Goal: Task Accomplishment & Management: Use online tool/utility

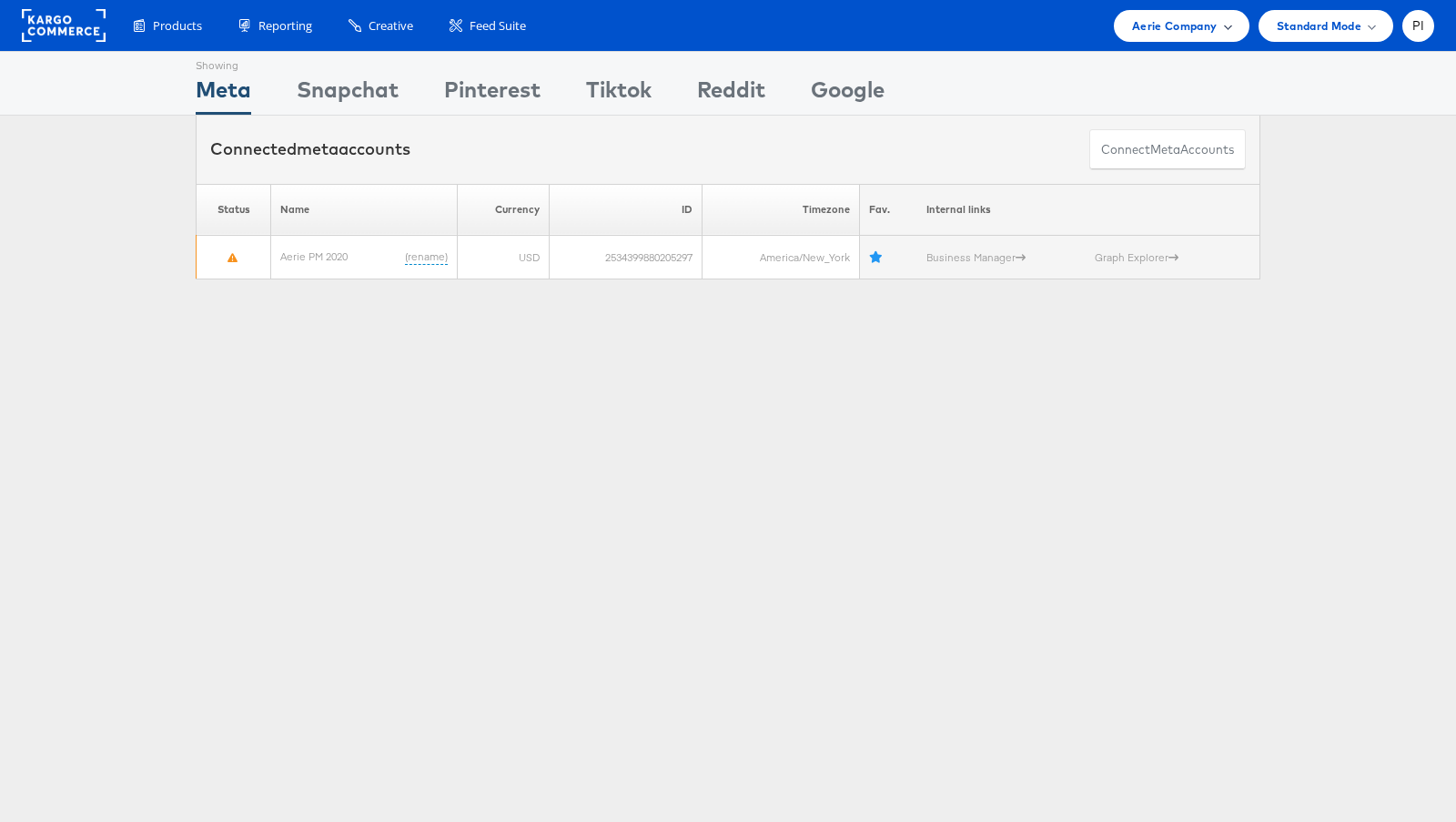
click at [1156, 30] on span "Aerie Company" at bounding box center [1174, 26] width 84 height 19
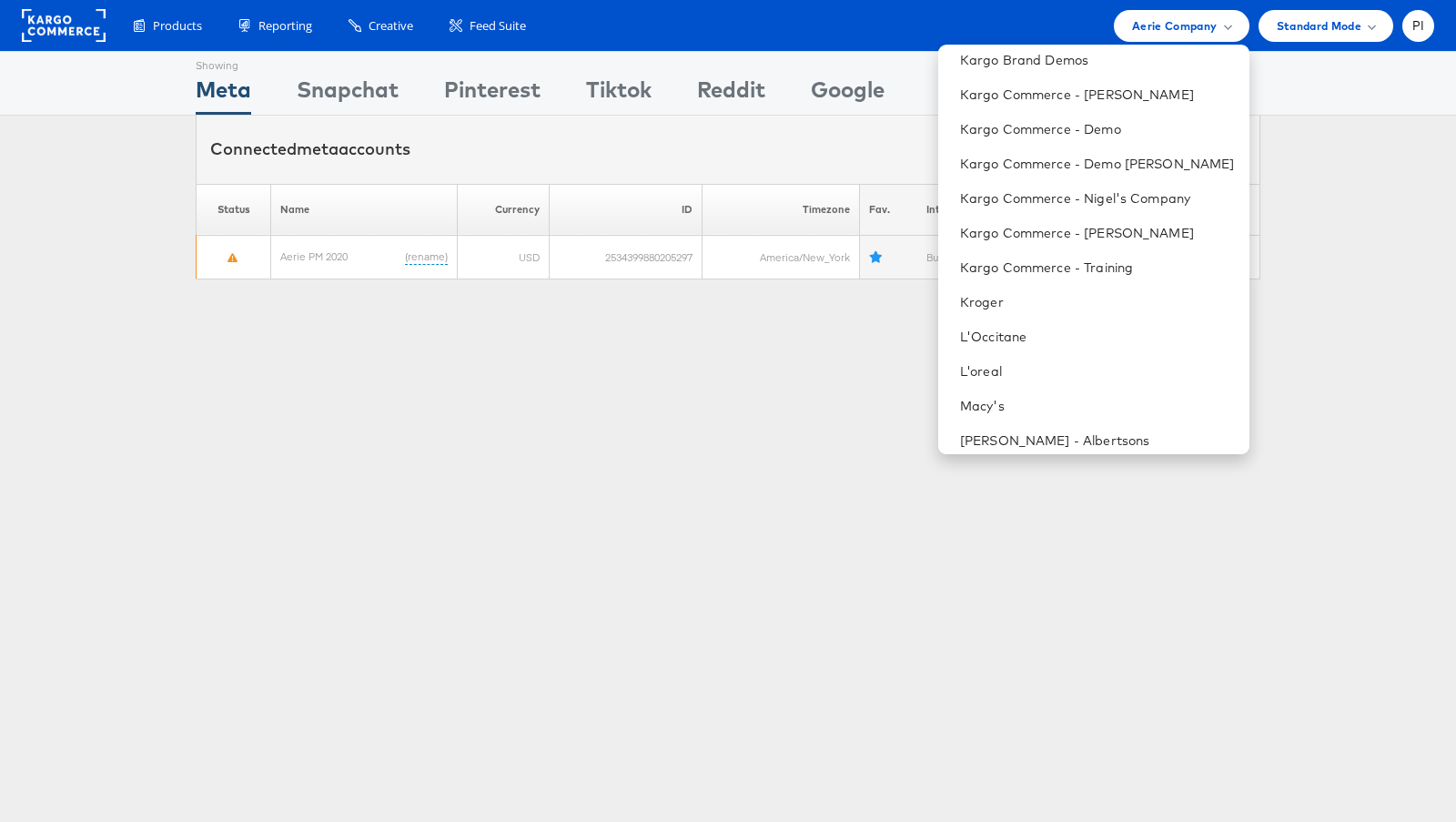
scroll to position [598, 0]
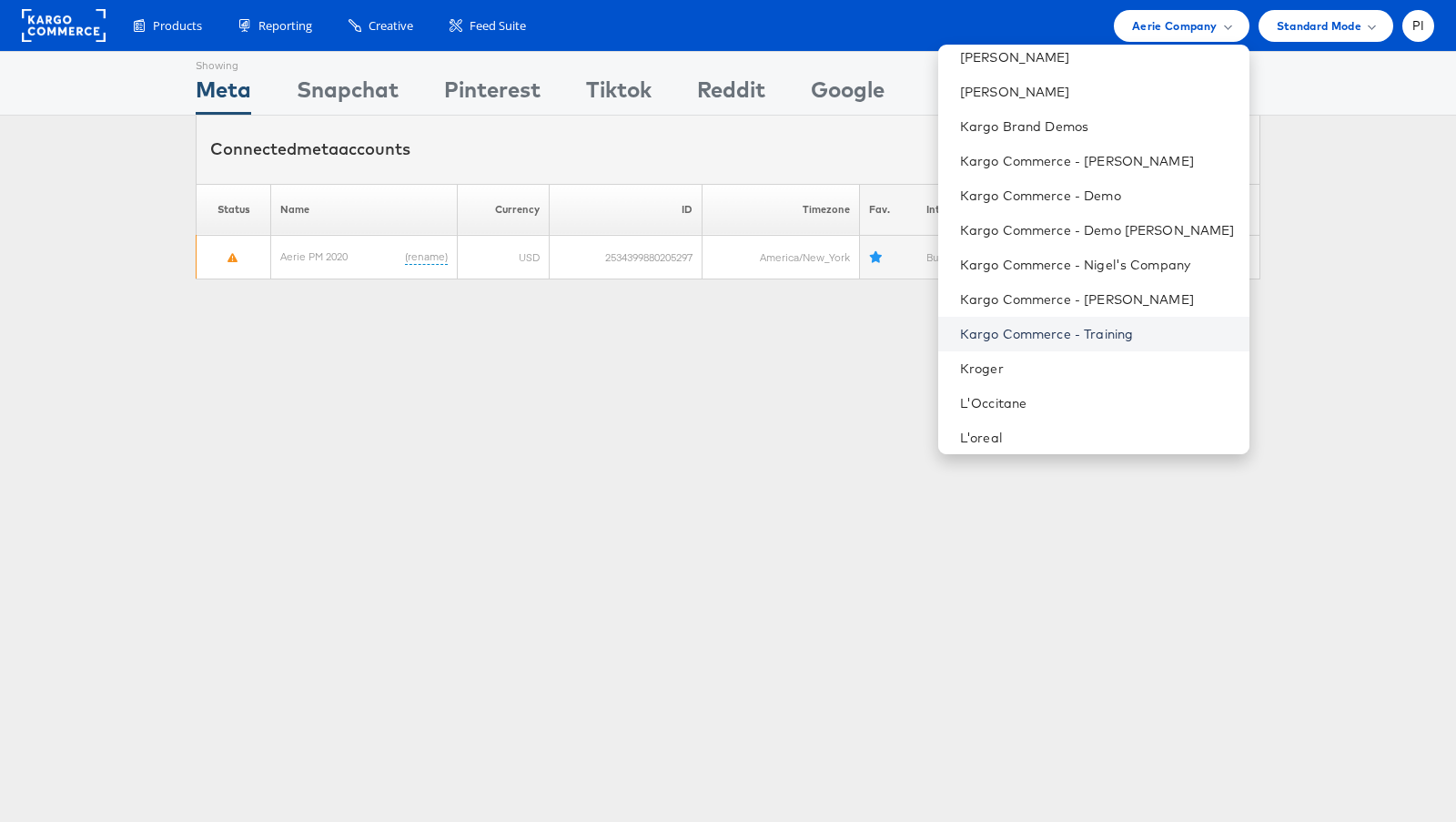
click at [1136, 332] on link "Kargo Commerce - Training" at bounding box center [1096, 334] width 275 height 18
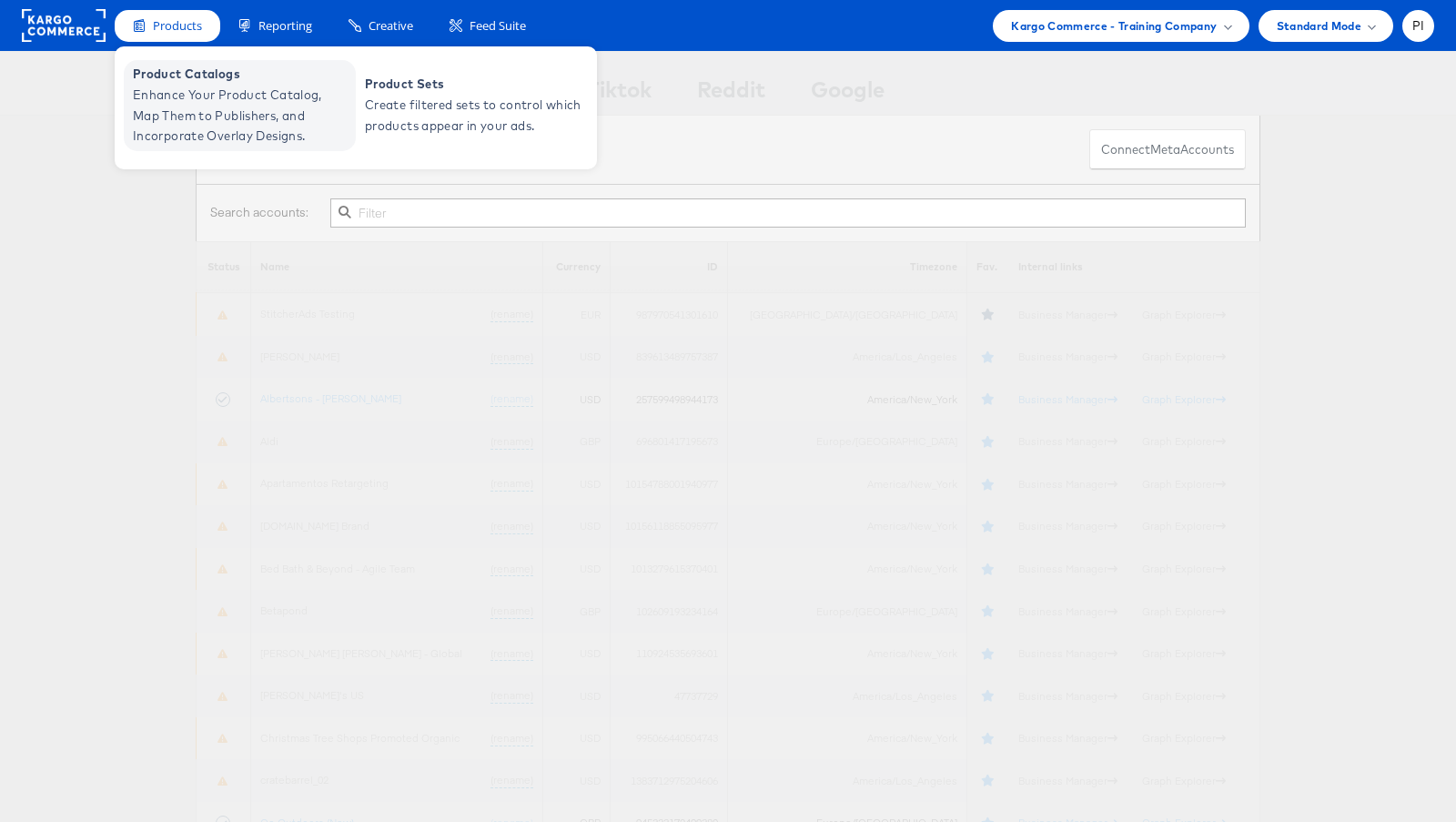
click at [194, 75] on span "Product Catalogs" at bounding box center [242, 73] width 218 height 21
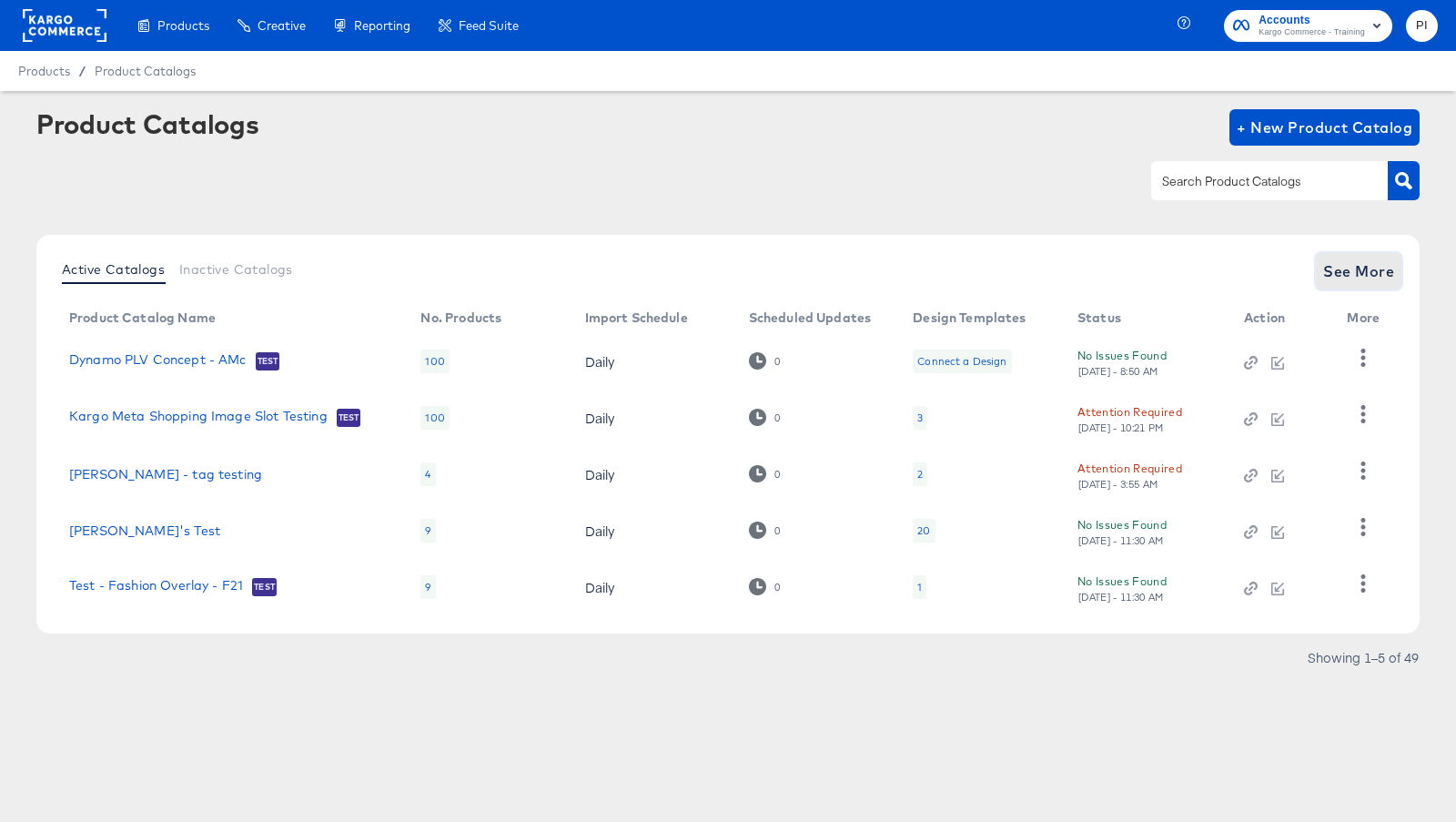
click at [1357, 273] on span "See More" at bounding box center [1359, 272] width 71 height 26
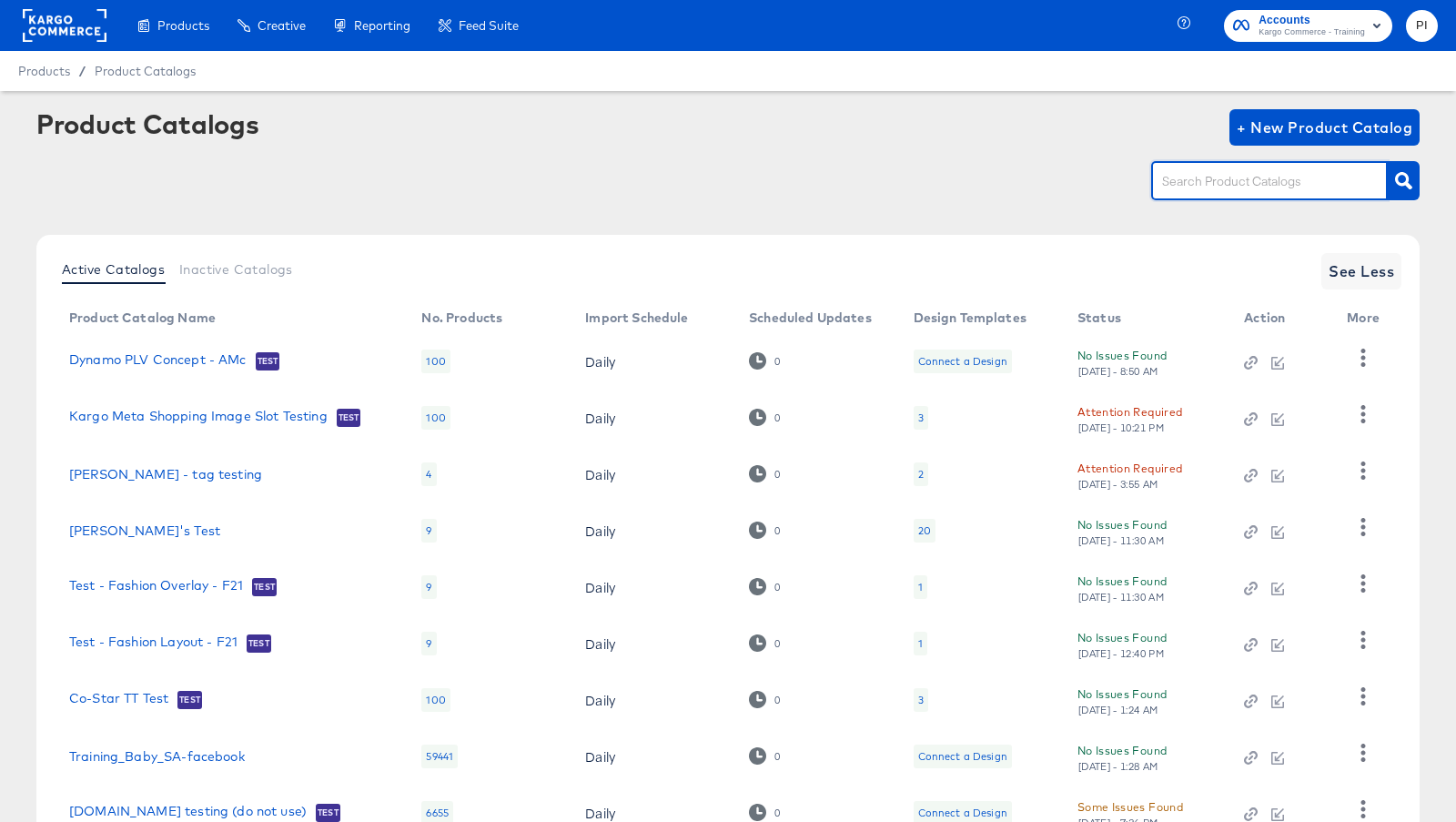
click at [1205, 188] on input "text" at bounding box center [1256, 181] width 194 height 21
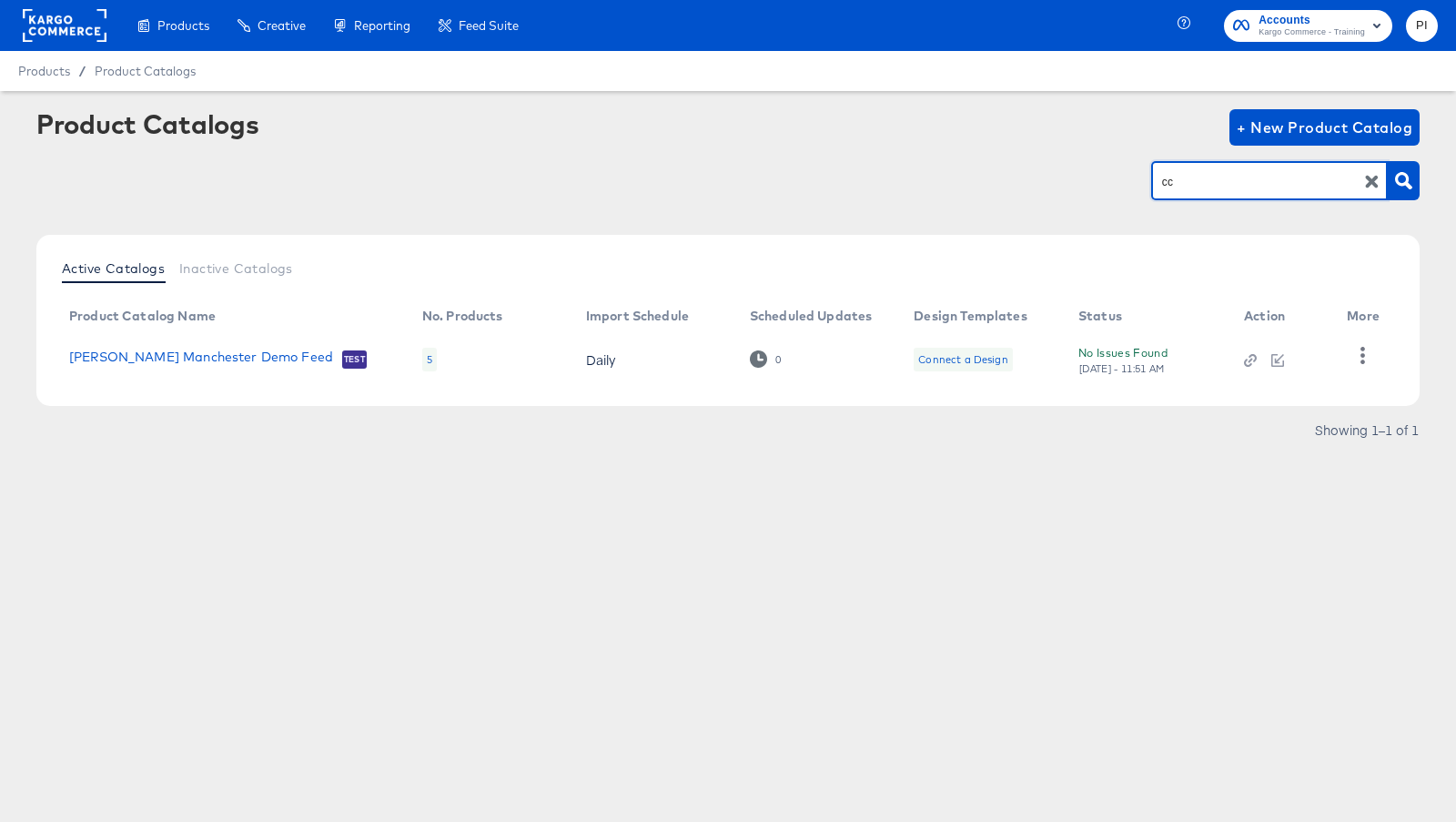
type input "c"
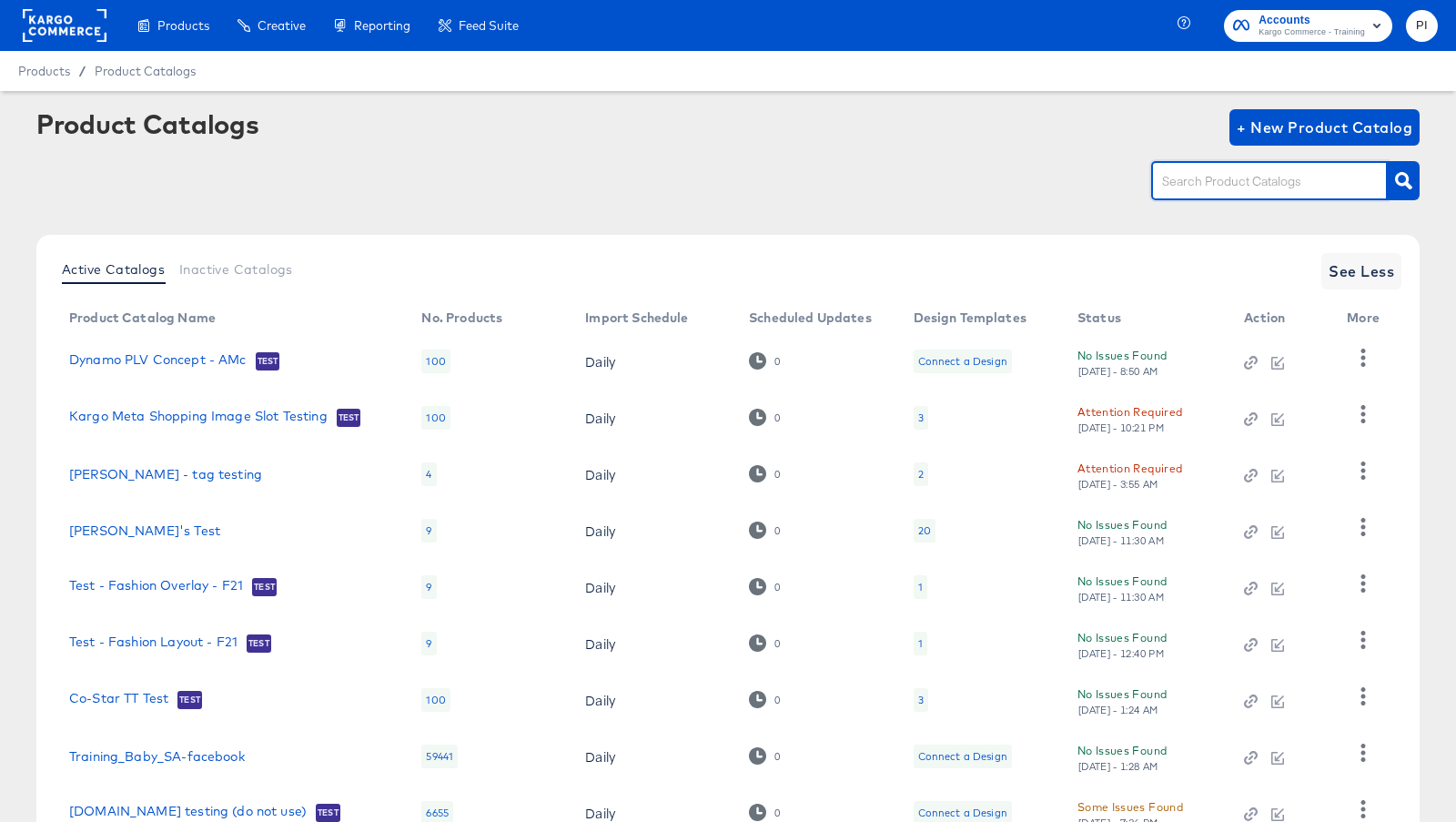
scroll to position [194, 0]
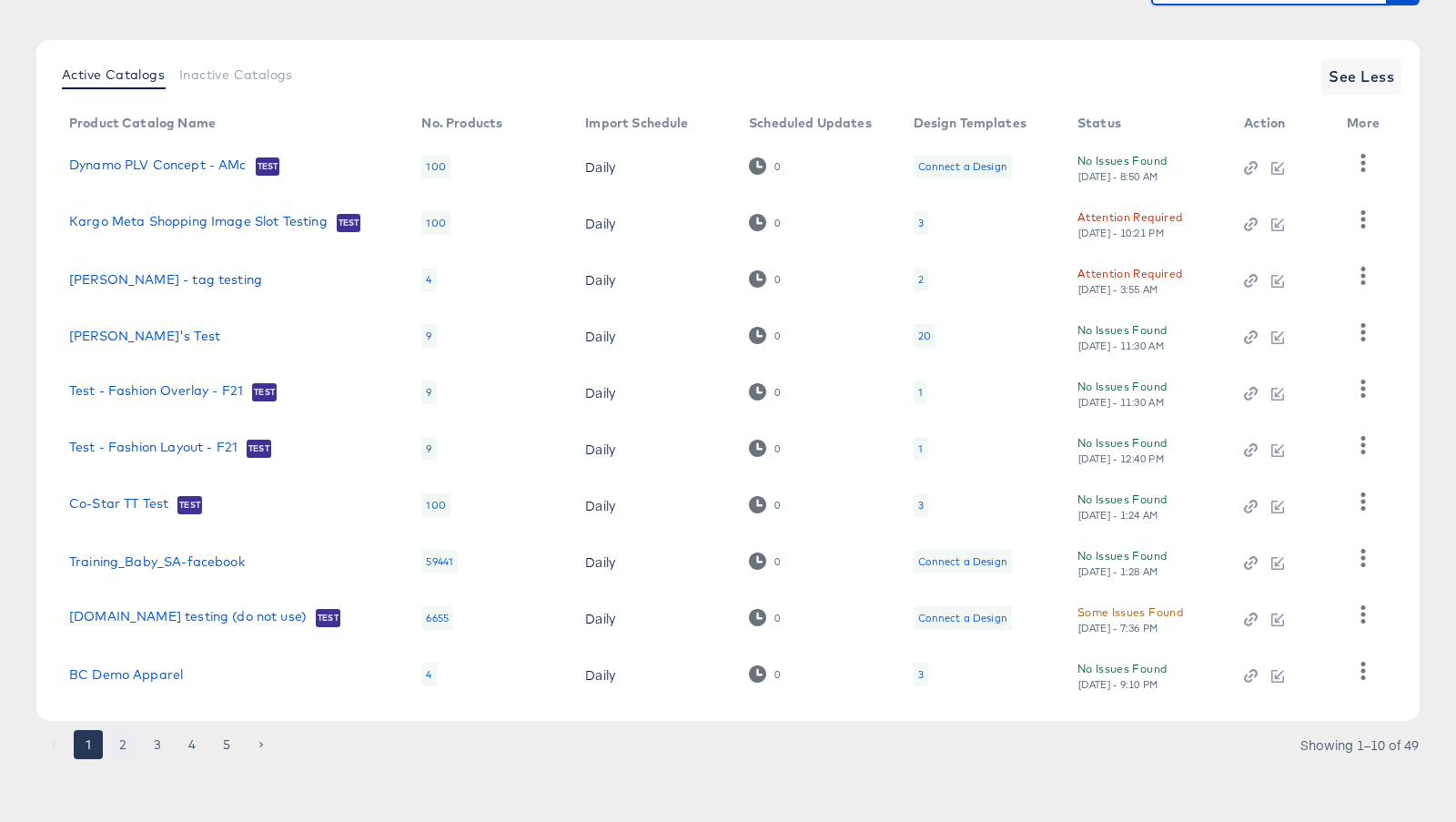
click at [123, 744] on button "2" at bounding box center [122, 744] width 29 height 29
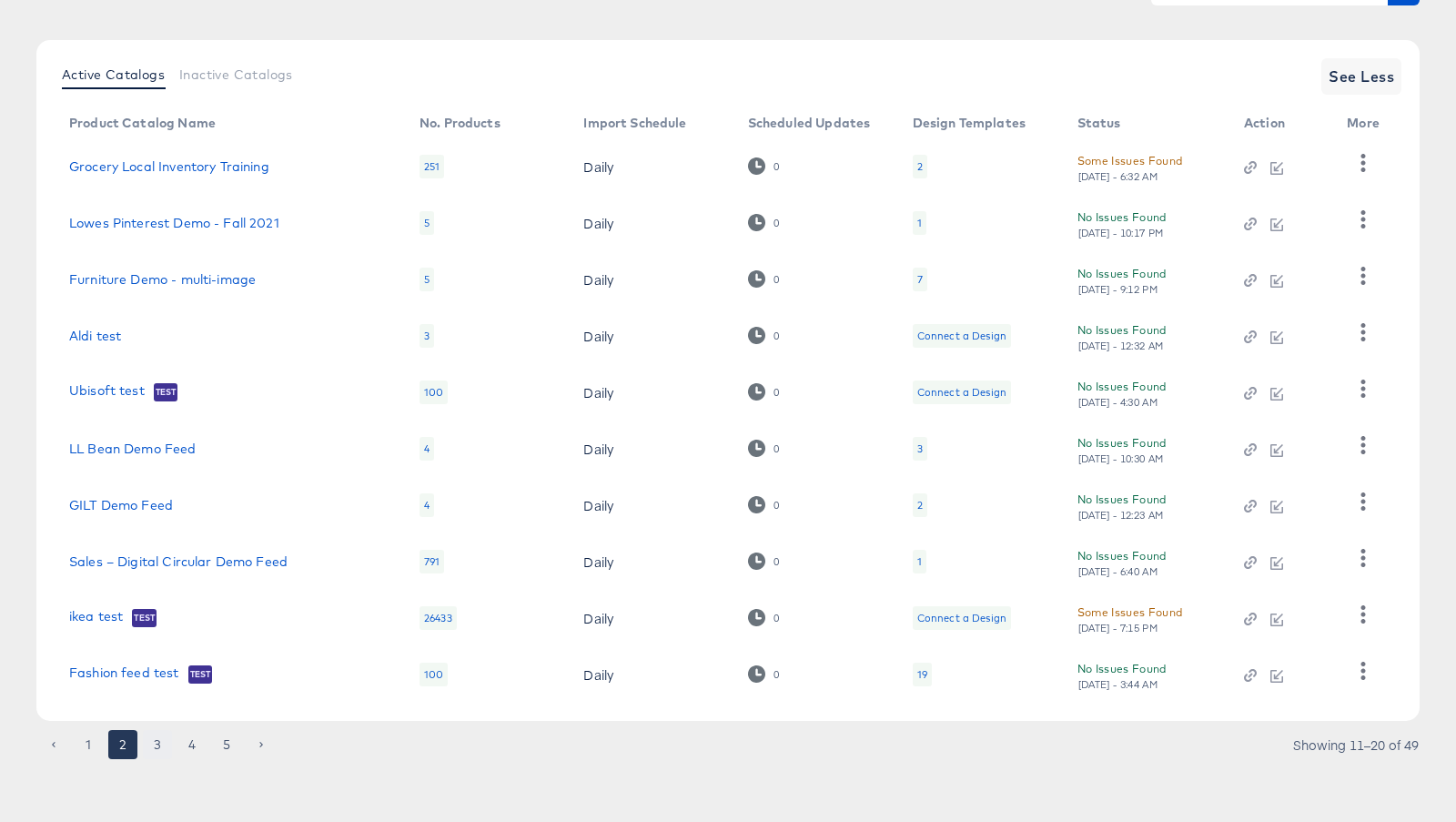
click at [160, 744] on button "3" at bounding box center [157, 744] width 29 height 29
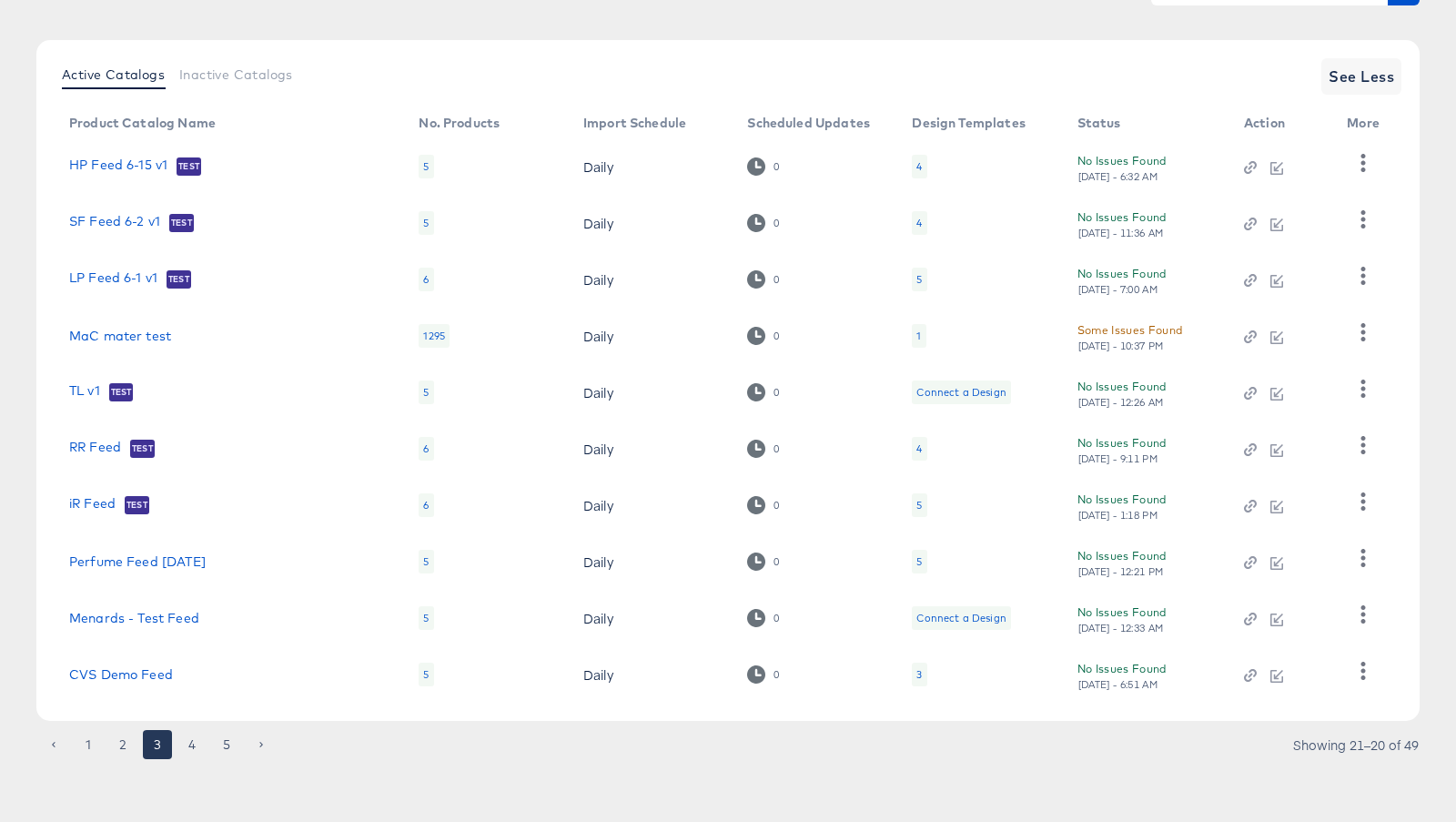
click at [119, 767] on article "Product Catalogs + New Product Catalog Active Catalogs Inactive Catalogs See Le…" at bounding box center [728, 359] width 1456 height 926
click at [122, 751] on button "2" at bounding box center [122, 744] width 29 height 29
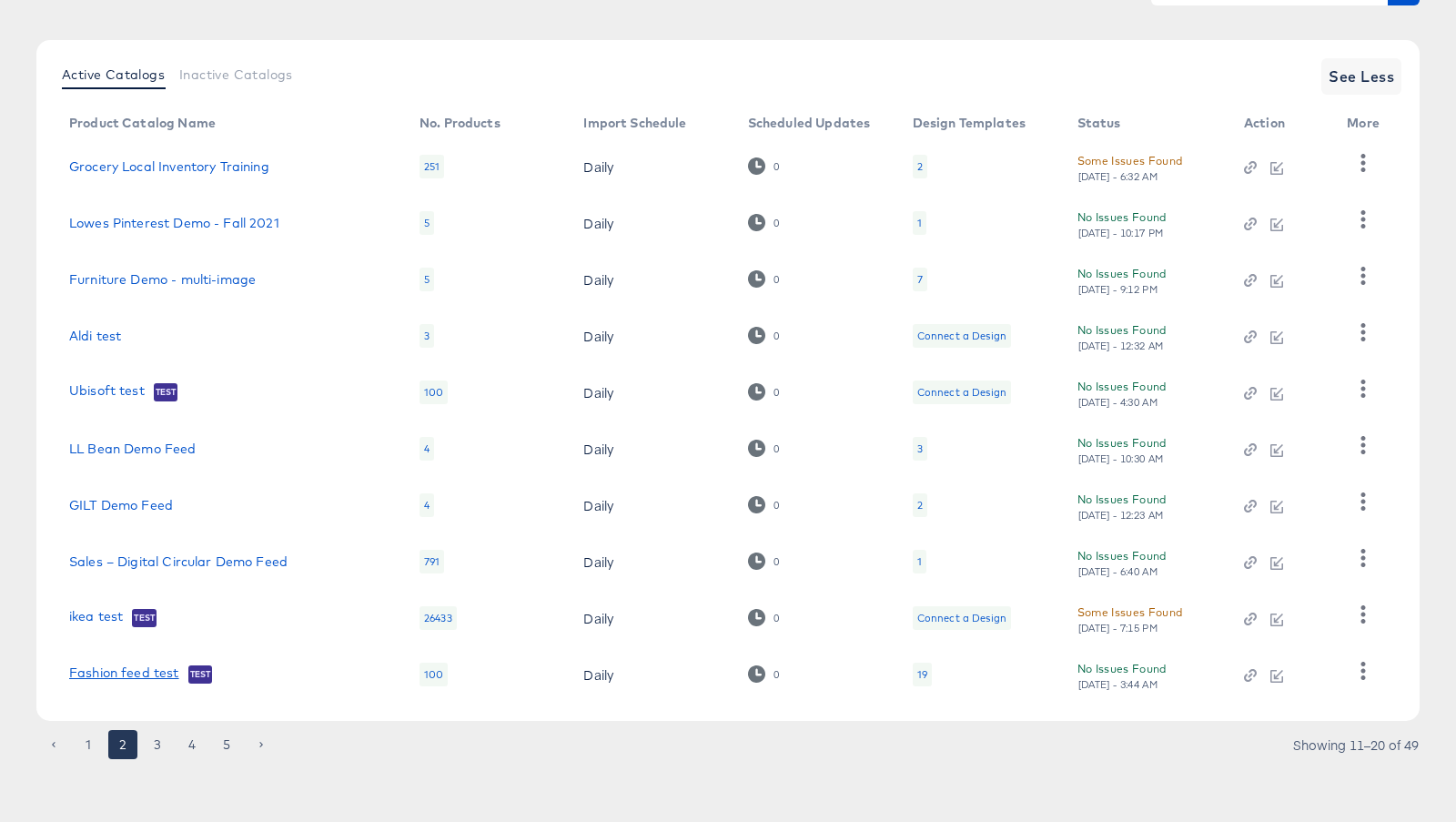
click at [149, 672] on link "Fashion feed test" at bounding box center [124, 674] width 110 height 18
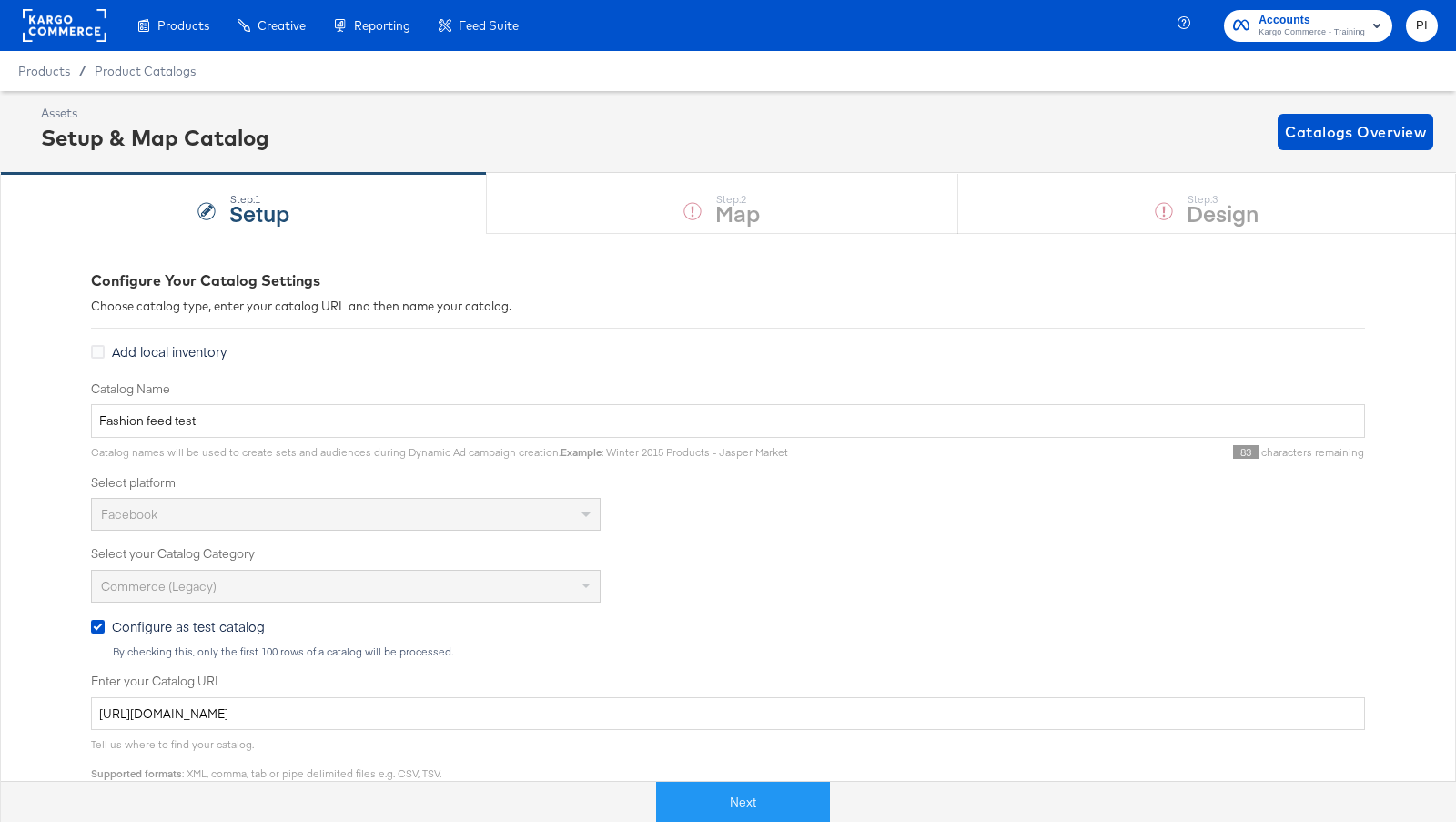
scroll to position [396, 0]
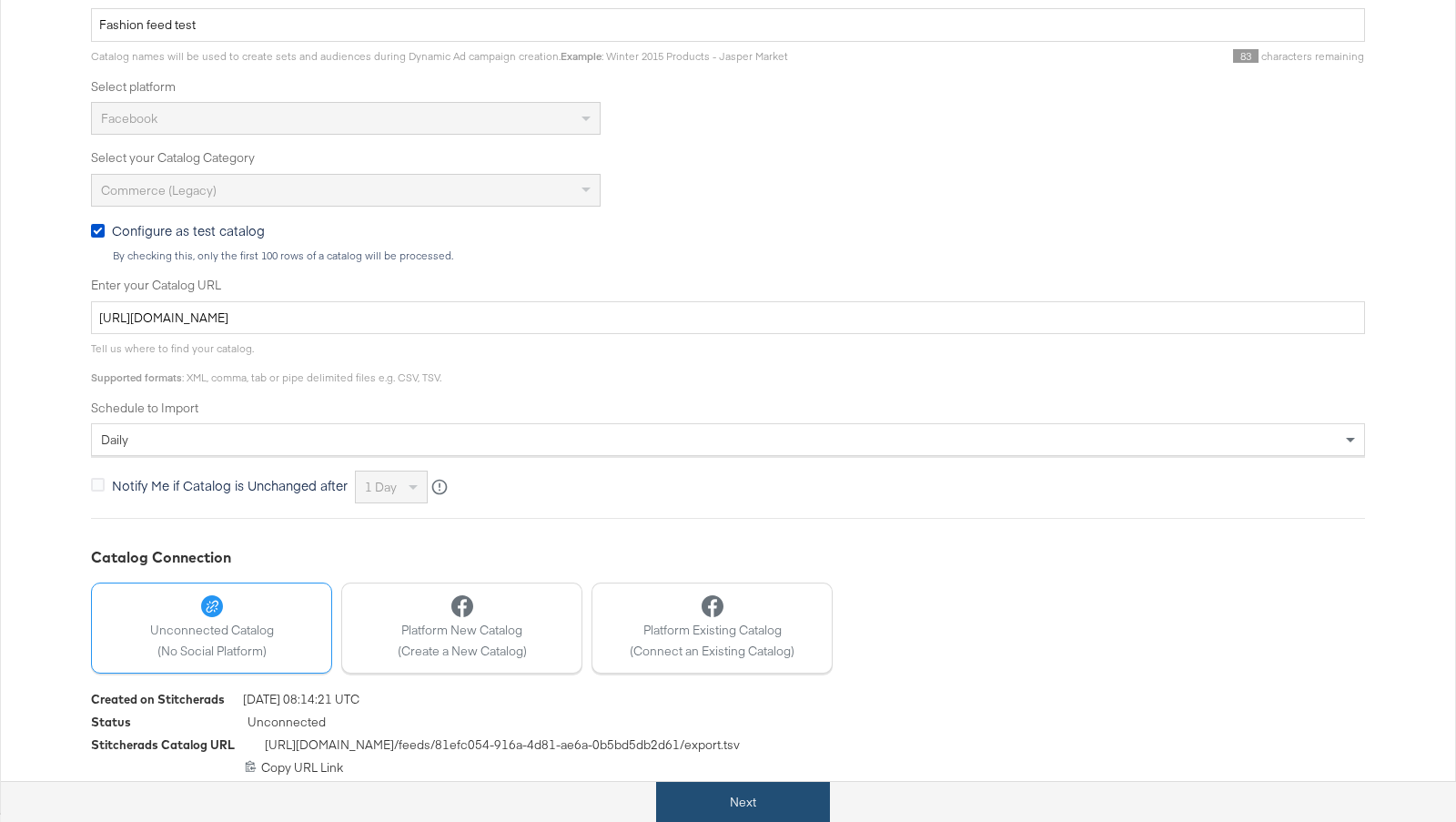
click at [726, 798] on button "Next" at bounding box center [742, 802] width 173 height 41
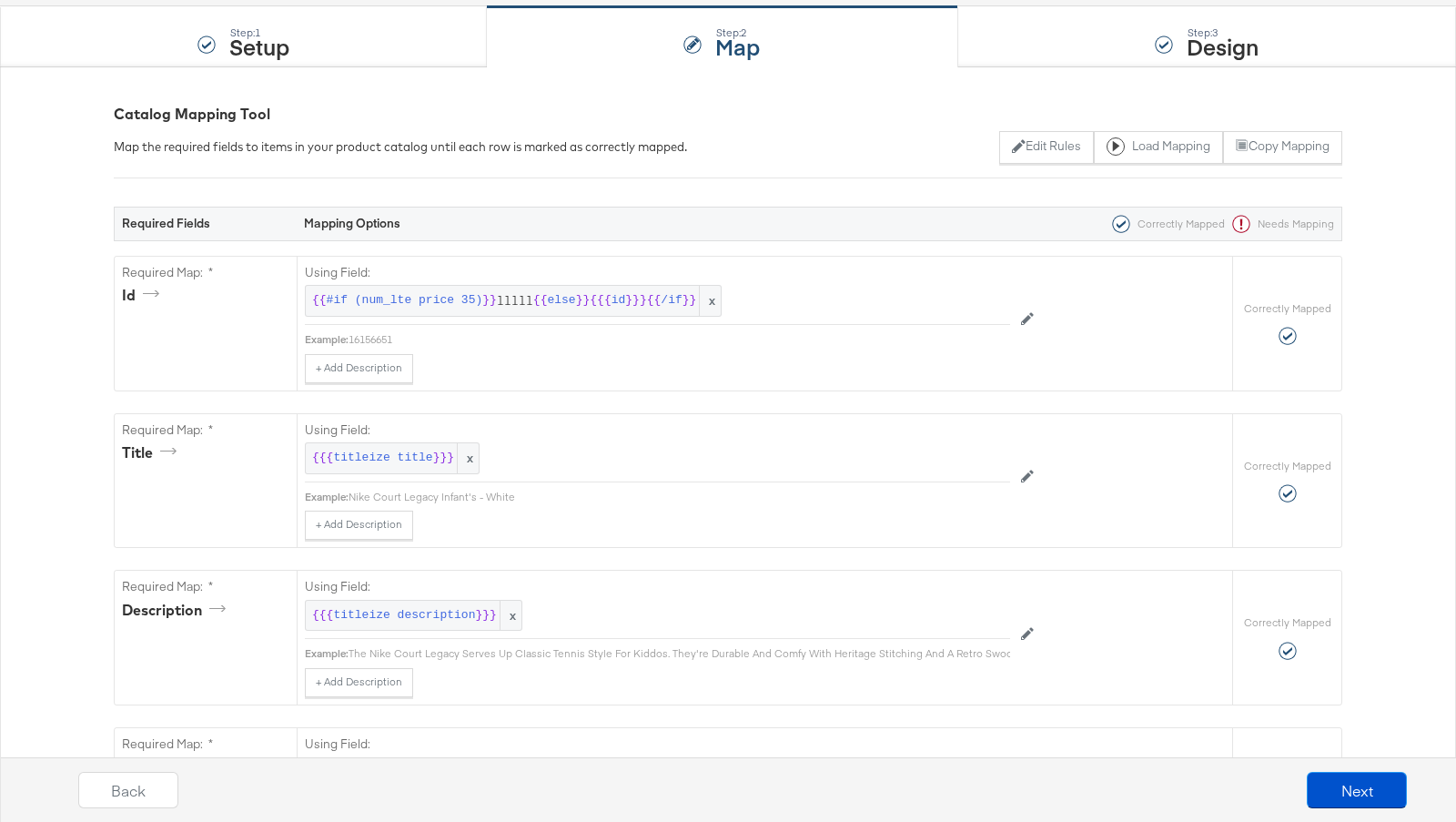
scroll to position [0, 0]
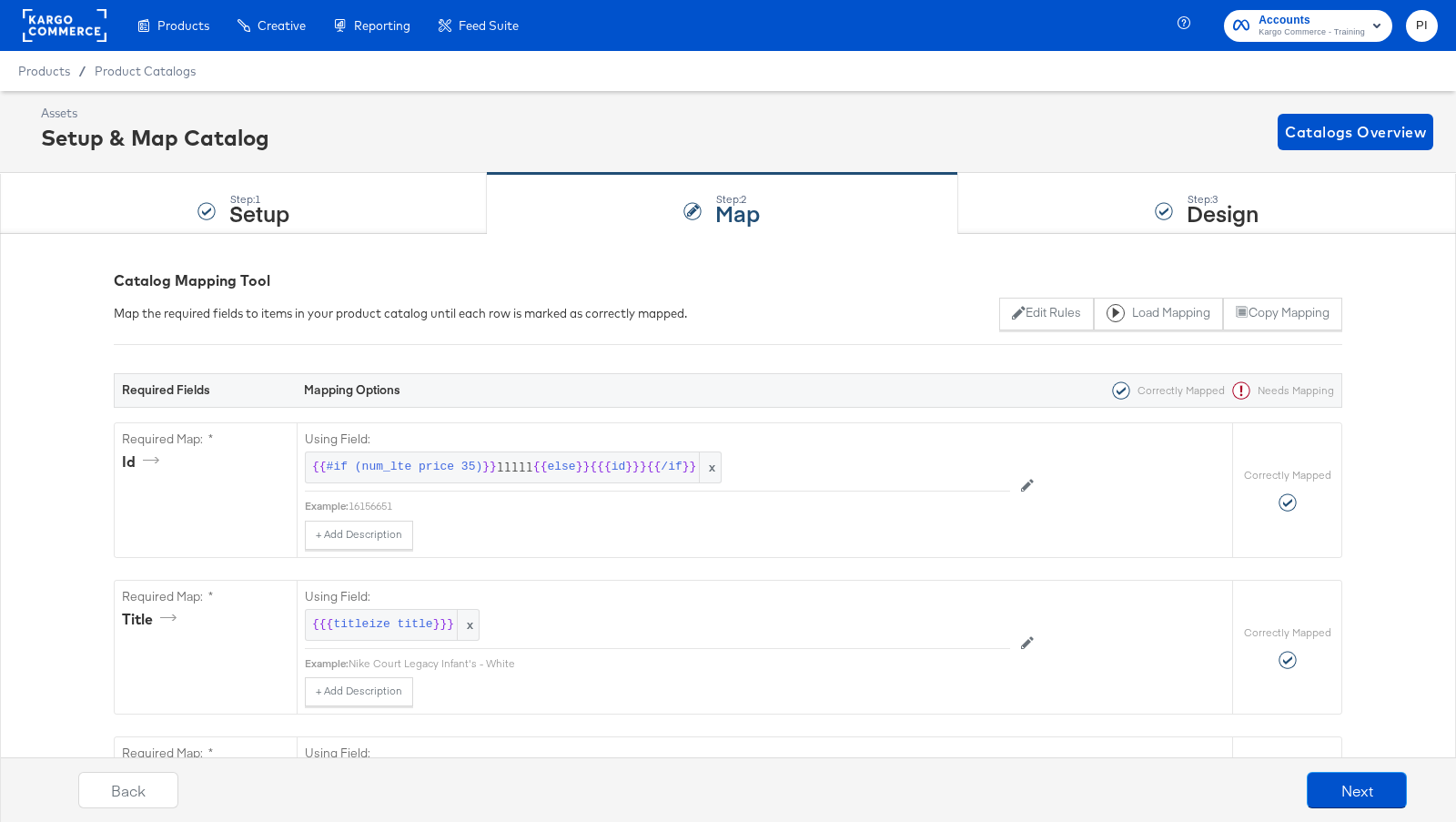
click at [1171, 148] on div "Assets Setup & Map Catalog Catalogs Overview" at bounding box center [736, 132] width 1392 height 54
click at [1153, 197] on div "Step: 3 Design" at bounding box center [1207, 203] width 498 height 60
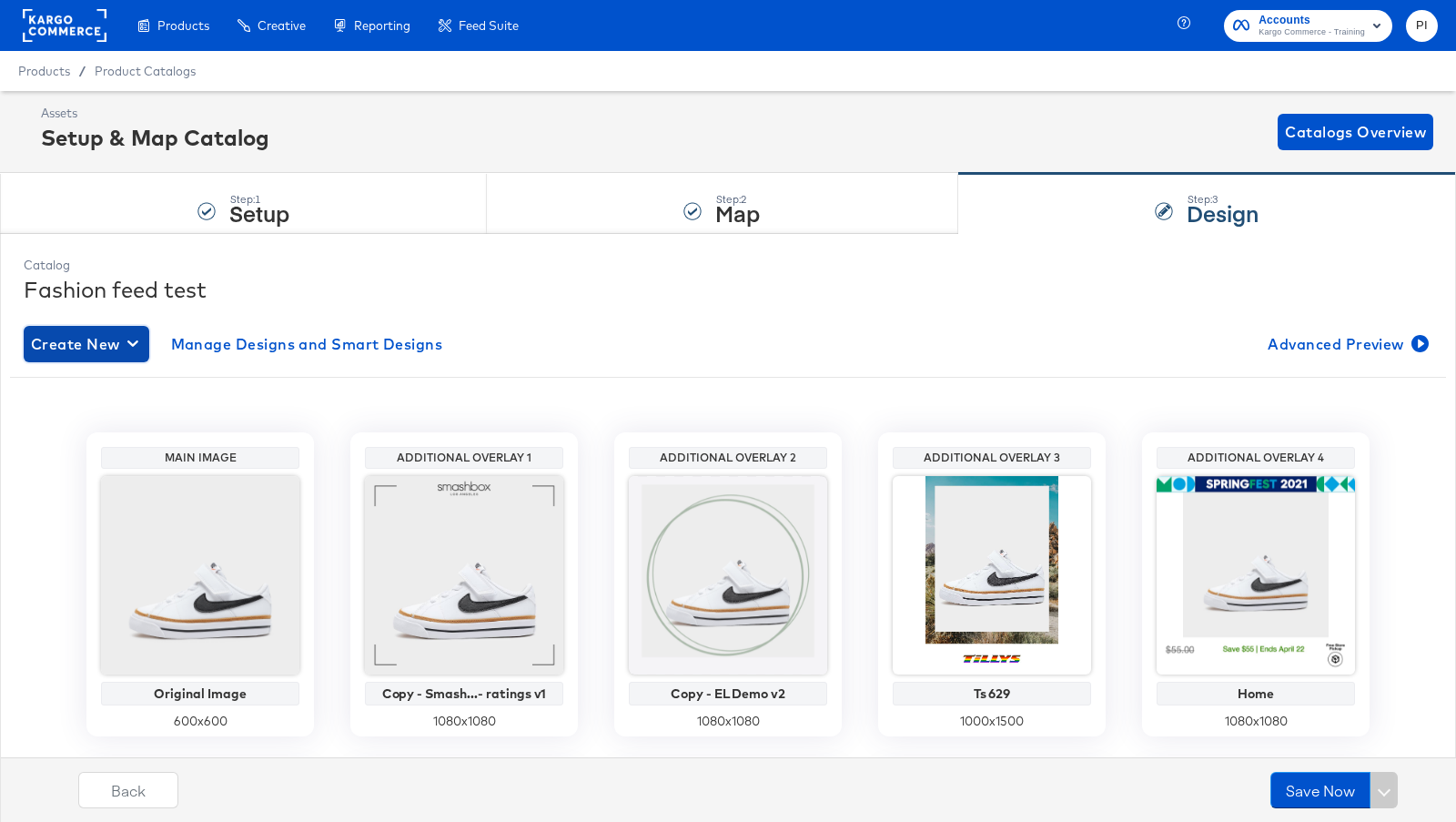
click at [114, 337] on span "Create New" at bounding box center [86, 344] width 111 height 26
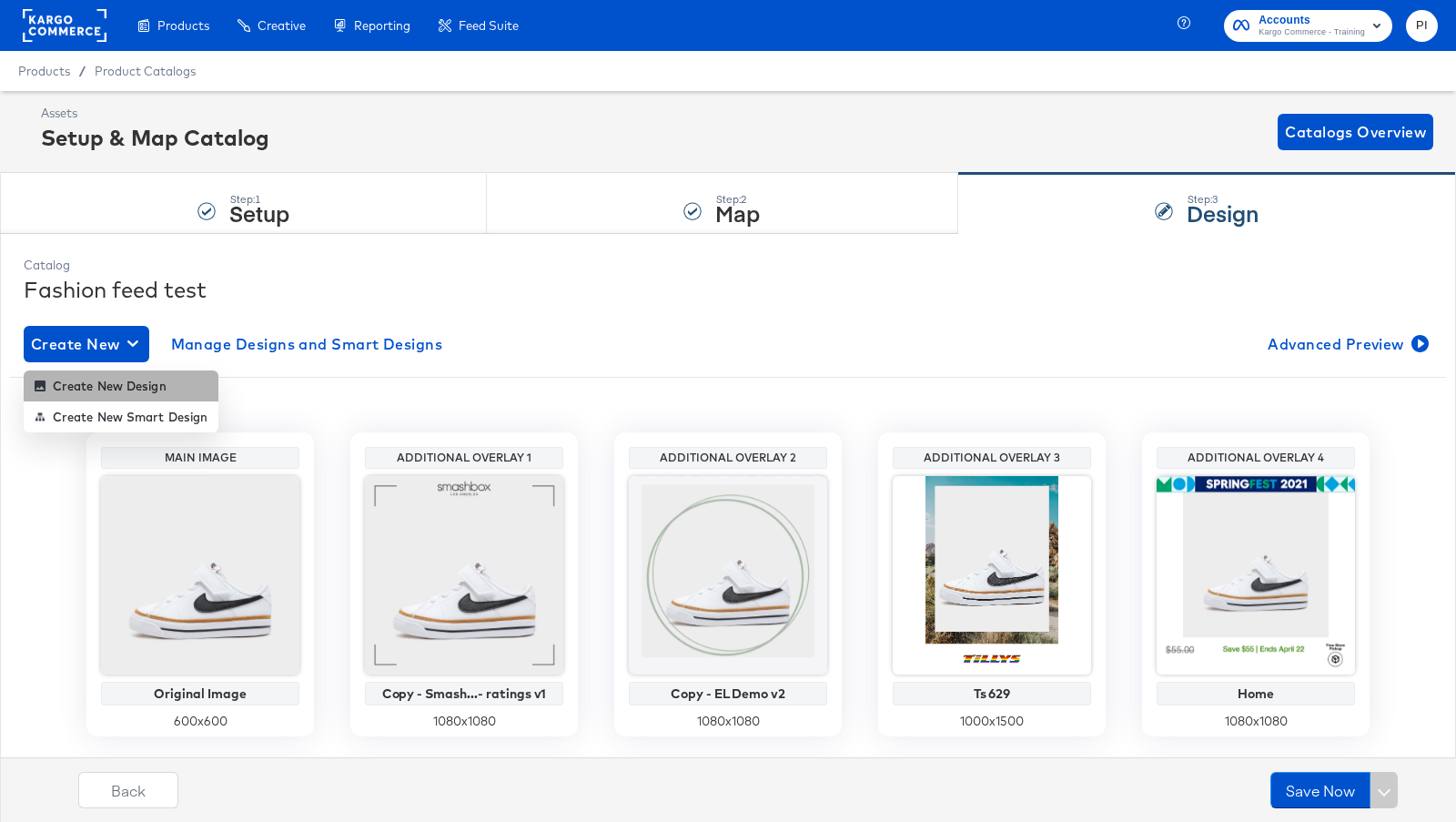
click at [115, 389] on div "Create New Design" at bounding box center [100, 386] width 132 height 15
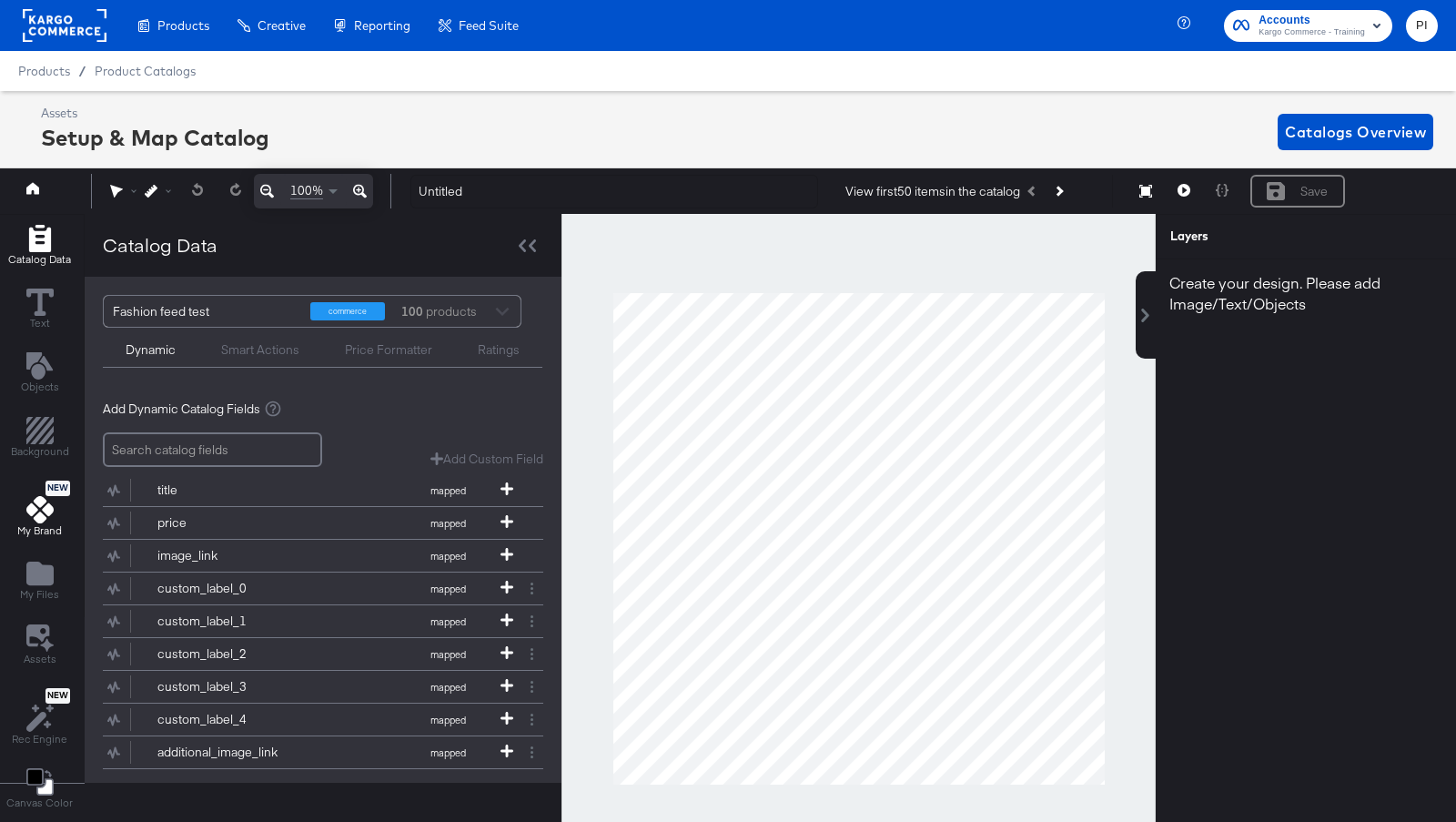
click at [44, 504] on icon at bounding box center [41, 510] width 28 height 28
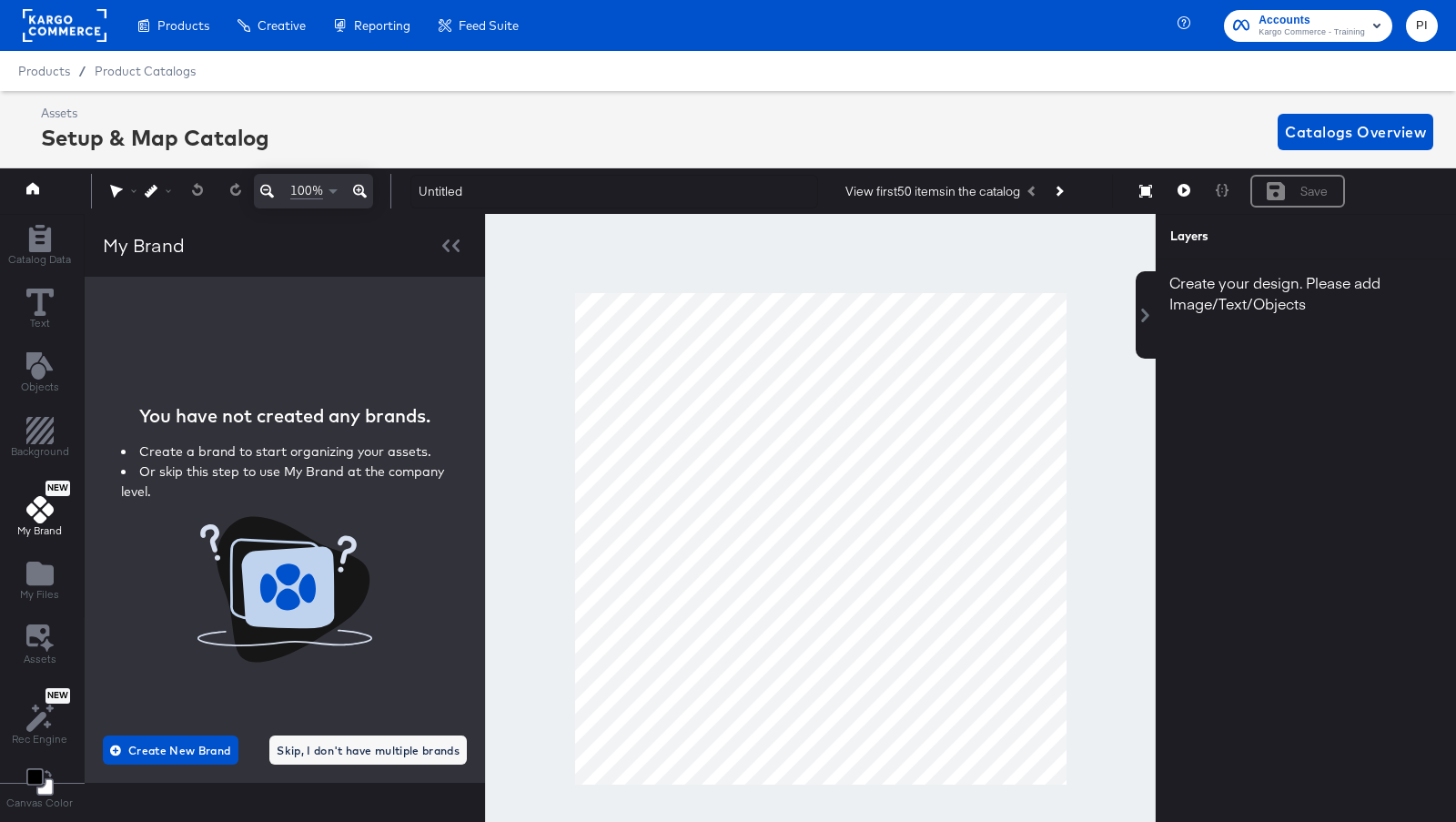
scroll to position [39, 0]
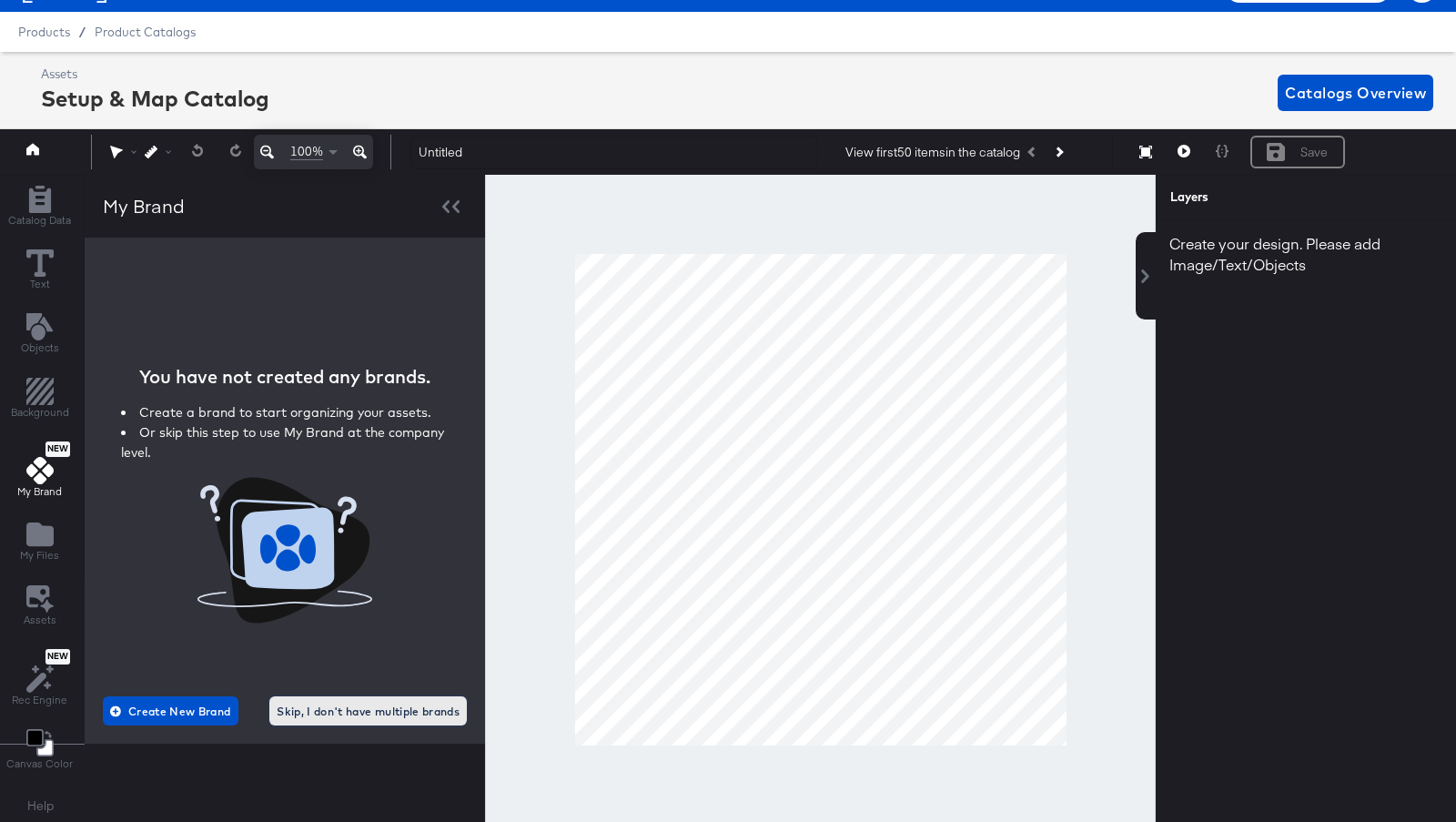
click at [338, 715] on span "Skip, I don't have multiple brands" at bounding box center [368, 711] width 183 height 19
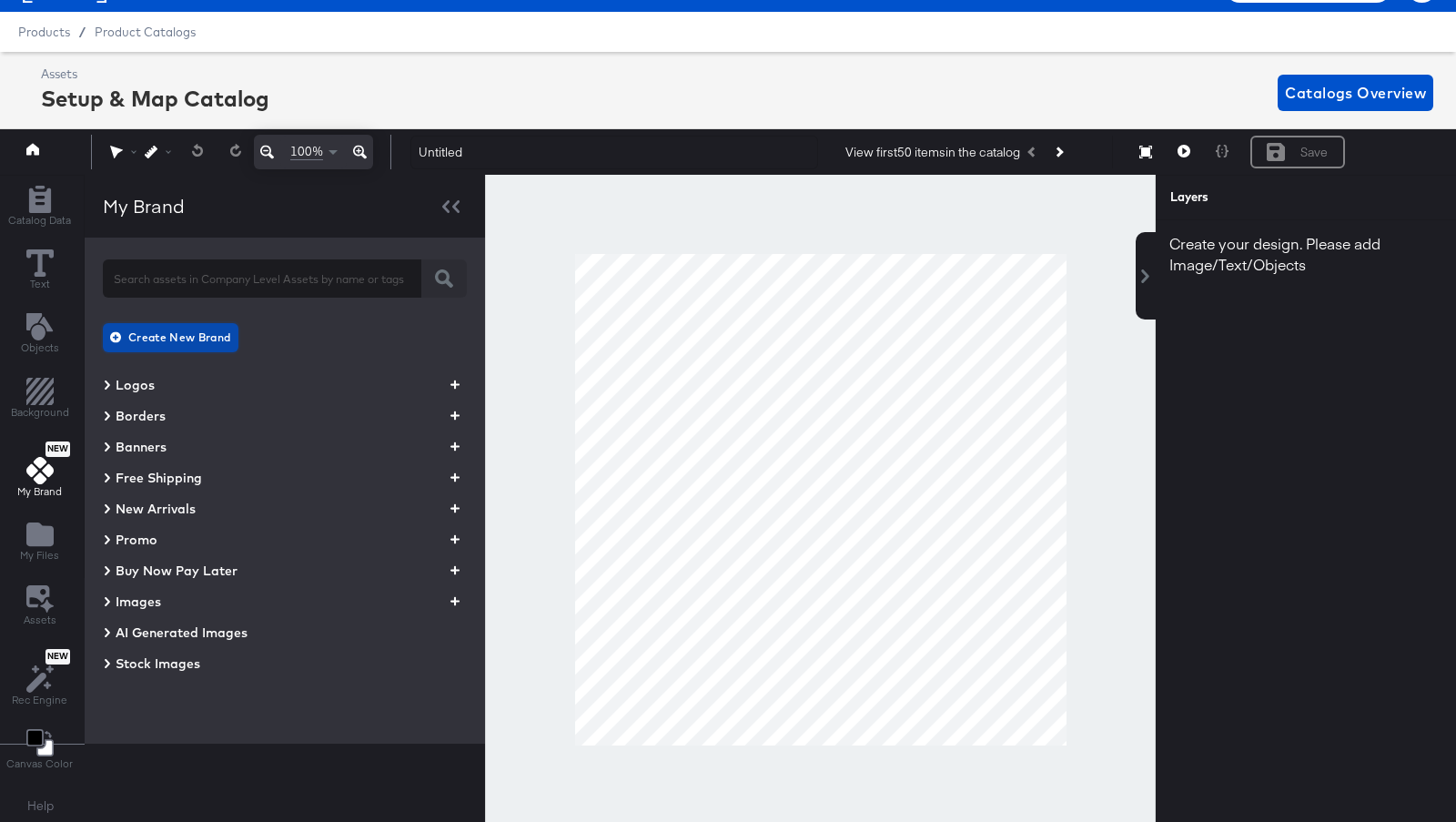
click at [178, 334] on span "Create New Brand" at bounding box center [172, 336] width 117 height 19
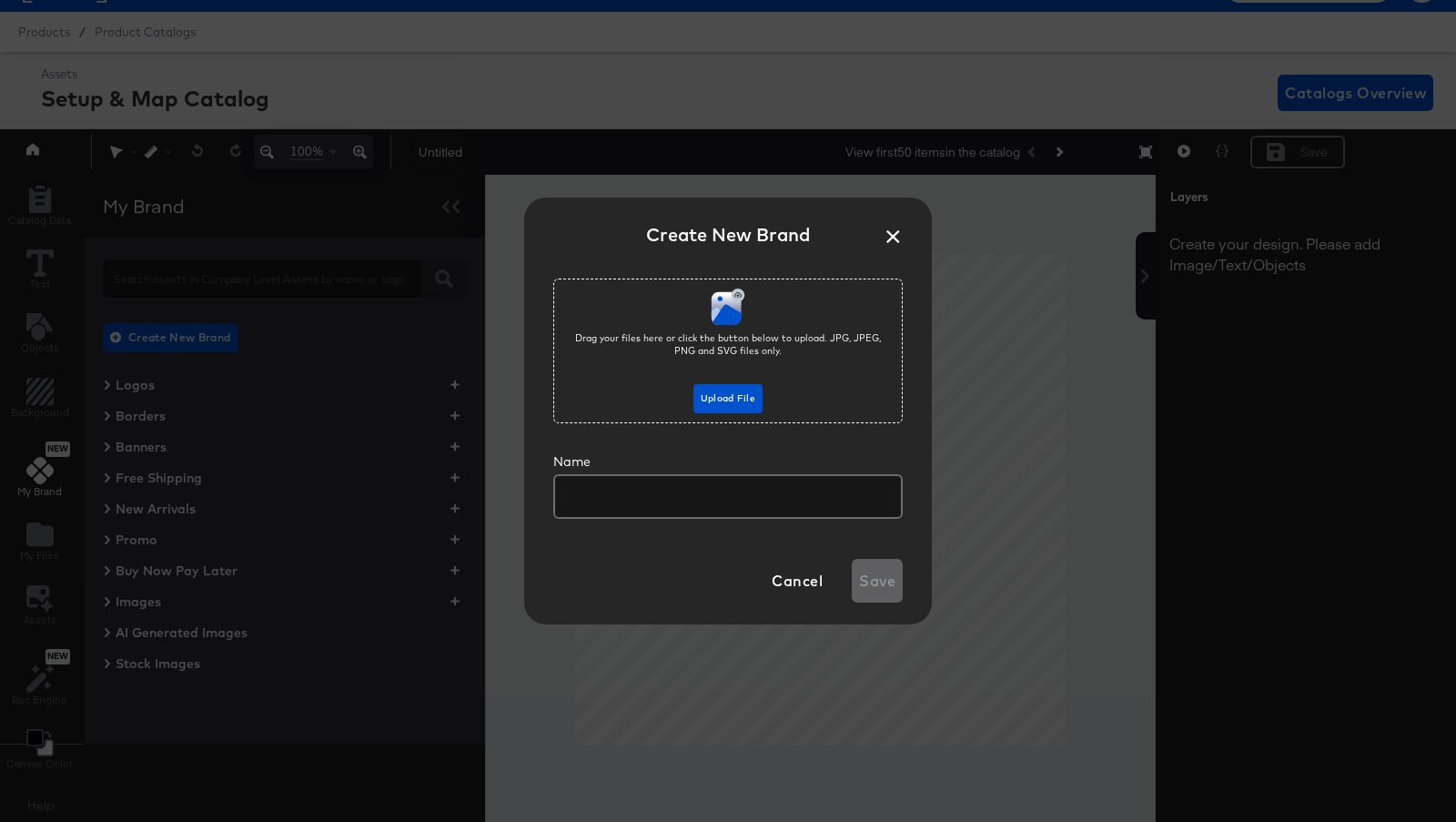
click at [716, 413] on div "Drag your files here or click the button below to upload. JPG, JPEG, PNG and SV…" at bounding box center [728, 351] width 349 height 145
click at [728, 403] on span "Upload File" at bounding box center [728, 399] width 55 height 17
click at [894, 227] on button "×" at bounding box center [892, 232] width 33 height 33
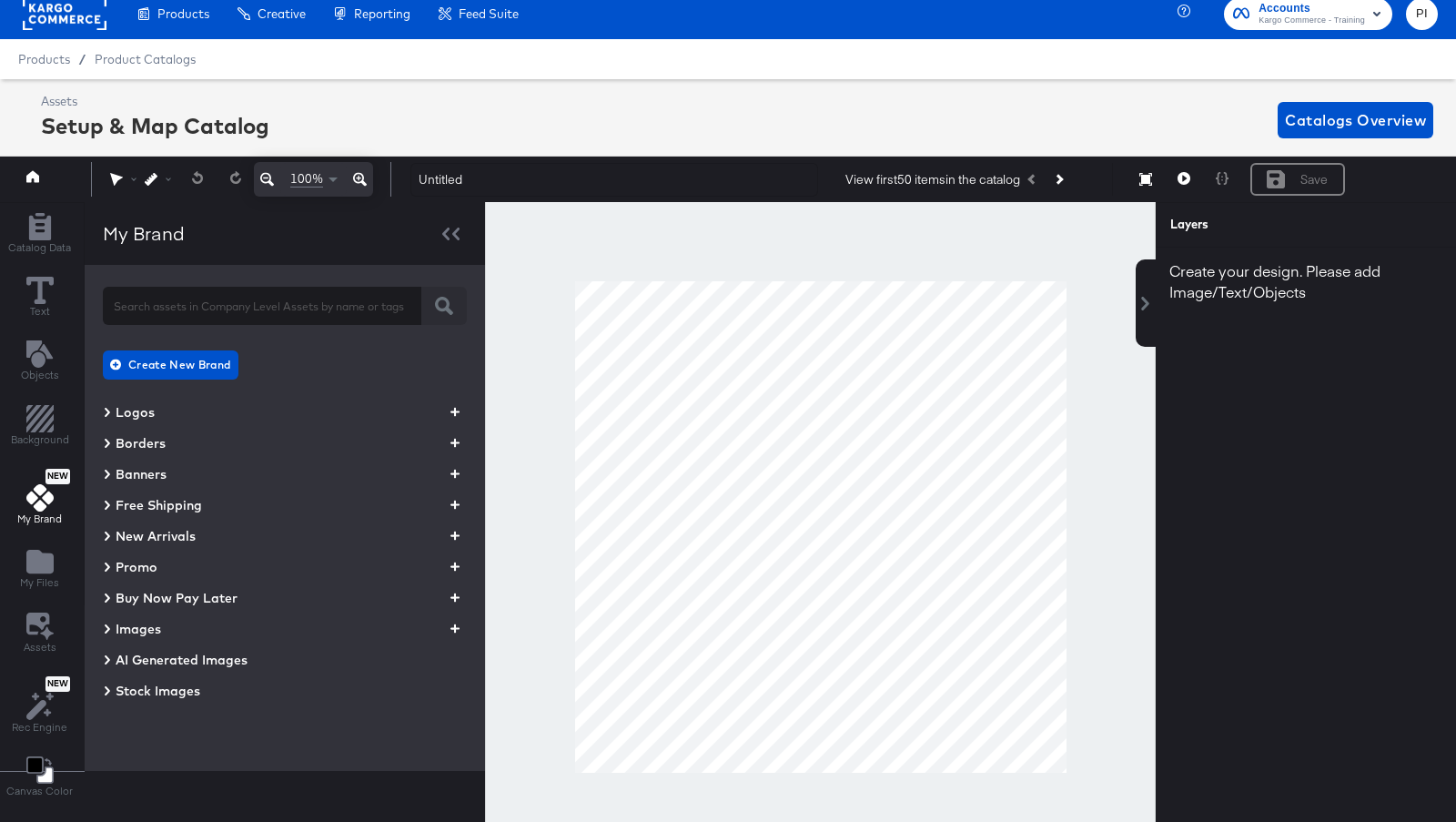
scroll to position [11, 0]
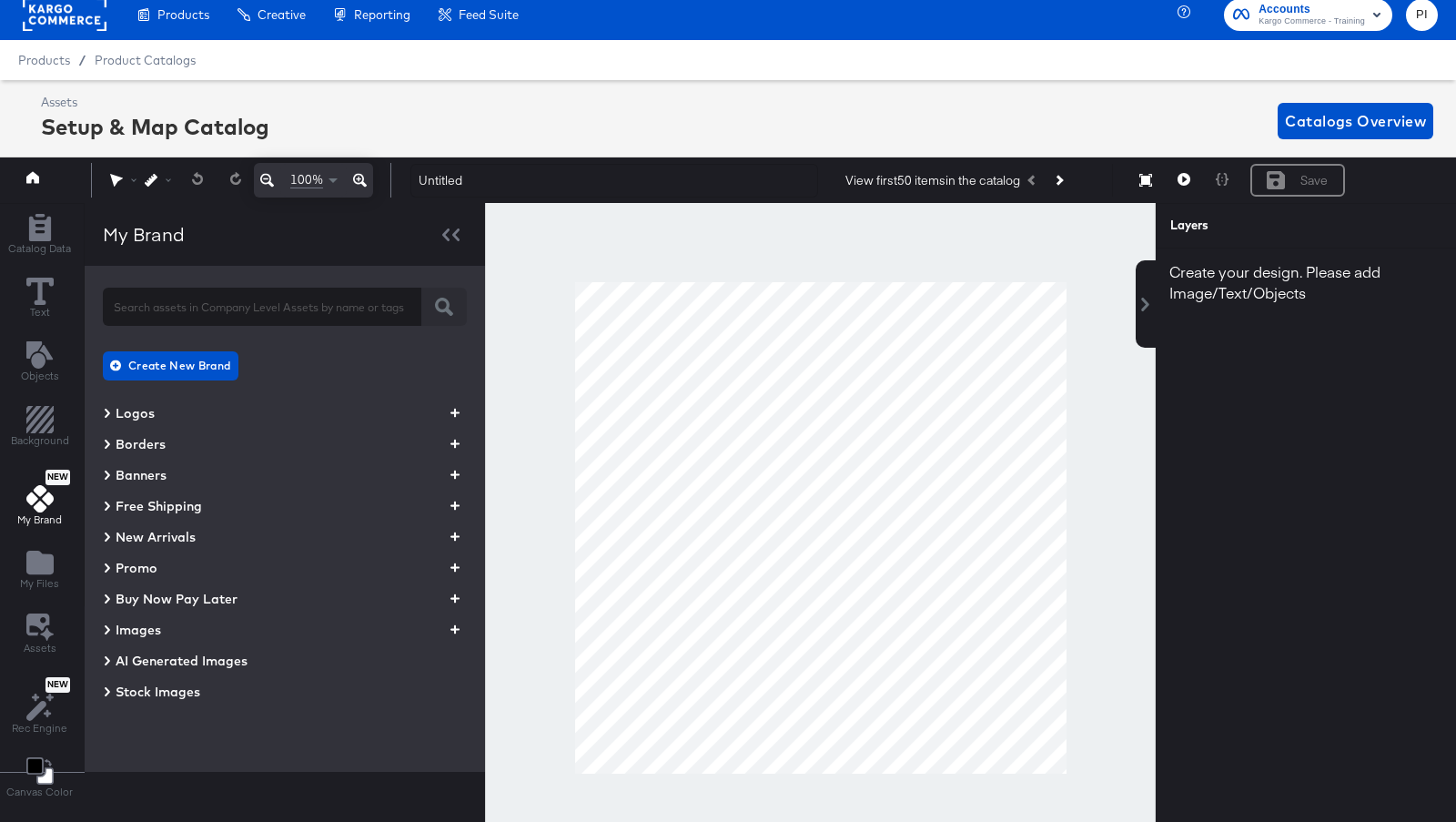
click at [103, 629] on icon at bounding box center [107, 630] width 9 height 22
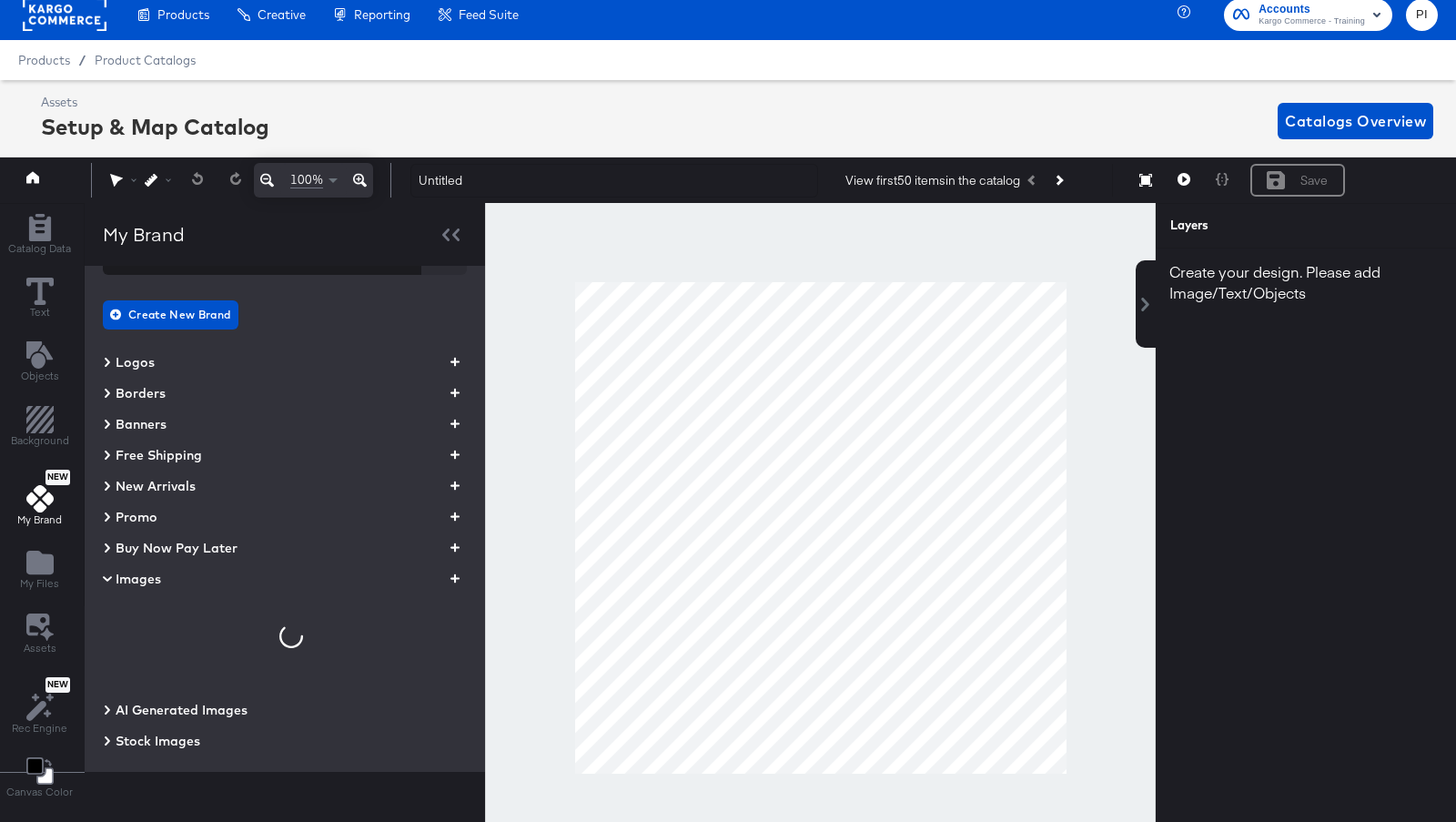
scroll to position [15, 0]
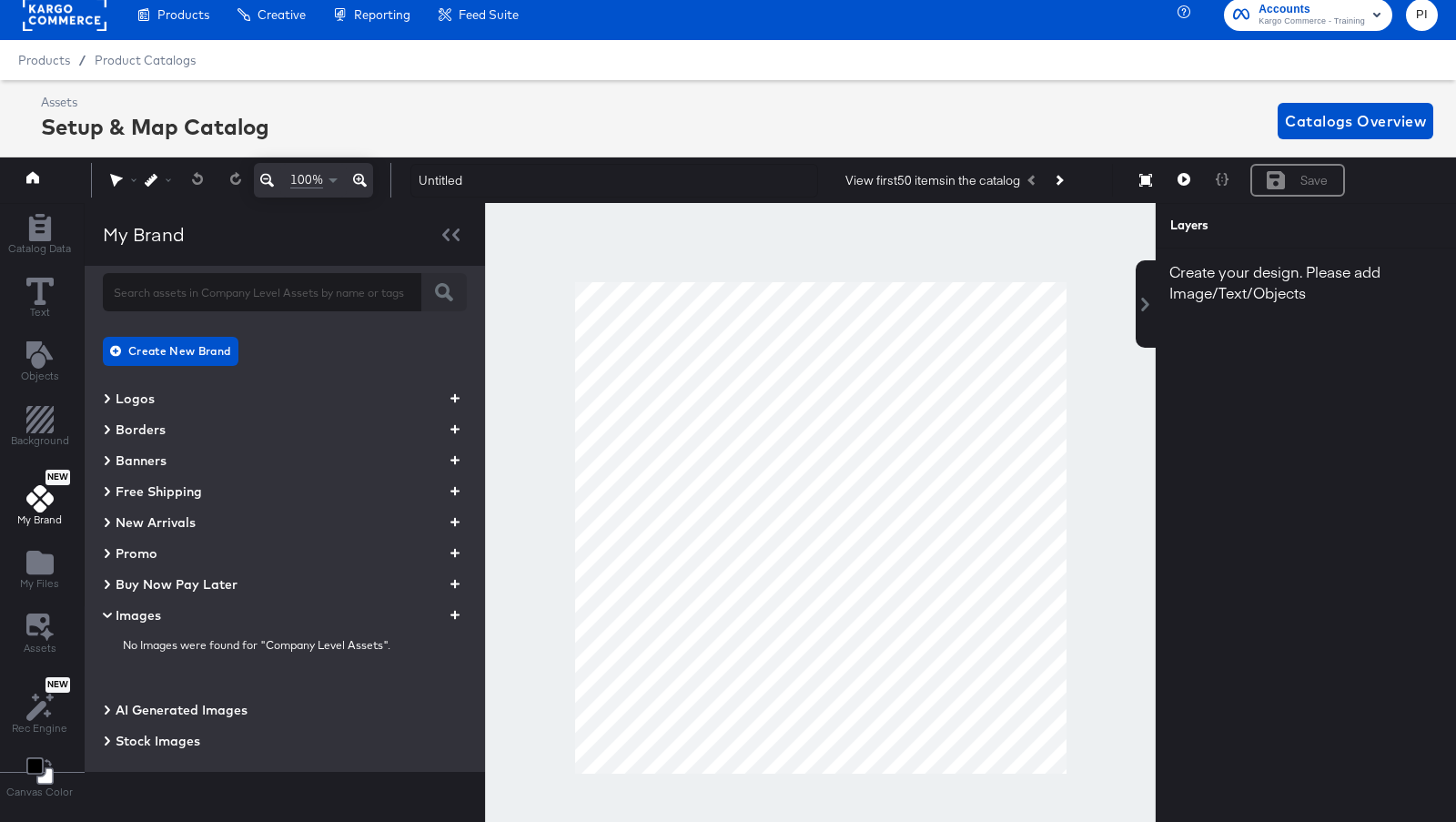
click at [98, 739] on div "Create New Brand Logos Borders Banners Free Shipping New Arrivals Promo Buy Now…" at bounding box center [284, 504] width 400 height 506
click at [103, 739] on icon at bounding box center [107, 741] width 9 height 22
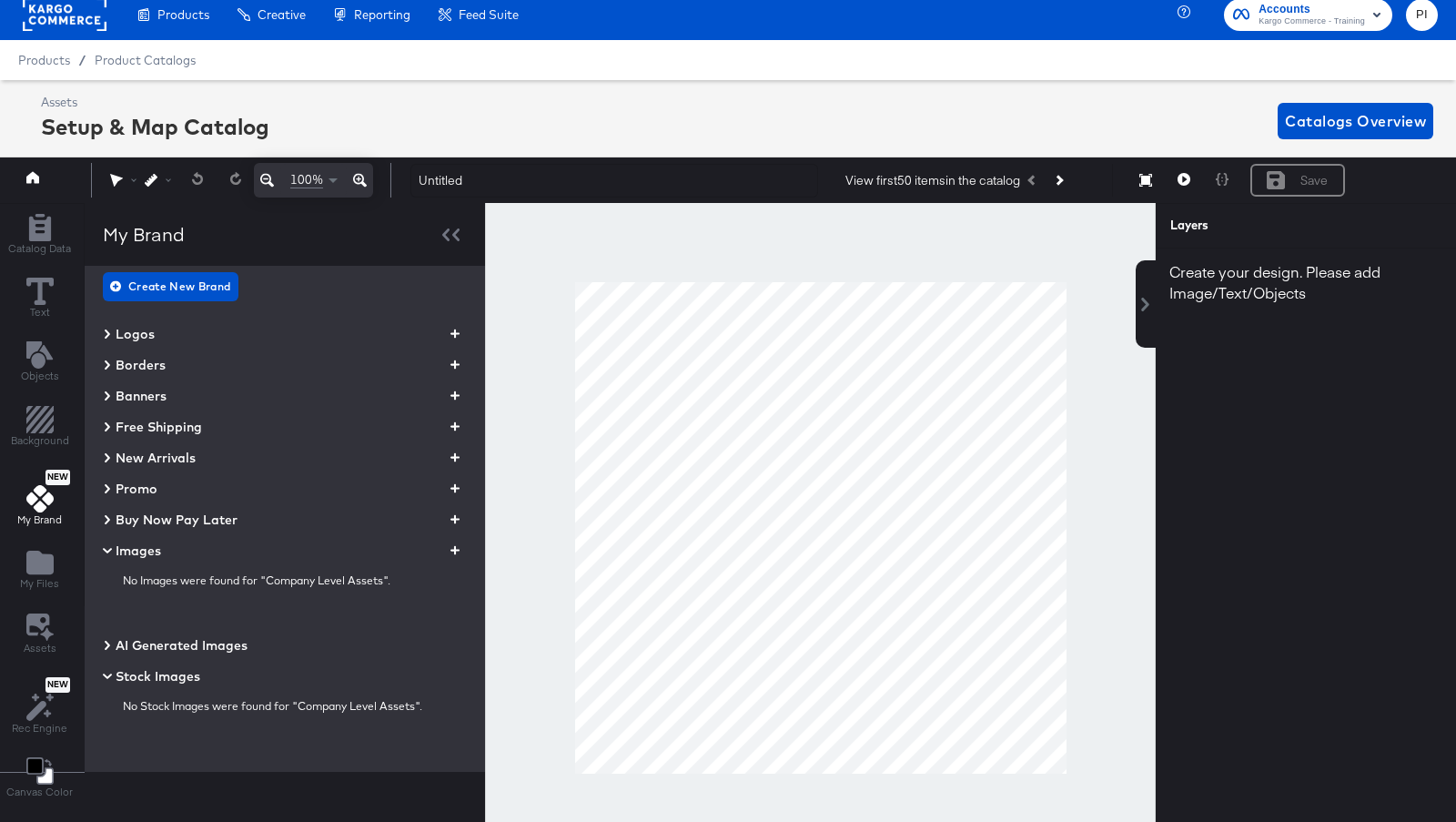
scroll to position [78, 0]
click at [106, 645] on icon at bounding box center [107, 646] width 9 height 22
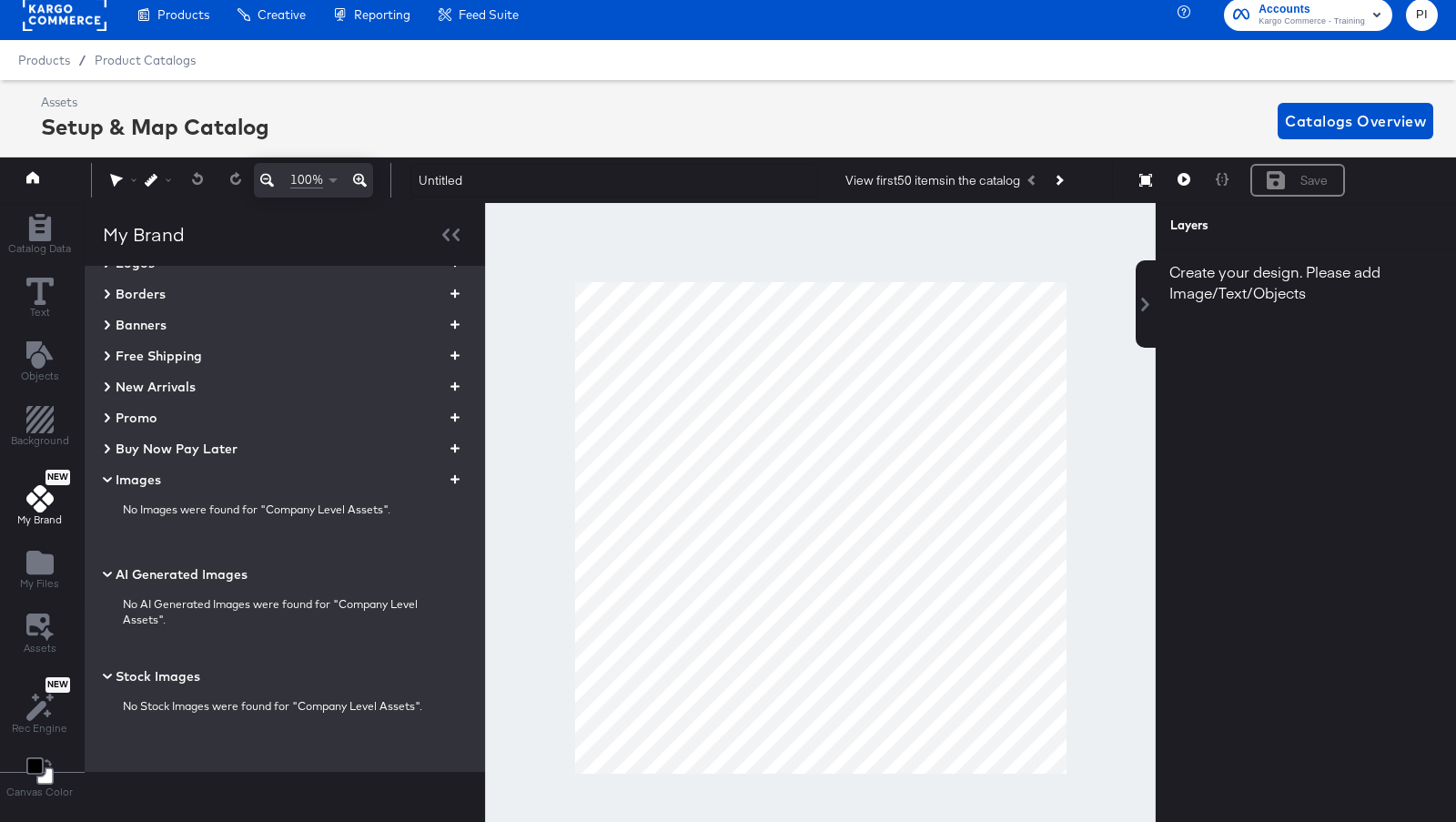
click at [105, 572] on icon at bounding box center [107, 574] width 9 height 6
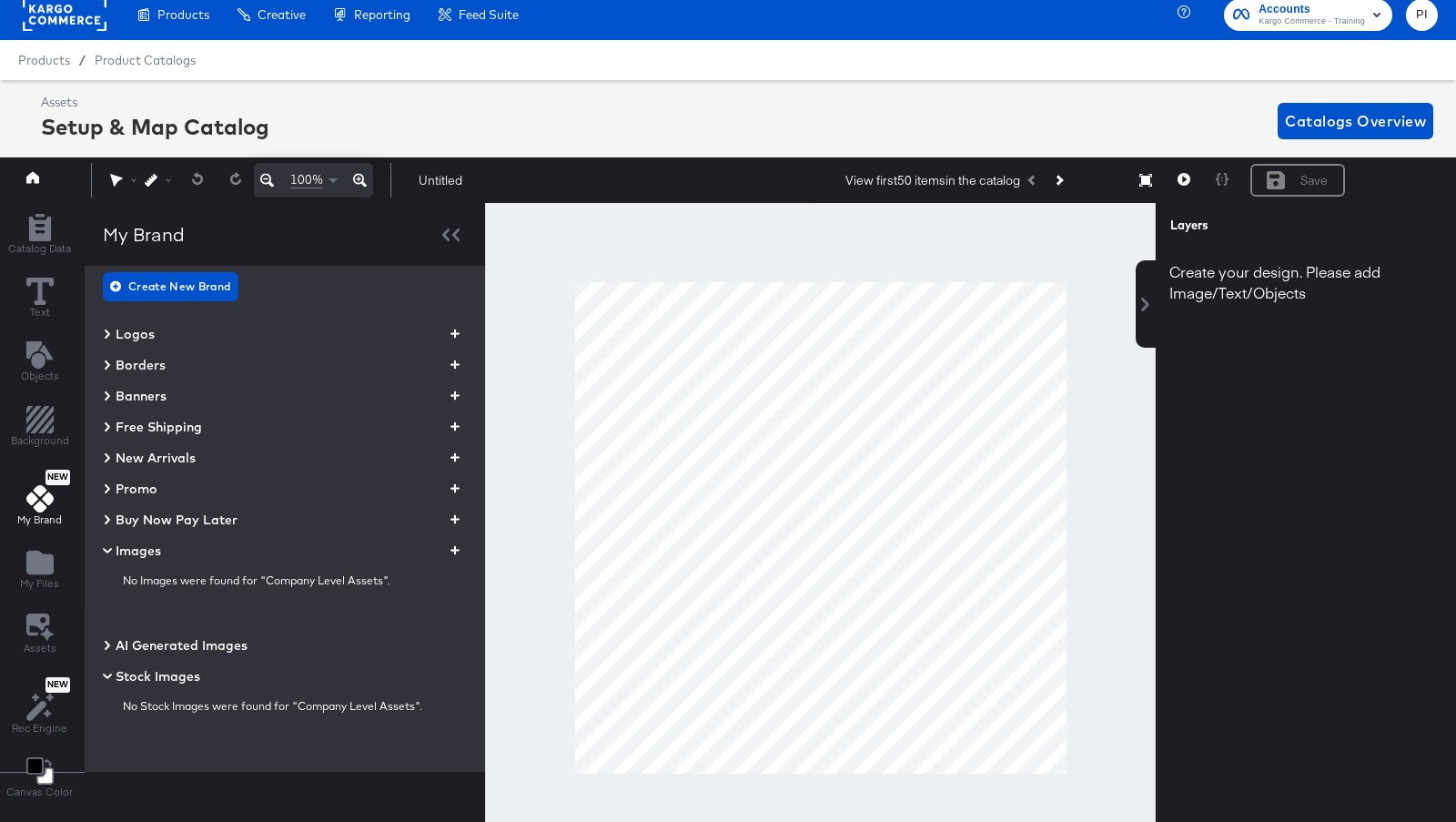
click at [103, 671] on icon at bounding box center [107, 675] width 22 height 9
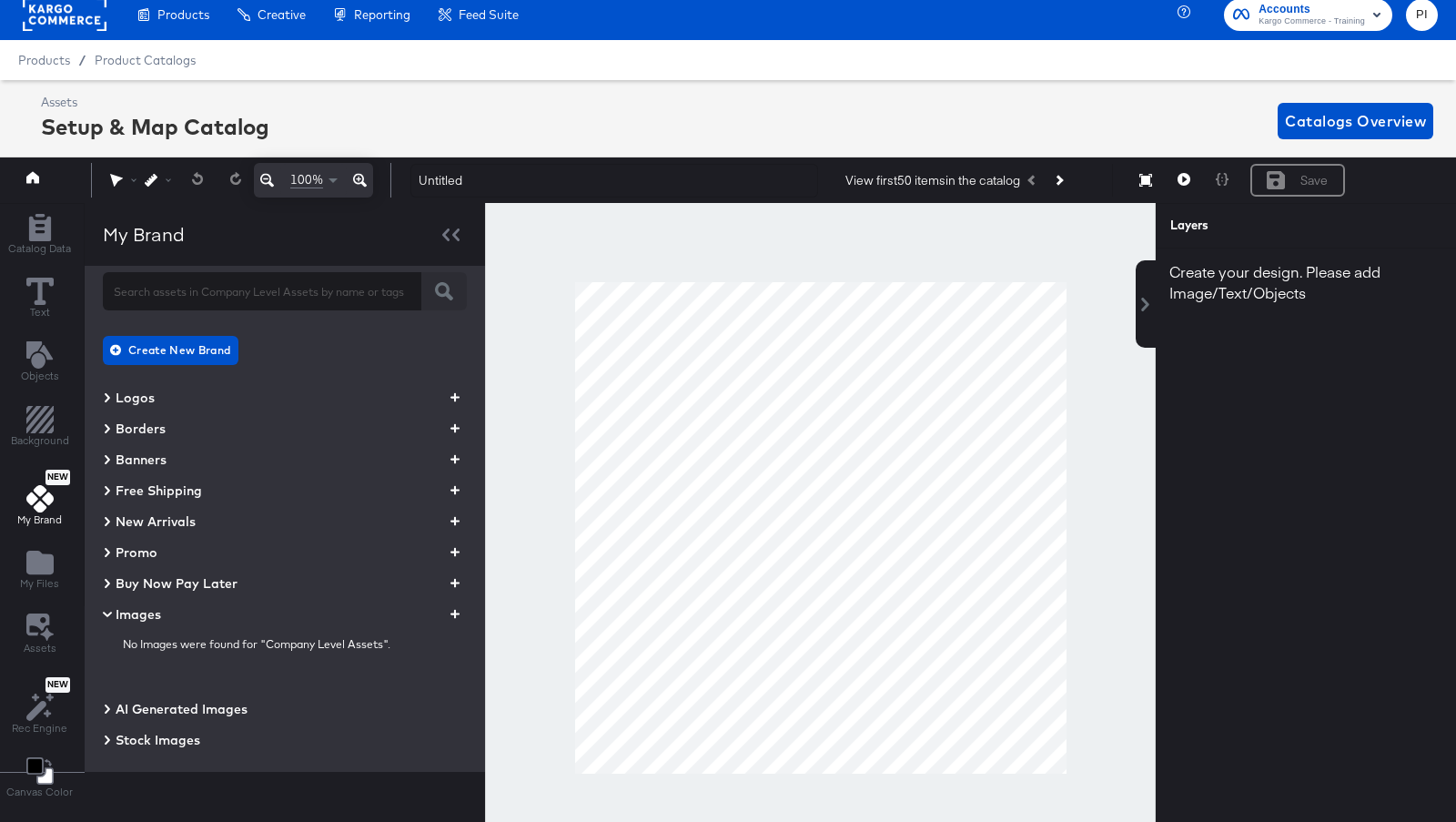
click at [102, 616] on icon at bounding box center [107, 614] width 22 height 9
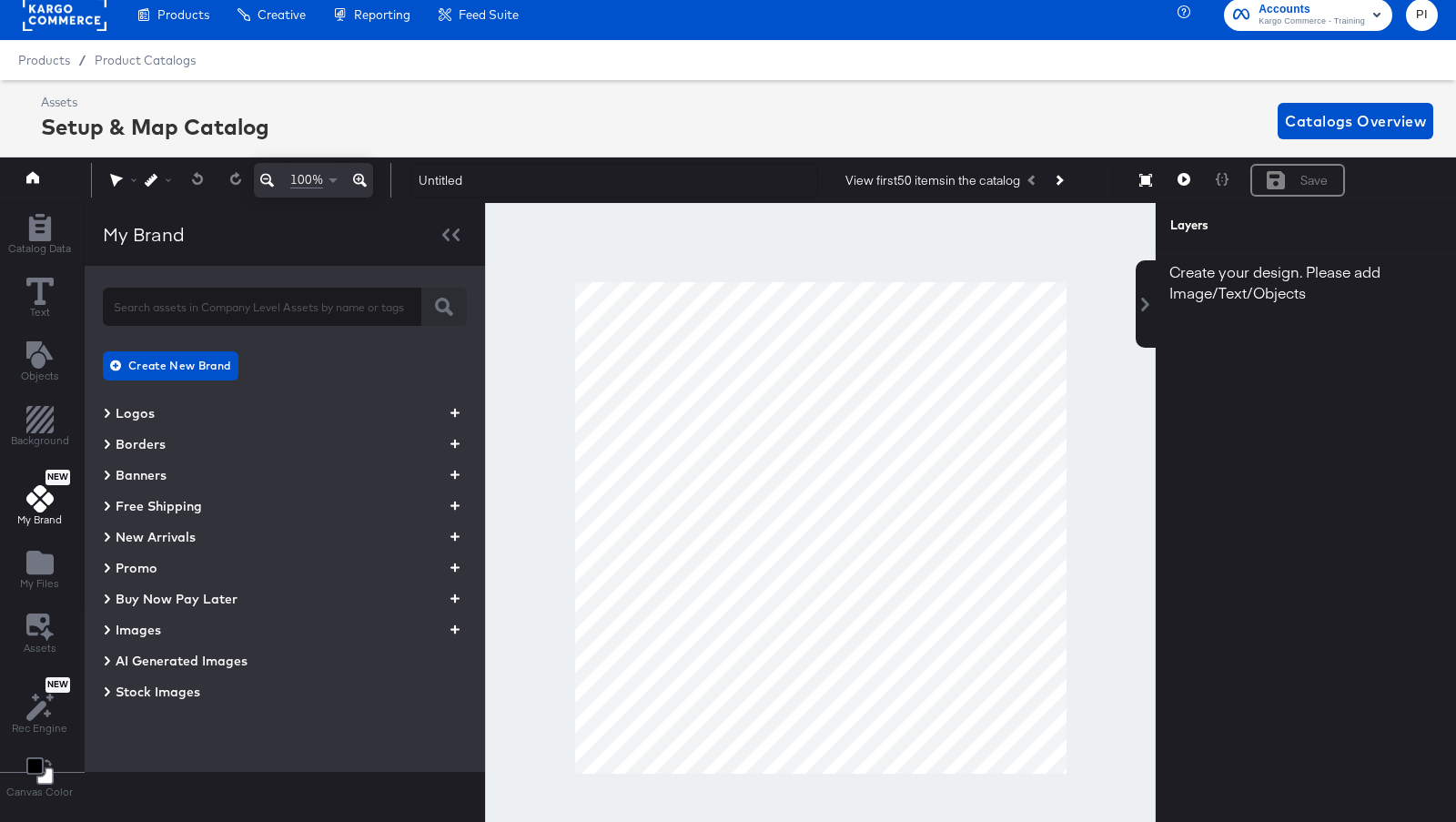
scroll to position [0, 0]
click at [36, 622] on icon at bounding box center [41, 627] width 28 height 28
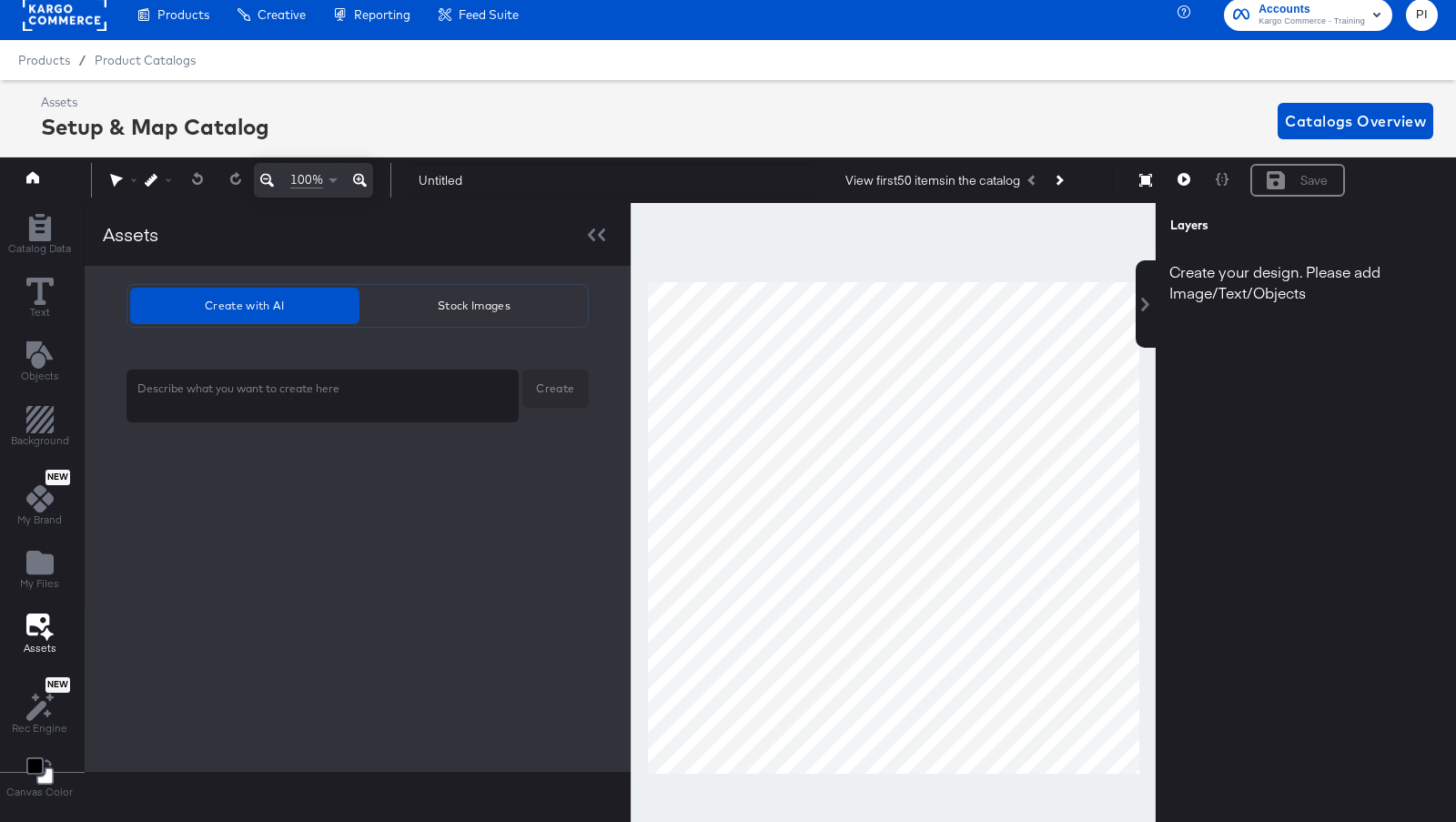
click at [367, 372] on div "x" at bounding box center [323, 396] width 392 height 53
type textarea "x"
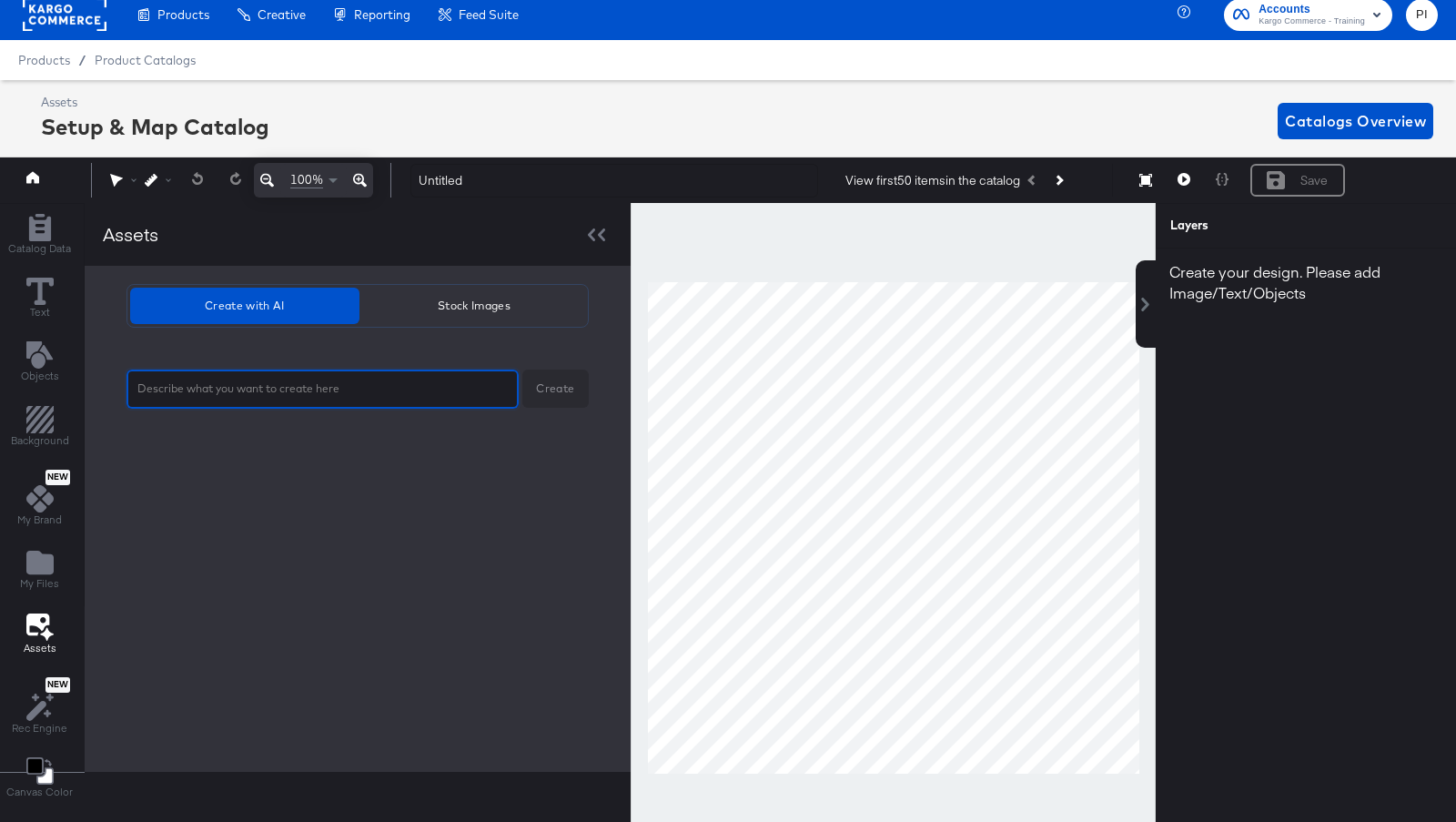
type textarea "B"
type textarea "x"
type textarea "Bl"
type textarea "x"
type textarea "Blu"
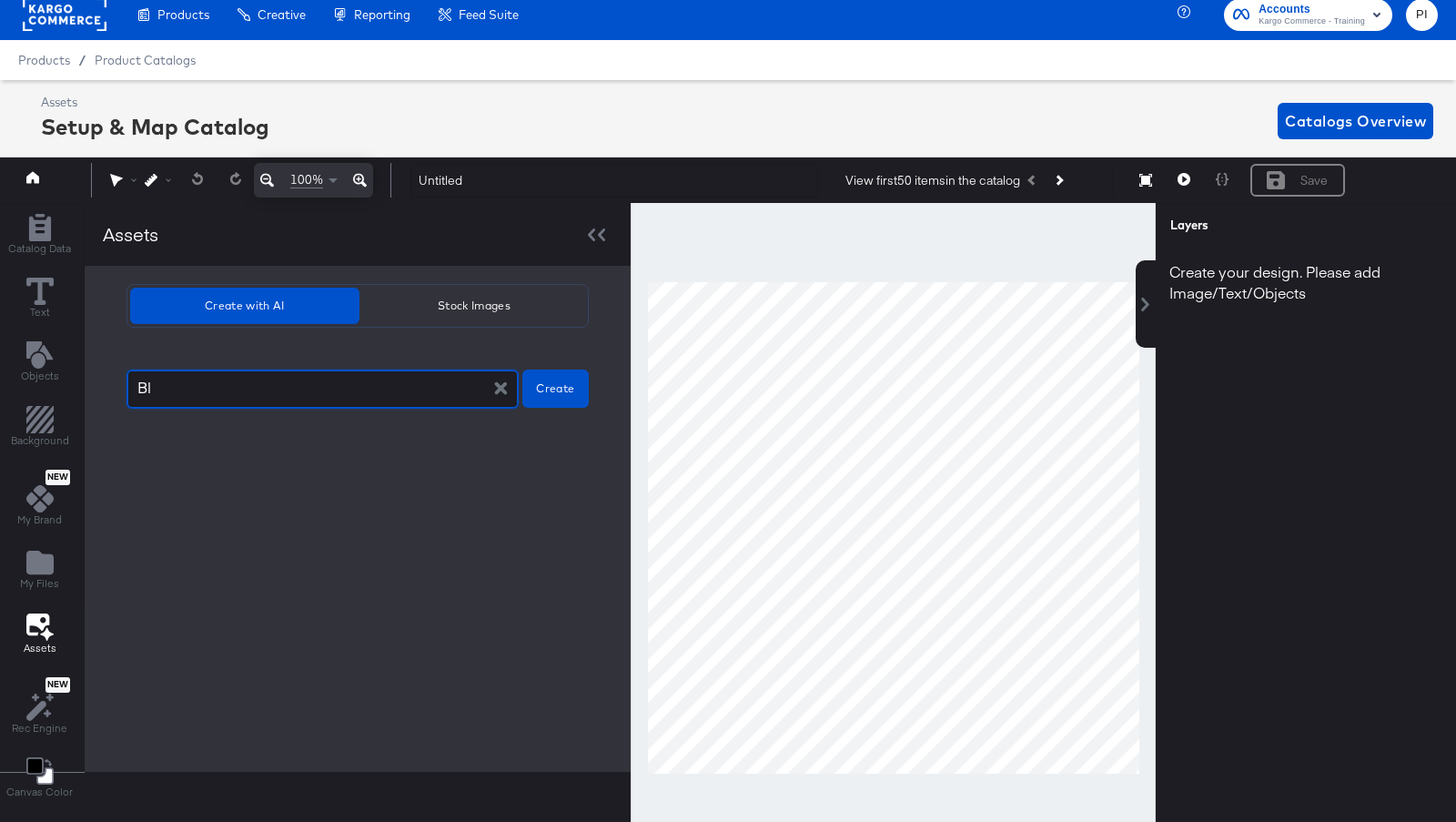
type textarea "x"
type textarea "Blue"
type textarea "x"
type textarea "Blue"
type textarea "x"
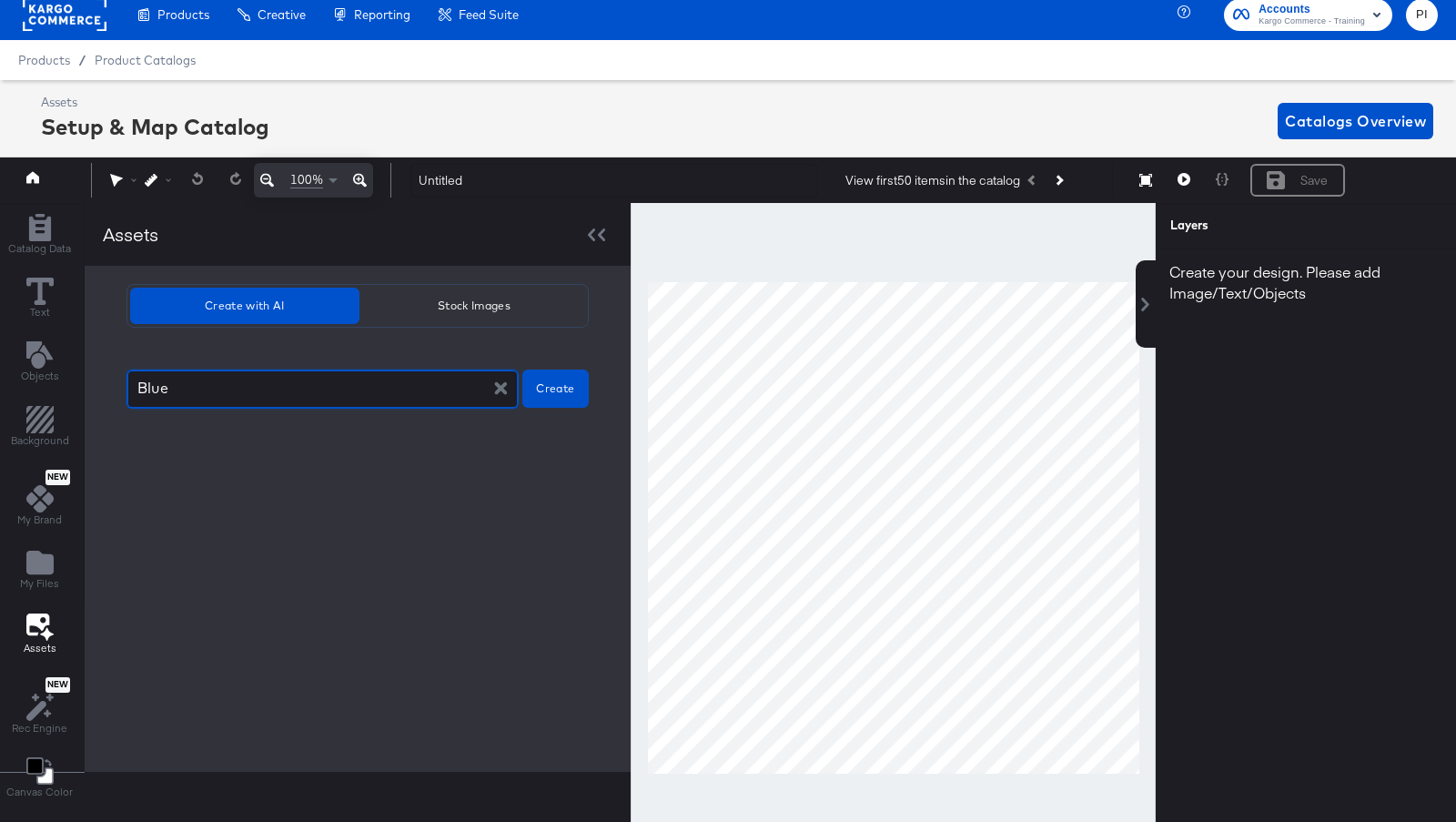
type textarea "Blue R"
type textarea "x"
type textarea "Blue Ri"
type textarea "x"
type textarea "Blue Rib"
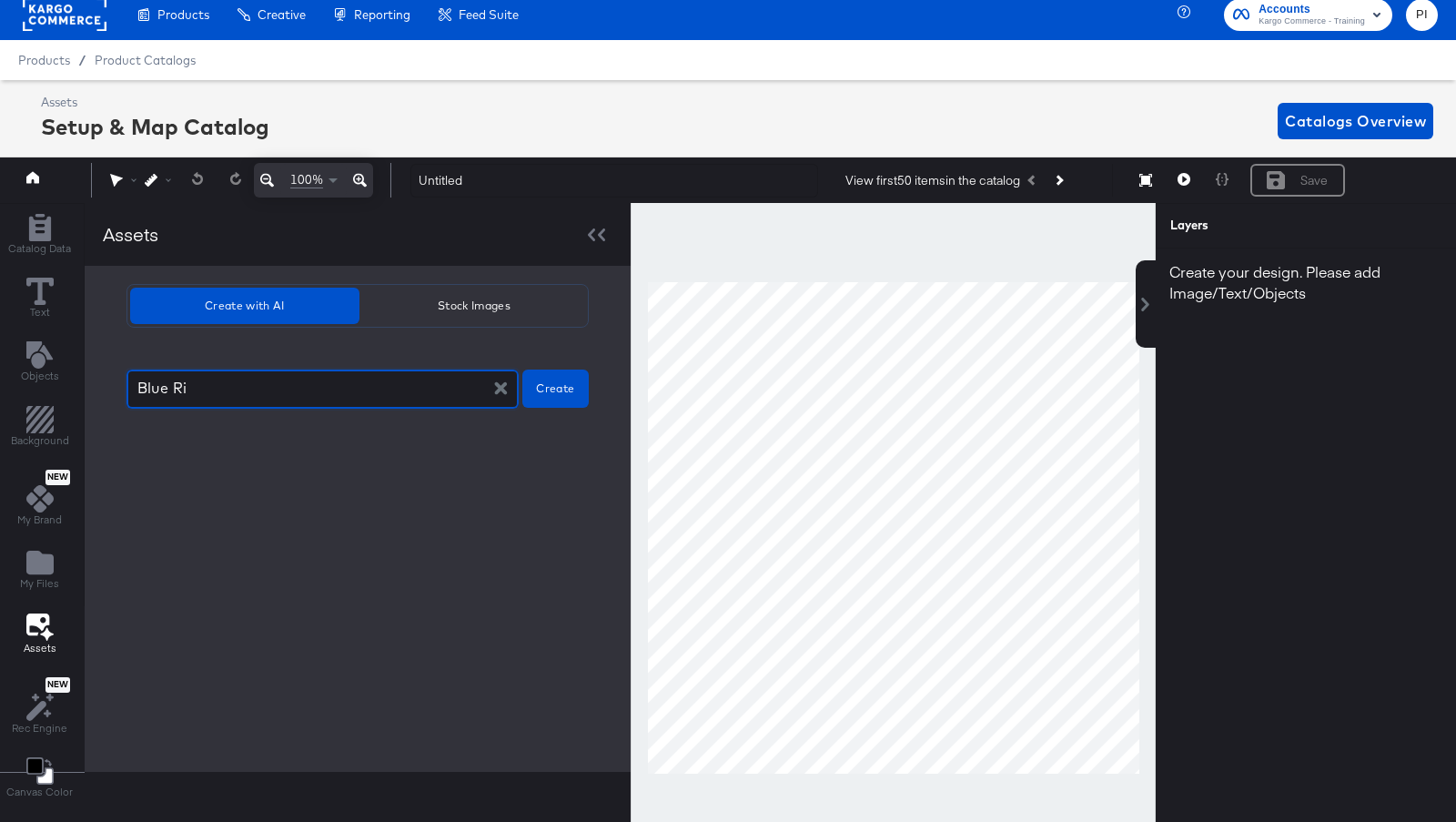
type textarea "x"
type textarea "Blue Ribb"
type textarea "x"
type textarea "Blue Ribbo"
type textarea "x"
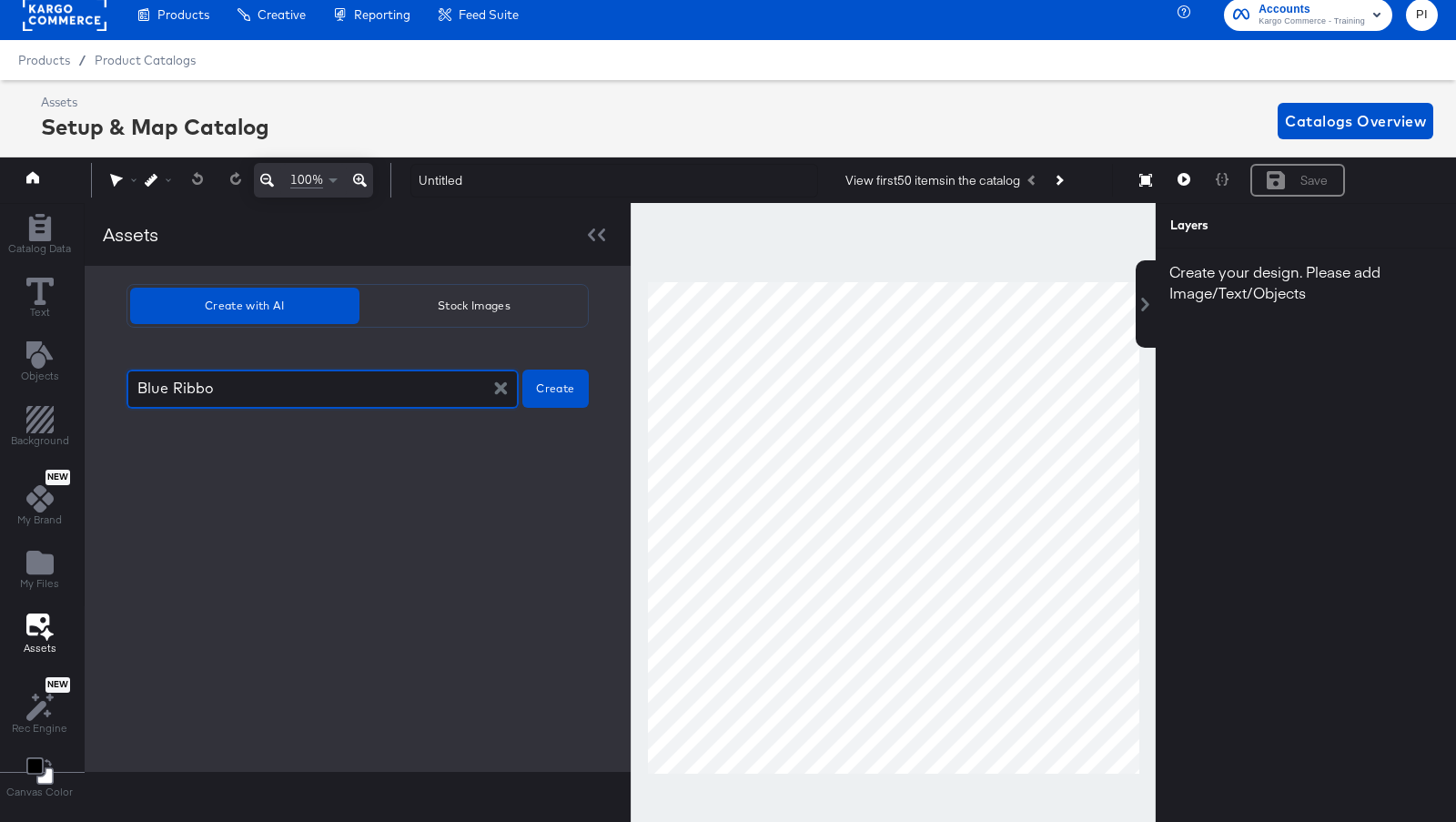
type textarea "Blue Ribbon"
type textarea "x"
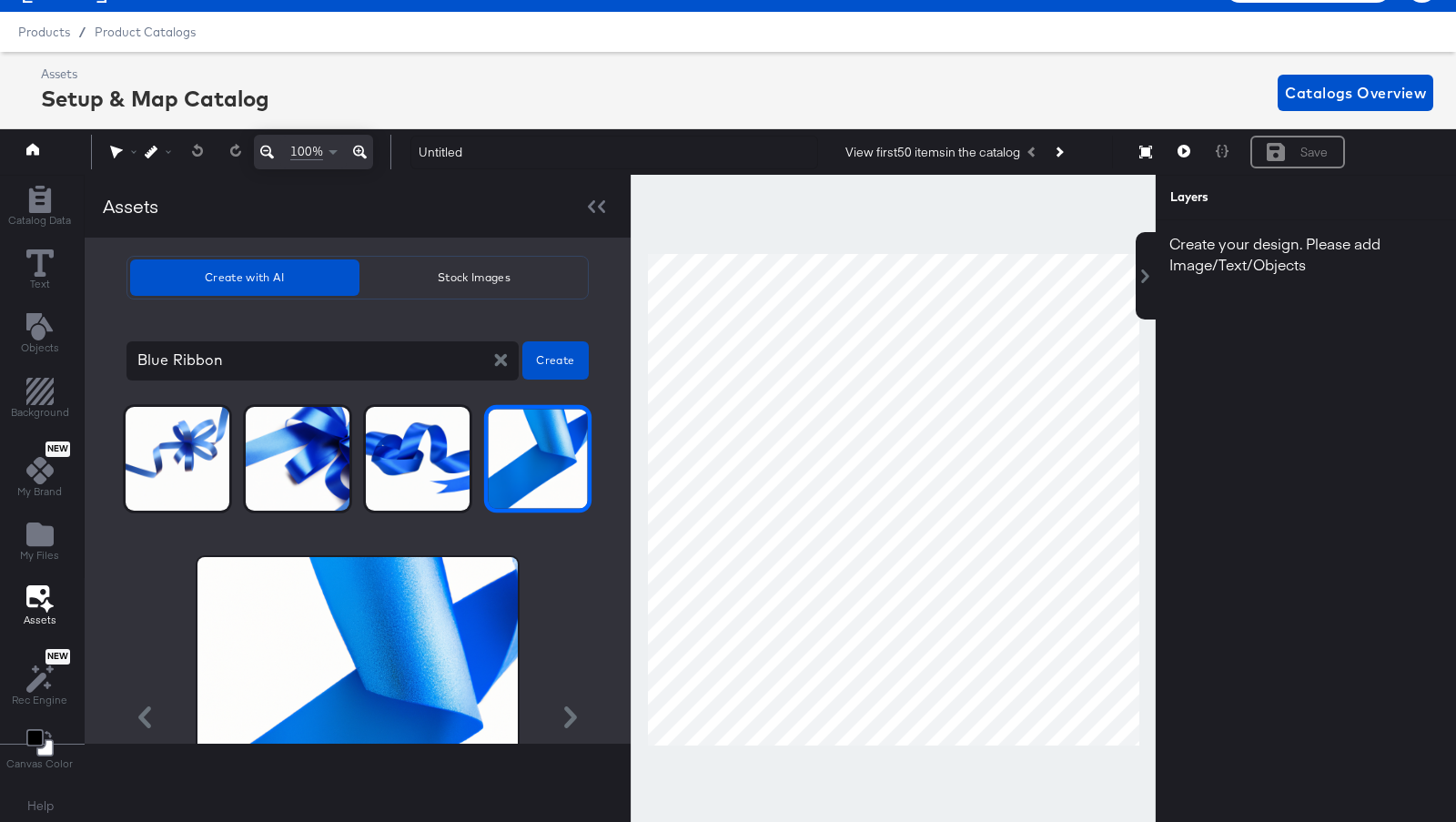
scroll to position [235, 0]
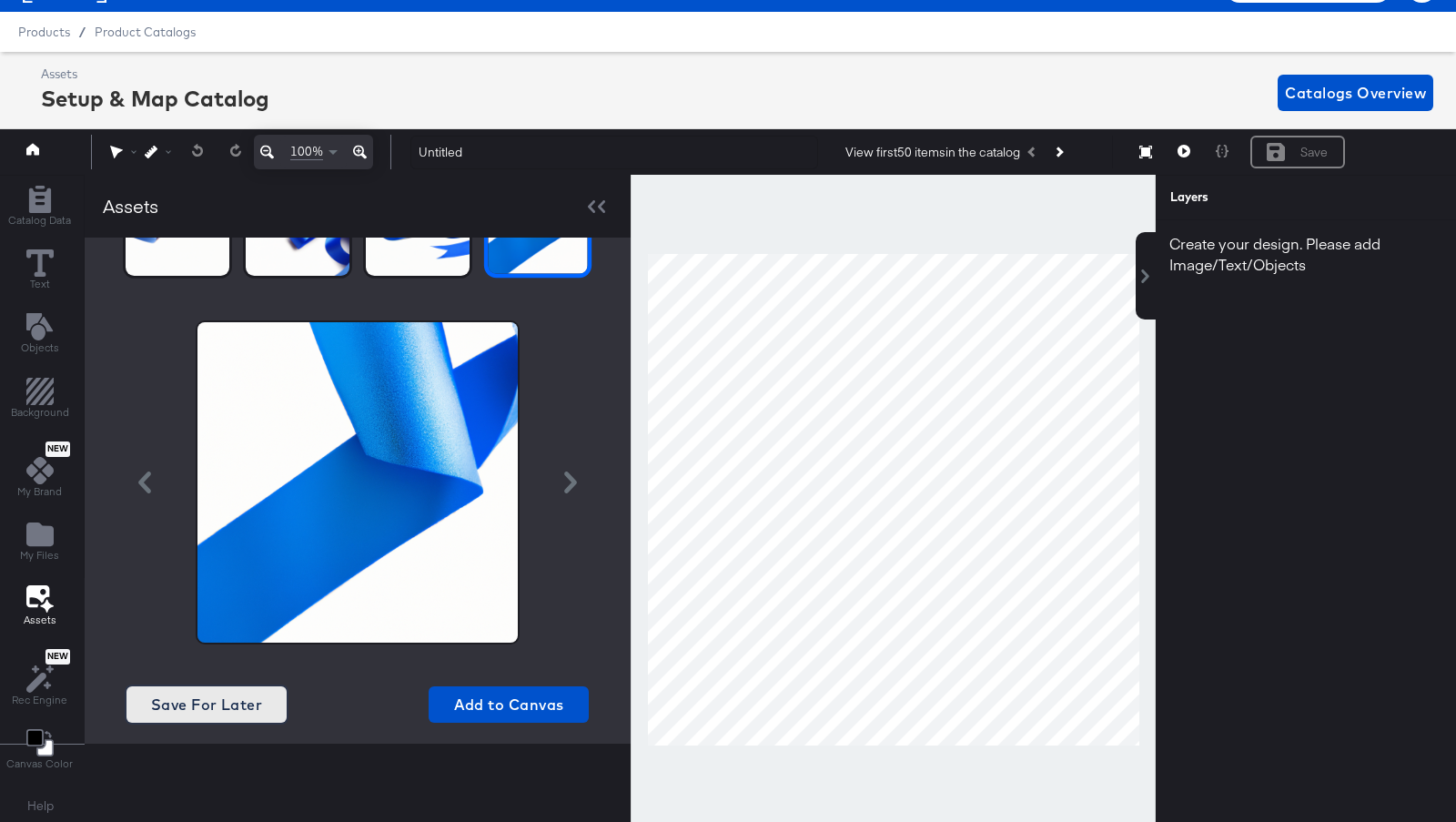
click at [190, 705] on span "Save For Later" at bounding box center [206, 705] width 146 height 26
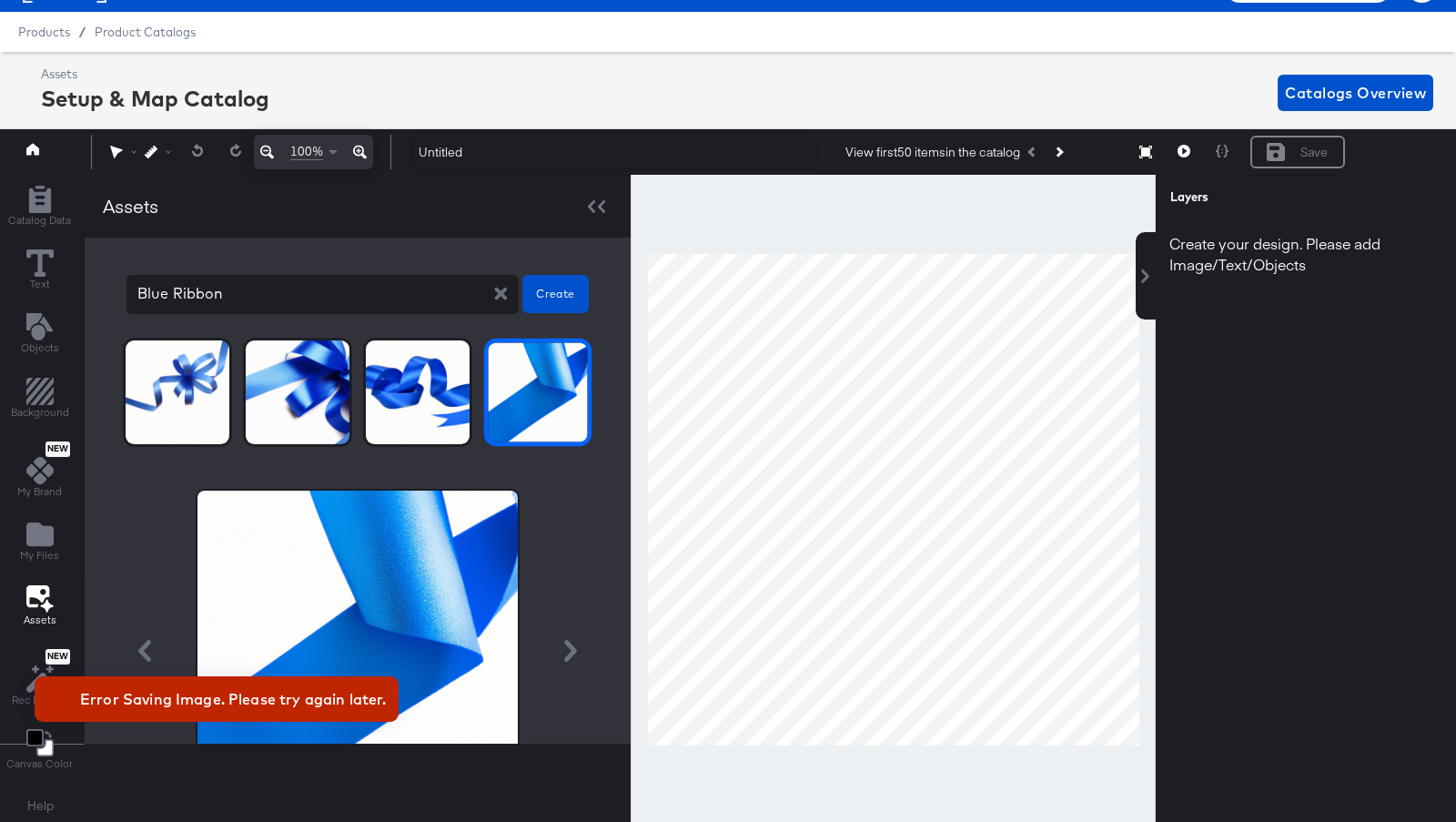
scroll to position [1, 0]
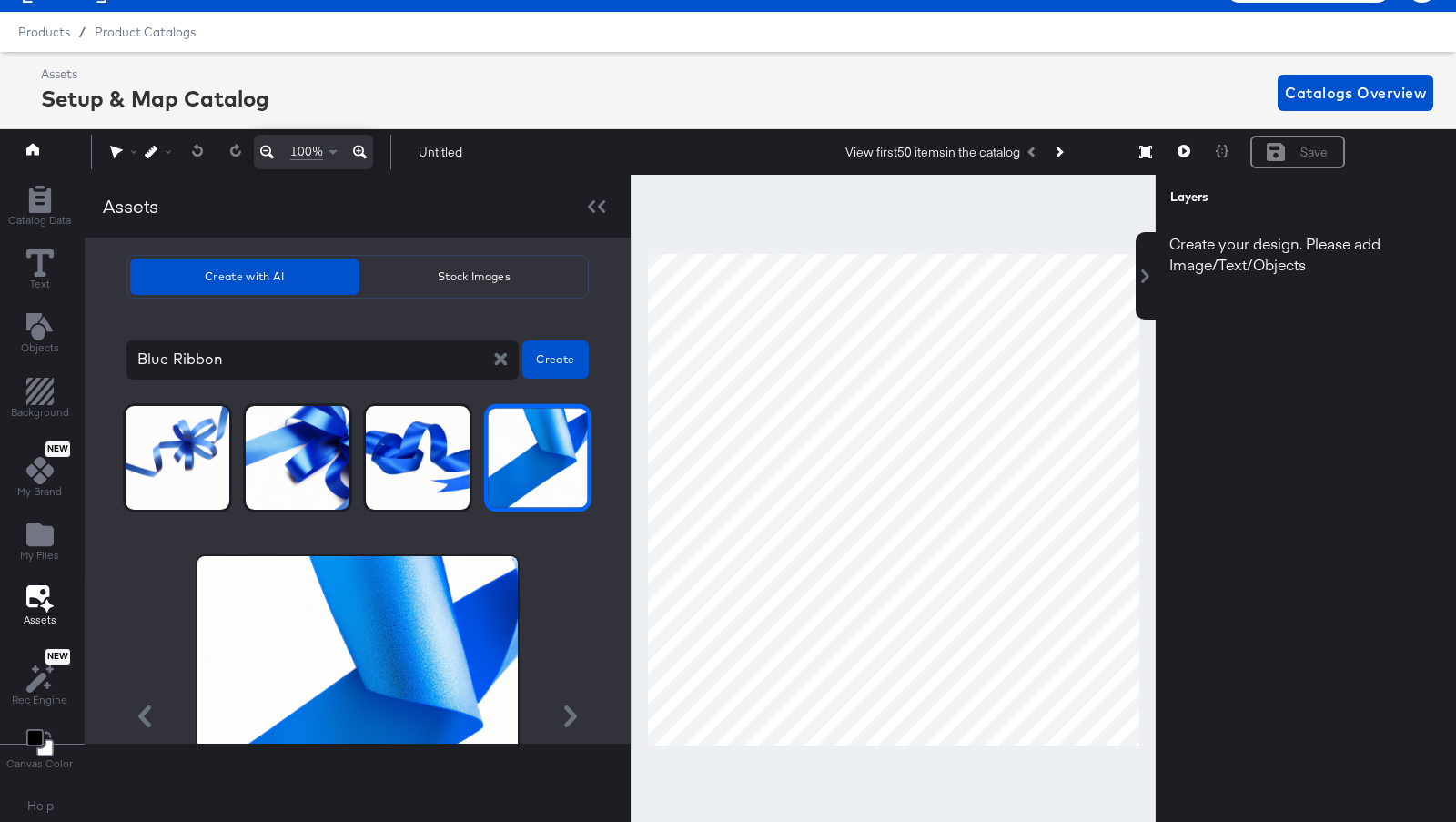
click at [539, 464] on img at bounding box center [537, 457] width 99 height 99
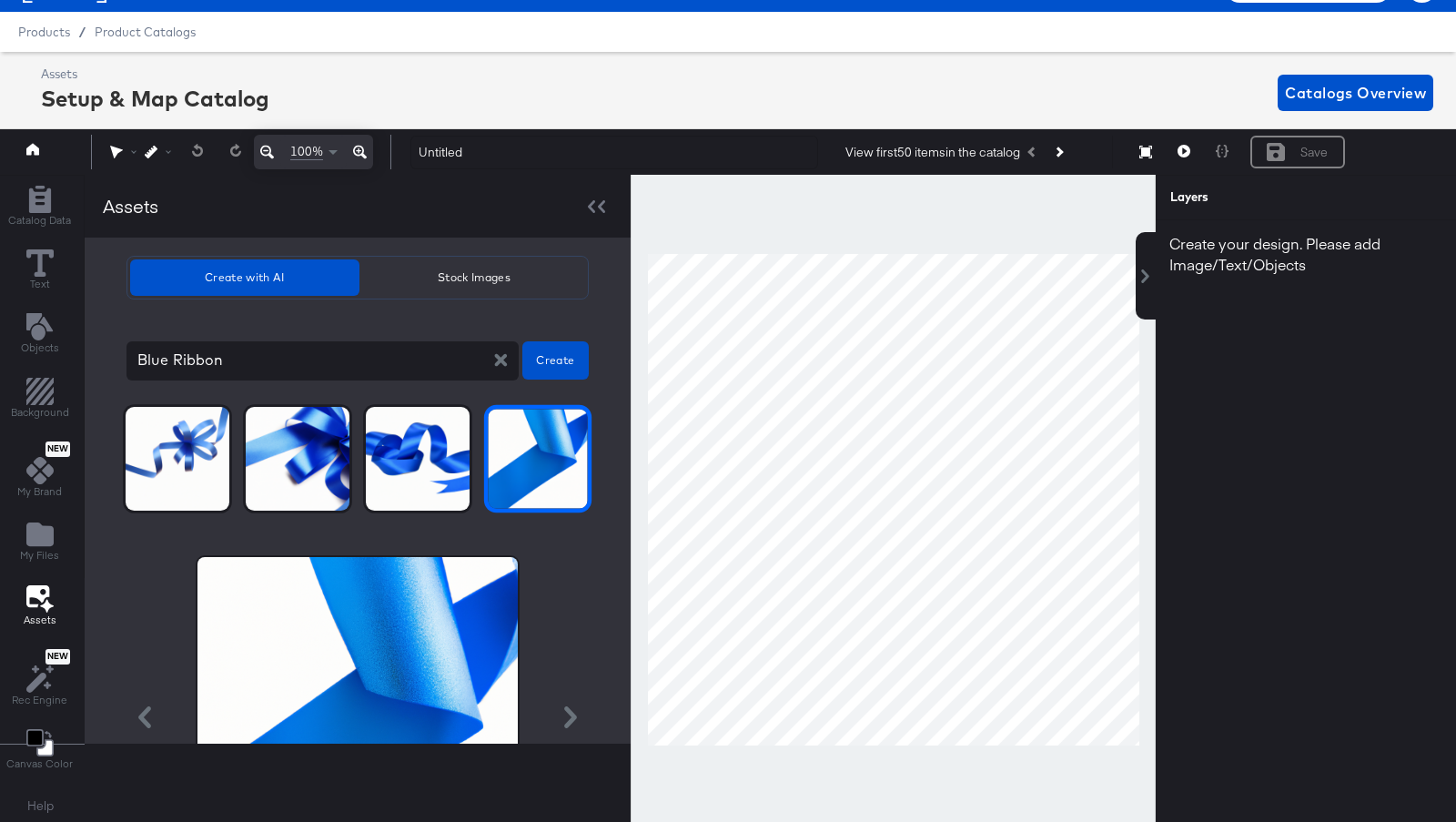
scroll to position [235, 0]
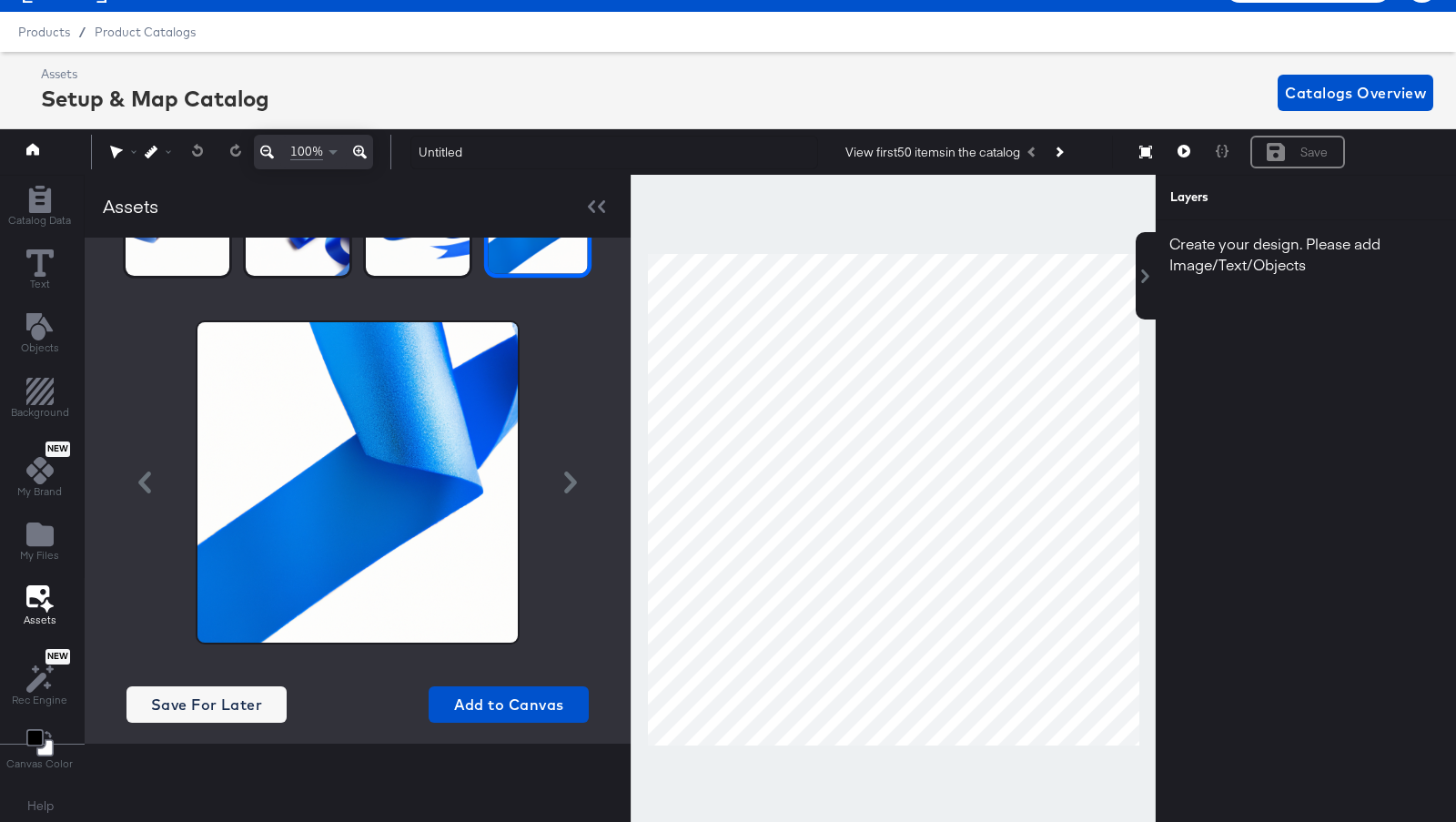
click at [219, 738] on div "Blue Ribbon x Create Save For Later Add to Canvas" at bounding box center [358, 417] width 462 height 658
click at [200, 704] on span "Save For Later" at bounding box center [206, 705] width 146 height 26
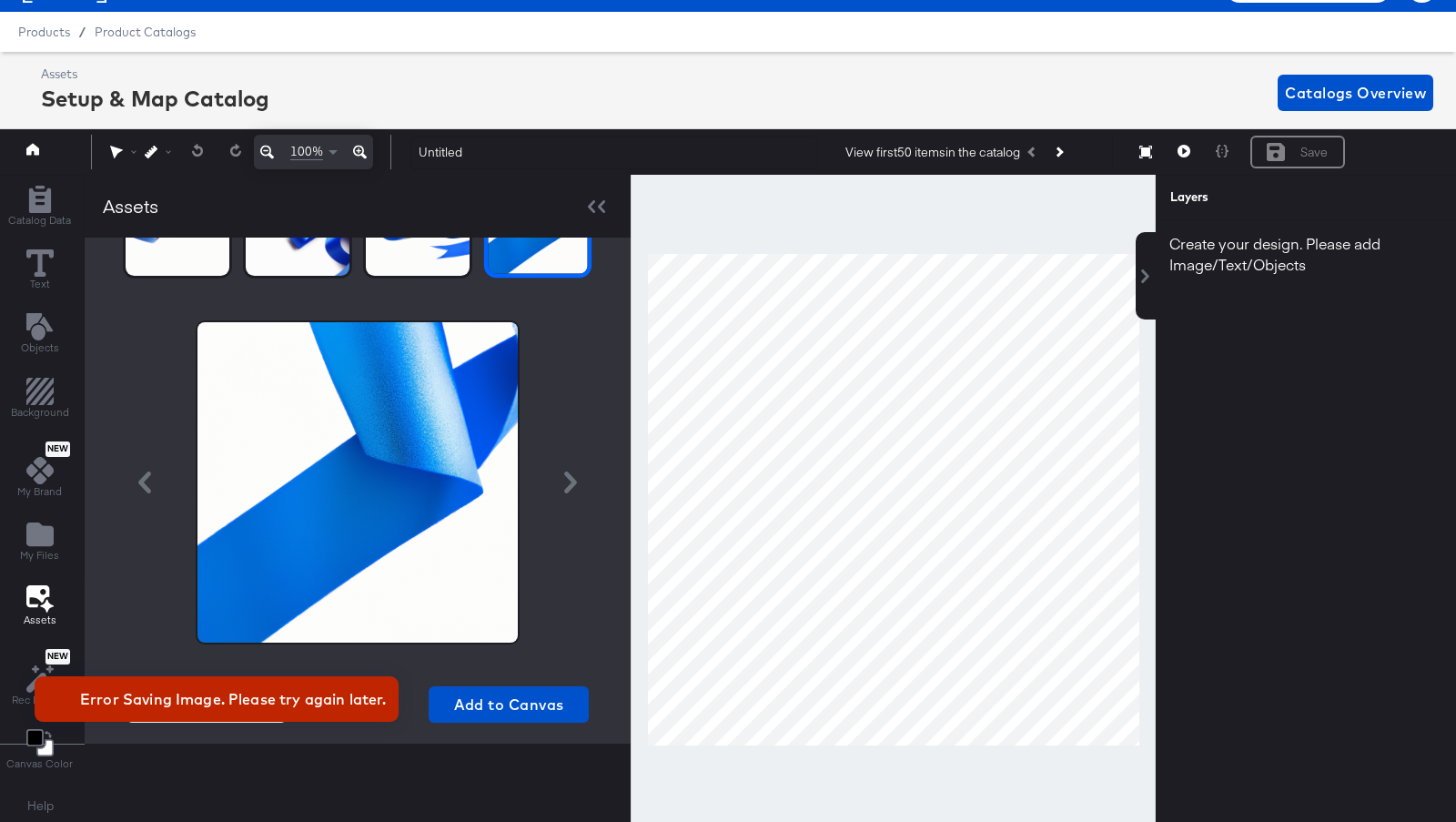
click at [330, 660] on div "Error Saving Image. Please try again later." at bounding box center [217, 699] width 400 height 82
click at [392, 732] on div "Error Saving Image. Please try again later." at bounding box center [217, 699] width 400 height 82
click at [304, 765] on div "Assets Create with AI Stock Images Blue Ribbon x Create Save For Later Add to C…" at bounding box center [357, 499] width 546 height 648
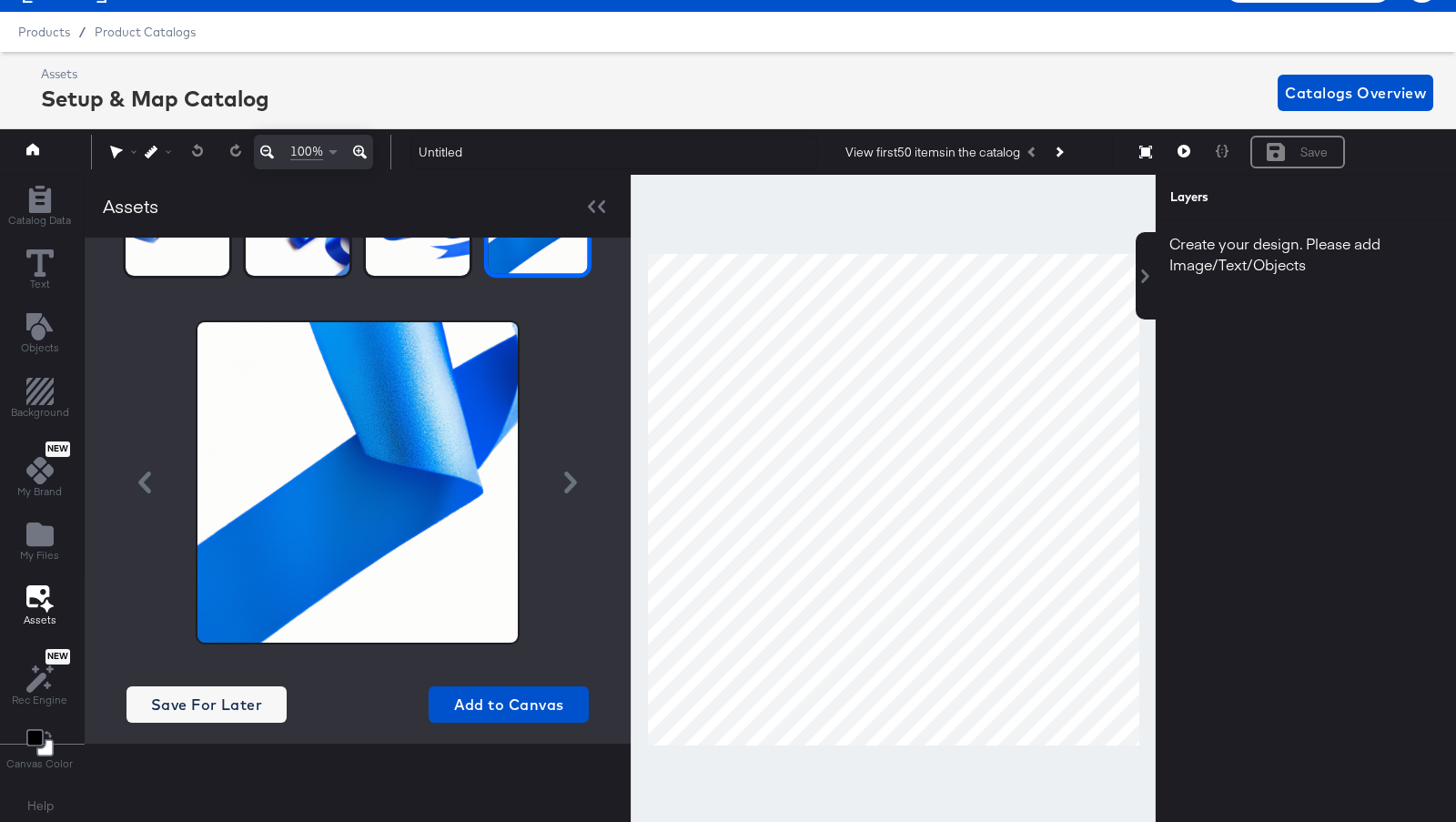
click at [244, 681] on div "Blue Ribbon x Create Save For Later Add to Canvas" at bounding box center [358, 417] width 462 height 658
click at [230, 708] on span "Save For Later" at bounding box center [206, 705] width 146 height 26
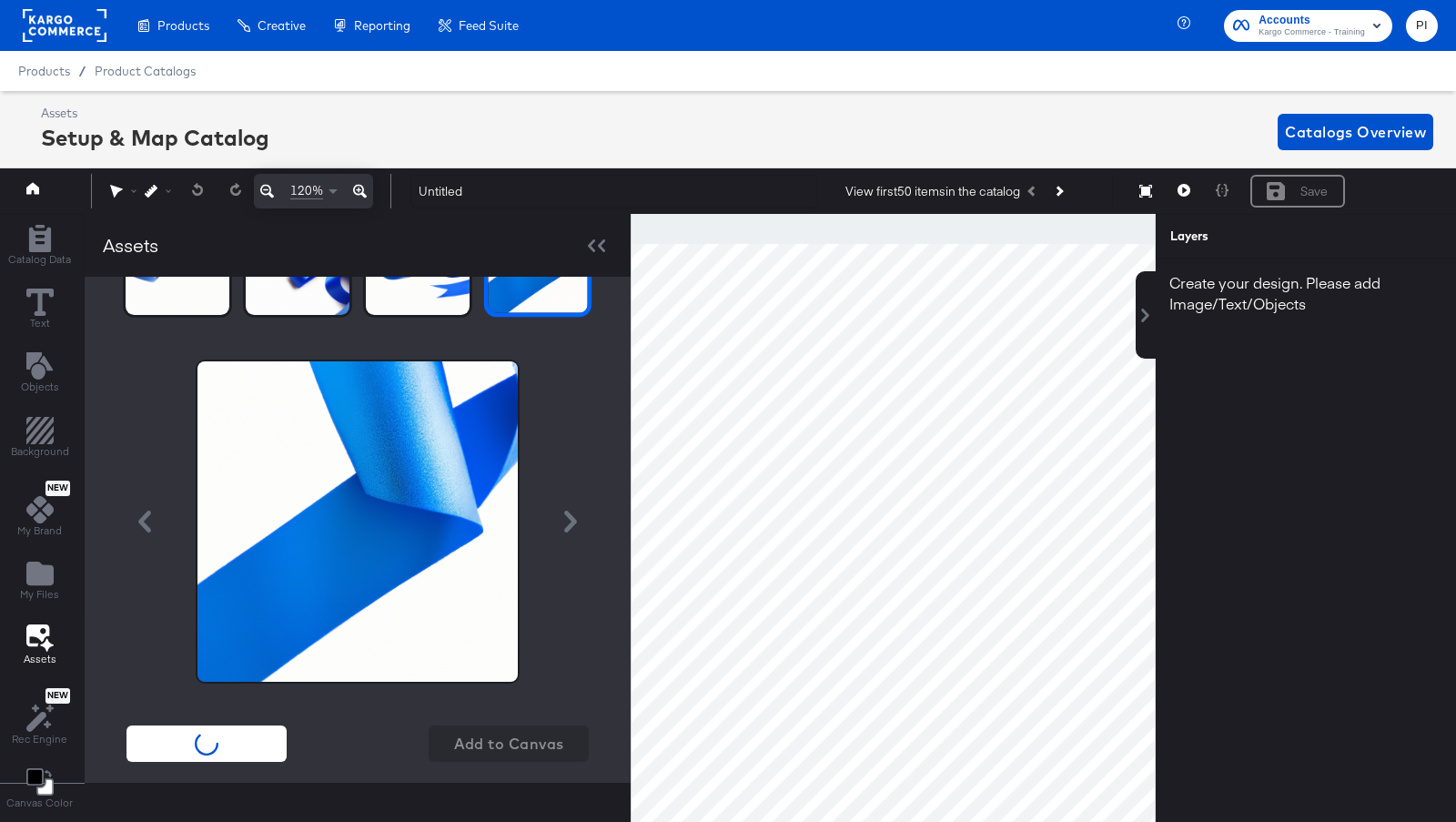
click at [542, 120] on div "Assets Setup & Map Catalog Catalogs Overview" at bounding box center [736, 132] width 1392 height 54
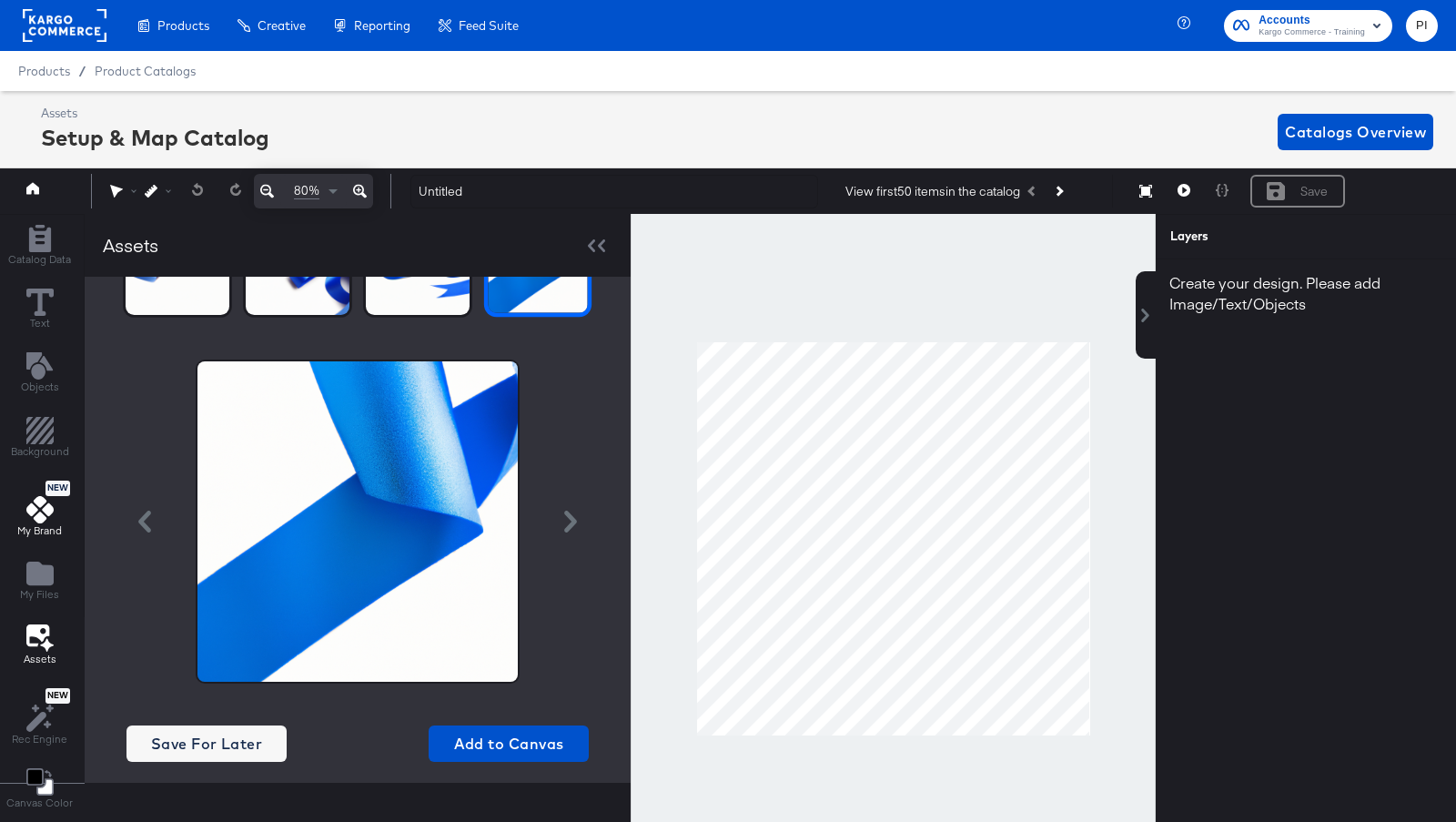
click at [37, 506] on icon at bounding box center [41, 510] width 28 height 28
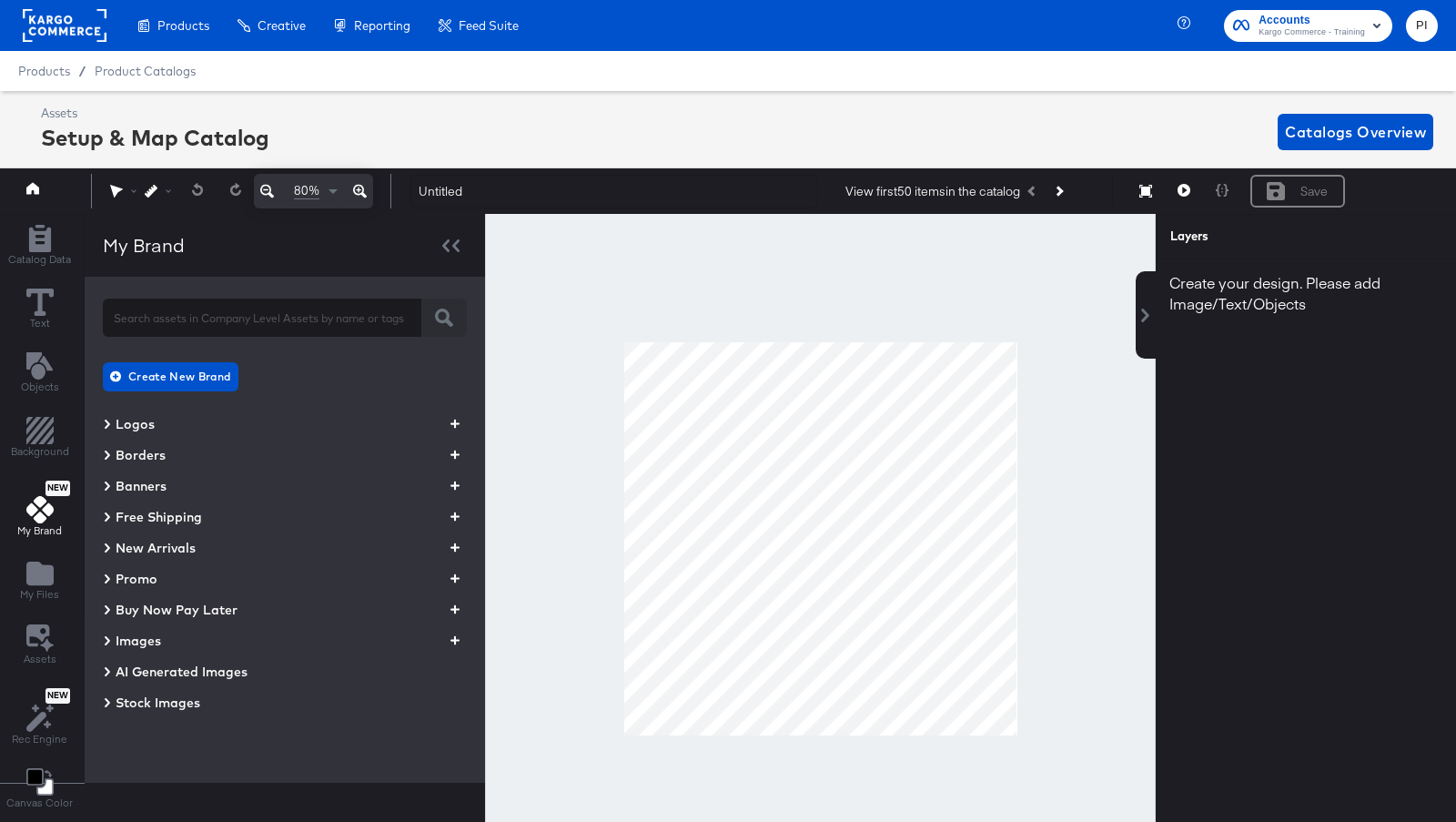
click at [103, 671] on icon at bounding box center [107, 671] width 9 height 22
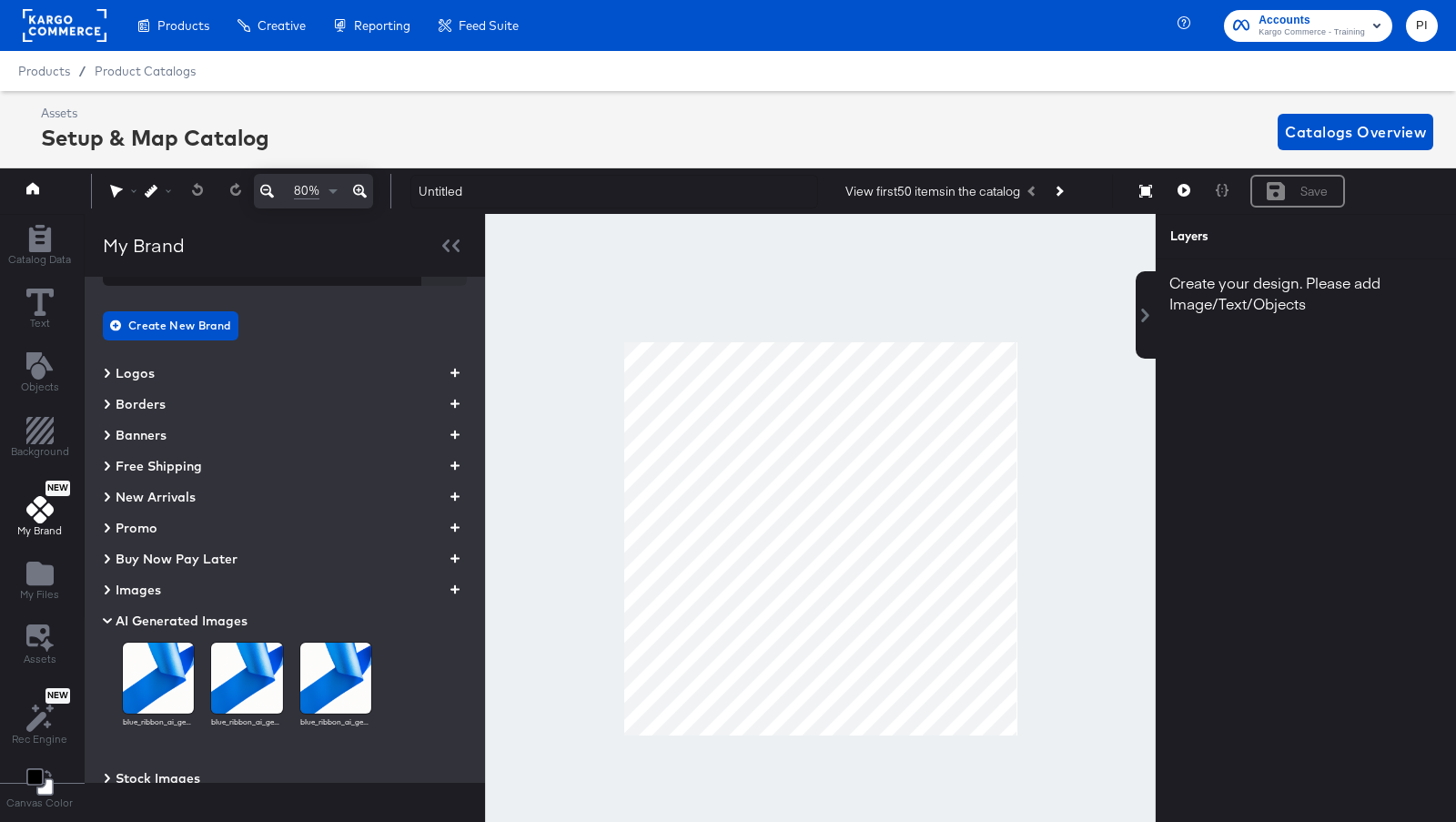
scroll to position [55, 0]
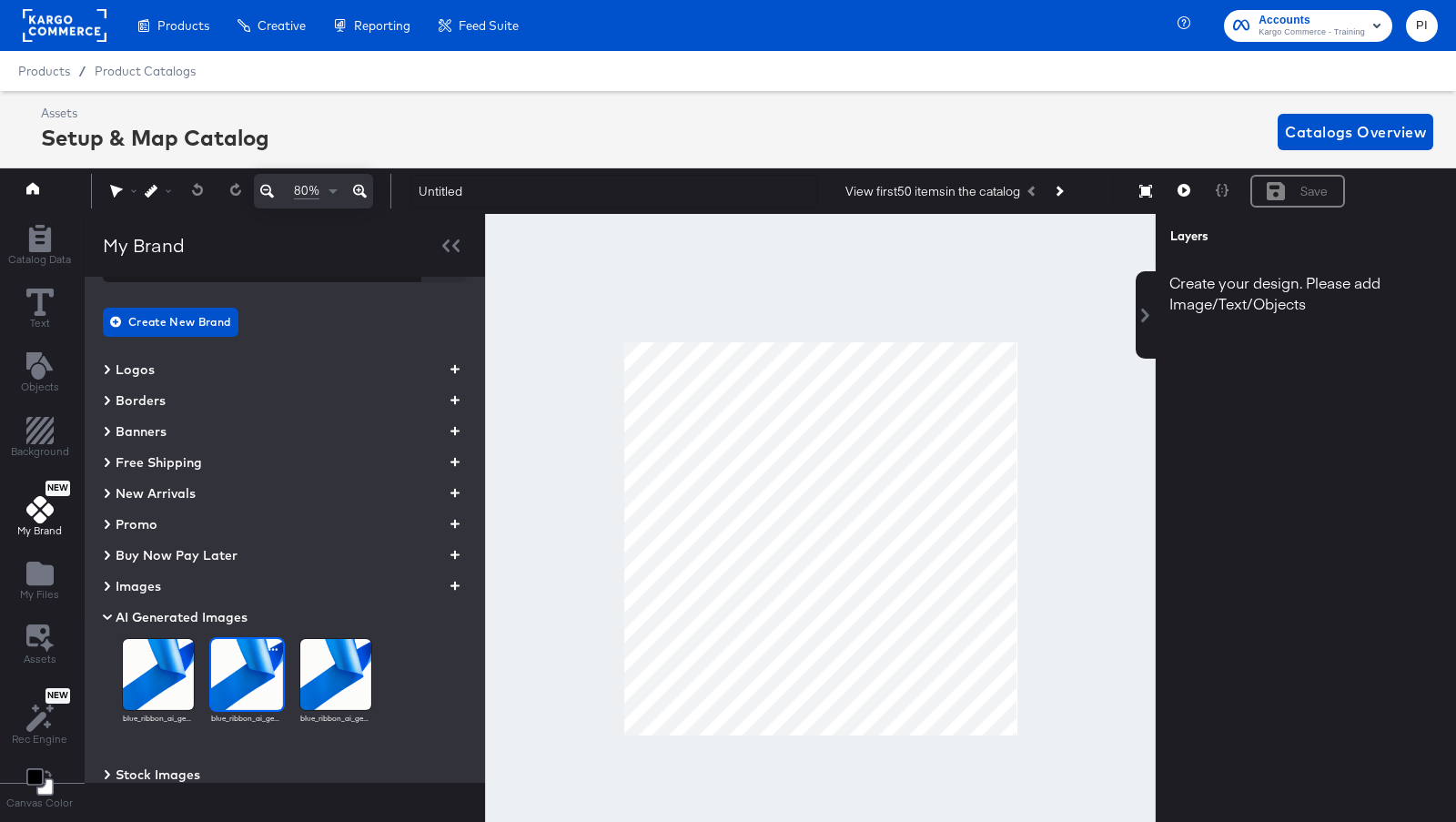
click at [271, 649] on icon "button" at bounding box center [273, 648] width 9 height 17
click at [293, 664] on div "Archive" at bounding box center [300, 665] width 65 height 22
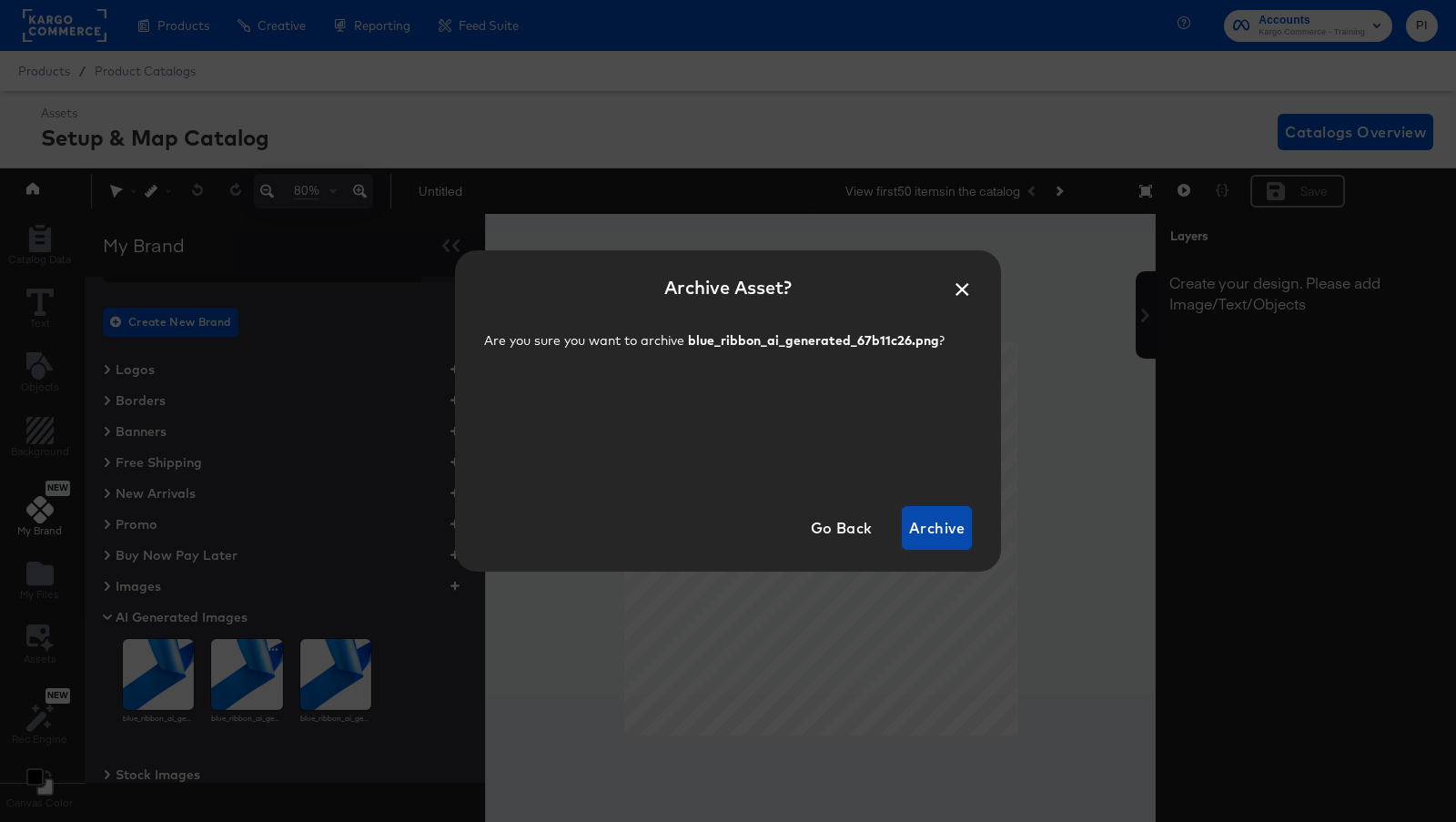
click at [925, 532] on span "Archive" at bounding box center [937, 528] width 56 height 26
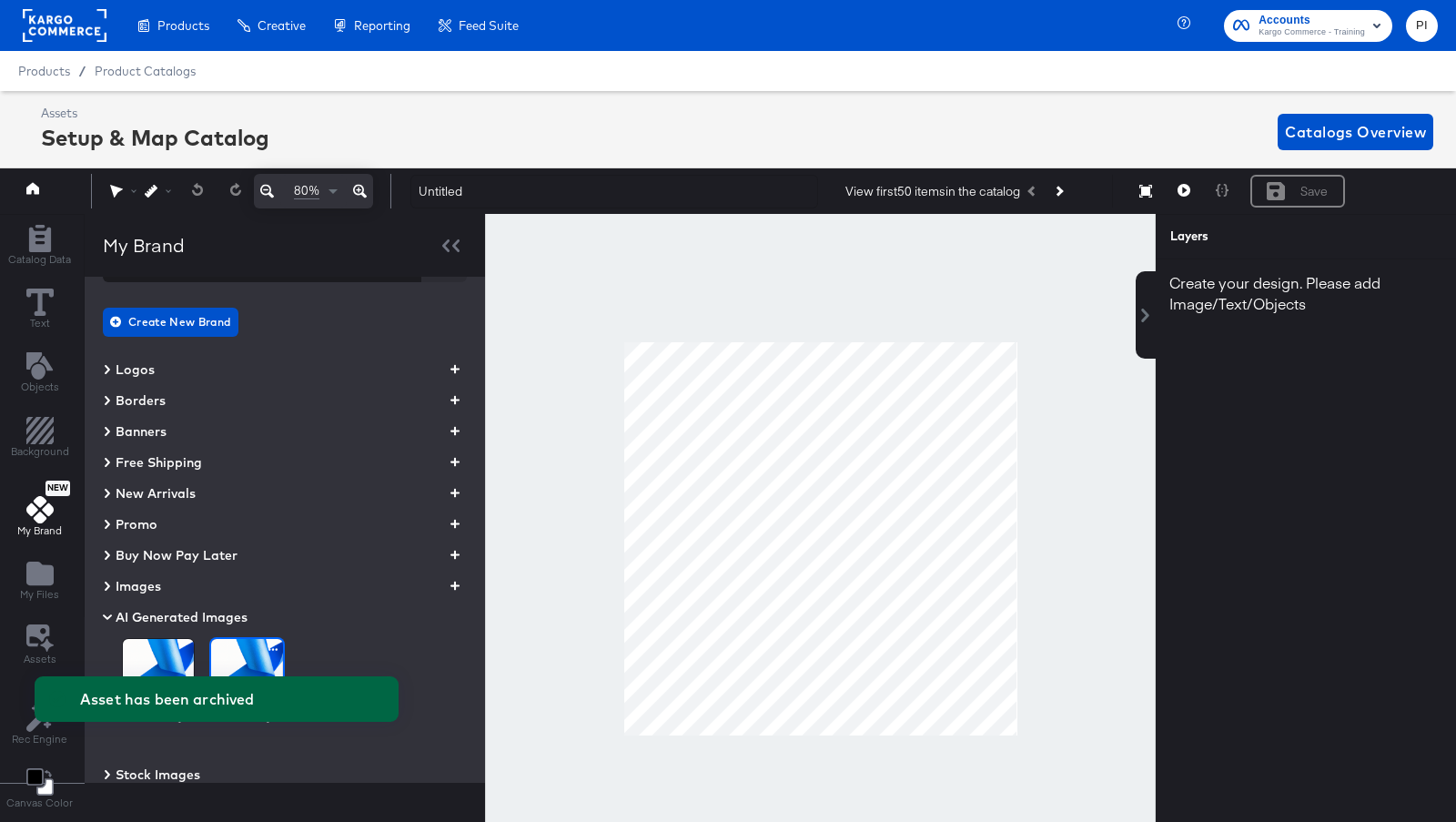
click at [269, 644] on icon "button" at bounding box center [273, 648] width 9 height 17
click at [268, 649] on ul "Archive" at bounding box center [300, 665] width 80 height 32
click at [280, 666] on div "Asset has been archived" at bounding box center [217, 699] width 400 height 82
click at [265, 641] on div at bounding box center [273, 648] width 17 height 17
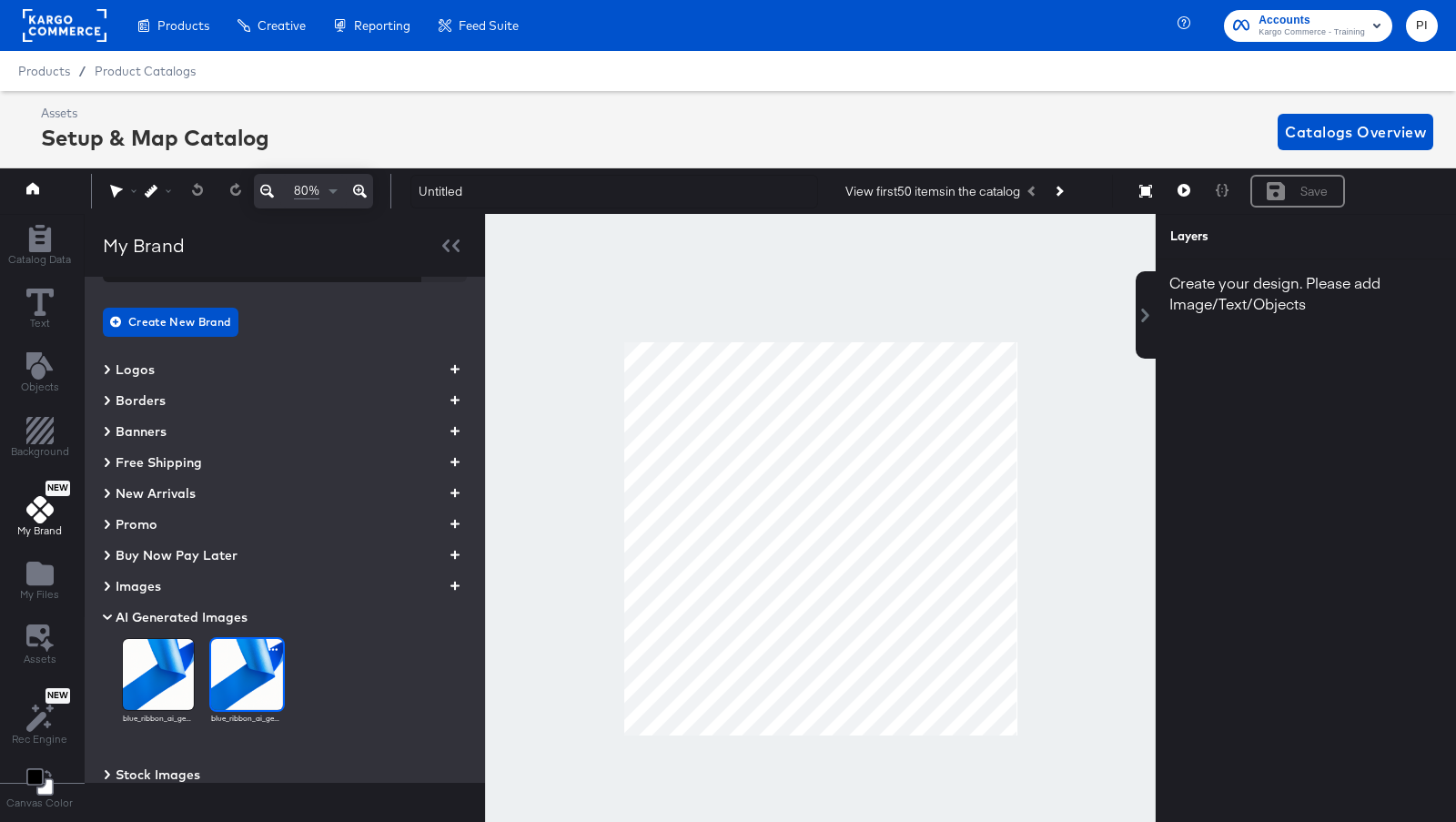
click at [269, 647] on icon "button" at bounding box center [273, 648] width 9 height 17
click at [281, 663] on div "Archive" at bounding box center [300, 665] width 65 height 22
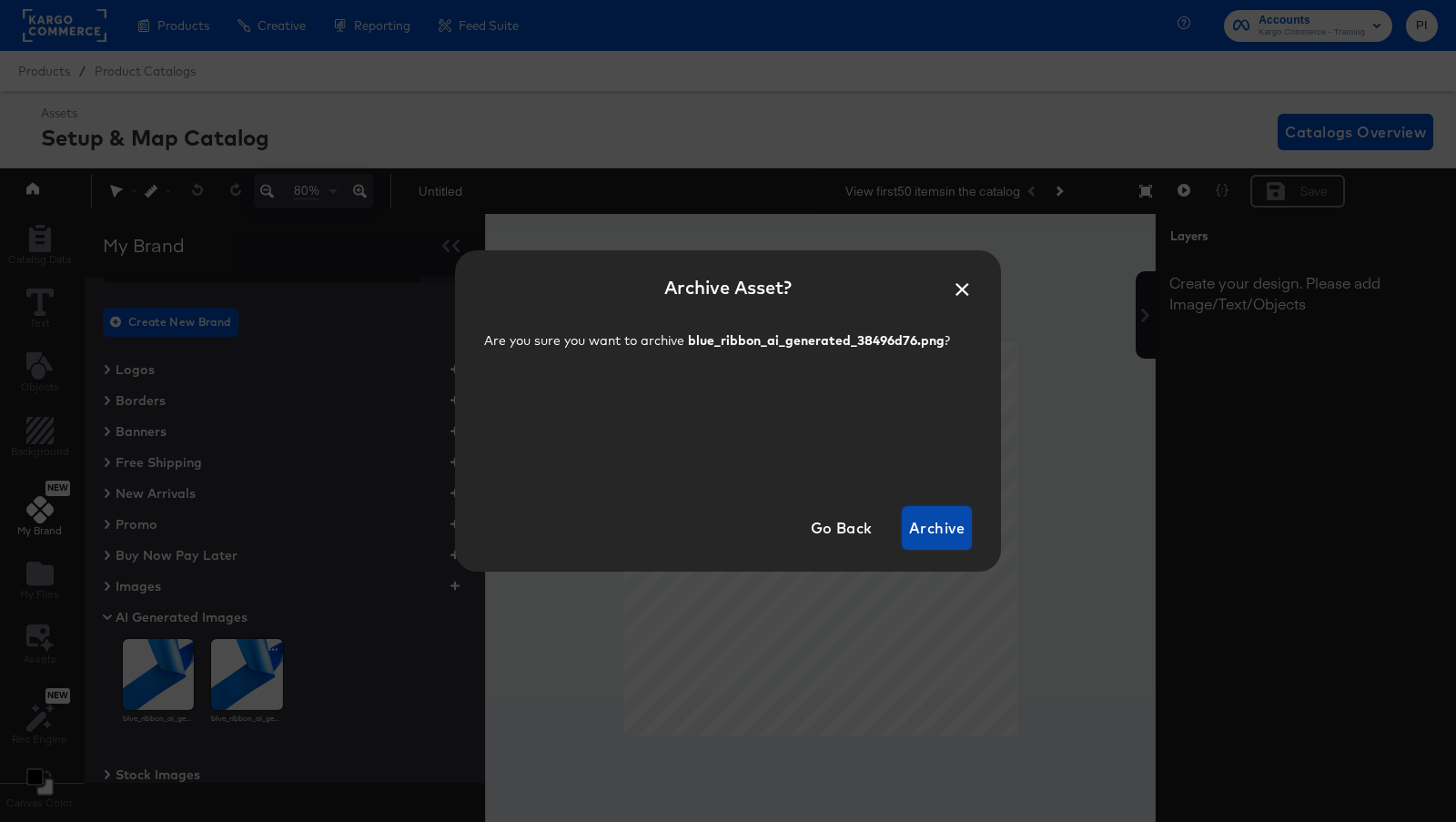
click at [932, 529] on span "Archive" at bounding box center [937, 528] width 56 height 26
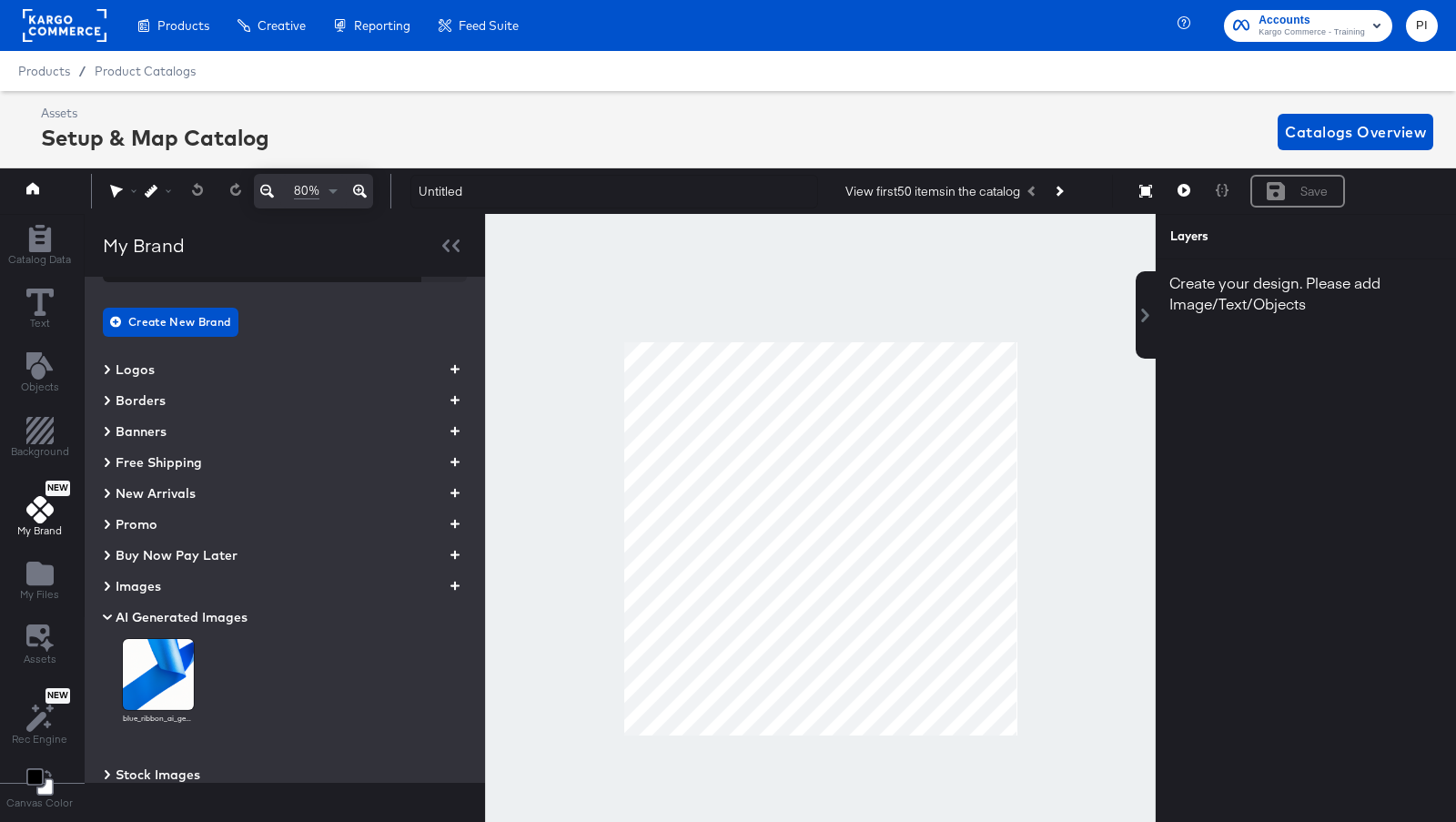
click at [101, 613] on icon at bounding box center [107, 617] width 22 height 9
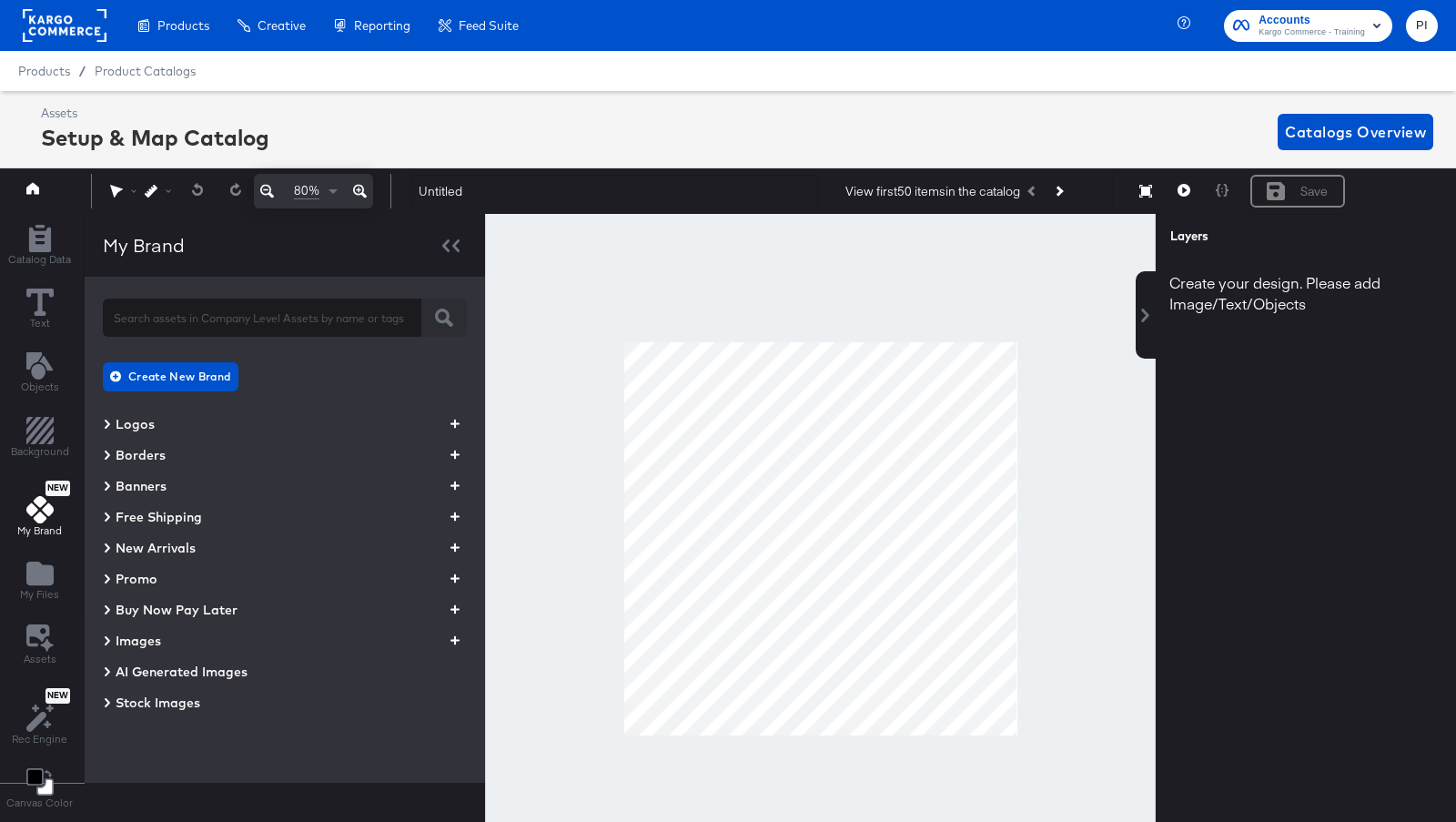
click at [107, 637] on icon at bounding box center [107, 641] width 9 height 22
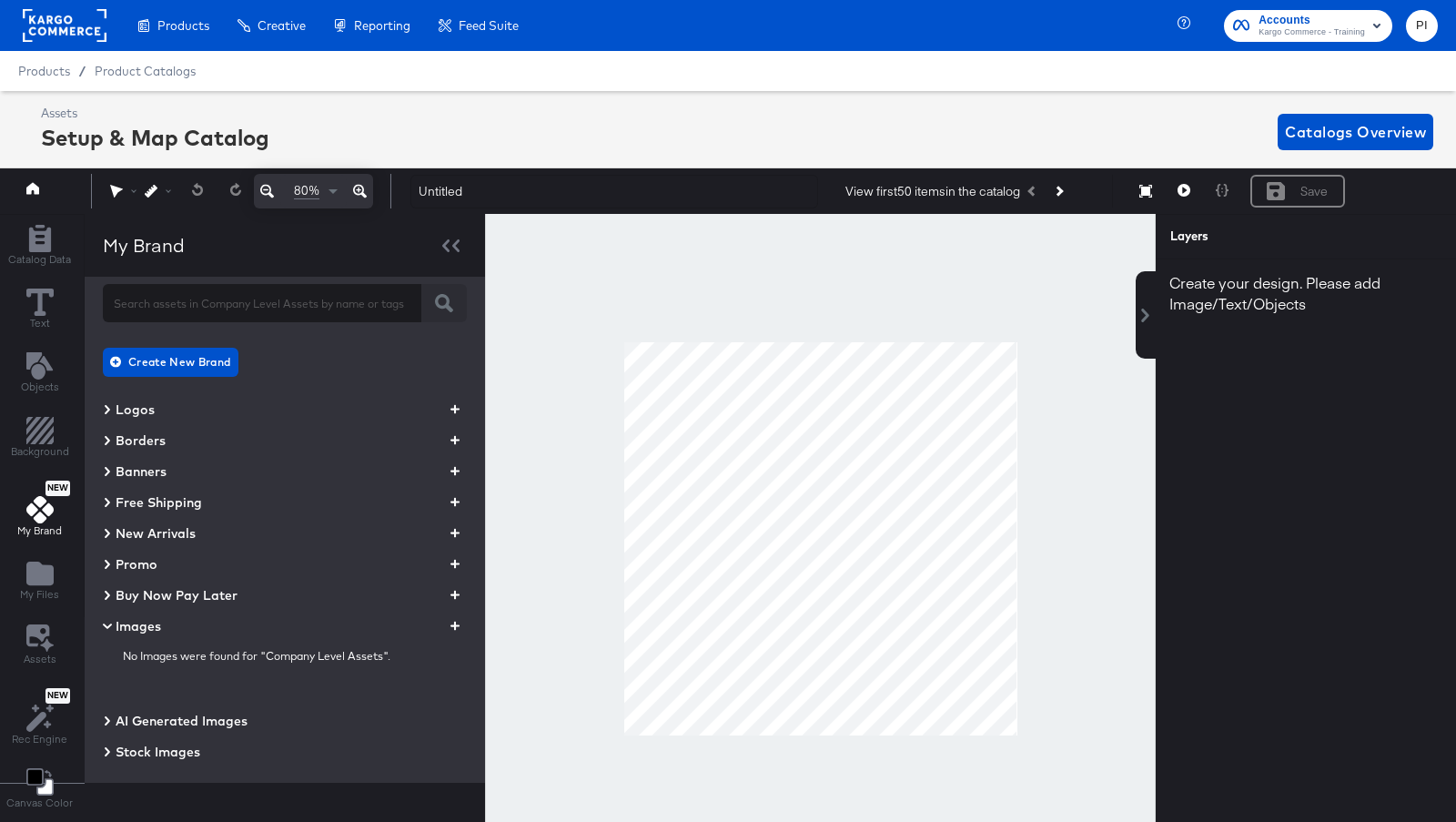
click at [106, 624] on icon at bounding box center [107, 627] width 9 height 6
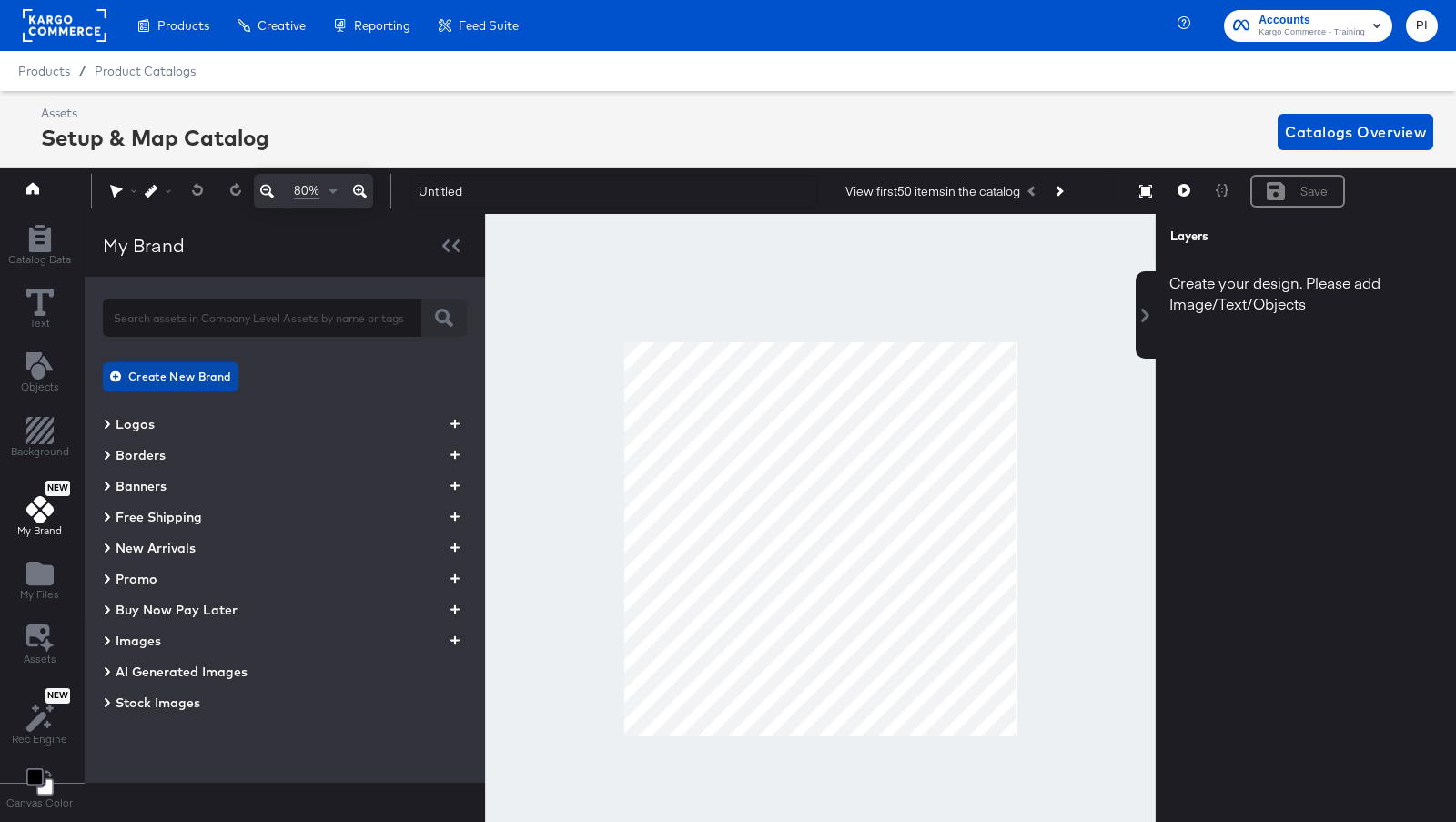
click at [167, 373] on span "Create New Brand" at bounding box center [172, 376] width 117 height 19
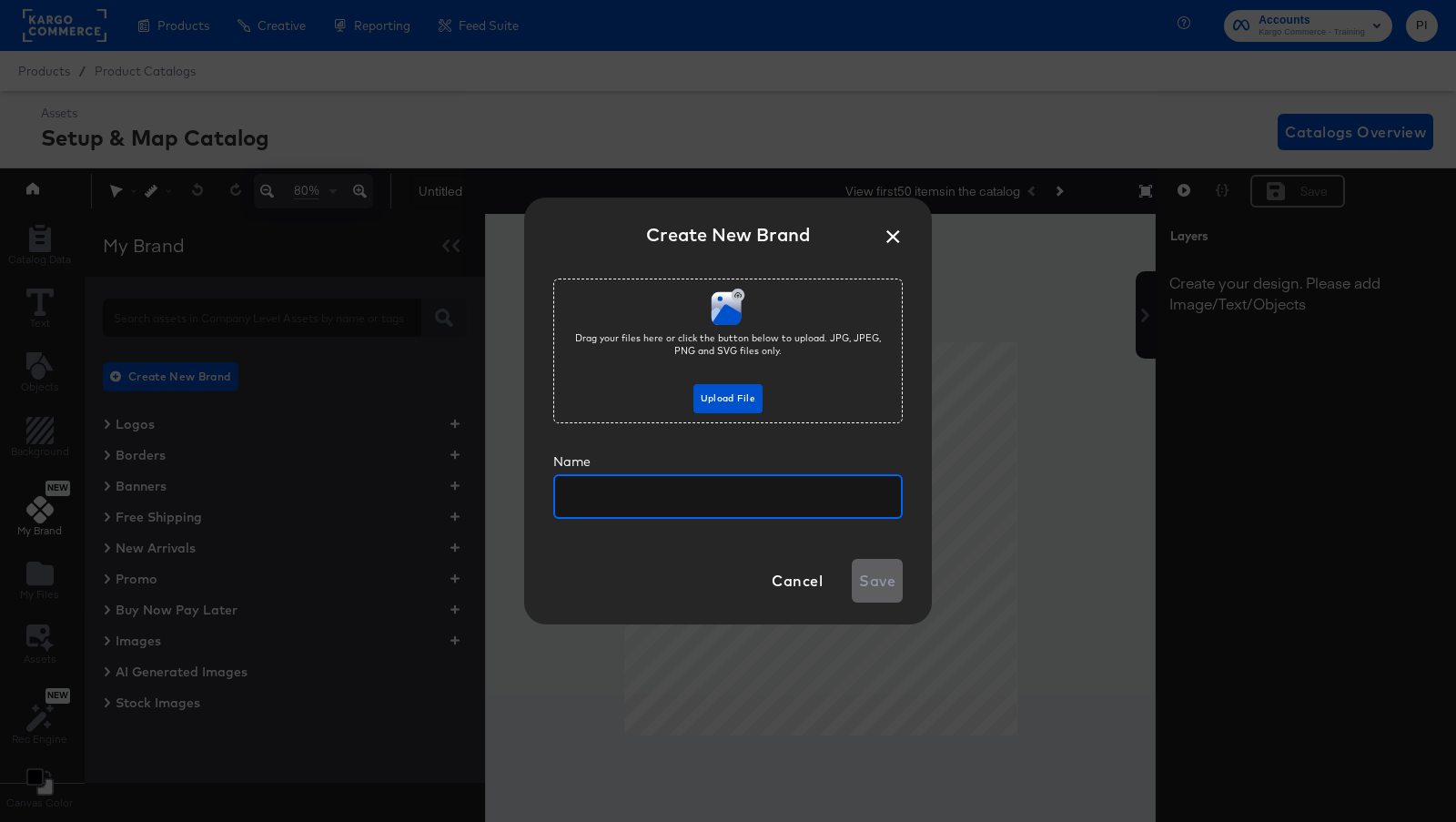
click at [649, 507] on input "text" at bounding box center [728, 490] width 346 height 42
type input "Red"
click at [700, 545] on div "Cancel Save" at bounding box center [728, 581] width 407 height 87
click at [726, 397] on span "Upload File" at bounding box center [728, 399] width 55 height 17
click at [723, 395] on span "Upload File" at bounding box center [728, 399] width 55 height 17
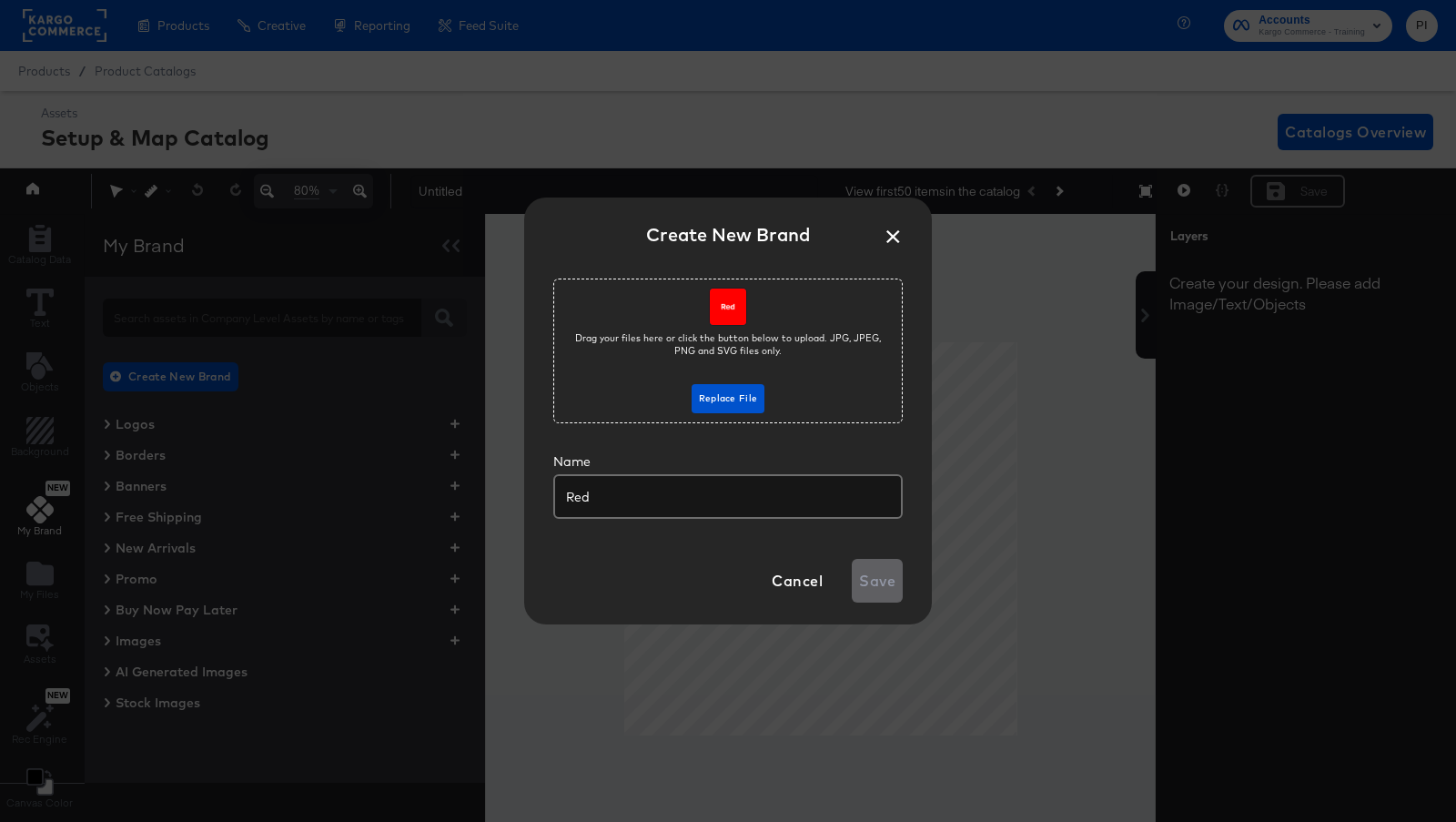
click at [799, 506] on input "Red" at bounding box center [728, 490] width 346 height 42
click at [880, 586] on div "Save" at bounding box center [876, 581] width 51 height 44
click at [673, 493] on input "Red" at bounding box center [728, 490] width 346 height 42
type input "Red Brand"
click at [873, 585] on span "Save" at bounding box center [877, 581] width 37 height 26
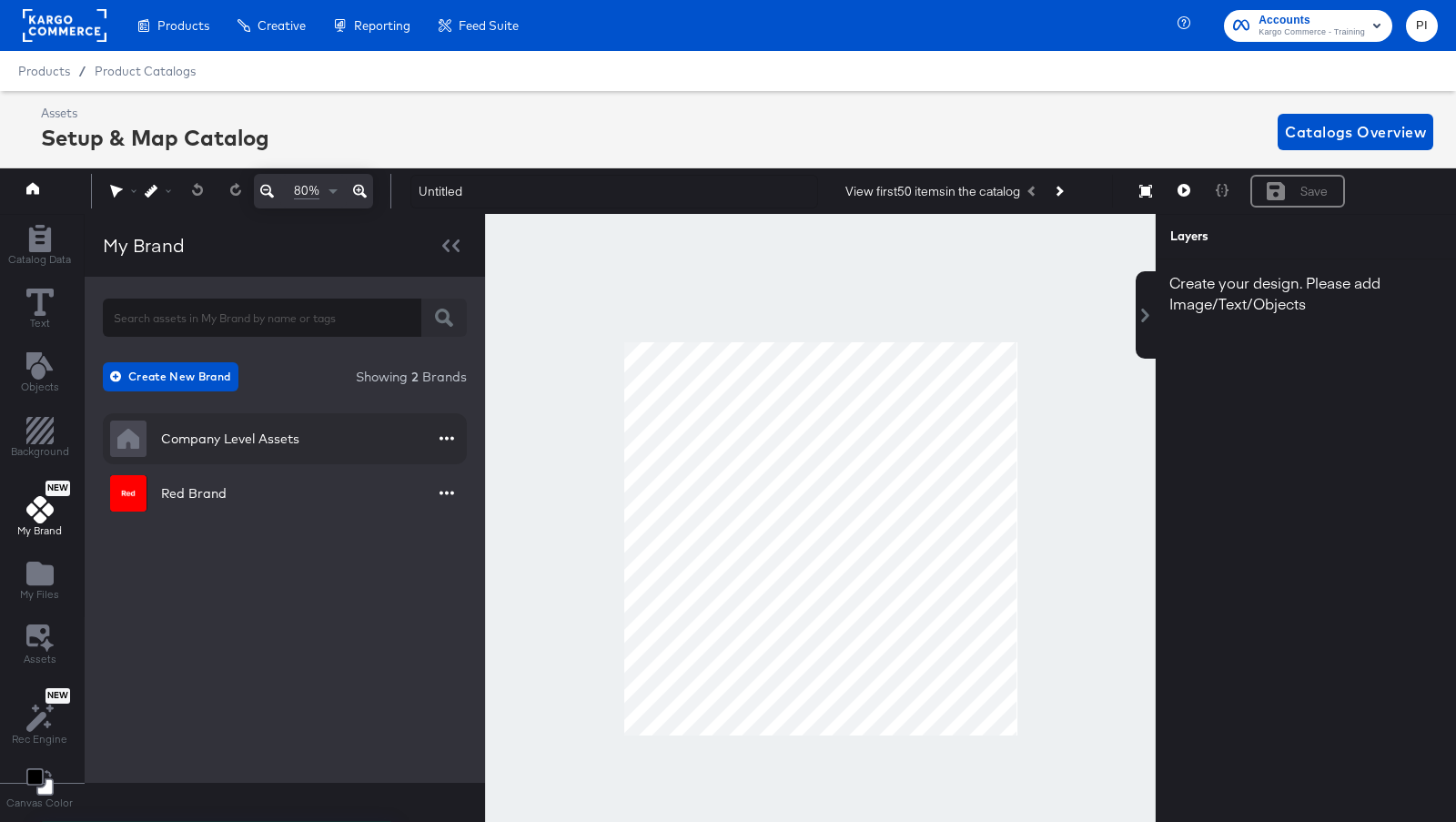
click at [241, 450] on div "Company Level Assets" at bounding box center [204, 438] width 189 height 37
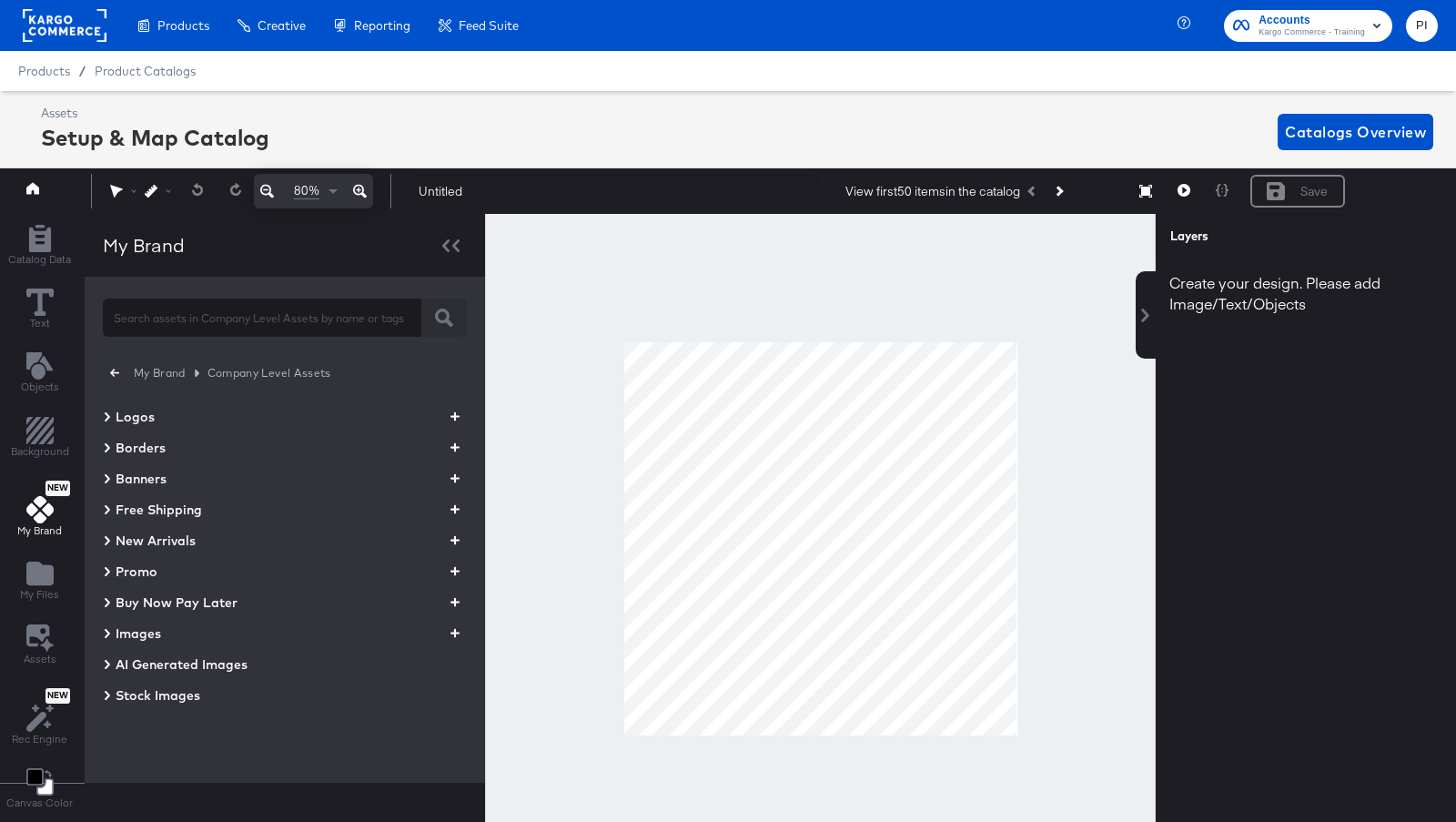
click at [114, 374] on icon "button" at bounding box center [114, 372] width 9 height 17
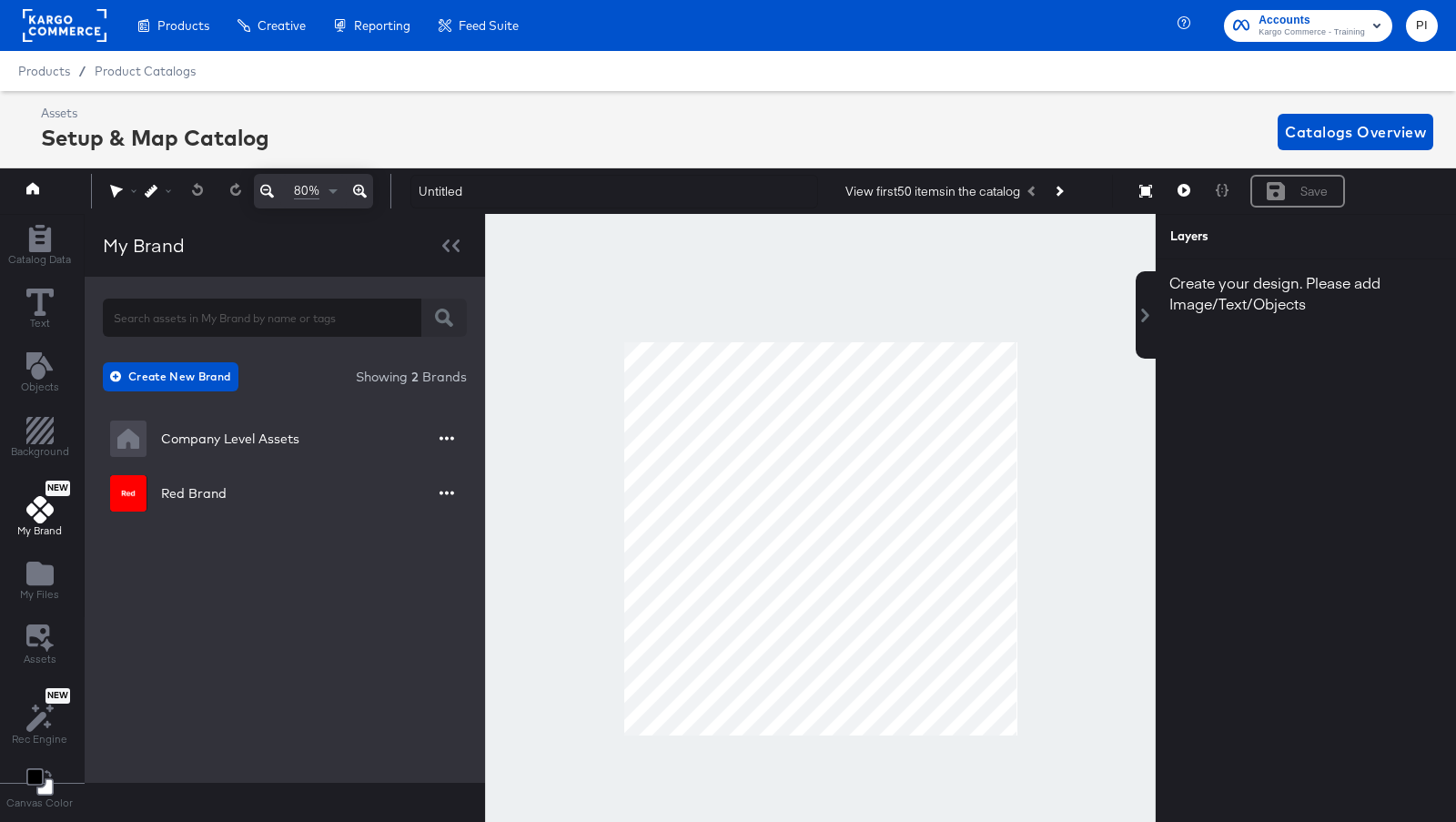
click at [407, 381] on span "2" at bounding box center [414, 377] width 15 height 18
click at [212, 494] on div "Red Brand" at bounding box center [193, 493] width 65 height 18
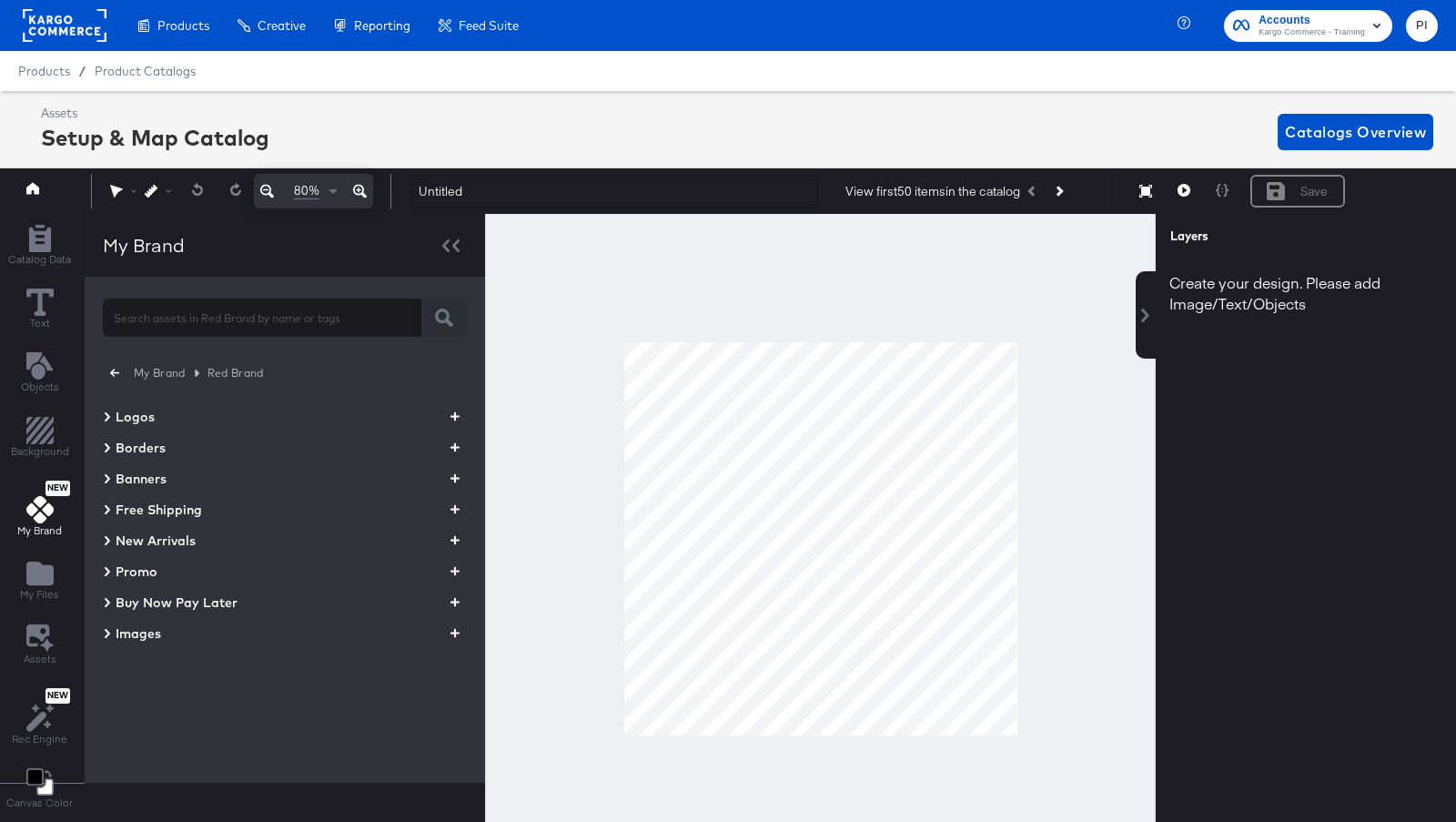
click at [123, 411] on span "Logos" at bounding box center [135, 416] width 39 height 18
click at [450, 416] on icon "button" at bounding box center [454, 416] width 9 height 9
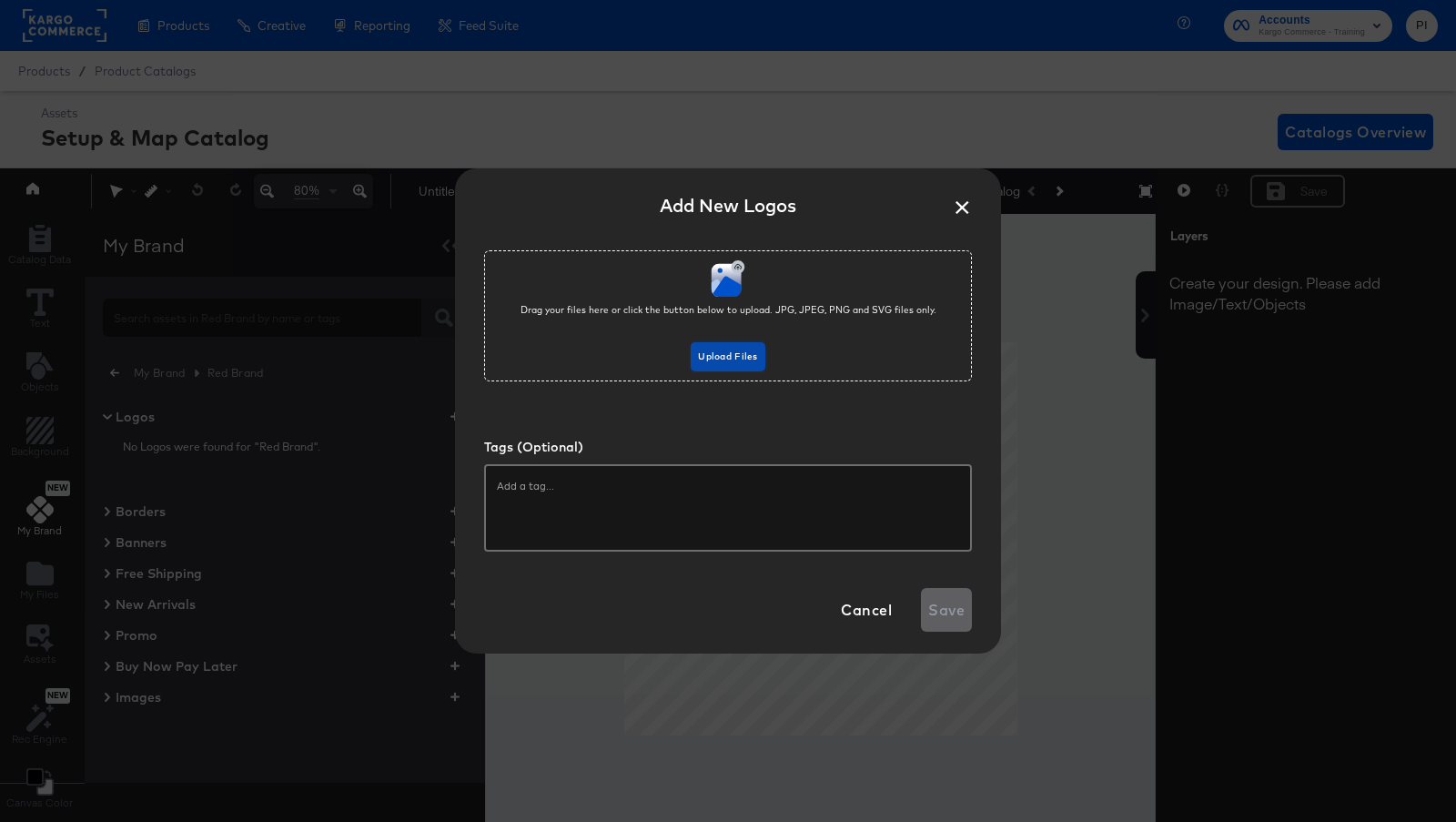
click at [739, 362] on span "Upload Files" at bounding box center [728, 357] width 59 height 17
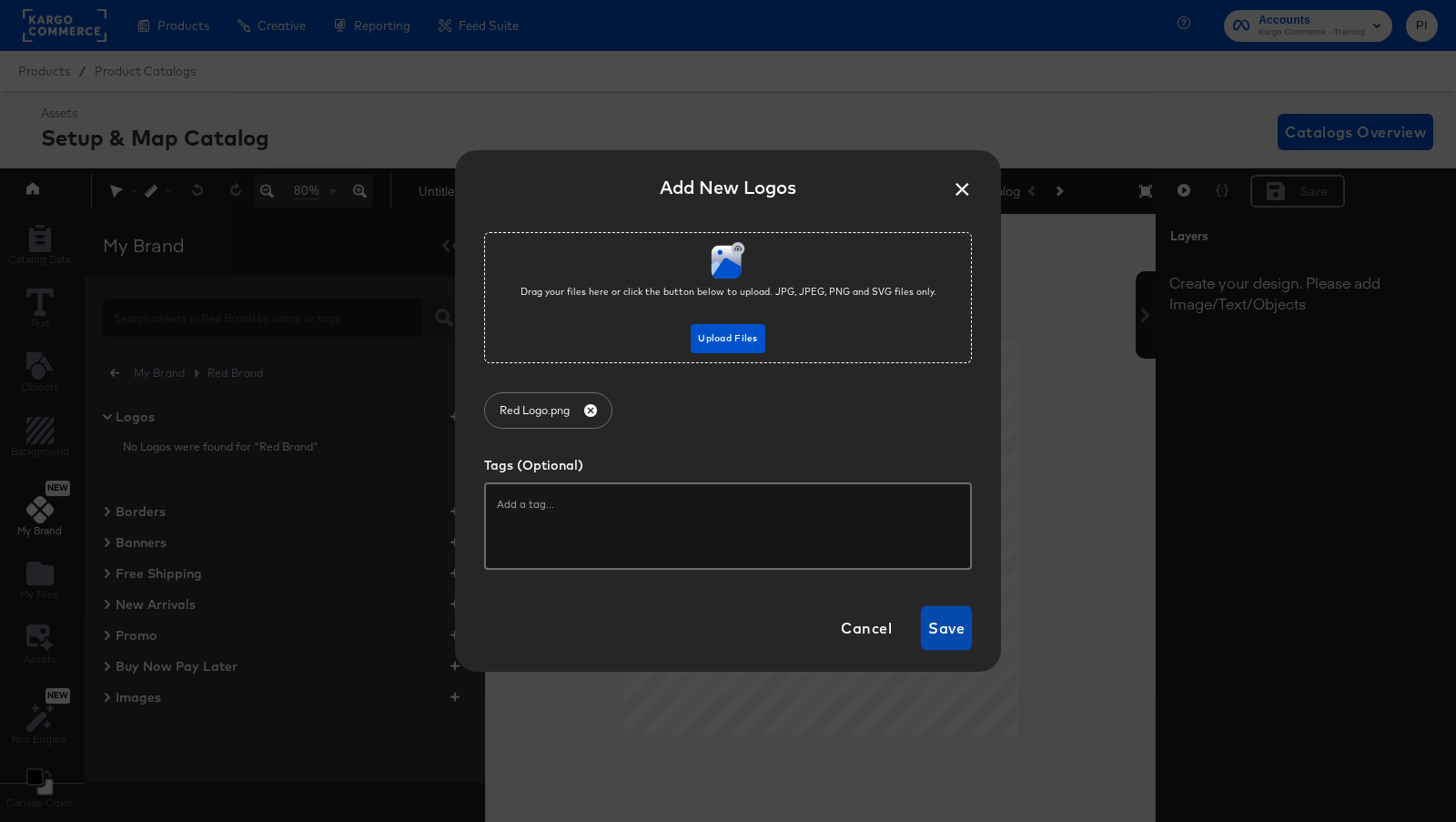
click at [948, 631] on span "Save" at bounding box center [946, 629] width 37 height 26
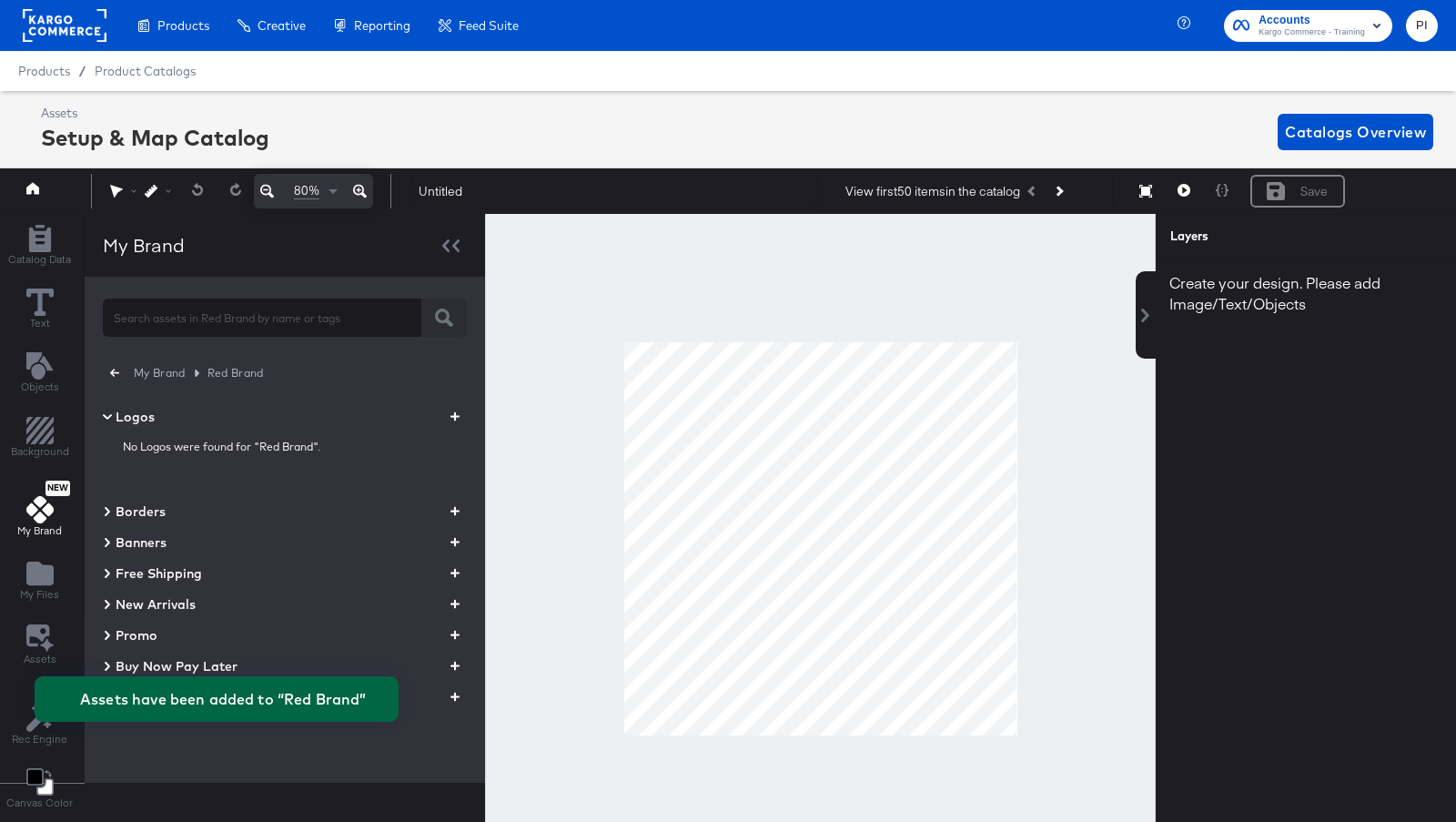
click at [289, 491] on div "Logos No Logos were found for "Red Brand". Borders Banners Free Shipping New Ar…" at bounding box center [284, 556] width 364 height 302
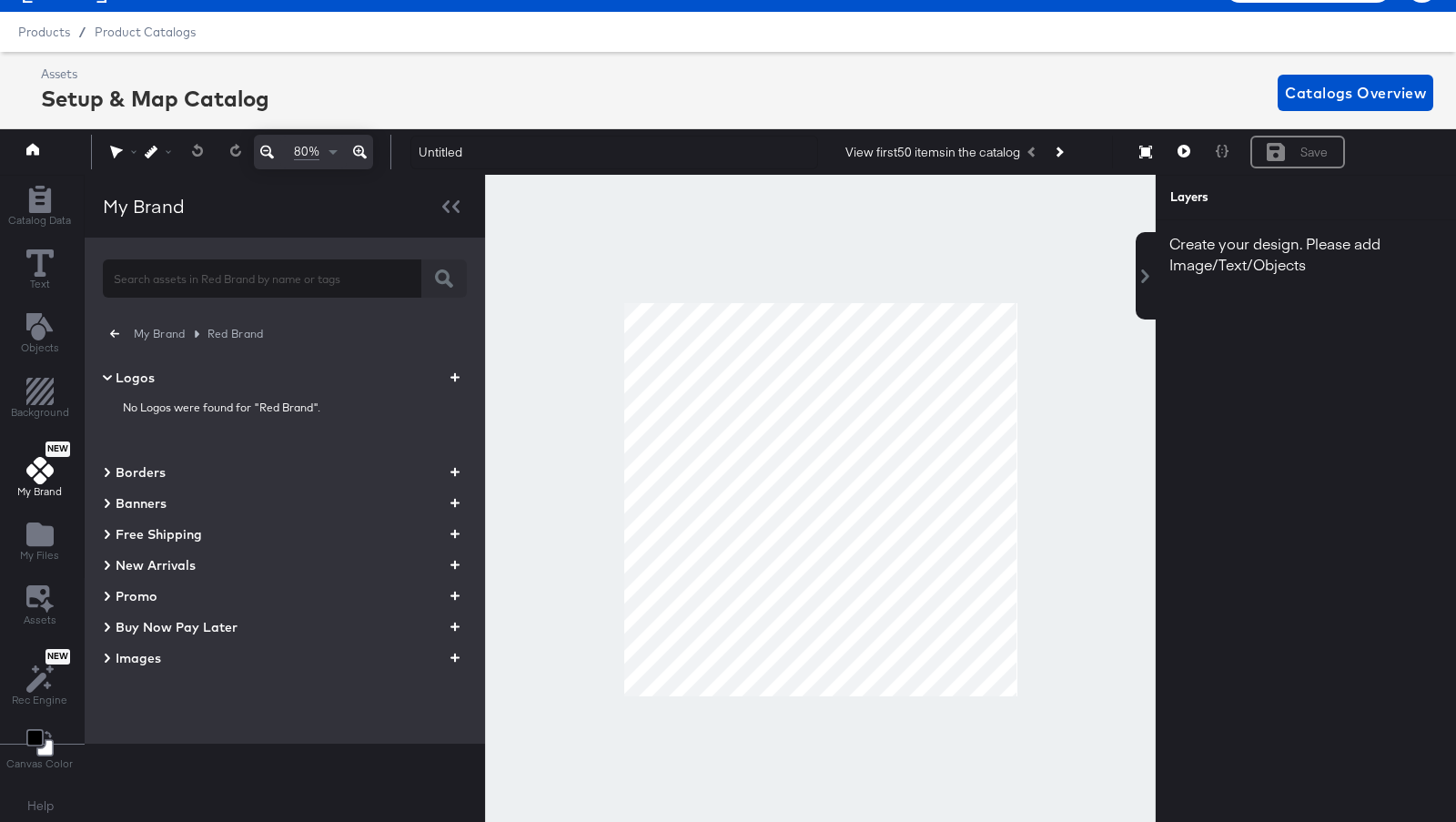
click at [106, 659] on icon at bounding box center [107, 658] width 9 height 22
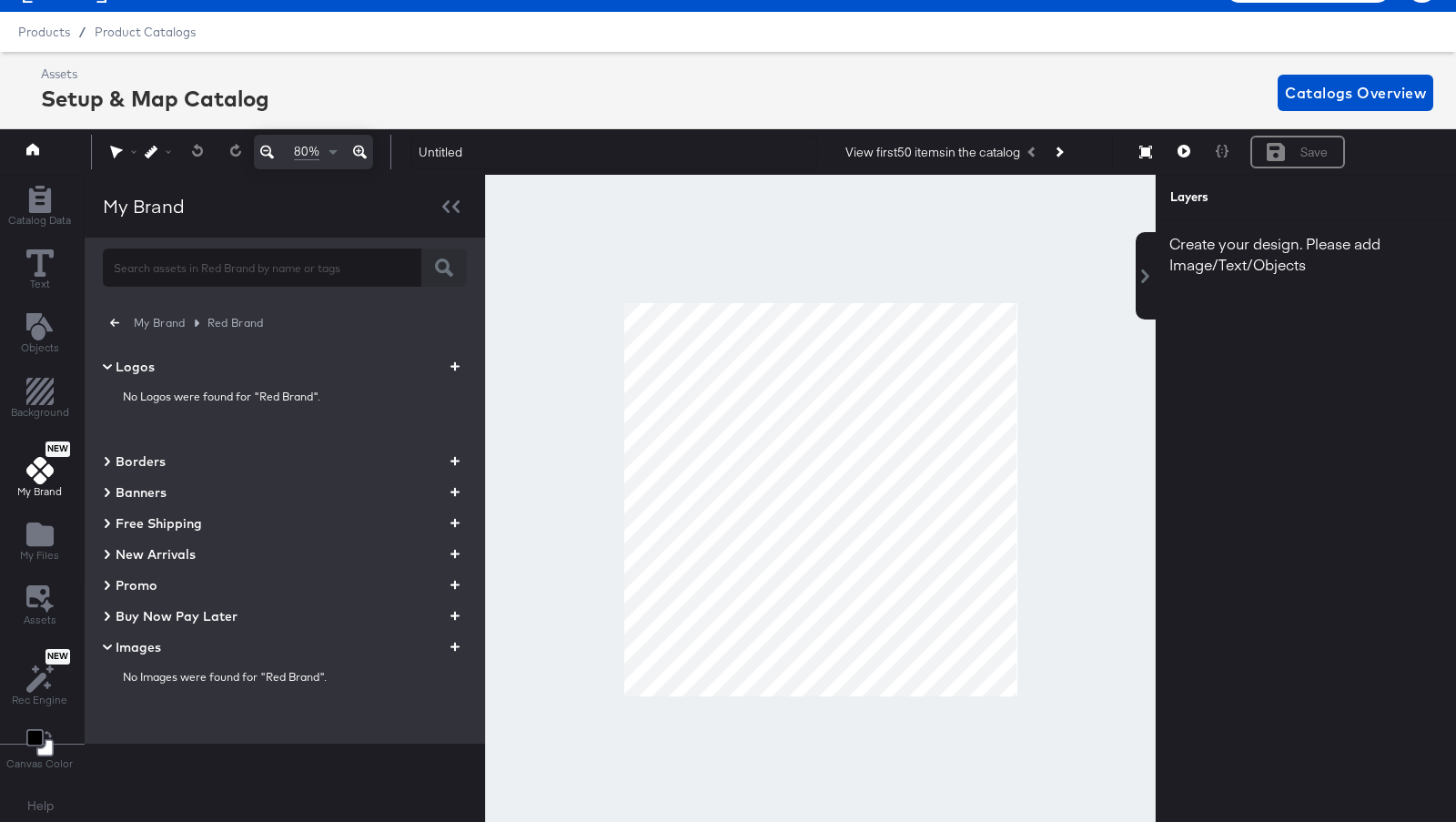
scroll to position [10, 0]
click at [450, 645] on icon "button" at bounding box center [454, 647] width 9 height 9
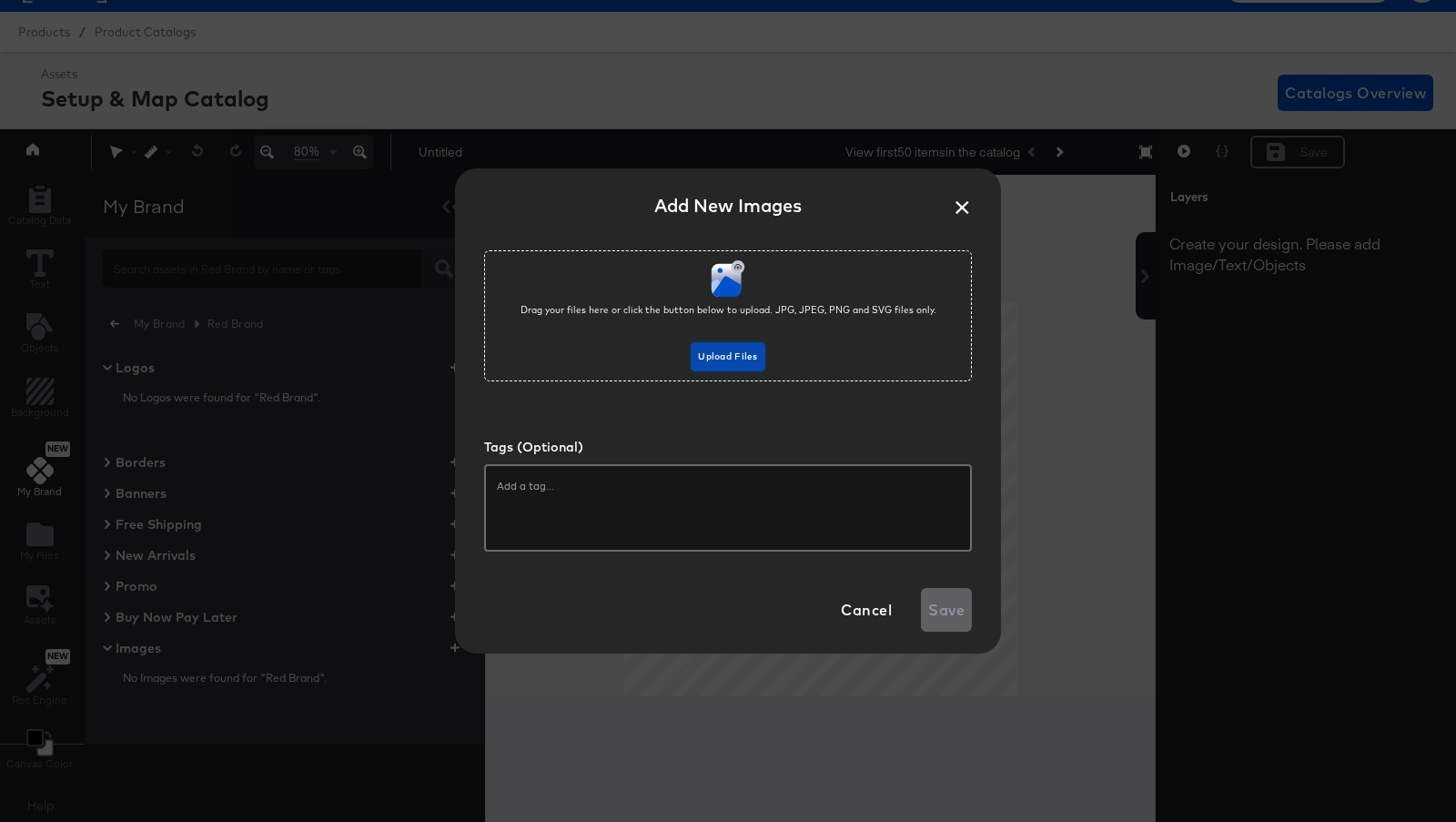
click at [736, 348] on button "Upload Files" at bounding box center [728, 356] width 73 height 29
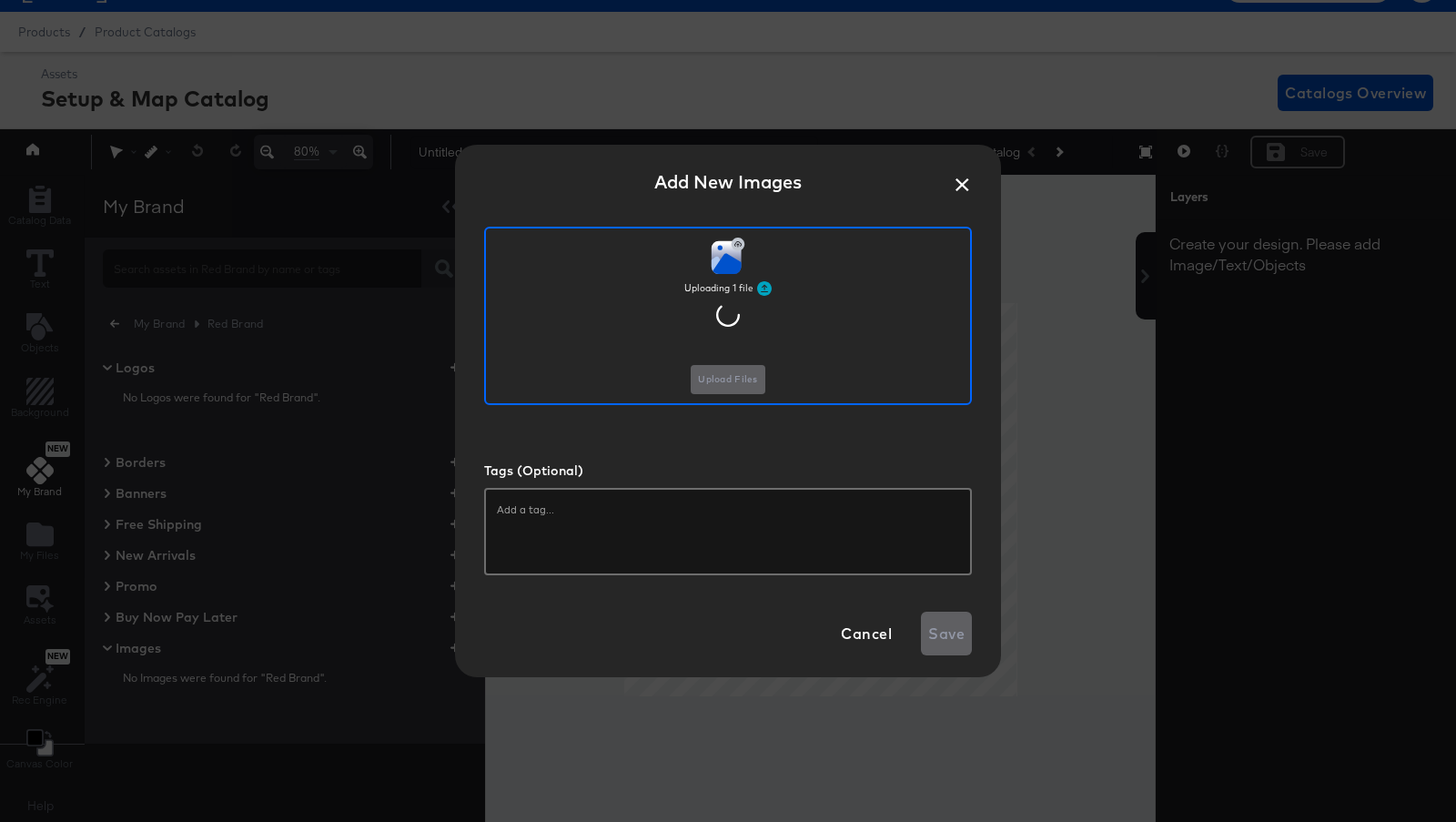
click at [680, 552] on div at bounding box center [728, 531] width 488 height 87
click at [626, 531] on div at bounding box center [728, 531] width 488 height 87
type input "M"
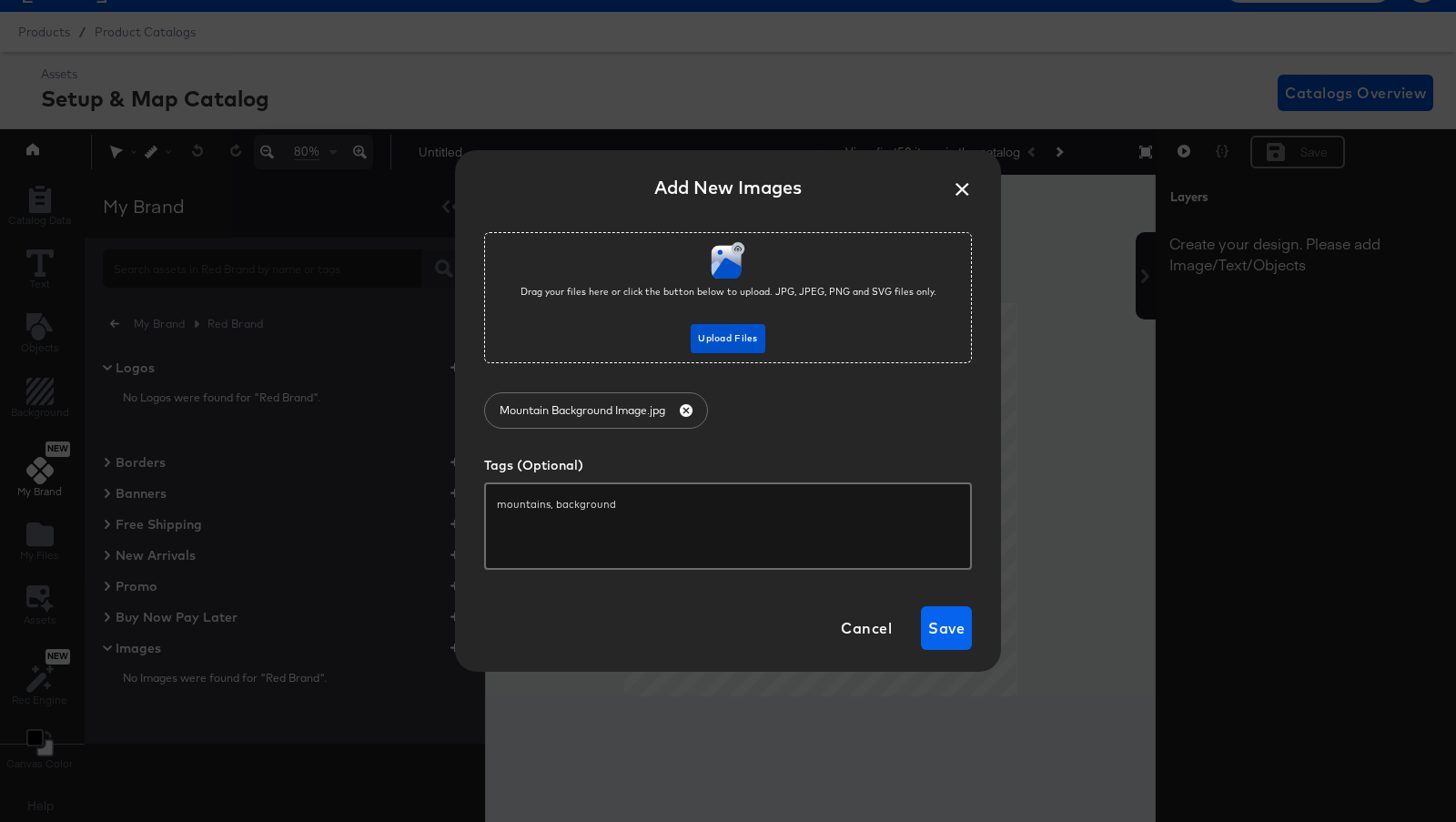
type input "mountains, background"
click at [962, 627] on span "Save" at bounding box center [946, 629] width 37 height 26
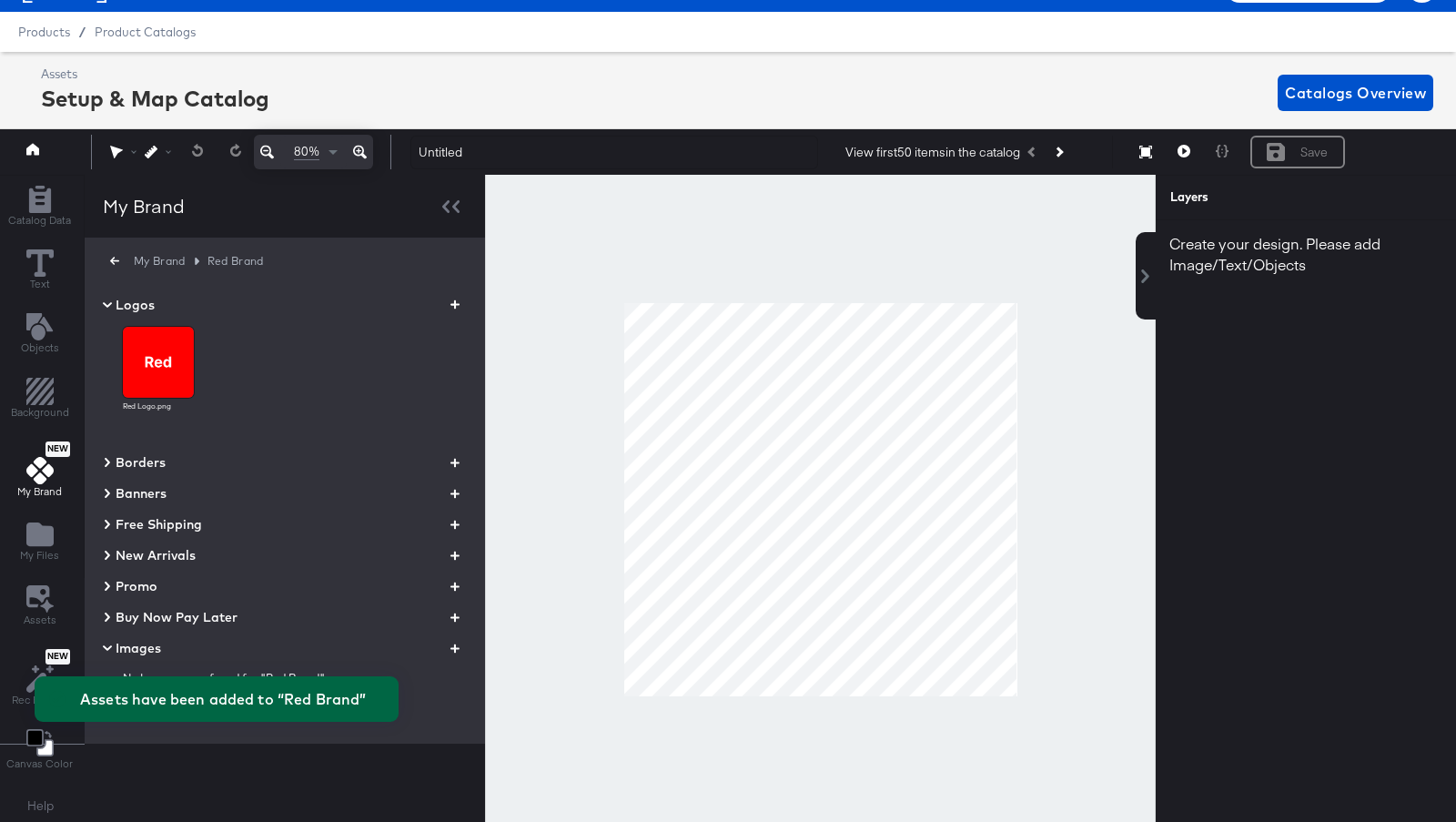
scroll to position [0, 0]
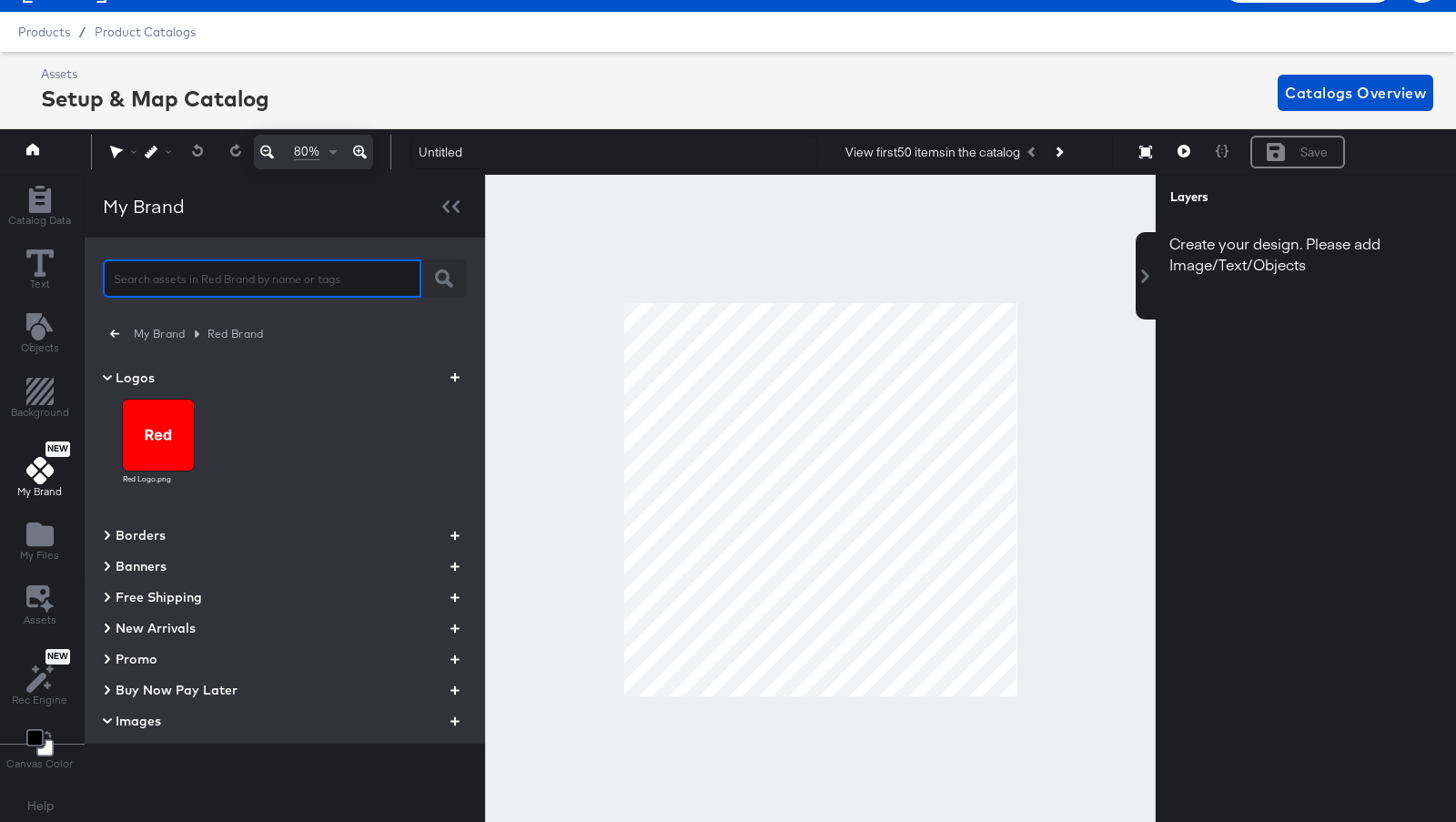
click at [219, 280] on input "text" at bounding box center [262, 270] width 318 height 39
type input "mountain"
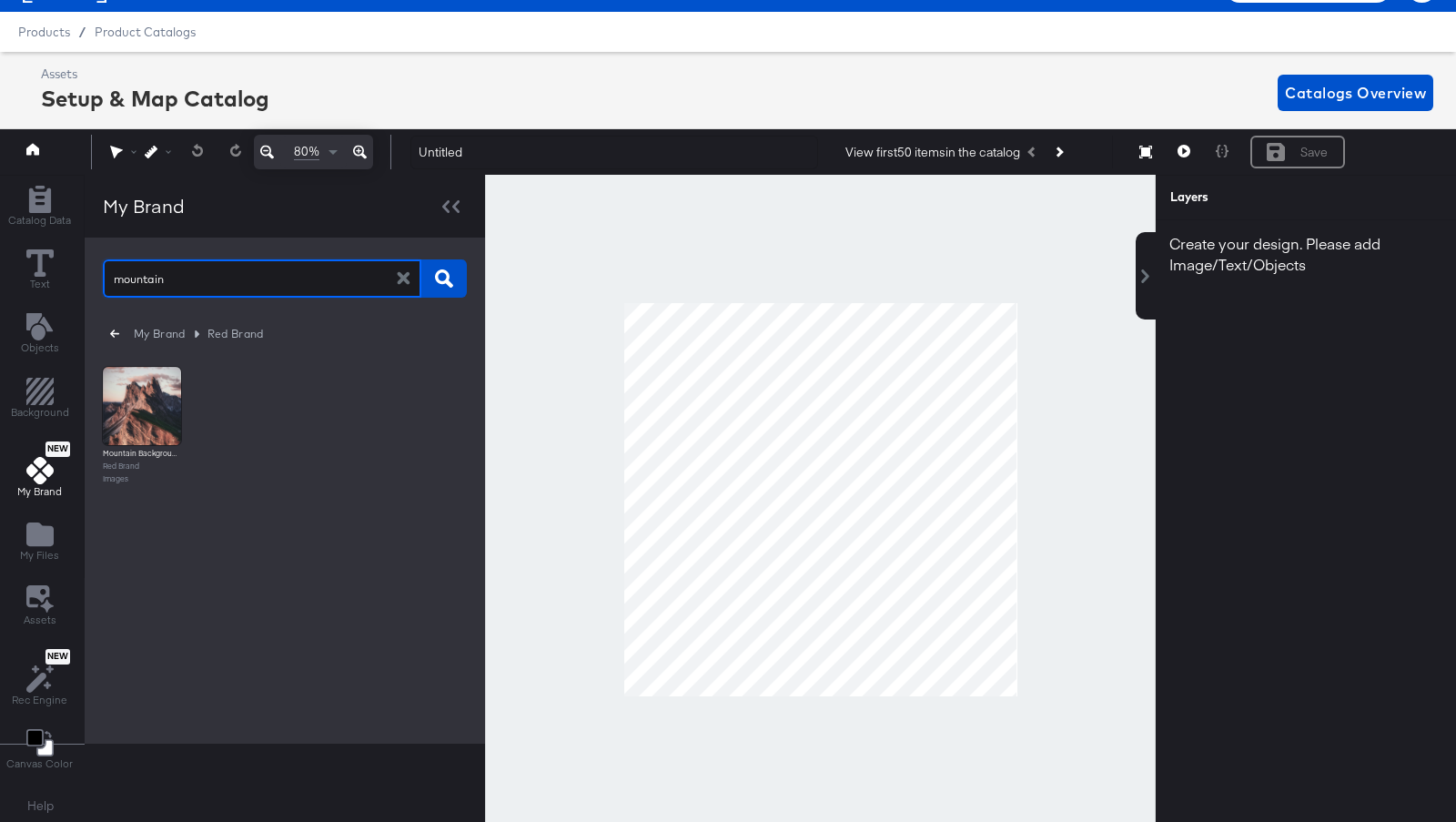
click at [152, 277] on input "mountain" at bounding box center [257, 270] width 307 height 39
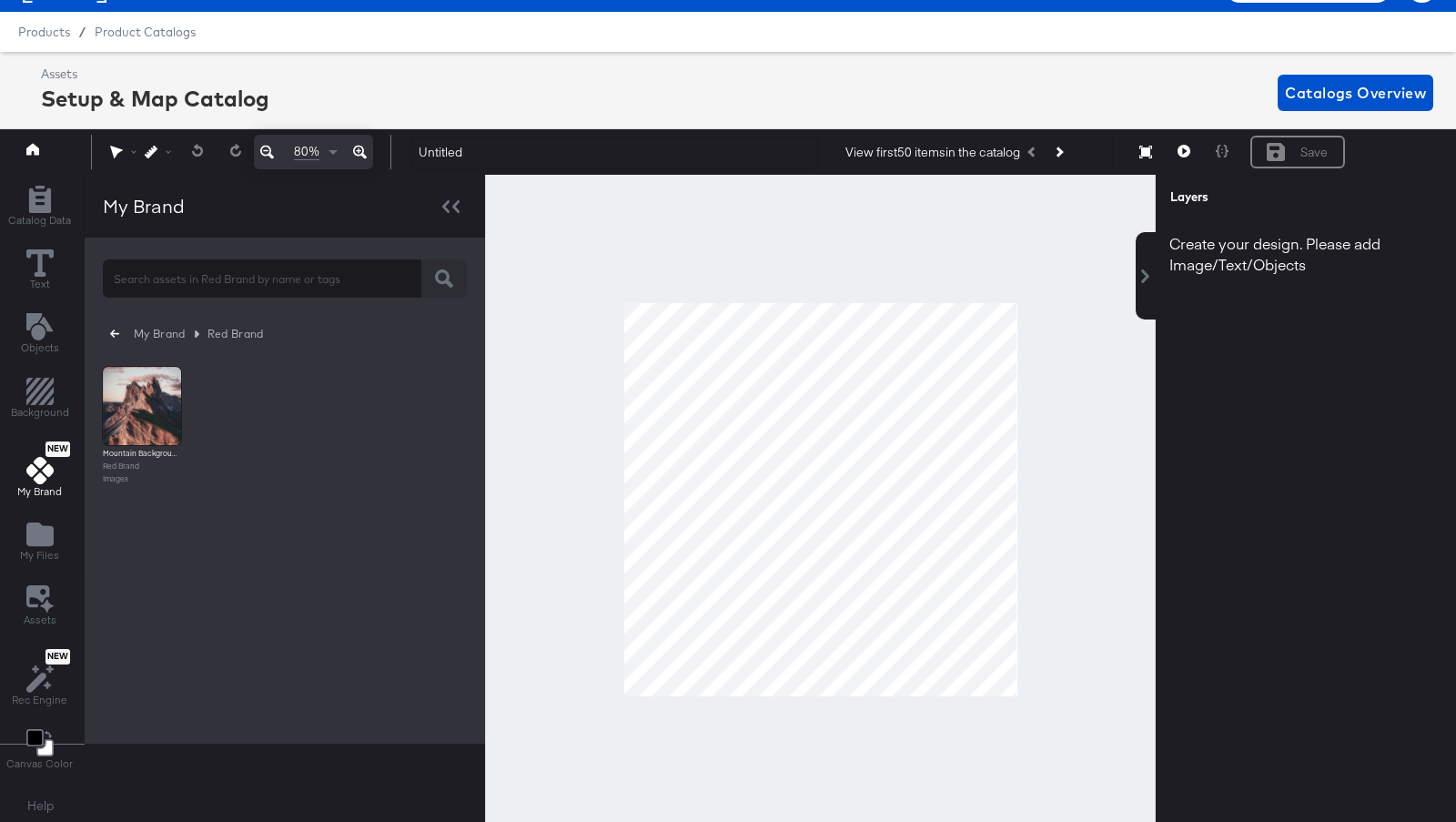
click at [110, 325] on icon "button" at bounding box center [114, 333] width 9 height 17
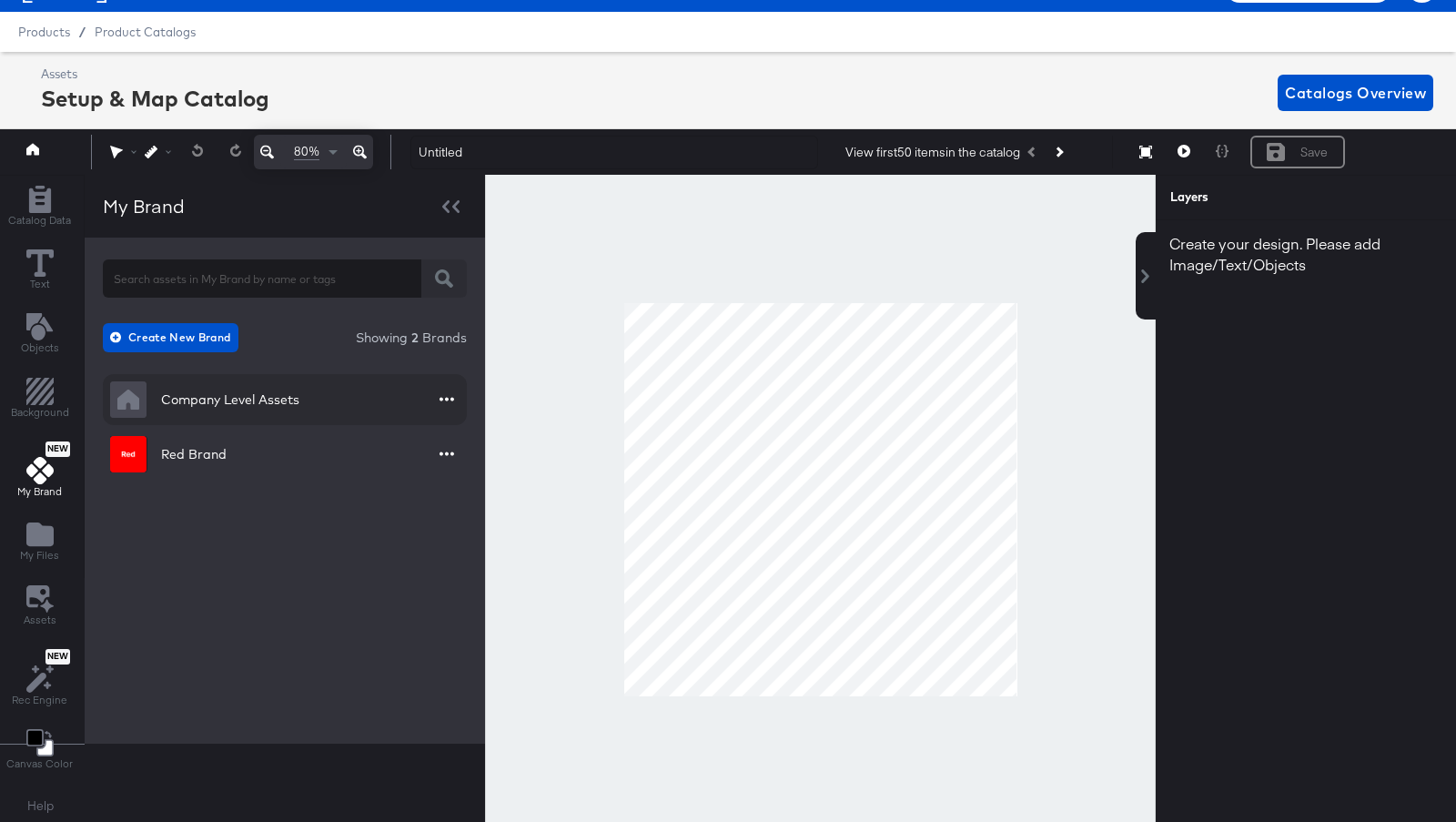
click at [226, 391] on div "Company Level Assets" at bounding box center [230, 400] width 139 height 18
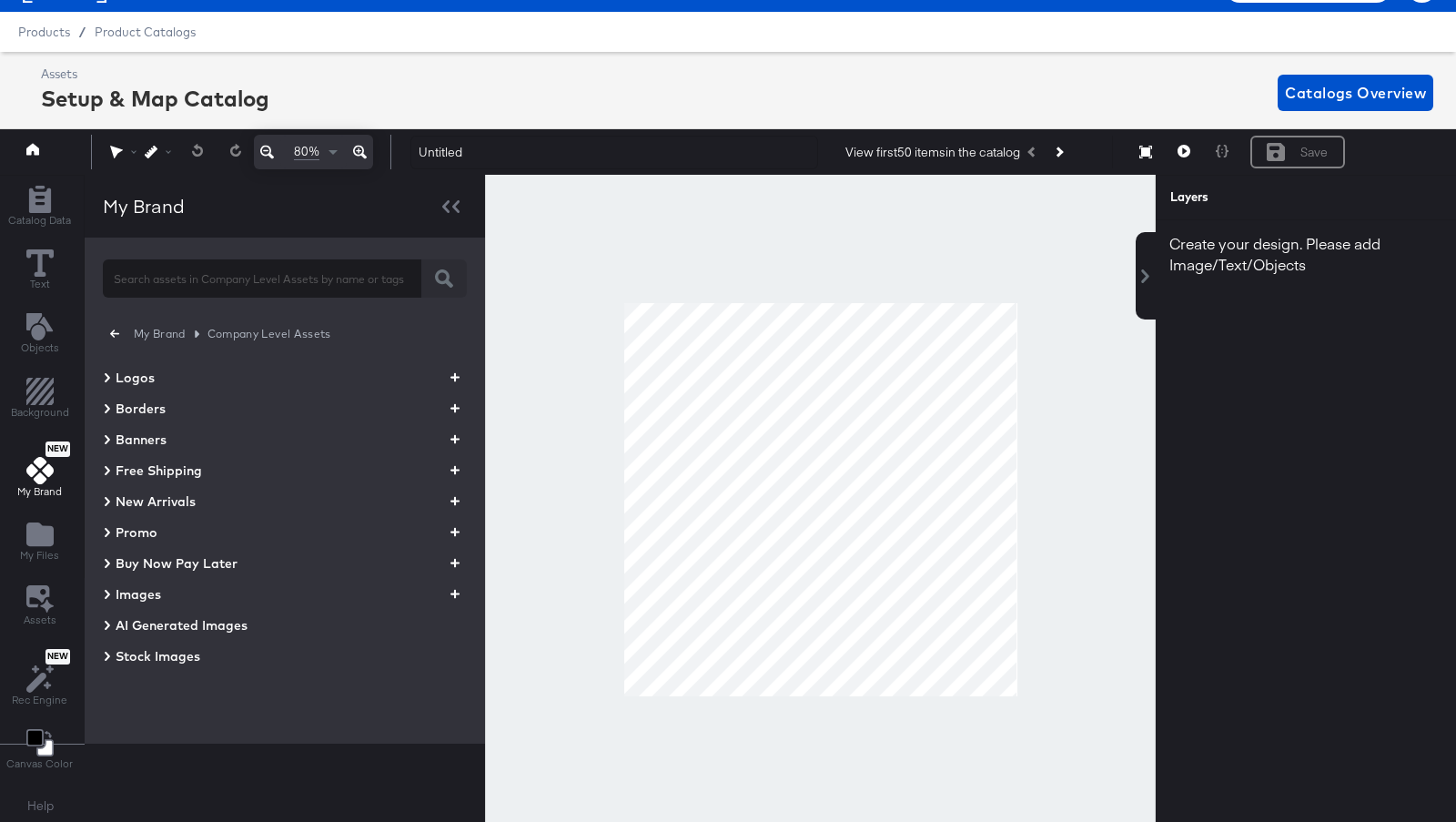
click at [104, 654] on icon at bounding box center [107, 656] width 9 height 22
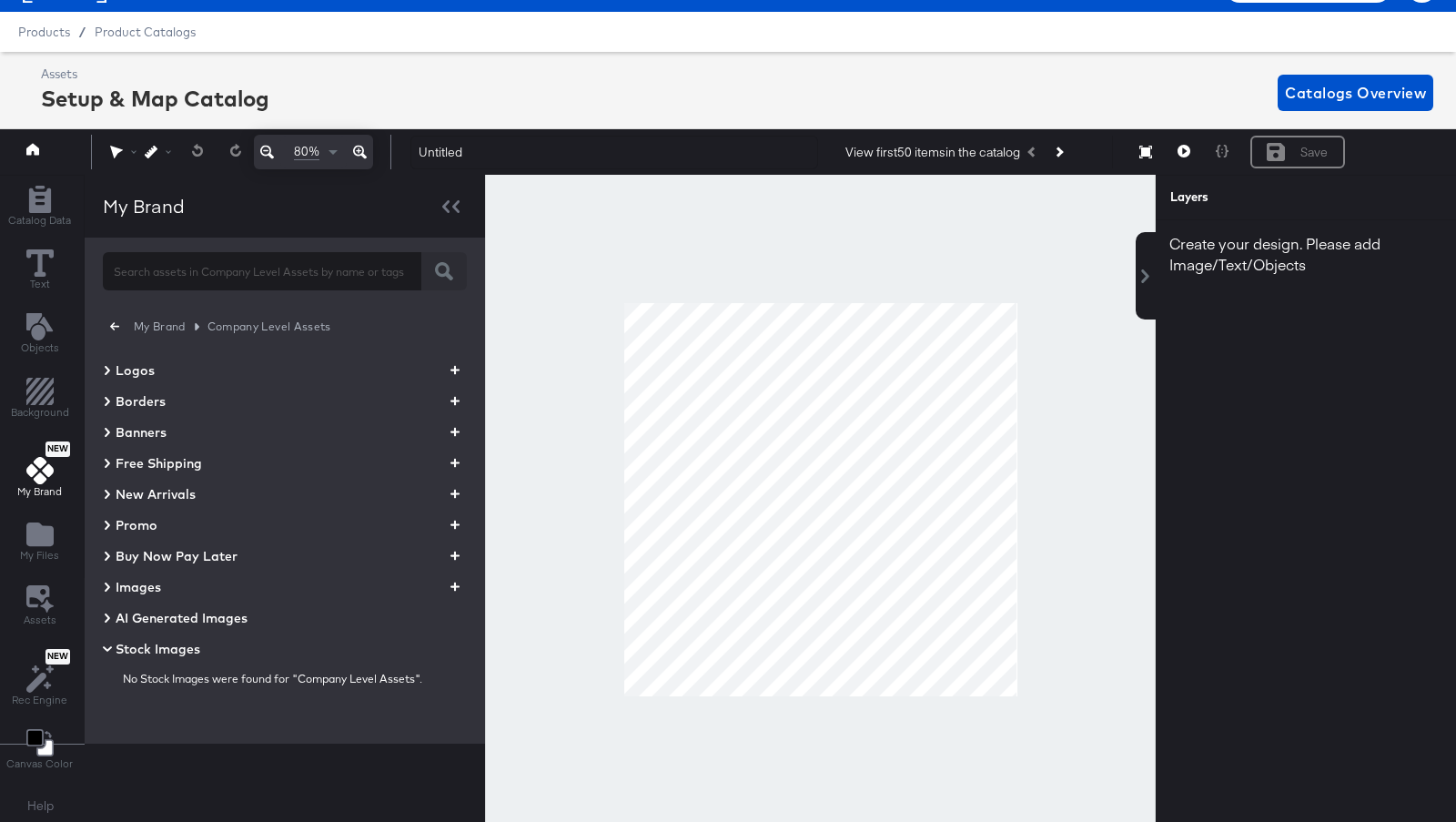
click at [111, 617] on div "AI Generated Images" at bounding box center [175, 618] width 145 height 22
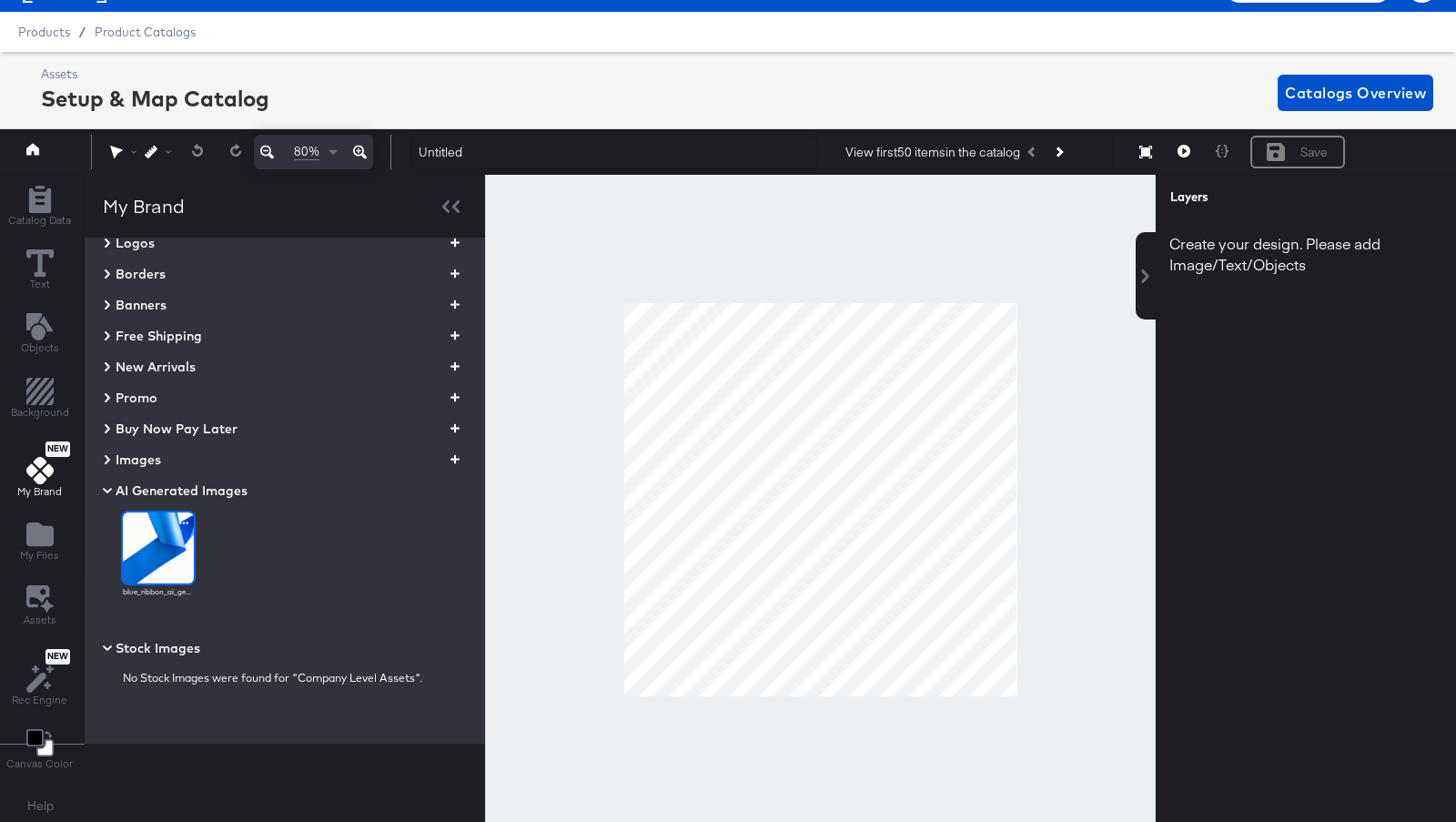
click at [182, 523] on icon "button" at bounding box center [183, 523] width 9 height 17
click at [204, 534] on div "Archive" at bounding box center [212, 537] width 65 height 22
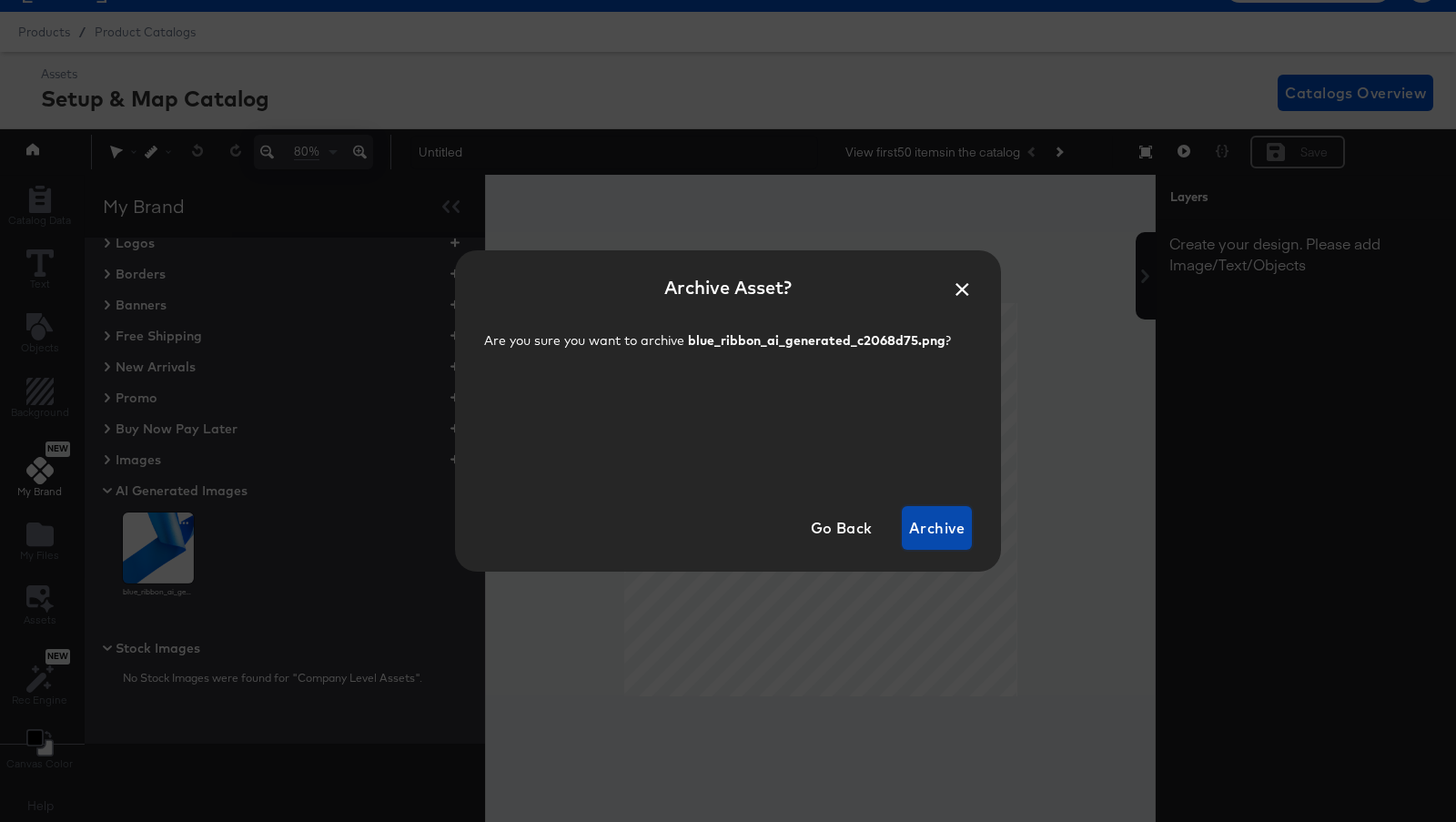
click at [951, 519] on span "Archive" at bounding box center [937, 528] width 56 height 26
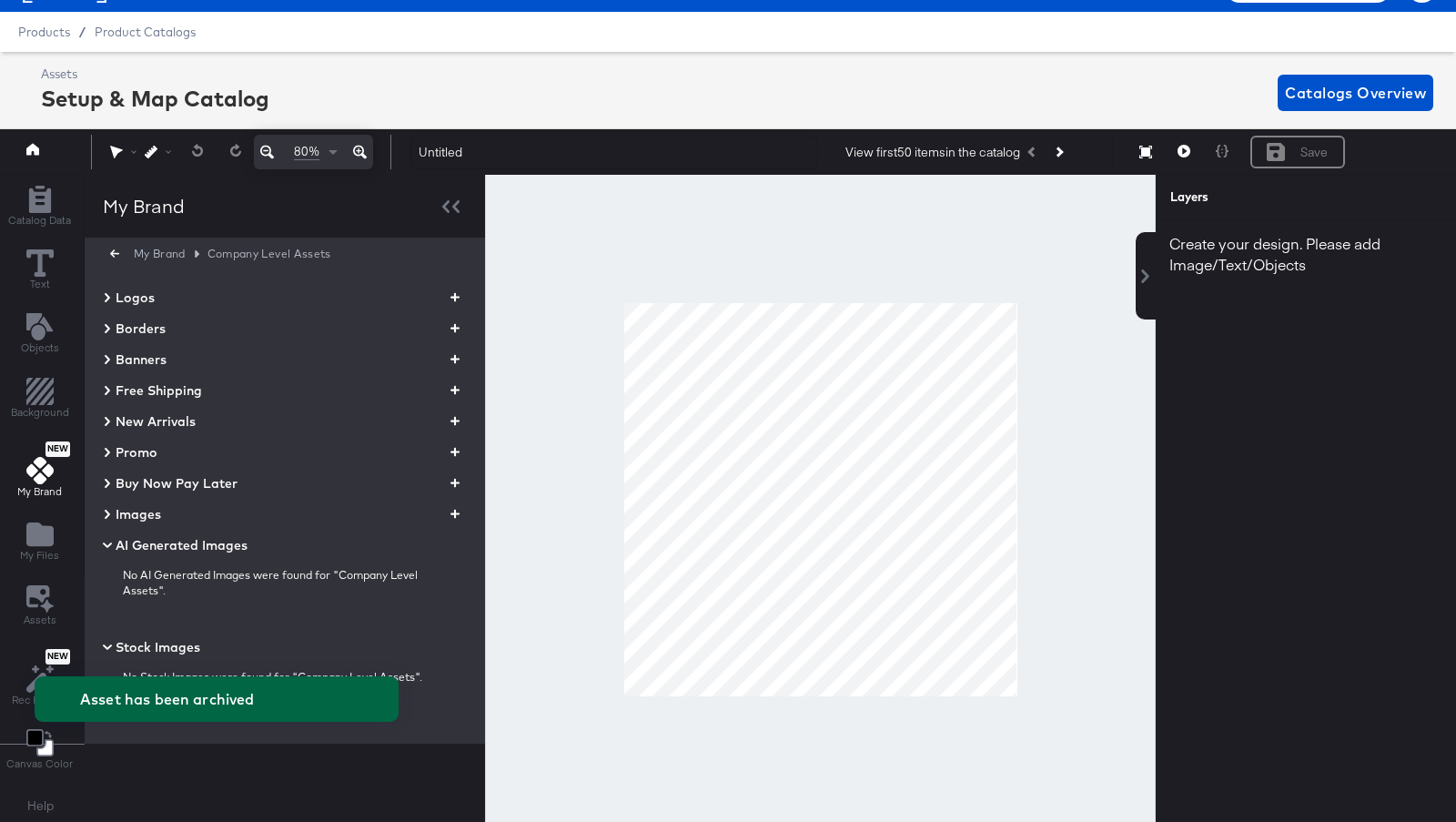
scroll to position [79, 0]
click at [107, 543] on icon at bounding box center [107, 545] width 22 height 9
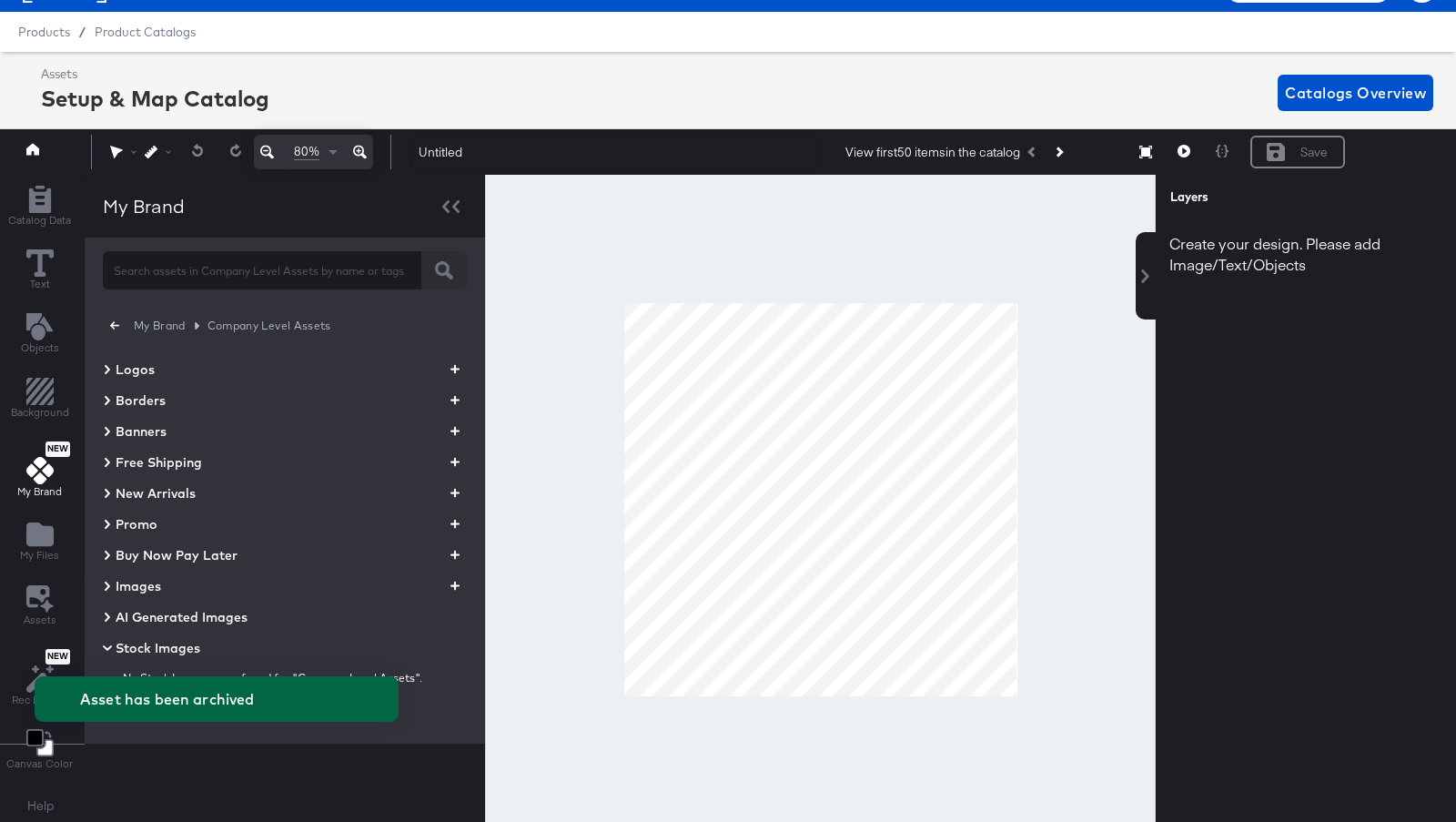
click at [107, 644] on icon at bounding box center [107, 647] width 22 height 9
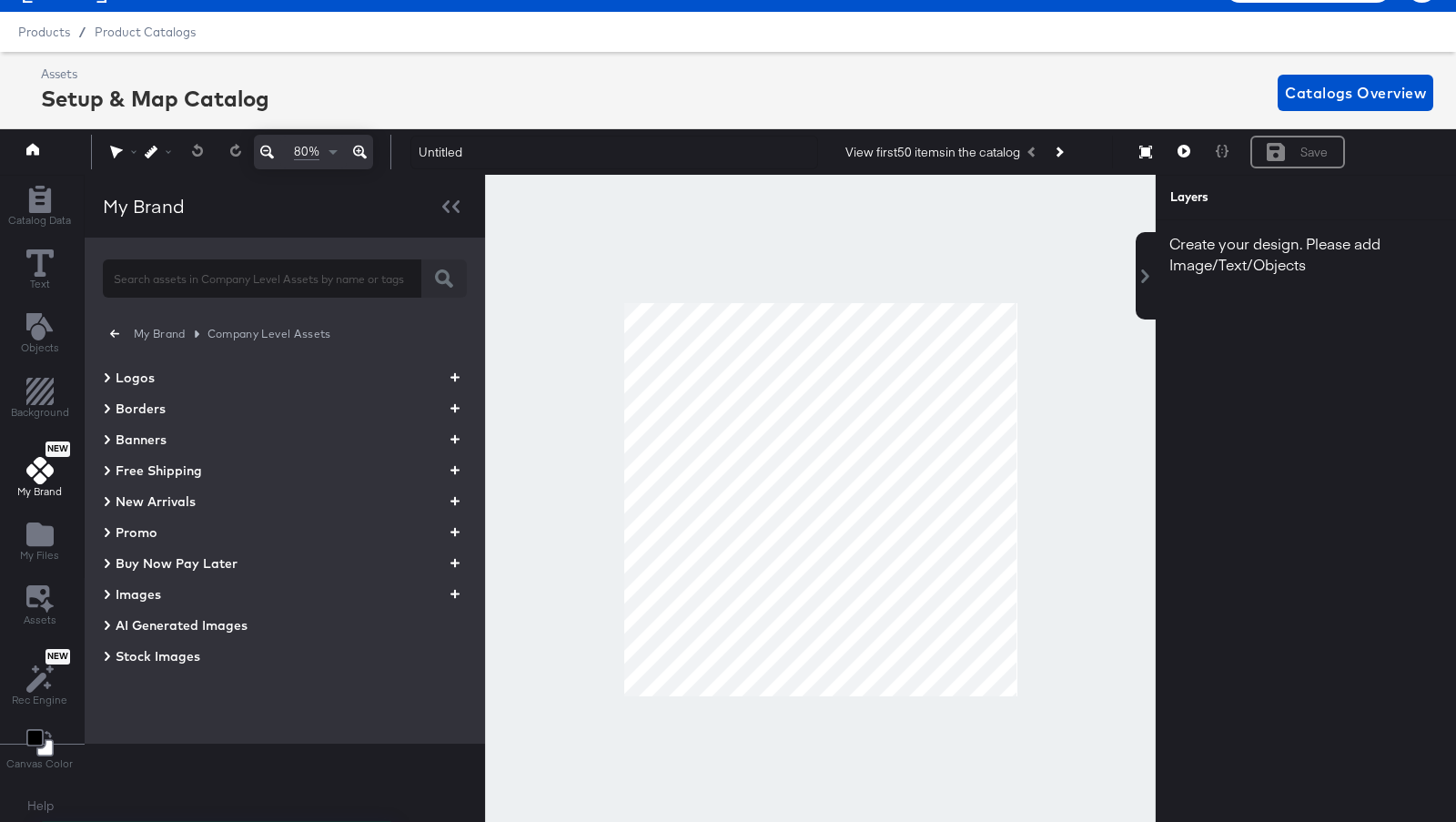
click at [113, 337] on icon "button" at bounding box center [114, 333] width 9 height 17
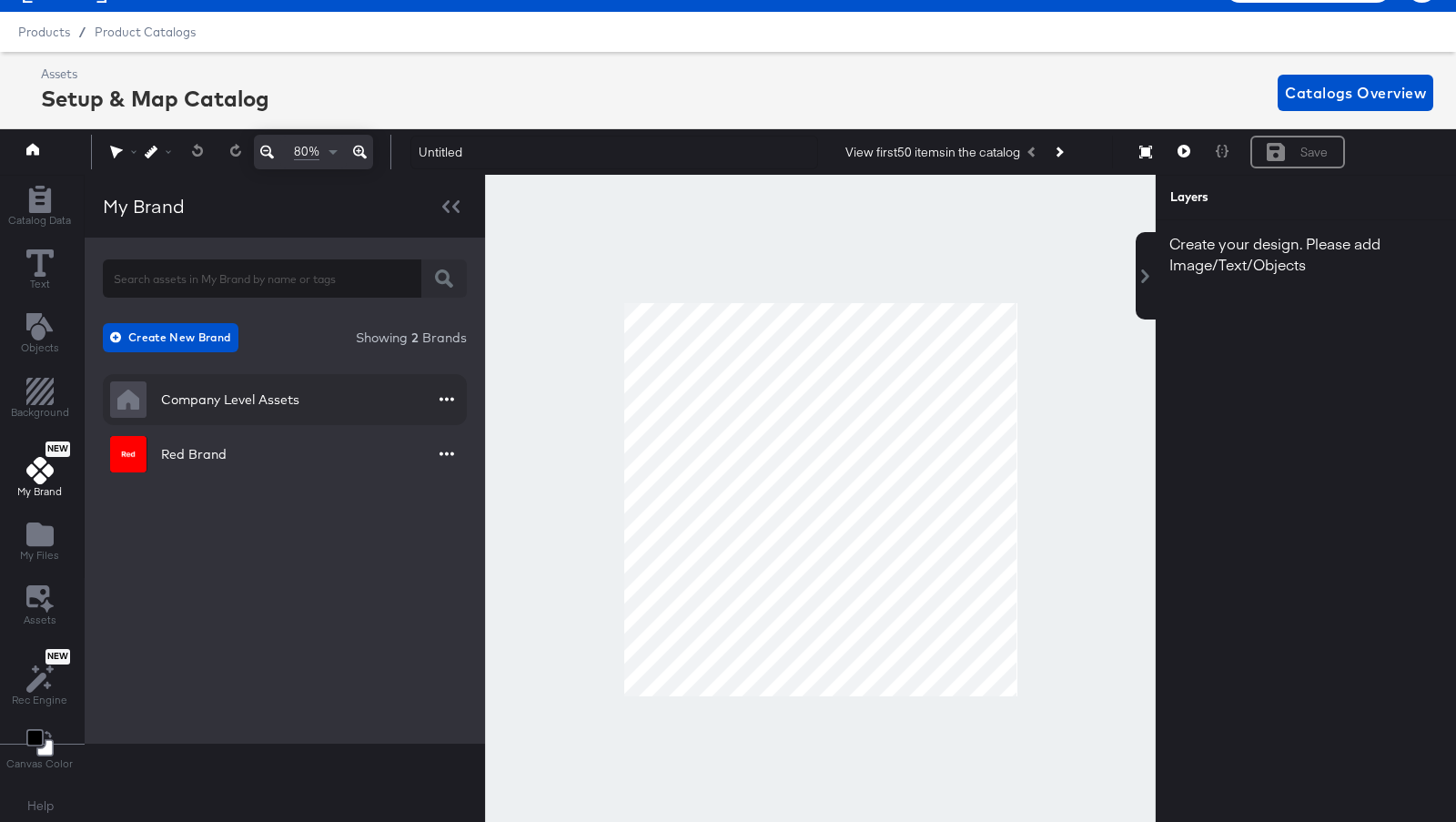
click at [449, 395] on icon "button" at bounding box center [446, 399] width 15 height 17
click at [406, 435] on div "Edit" at bounding box center [415, 438] width 65 height 22
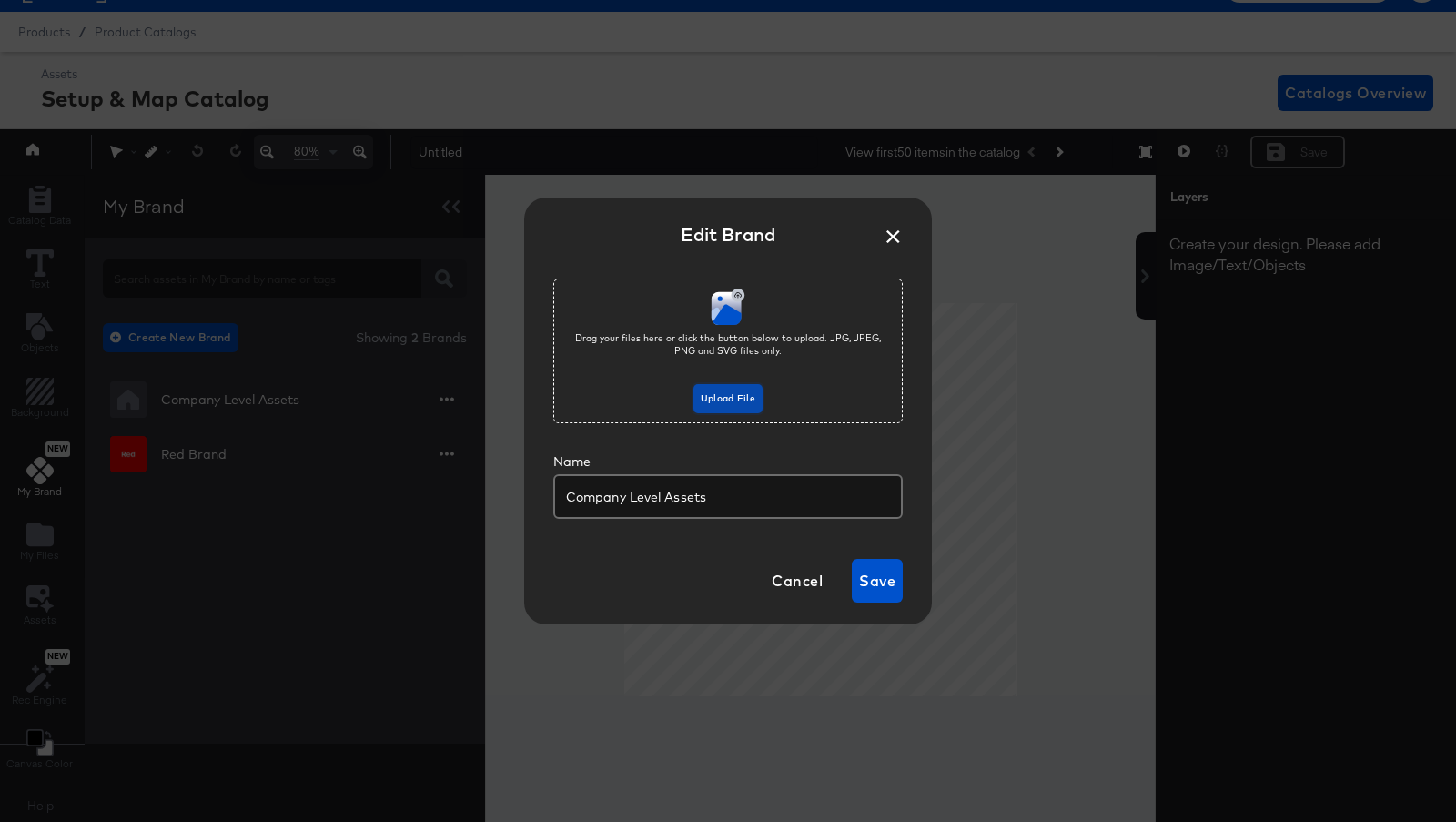
click at [736, 399] on span "Upload File" at bounding box center [728, 399] width 55 height 17
click at [890, 242] on button "×" at bounding box center [892, 232] width 33 height 33
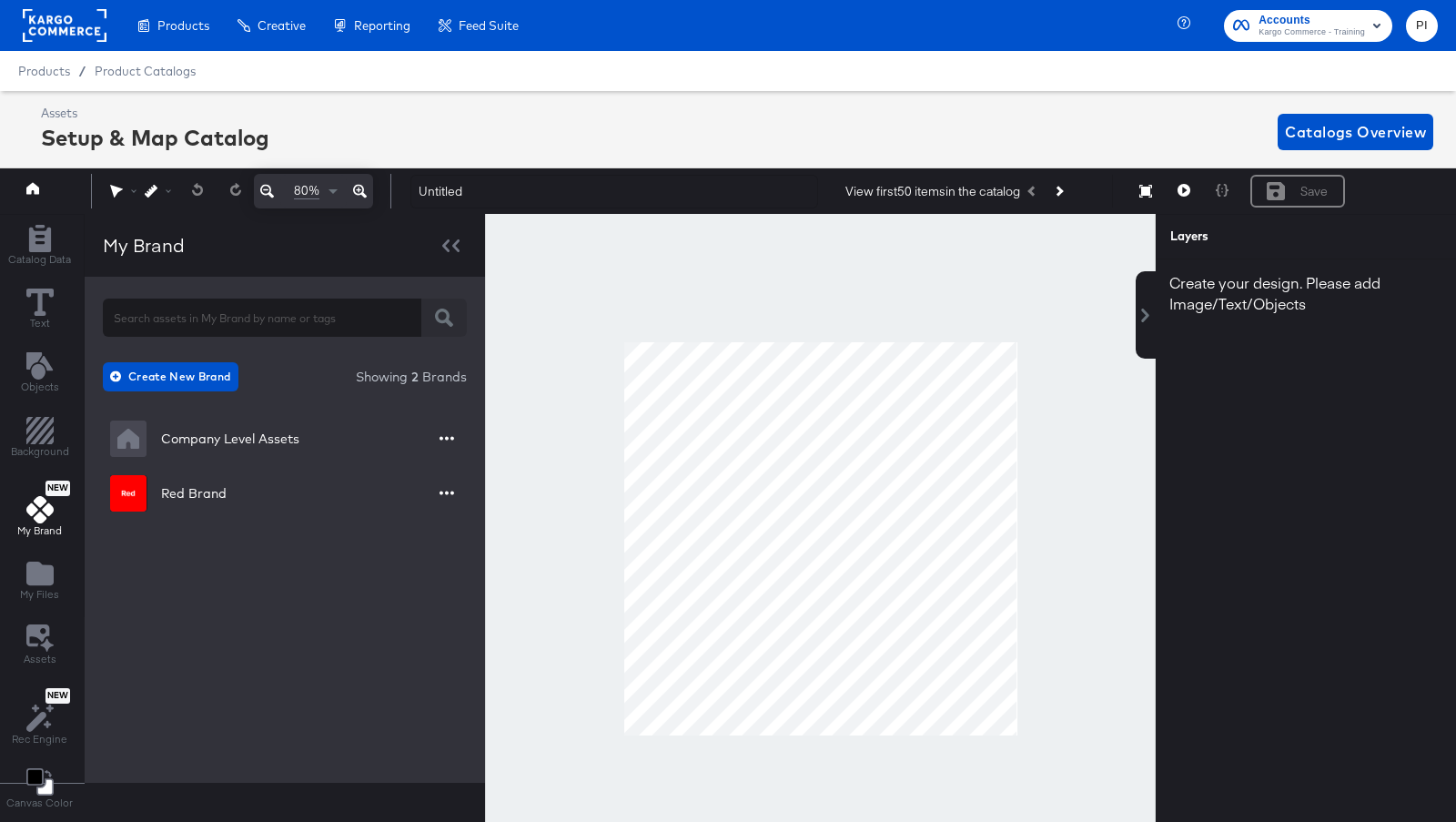
click at [1294, 34] on span "Kargo Commerce - Training" at bounding box center [1311, 33] width 106 height 15
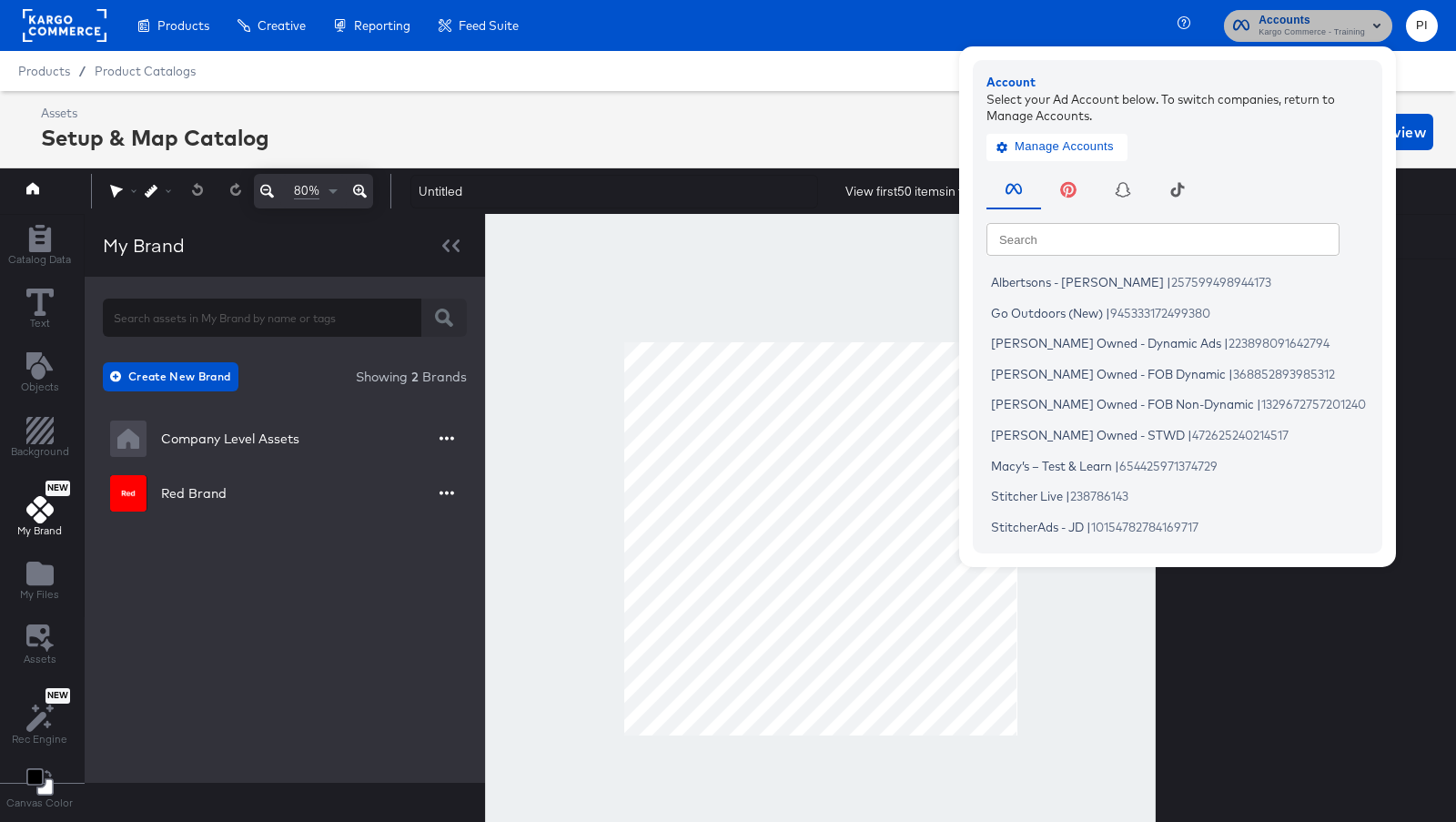
click at [1294, 34] on span "Kargo Commerce - Training" at bounding box center [1311, 33] width 106 height 15
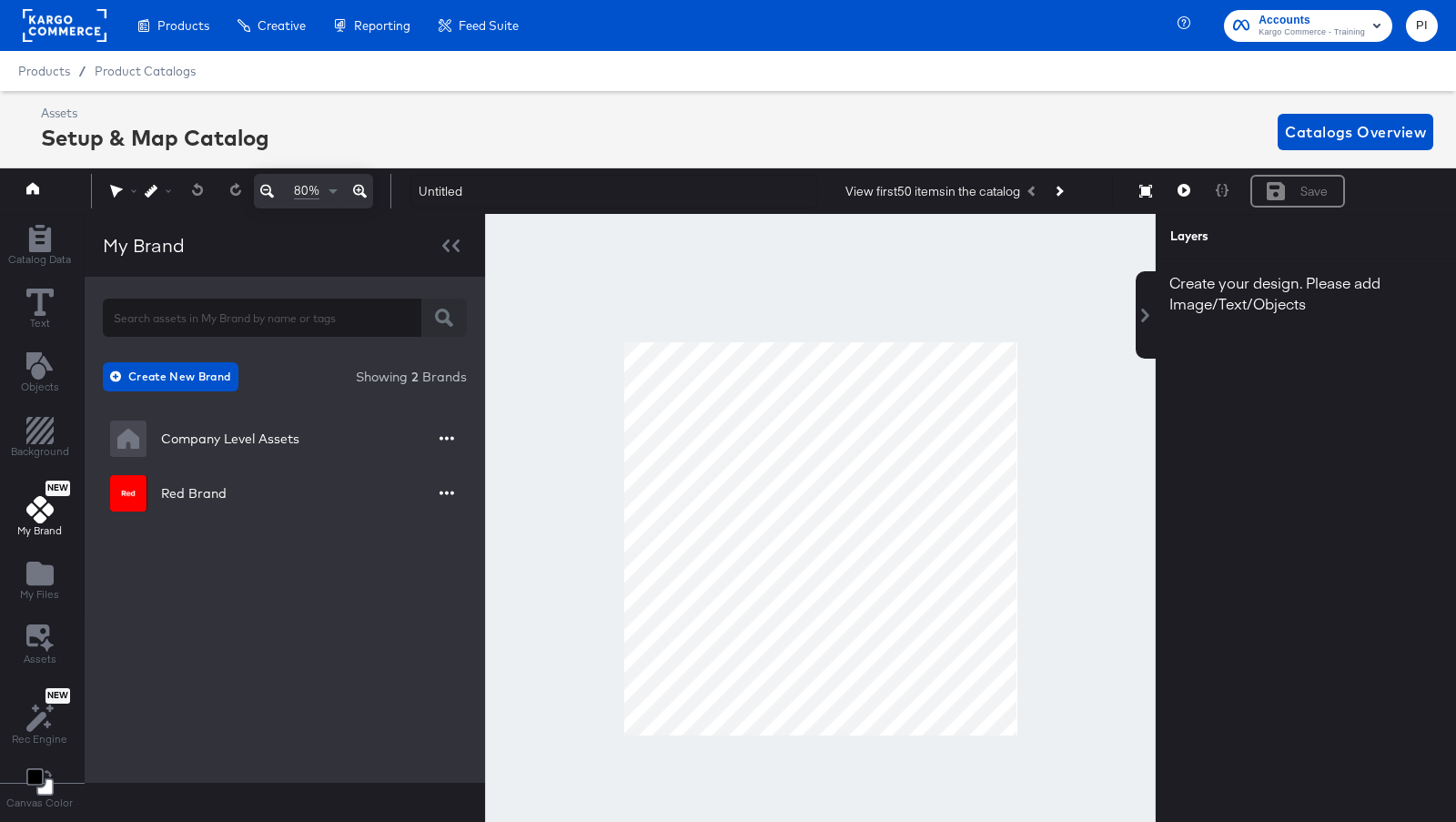
click at [326, 532] on div "Company Level Assets Red Brand" at bounding box center [284, 477] width 364 height 128
click at [434, 489] on button "button" at bounding box center [447, 494] width 26 height 26
click at [416, 531] on div "Edit" at bounding box center [415, 533] width 65 height 22
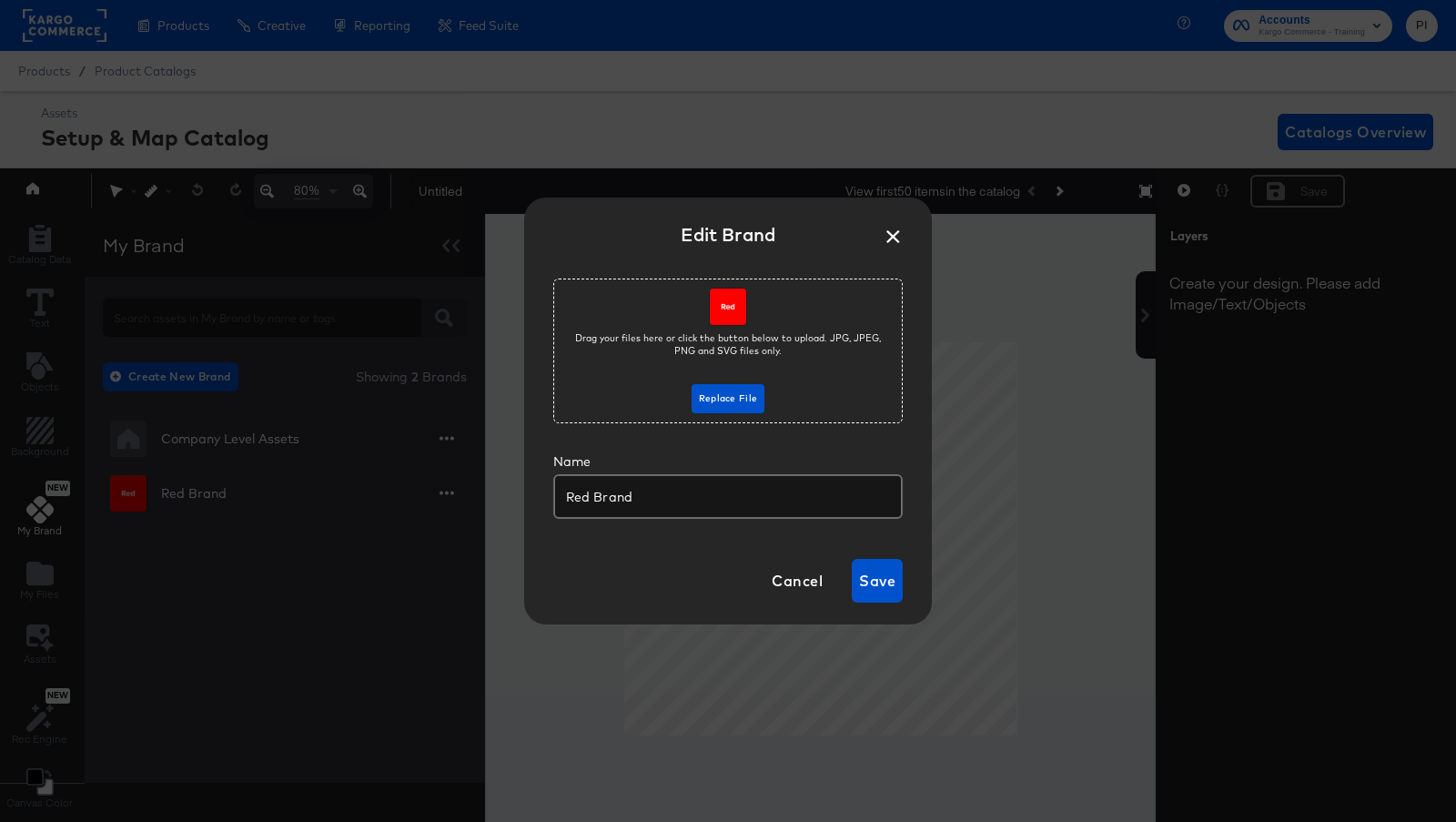
click at [889, 242] on button "×" at bounding box center [892, 232] width 33 height 33
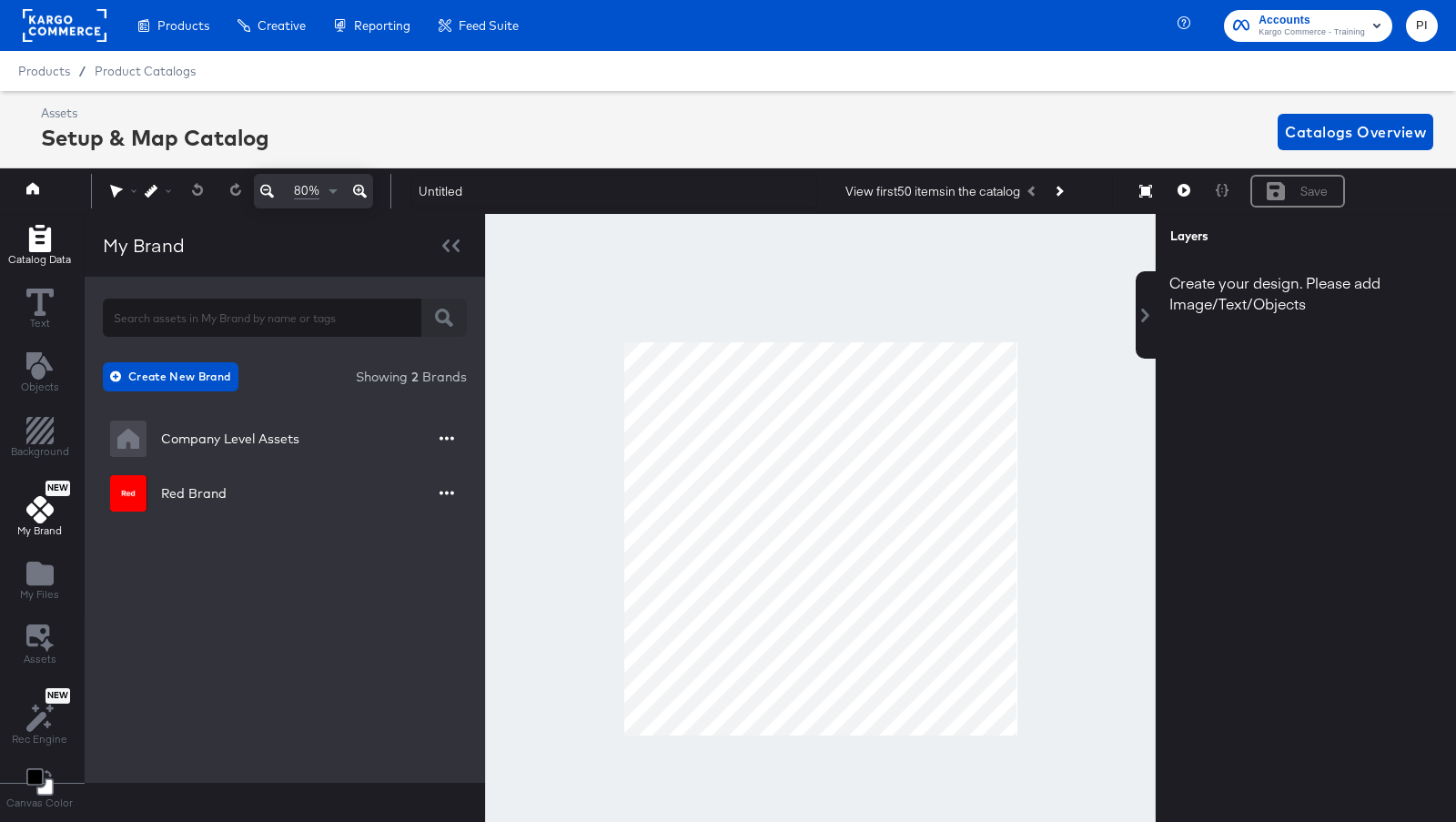
click at [27, 245] on icon "Add Rectangle" at bounding box center [41, 239] width 28 height 28
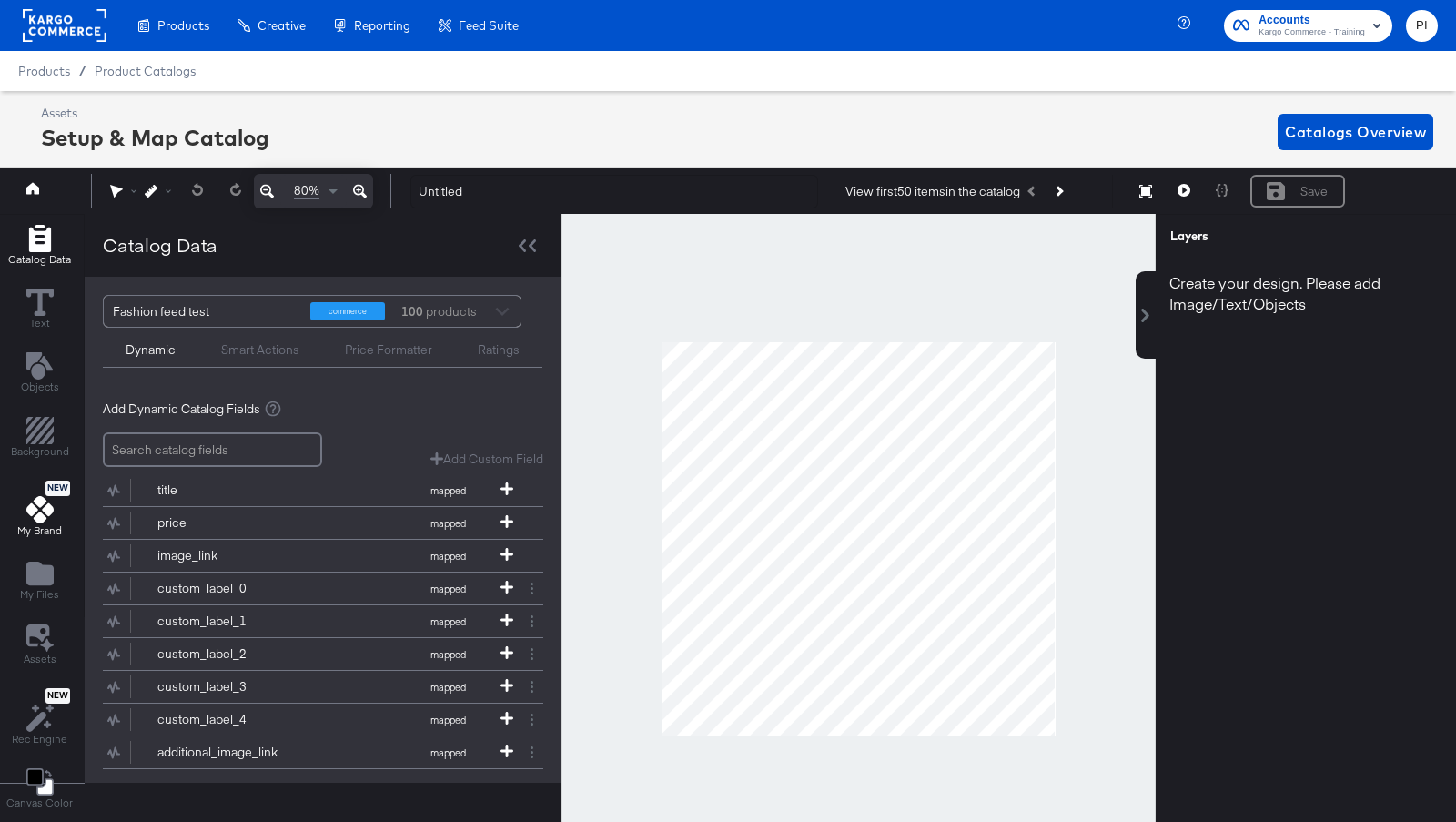
click at [41, 510] on icon at bounding box center [41, 510] width 28 height 28
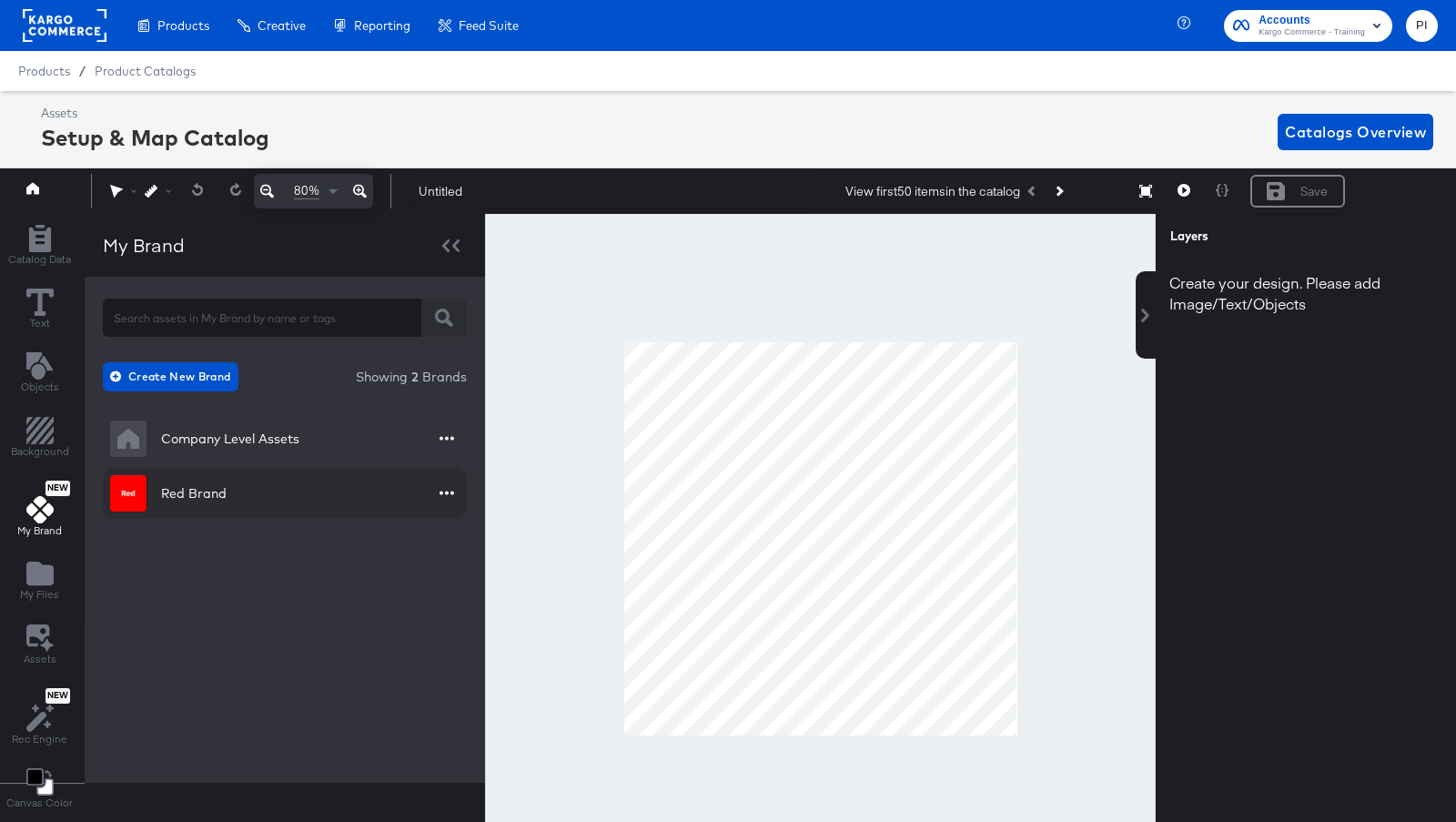
click at [448, 498] on icon "button" at bounding box center [446, 492] width 15 height 17
click at [448, 498] on li "Pin" at bounding box center [415, 508] width 72 height 25
click at [448, 498] on icon "button" at bounding box center [446, 492] width 15 height 17
click at [408, 512] on div "Unpin" at bounding box center [415, 509] width 65 height 12
click at [387, 569] on div "Create New Brand Showing 2 Brands Company Level Assets Red Brand" at bounding box center [284, 529] width 400 height 506
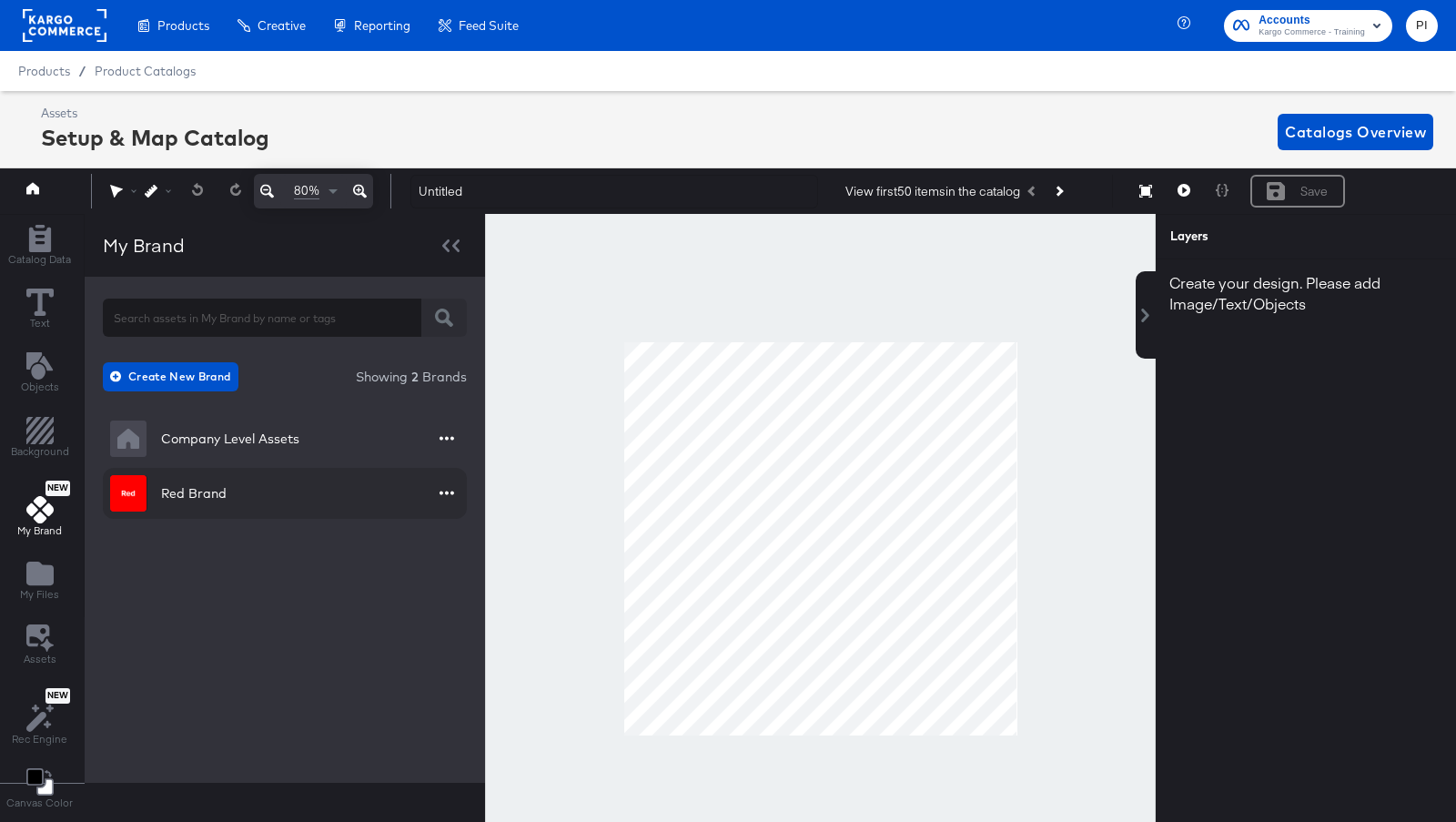
click at [210, 485] on div "Red Brand" at bounding box center [193, 493] width 65 height 18
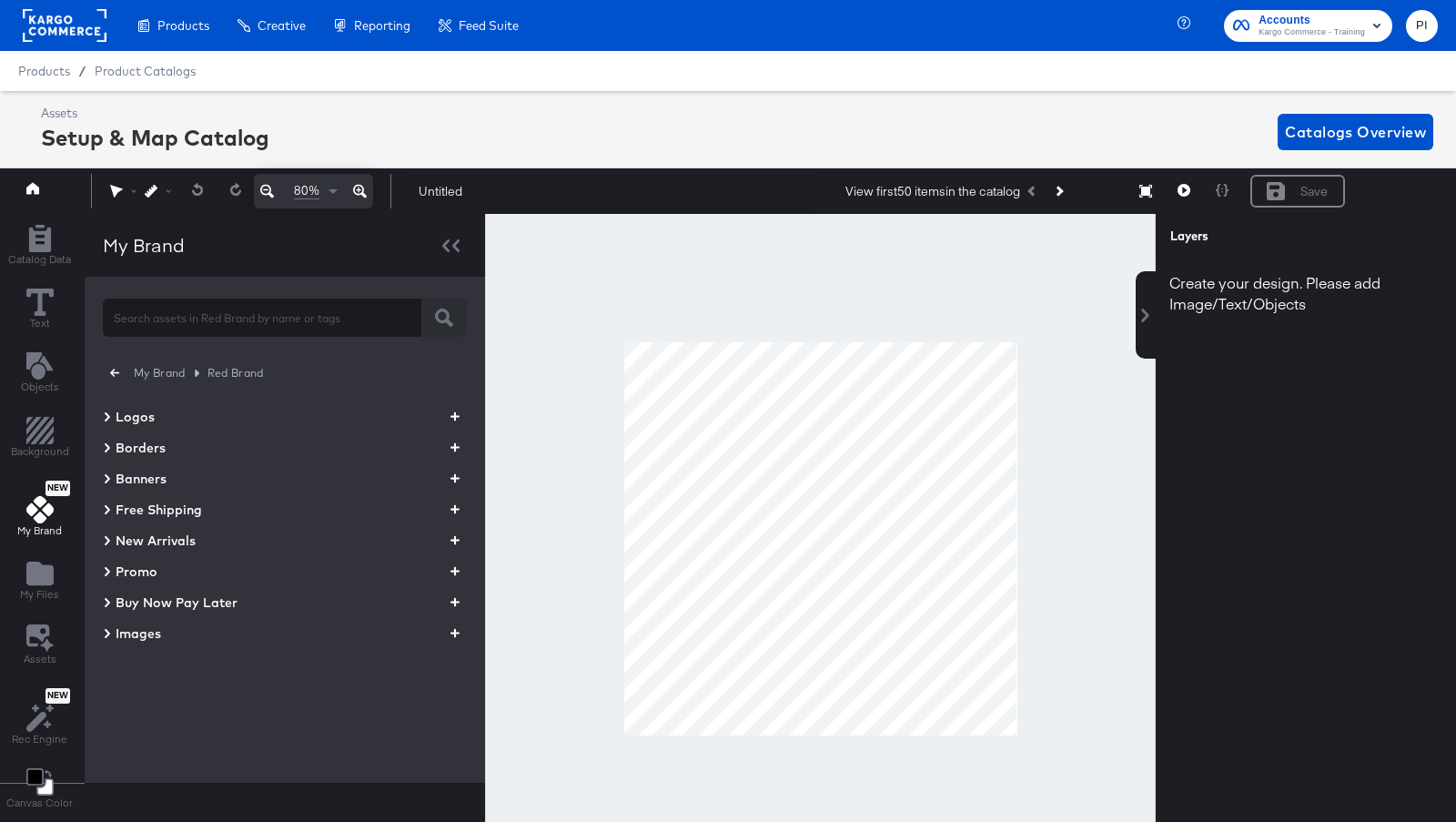
scroll to position [39, 0]
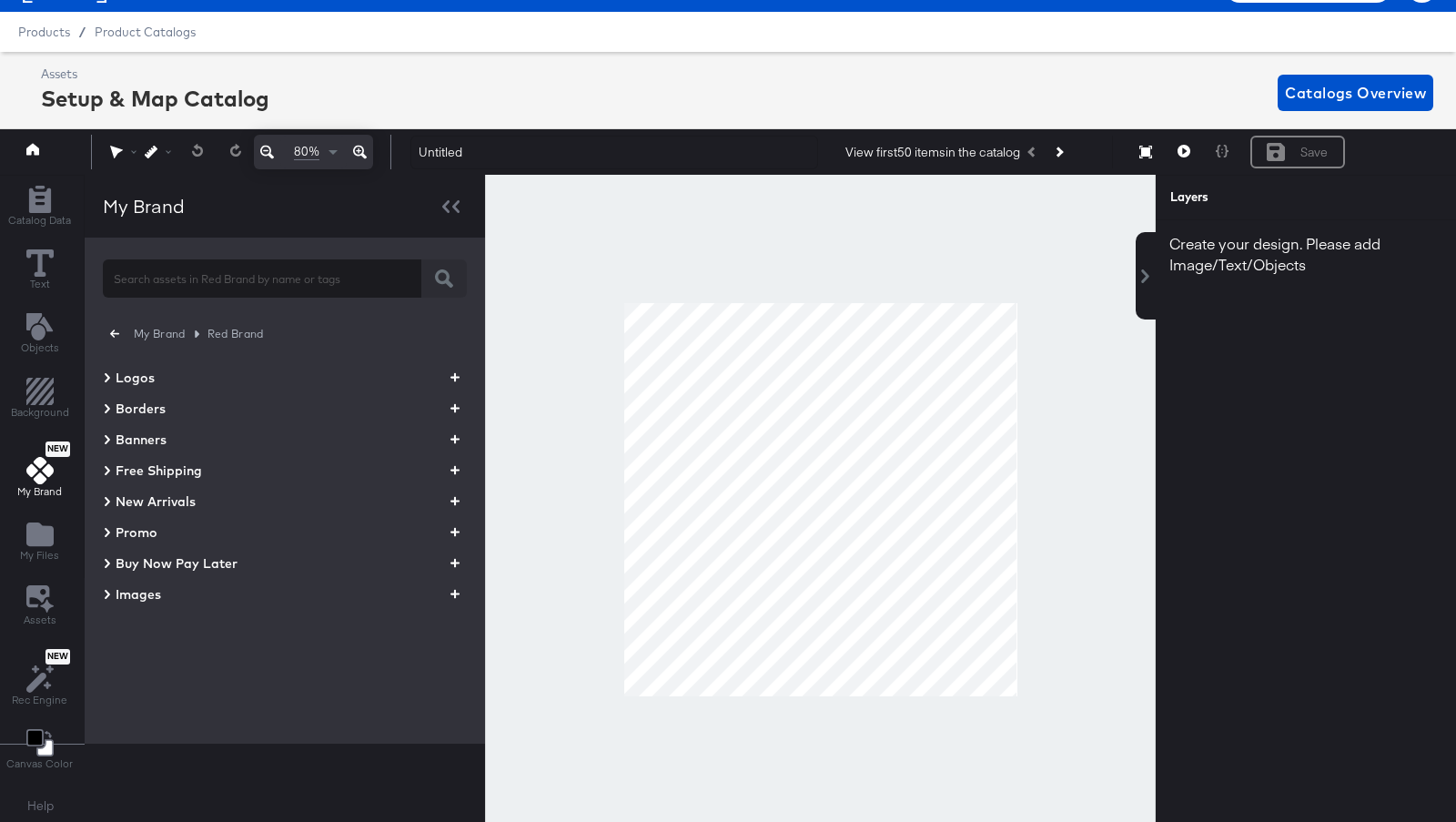
click at [138, 431] on span "Banners" at bounding box center [141, 439] width 51 height 18
click at [141, 434] on span "Banners" at bounding box center [141, 439] width 51 height 18
click at [110, 328] on icon "button" at bounding box center [114, 333] width 9 height 17
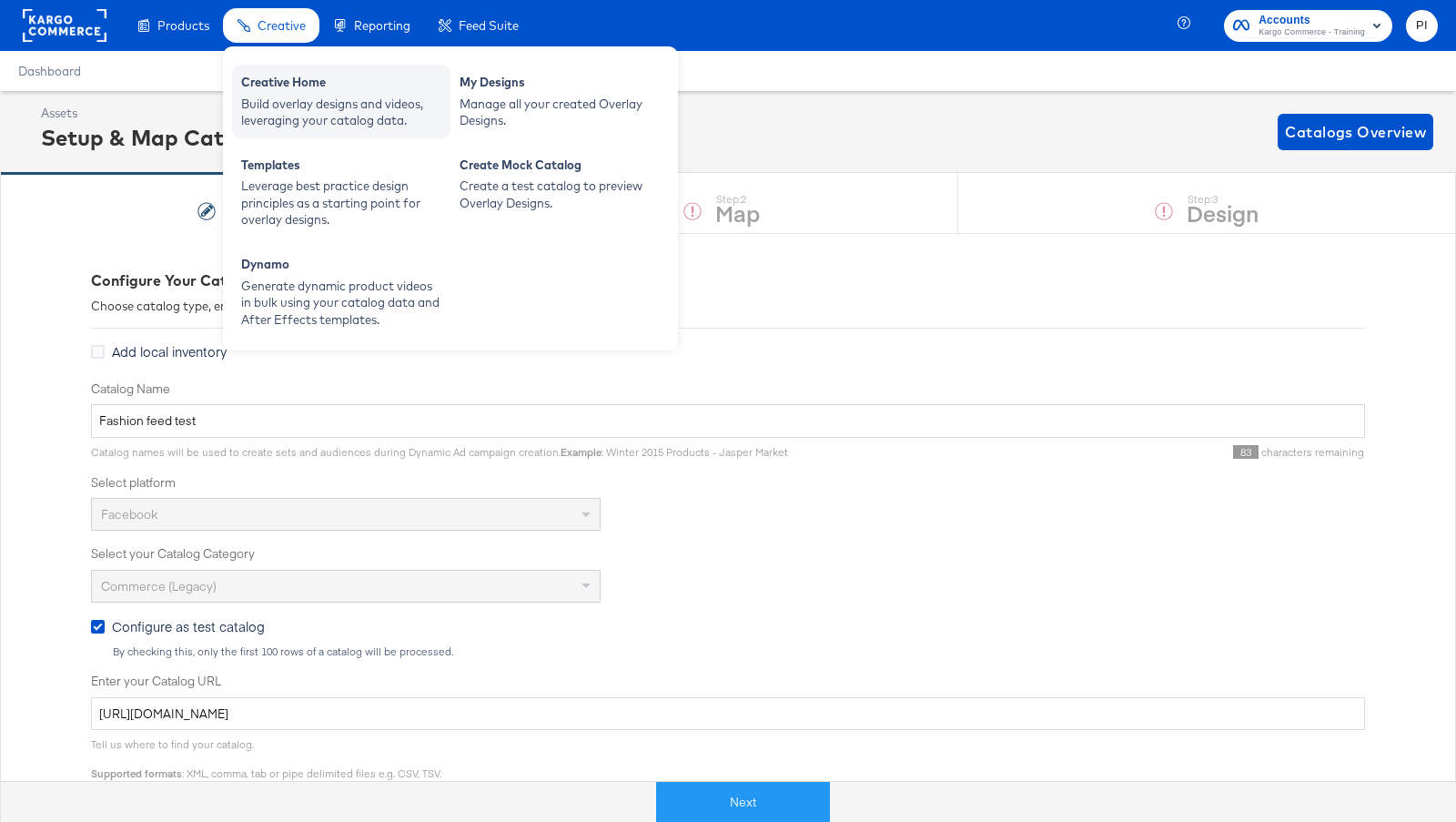
click at [292, 105] on div "Build overlay designs and videos, leveraging your catalog data." at bounding box center [341, 112] width 200 height 34
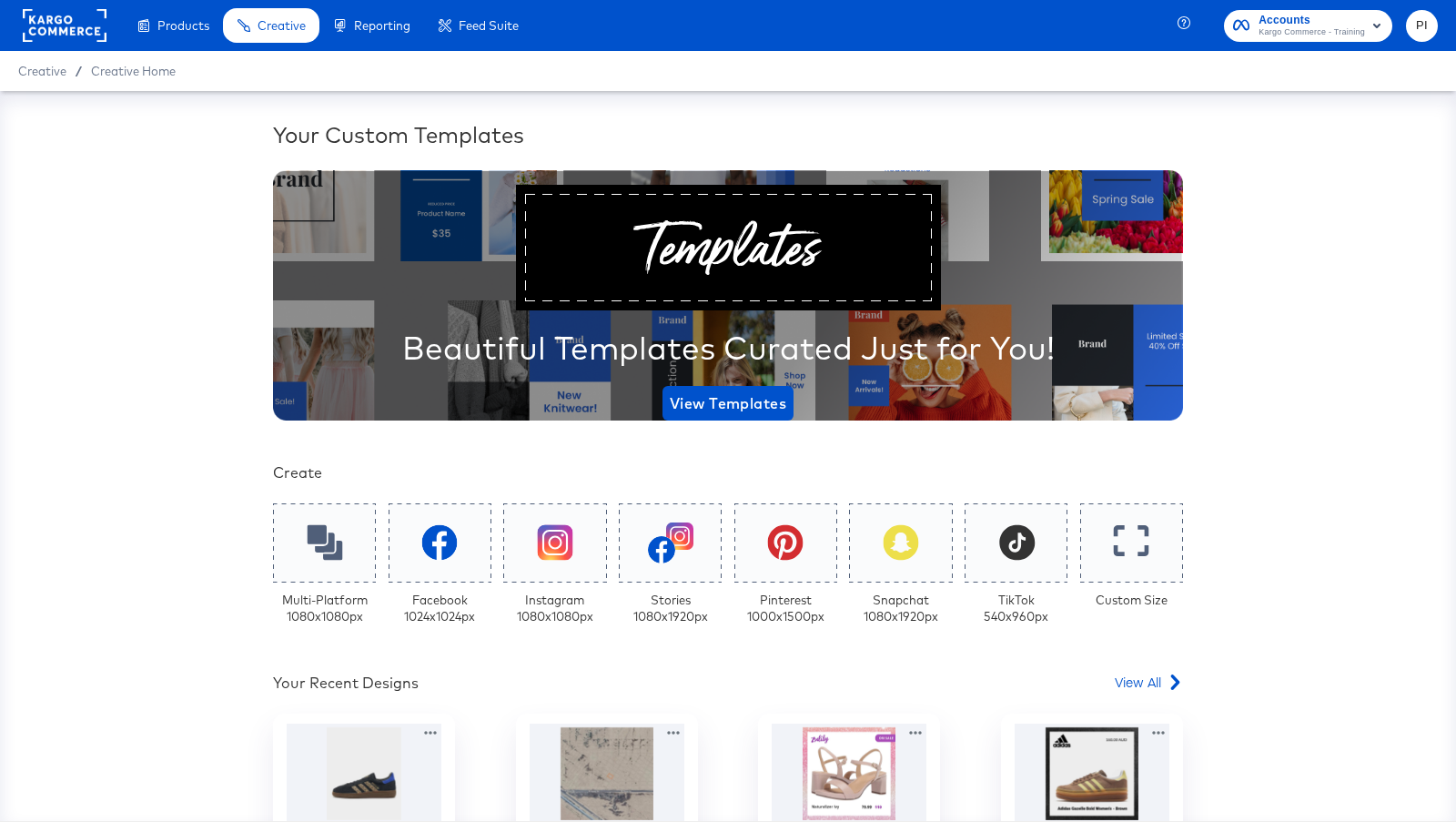
scroll to position [283, 0]
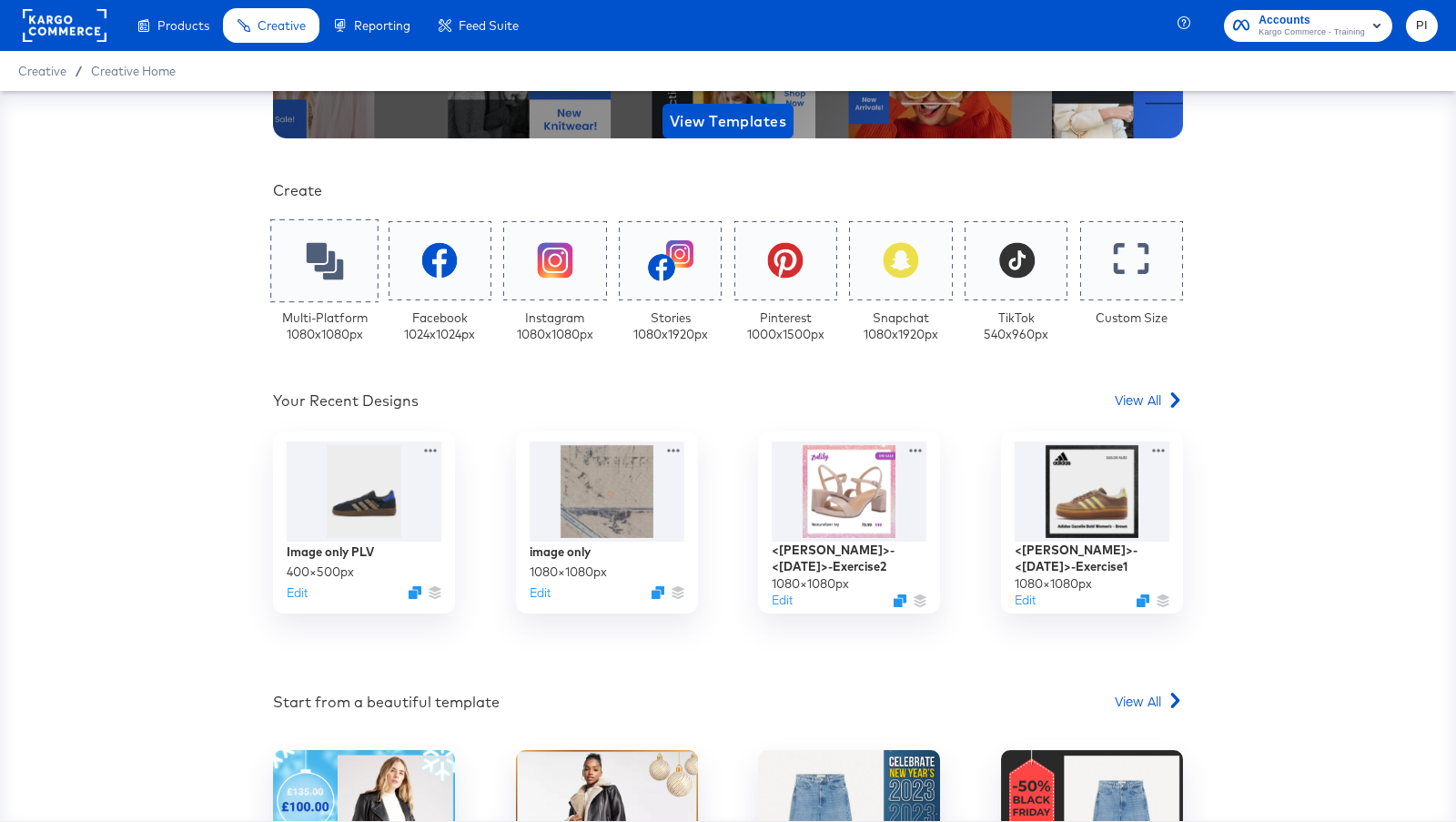
click at [329, 263] on icon at bounding box center [324, 261] width 38 height 38
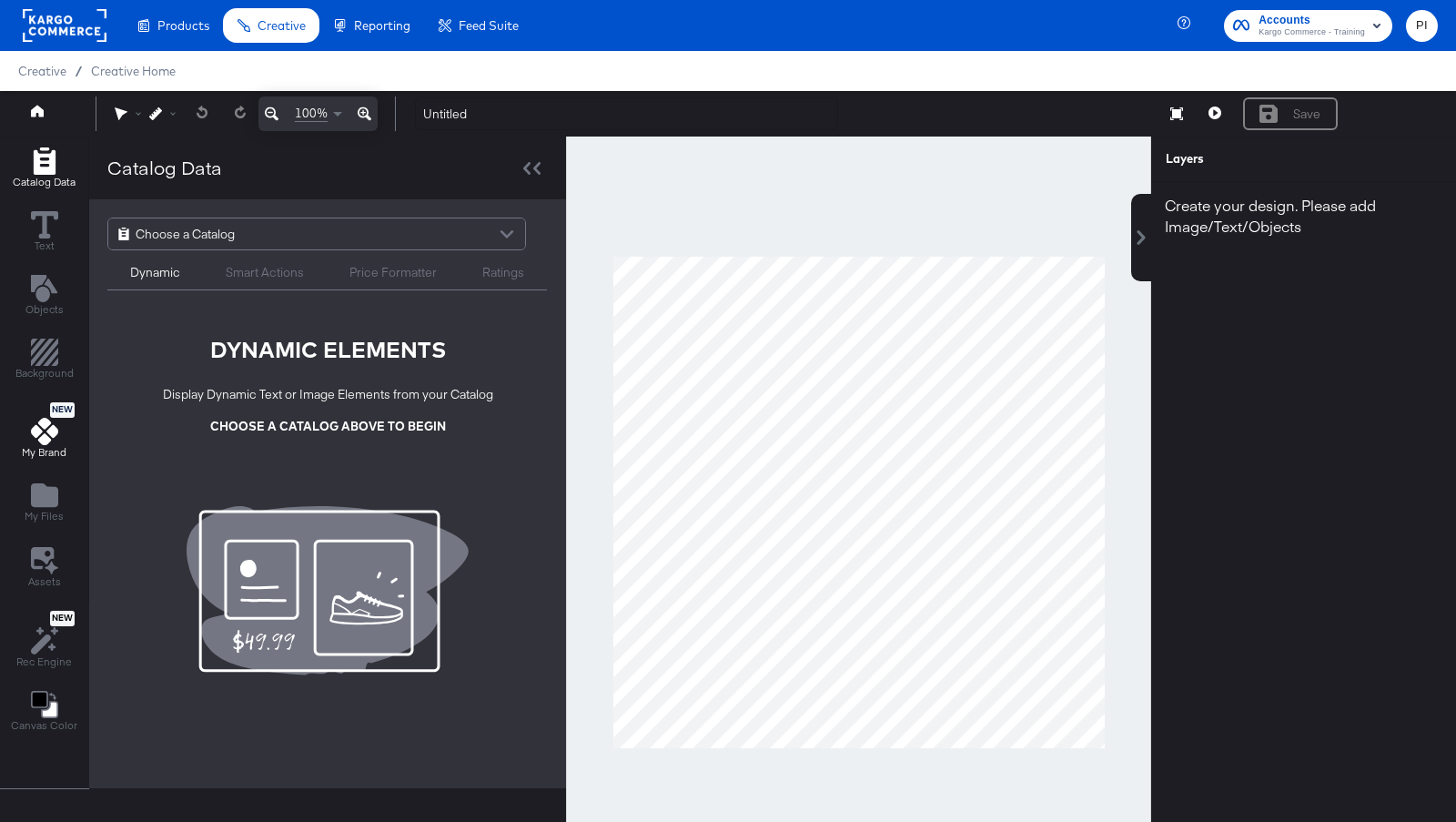
click at [47, 421] on icon at bounding box center [45, 431] width 28 height 28
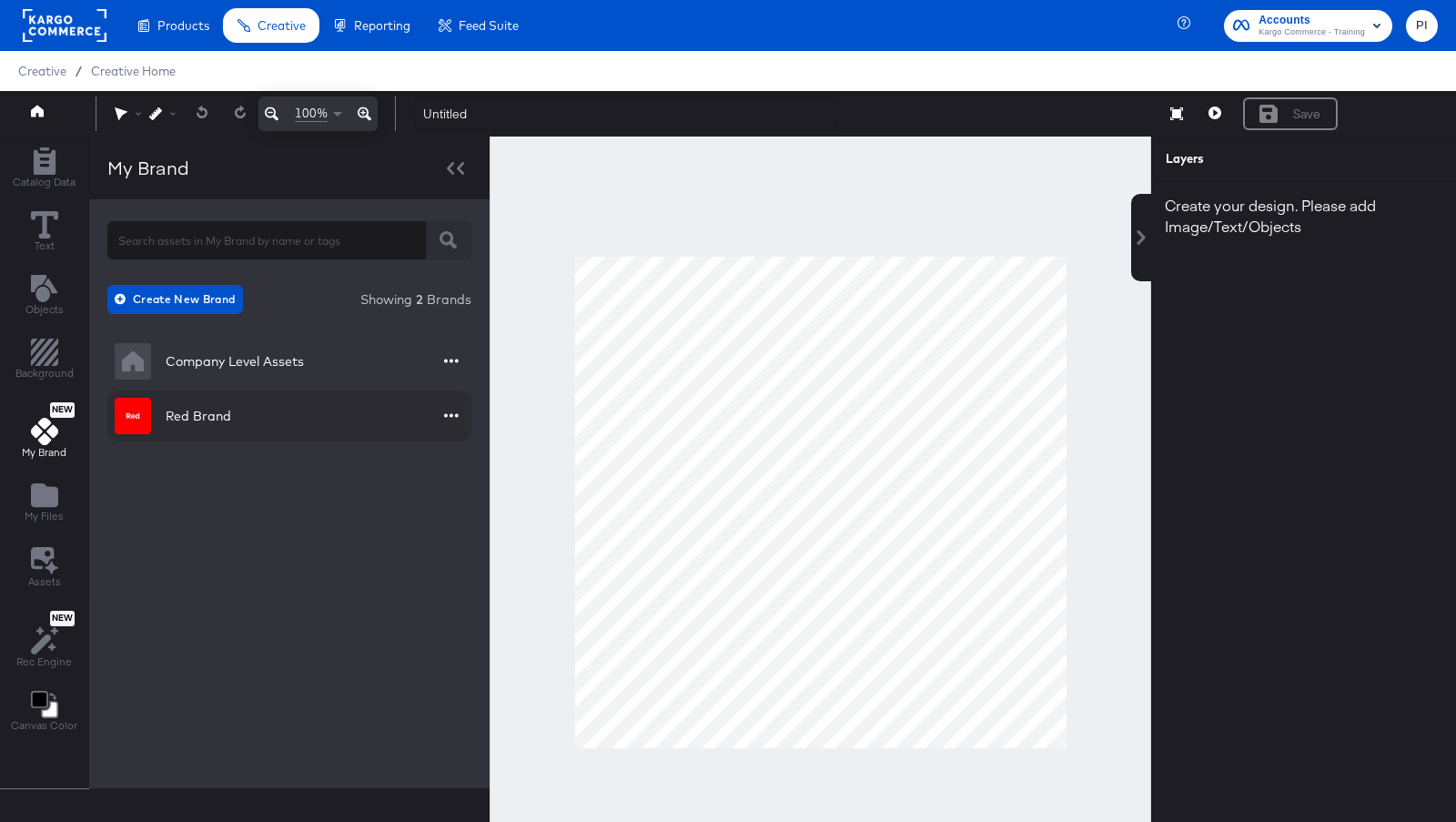
click at [449, 414] on icon "button" at bounding box center [451, 416] width 15 height 4
click at [449, 414] on div at bounding box center [728, 411] width 1456 height 822
click at [204, 416] on div "Red Brand" at bounding box center [198, 415] width 65 height 18
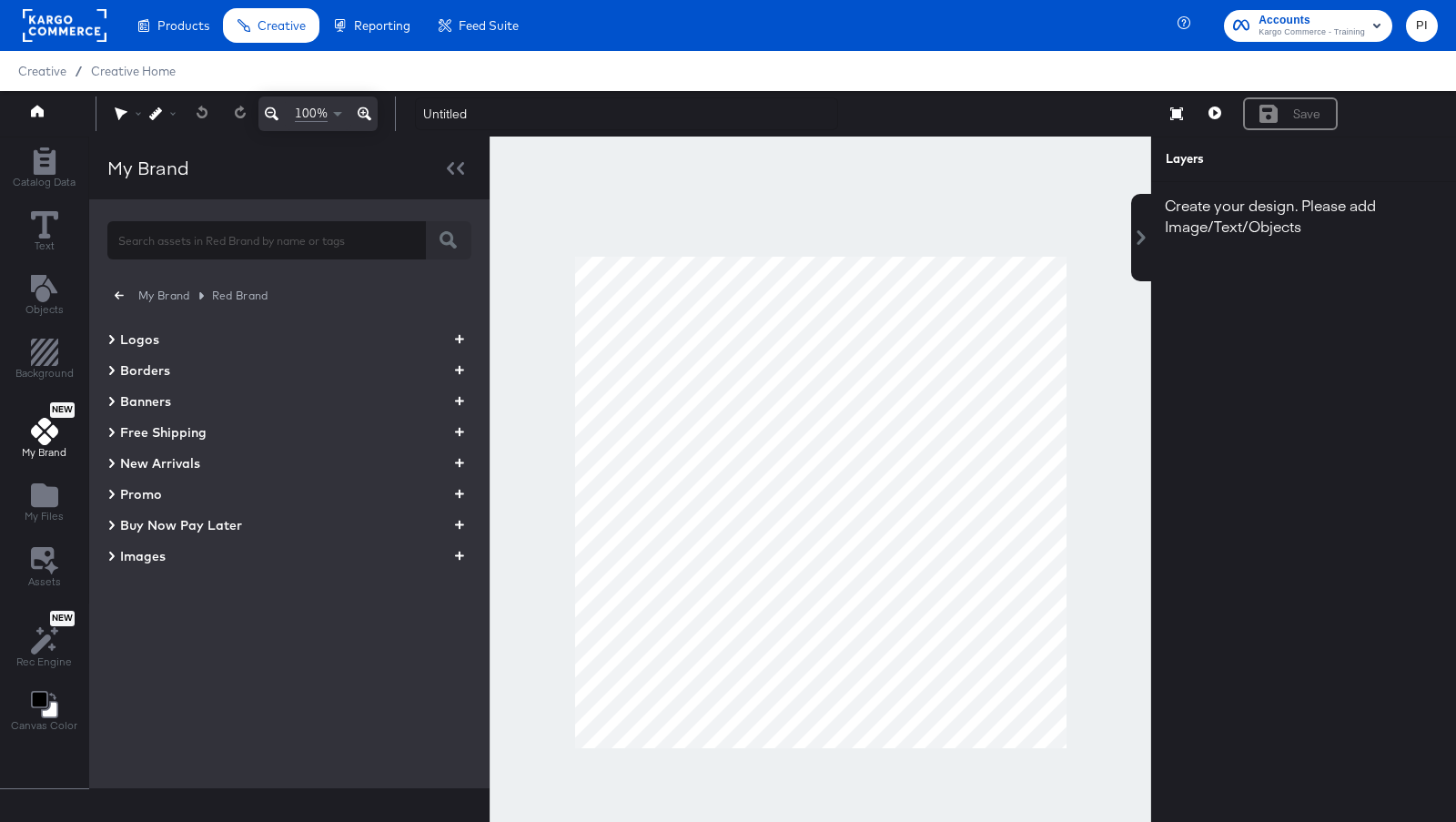
click at [110, 402] on icon at bounding box center [112, 401] width 6 height 9
click at [456, 406] on icon "button" at bounding box center [459, 401] width 9 height 17
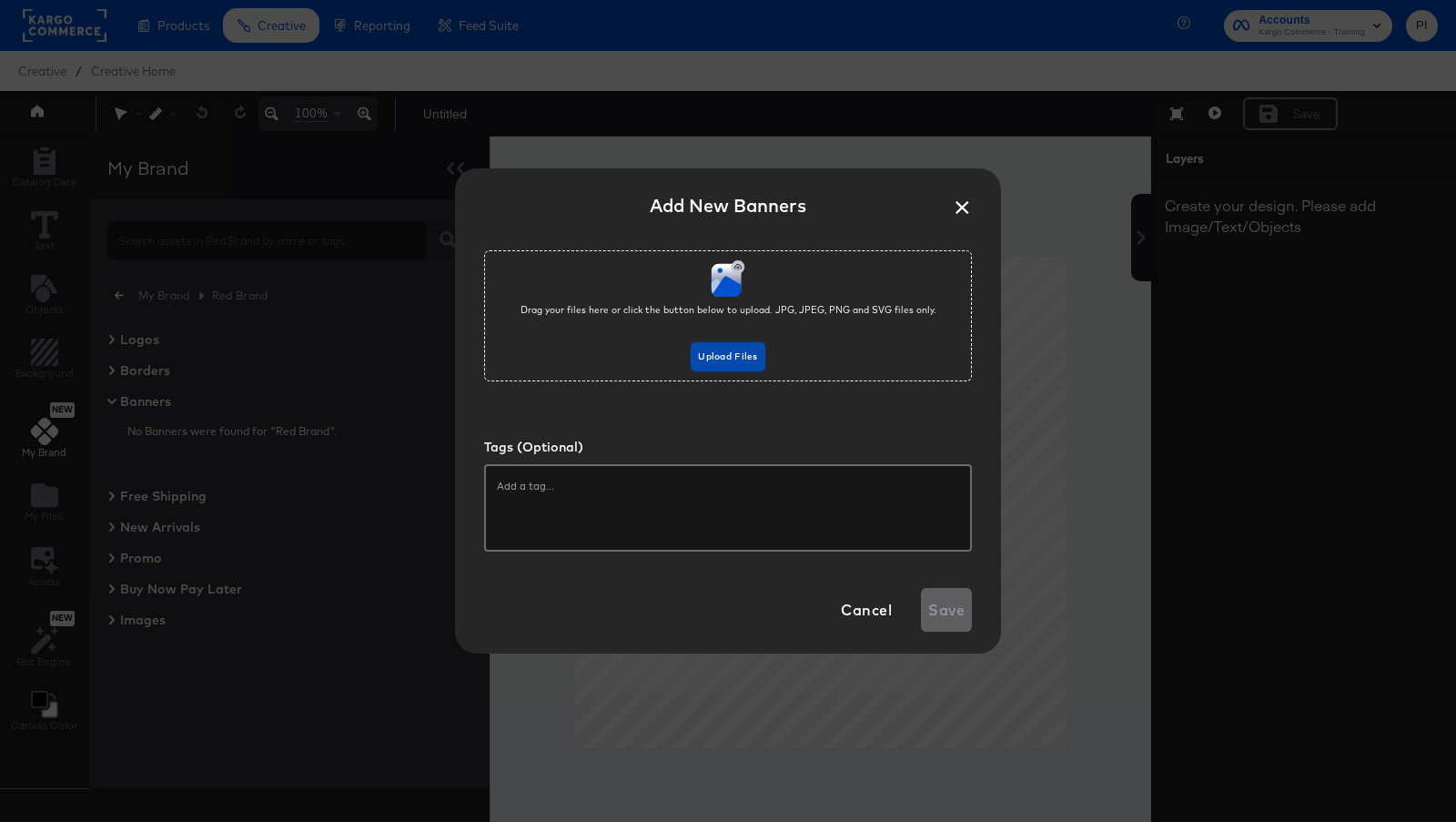
click at [723, 348] on button "Upload Files" at bounding box center [728, 356] width 73 height 29
click at [745, 353] on span "Upload Files" at bounding box center [728, 357] width 59 height 17
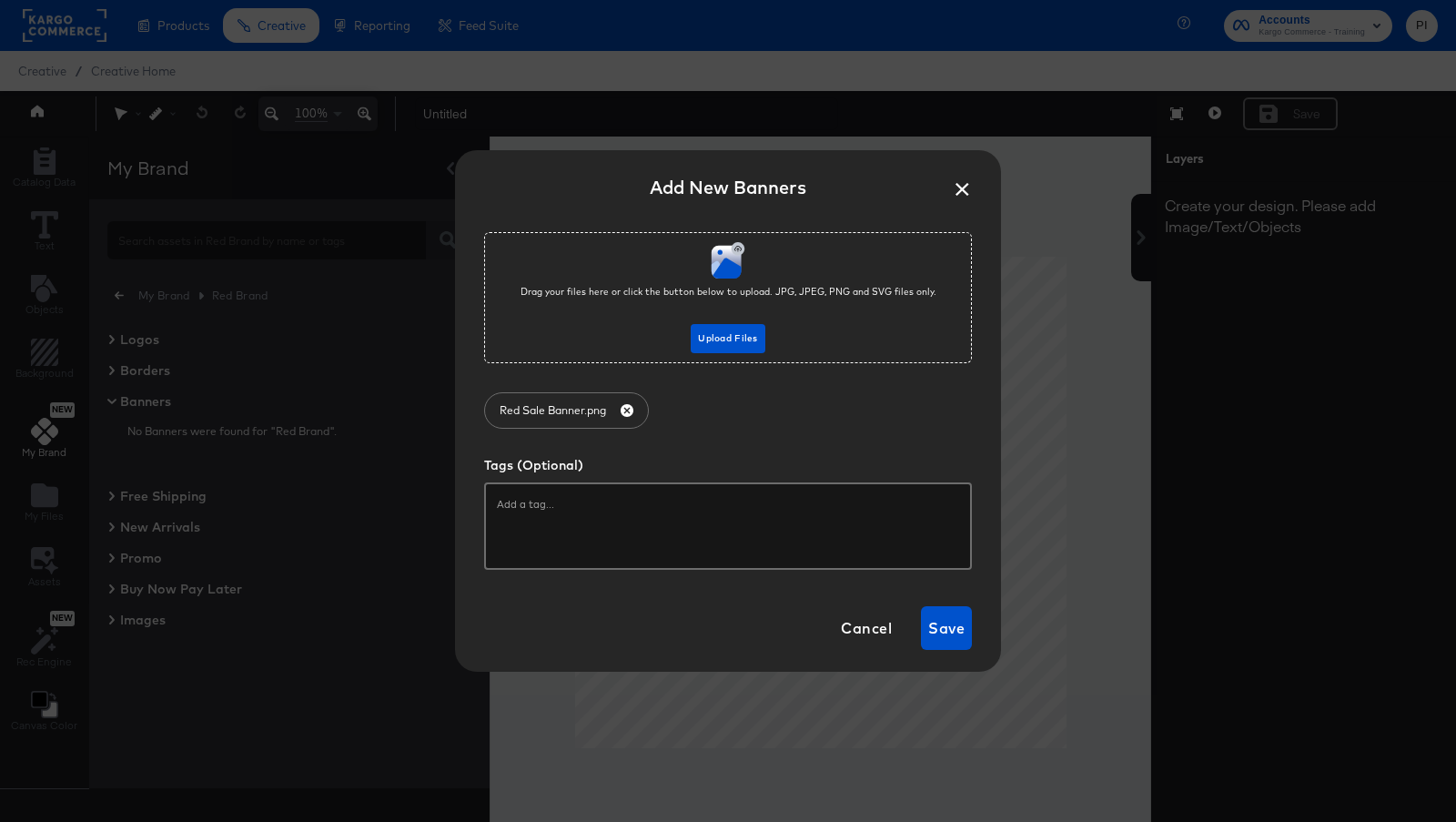
click at [709, 508] on input "text" at bounding box center [728, 504] width 462 height 18
type input "banner, sale"
click at [951, 627] on span "Save" at bounding box center [946, 629] width 37 height 26
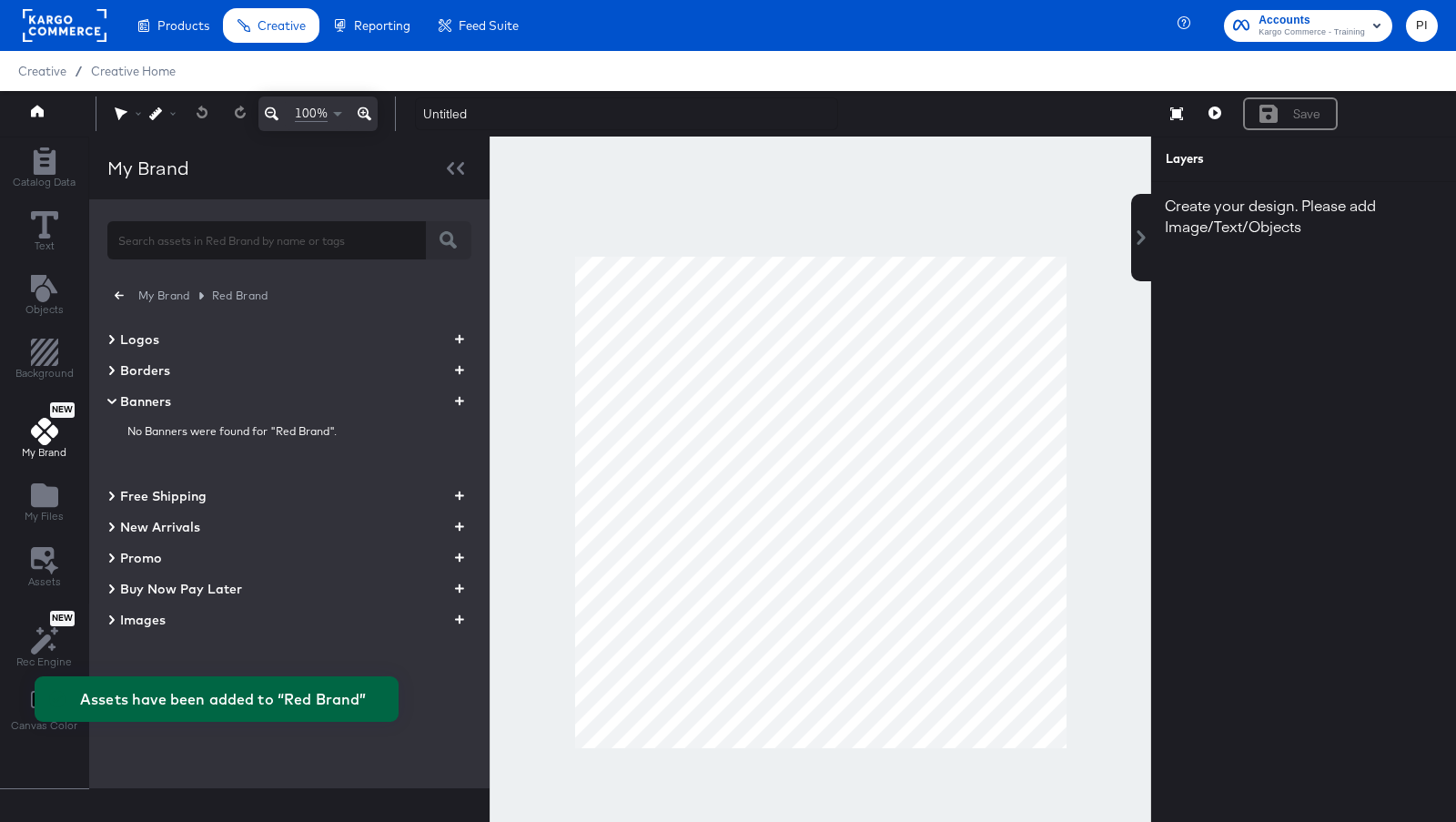
click at [111, 399] on icon at bounding box center [111, 402] width 9 height 6
click at [111, 399] on icon at bounding box center [111, 402] width 9 height 22
click at [111, 399] on icon at bounding box center [111, 402] width 9 height 6
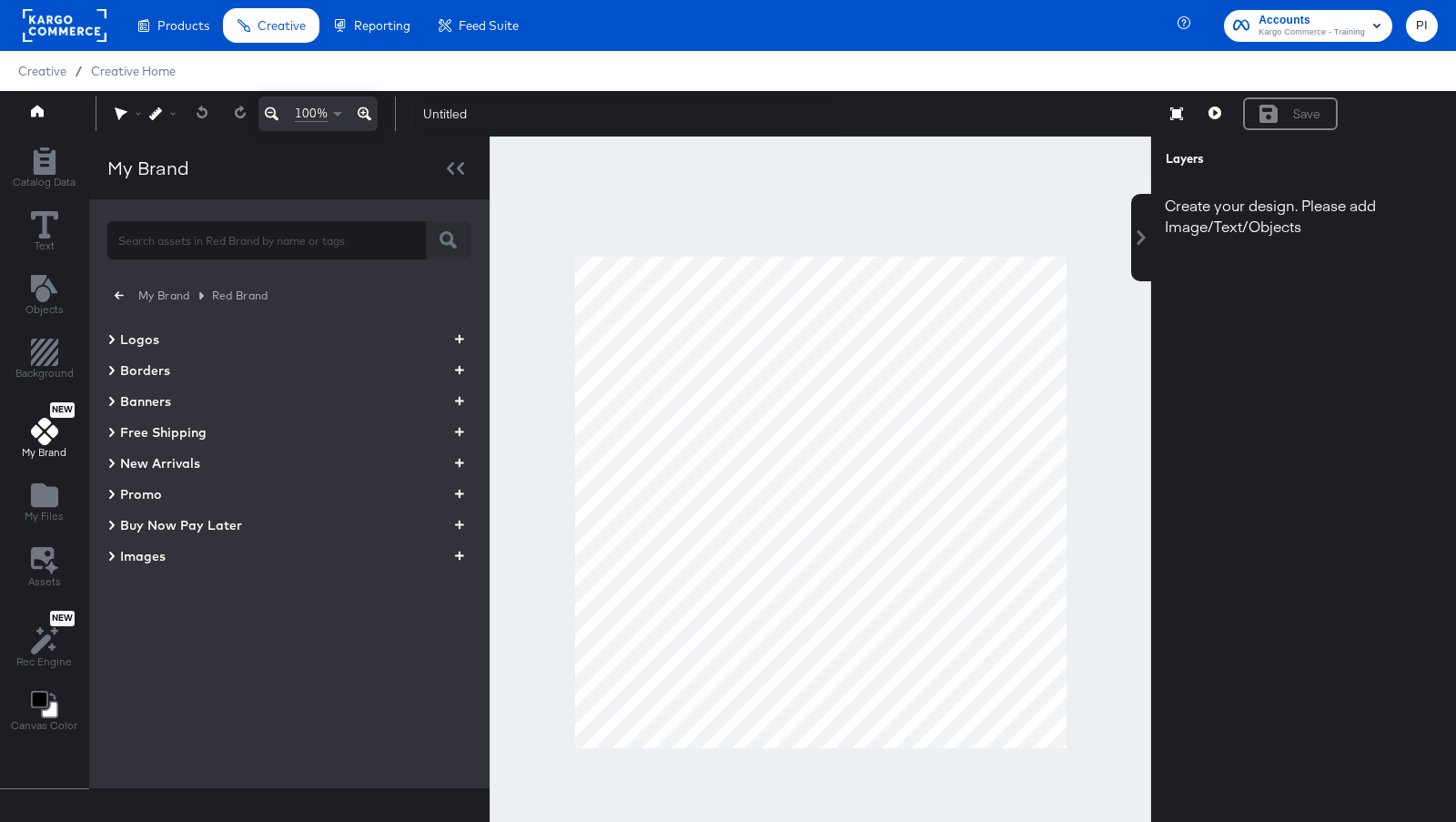
click at [107, 401] on icon at bounding box center [111, 402] width 9 height 22
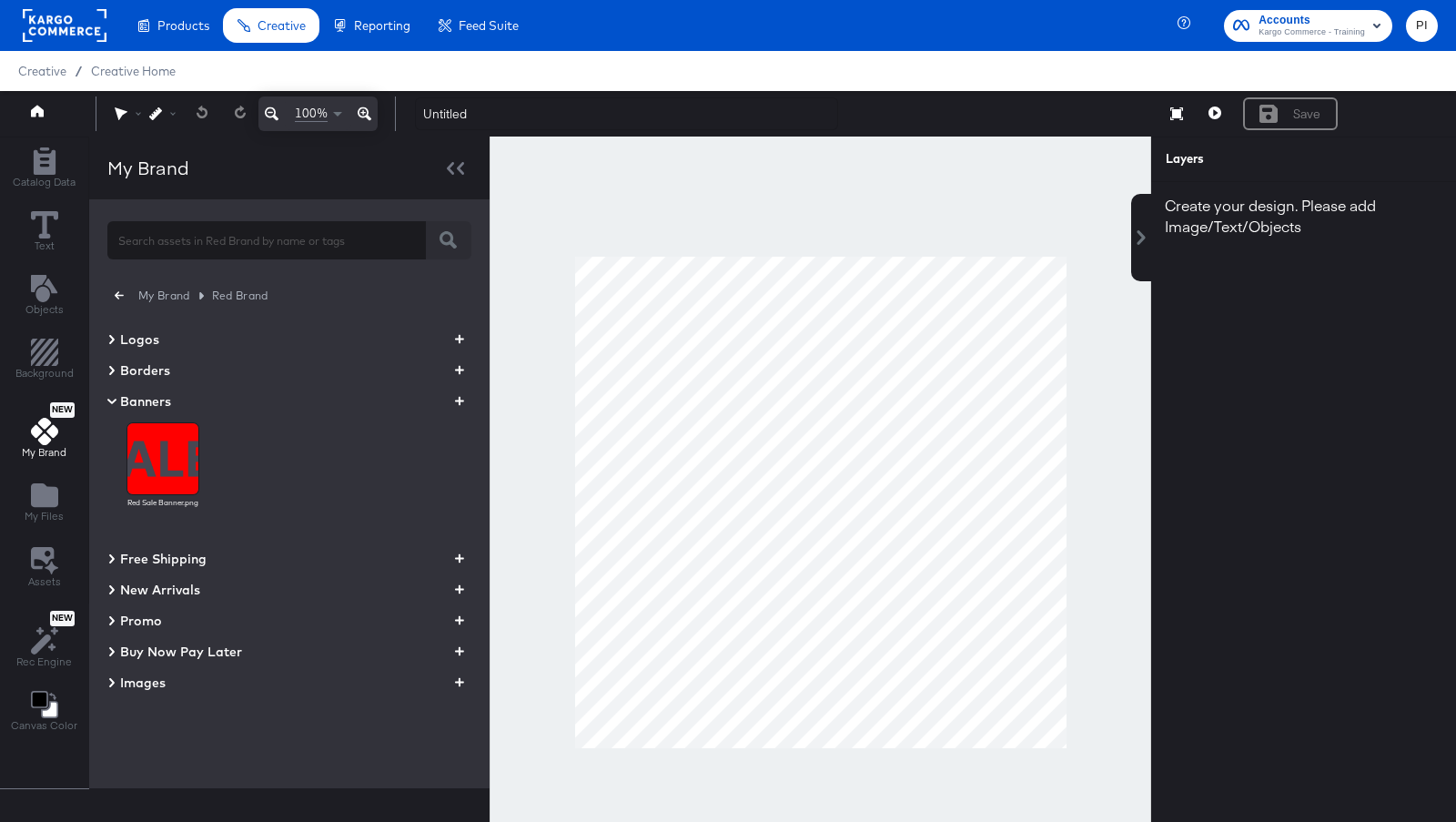
click at [107, 401] on icon at bounding box center [111, 402] width 9 height 6
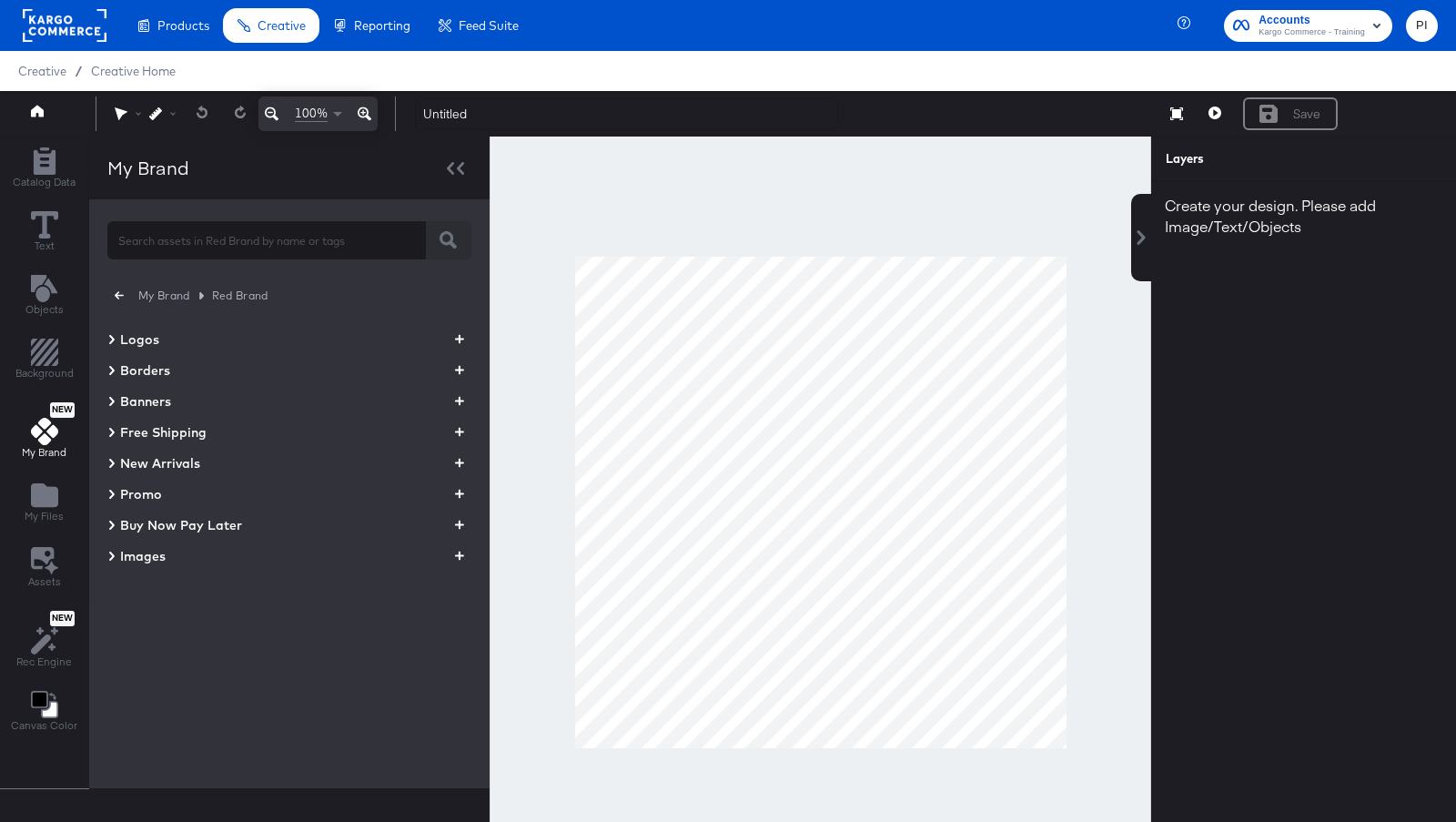
click at [107, 401] on icon at bounding box center [111, 402] width 9 height 22
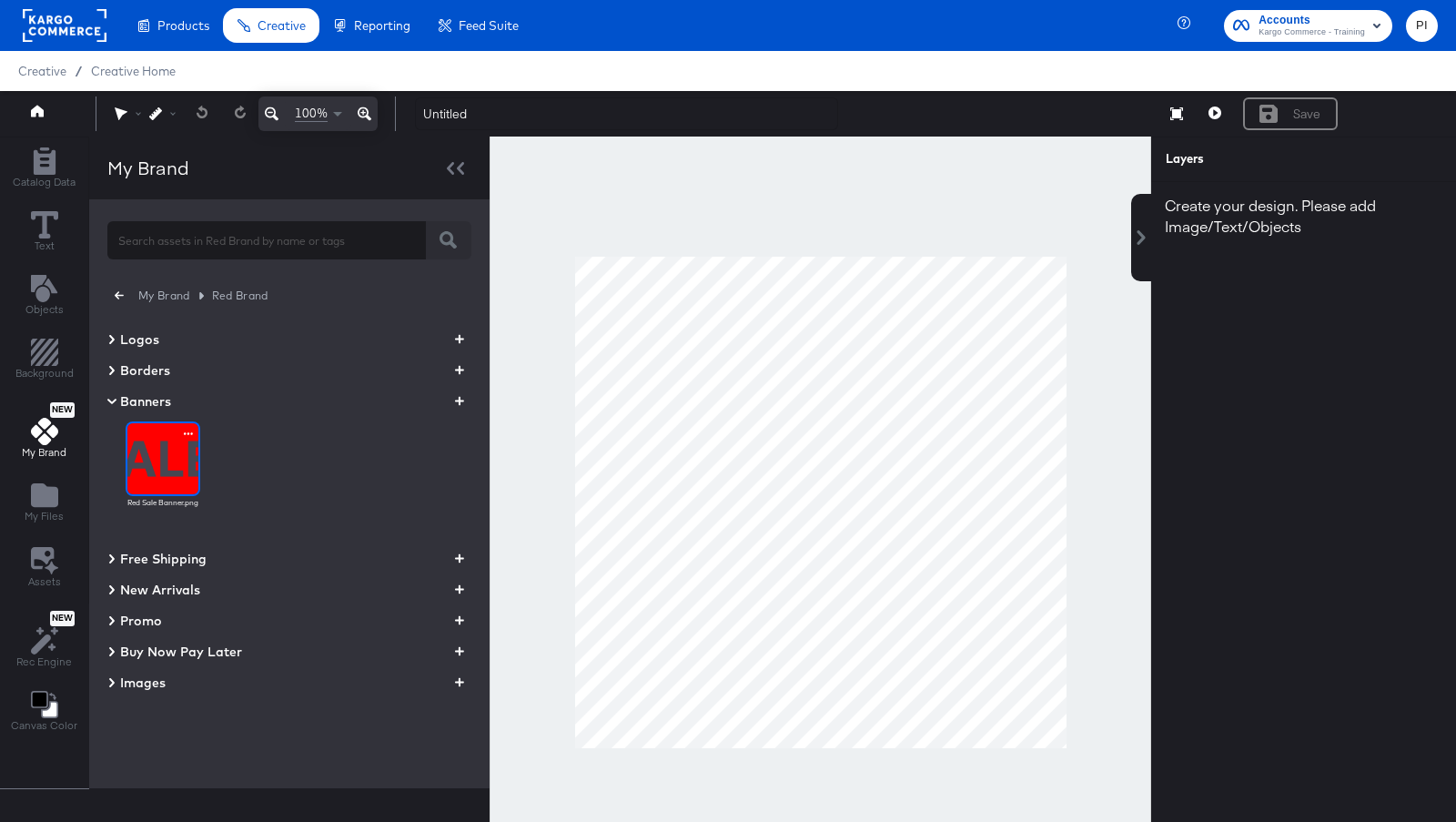
click at [160, 451] on img at bounding box center [164, 459] width 71 height 71
click at [130, 470] on img at bounding box center [164, 459] width 71 height 71
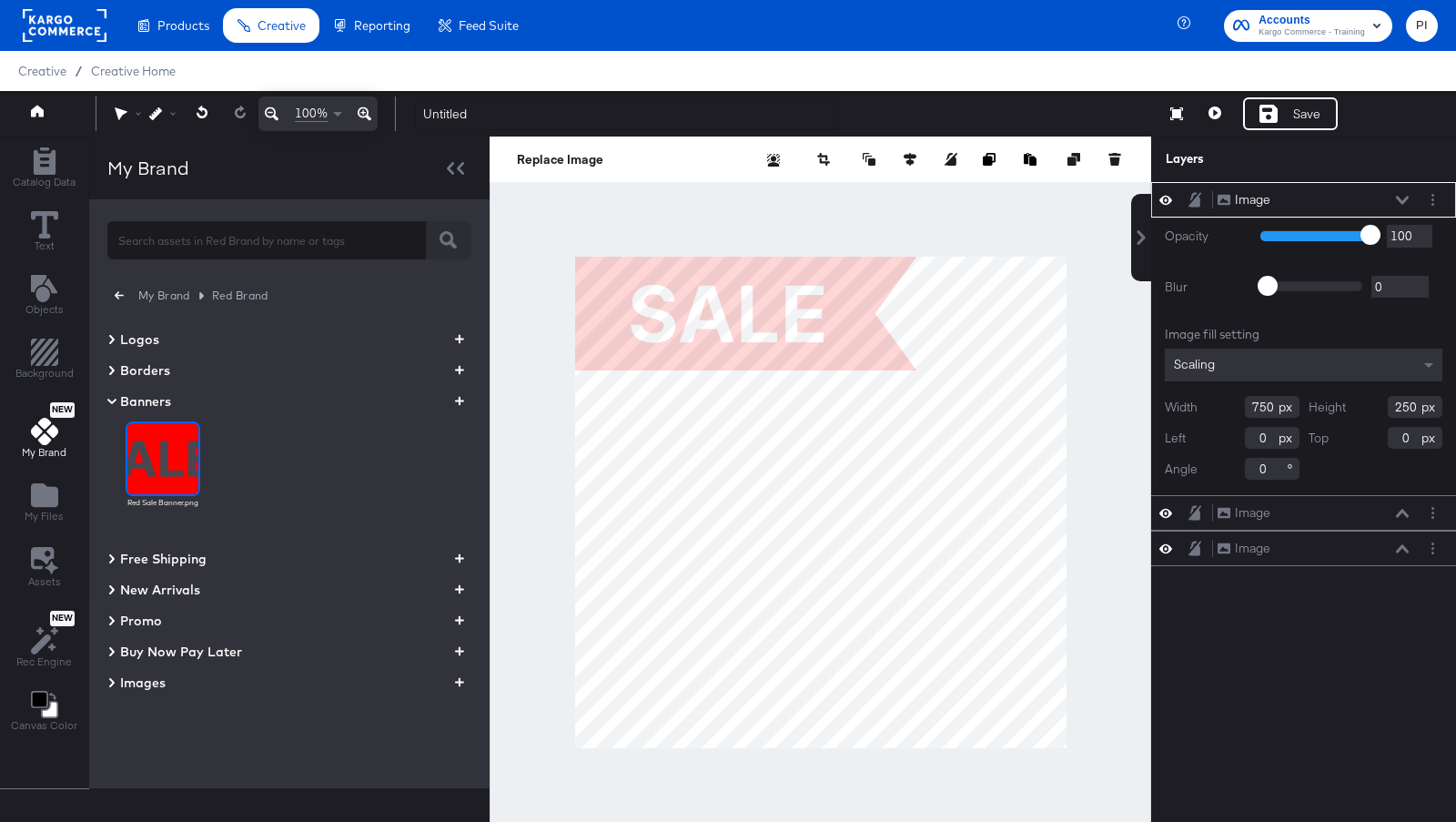
type input "235"
type input "78"
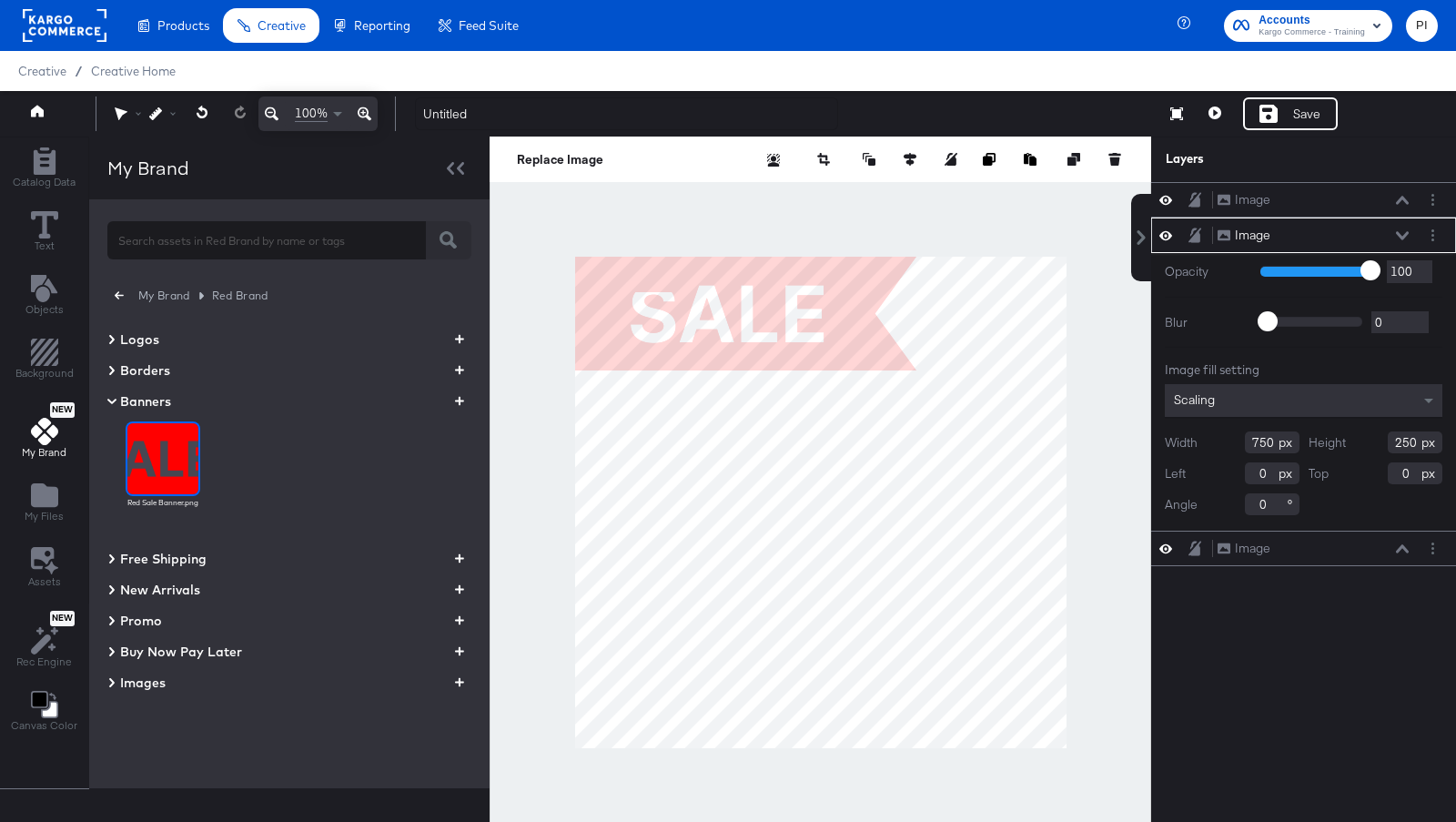
type input "104"
type input "384"
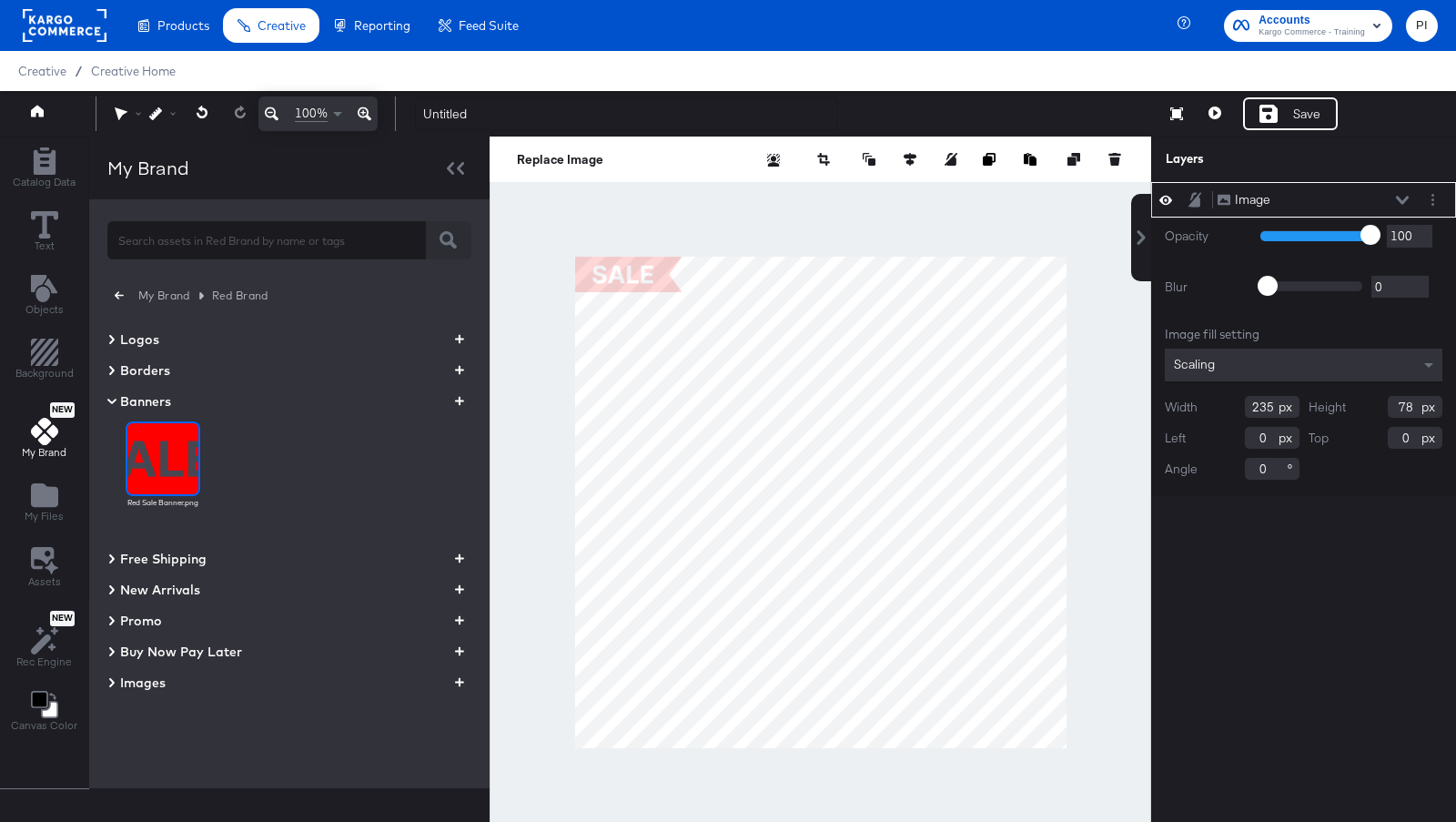
type input "364"
type input "121"
type input "74"
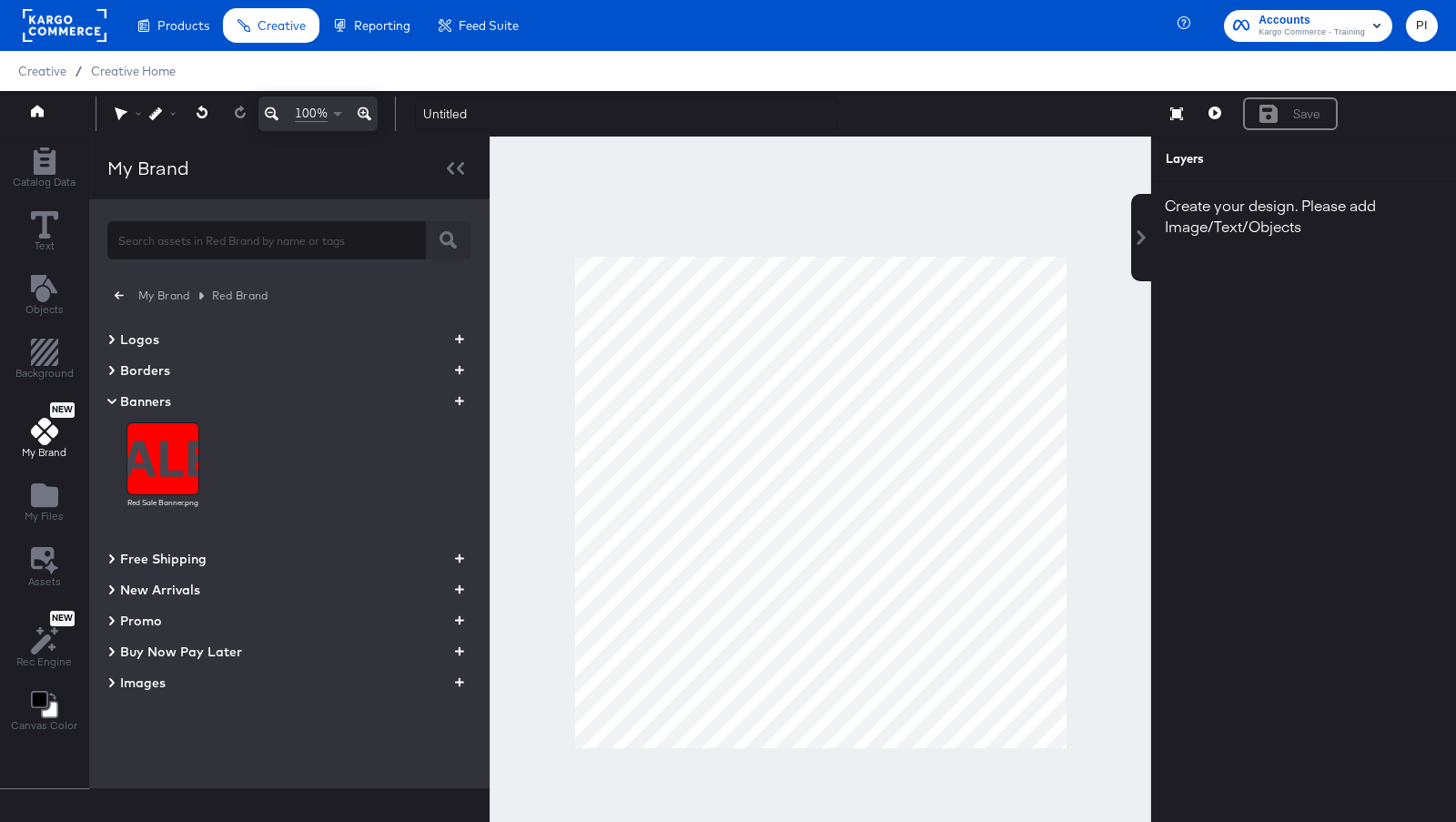
click at [109, 399] on icon at bounding box center [112, 401] width 22 height 9
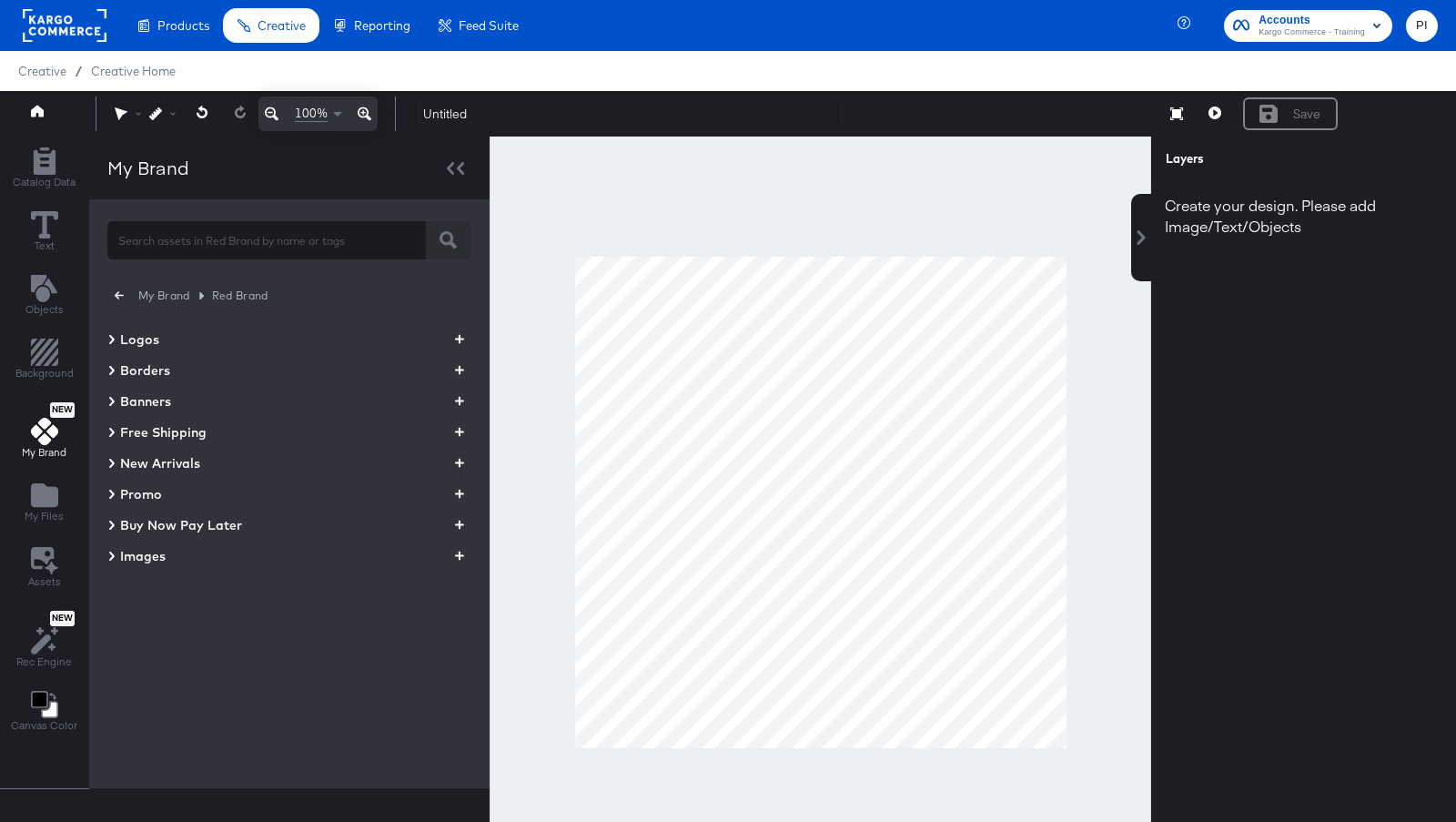
click at [109, 399] on icon at bounding box center [112, 401] width 6 height 9
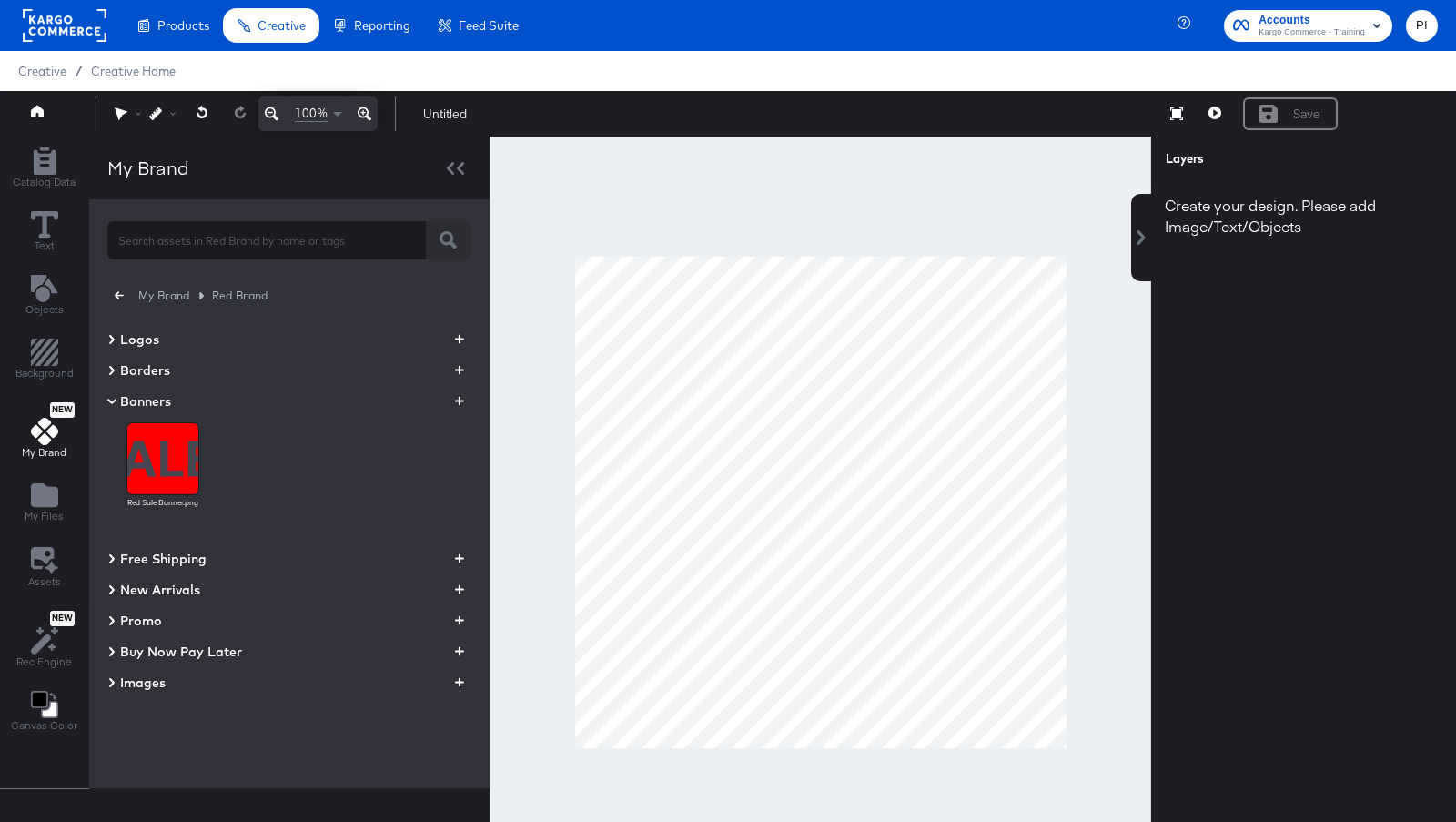
click at [108, 345] on icon at bounding box center [111, 339] width 9 height 22
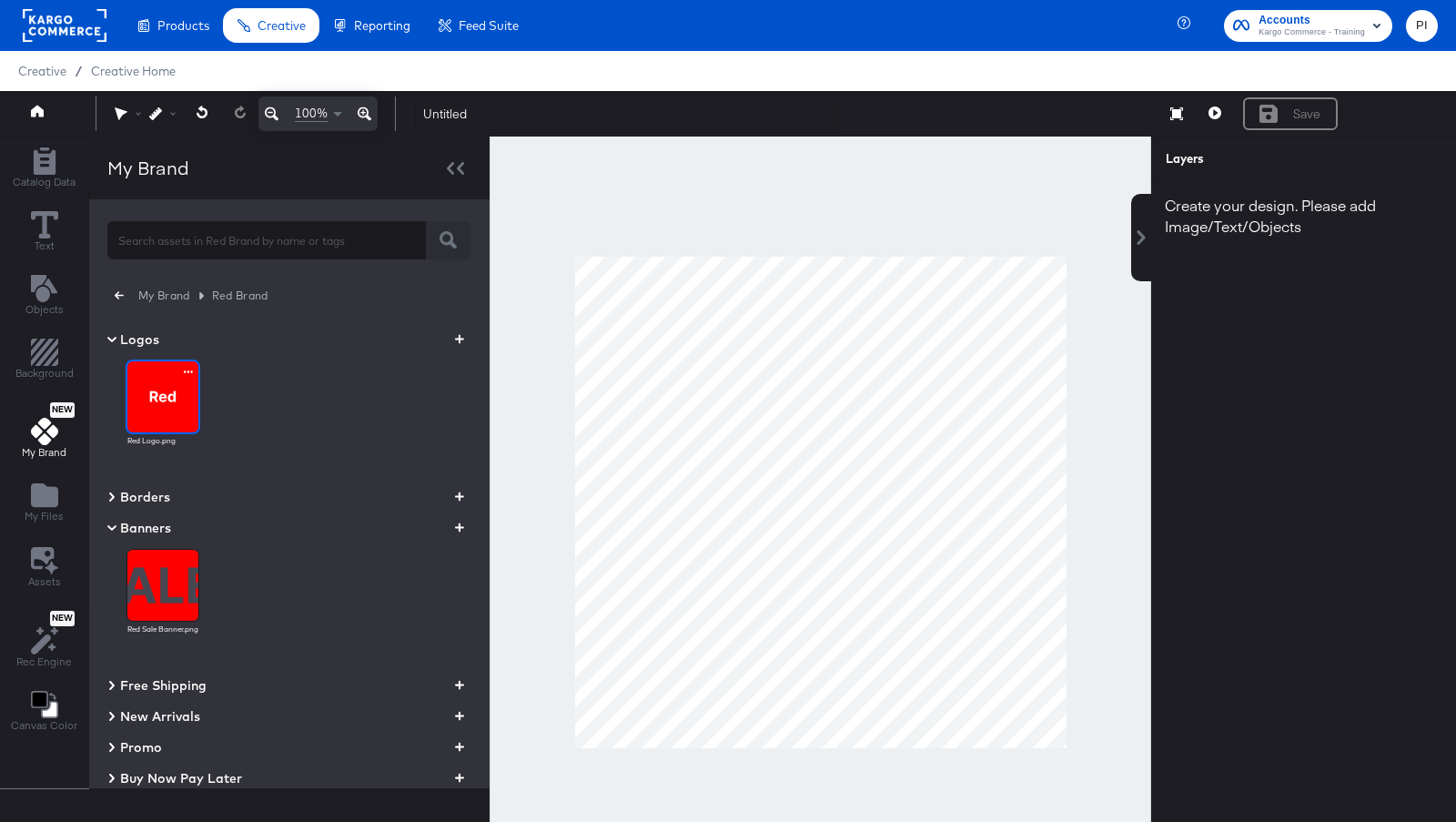
click at [162, 379] on img at bounding box center [164, 397] width 71 height 71
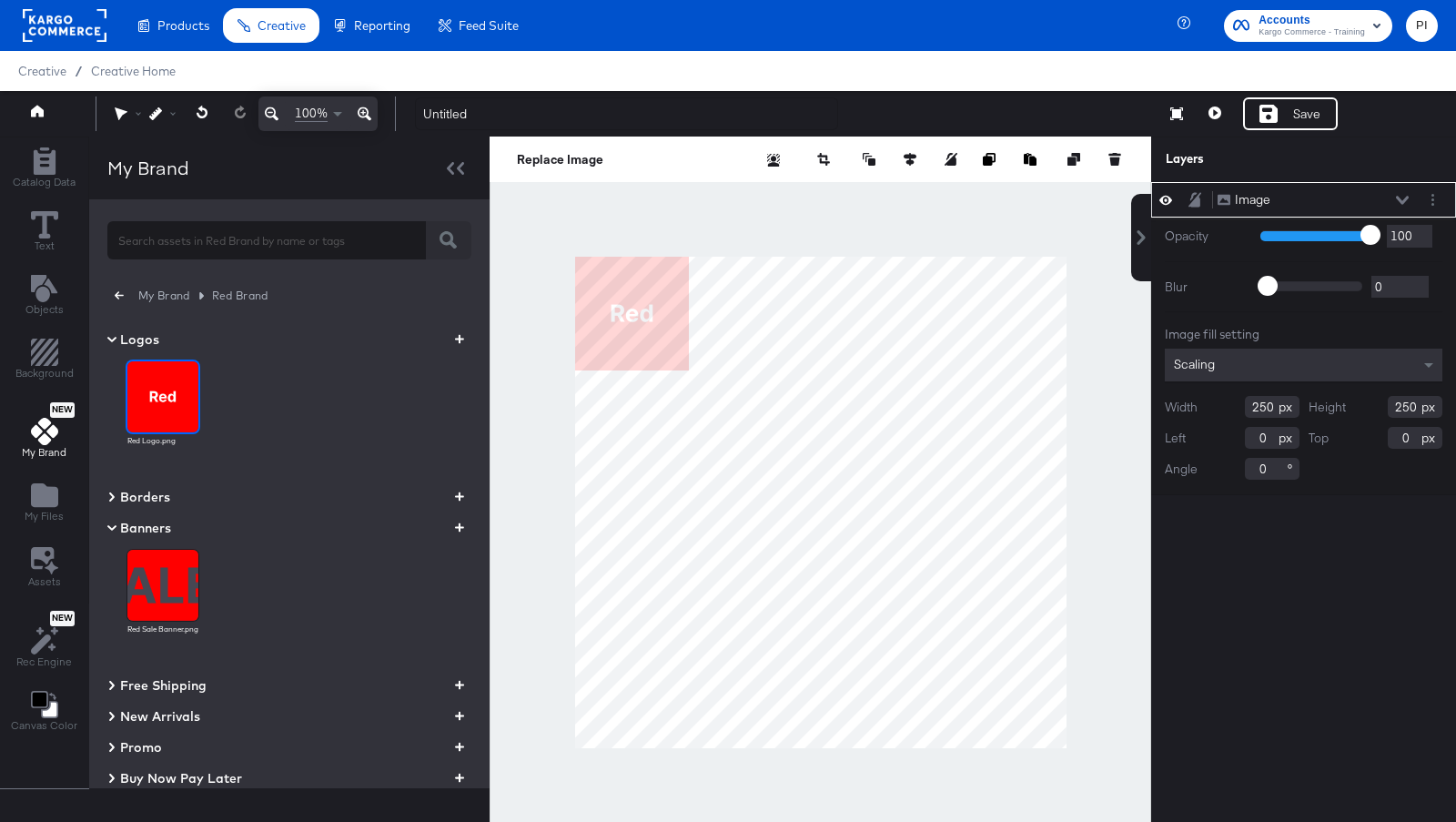
type input "410"
type input "178"
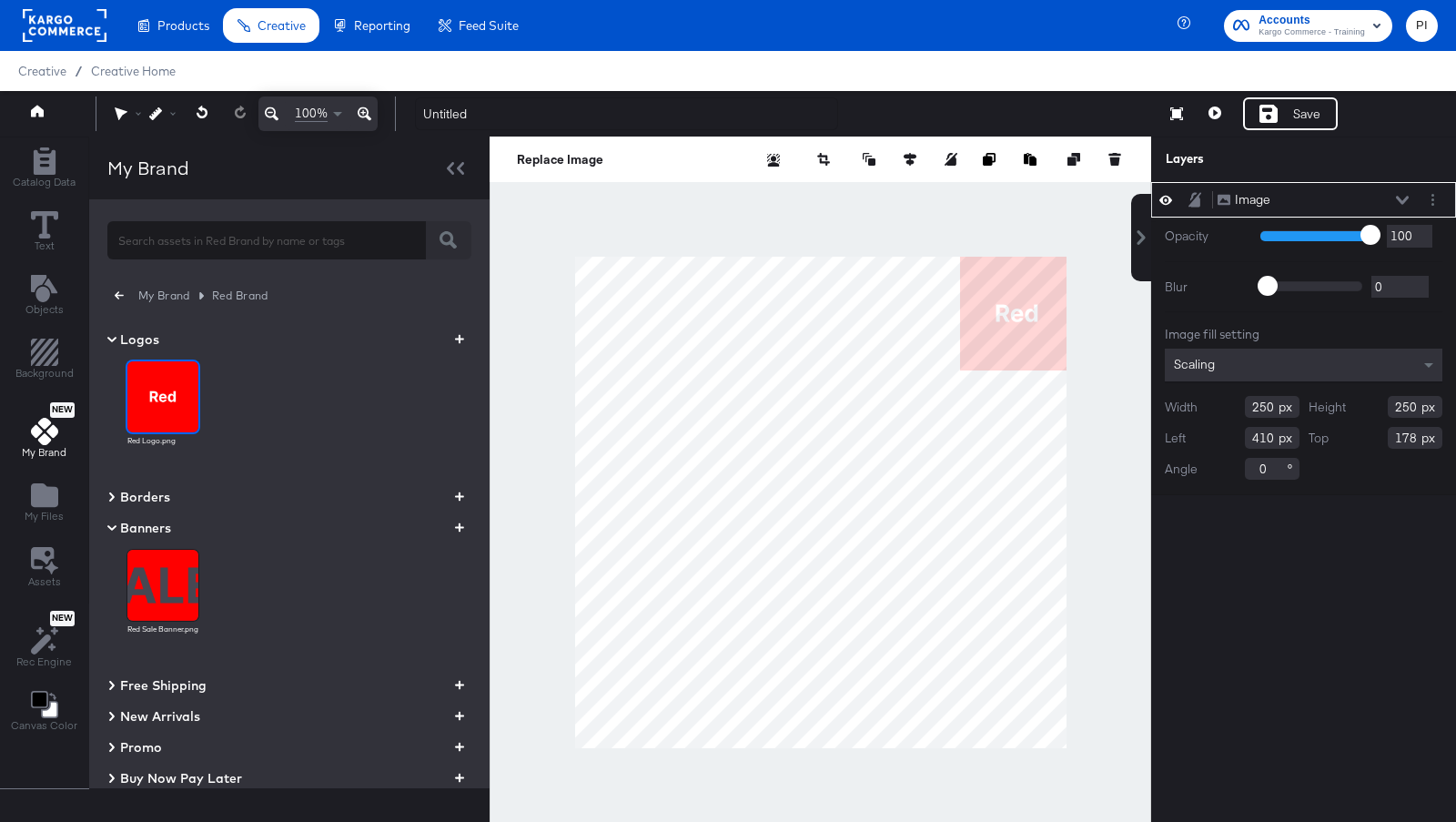
type input "820"
type input "0"
click at [915, 159] on icon at bounding box center [910, 159] width 13 height 13
click at [797, 197] on div at bounding box center [826, 192] width 186 height 18
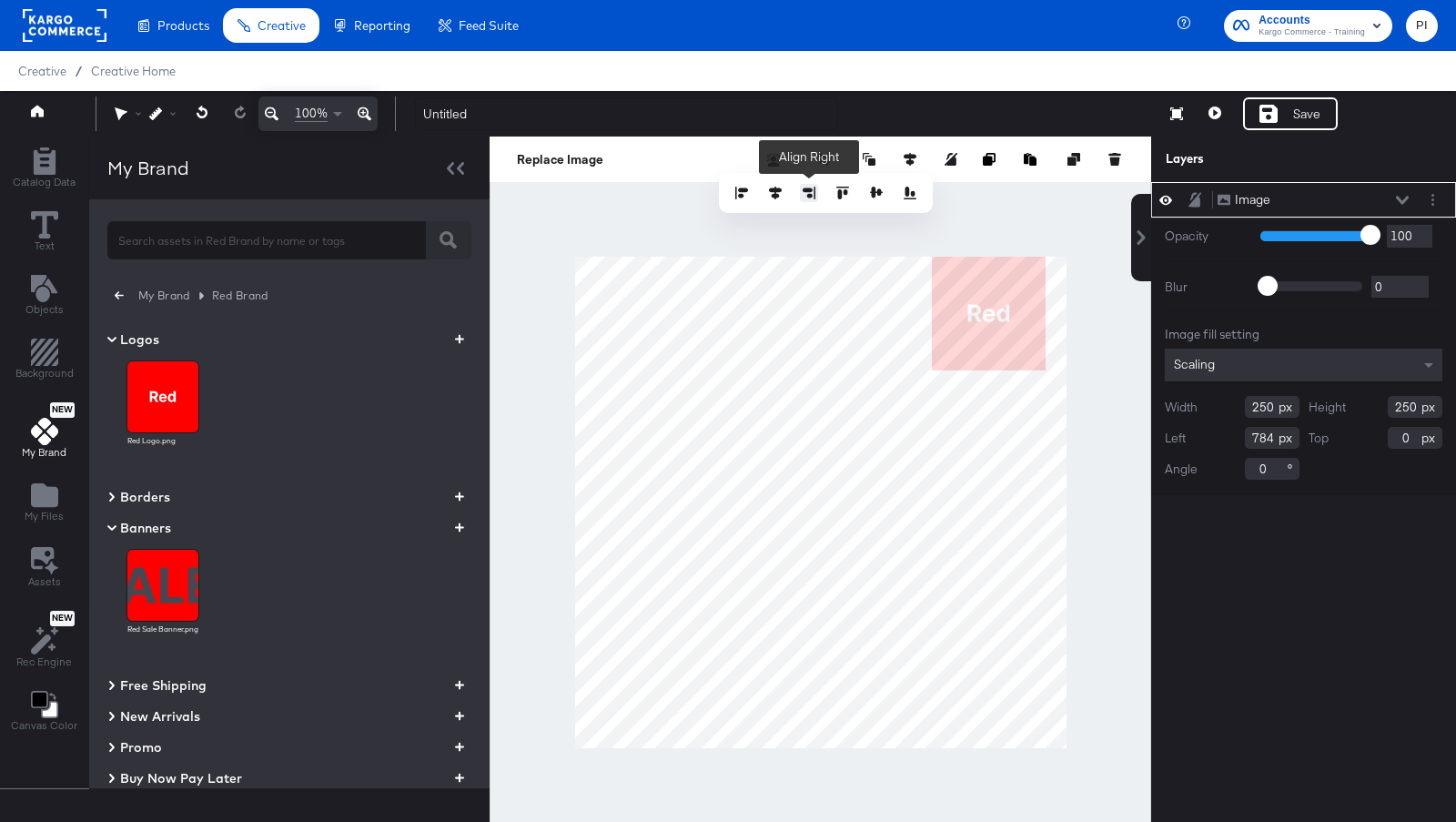
click at [804, 196] on icon at bounding box center [809, 192] width 13 height 13
type input "830"
click at [851, 196] on div at bounding box center [826, 192] width 186 height 18
type input "2"
type input "808"
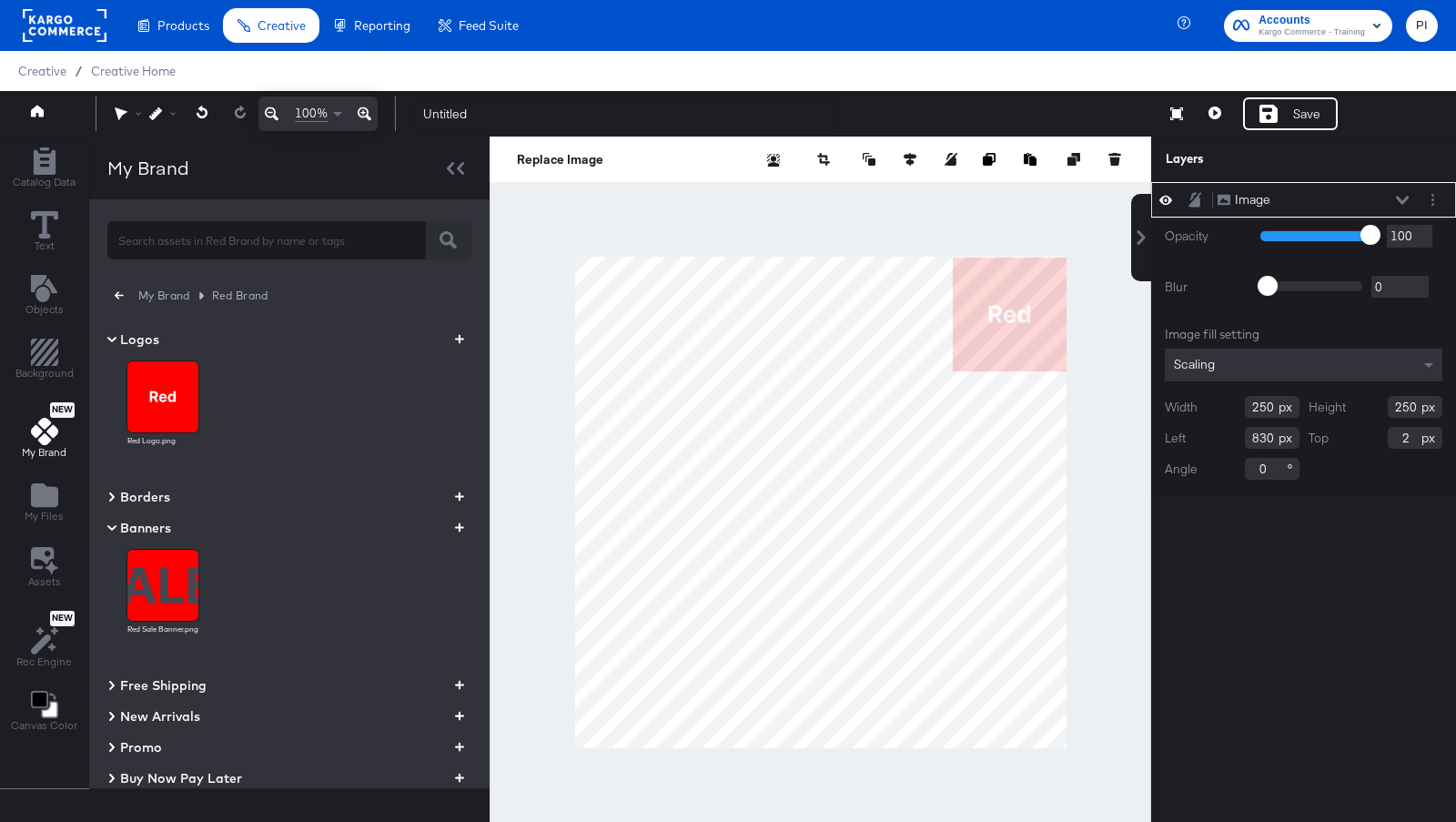
type input "22"
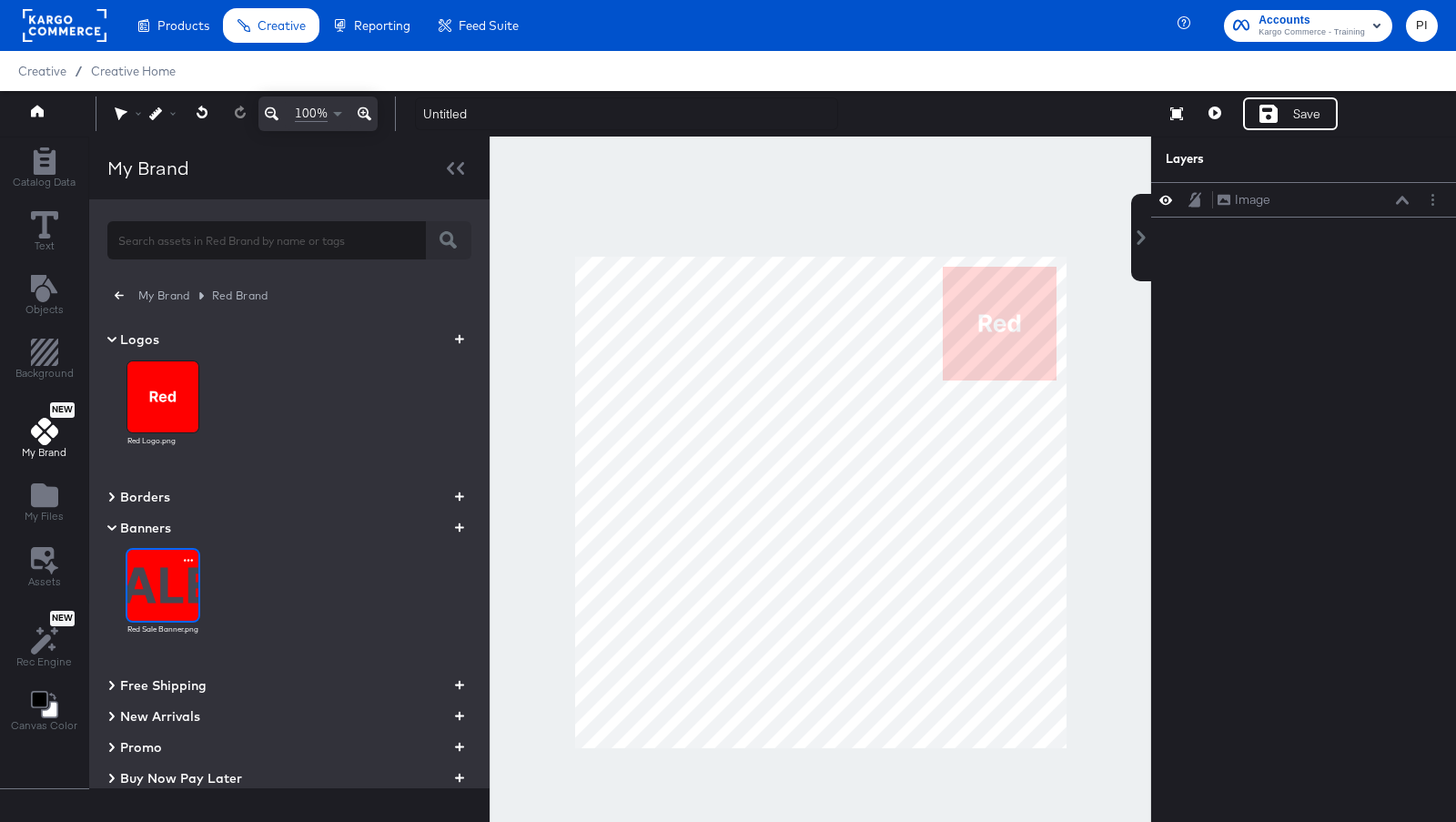
click at [142, 578] on img at bounding box center [164, 585] width 71 height 71
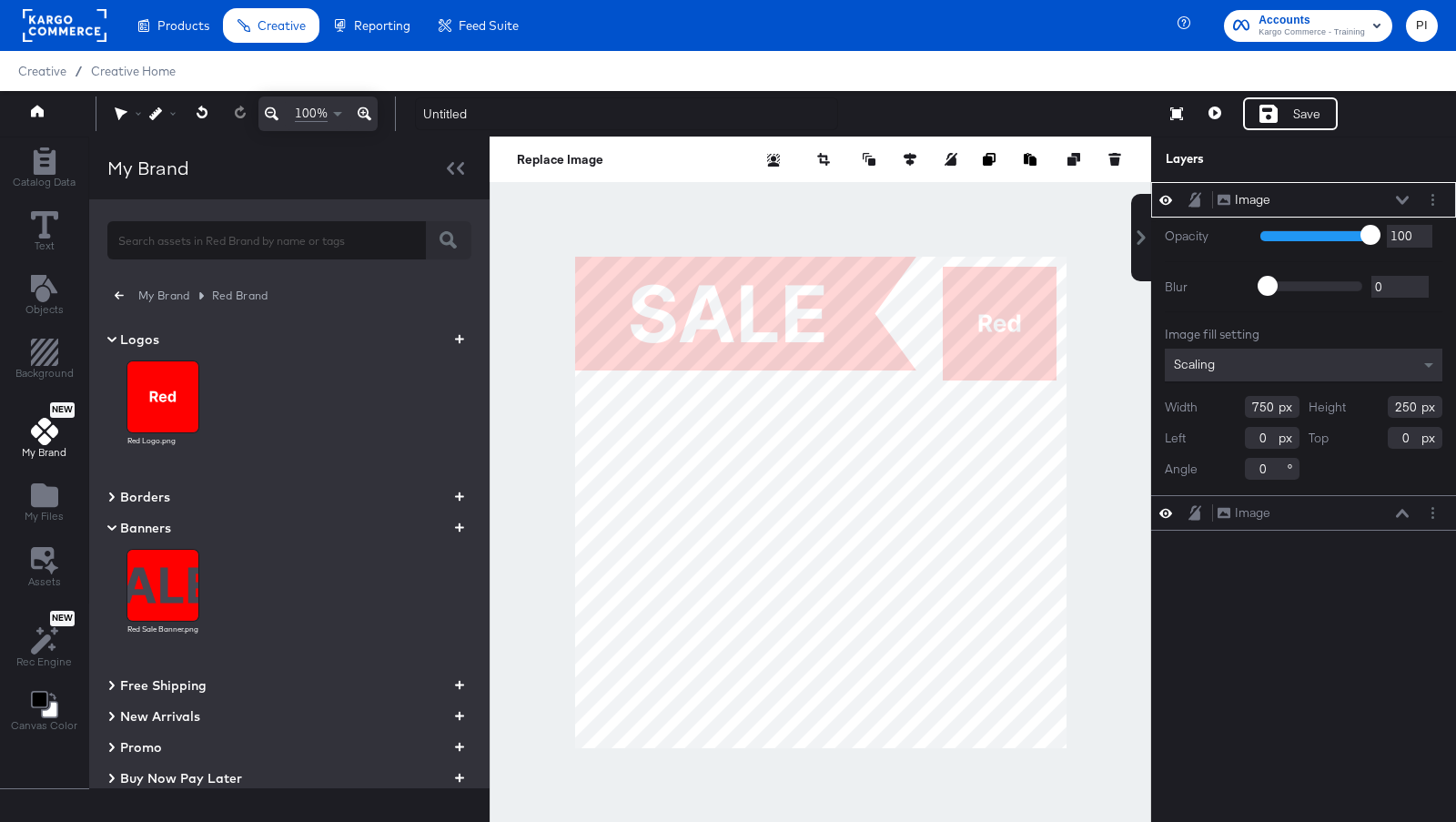
type input "377"
type input "126"
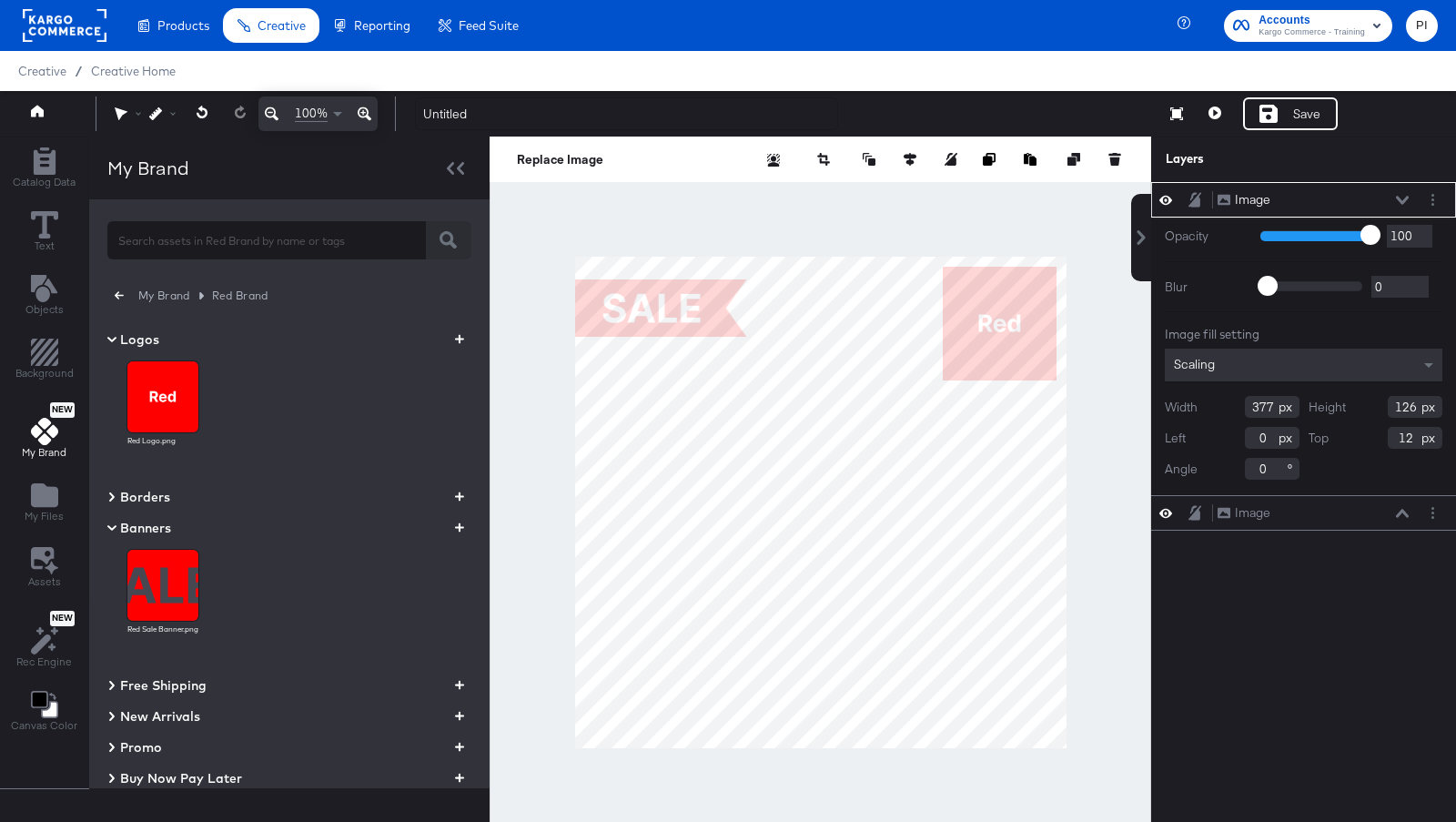
type input "50"
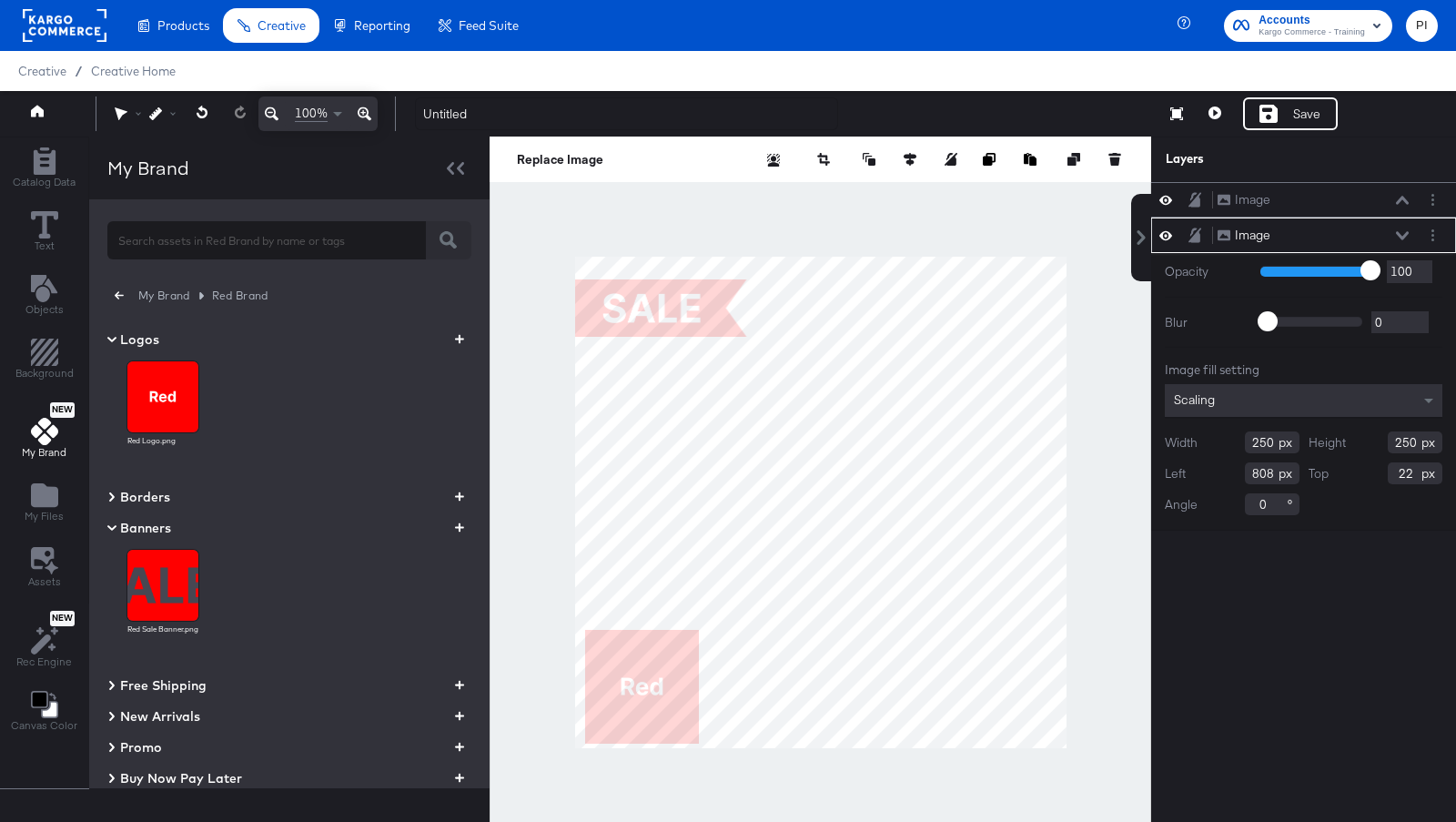
type input "26"
type input "810"
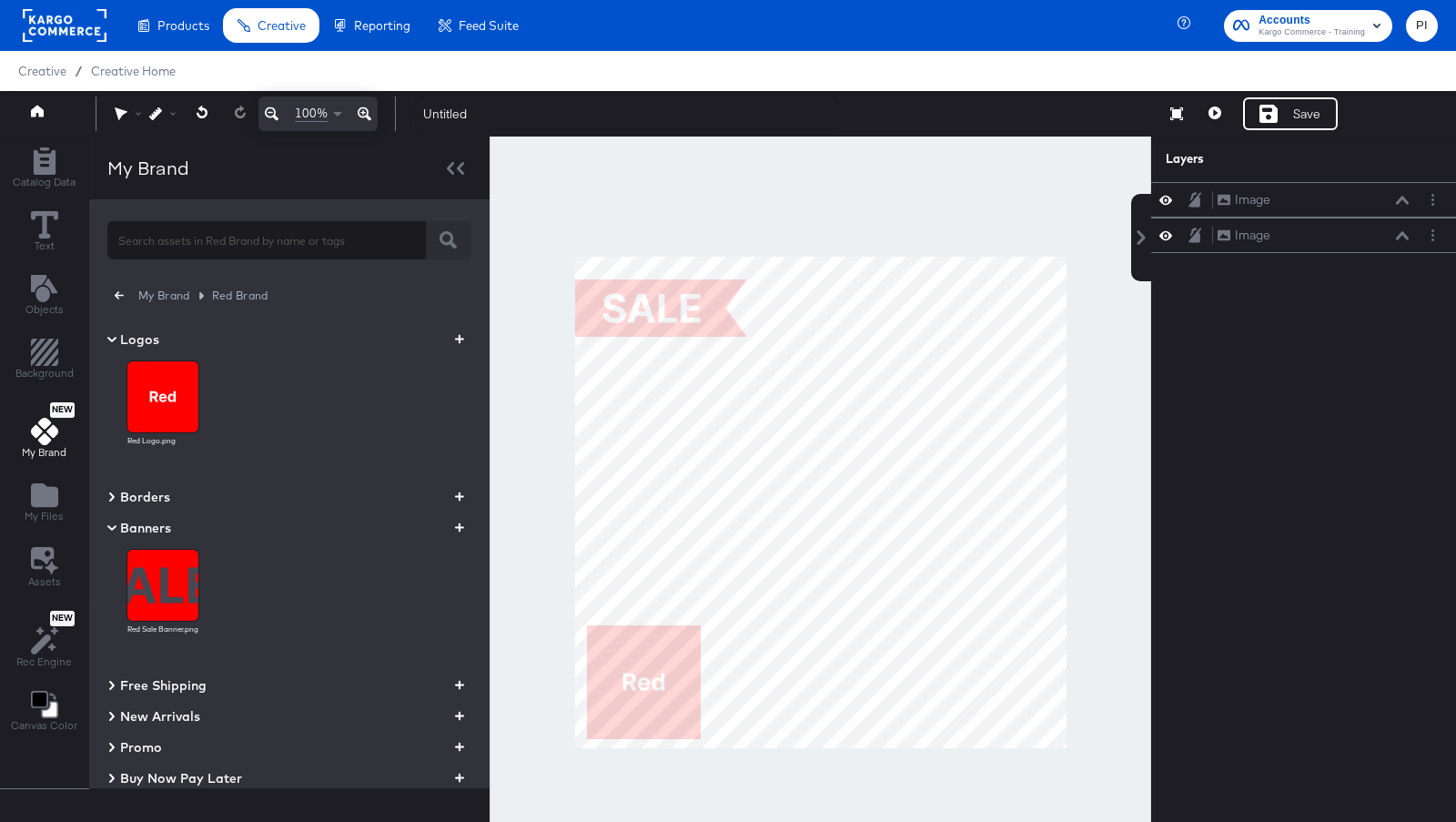
scroll to position [53, 0]
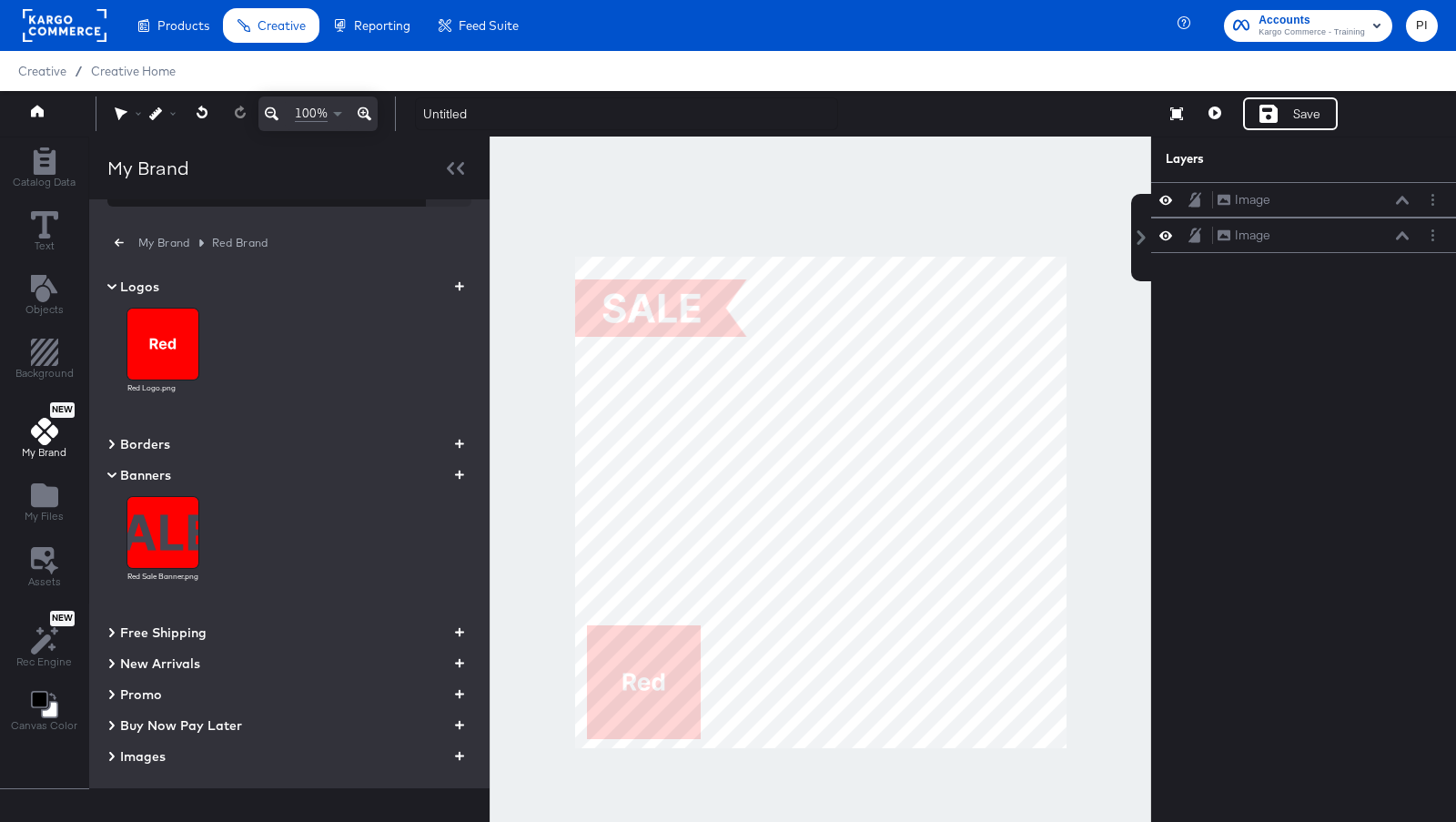
click at [99, 760] on div "My Brand Red Brand Logos Red Logo.png Borders Banners Red Sale Banner.png Free …" at bounding box center [289, 494] width 400 height 589
click at [102, 759] on div "My Brand Red Brand Logos Red Logo.png Borders Banners Red Sale Banner.png Free …" at bounding box center [289, 494] width 400 height 589
click at [110, 759] on icon at bounding box center [111, 757] width 9 height 22
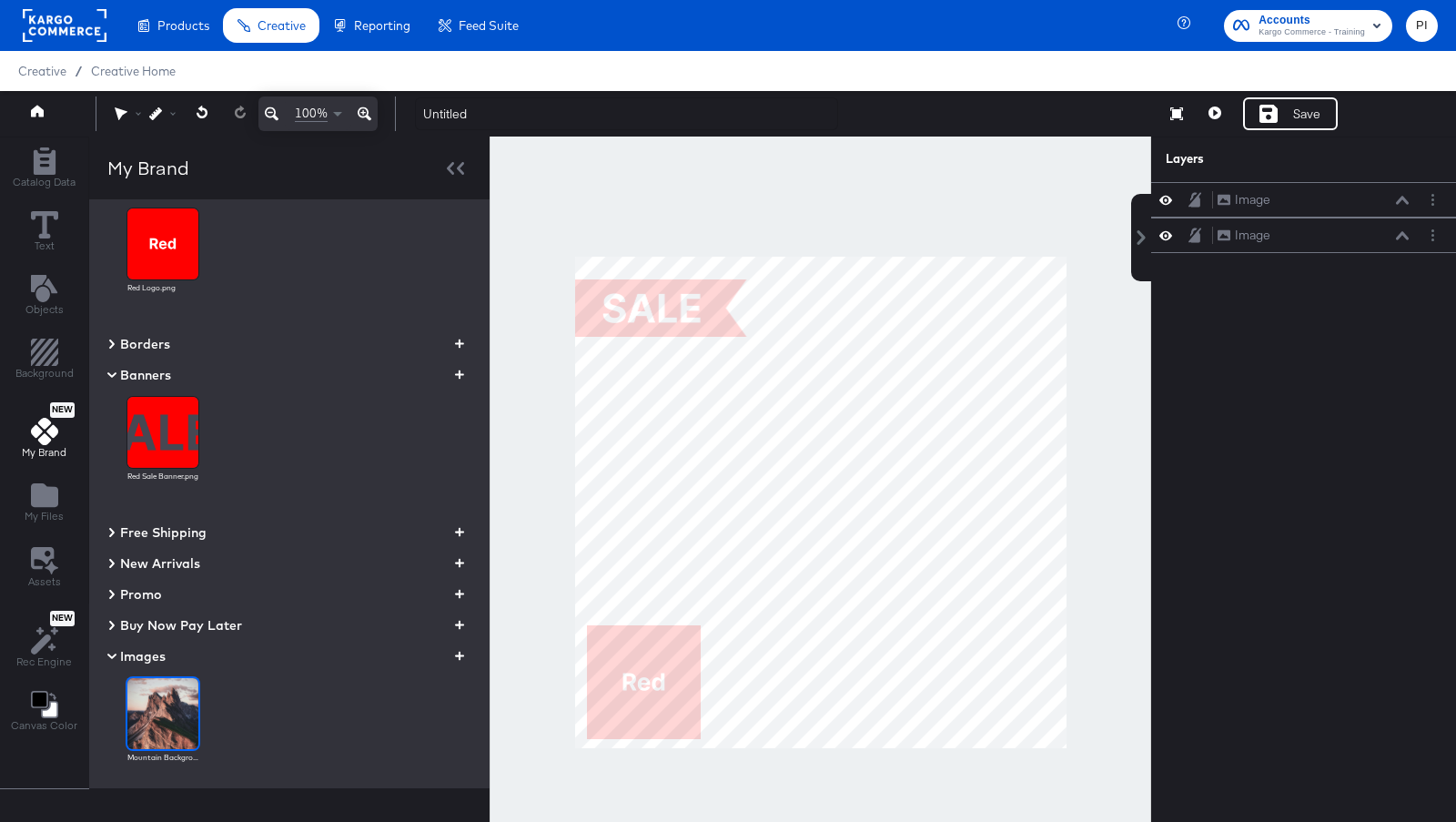
click at [181, 707] on img at bounding box center [164, 714] width 71 height 71
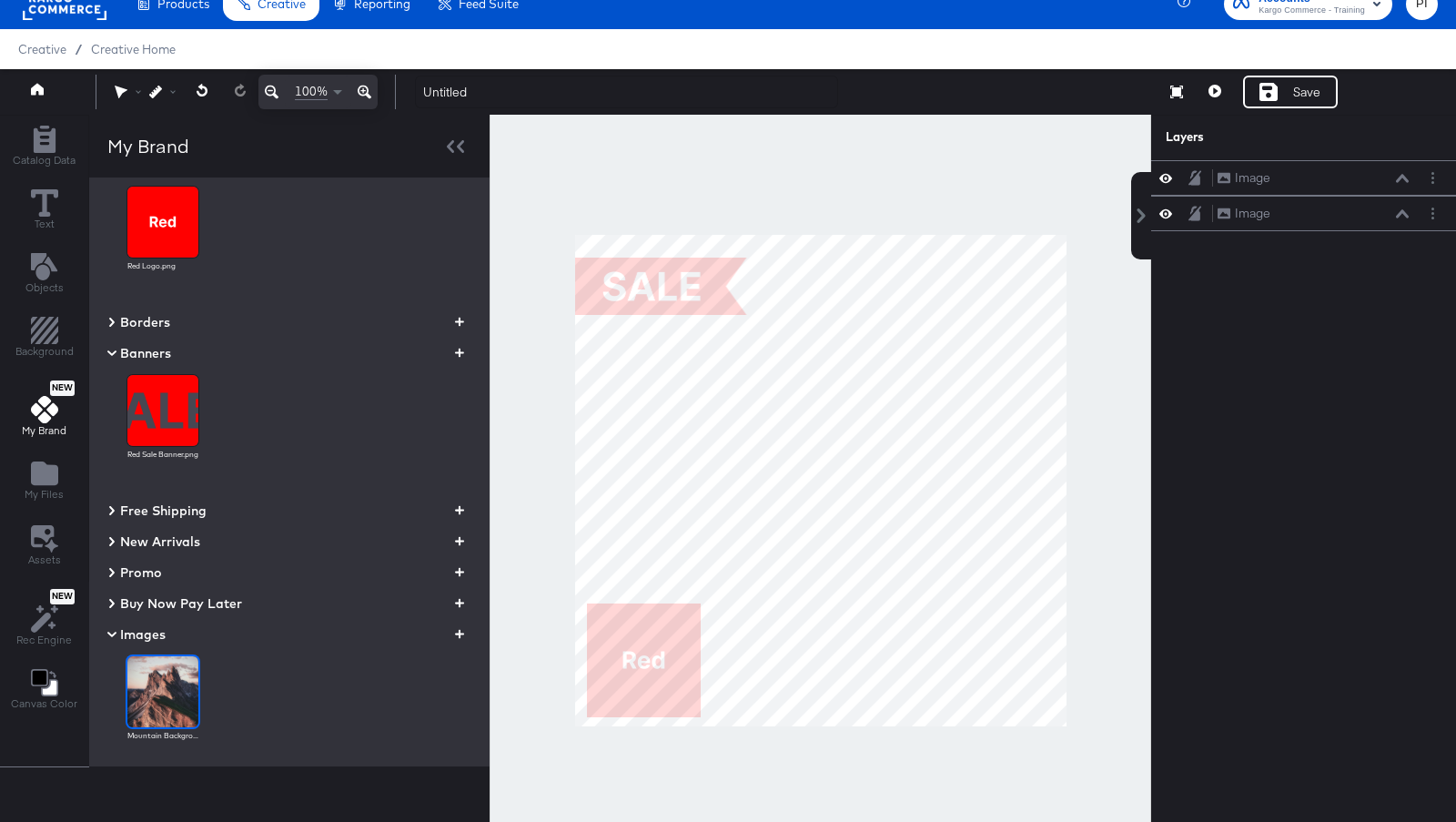
scroll to position [19, 0]
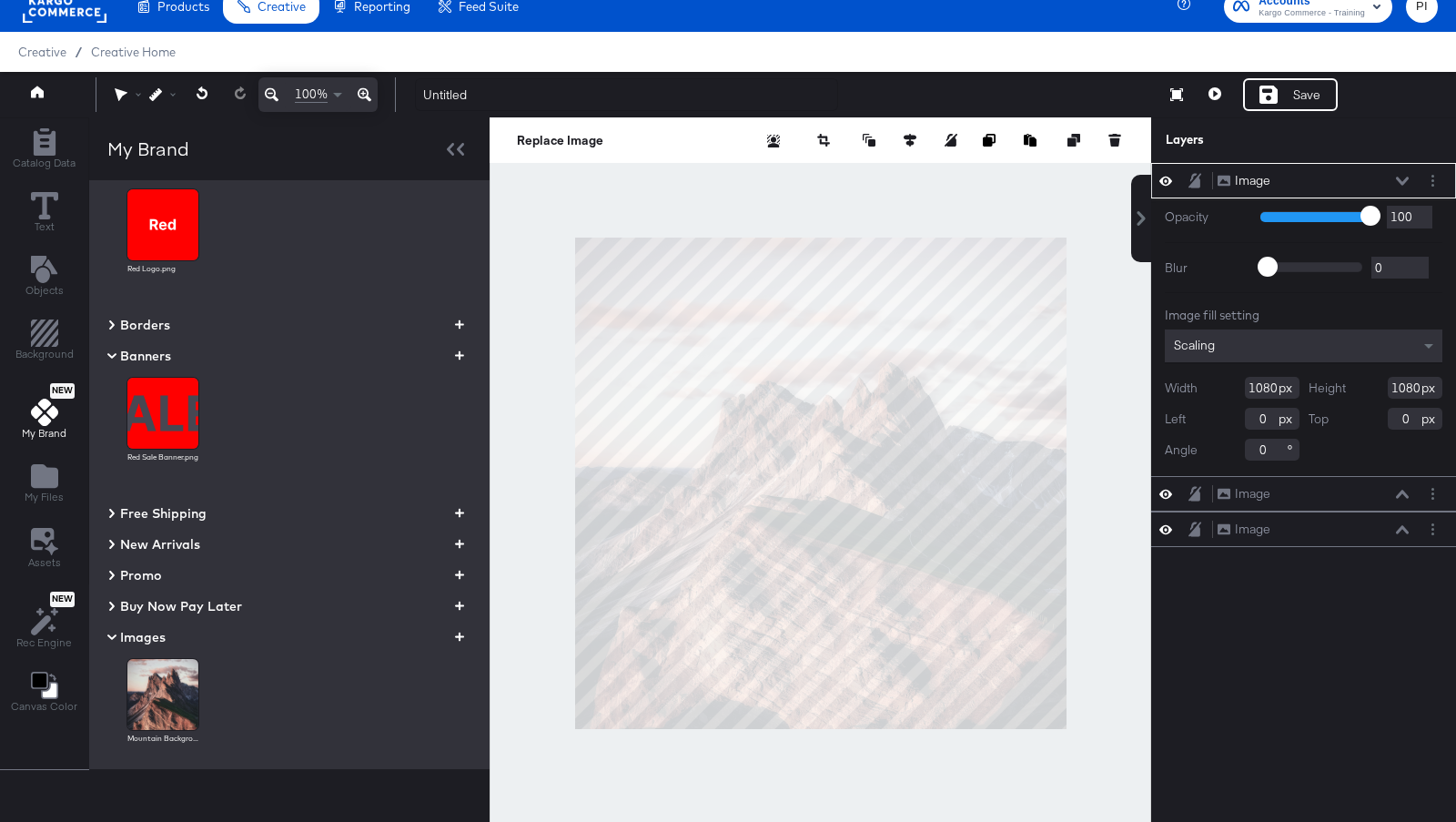
click at [1394, 174] on div "Image Image" at bounding box center [1312, 180] width 193 height 19
click at [1396, 176] on icon at bounding box center [1401, 180] width 13 height 9
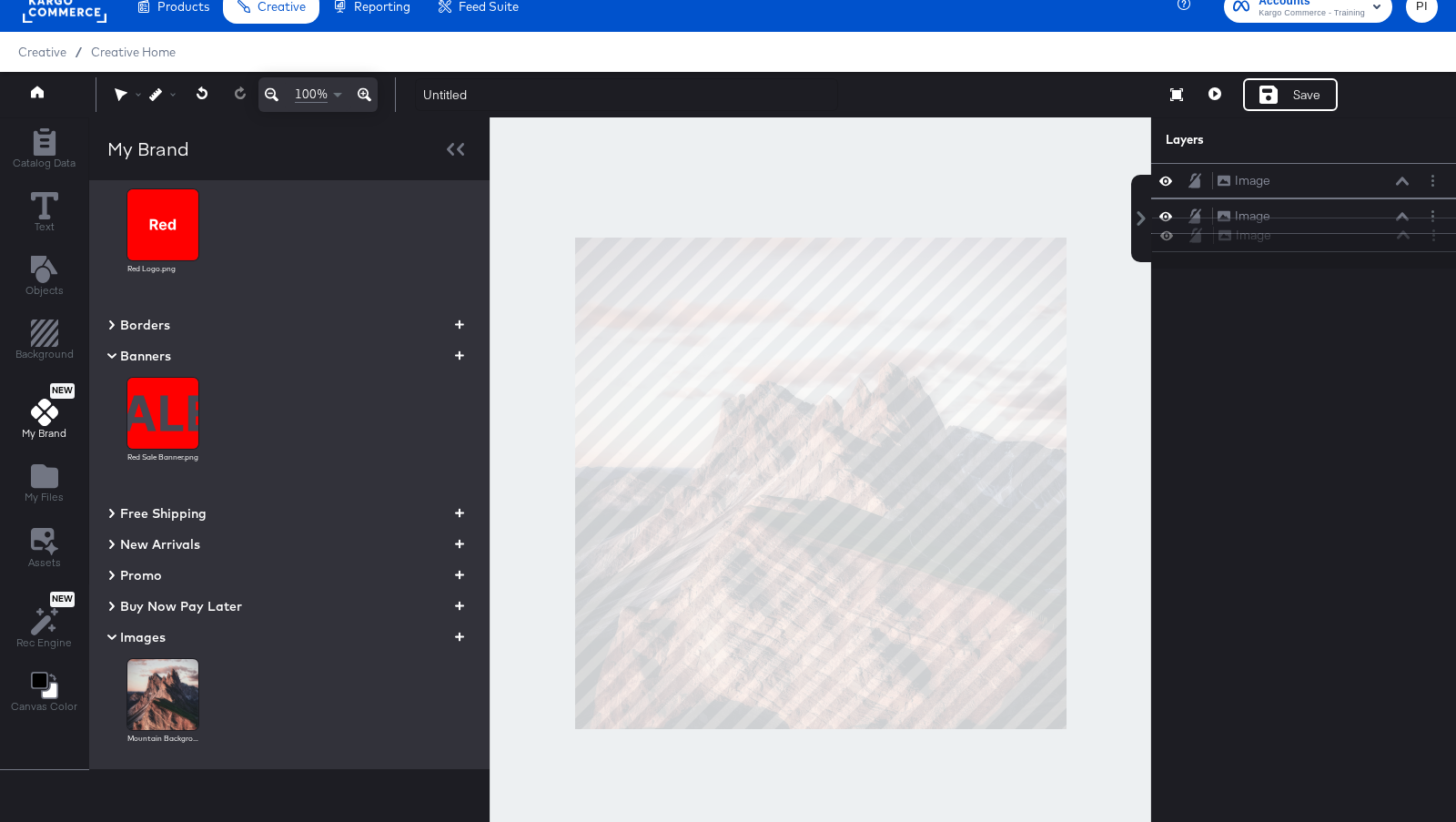
scroll to position [17, 0]
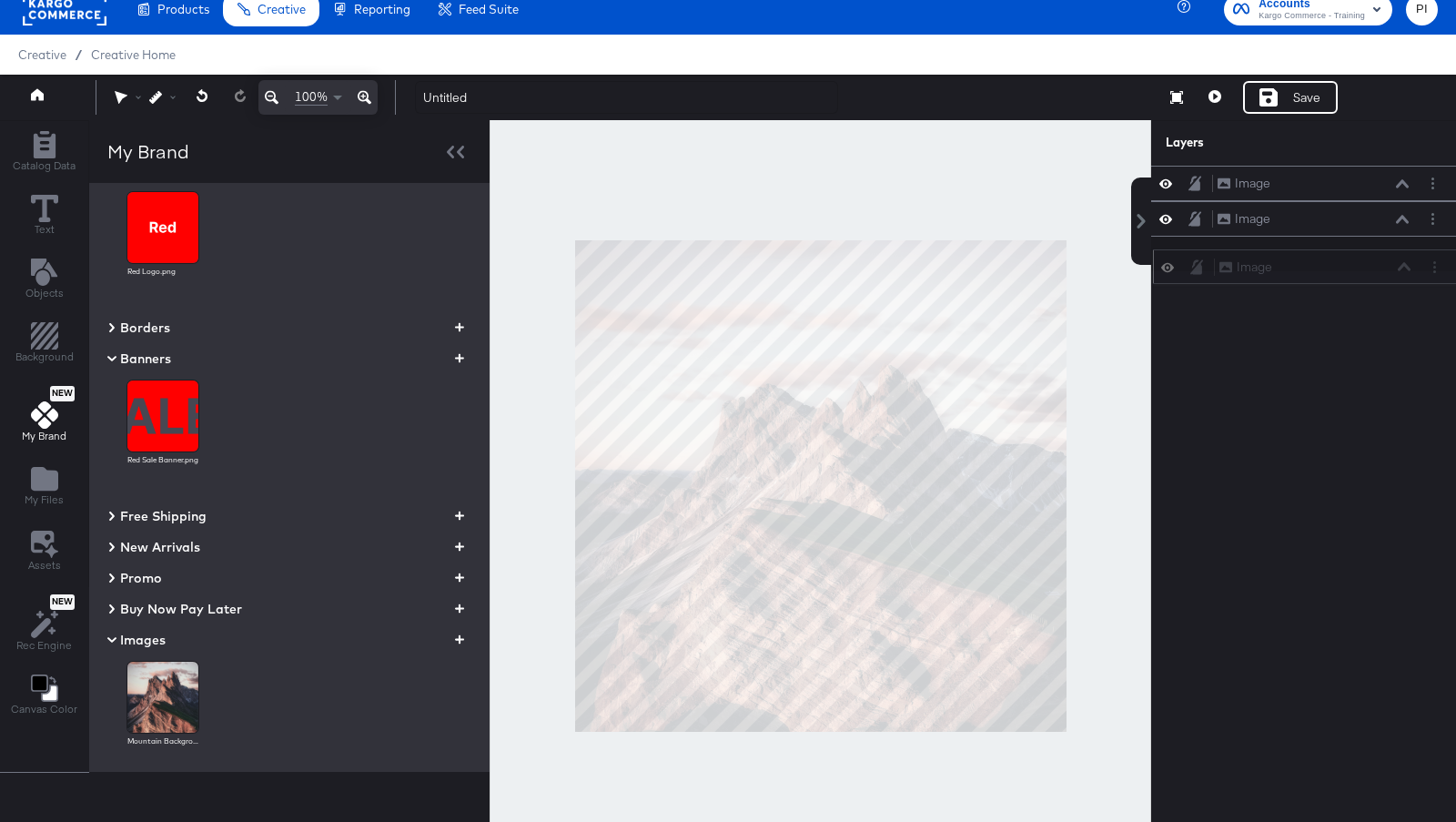
drag, startPoint x: 1348, startPoint y: 175, endPoint x: 1350, endPoint y: 273, distance: 98.0
click at [1350, 273] on div "Image Image" at bounding box center [1314, 267] width 193 height 19
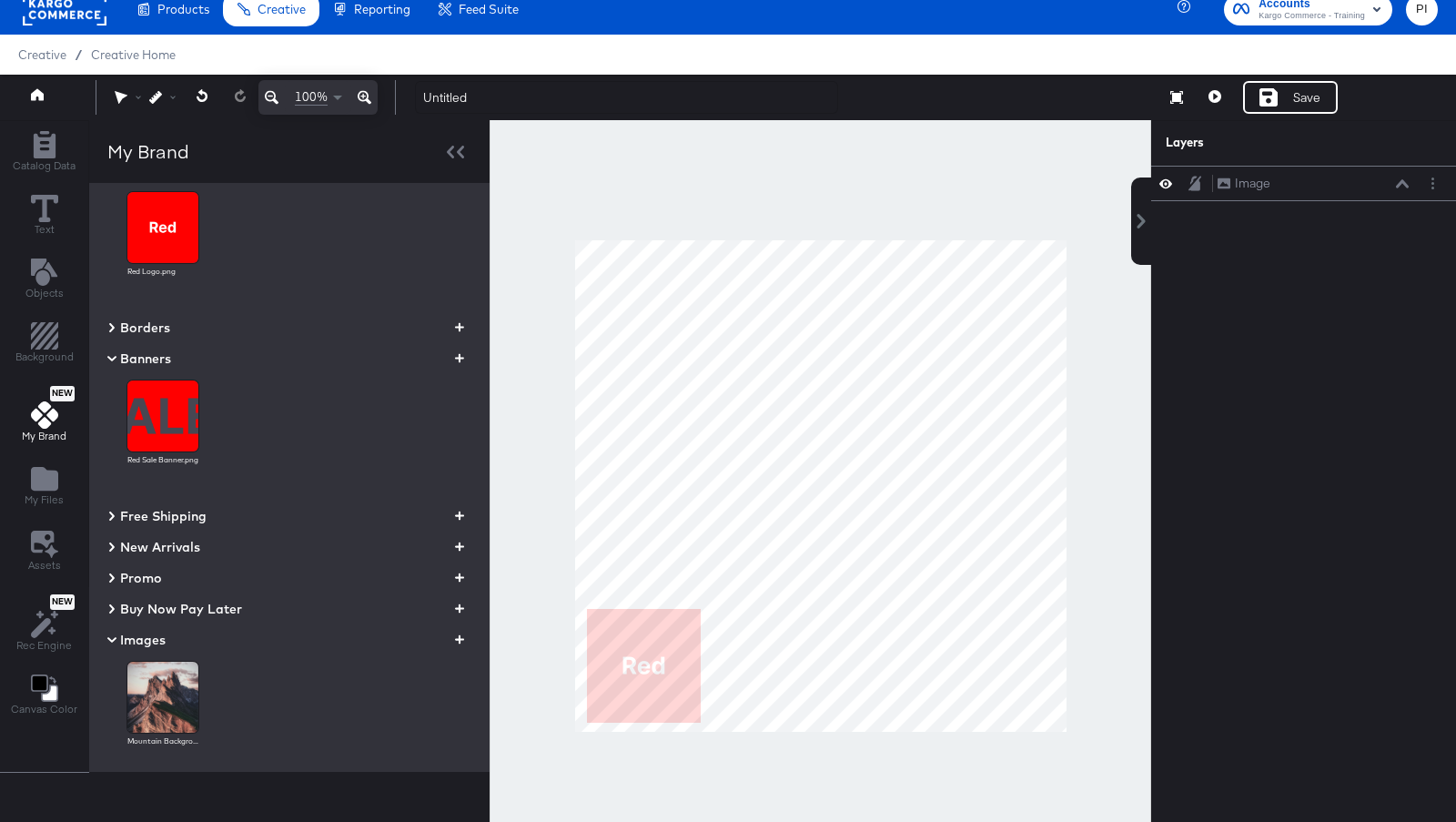
click at [605, 732] on div at bounding box center [820, 486] width 661 height 732
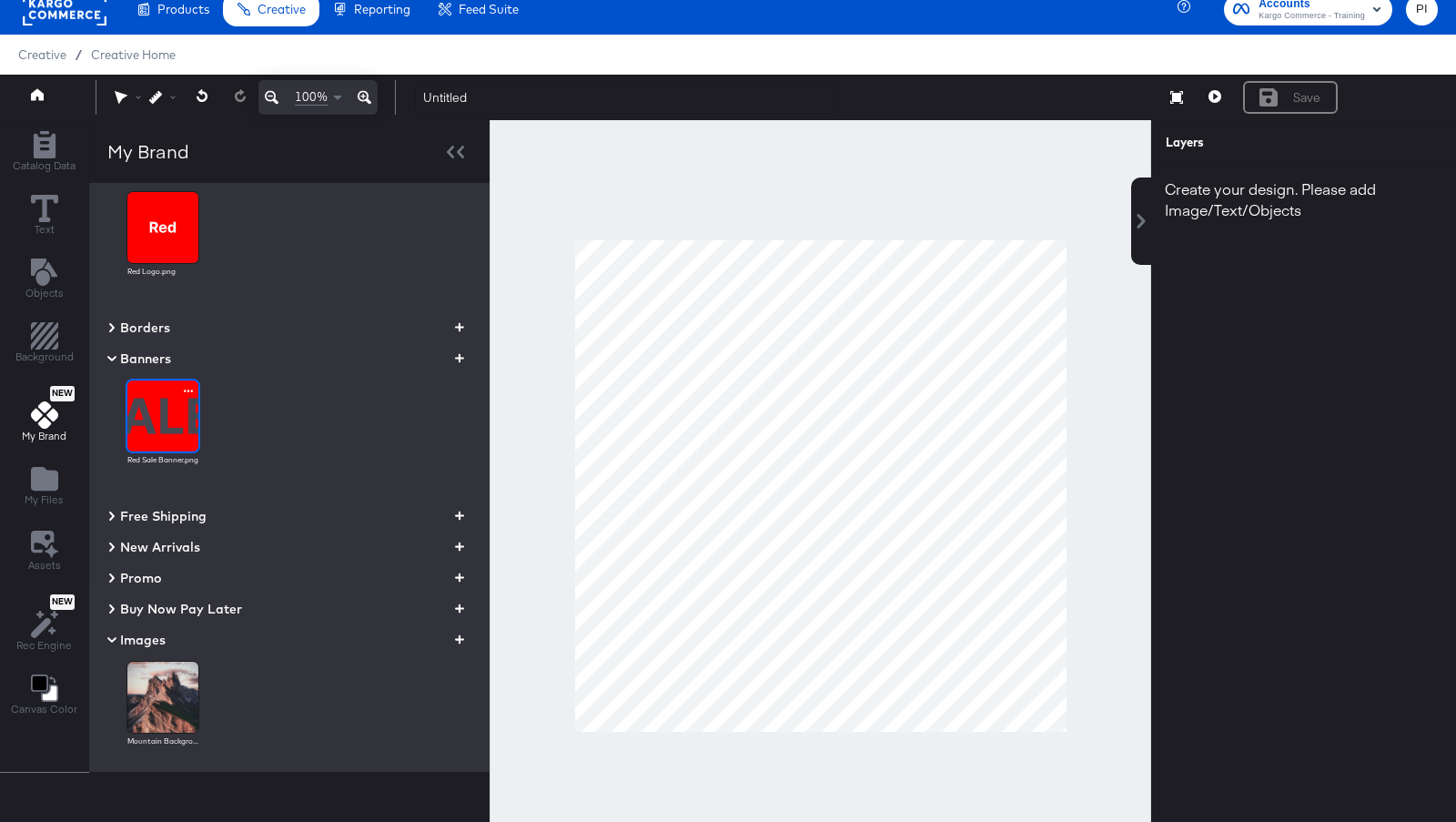
click at [174, 423] on img at bounding box center [164, 416] width 71 height 71
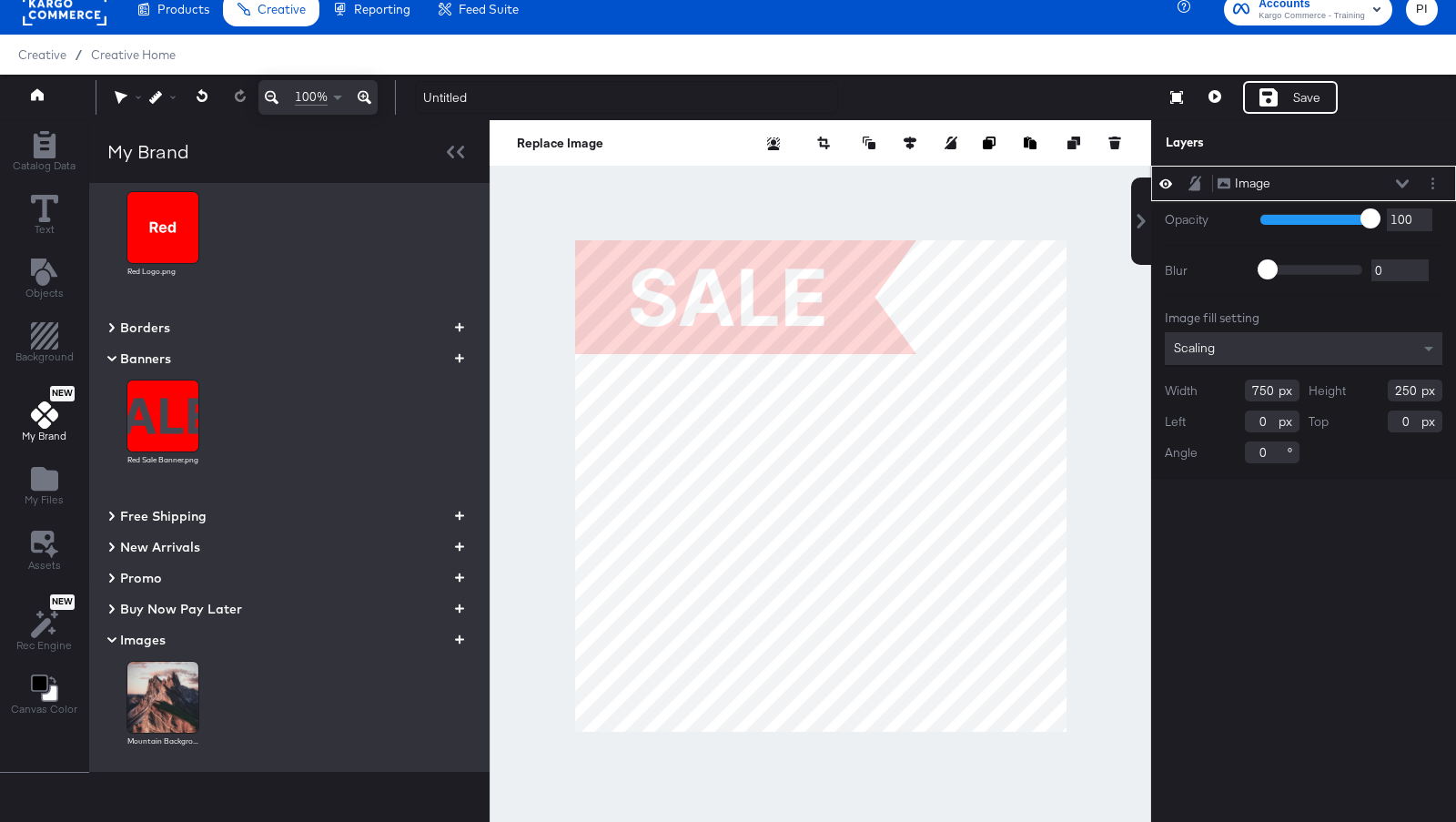
click at [177, 373] on div "Red Sale Banner.png" at bounding box center [288, 433] width 364 height 127
click at [183, 384] on icon "button" at bounding box center [187, 391] width 9 height 17
click at [213, 402] on div "Archive" at bounding box center [216, 406] width 65 height 22
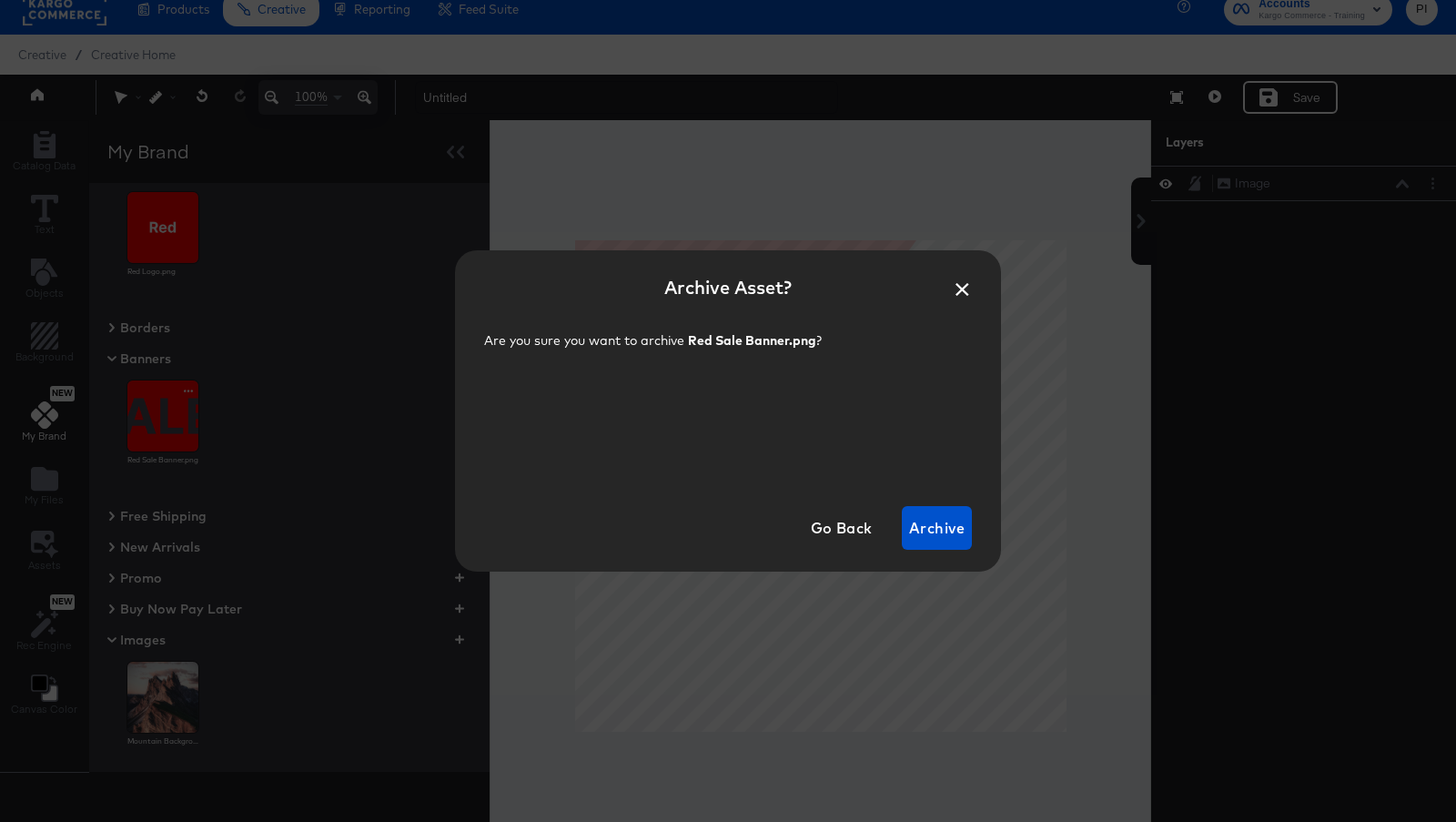
click at [958, 283] on button "×" at bounding box center [961, 285] width 33 height 33
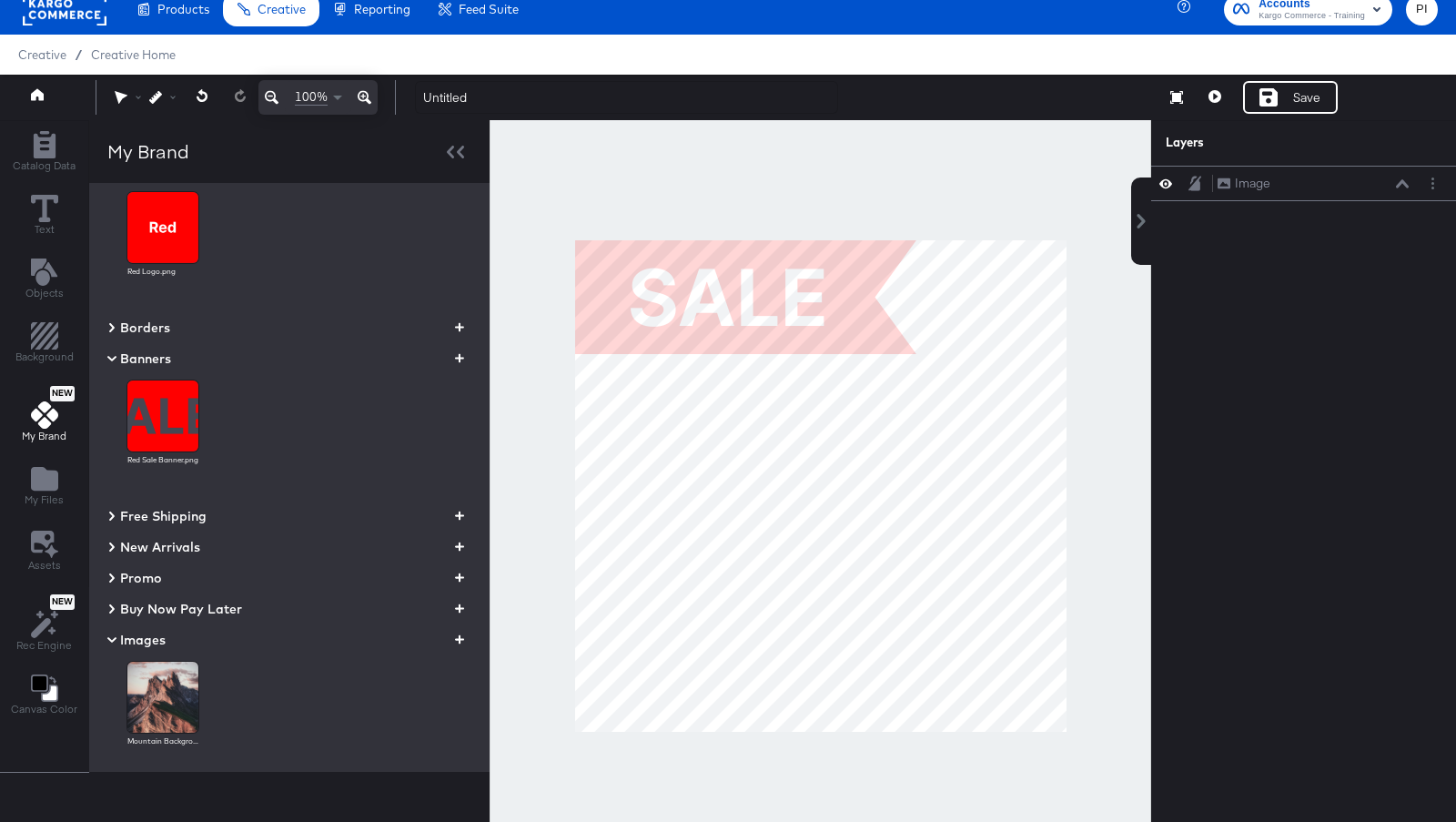
click at [102, 346] on div "My Brand Red Brand Logos Red Logo.png Borders Banners Red Sale Banner.png Free …" at bounding box center [289, 324] width 400 height 589
click at [107, 351] on div "Banners" at bounding box center [139, 359] width 63 height 22
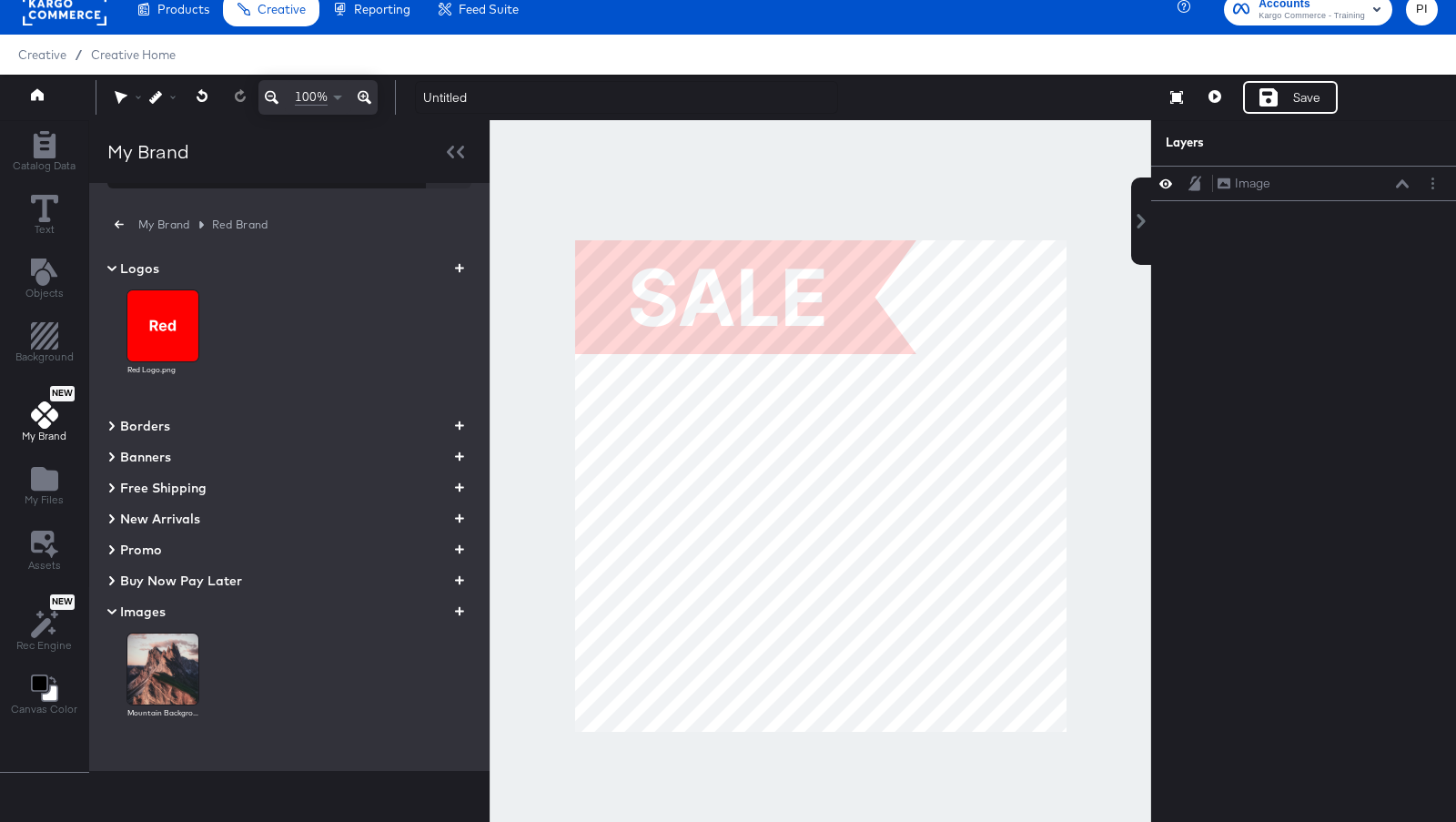
scroll to position [53, 0]
click at [109, 266] on icon at bounding box center [112, 270] width 22 height 9
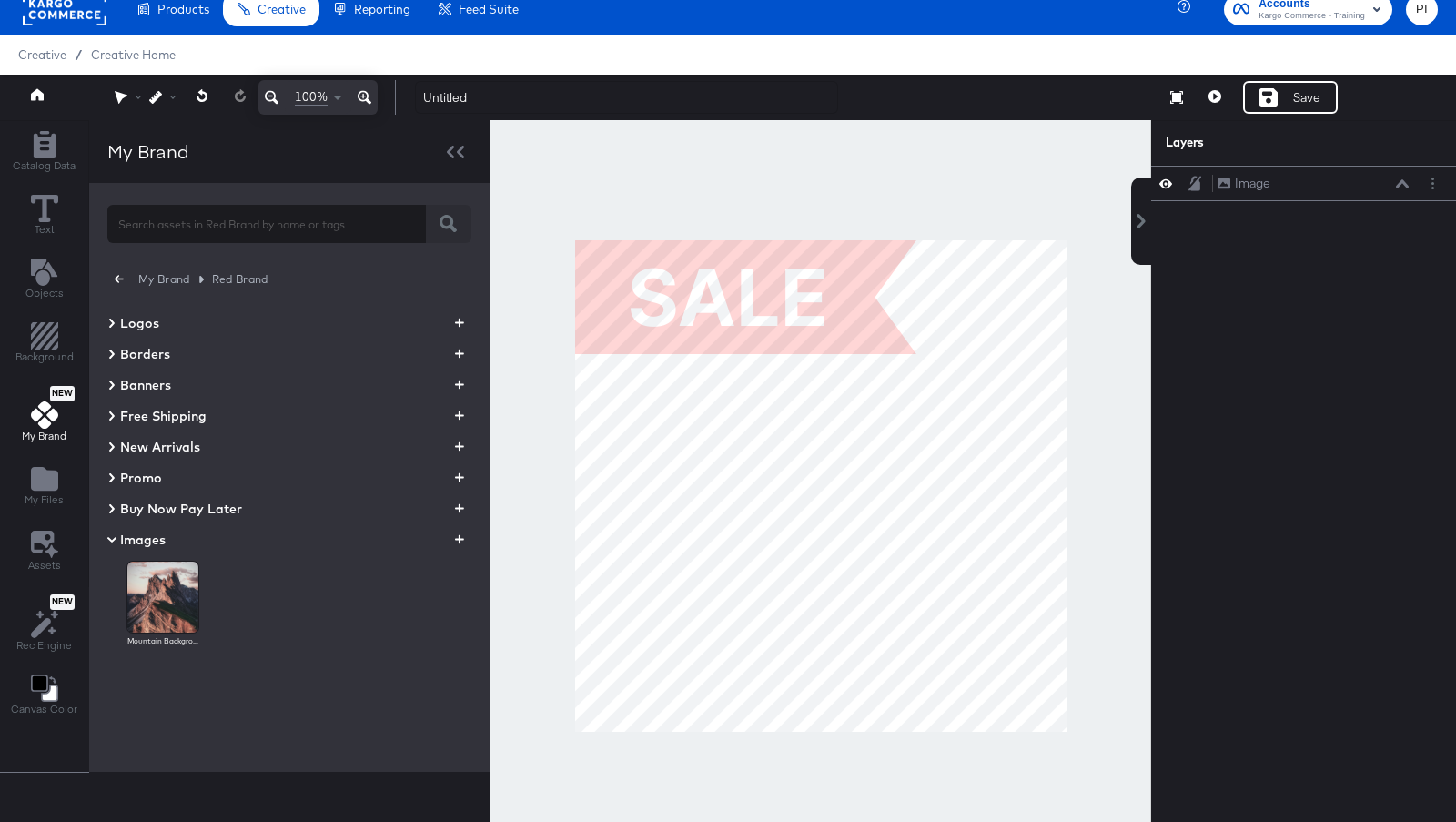
scroll to position [0, 0]
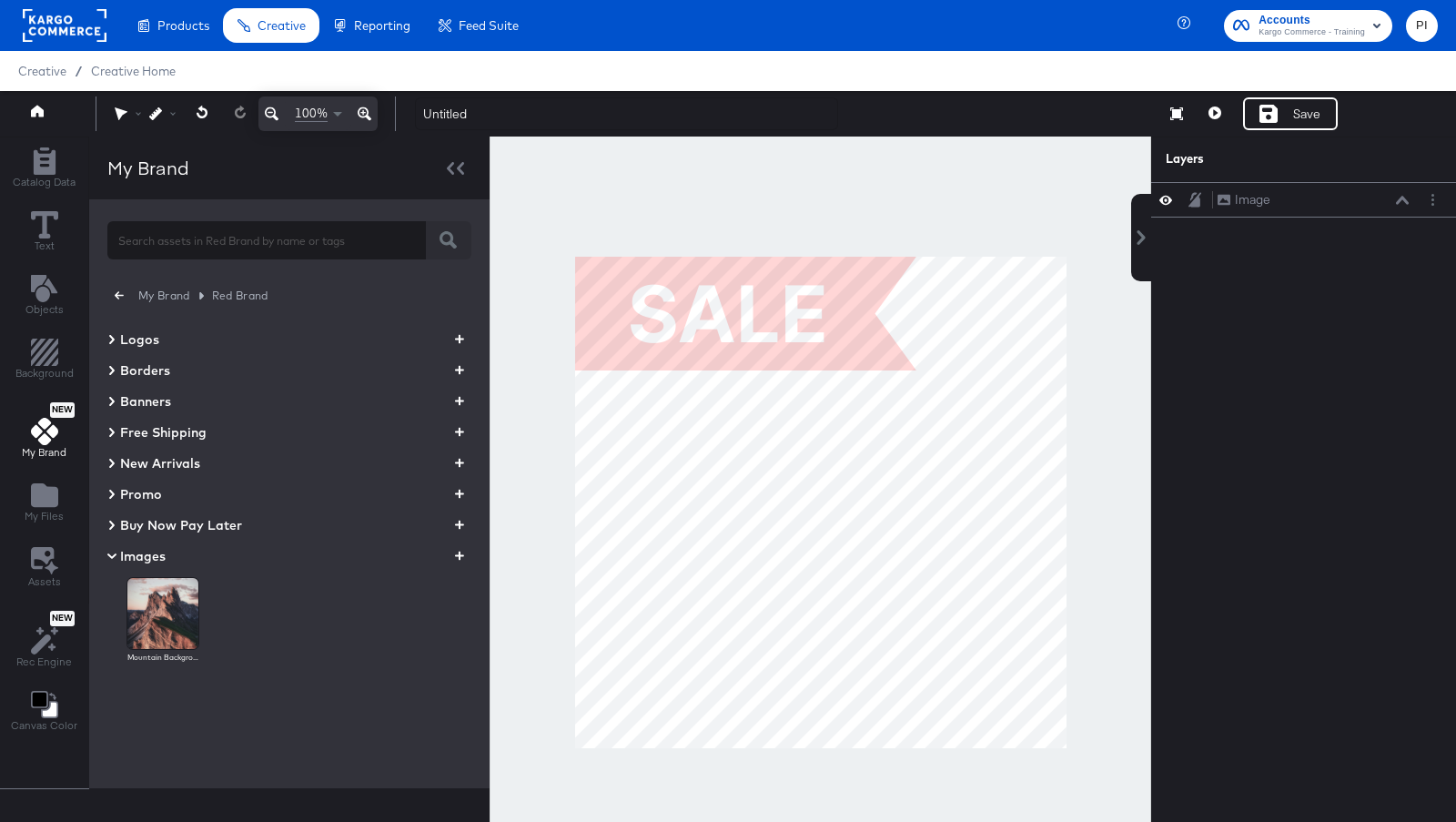
click at [472, 172] on div "My Brand" at bounding box center [289, 168] width 400 height 62
click at [451, 172] on icon at bounding box center [455, 168] width 17 height 13
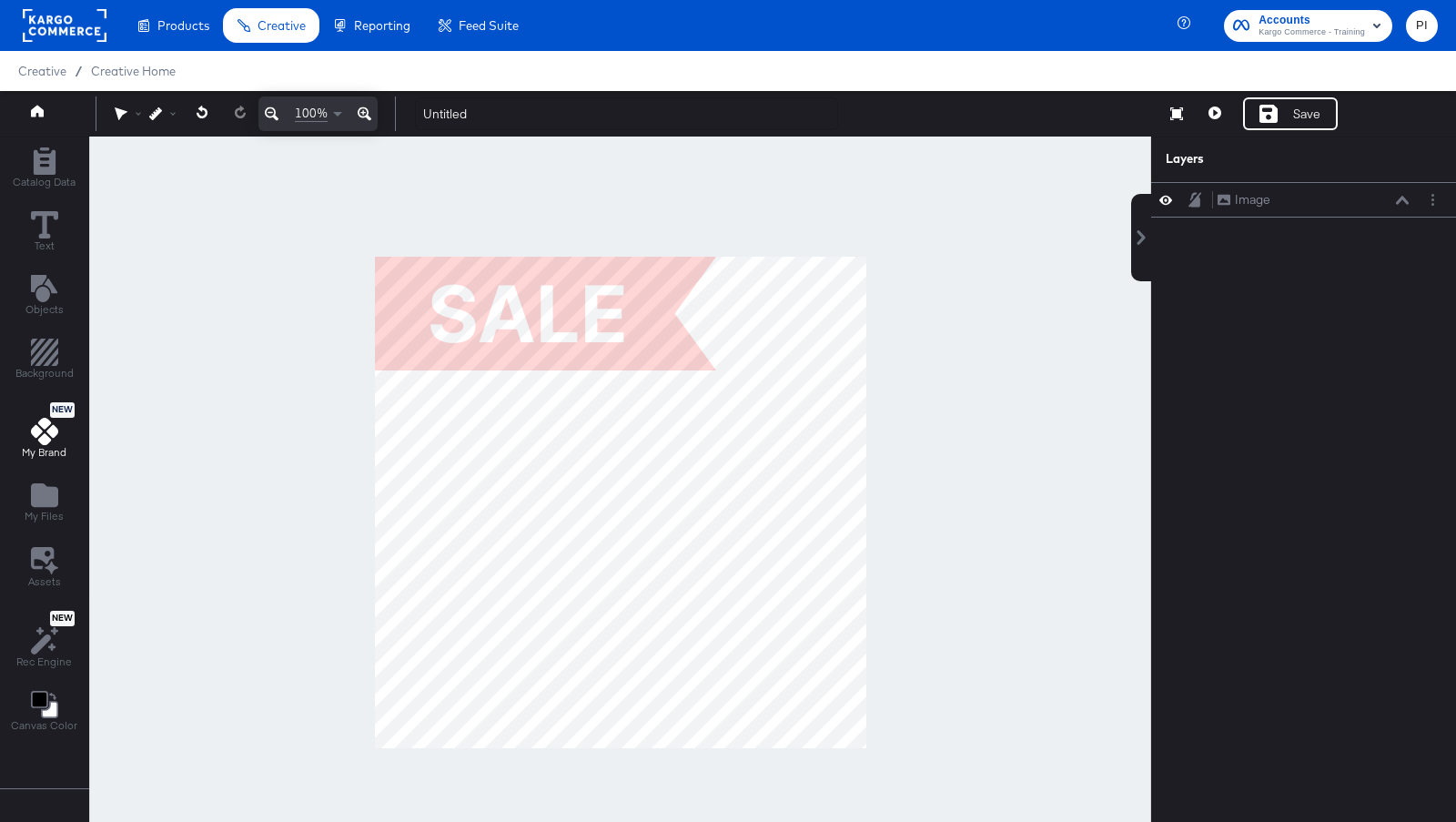
click at [35, 427] on icon at bounding box center [45, 431] width 28 height 28
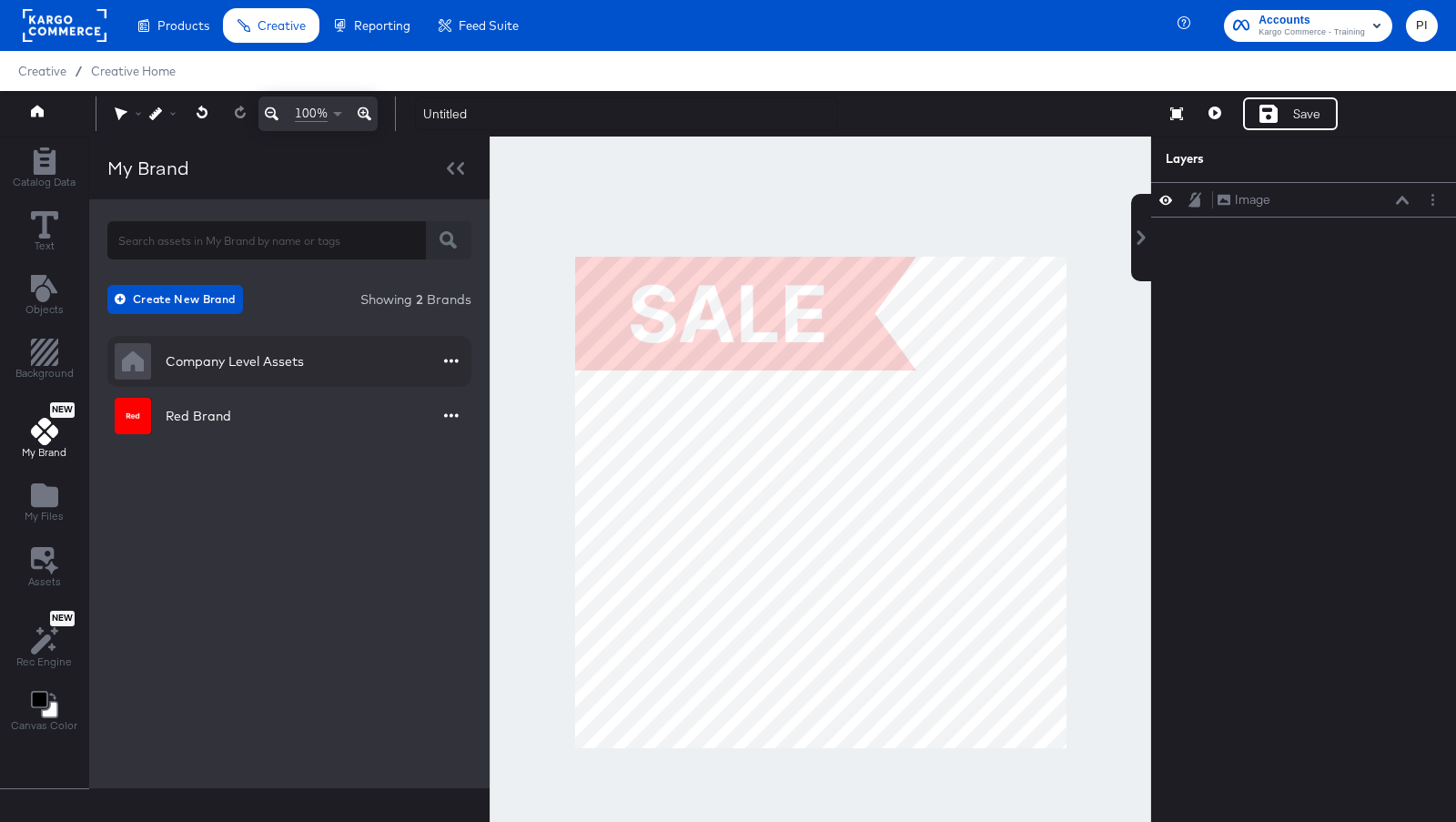
click at [285, 372] on div "Company Level Assets" at bounding box center [209, 361] width 189 height 37
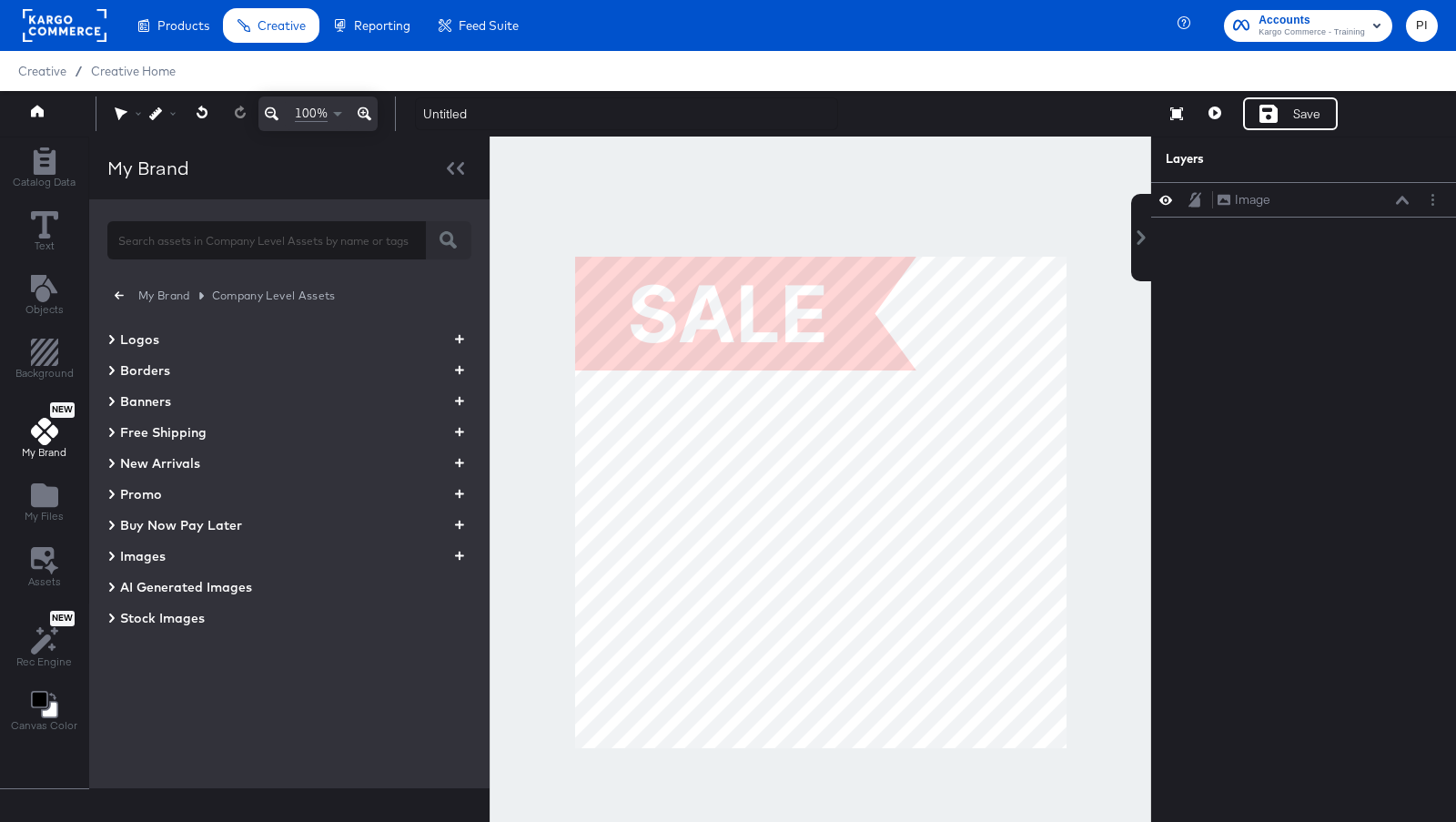
click at [113, 613] on div "Stock Images" at bounding box center [156, 618] width 97 height 22
click at [110, 549] on icon at bounding box center [111, 556] width 9 height 22
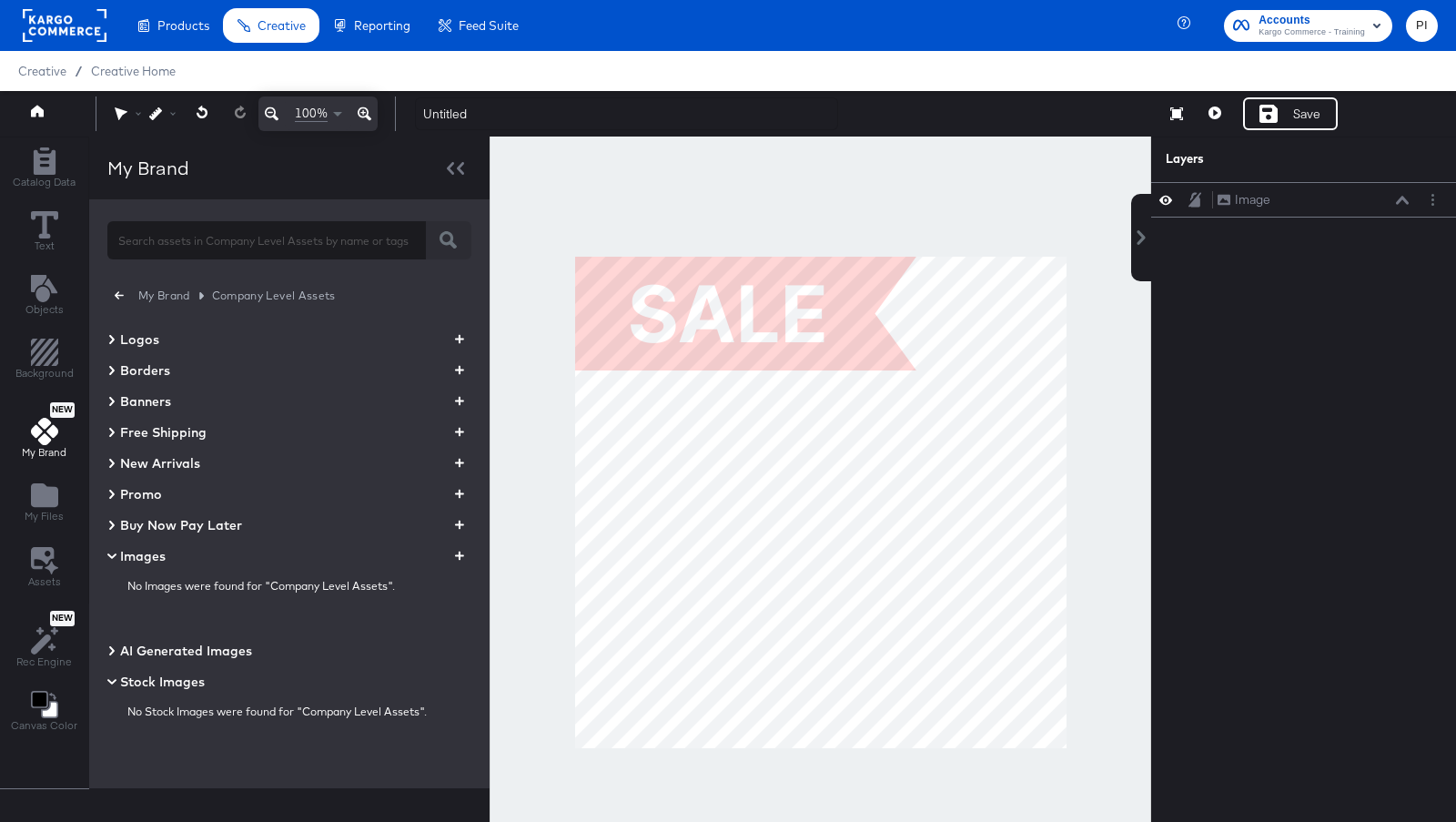
click at [102, 399] on div "My Brand Company Level Assets Logos Borders Banners Free Shipping New Arrivals …" at bounding box center [289, 494] width 400 height 589
click at [107, 402] on icon at bounding box center [111, 402] width 9 height 22
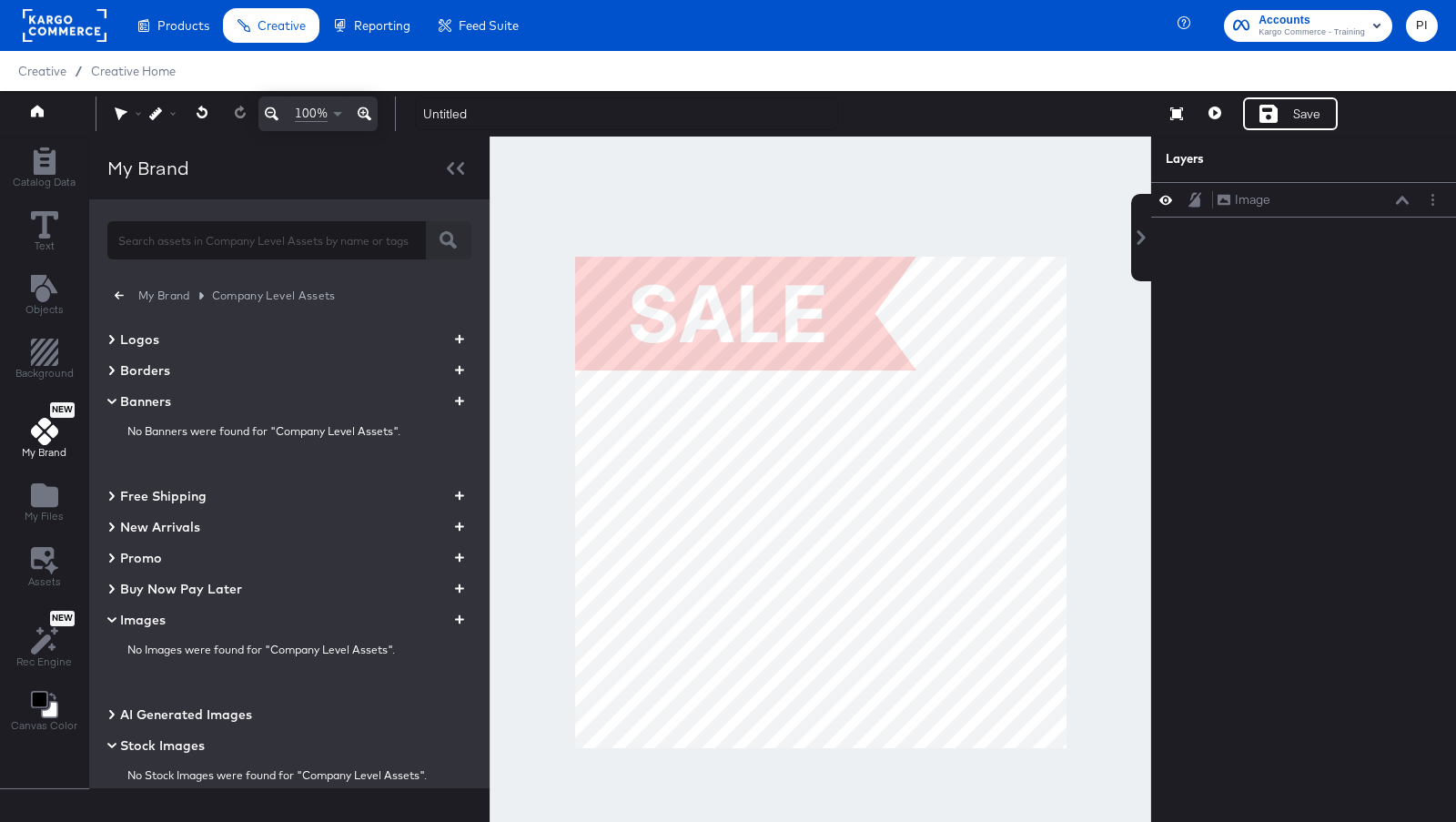
click at [107, 338] on icon at bounding box center [111, 339] width 9 height 22
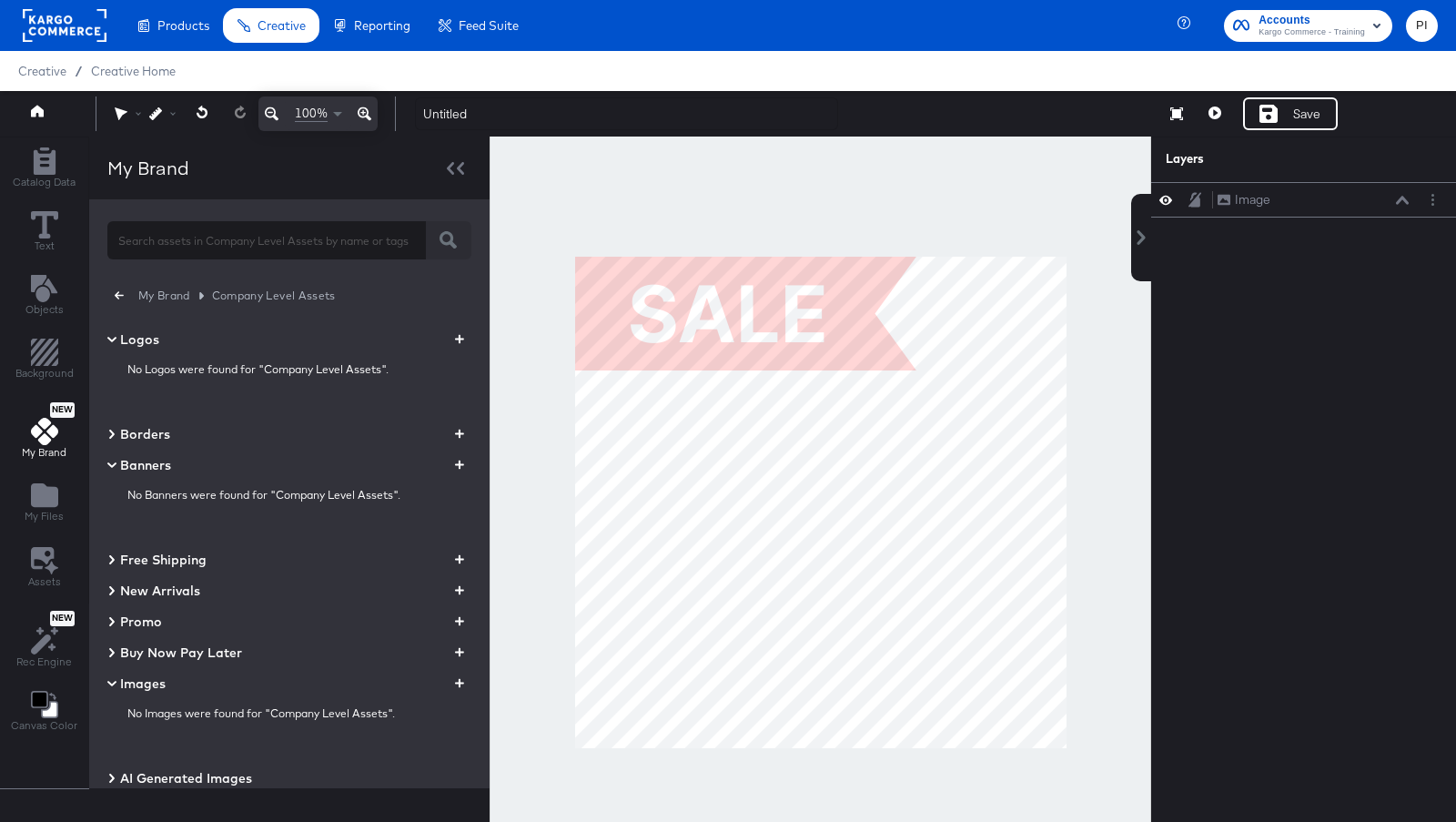
click at [107, 338] on icon at bounding box center [111, 340] width 9 height 6
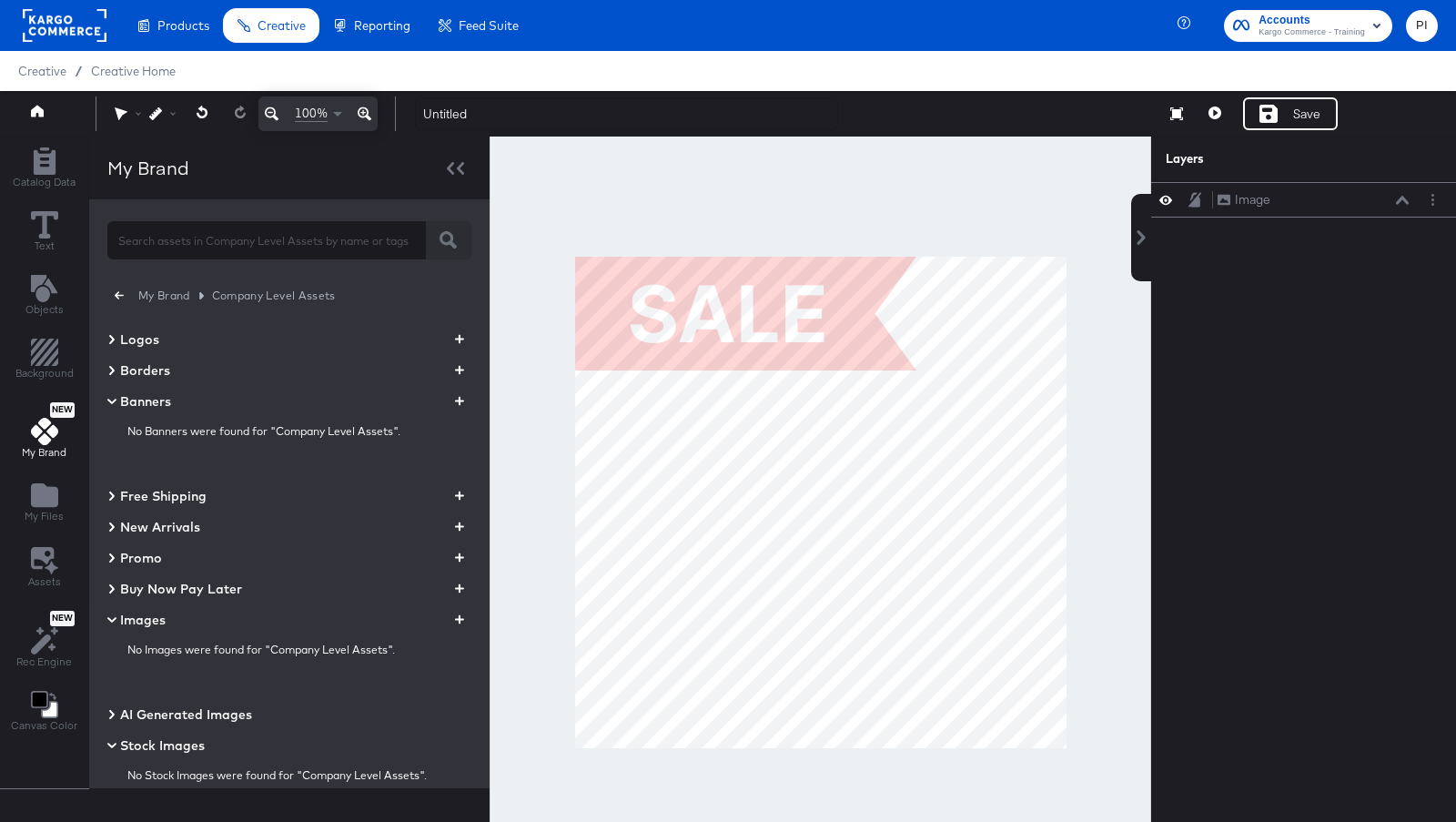
click at [112, 402] on icon at bounding box center [112, 401] width 22 height 9
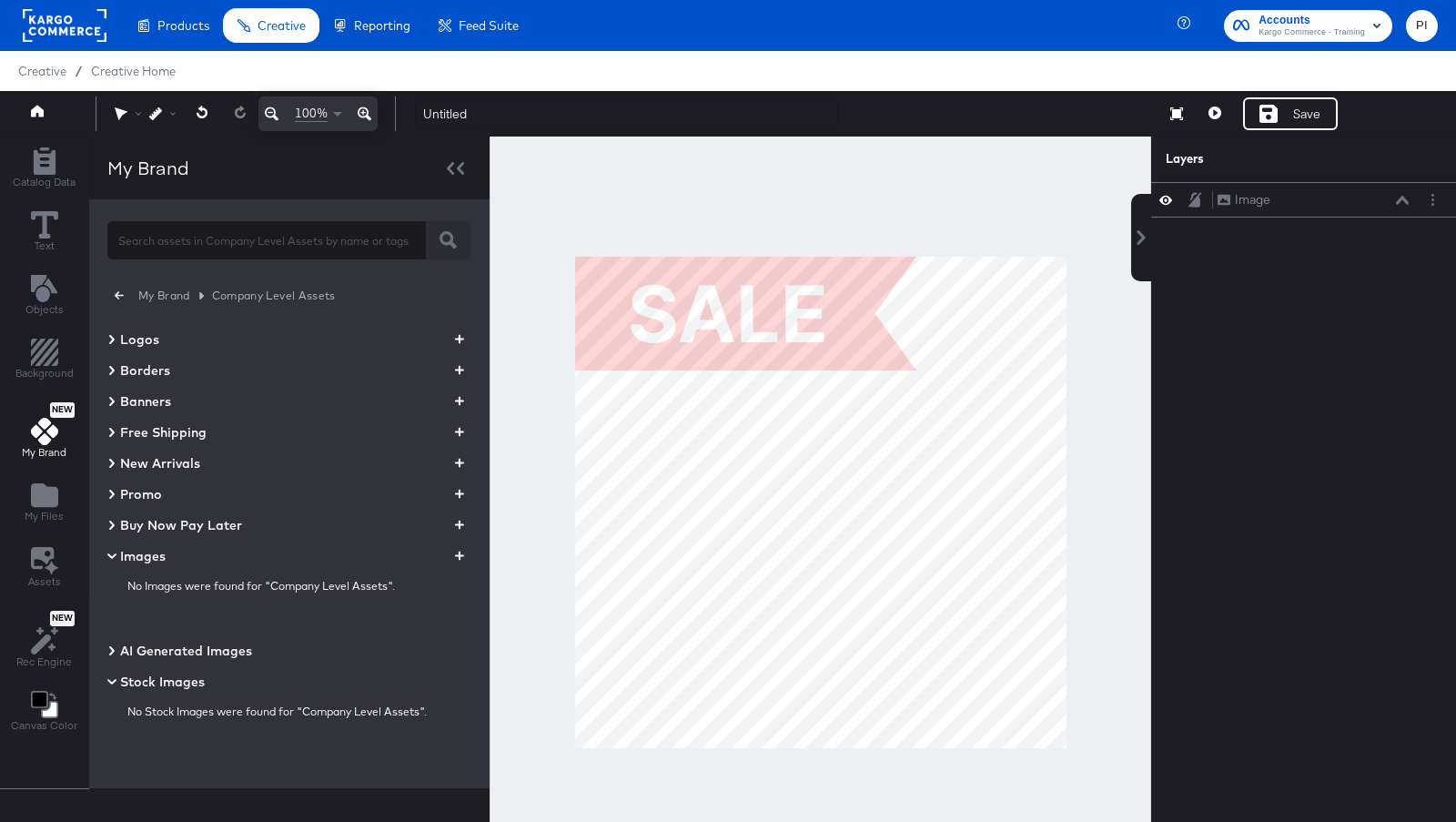
click at [115, 553] on icon at bounding box center [112, 555] width 22 height 9
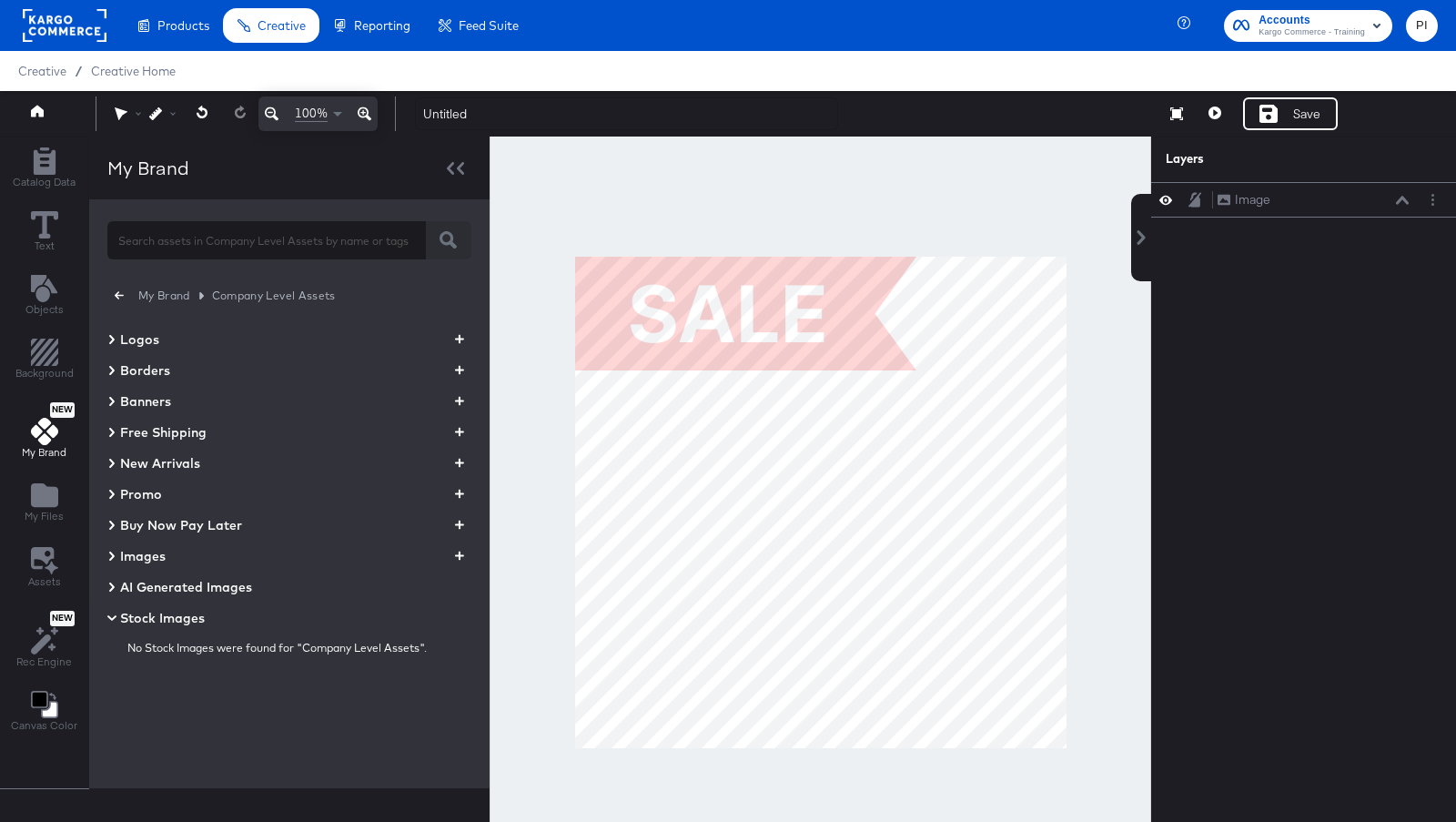
click at [112, 617] on icon at bounding box center [112, 618] width 22 height 9
click at [118, 290] on icon "button" at bounding box center [119, 294] width 9 height 17
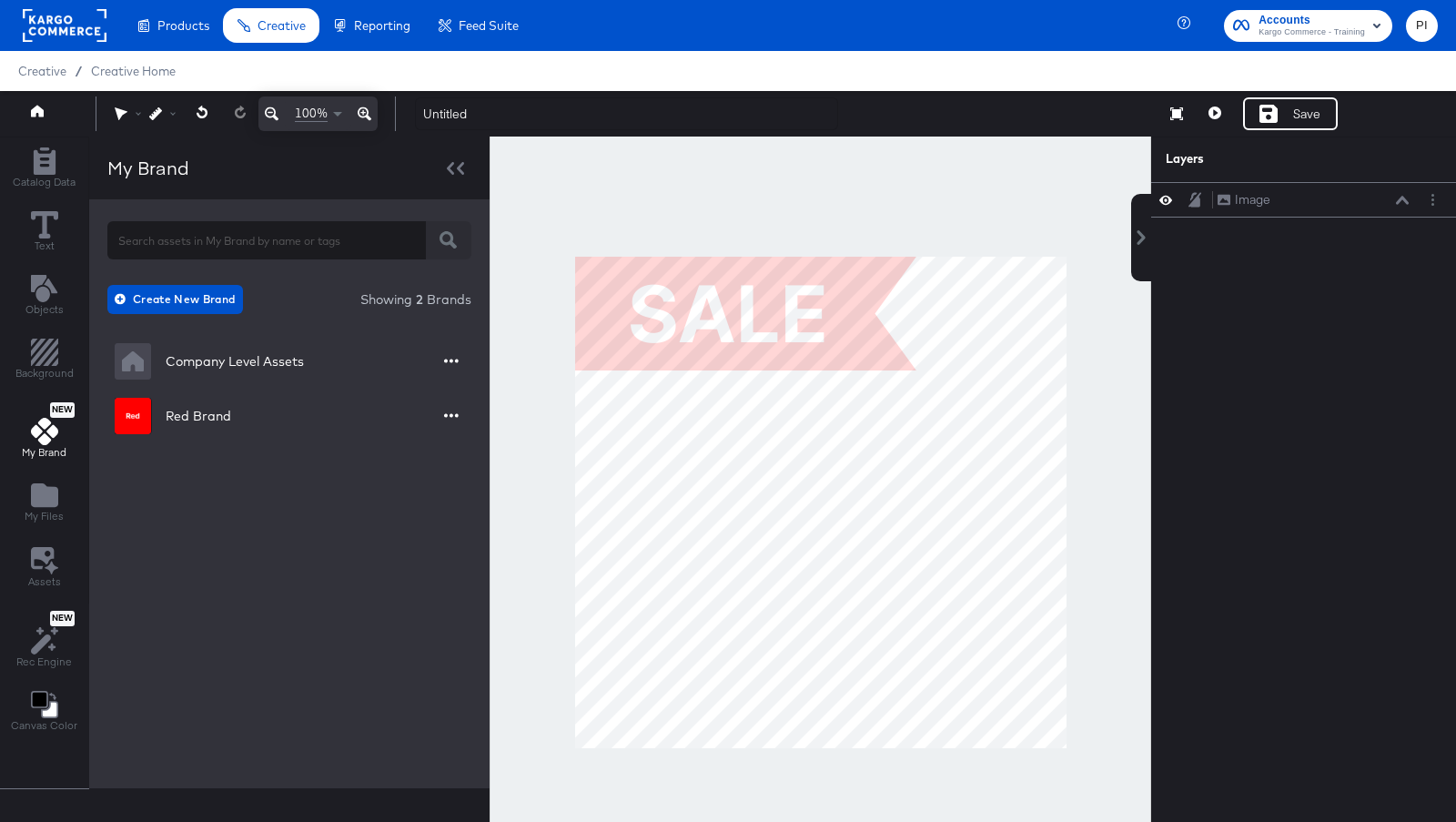
click at [259, 386] on div "Company Level Assets Red Brand" at bounding box center [288, 400] width 364 height 128
click at [239, 372] on div "Company Level Assets" at bounding box center [209, 361] width 189 height 37
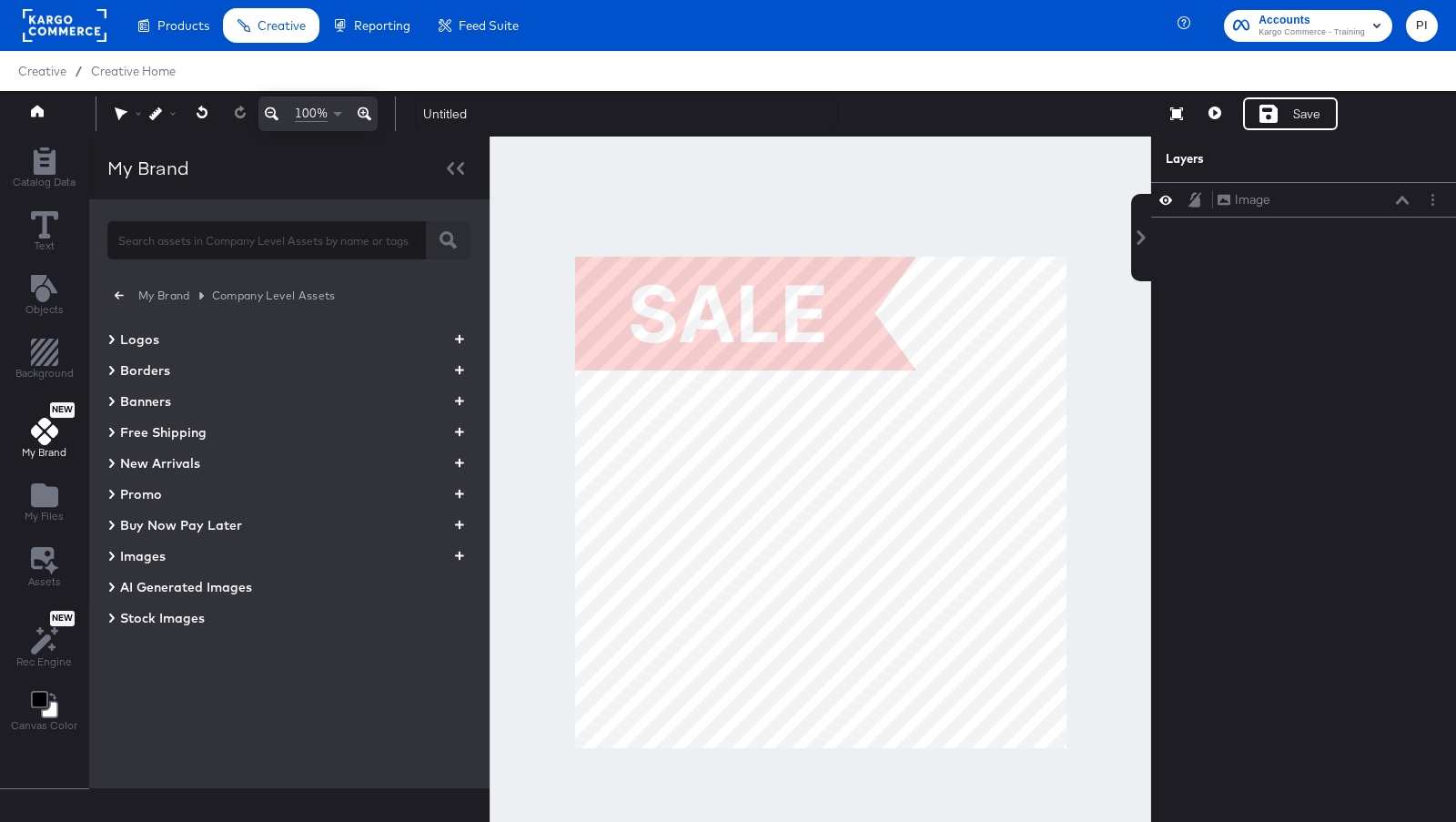
click at [115, 300] on icon "button" at bounding box center [119, 294] width 9 height 17
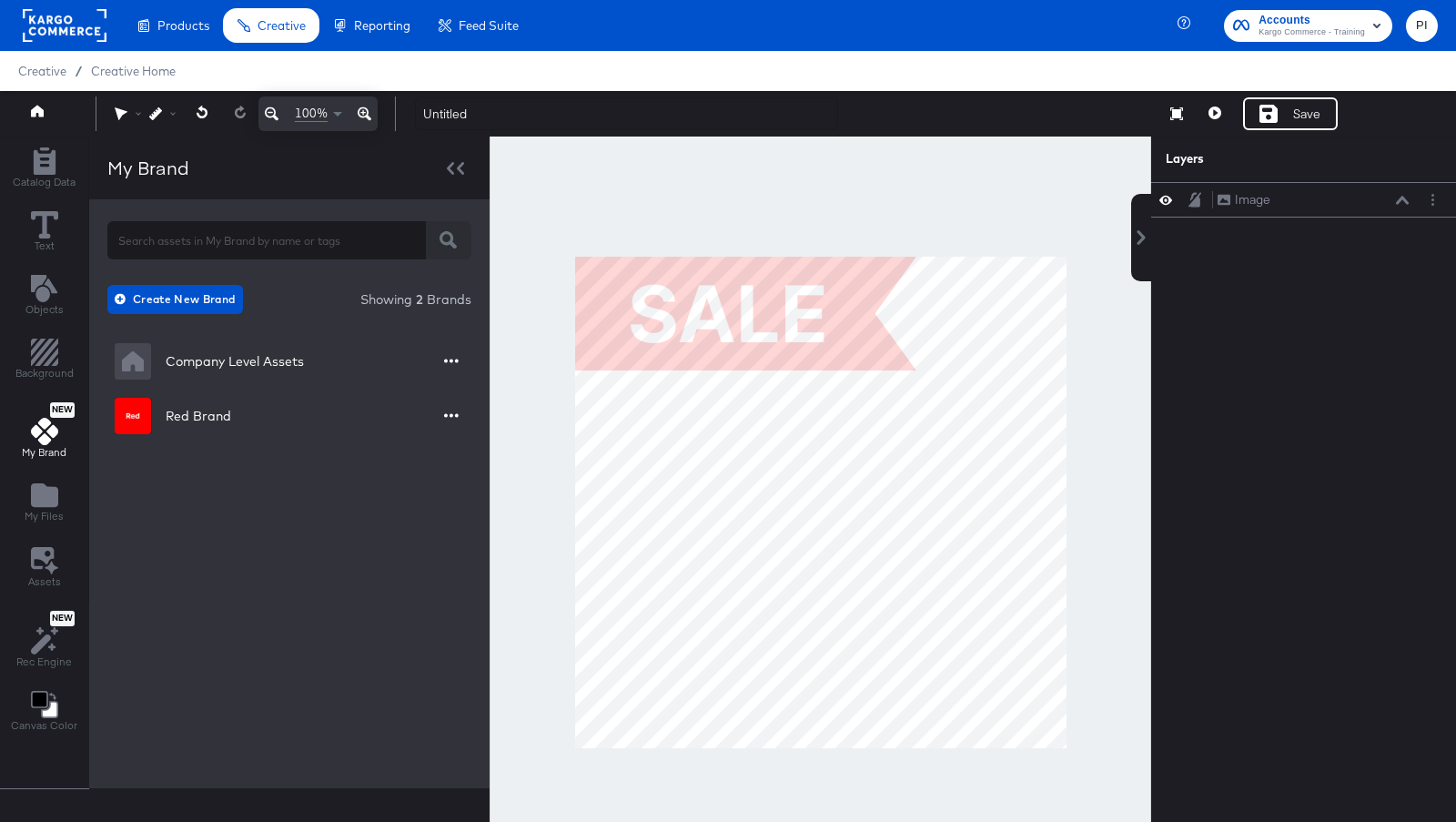
click at [428, 301] on p "Showing 2 Brands" at bounding box center [416, 299] width 111 height 18
click at [349, 342] on div "Company Level Assets" at bounding box center [288, 361] width 364 height 51
click at [460, 355] on button "button" at bounding box center [451, 362] width 26 height 26
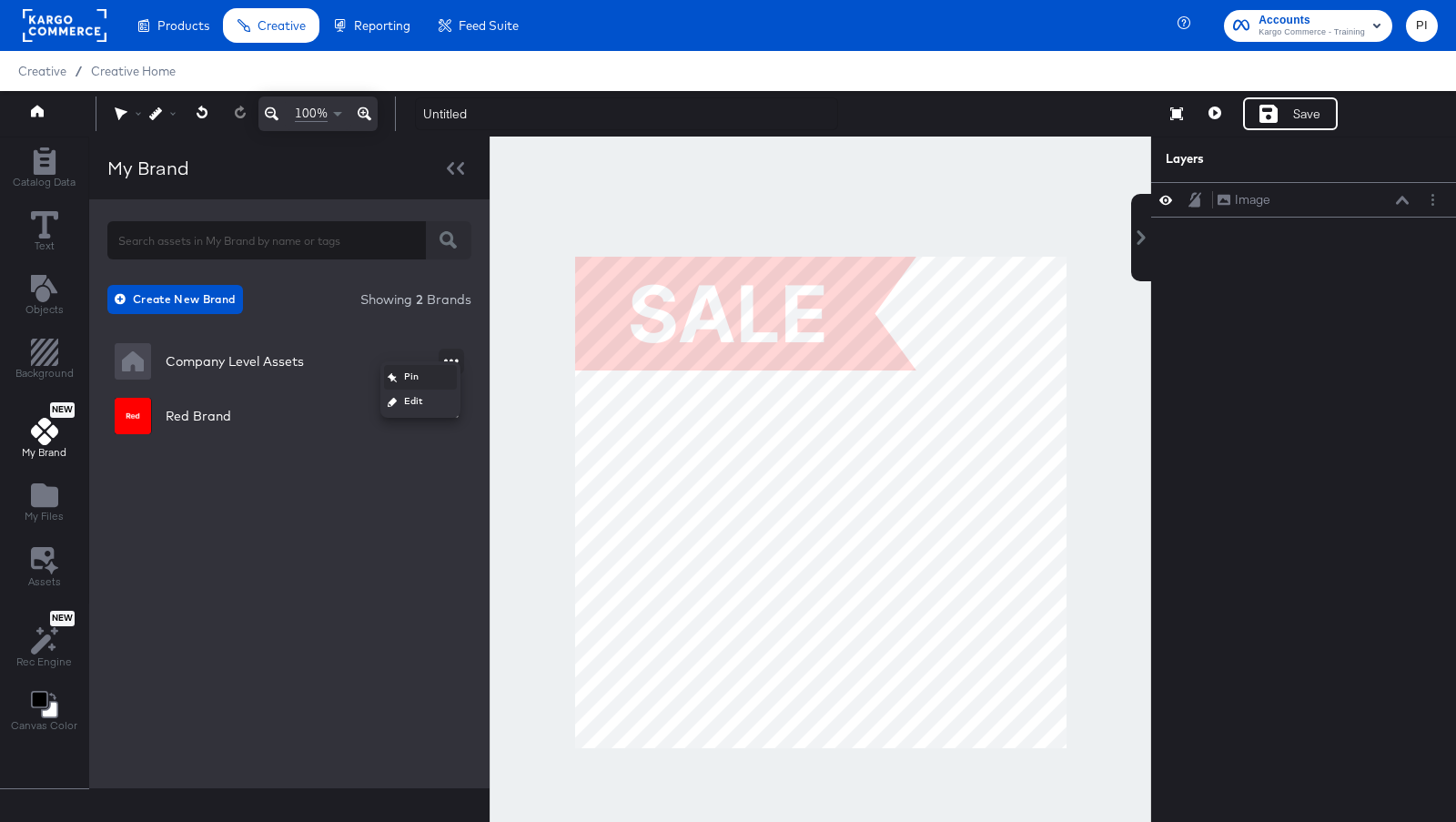
click at [448, 370] on li "Pin" at bounding box center [419, 377] width 72 height 25
click at [448, 416] on icon "button" at bounding box center [451, 416] width 15 height 4
click at [395, 433] on icon at bounding box center [392, 432] width 9 height 11
click at [445, 356] on icon "button" at bounding box center [451, 360] width 15 height 17
click at [416, 372] on div "Unpin" at bounding box center [420, 378] width 65 height 12
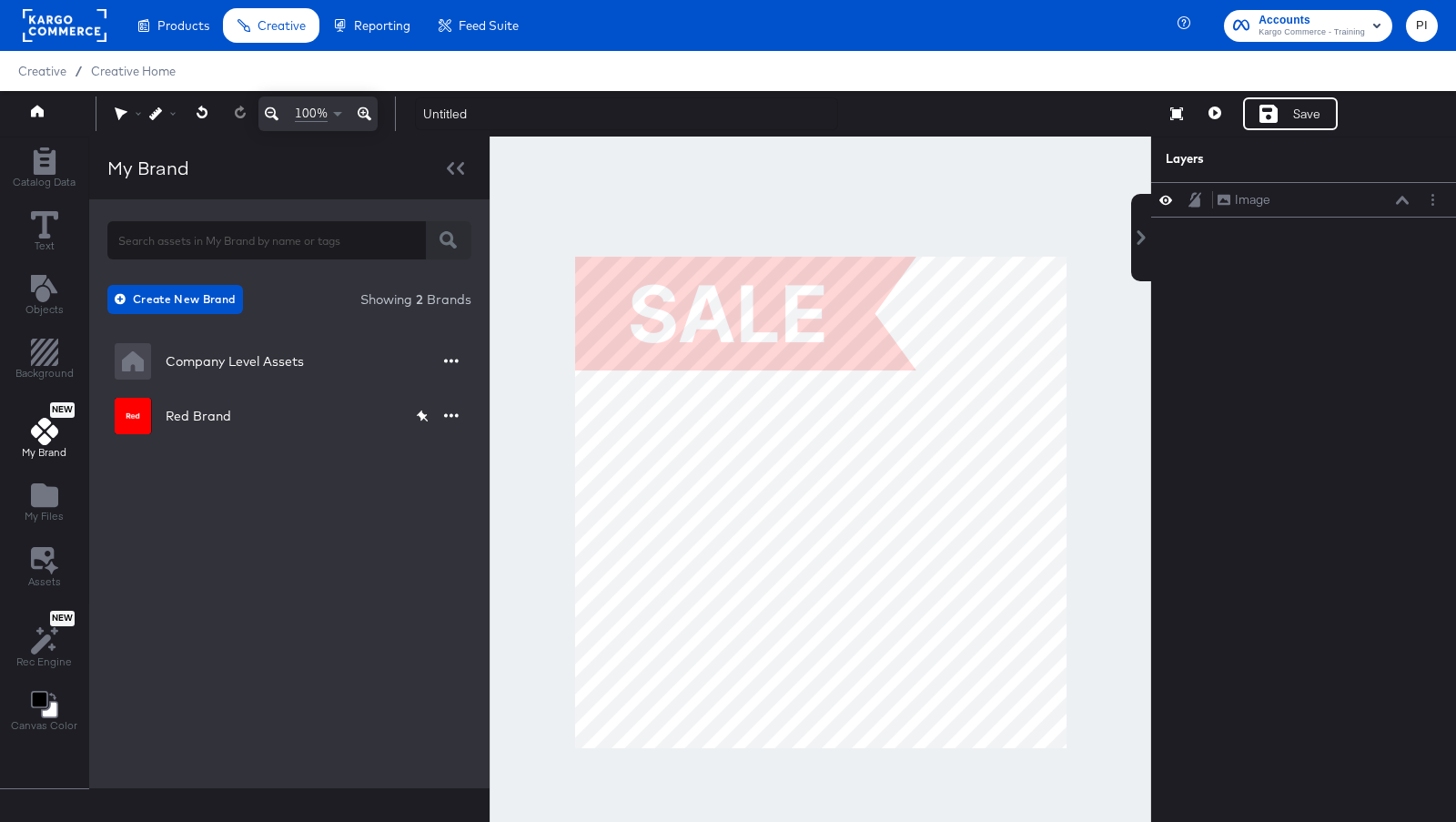
click at [284, 500] on div "Create New Brand Showing 2 Brands Company Level Assets Red Brand" at bounding box center [289, 494] width 400 height 589
click at [451, 411] on icon "button" at bounding box center [451, 414] width 15 height 17
click at [421, 427] on div "Unpin" at bounding box center [420, 432] width 65 height 12
click at [275, 459] on div "Company Level Assets Red Brand" at bounding box center [288, 400] width 364 height 128
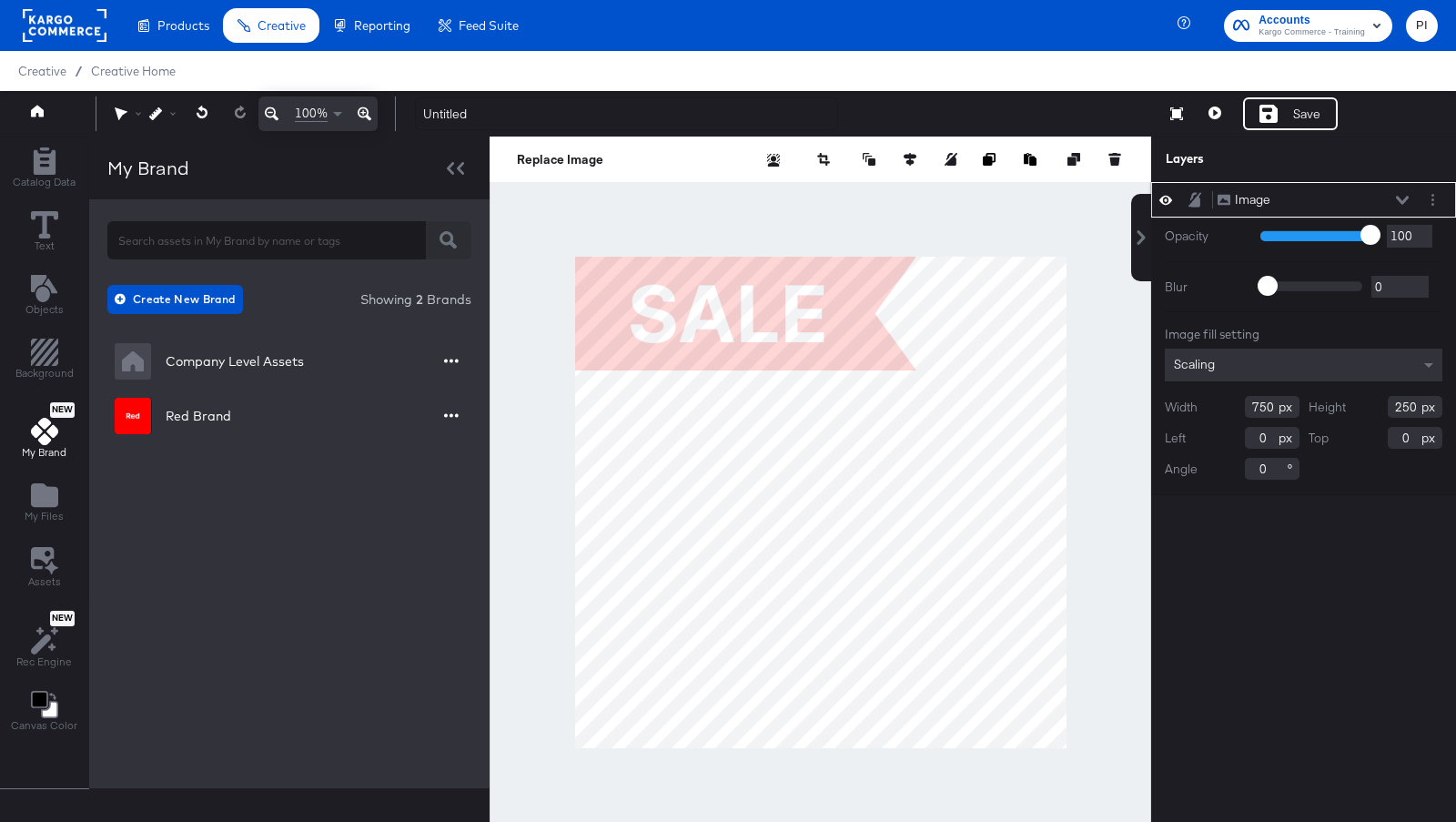
type input "290"
type input "97"
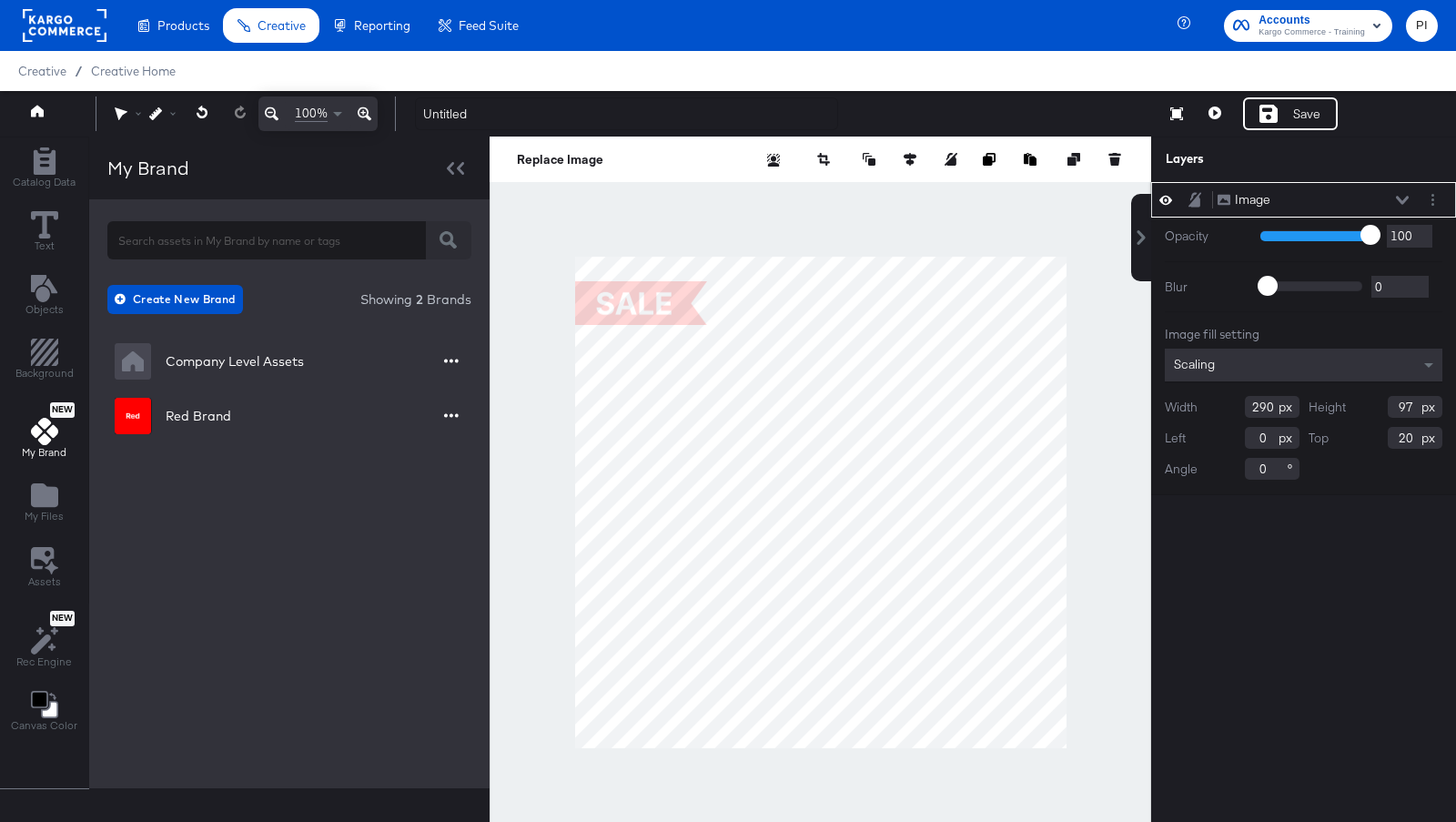
type input "54"
click at [39, 176] on span "Catalog Data" at bounding box center [44, 181] width 62 height 15
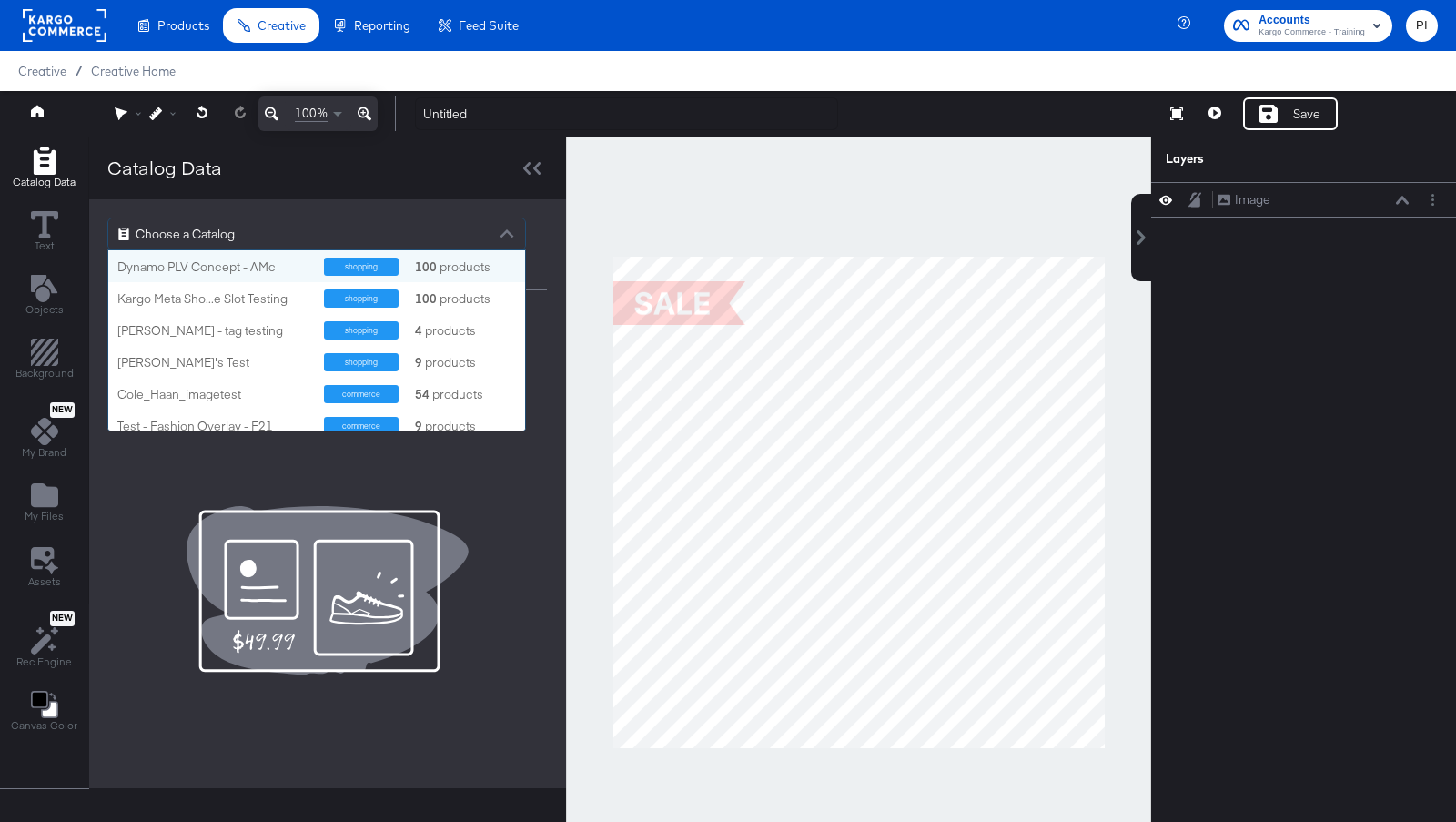
click at [261, 226] on div "Choose a Catalog" at bounding box center [316, 233] width 416 height 31
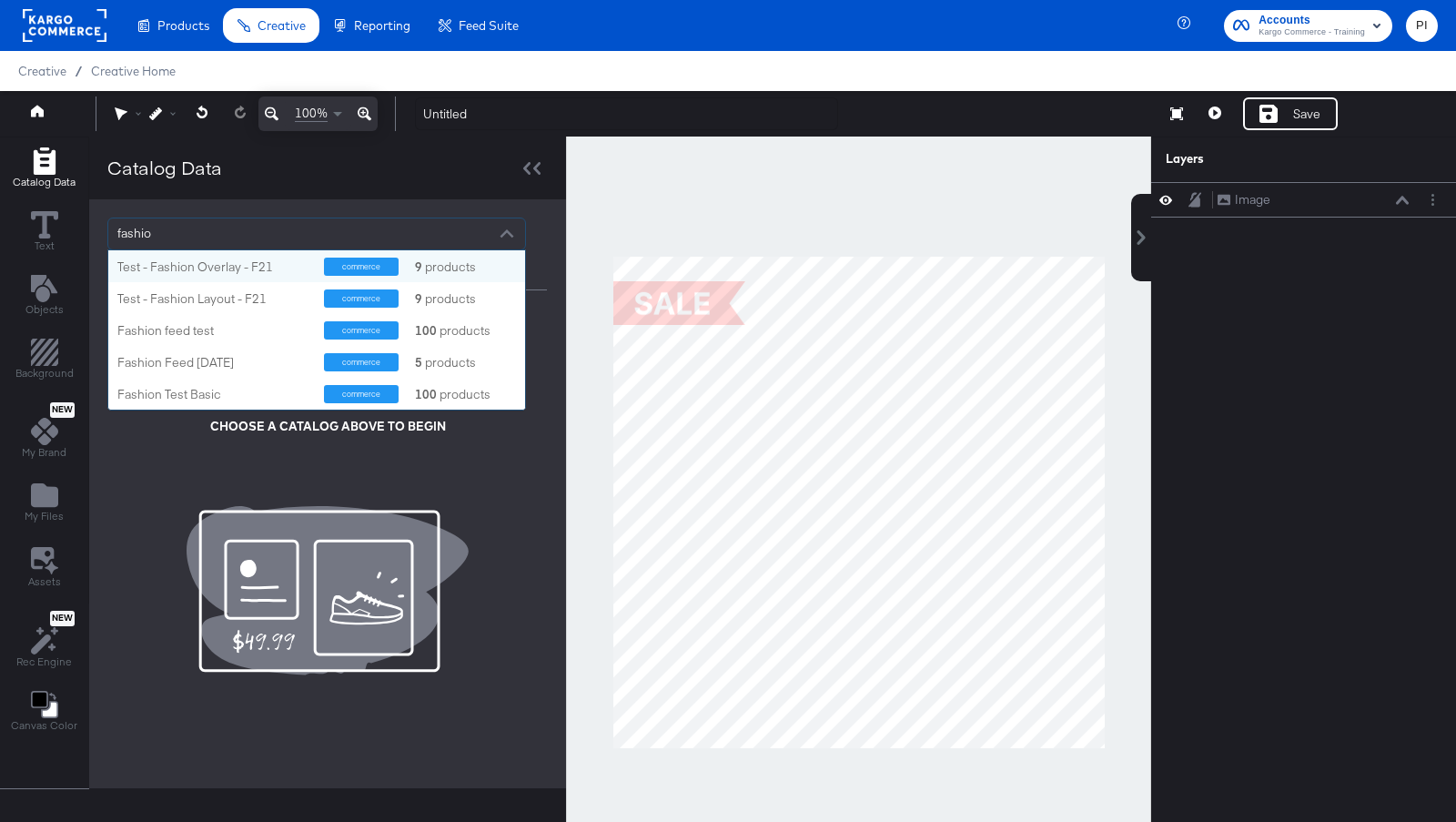
type input "fashion"
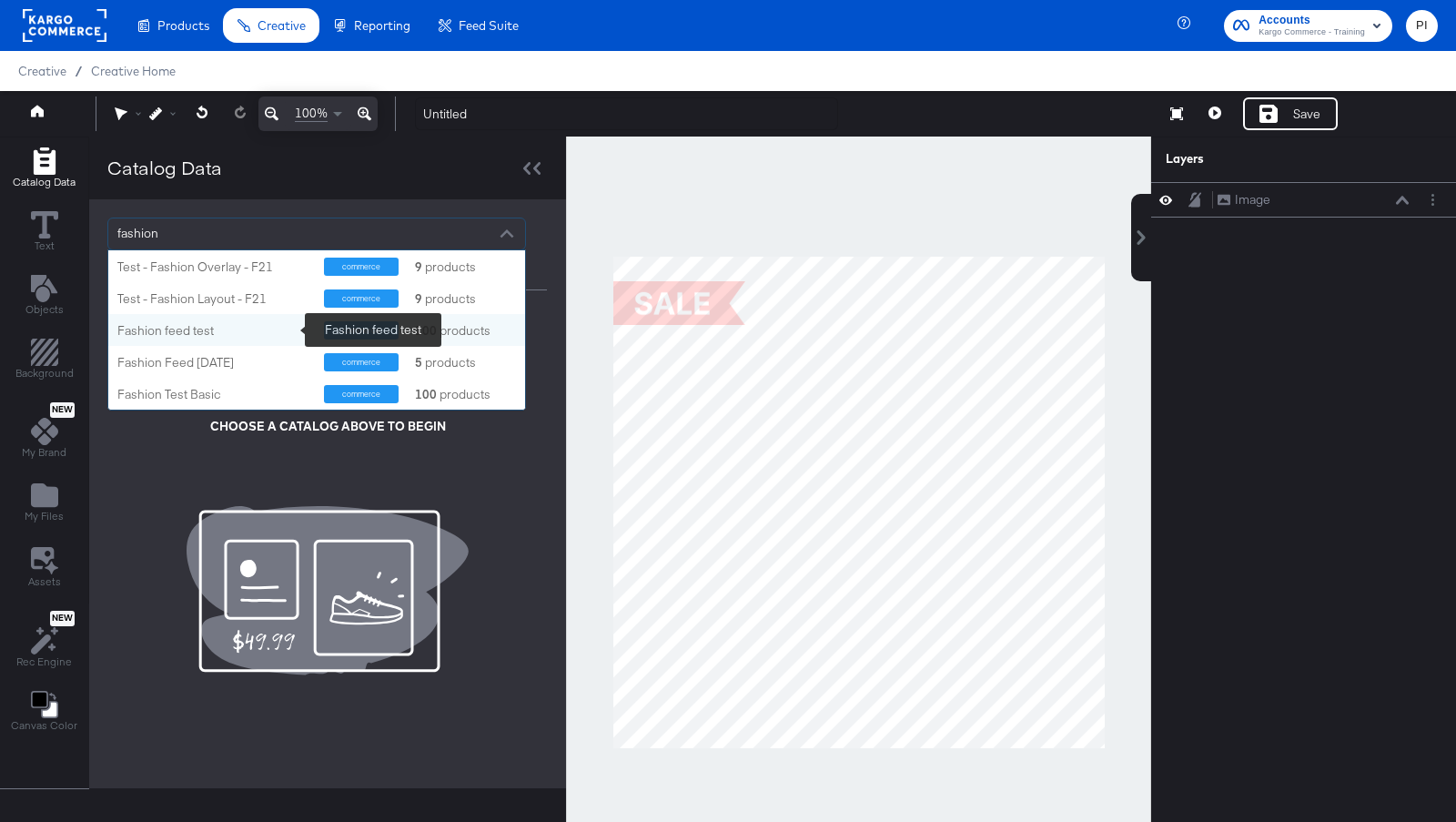
click at [216, 335] on div "Fashion feed test" at bounding box center [213, 330] width 193 height 17
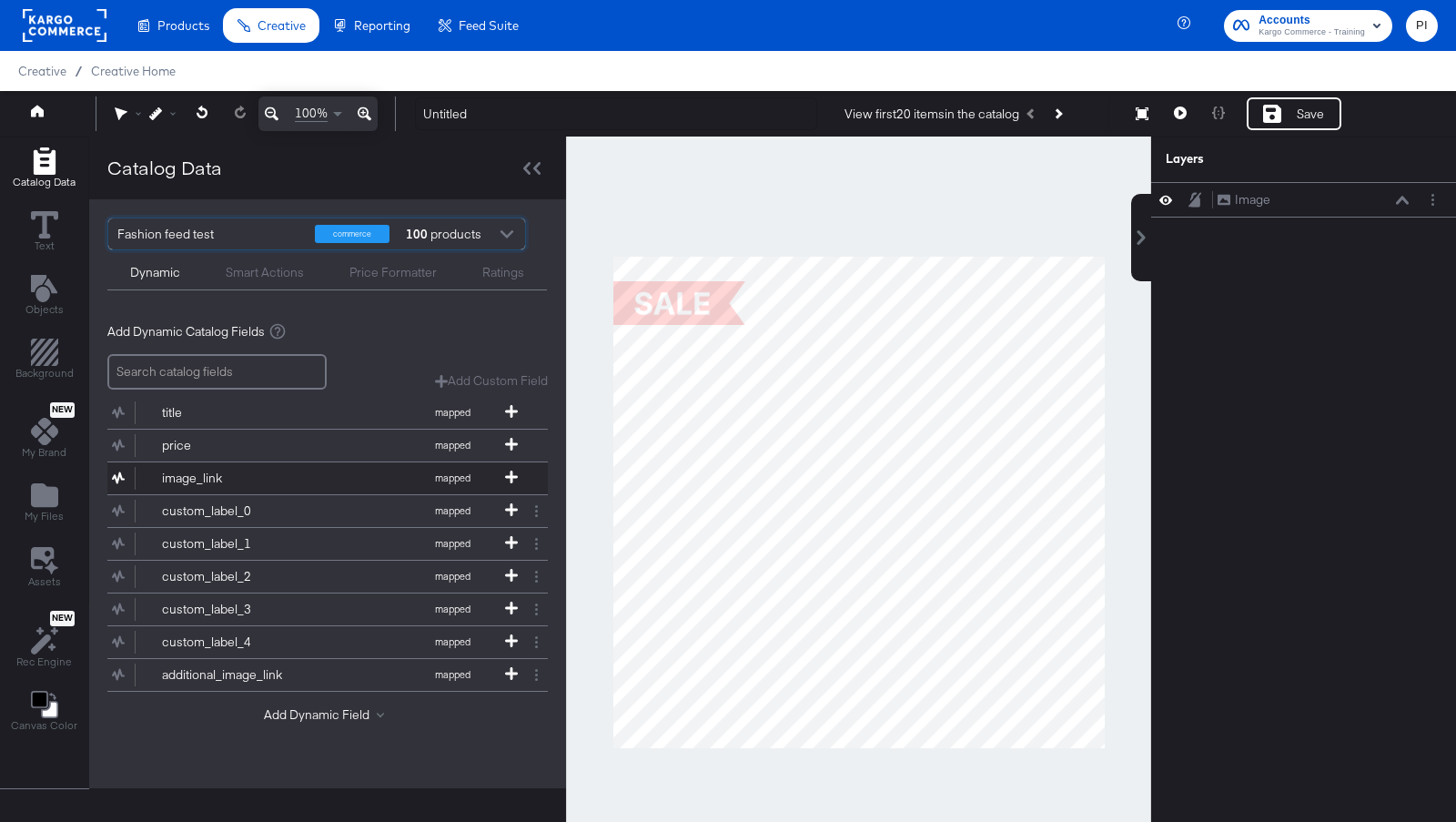
click at [284, 463] on button "image_link mapped" at bounding box center [315, 478] width 417 height 32
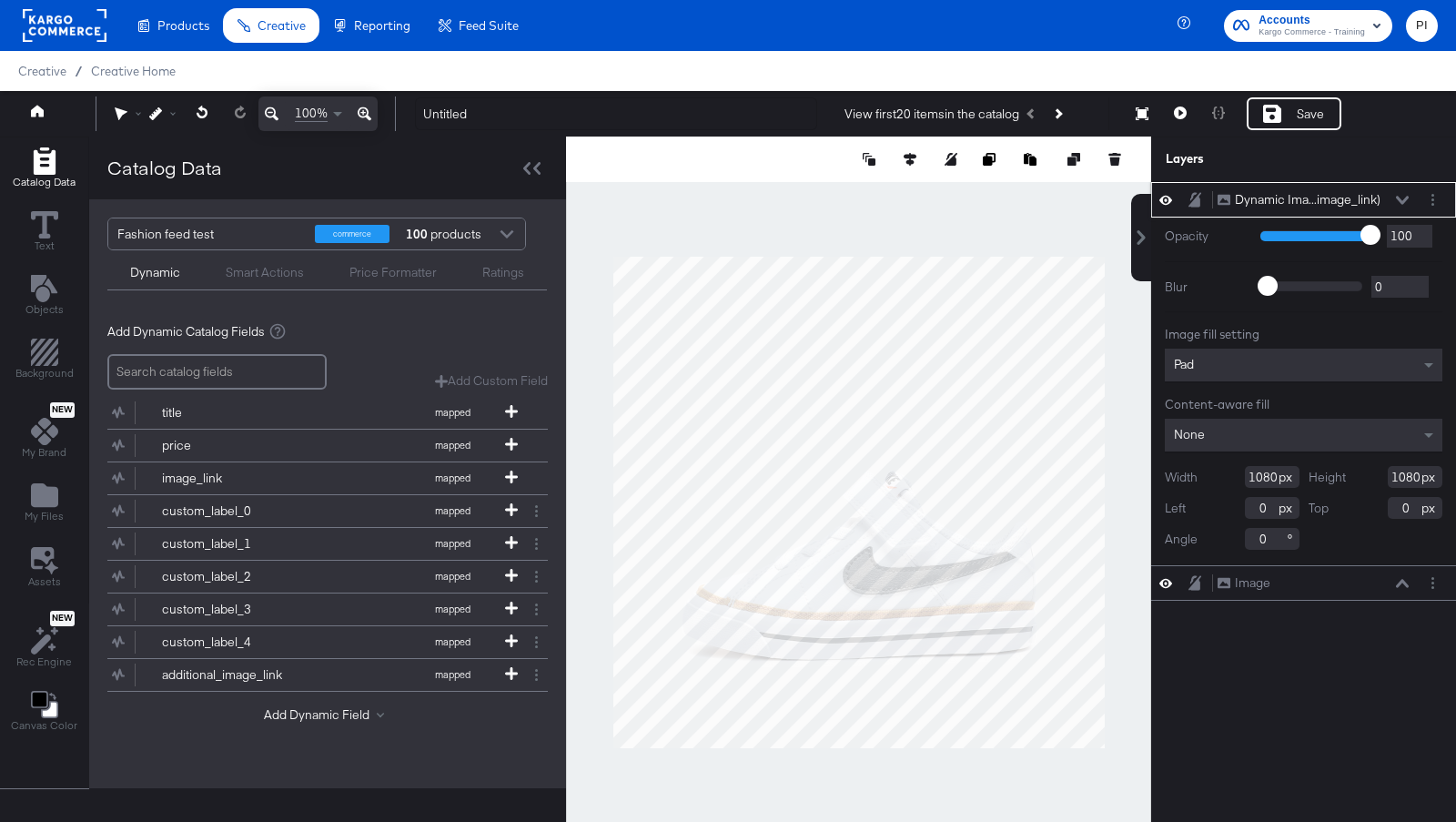
click at [1399, 196] on icon at bounding box center [1401, 199] width 13 height 8
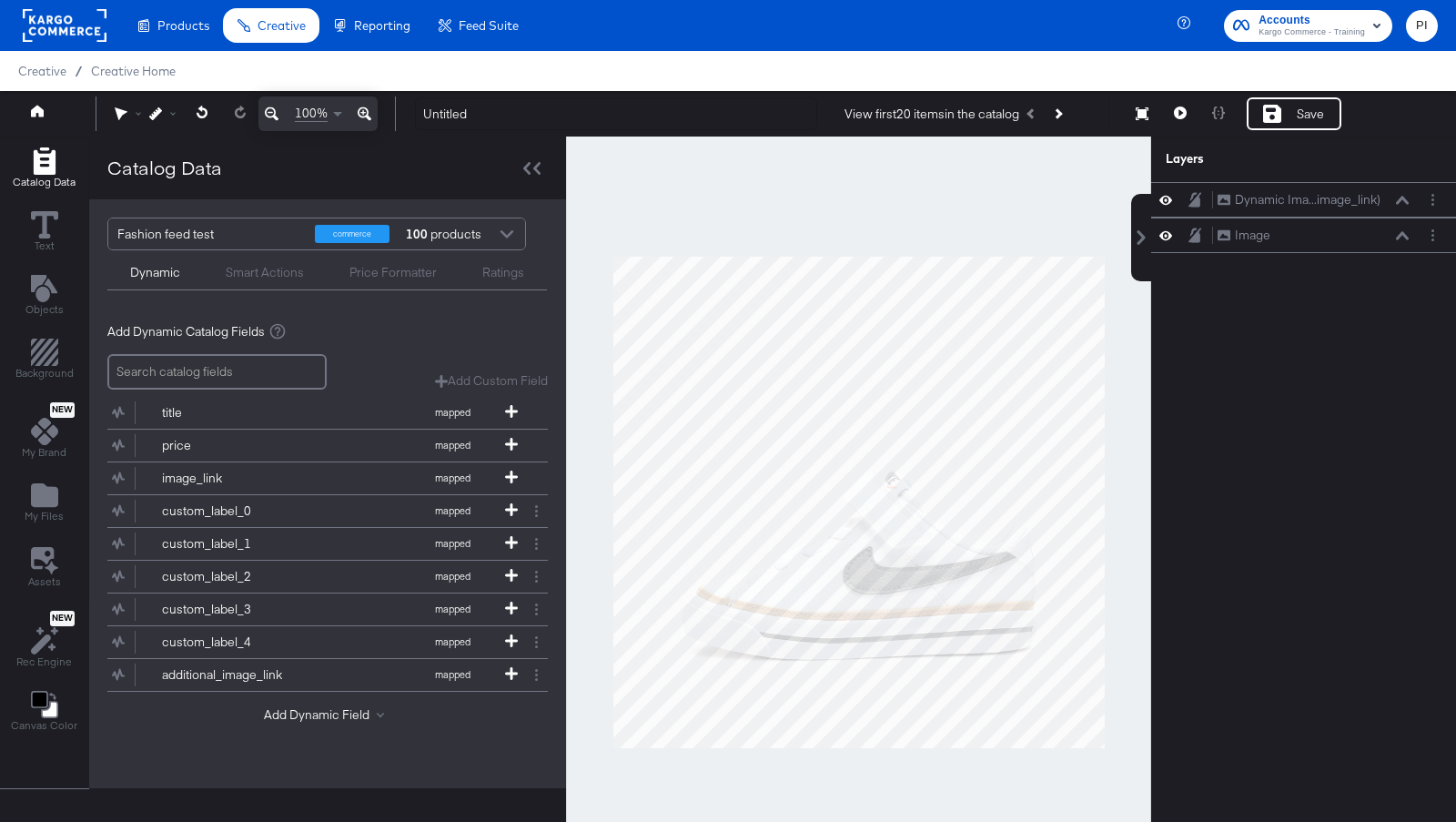
drag, startPoint x: 1381, startPoint y: 196, endPoint x: 1385, endPoint y: 261, distance: 65.1
click at [1385, 261] on div "Dynamic Ima...image_link) Dynamic Image (image_link) Image Image" at bounding box center [1291, 512] width 327 height 658
drag, startPoint x: 1375, startPoint y: 207, endPoint x: 1373, endPoint y: 256, distance: 49.0
click at [1373, 256] on div "Dynamic Ima...image_link) Dynamic Image (image_link) Image Image" at bounding box center [1291, 512] width 327 height 658
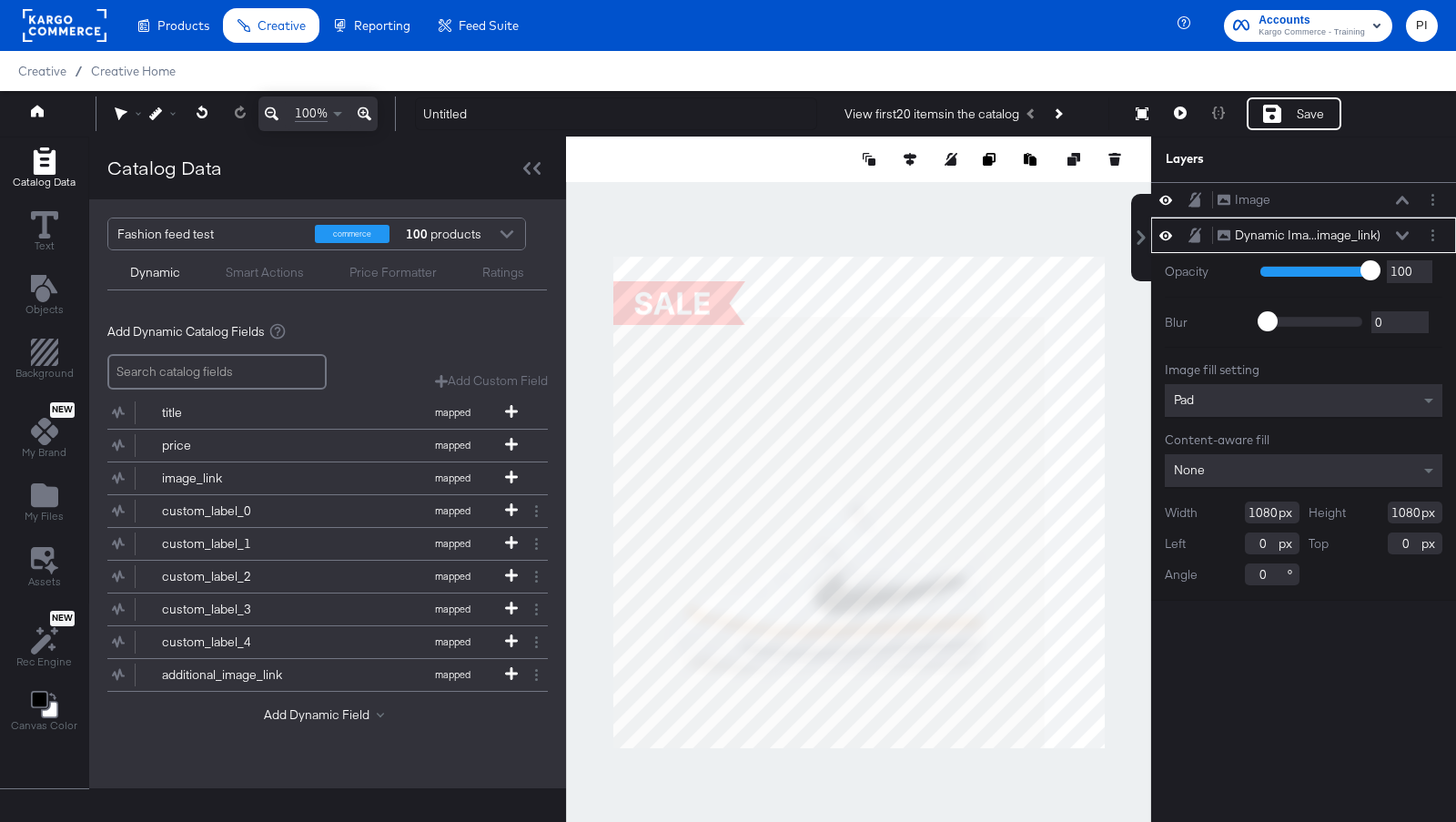
type input "947"
click at [907, 159] on icon at bounding box center [910, 159] width 13 height 13
click at [870, 192] on icon at bounding box center [876, 192] width 13 height 13
type input "66"
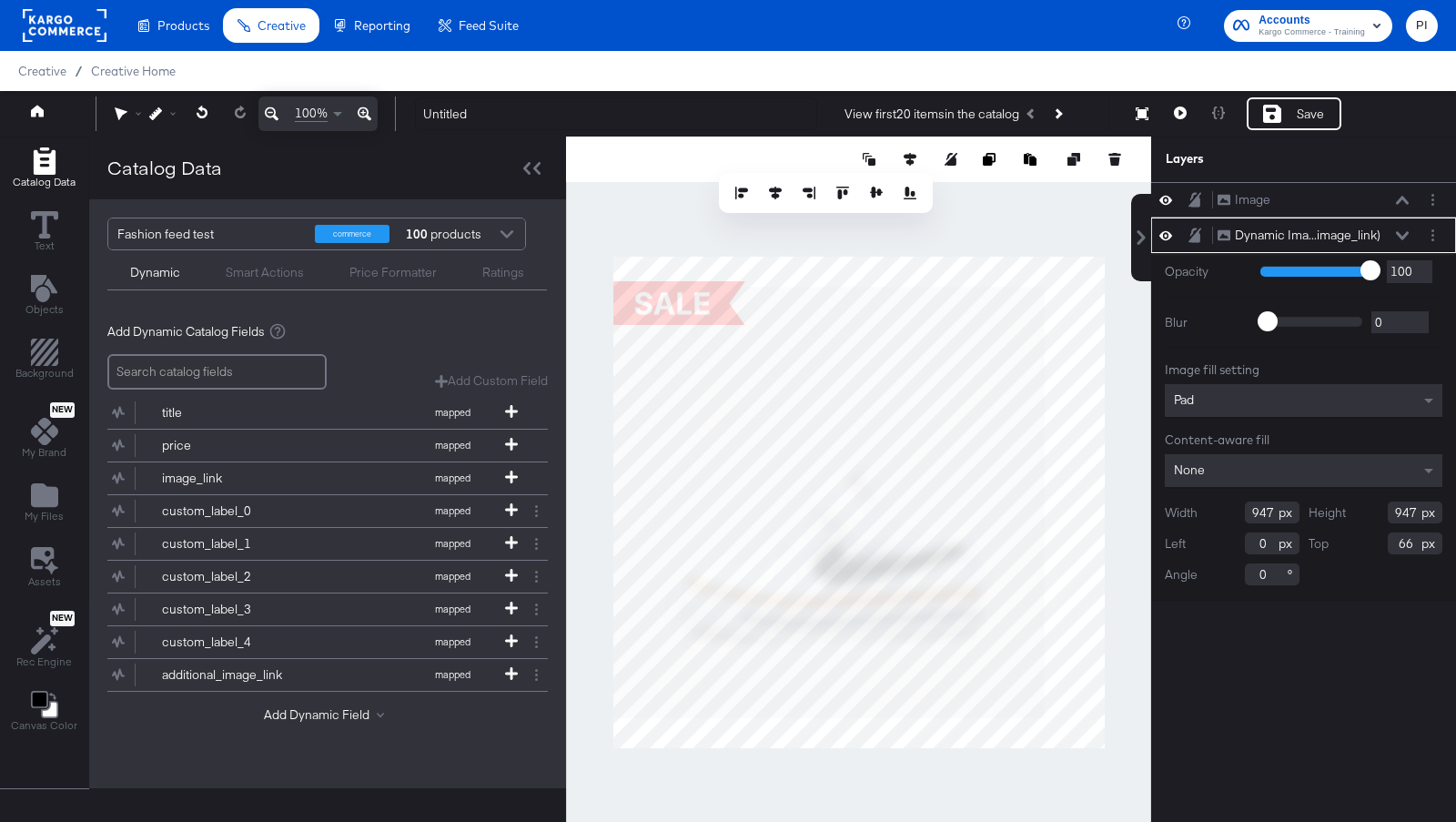
click at [759, 193] on div at bounding box center [826, 192] width 186 height 18
click at [768, 192] on button at bounding box center [775, 192] width 18 height 18
type input "66"
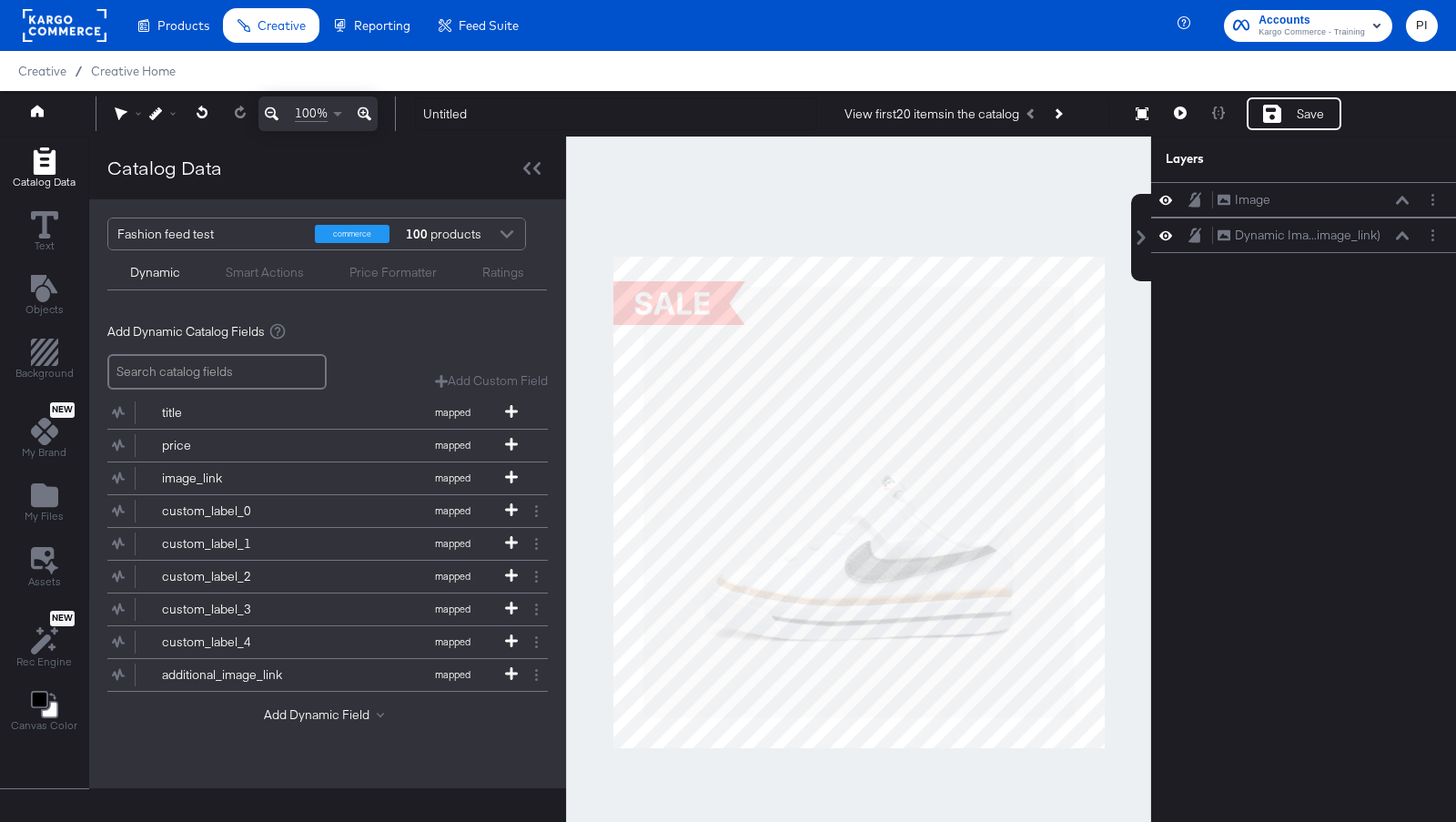
click at [926, 221] on div at bounding box center [858, 503] width 585 height 732
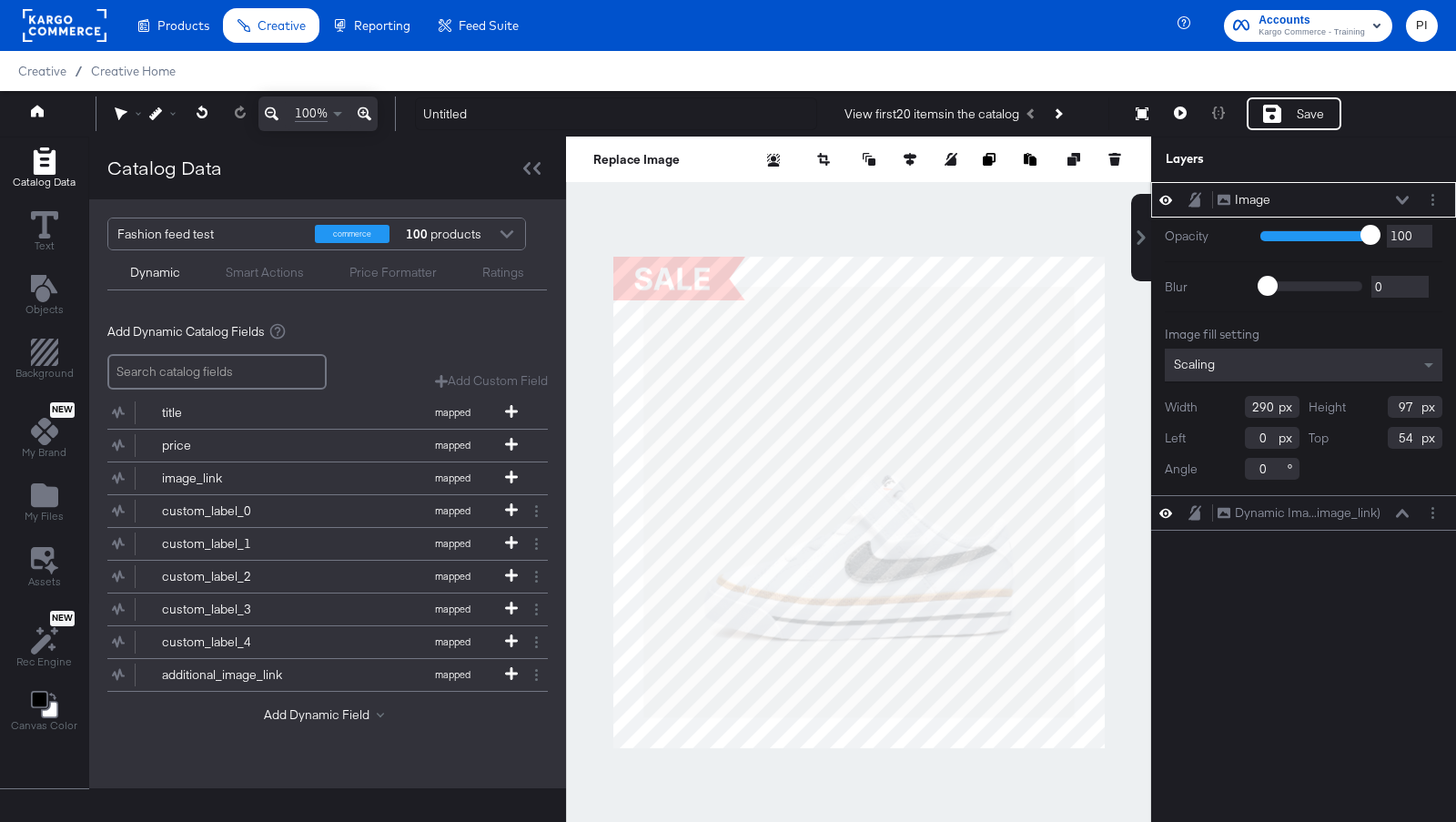
type input "0"
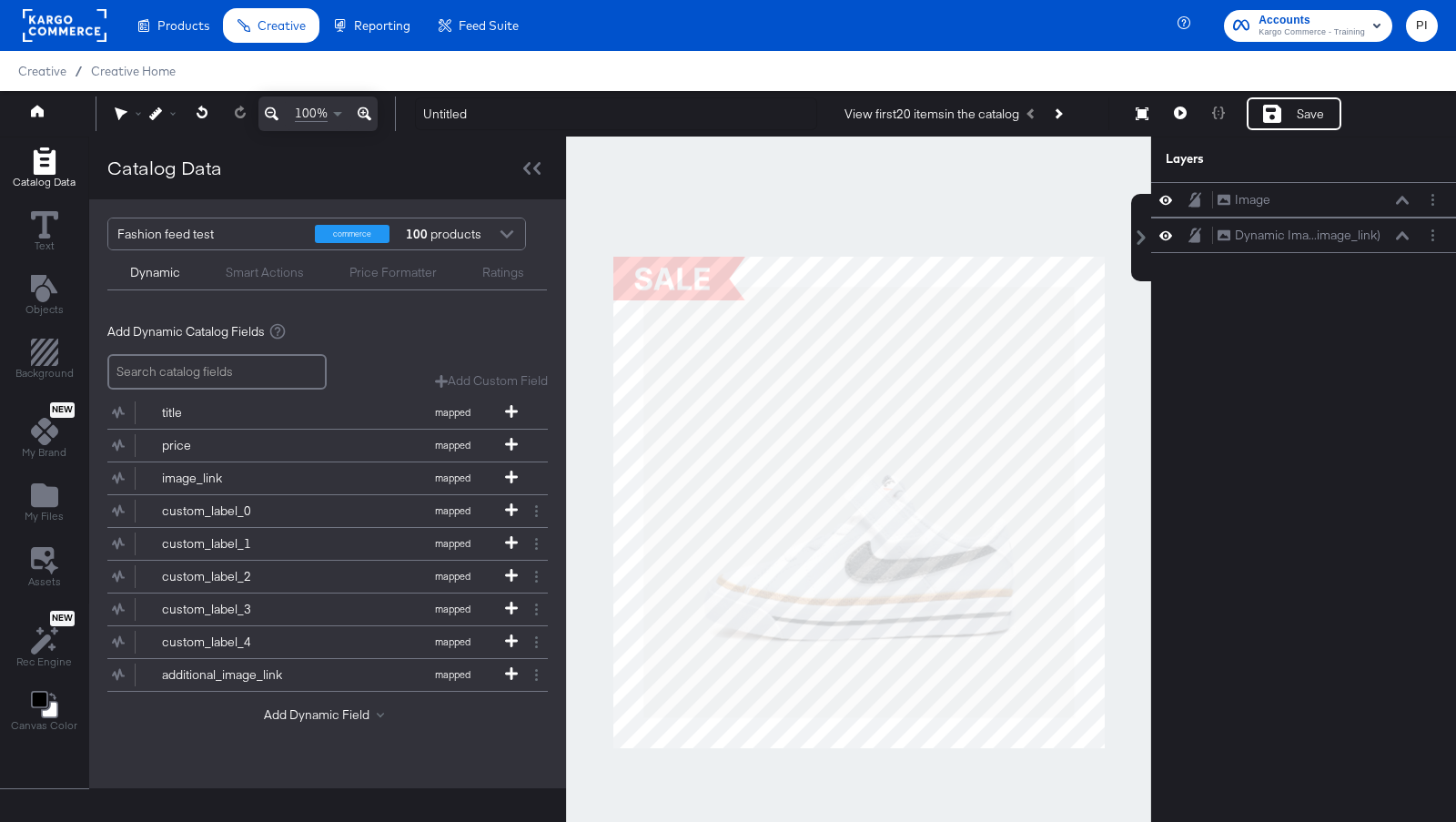
click at [764, 207] on div at bounding box center [858, 503] width 585 height 732
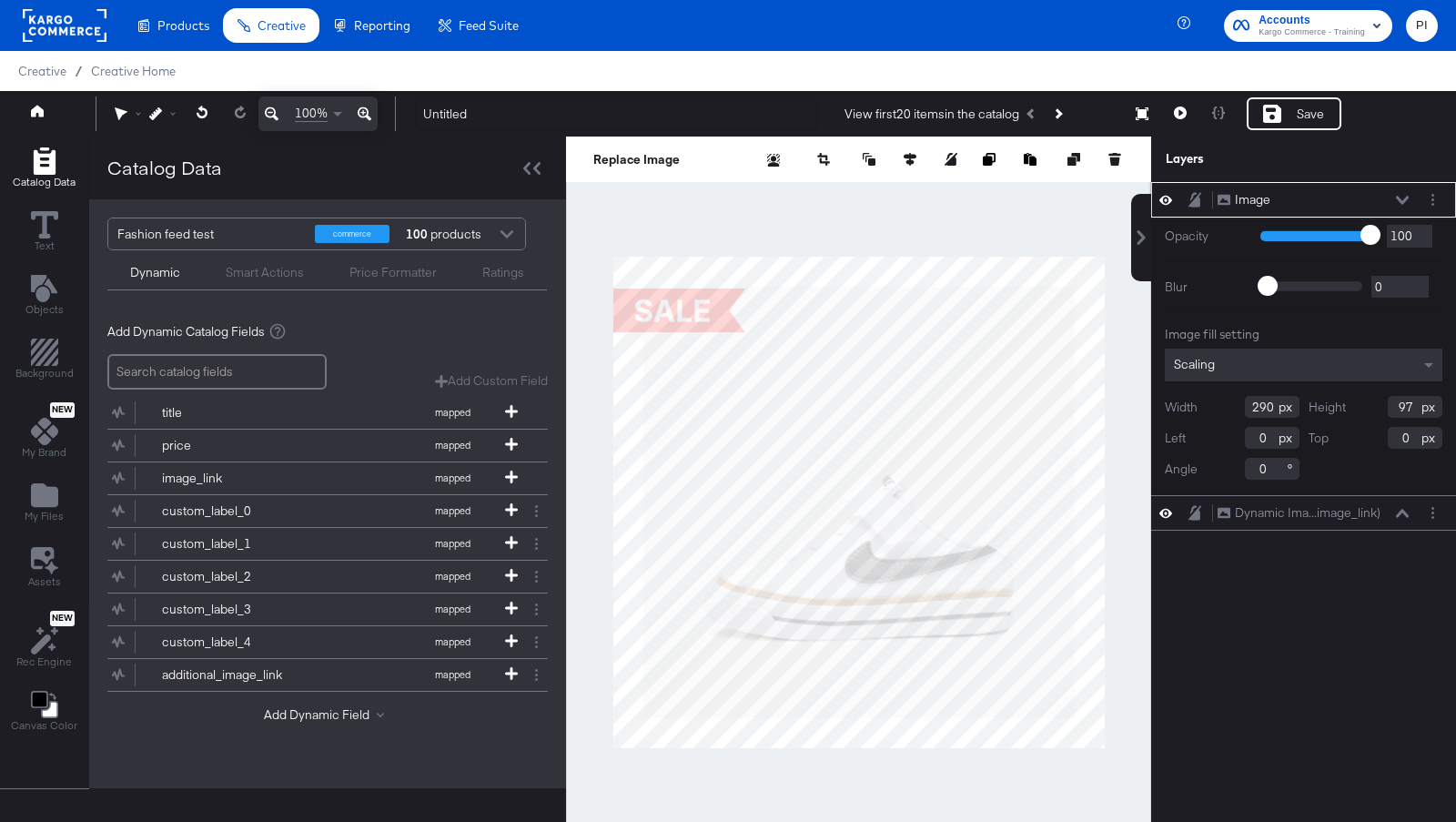
type input "66"
type input "68"
click at [697, 215] on div at bounding box center [858, 503] width 585 height 732
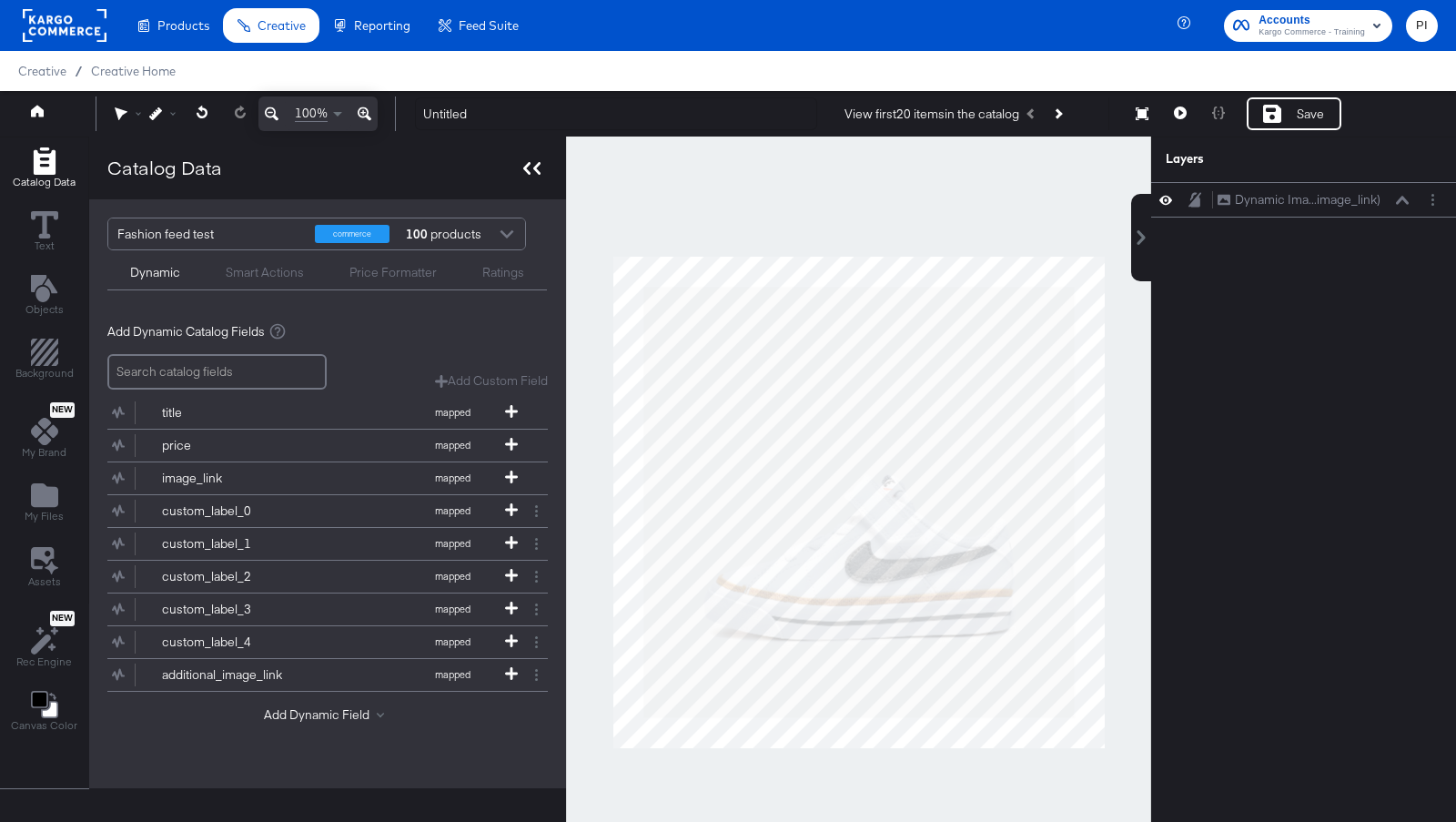
click at [526, 166] on icon at bounding box center [531, 168] width 17 height 13
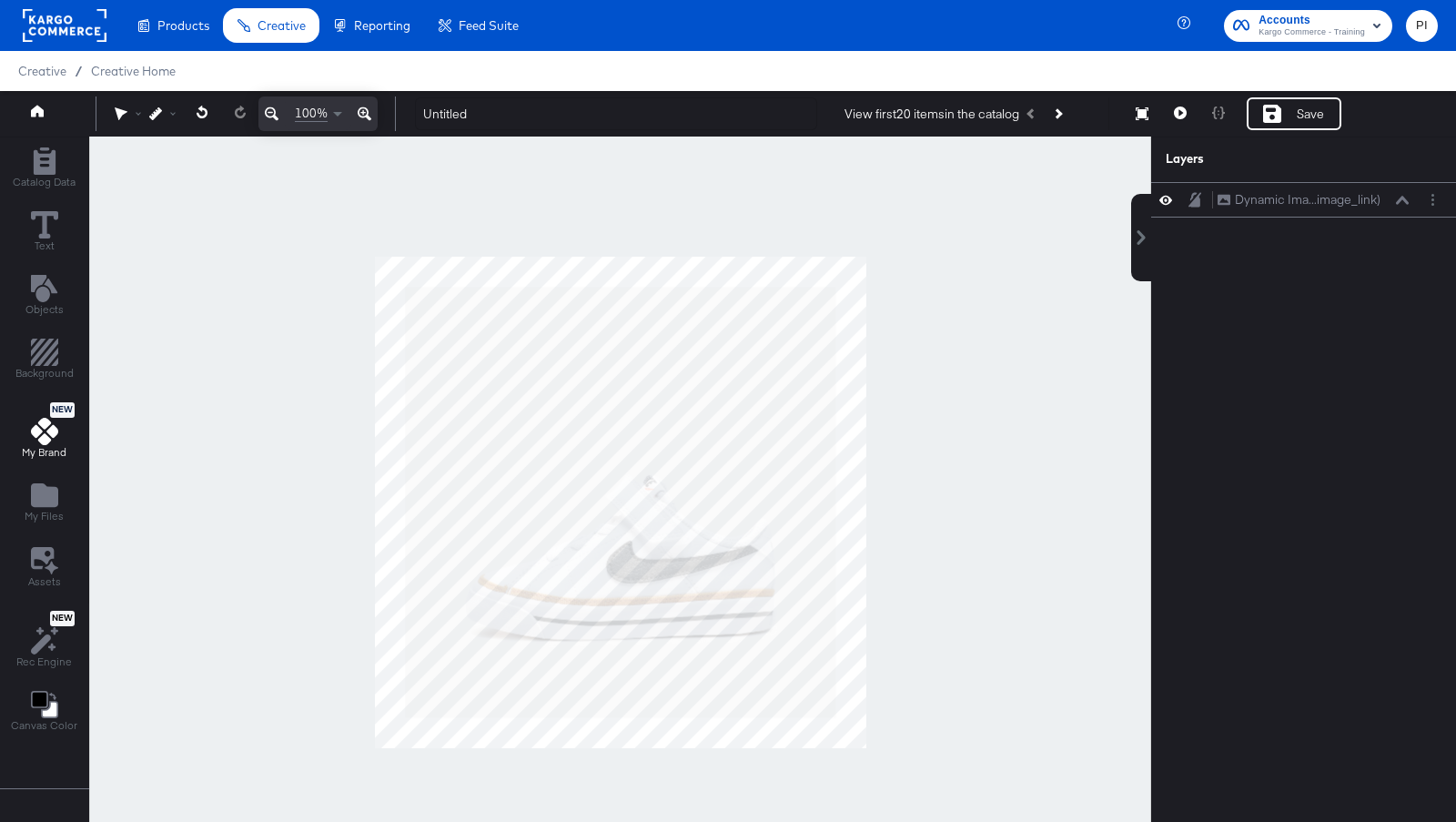
click at [33, 423] on icon at bounding box center [45, 431] width 28 height 28
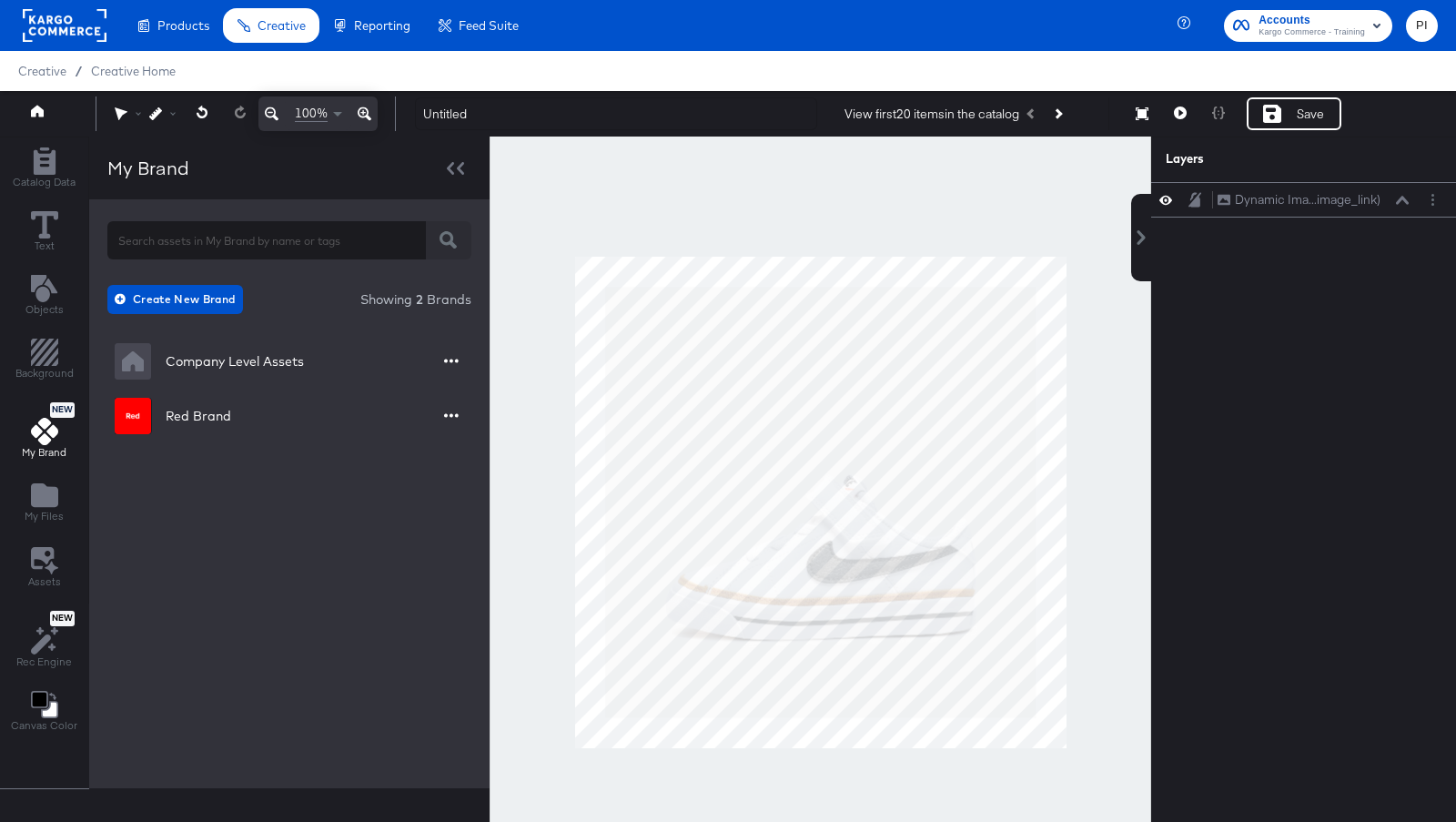
click at [54, 433] on icon at bounding box center [45, 431] width 28 height 28
click at [460, 165] on div at bounding box center [455, 168] width 32 height 27
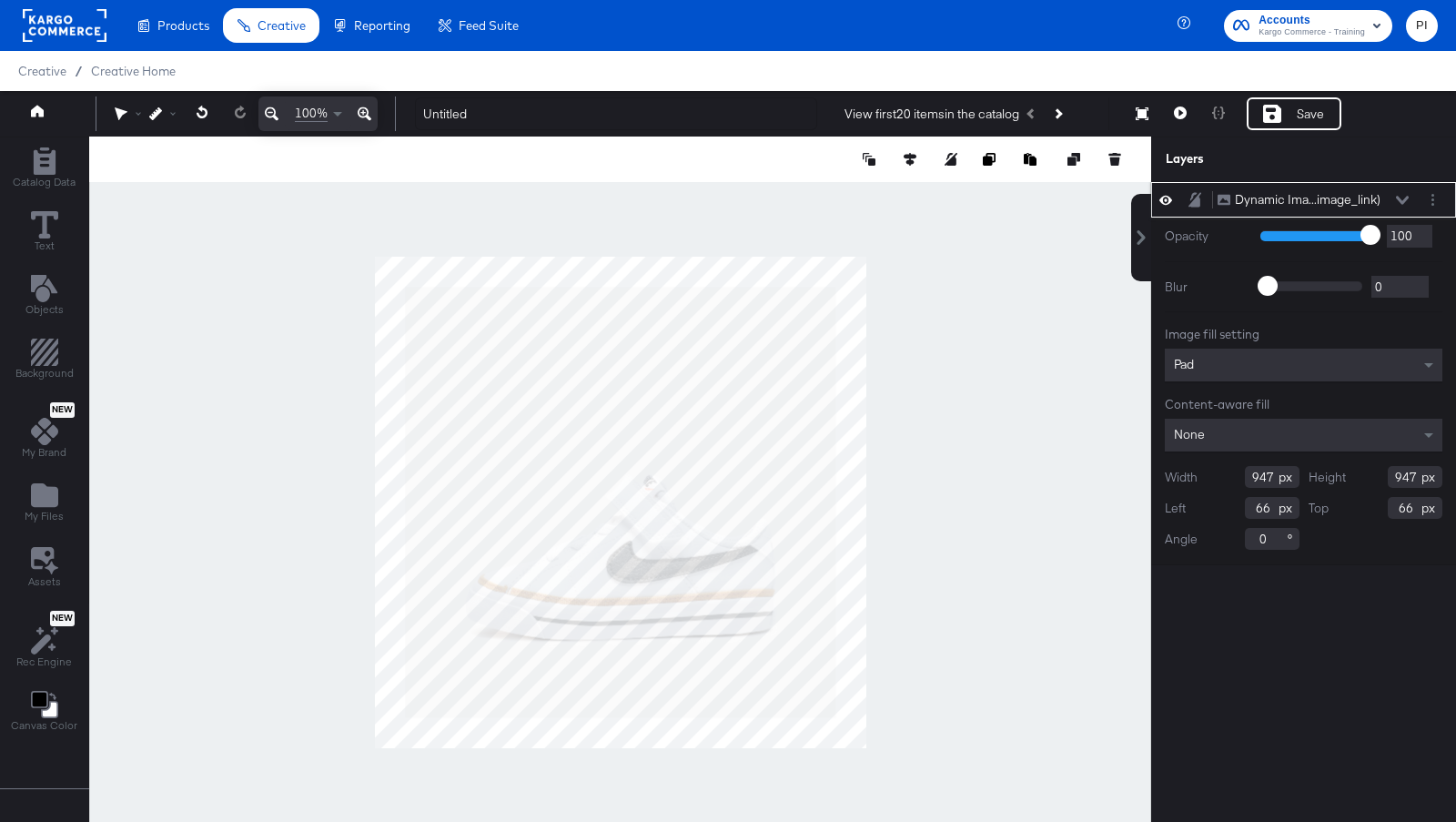
click at [960, 380] on div at bounding box center [619, 503] width 1062 height 732
click at [1400, 190] on div "Dynamic Ima...image_link) Dynamic Image (image_link)" at bounding box center [1312, 199] width 193 height 19
click at [1419, 192] on div "Dynamic Ima...image_link) Dynamic Image (image_link)" at bounding box center [1303, 199] width 290 height 19
click at [1423, 192] on div at bounding box center [1432, 199] width 19 height 19
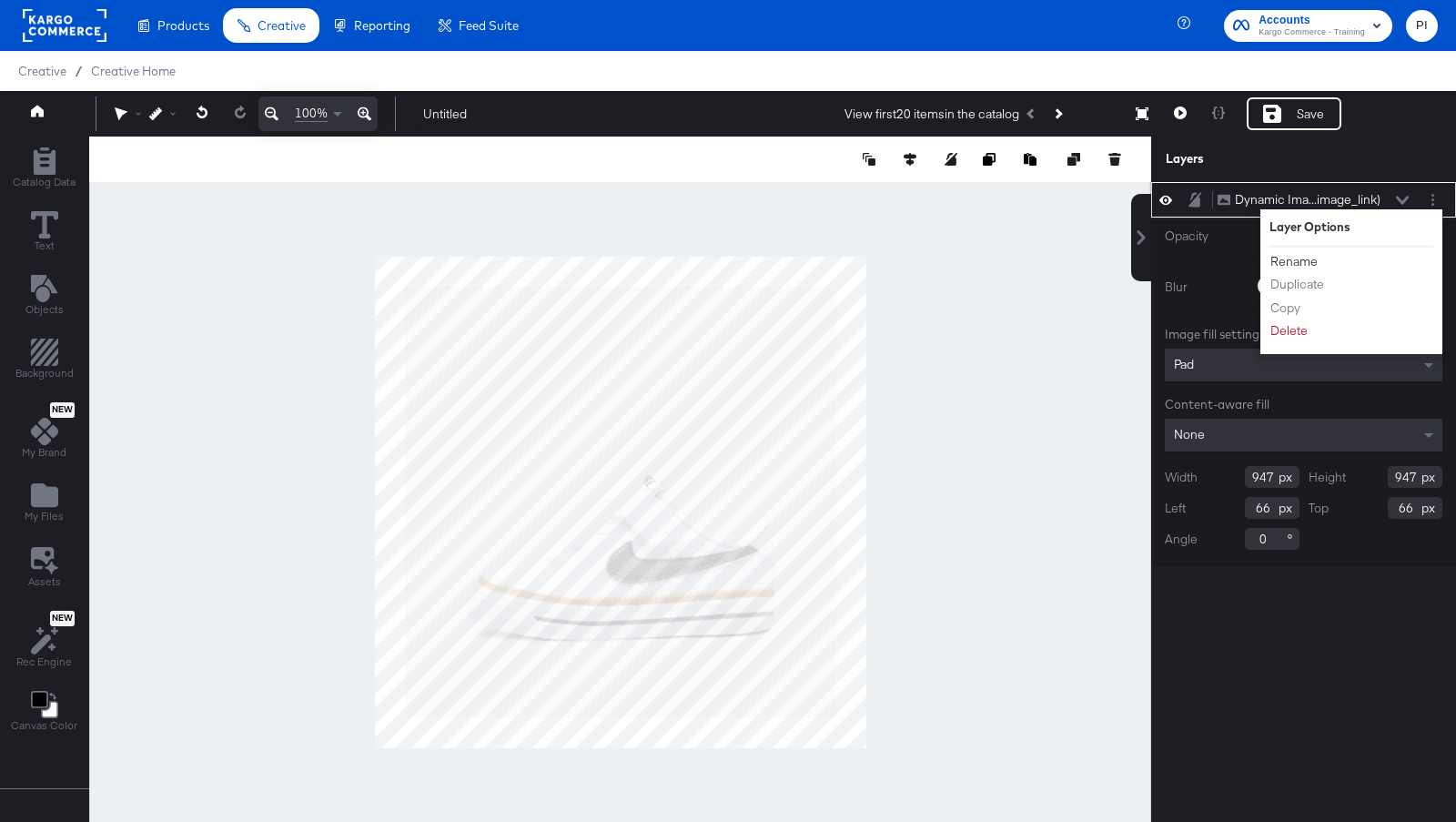
click at [1313, 253] on button "Rename" at bounding box center [1294, 261] width 50 height 19
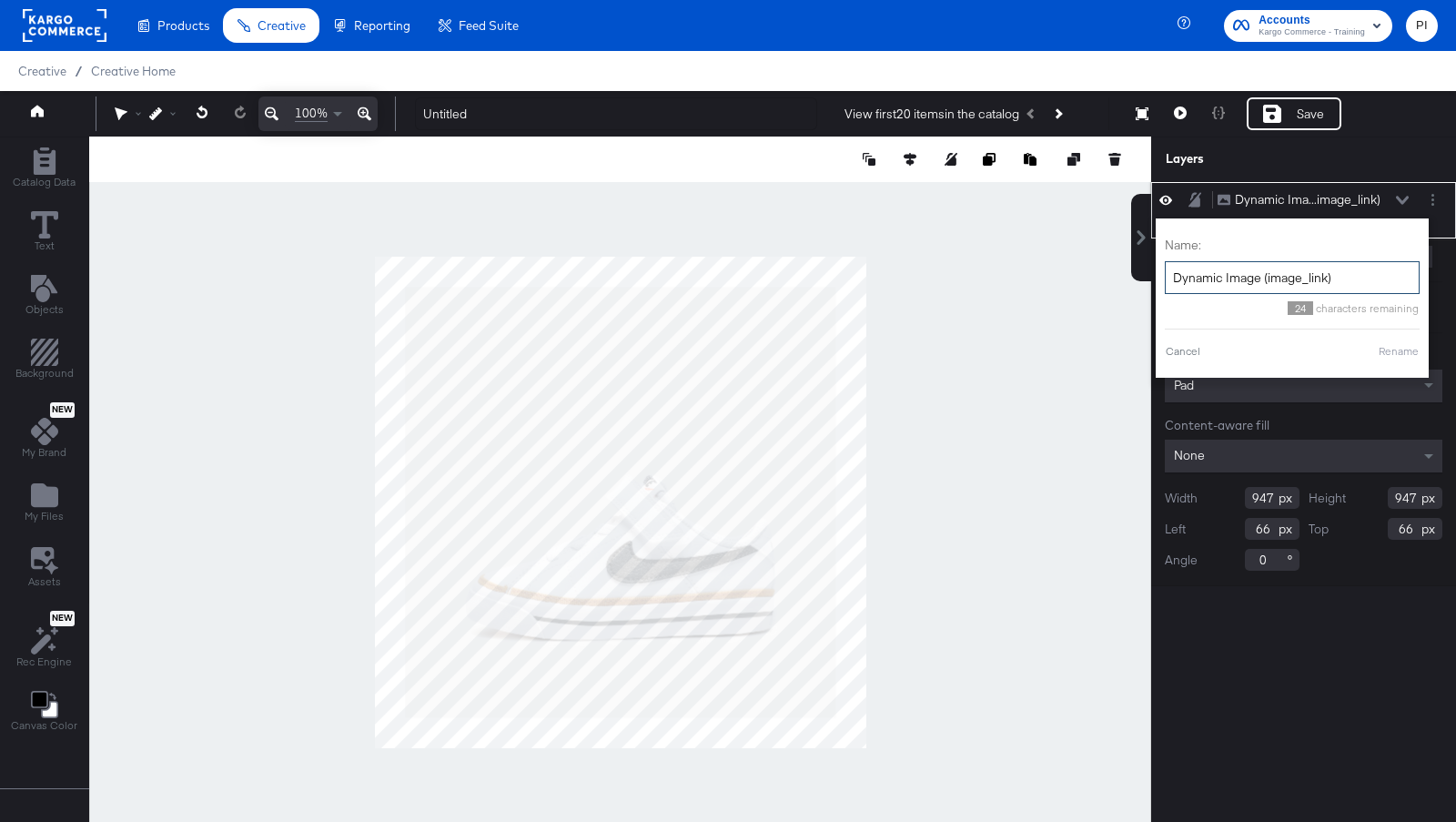
click at [1323, 268] on input "Dynamic Image (image_link)" at bounding box center [1291, 278] width 255 height 34
click at [1323, 268] on input "Dynamic Image ℗Ro)" at bounding box center [1269, 278] width 255 height 34
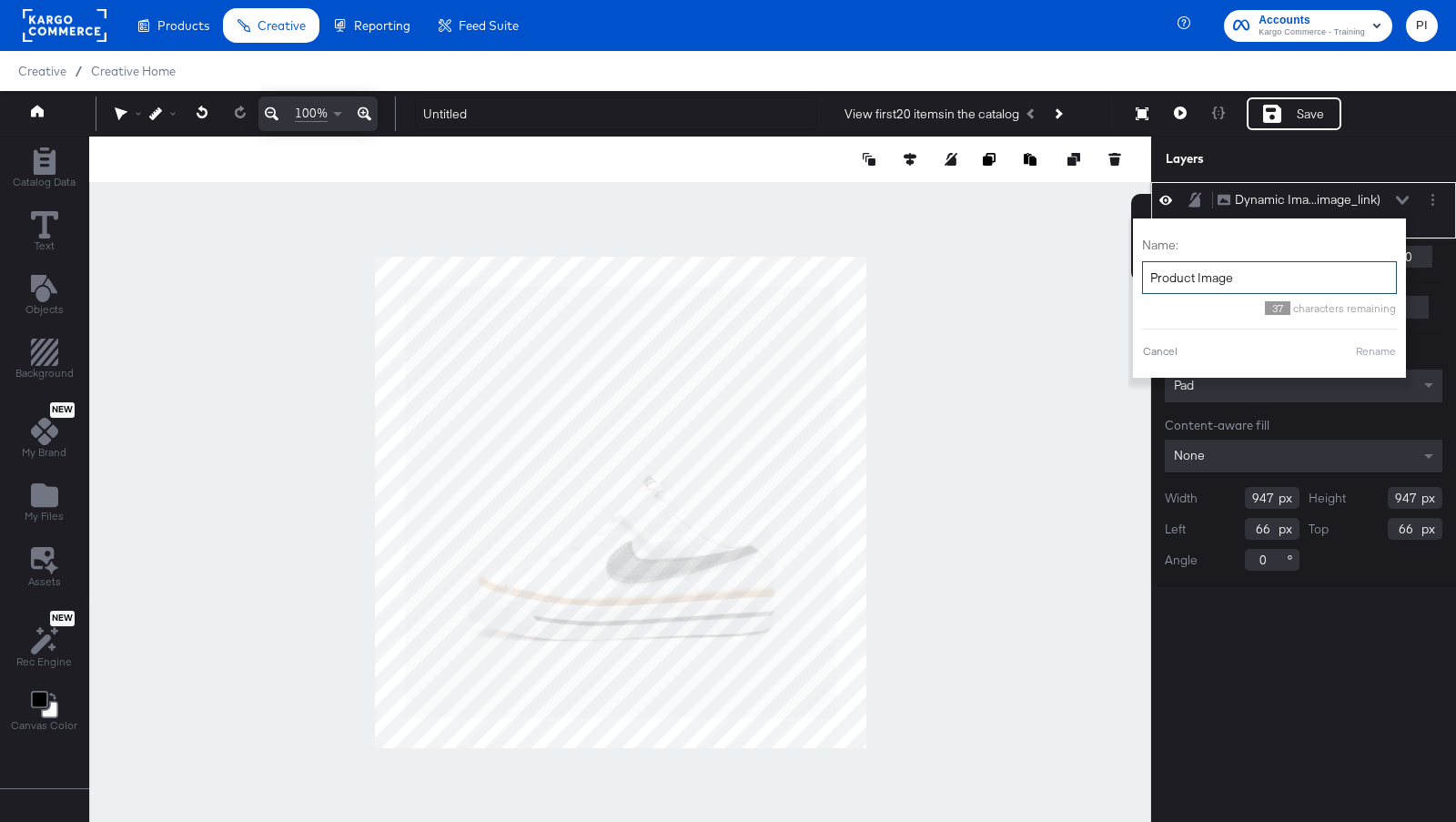
type input "Product Image"
click at [1420, 201] on div "Dynamic Ima...image_link) Dynamic Image (image_link) Name: Product Image 37 cha…" at bounding box center [1303, 210] width 290 height 40
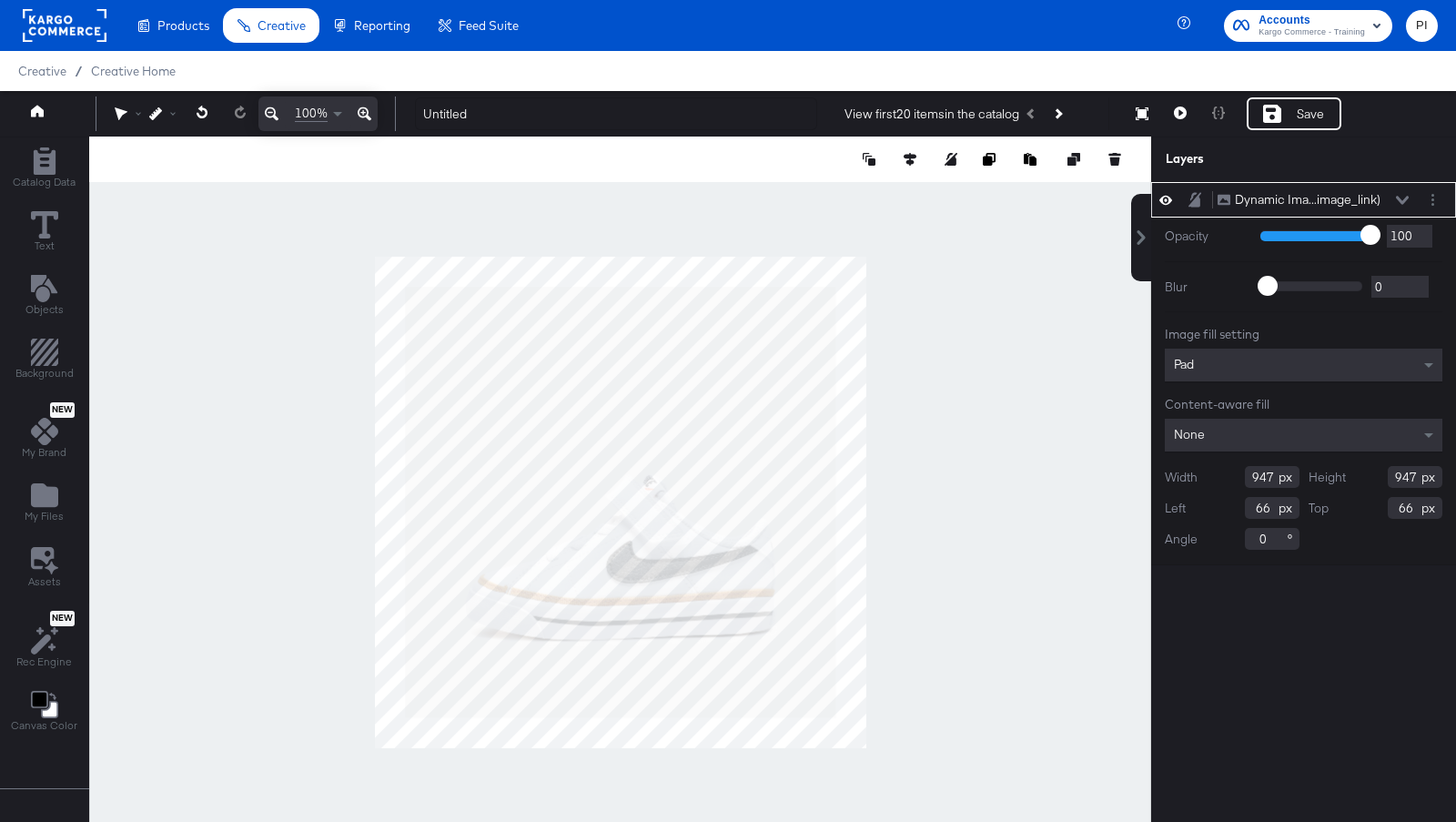
click at [1416, 201] on div "Dynamic Ima...image_link) Dynamic Image (image_link)" at bounding box center [1317, 199] width 203 height 19
click at [1398, 197] on icon at bounding box center [1401, 199] width 13 height 8
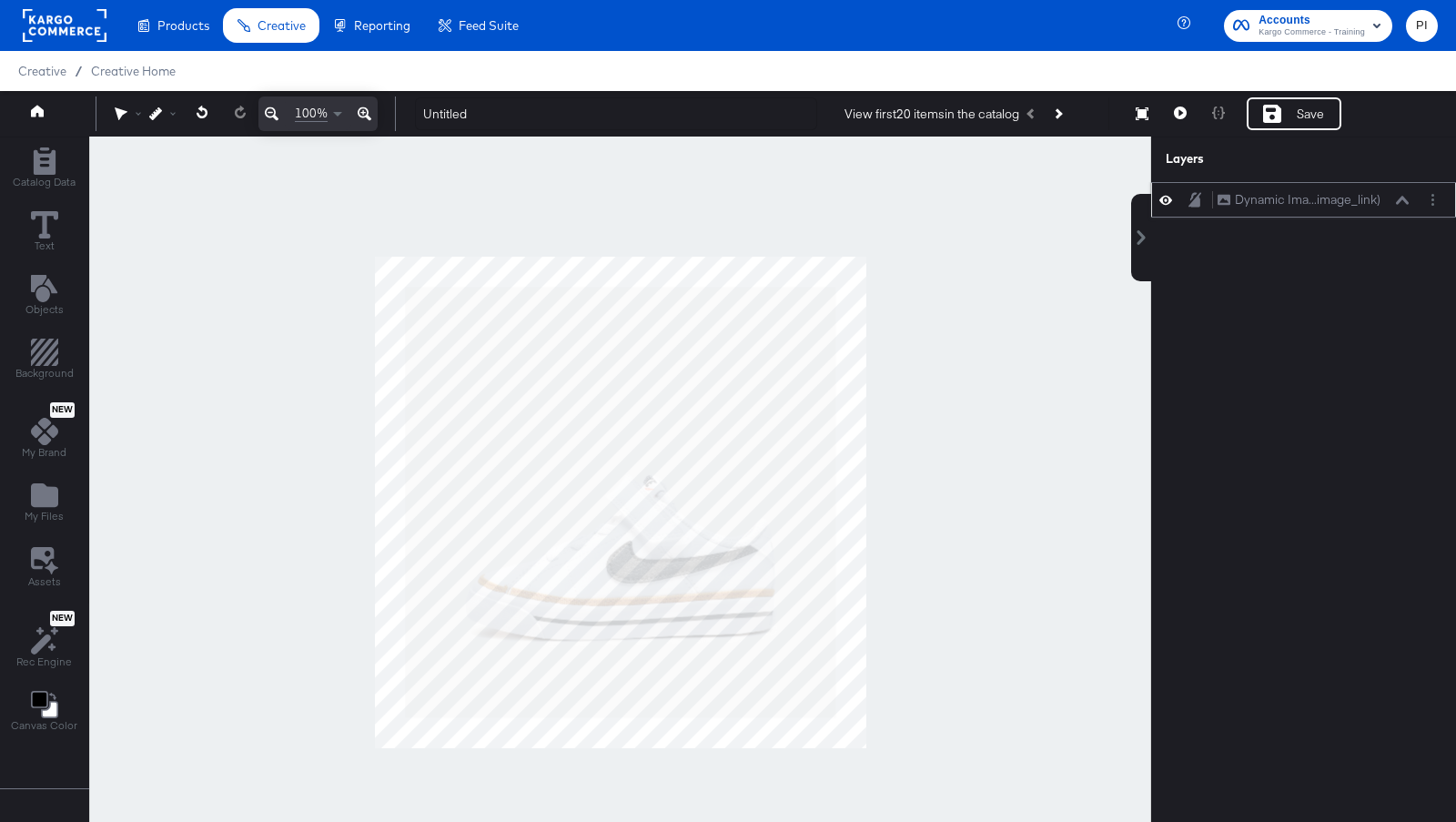
click at [1400, 197] on icon at bounding box center [1401, 199] width 13 height 9
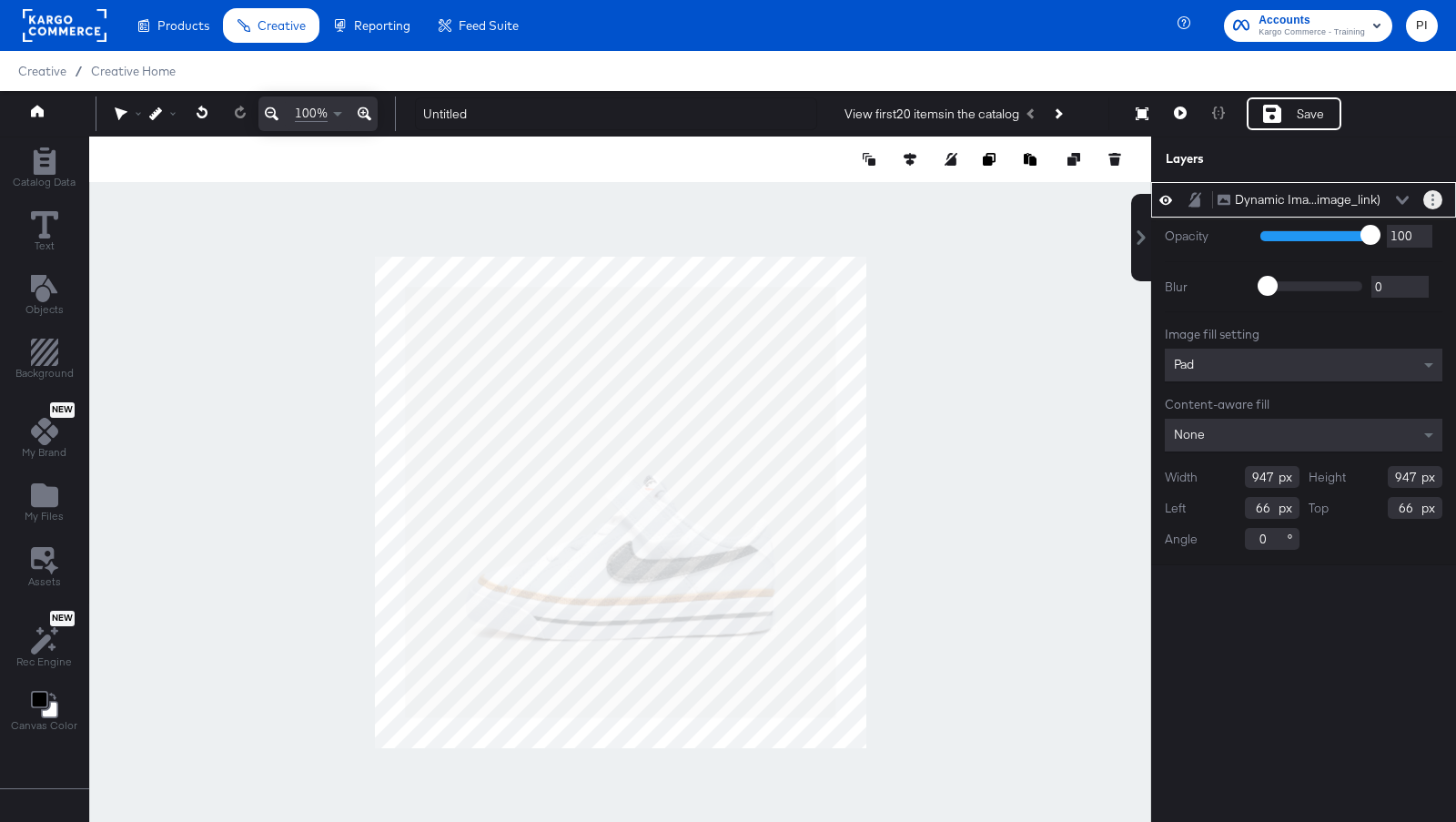
click at [1425, 201] on button "Layer Options" at bounding box center [1432, 199] width 19 height 19
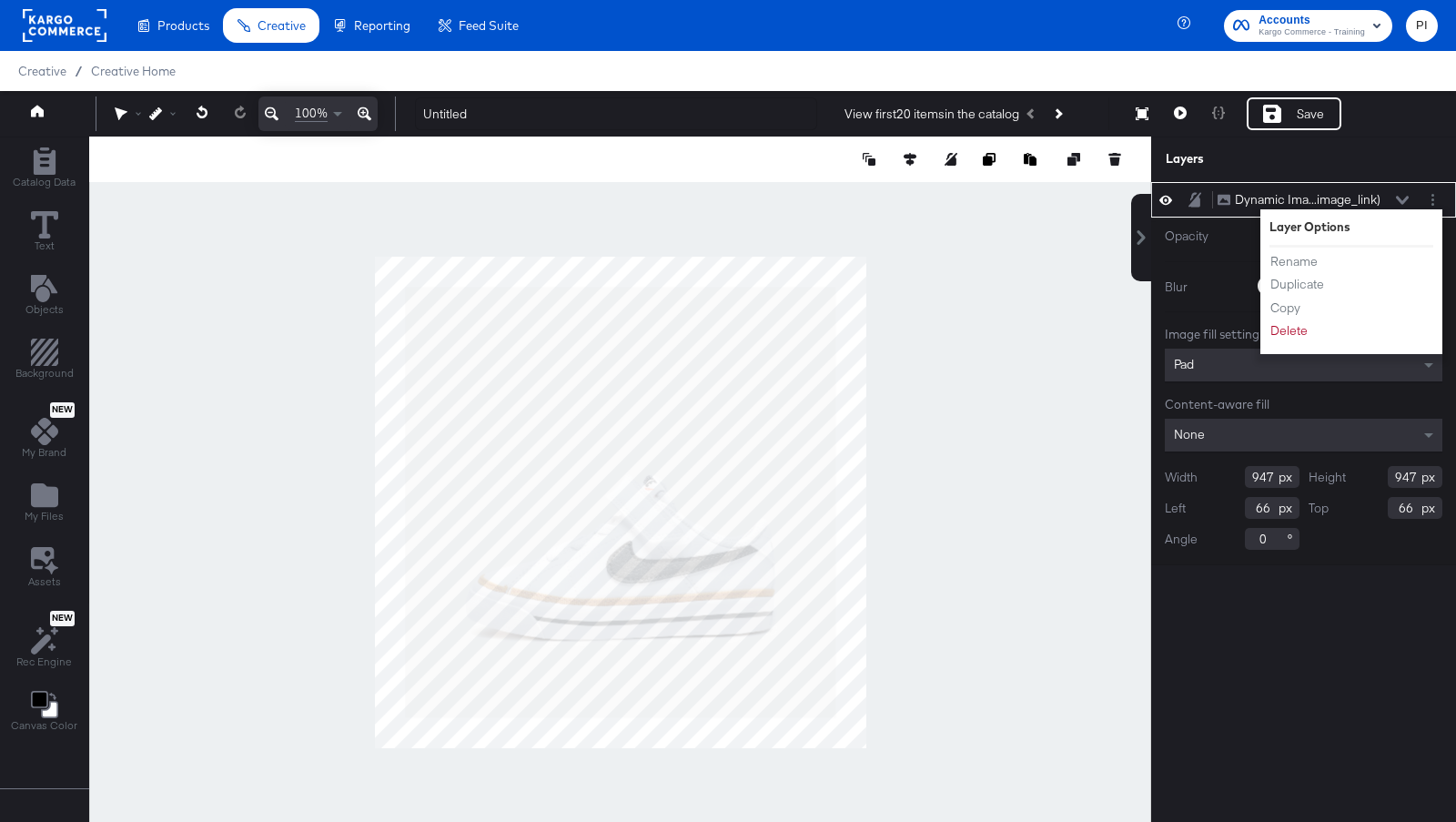
click at [1319, 261] on li "Rename" at bounding box center [1319, 261] width 100 height 19
click at [1276, 260] on button "Rename" at bounding box center [1294, 261] width 50 height 19
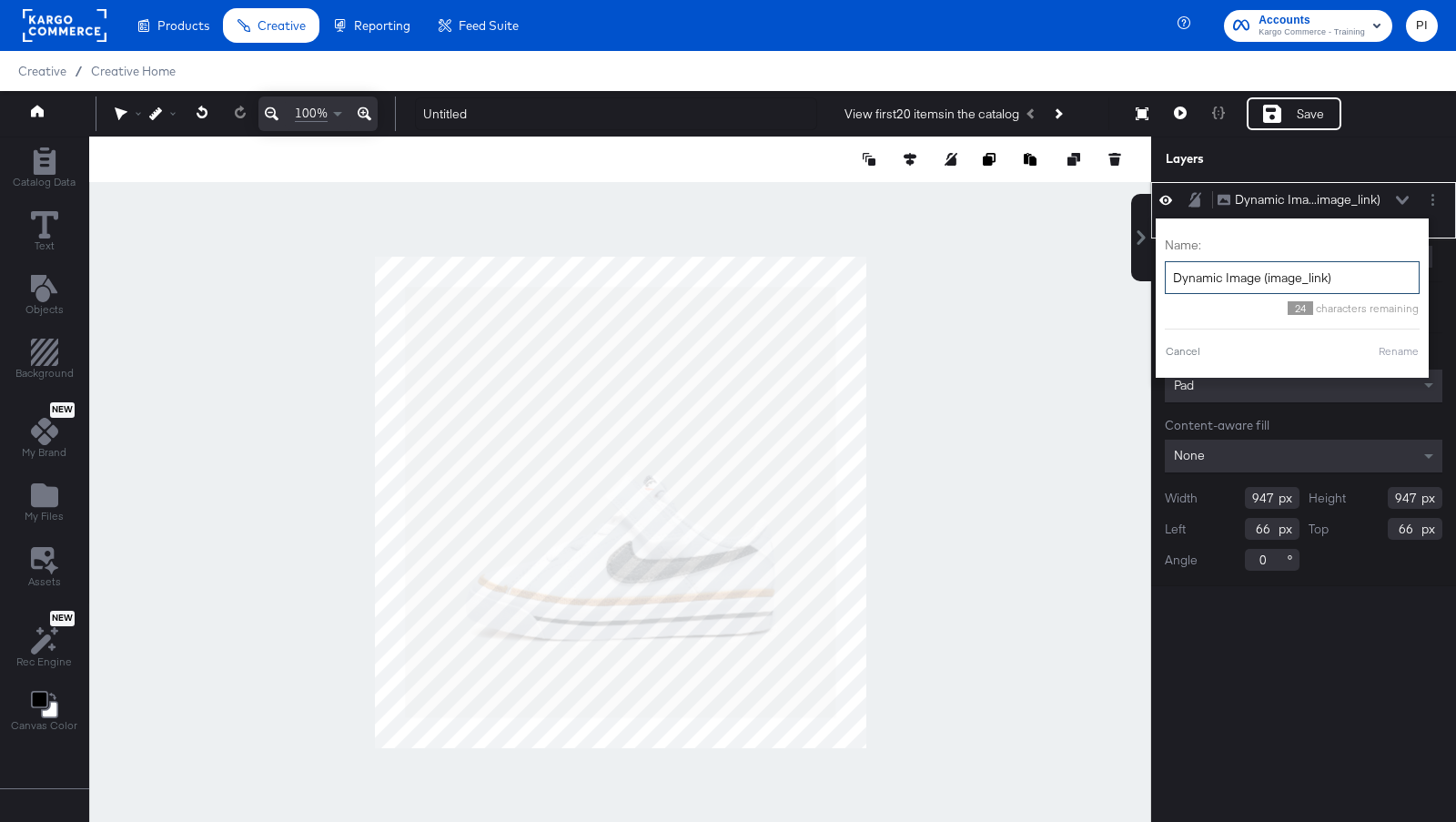
click at [1240, 277] on input "Dynamic Image (image_link)" at bounding box center [1291, 278] width 255 height 34
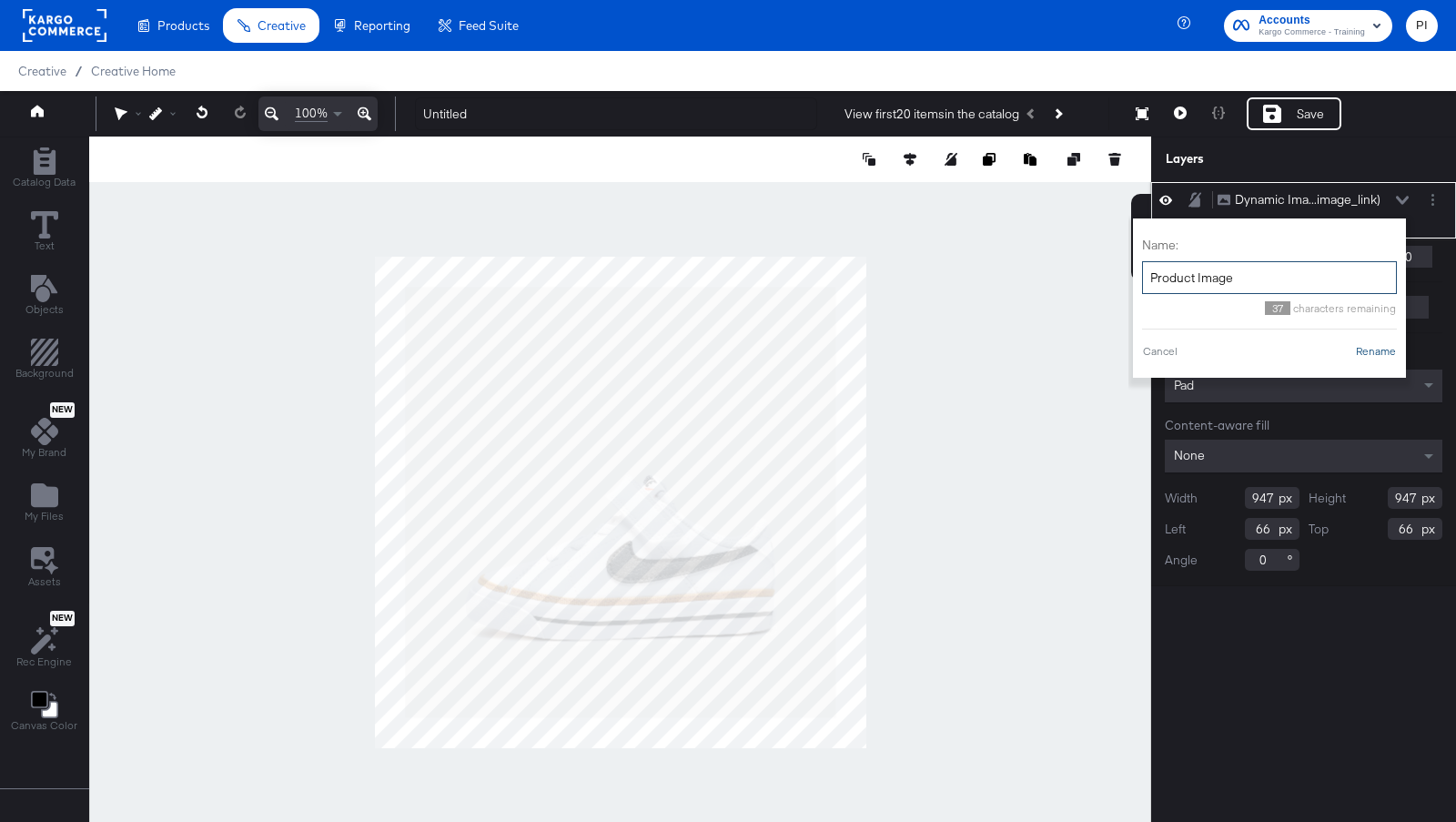
type input "Product Image"
click at [1387, 349] on button "Rename" at bounding box center [1376, 351] width 42 height 17
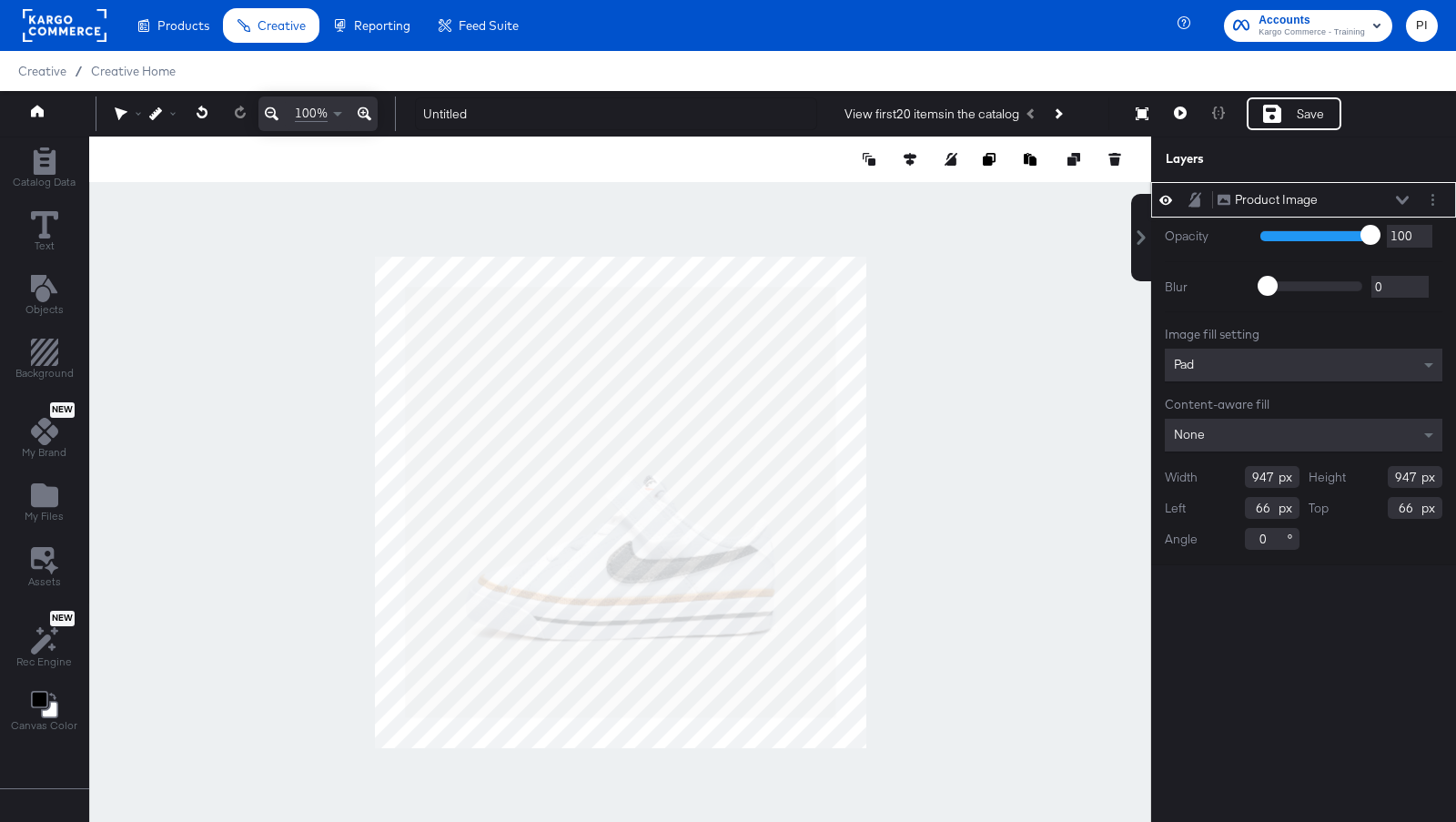
click at [1404, 206] on div "Product Image Product Image" at bounding box center [1312, 199] width 193 height 19
click at [1405, 204] on div "Product Image Product Image" at bounding box center [1312, 199] width 193 height 19
click at [1402, 195] on icon at bounding box center [1401, 199] width 13 height 9
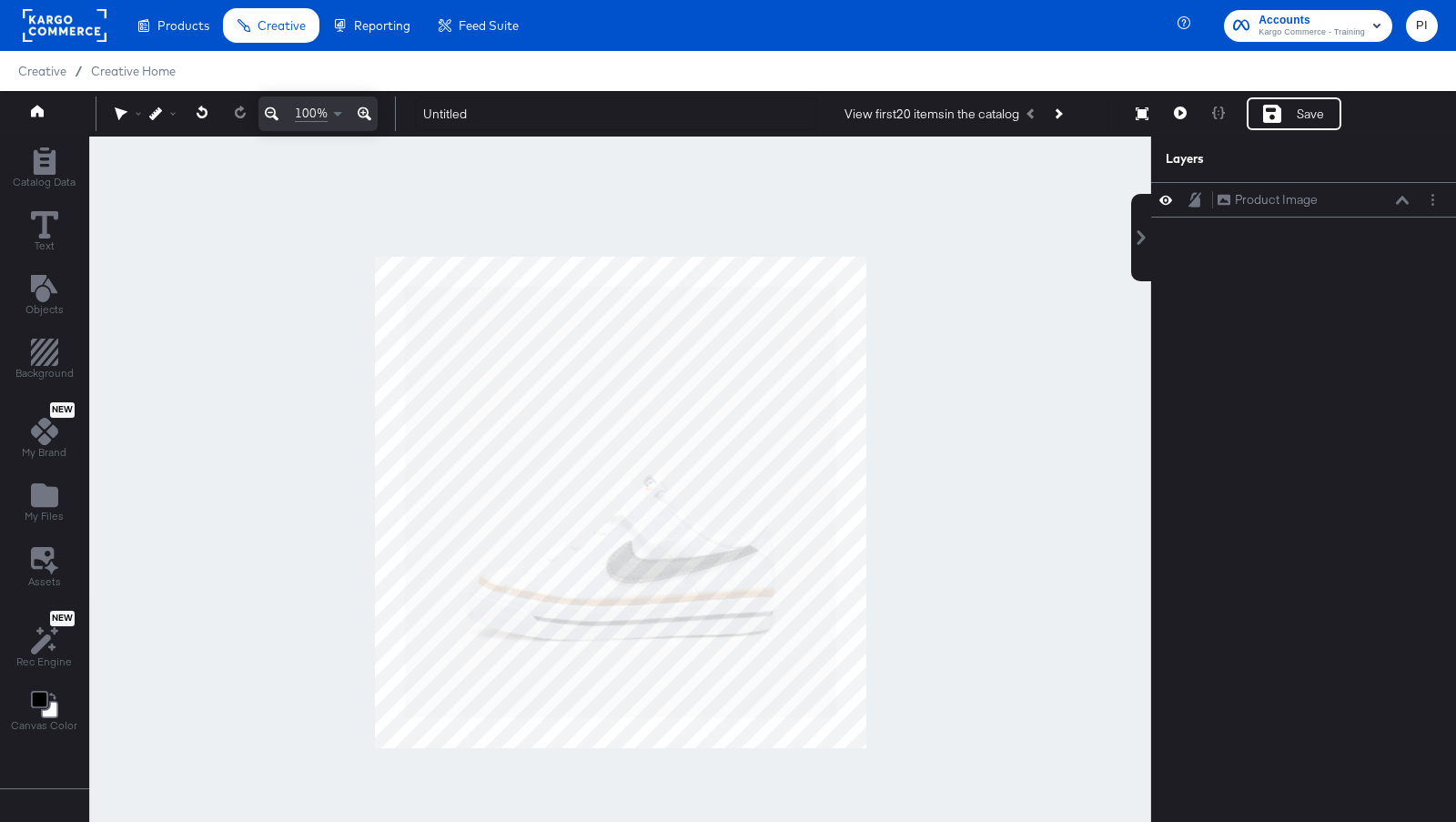
click at [979, 438] on div at bounding box center [619, 503] width 1062 height 732
click at [1060, 443] on div at bounding box center [619, 503] width 1062 height 732
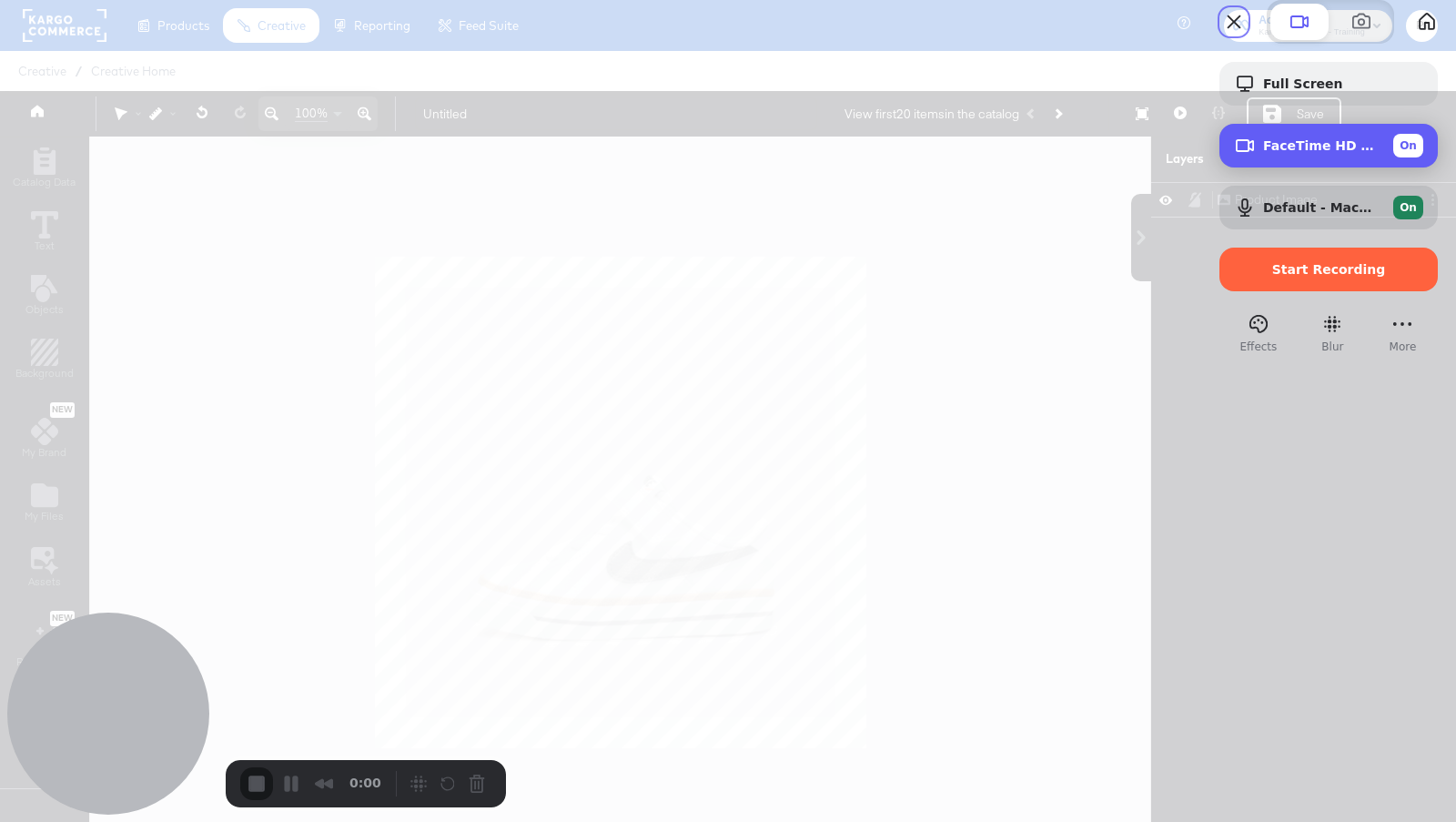
click at [1359, 158] on div "FaceTime HD Camera (1C1C:B782) On" at bounding box center [1343, 146] width 161 height 24
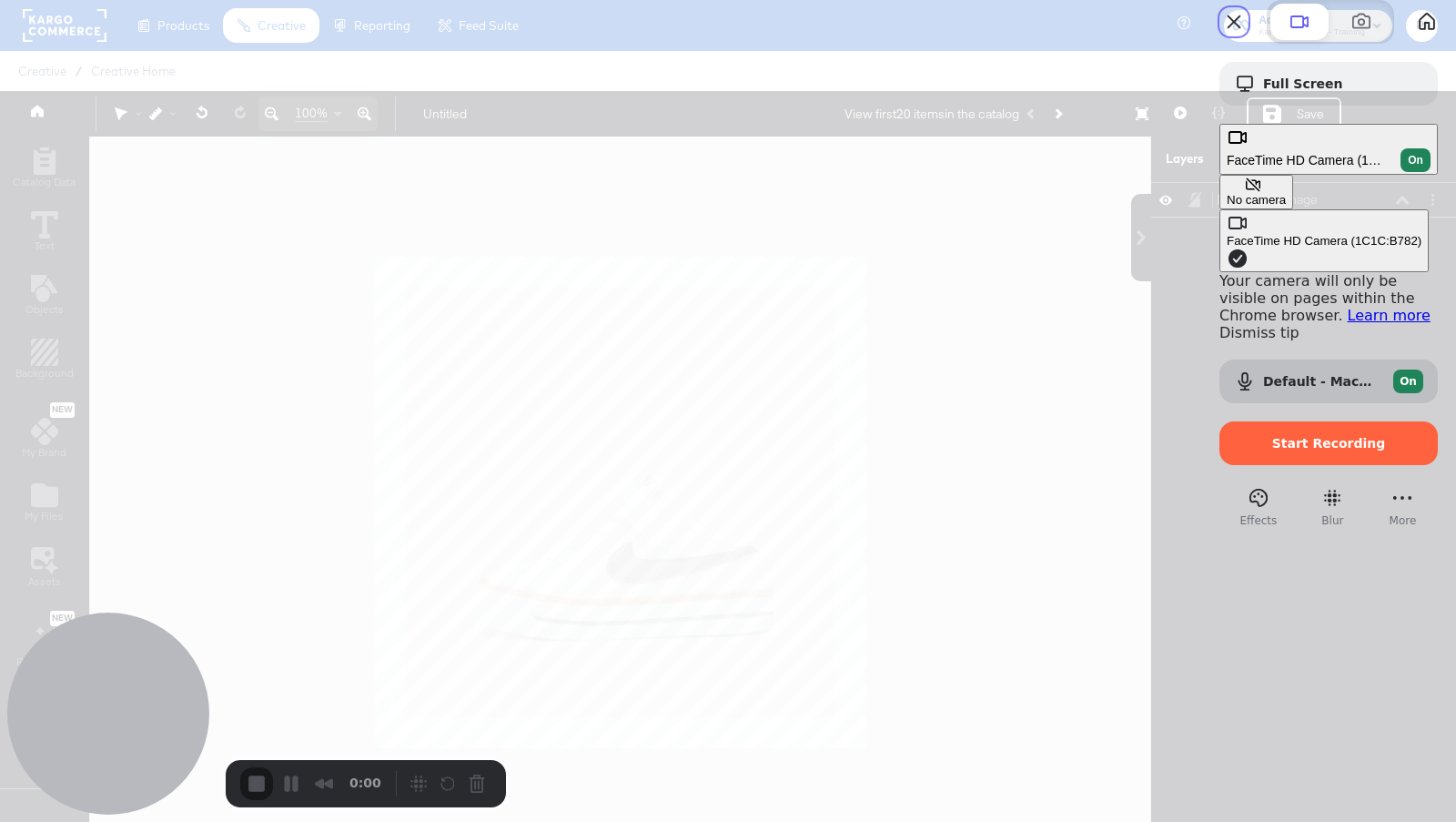
click at [1226, 193] on div "No camera" at bounding box center [1256, 200] width 59 height 14
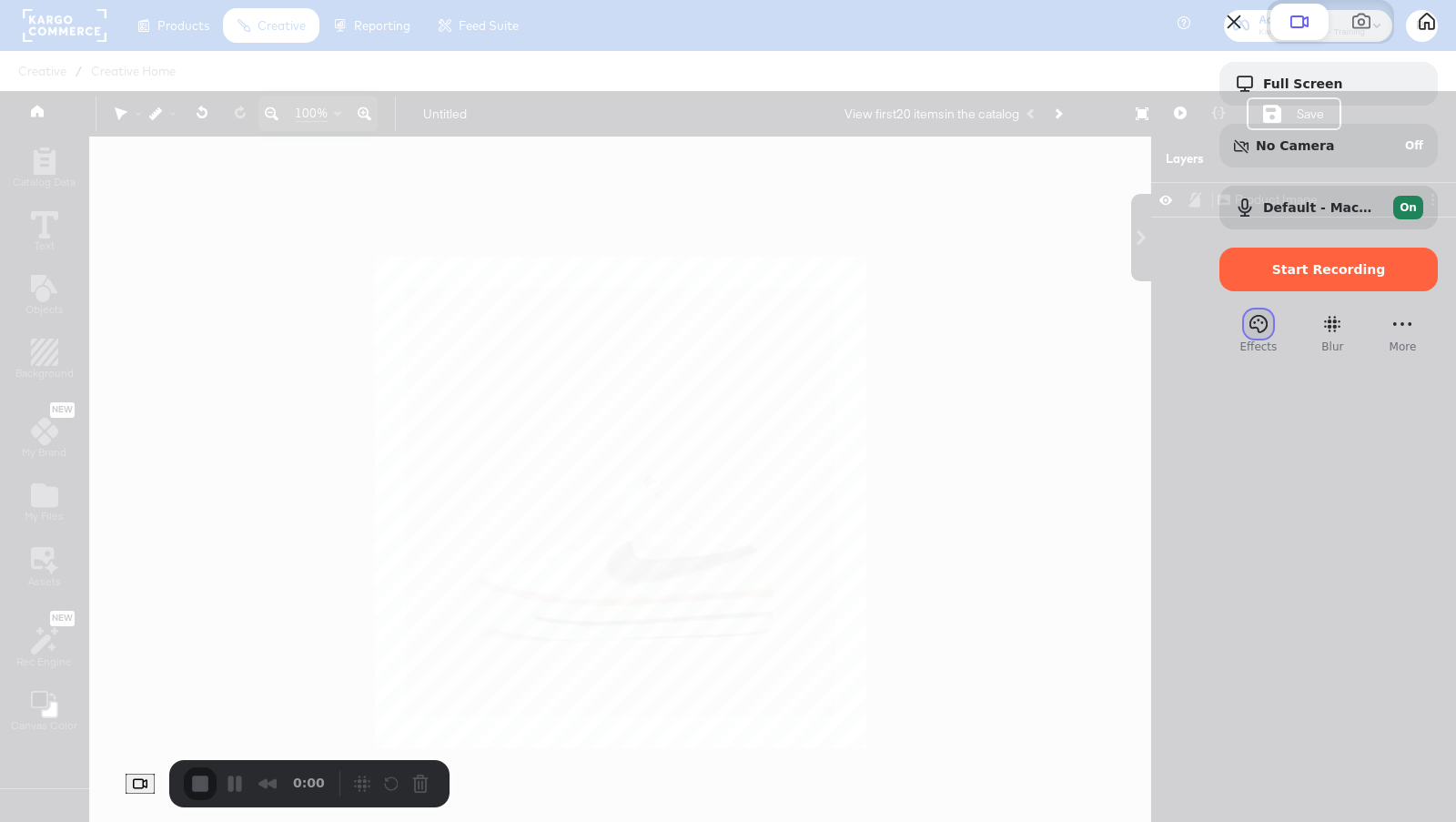
click at [1244, 338] on button "Effects" at bounding box center [1258, 323] width 29 height 29
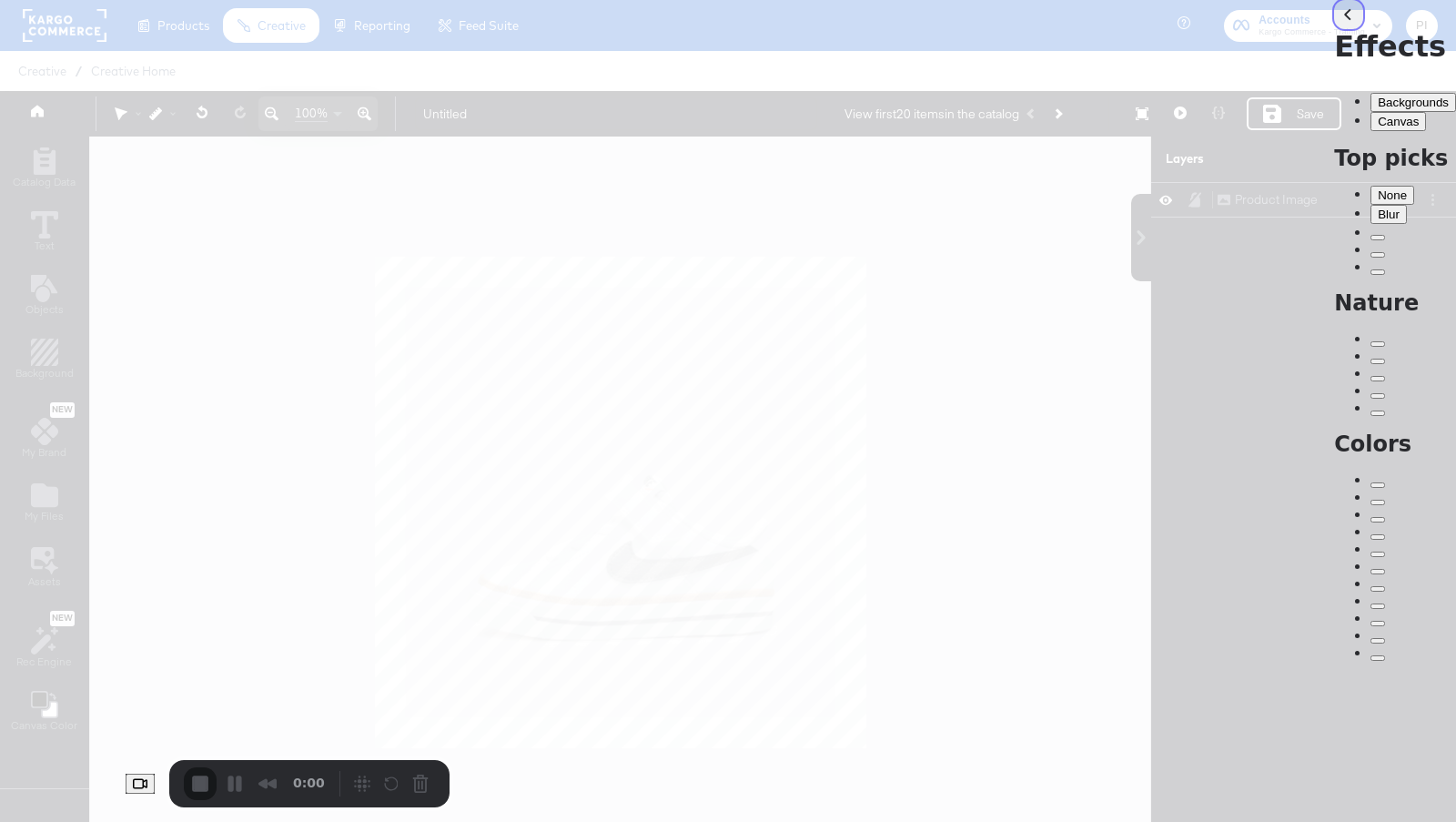
click at [1334, 29] on button "back" at bounding box center [1348, 14] width 29 height 29
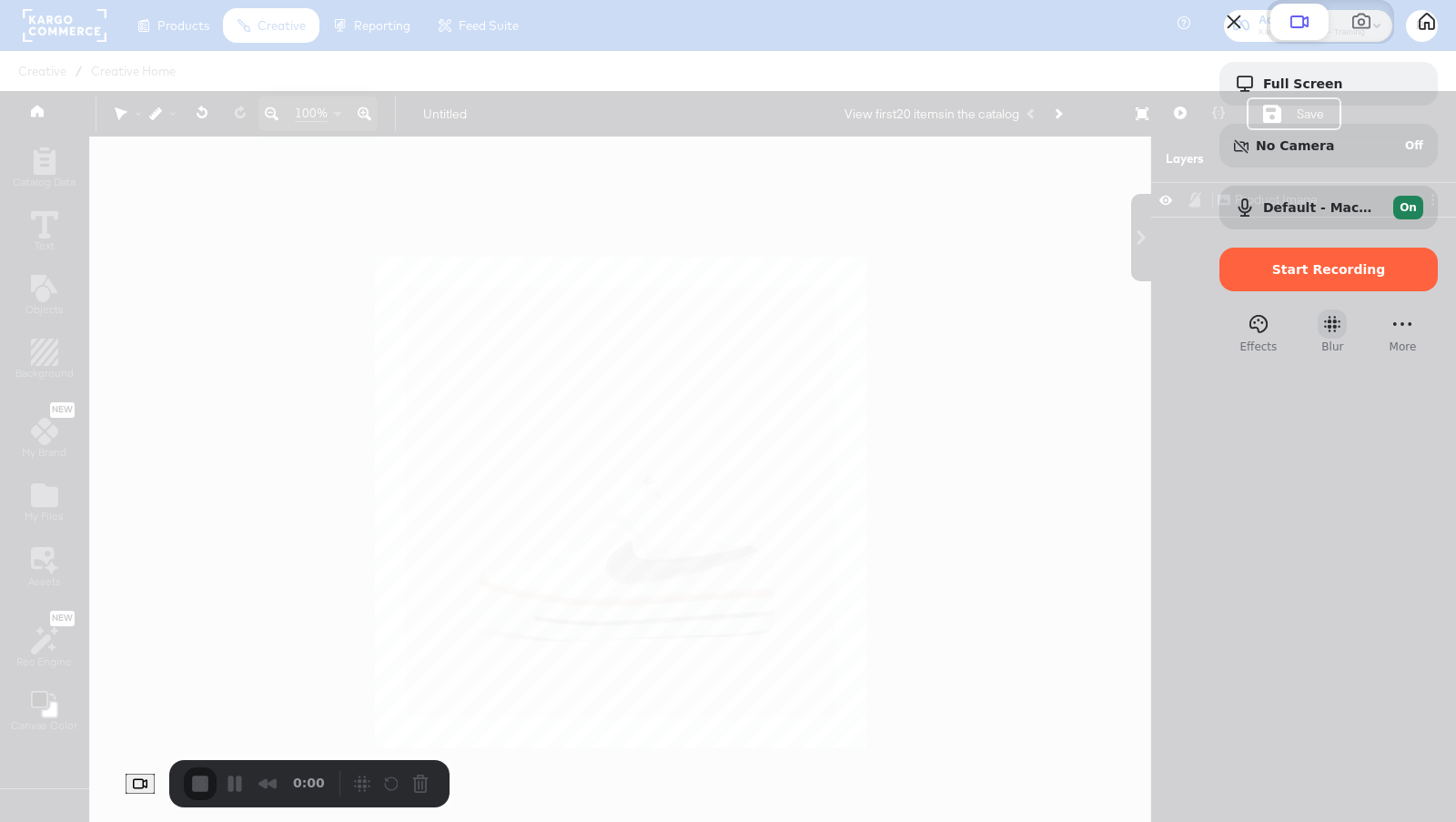
click at [1317, 338] on button "Blur" at bounding box center [1331, 323] width 29 height 29
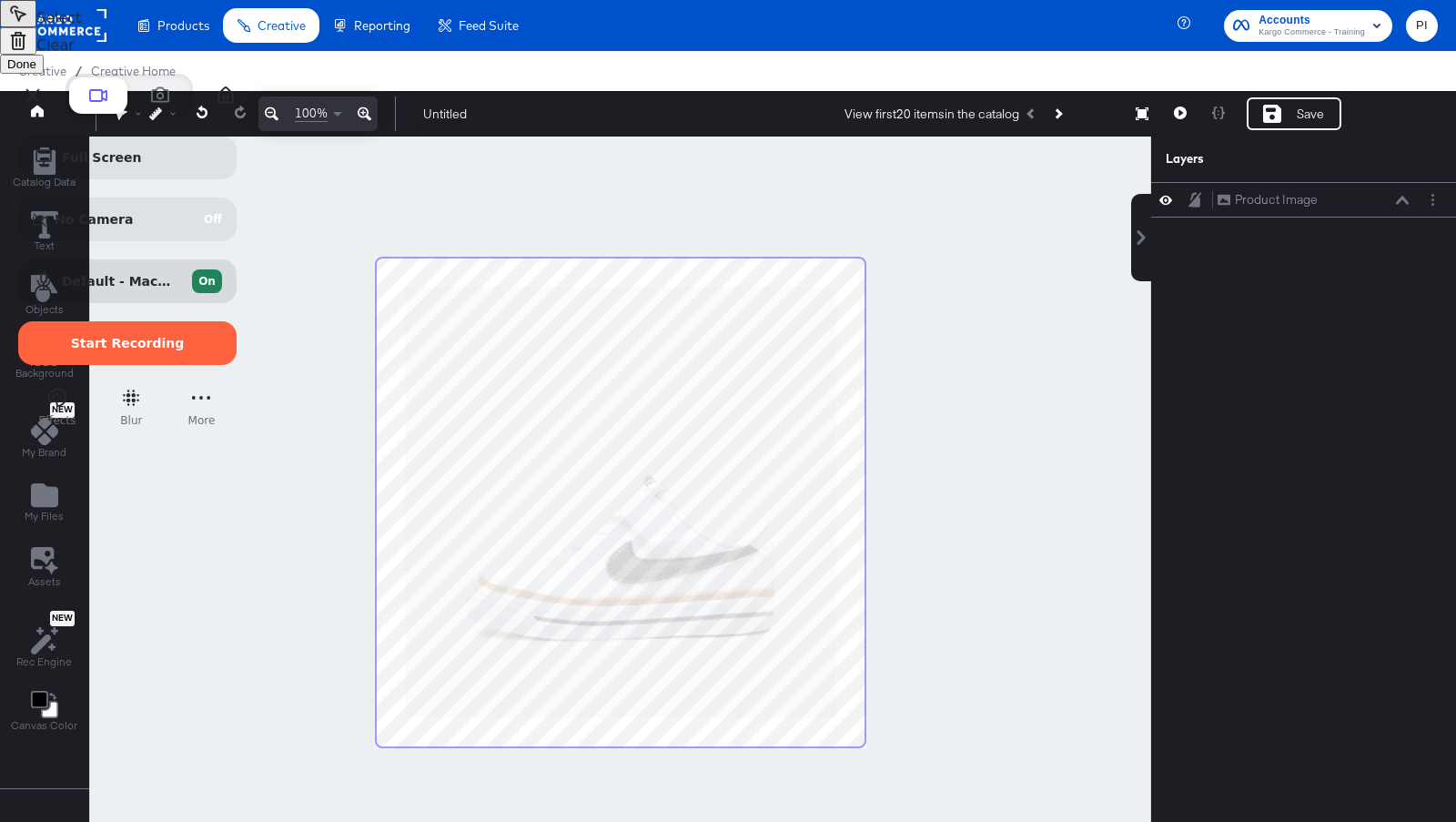
click at [37, 55] on button "Select to clear all blurs" at bounding box center [18, 42] width 37 height 28
click at [37, 71] on span "Done" at bounding box center [21, 64] width 29 height 14
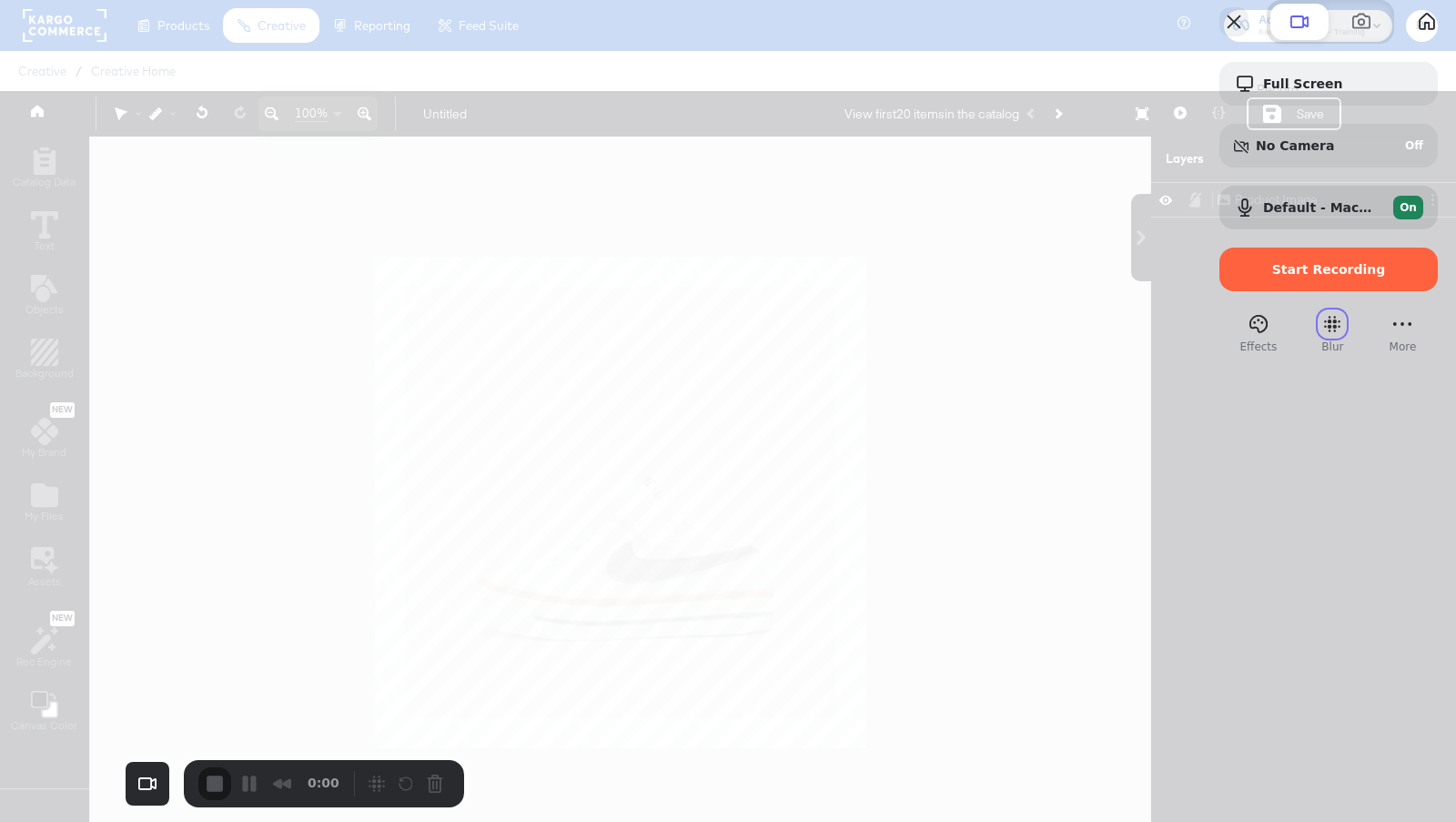
click at [1219, 37] on button "Close" at bounding box center [1233, 21] width 29 height 29
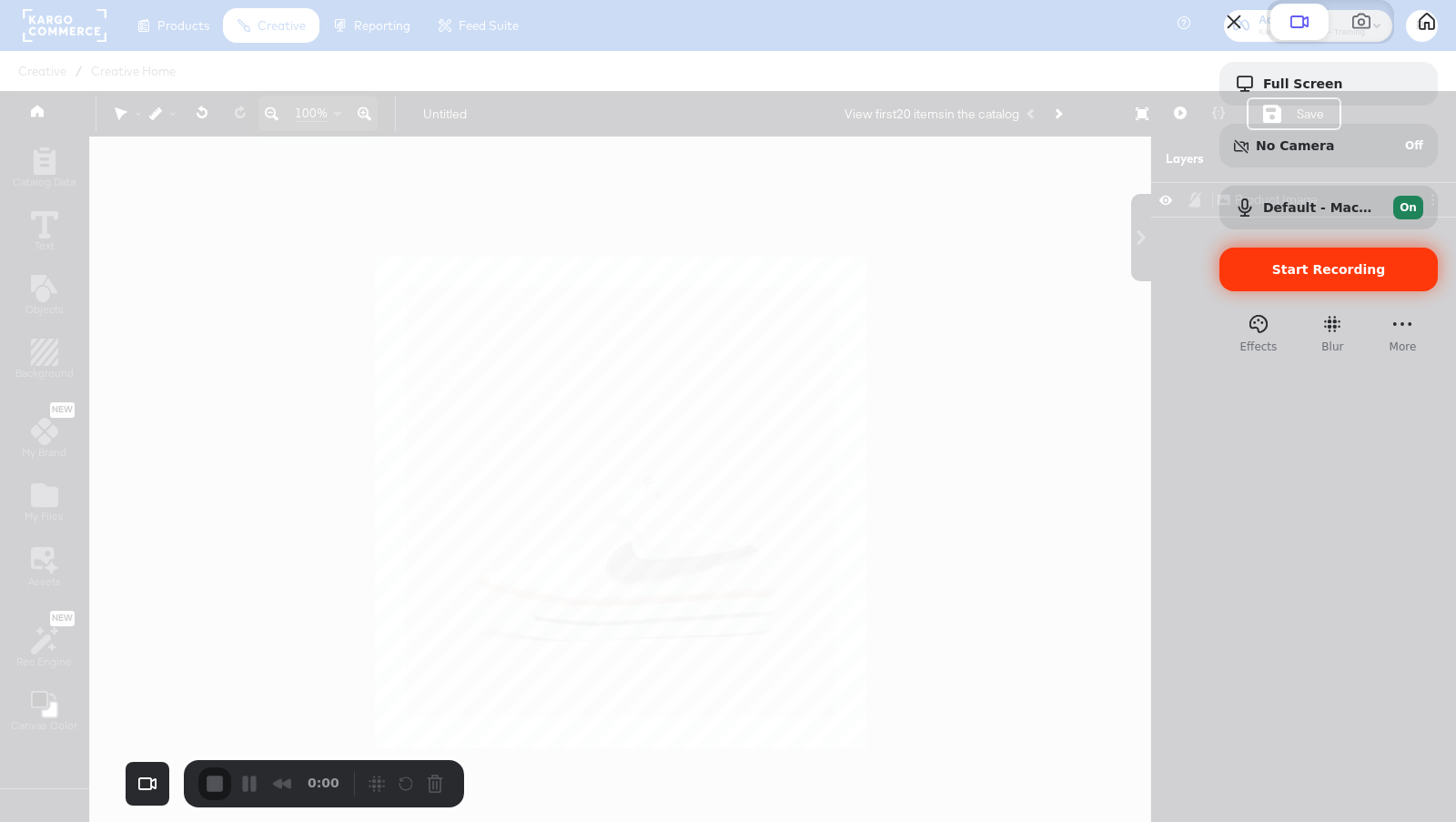
click at [1265, 292] on div "Start Recording" at bounding box center [1328, 270] width 218 height 44
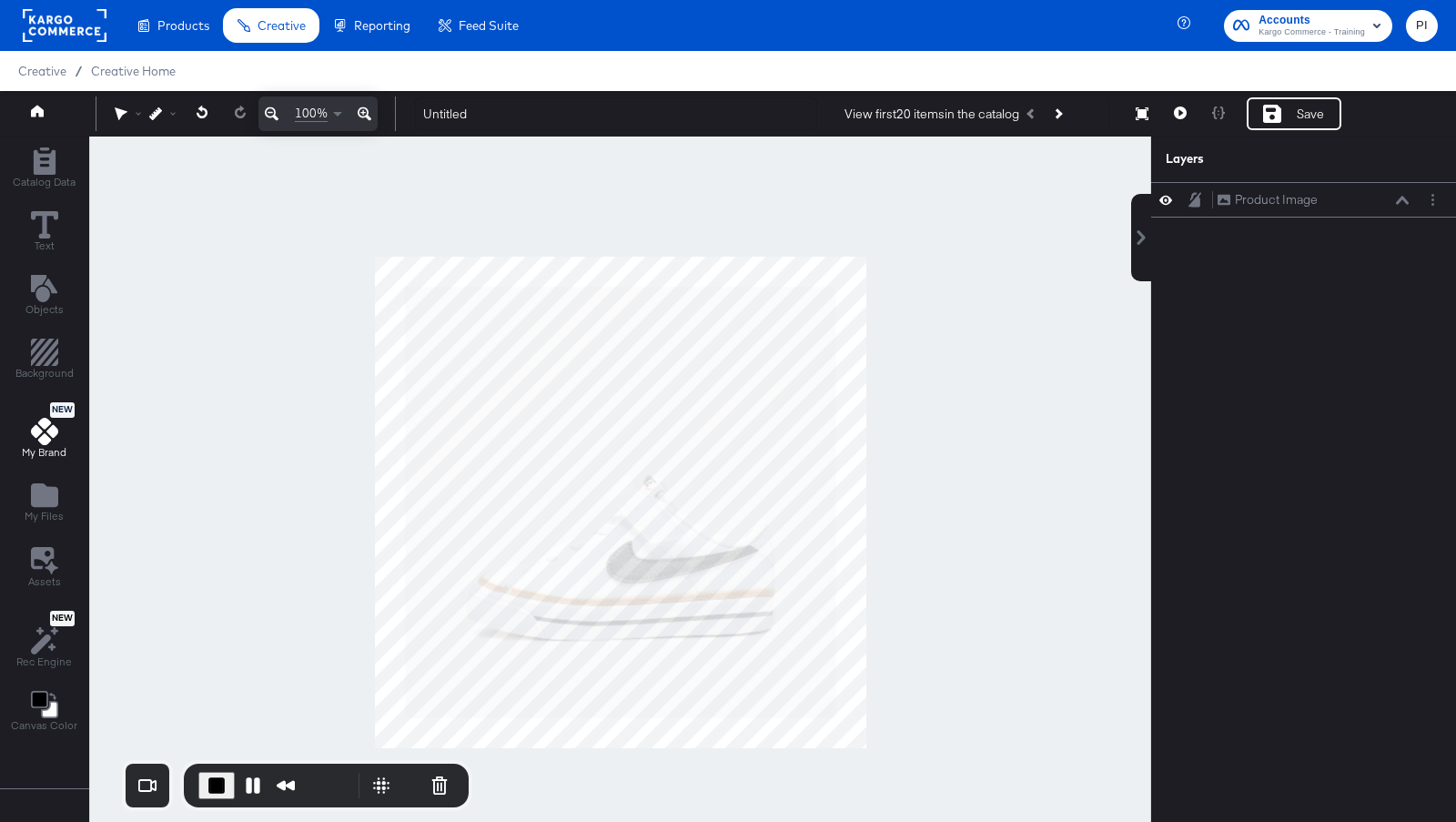
click at [46, 431] on icon at bounding box center [45, 431] width 28 height 28
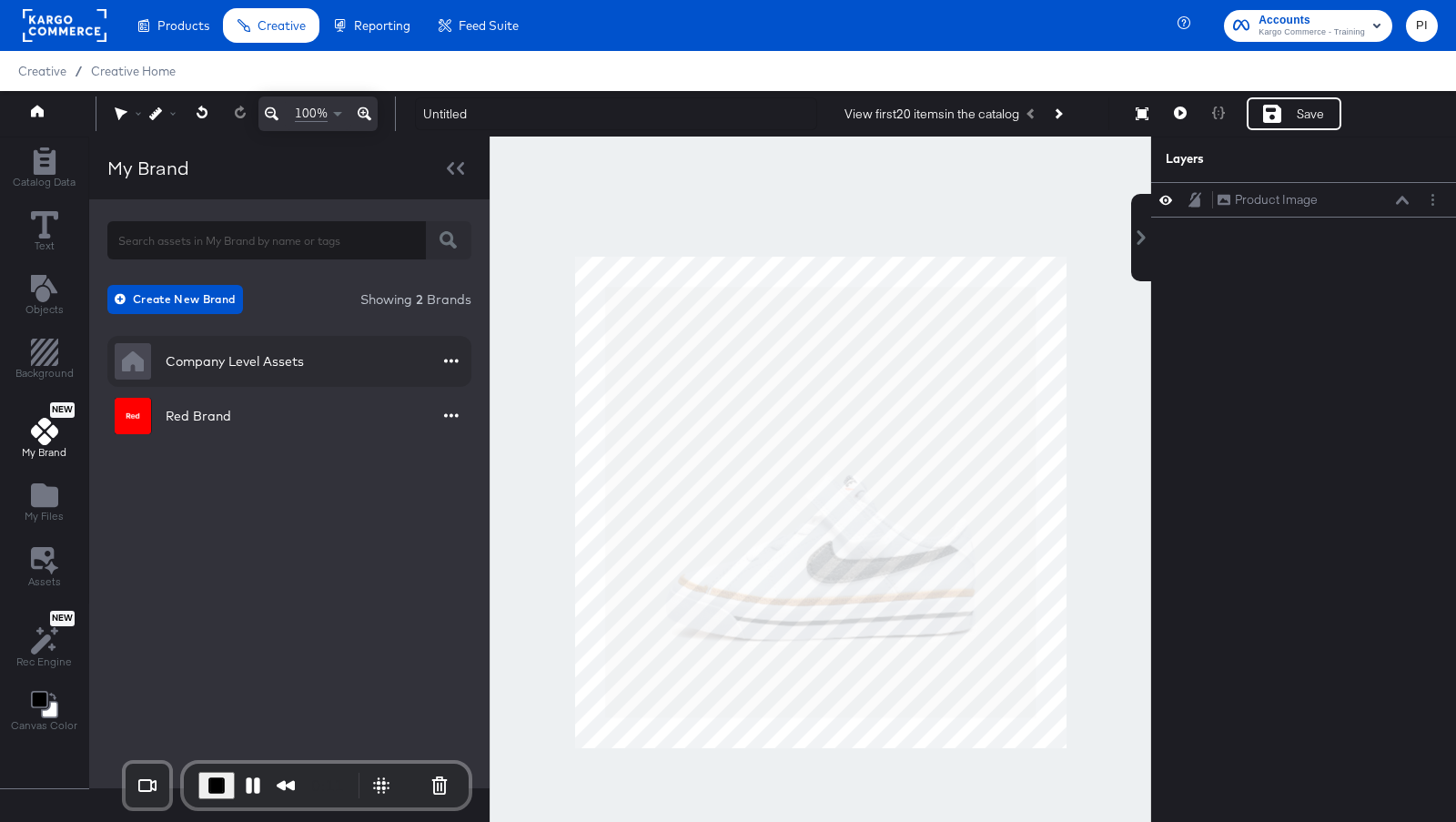
click at [207, 355] on div "Company Level Assets" at bounding box center [235, 361] width 139 height 18
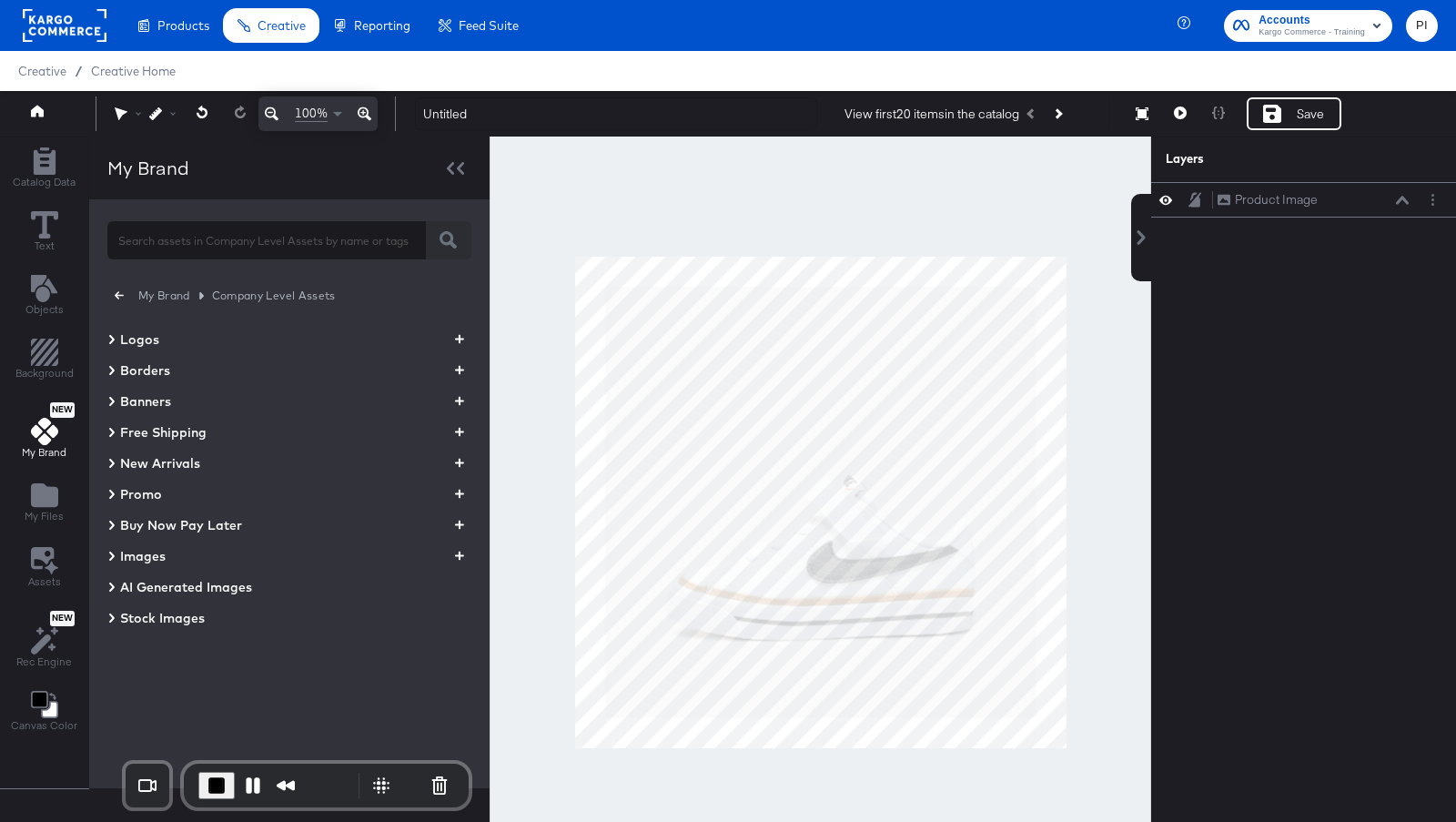
click at [117, 294] on icon "button" at bounding box center [119, 295] width 9 height 8
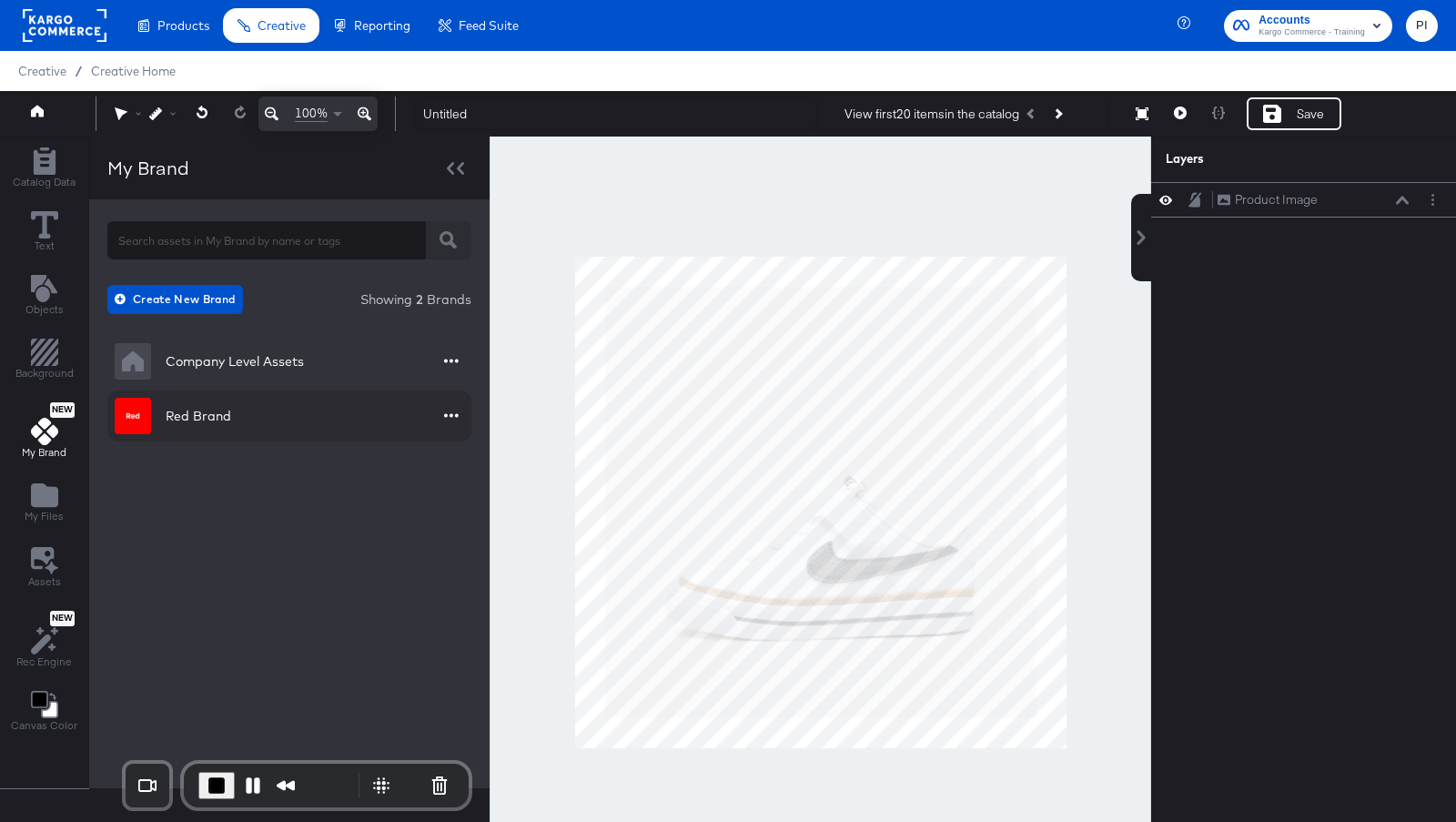
click at [205, 416] on div "Red Brand" at bounding box center [198, 415] width 65 height 18
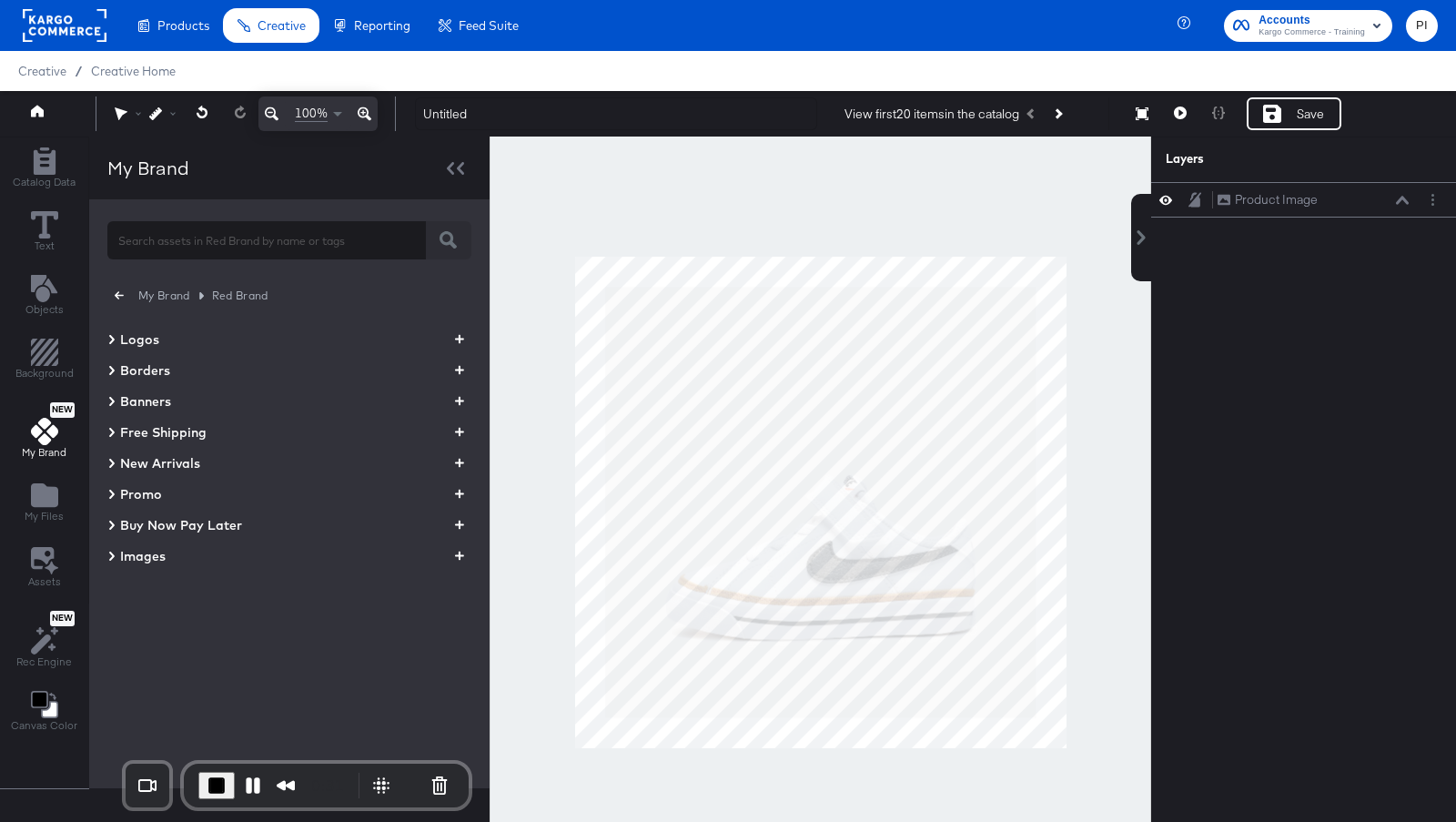
click at [116, 301] on icon "button" at bounding box center [119, 294] width 9 height 17
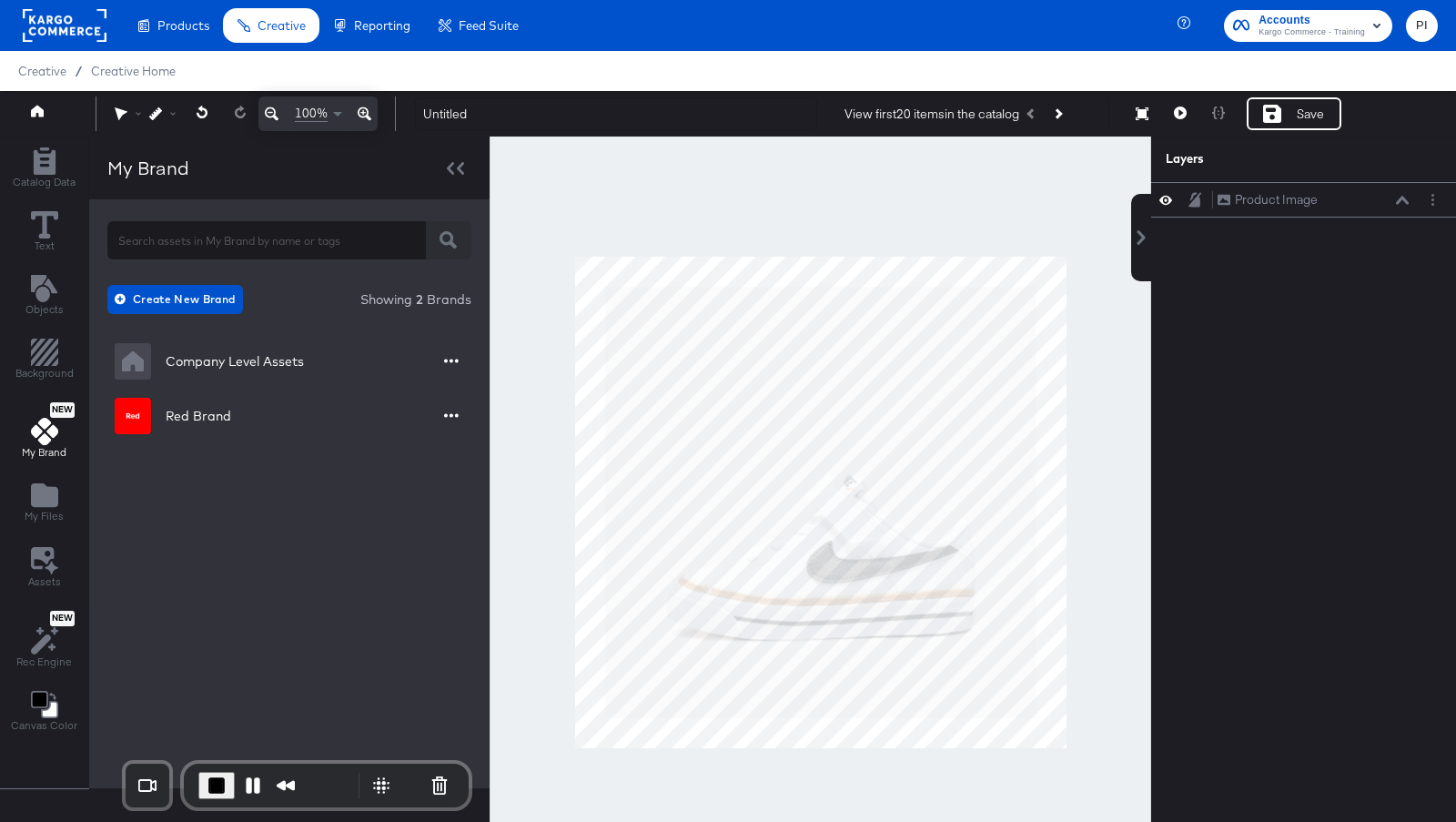
click at [276, 499] on div "Create New Brand Showing 2 Brands Company Level Assets Red Brand" at bounding box center [289, 494] width 400 height 589
click at [177, 417] on div "Red Brand" at bounding box center [198, 415] width 65 height 18
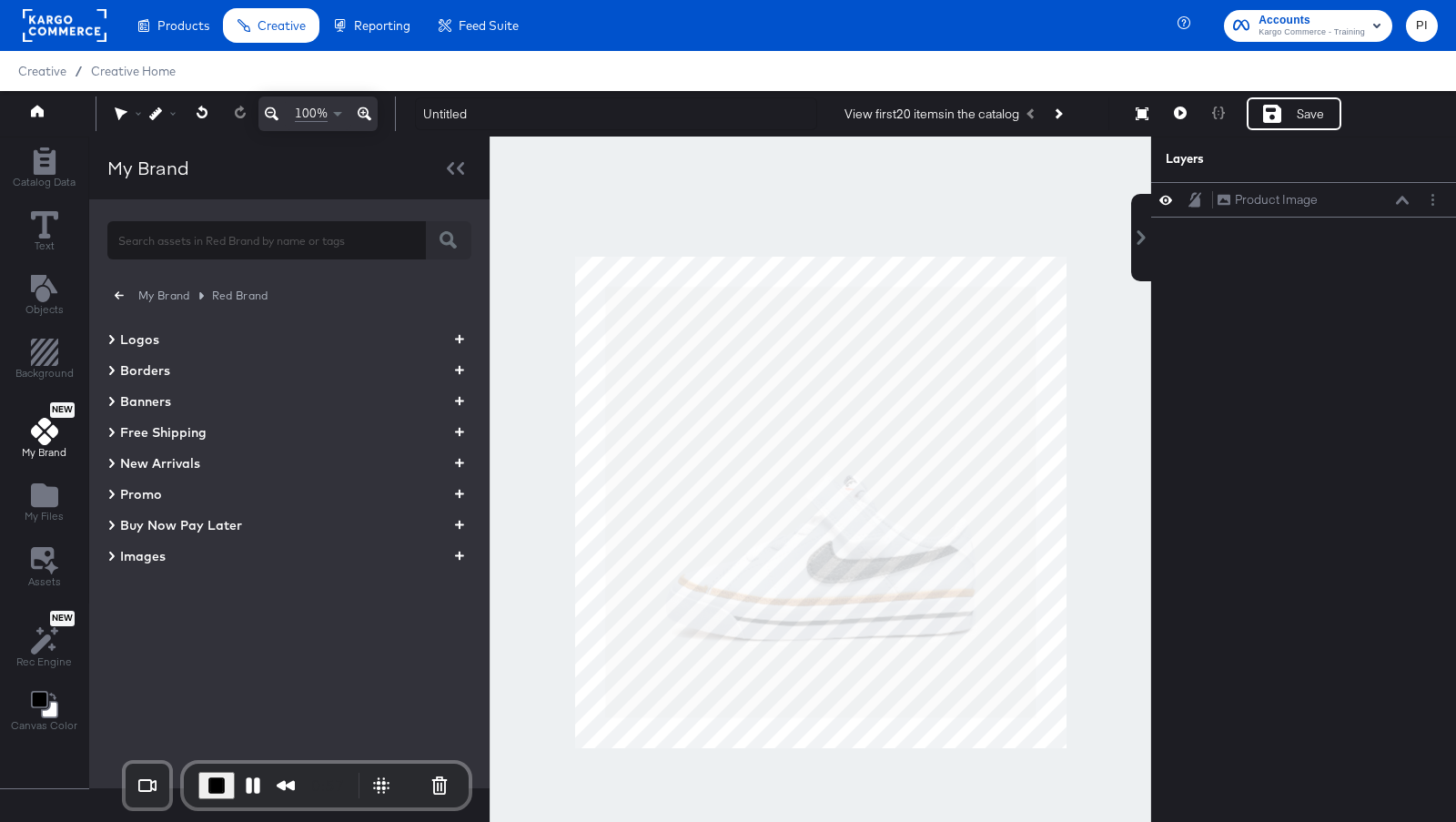
click at [109, 336] on icon at bounding box center [112, 339] width 6 height 9
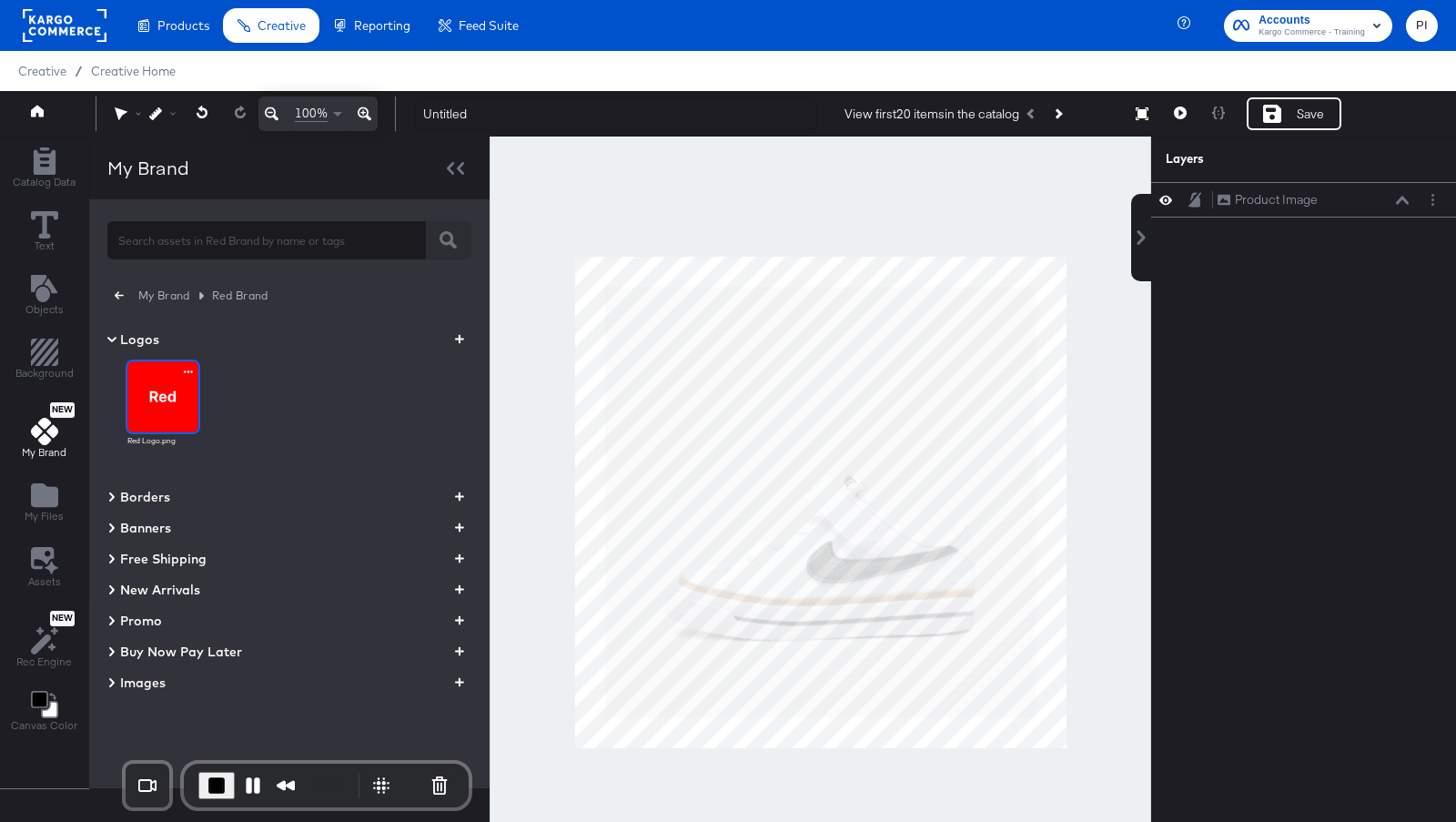
click at [166, 406] on img at bounding box center [164, 397] width 71 height 71
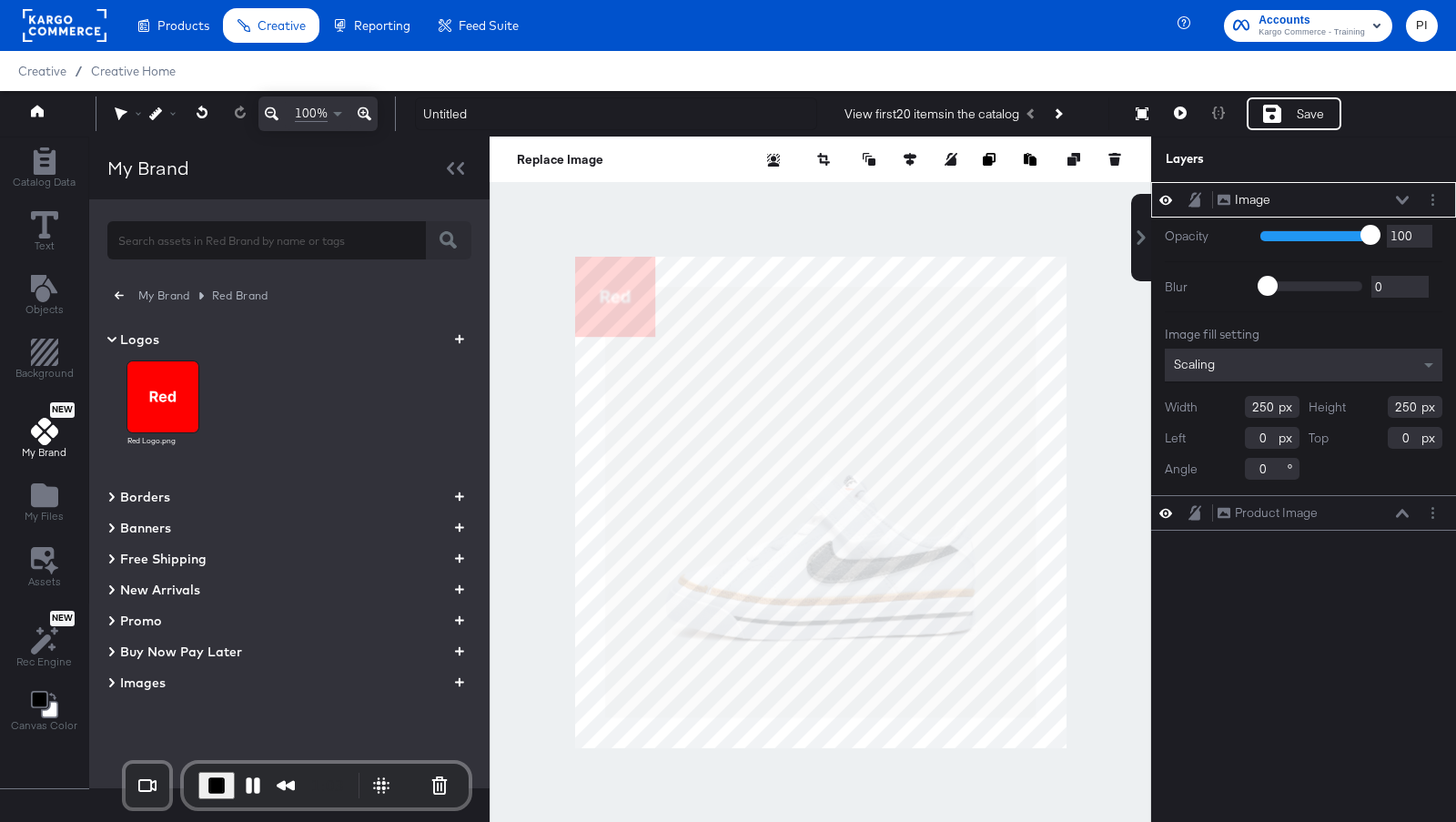
type input "184"
type input "894"
click at [193, 246] on input "text" at bounding box center [266, 232] width 318 height 39
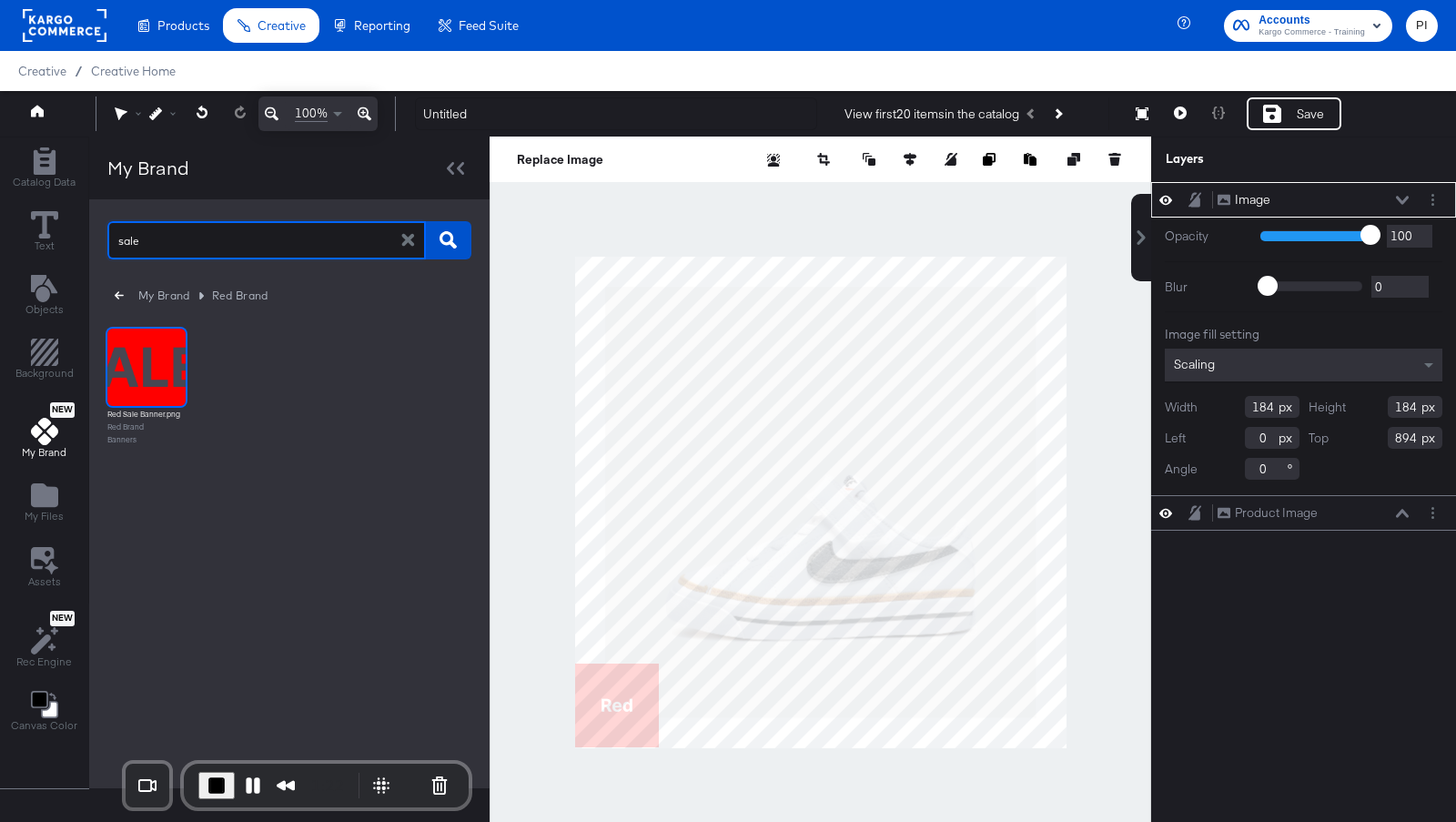
type input "sale"
click at [157, 364] on img at bounding box center [146, 367] width 78 height 78
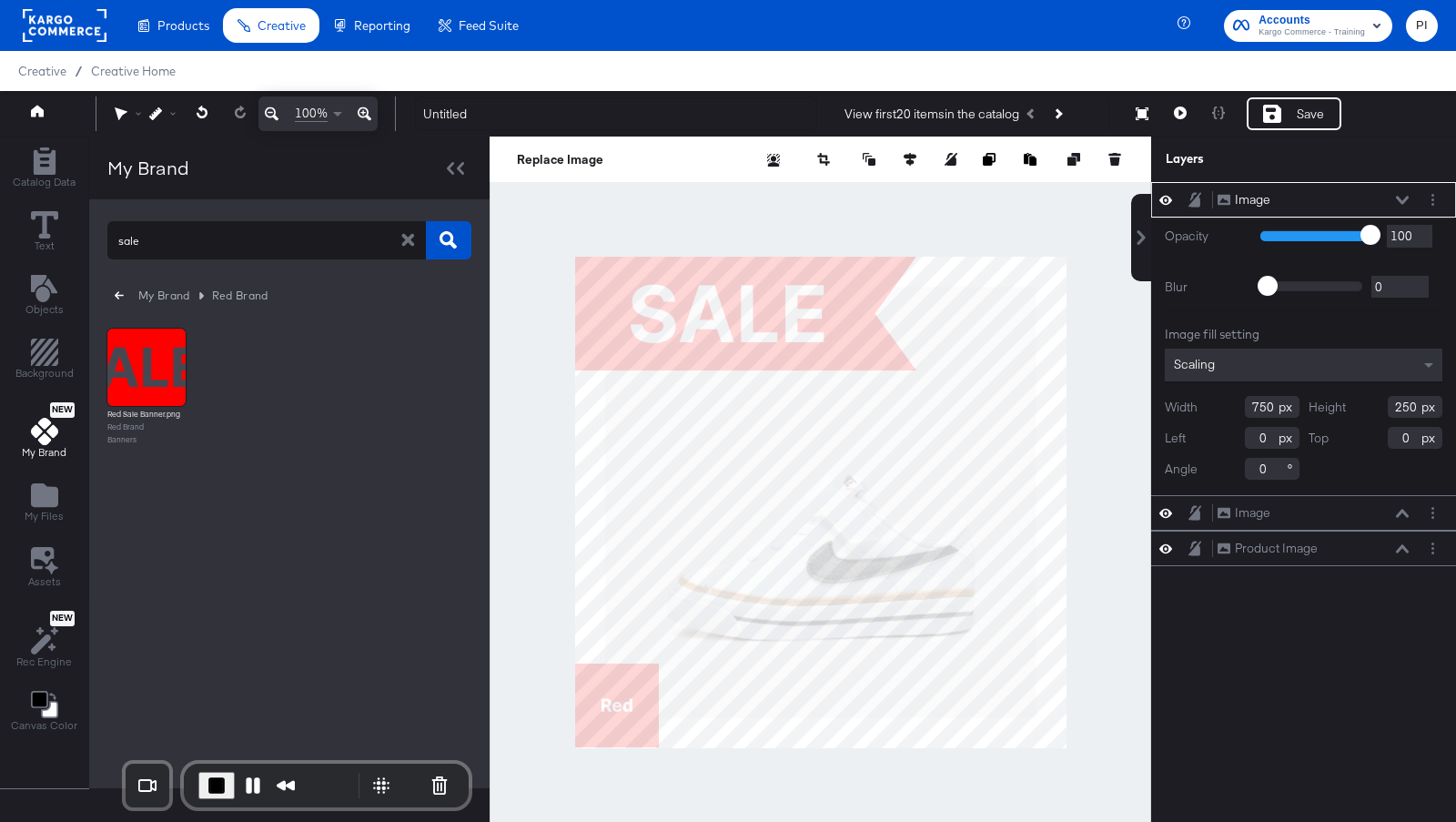
type input "491"
type input "164"
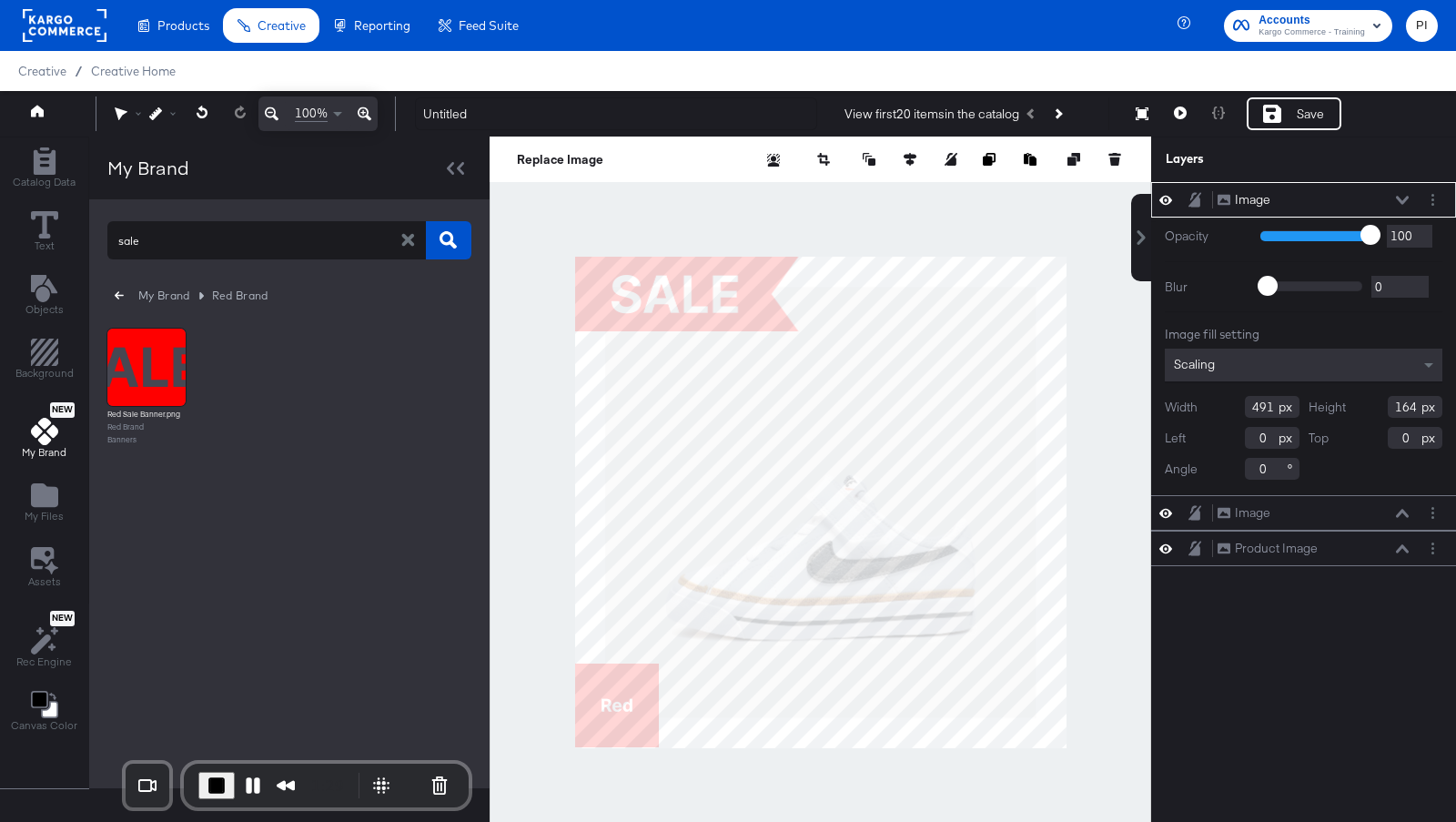
type input "294"
type input "564"
type input "0"
click at [115, 297] on icon "button" at bounding box center [119, 295] width 9 height 8
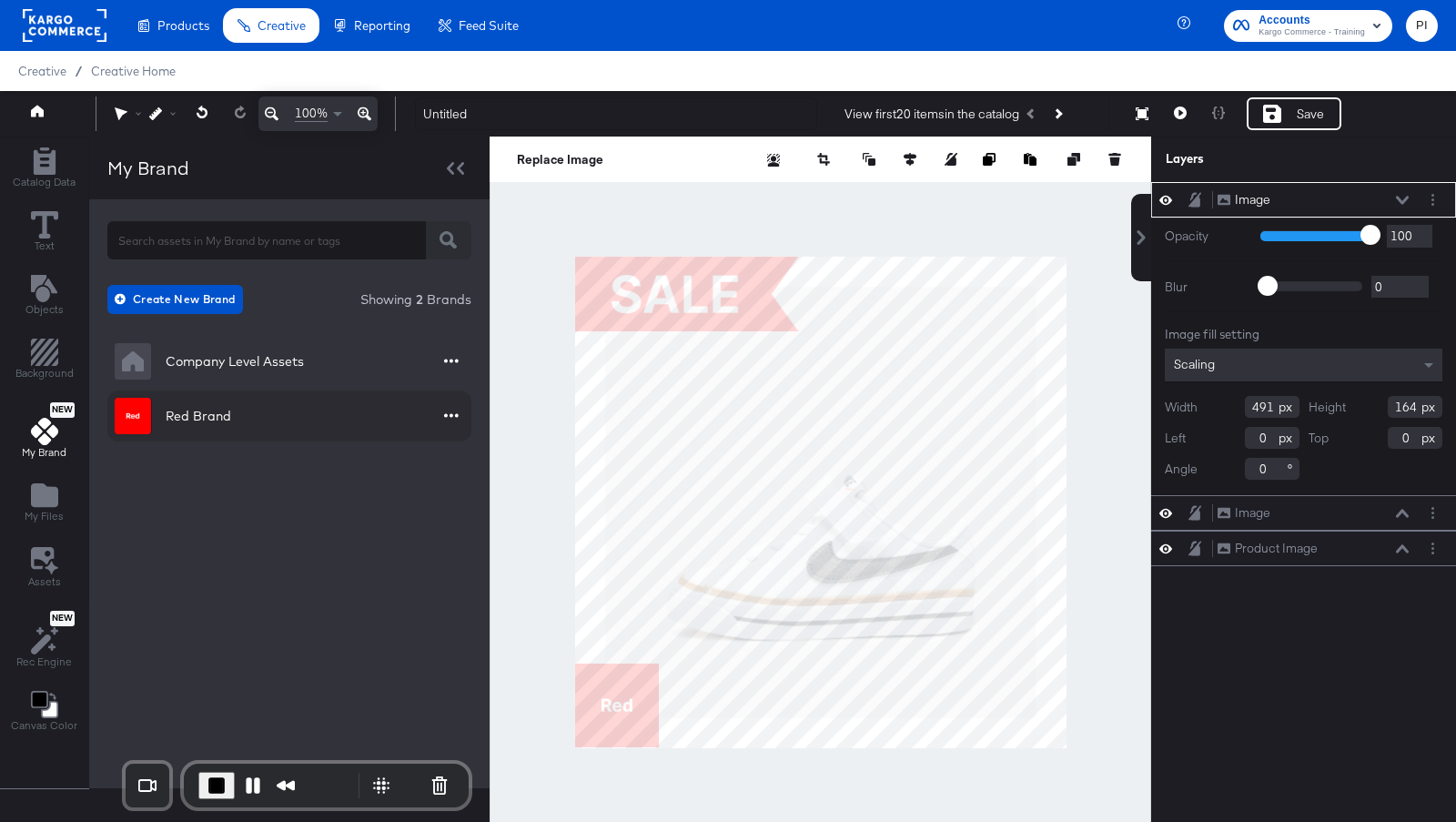
click at [182, 418] on div "Red Brand" at bounding box center [198, 415] width 65 height 18
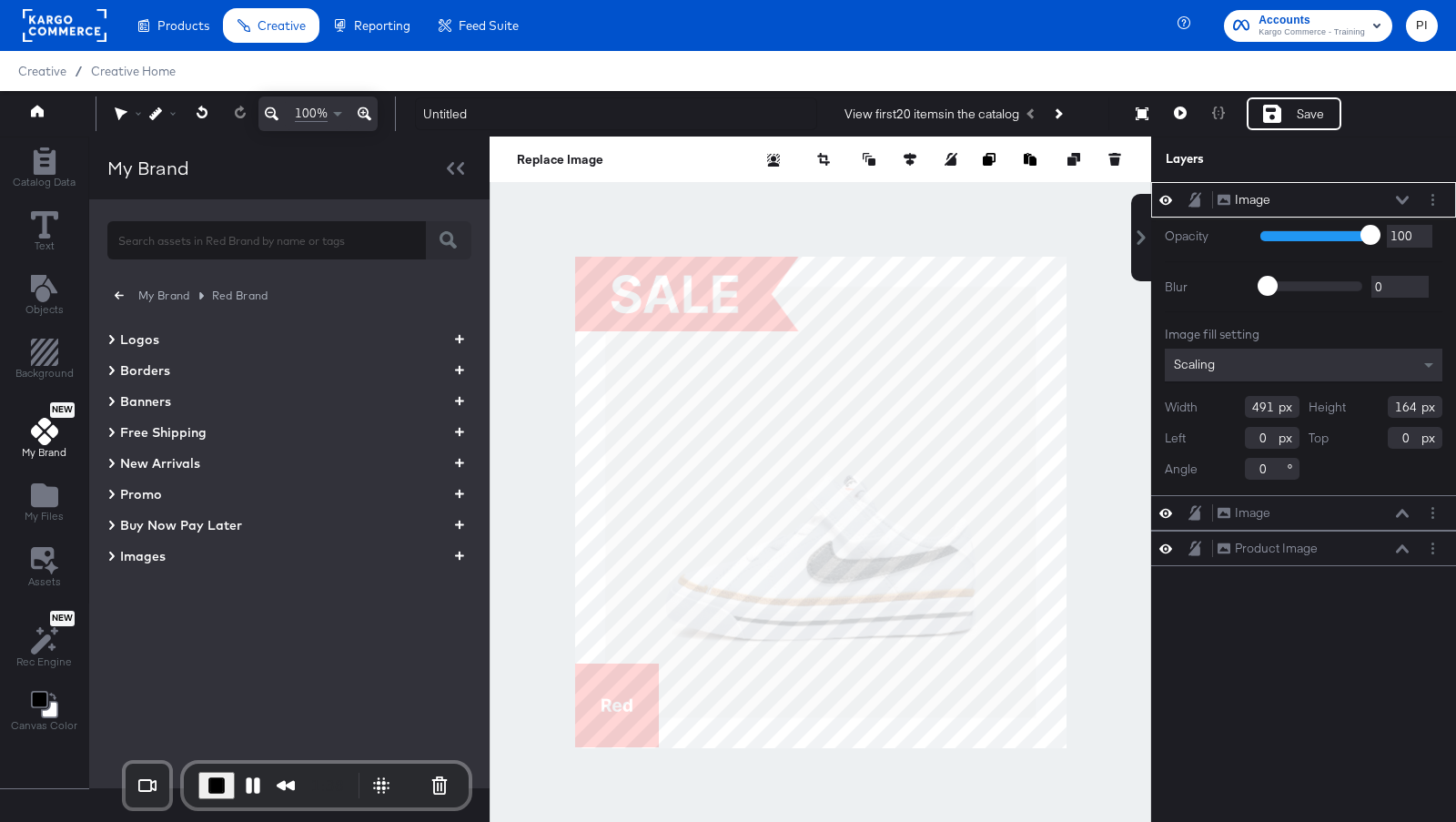
click at [107, 397] on icon at bounding box center [111, 402] width 9 height 22
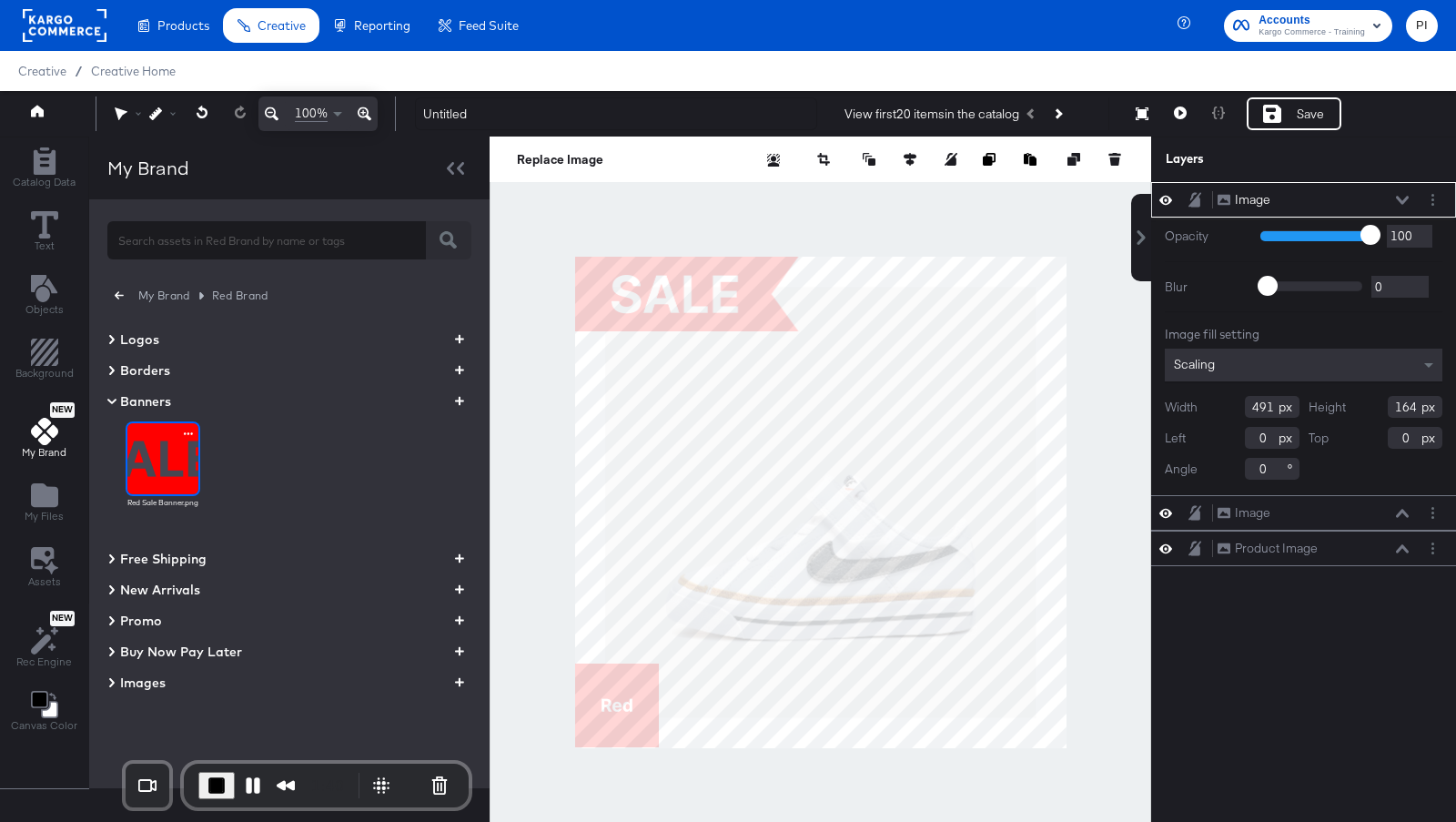
click at [186, 429] on icon "button" at bounding box center [187, 433] width 9 height 17
click at [214, 453] on div "Archive" at bounding box center [216, 449] width 65 height 22
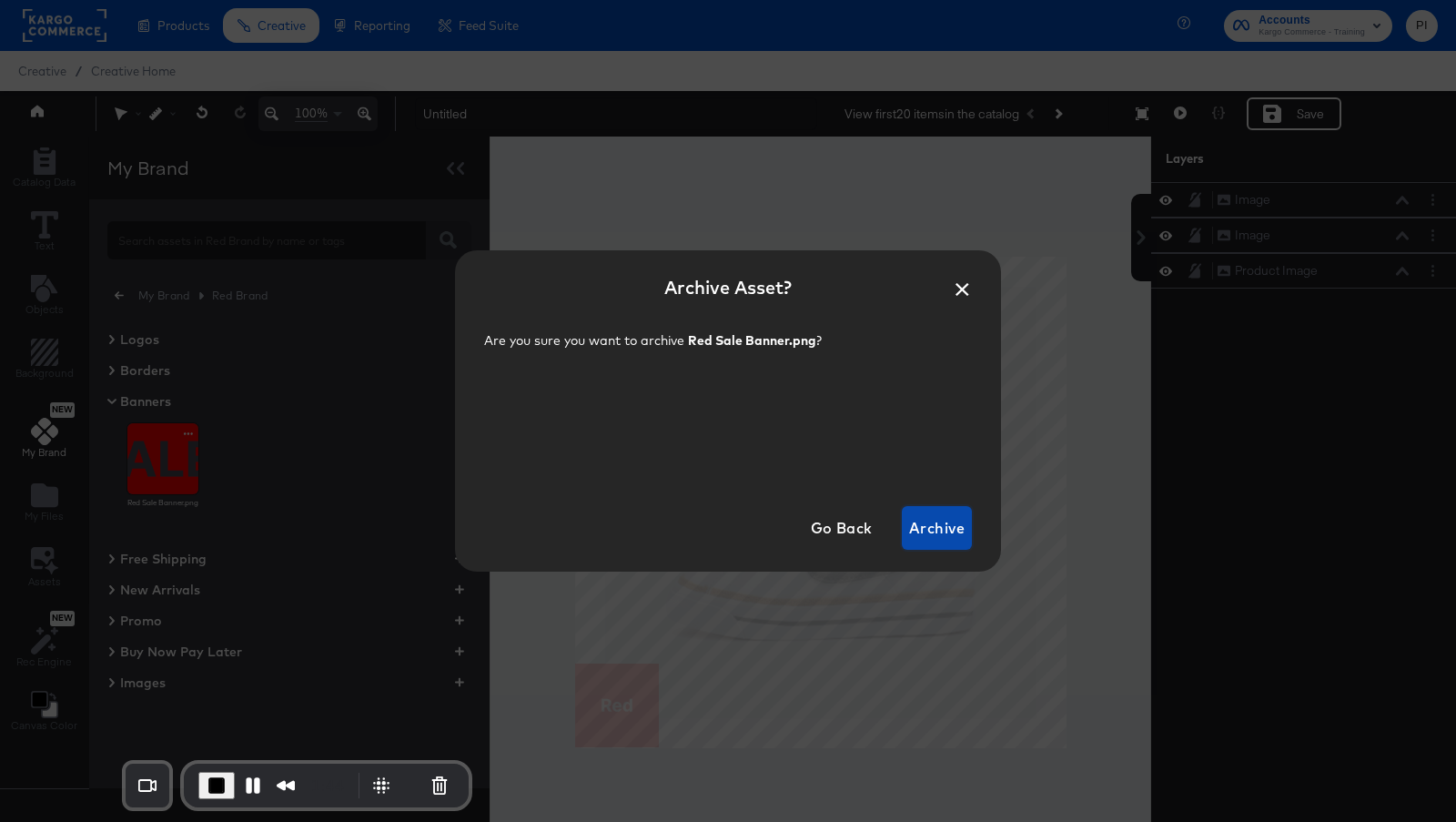
click at [946, 531] on span "Archive" at bounding box center [937, 528] width 56 height 26
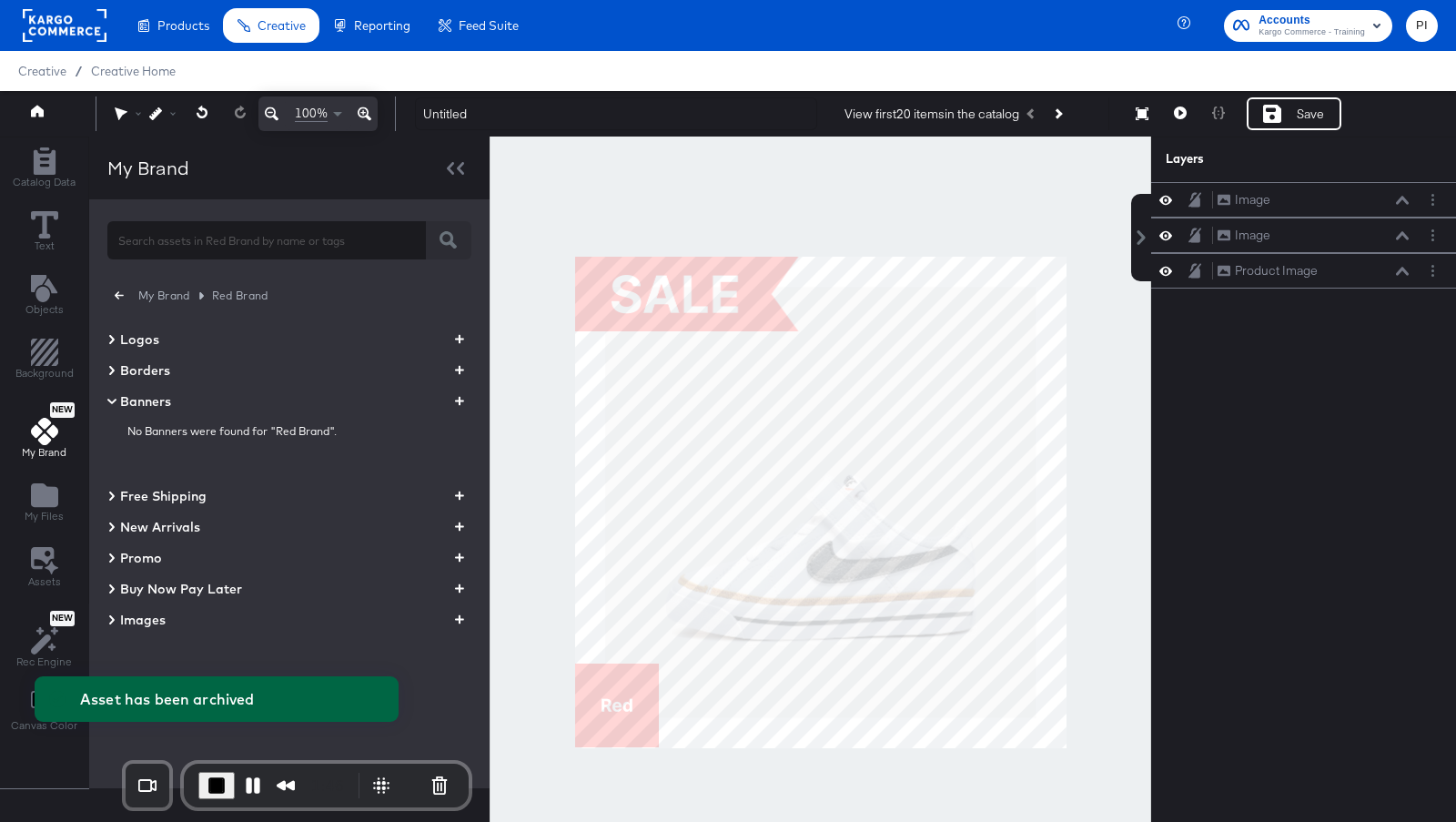
click at [459, 408] on icon "button" at bounding box center [459, 401] width 9 height 17
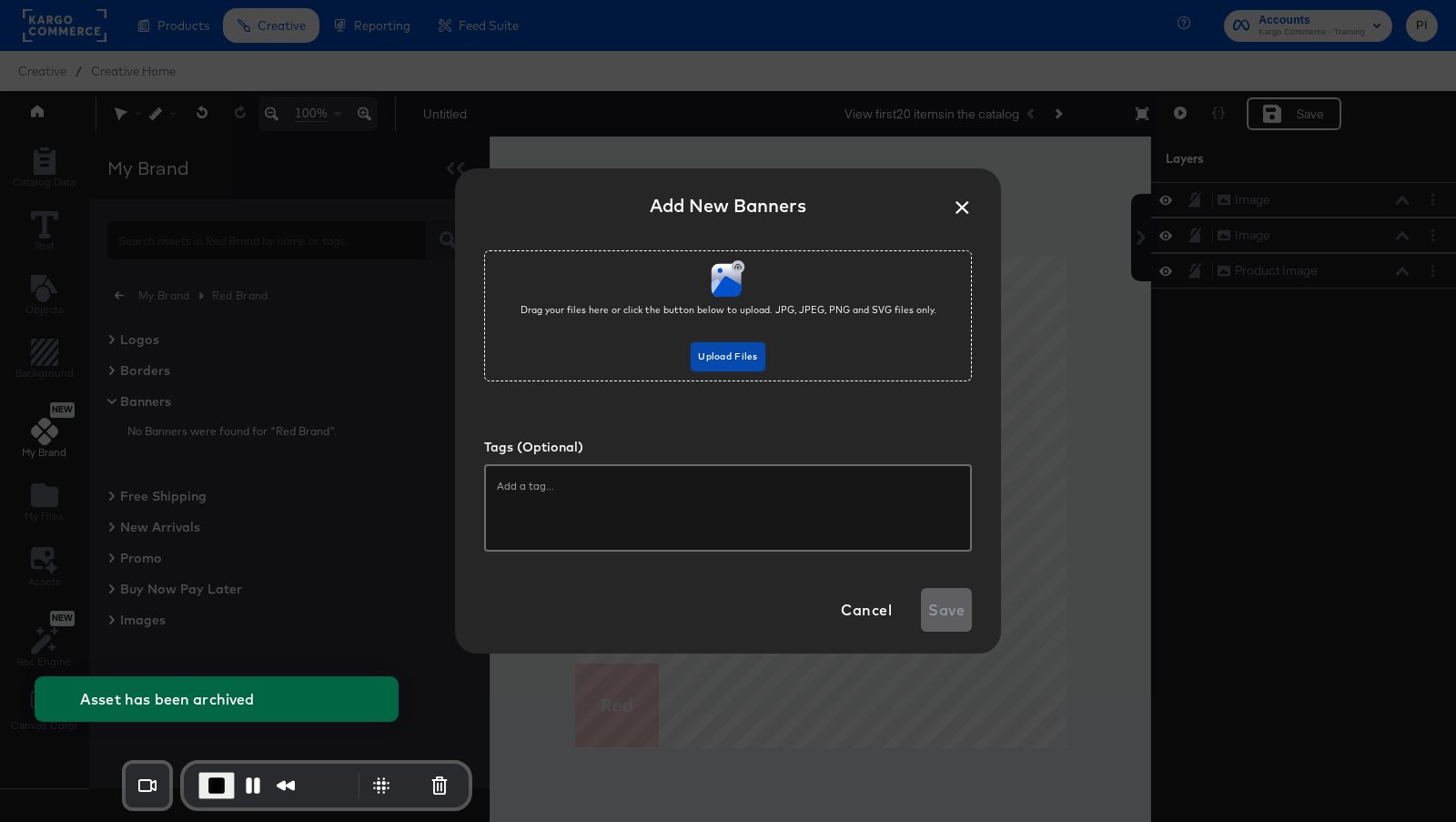
click at [736, 351] on span "Upload Files" at bounding box center [728, 357] width 59 height 17
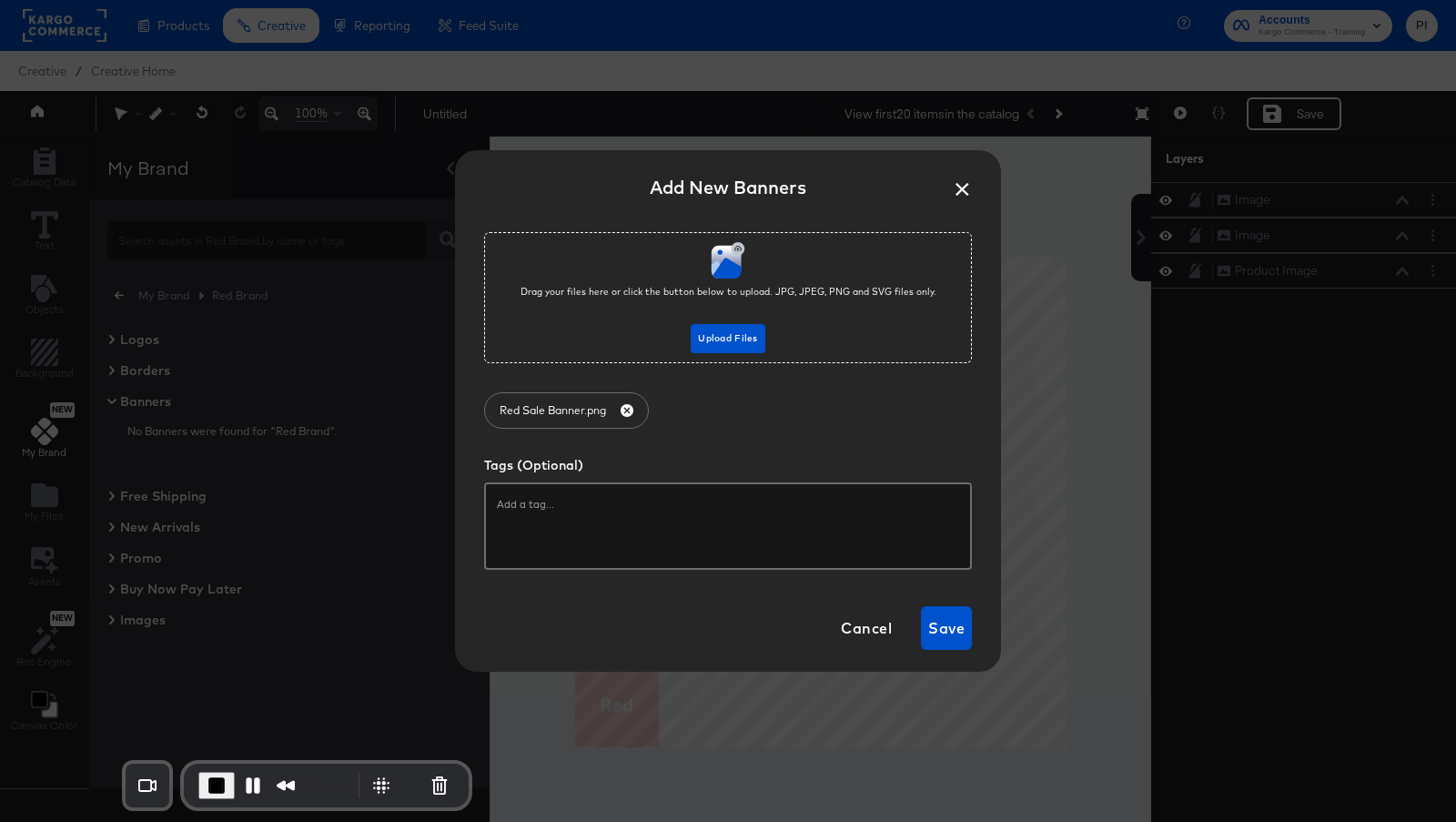
click at [563, 517] on div at bounding box center [728, 527] width 488 height 87
type input "sale, banner"
click at [929, 628] on span "Save" at bounding box center [946, 629] width 37 height 26
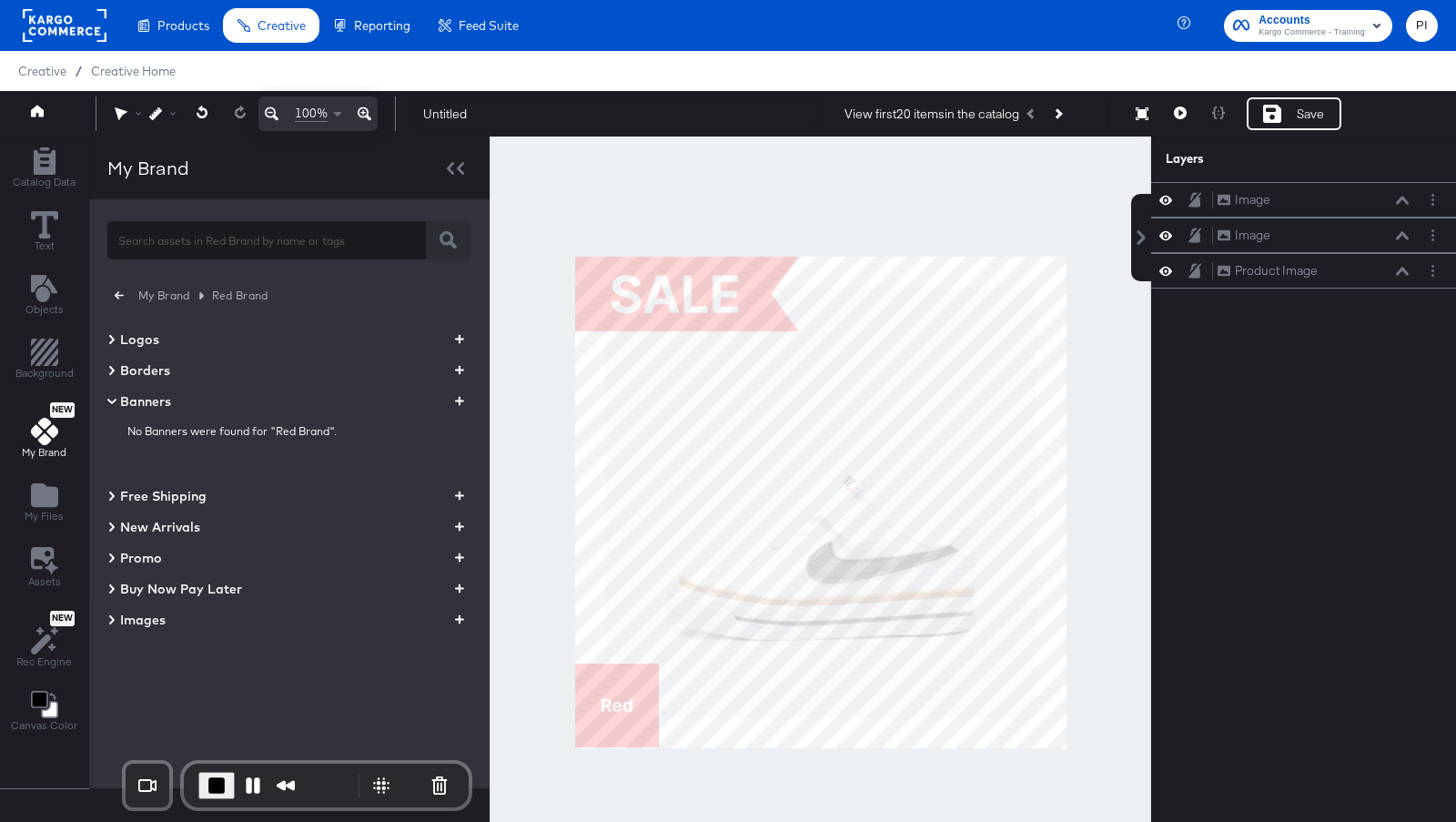
click at [107, 402] on icon at bounding box center [111, 402] width 9 height 6
click at [107, 402] on icon at bounding box center [111, 402] width 9 height 22
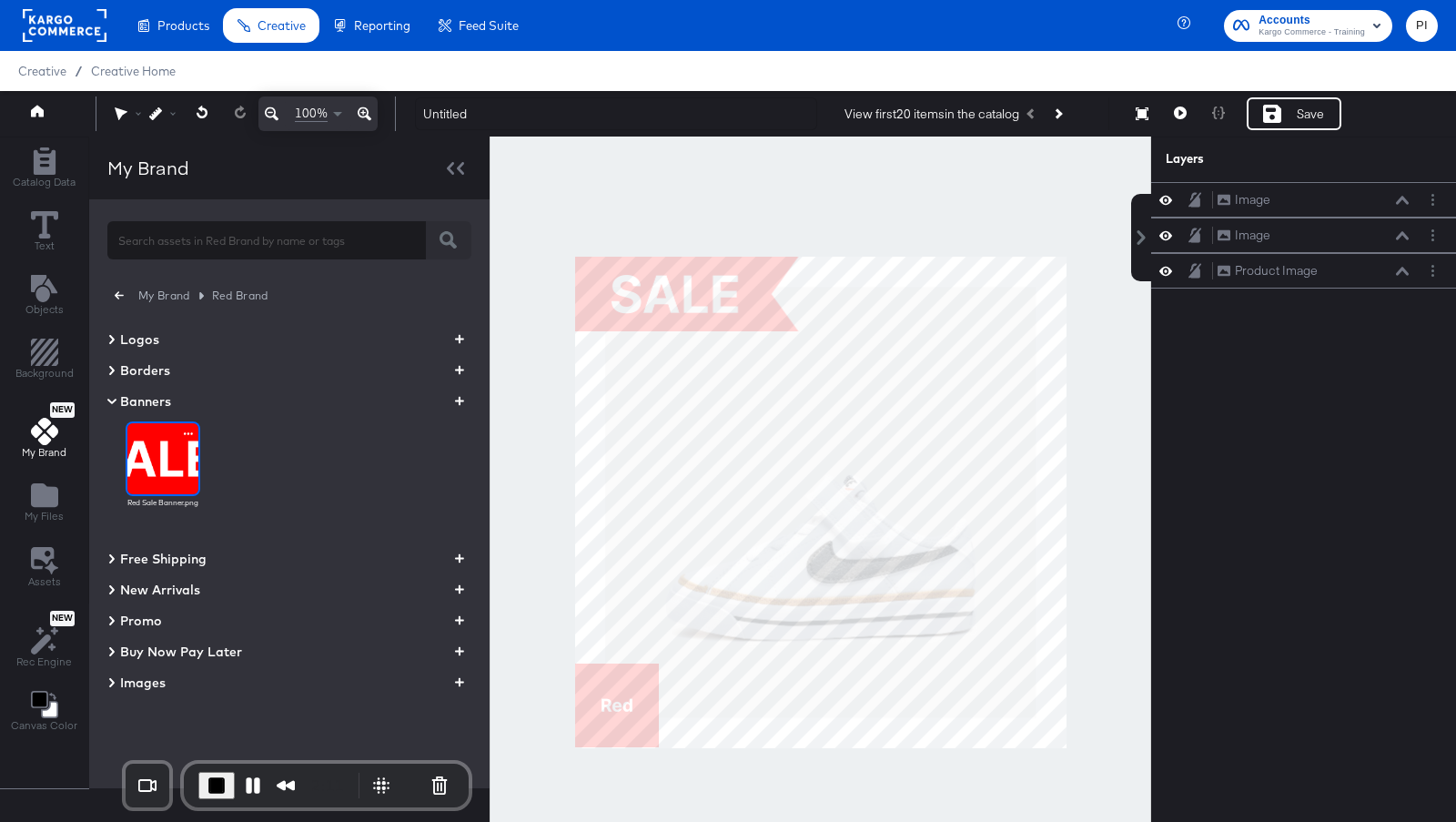
click at [182, 476] on img at bounding box center [164, 459] width 71 height 71
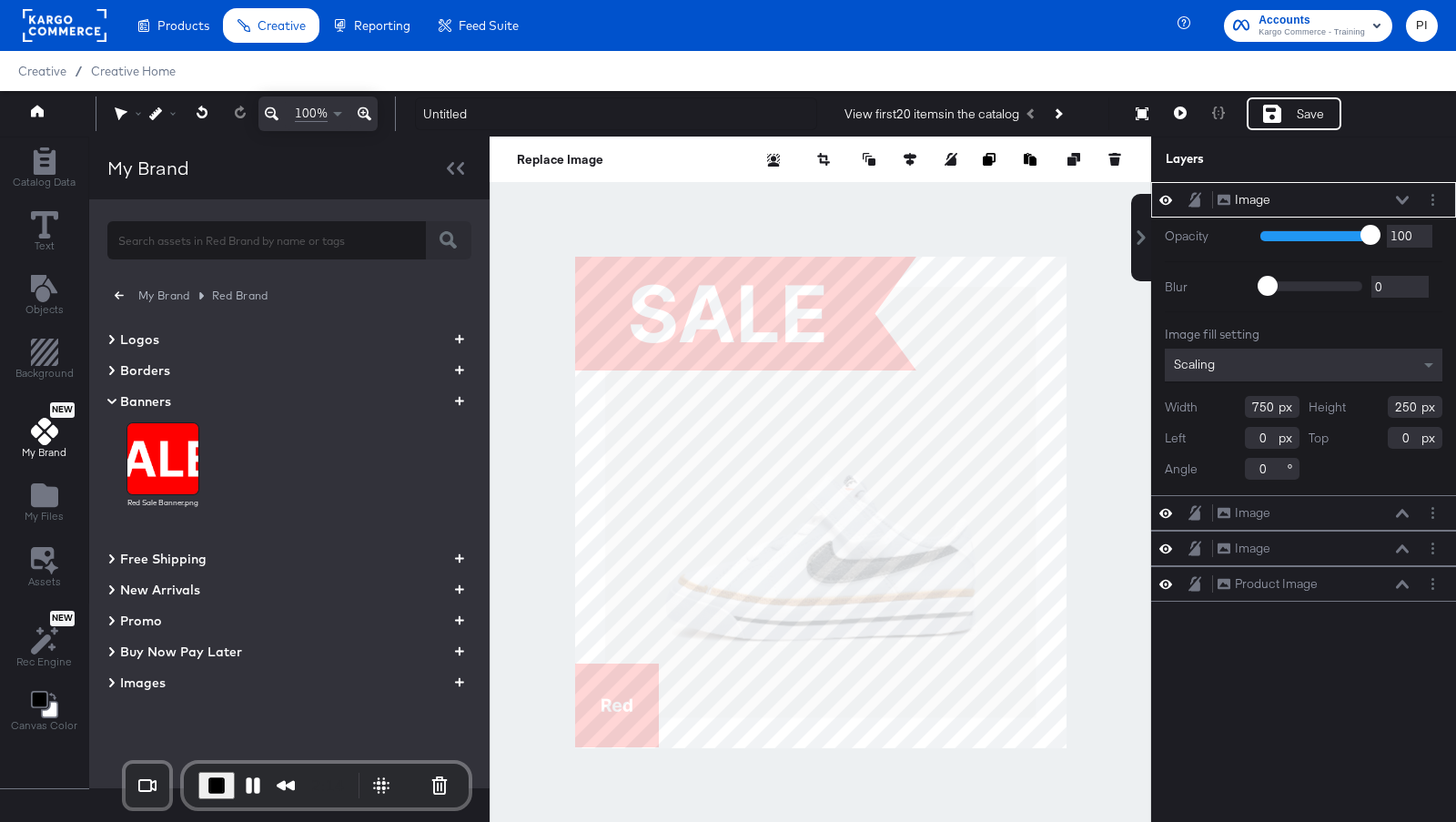
type input "165"
type input "258"
type input "0"
type input "70"
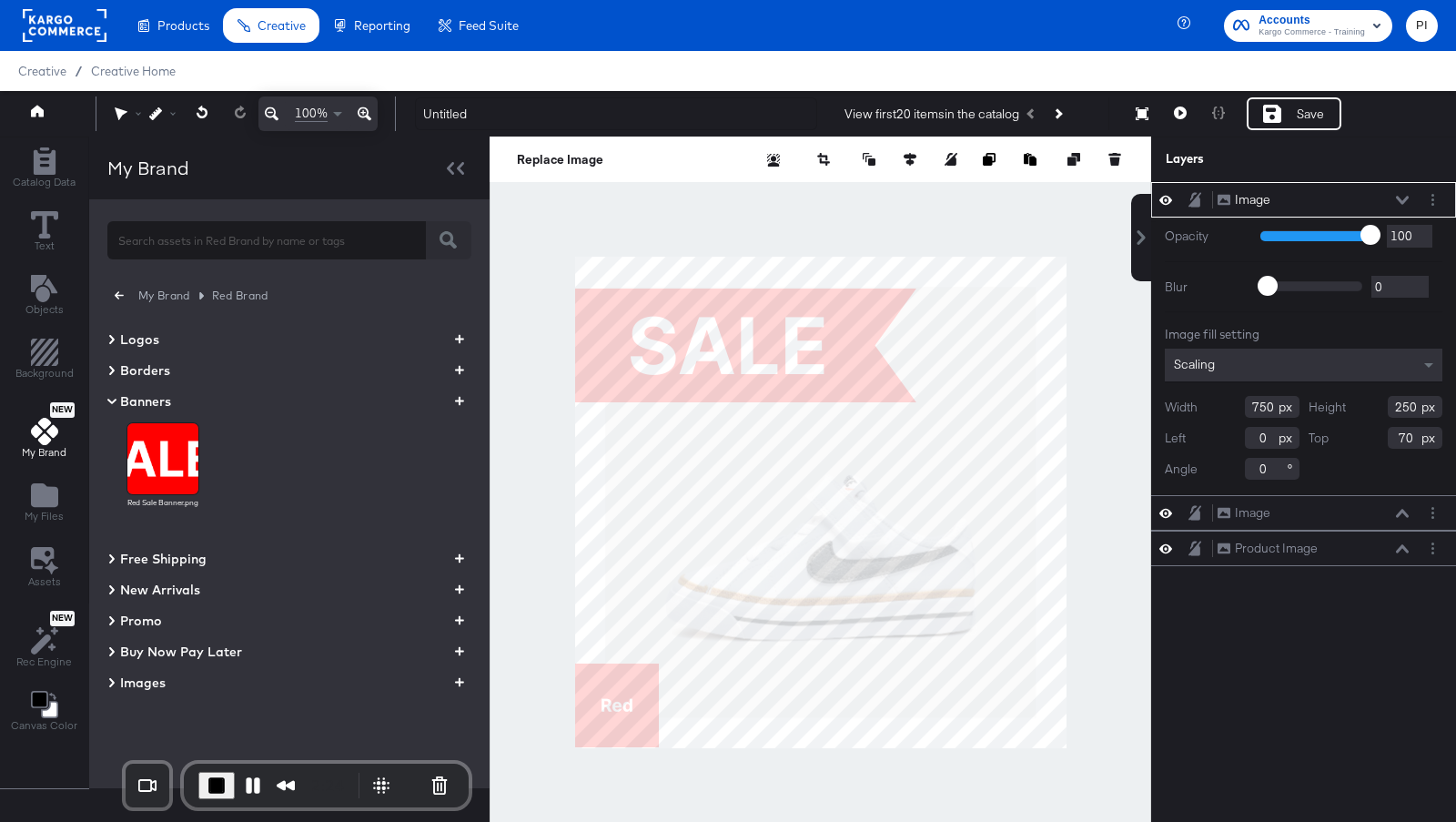
type input "364"
type input "121"
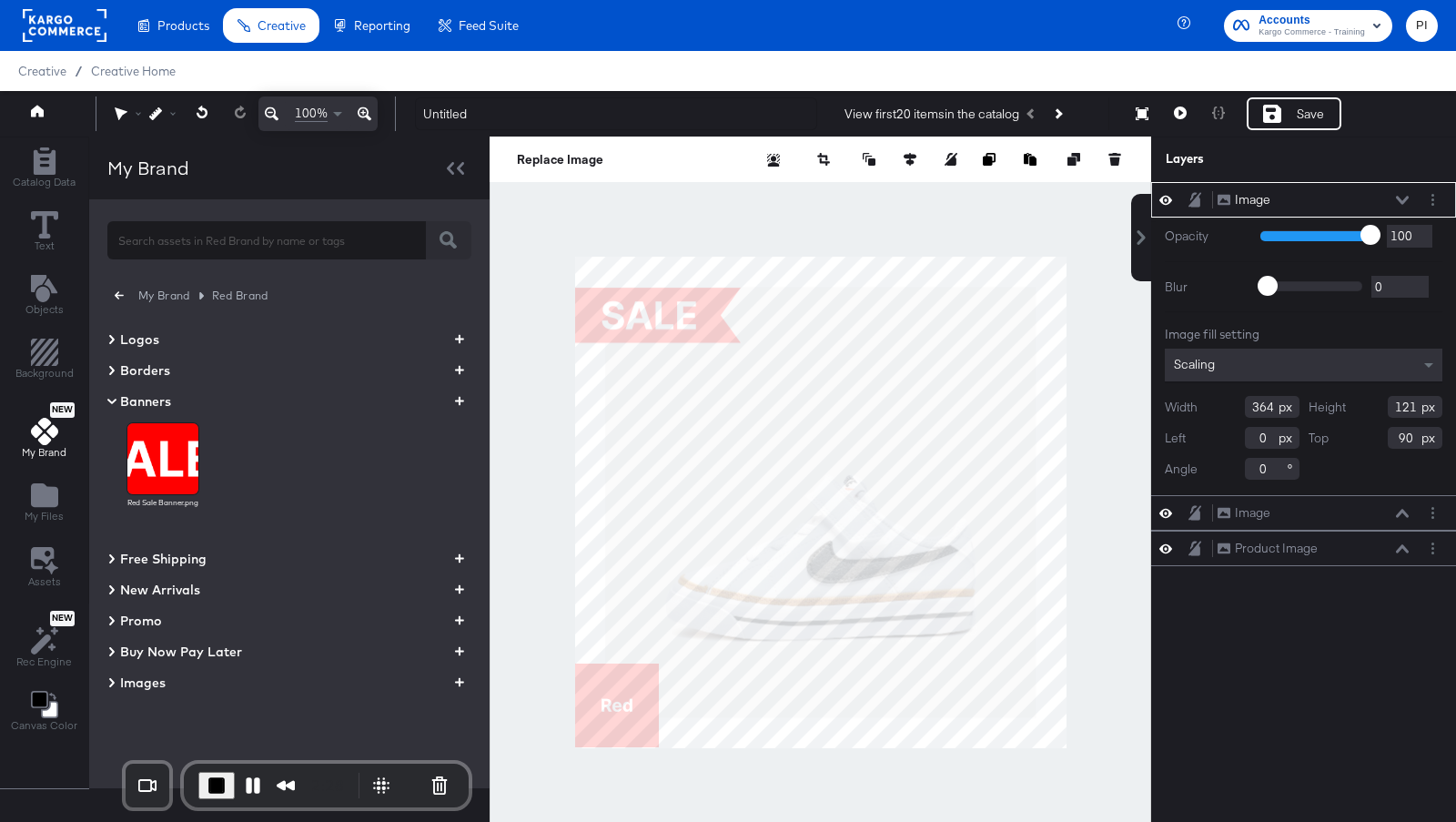
type input "68"
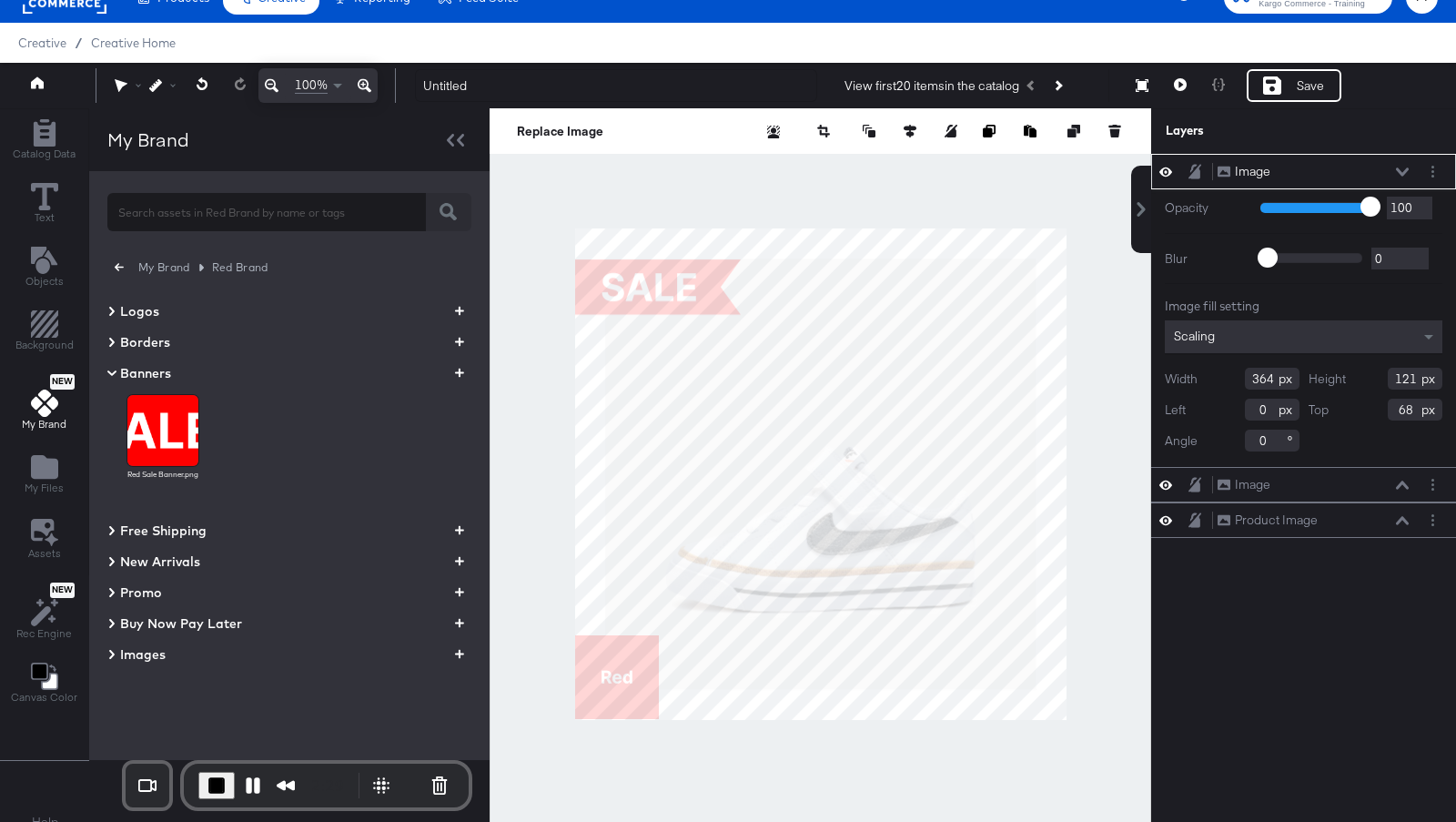
scroll to position [38, 0]
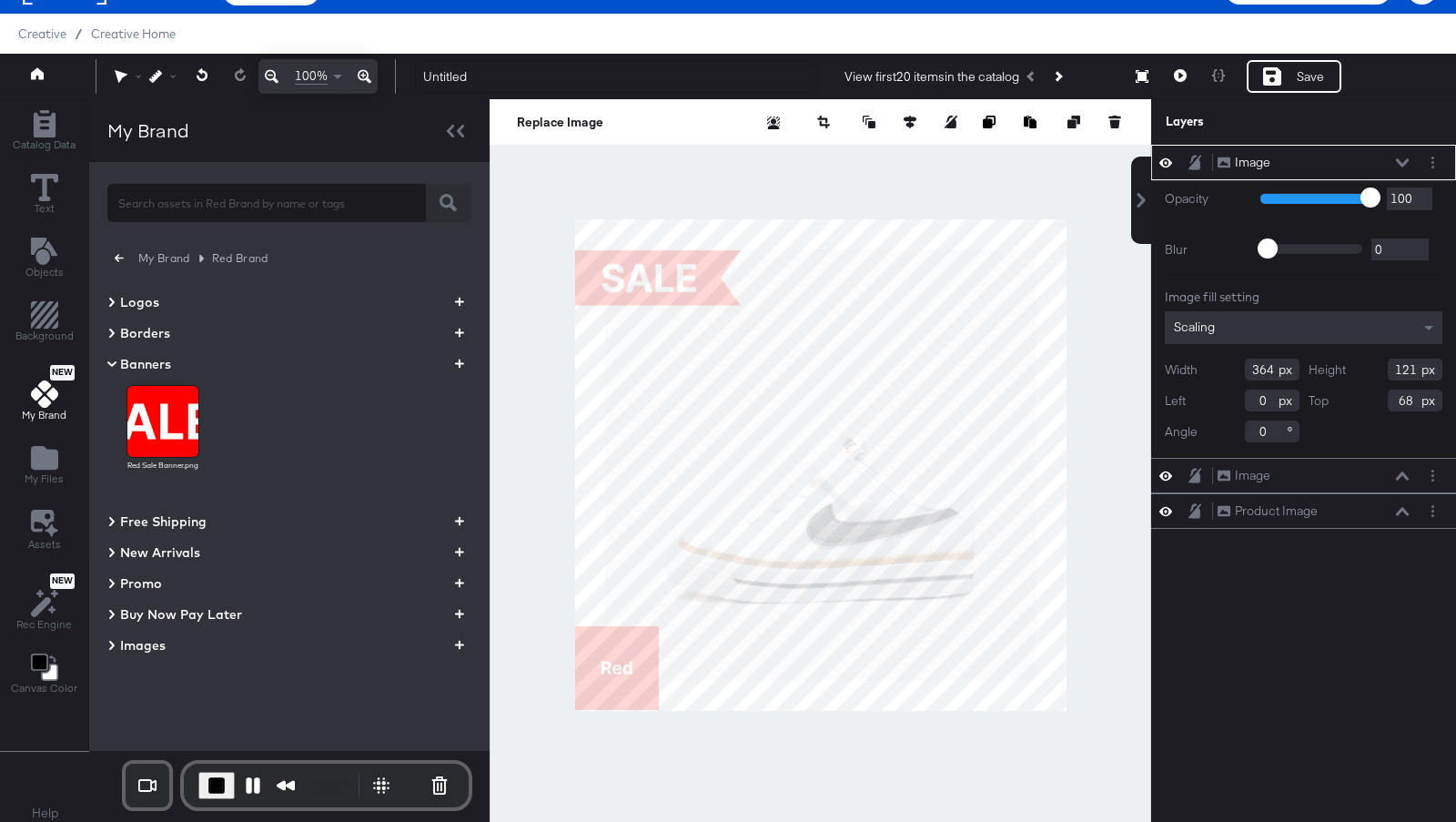
click at [107, 643] on icon at bounding box center [111, 646] width 9 height 22
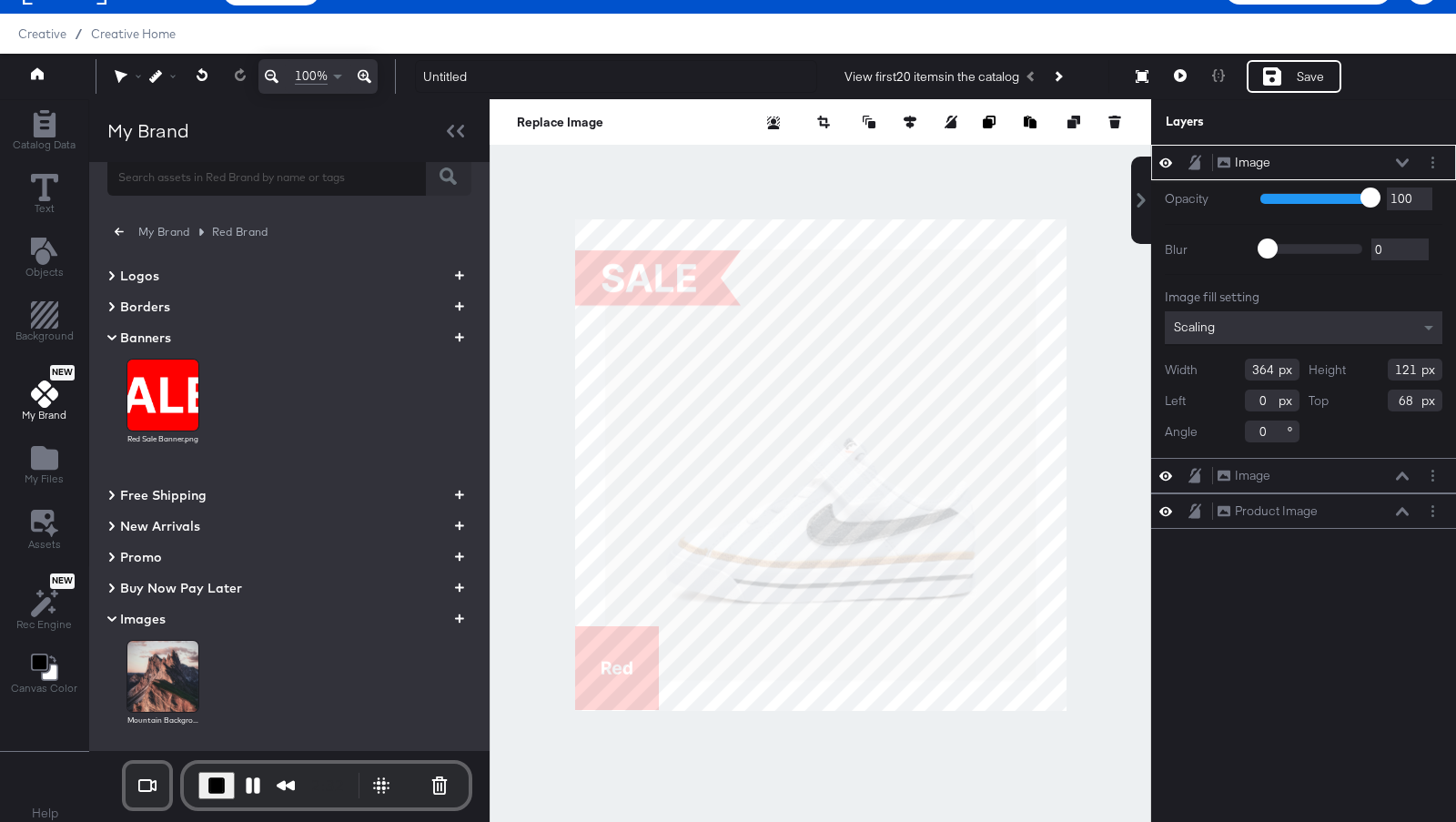
scroll to position [53, 0]
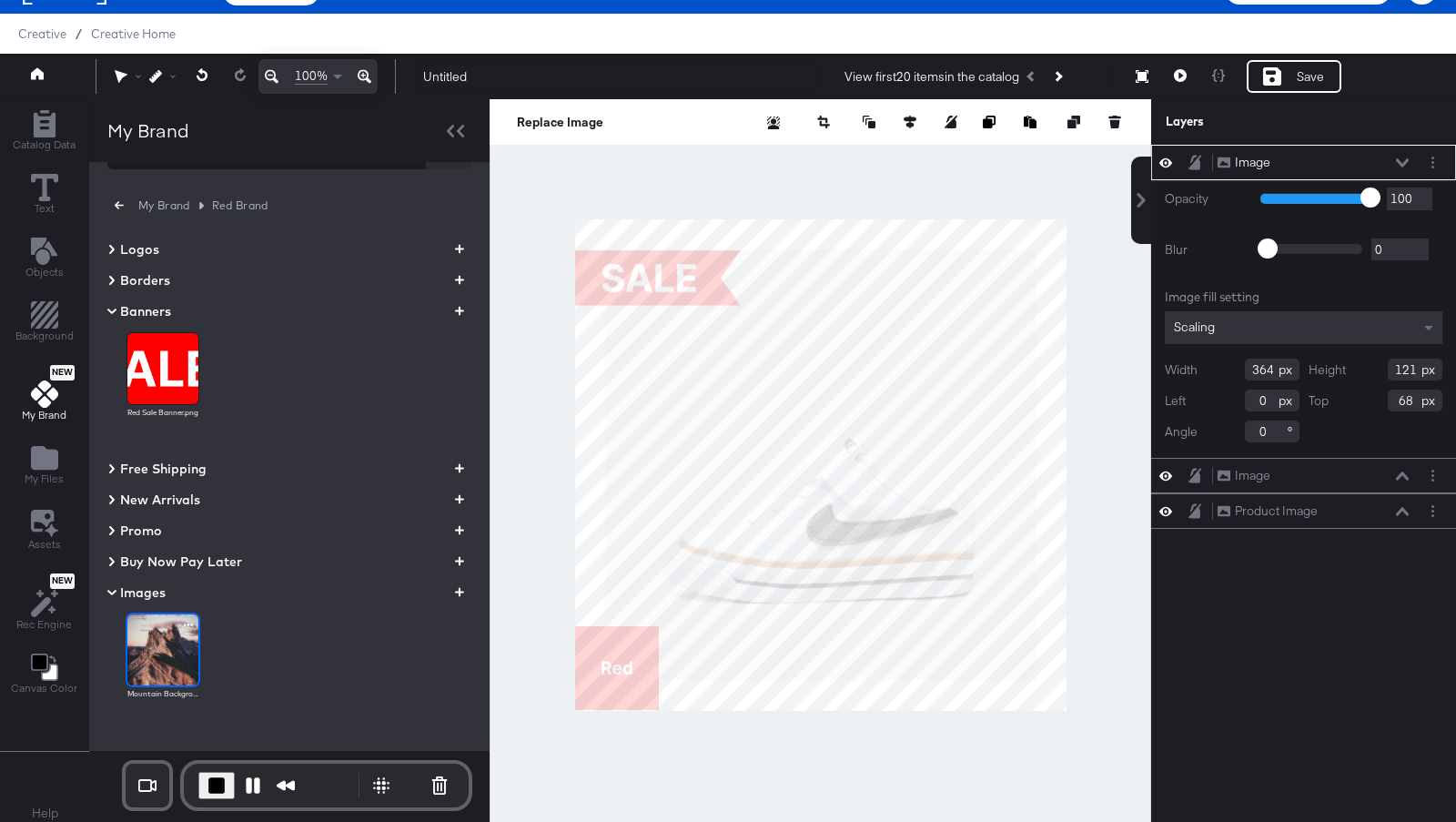
click at [170, 644] on img at bounding box center [164, 650] width 71 height 71
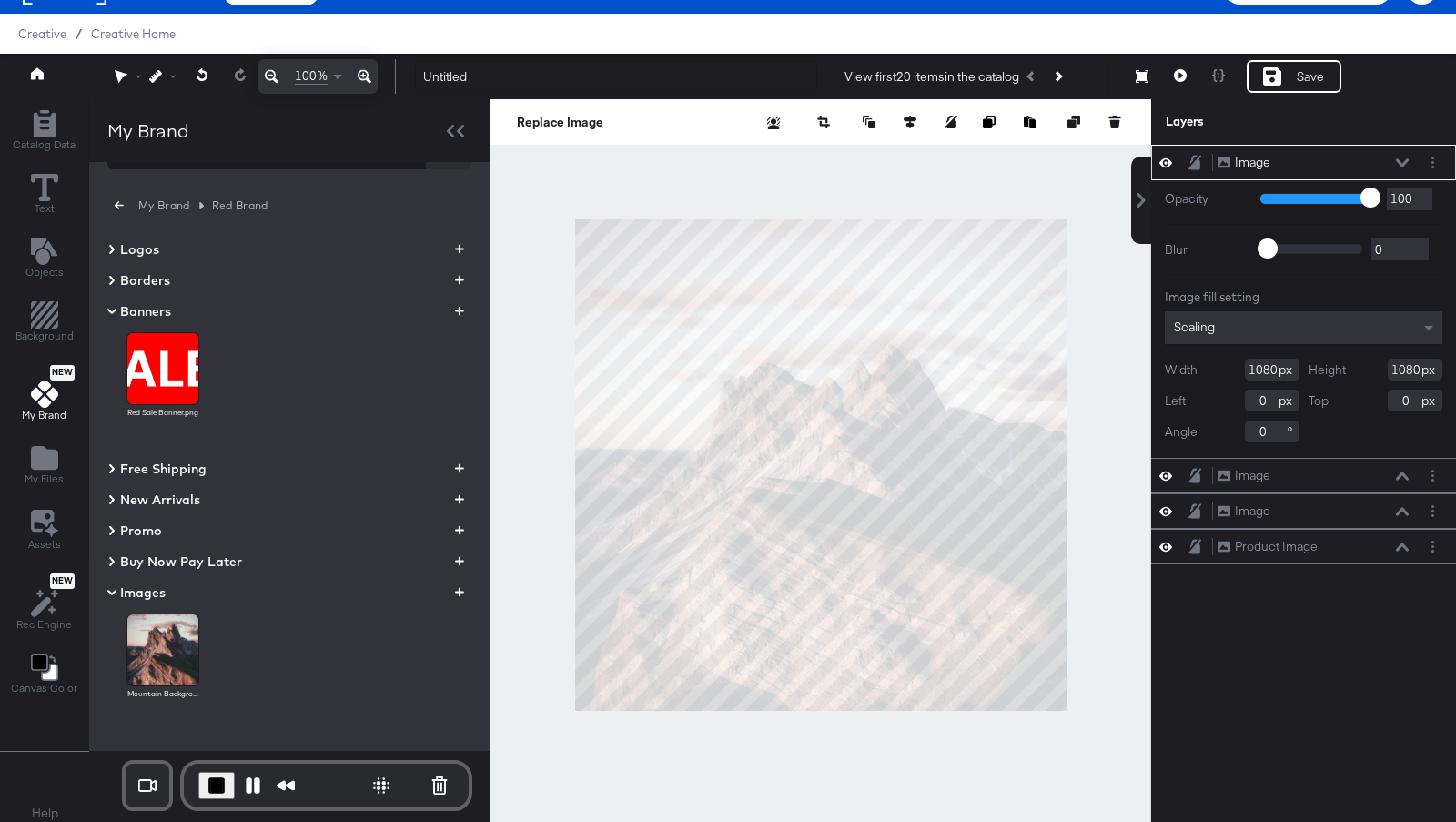
click at [1409, 161] on div "Image Image" at bounding box center [1317, 162] width 203 height 19
click at [1399, 161] on icon at bounding box center [1401, 163] width 13 height 8
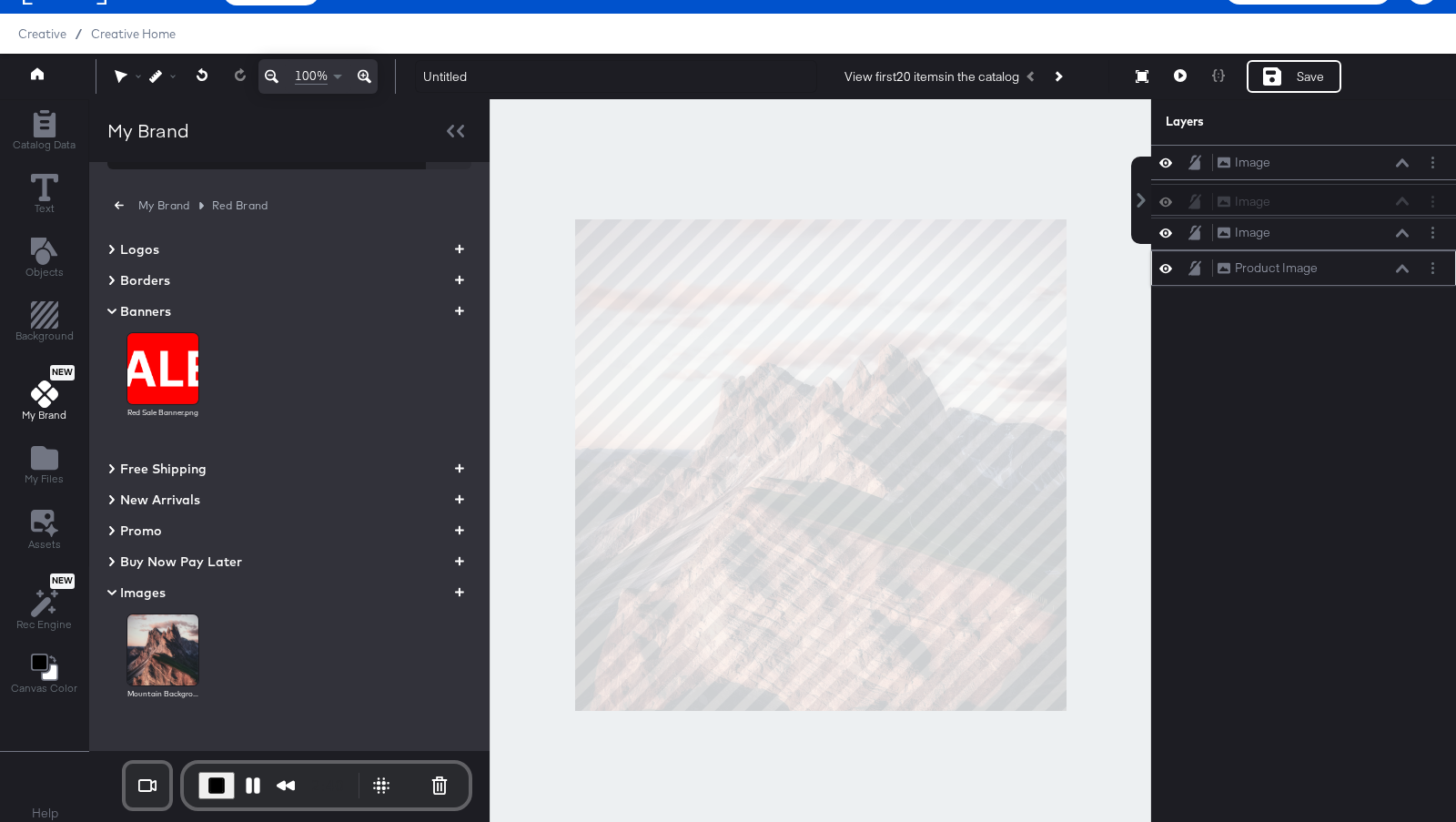
scroll to position [33, 0]
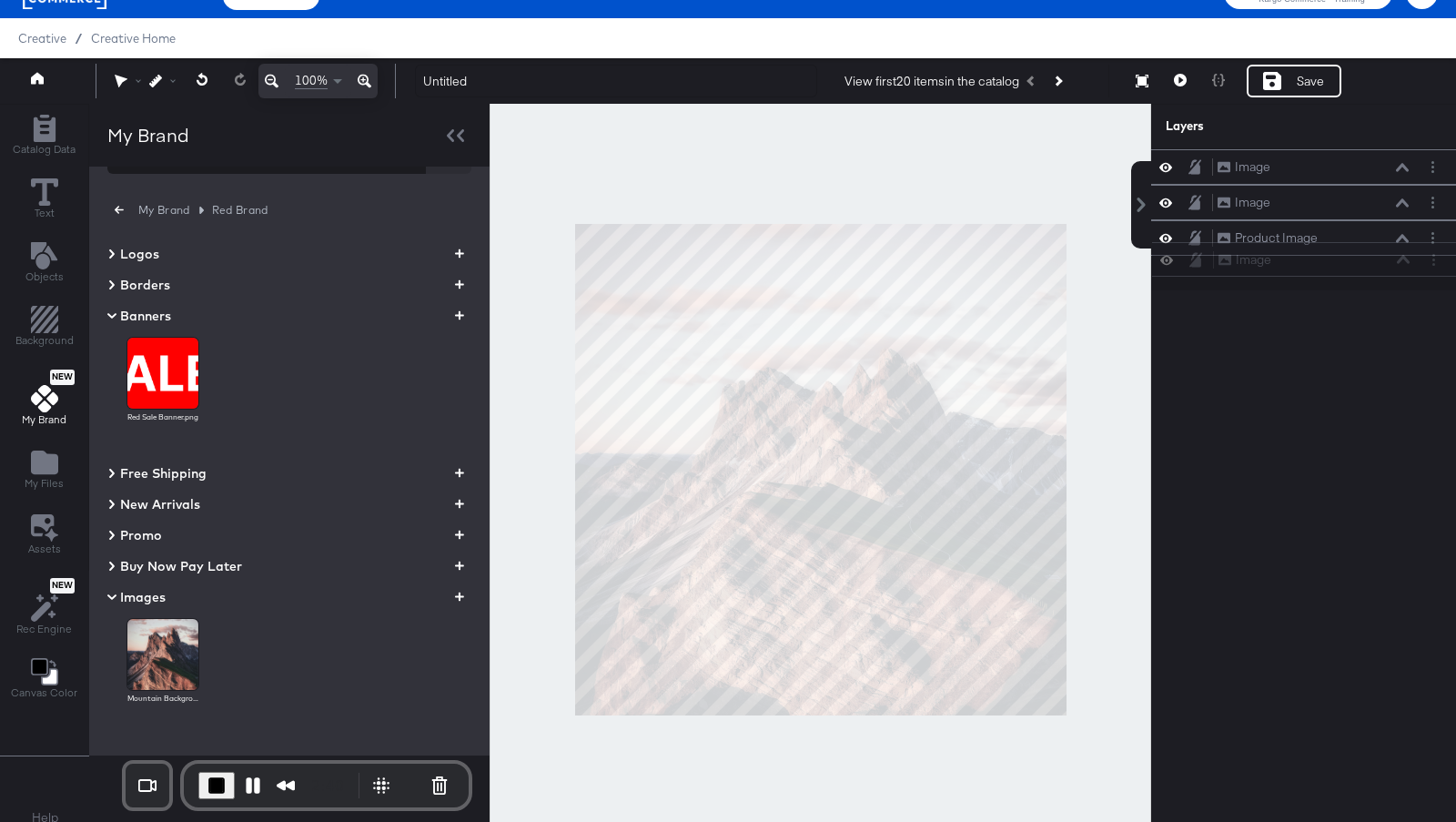
drag, startPoint x: 1332, startPoint y: 161, endPoint x: 1333, endPoint y: 288, distance: 127.0
click at [1333, 288] on div "Image Image Image Image Image Image Product Image Product Image" at bounding box center [1291, 479] width 327 height 658
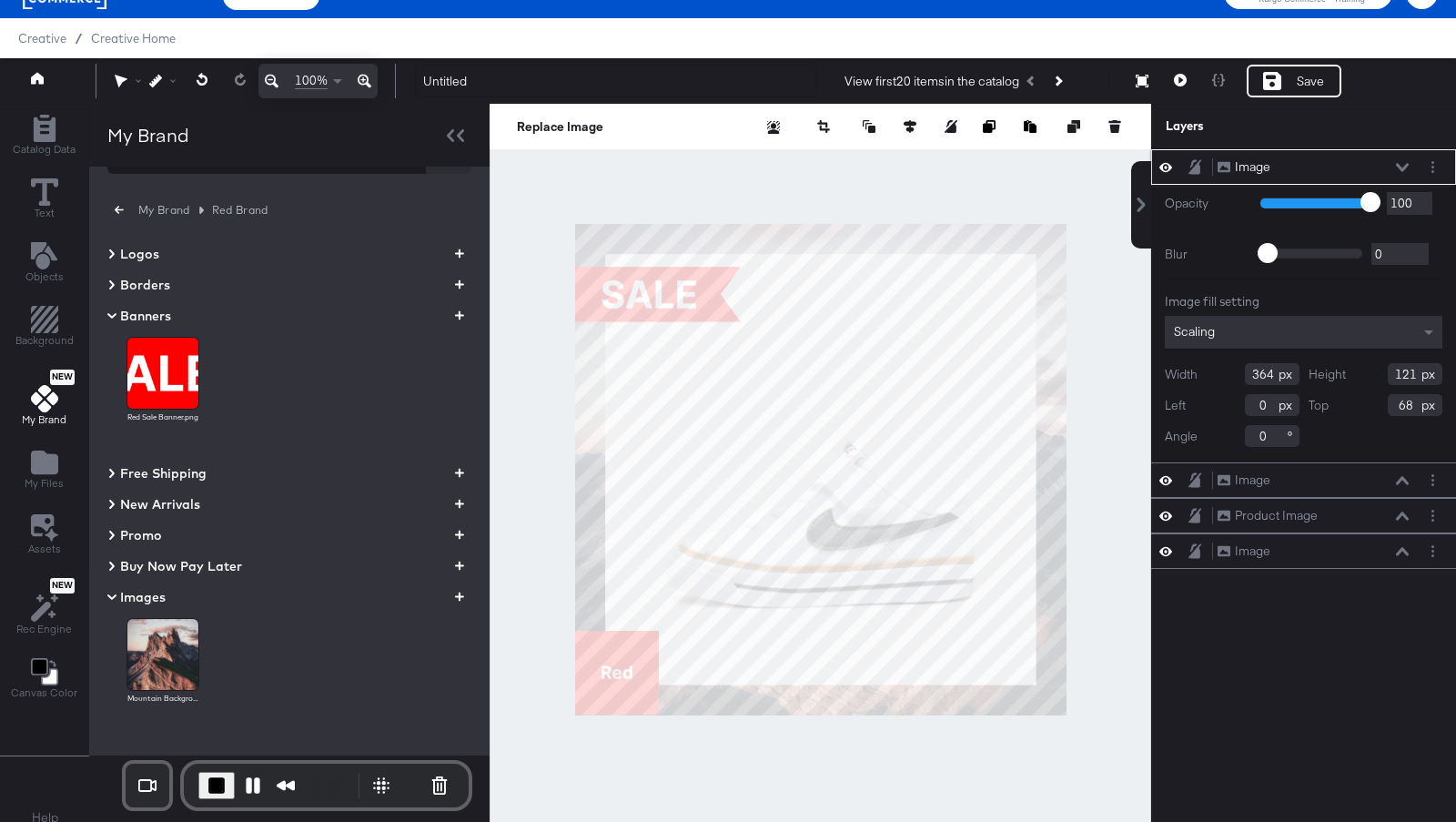
type input "94"
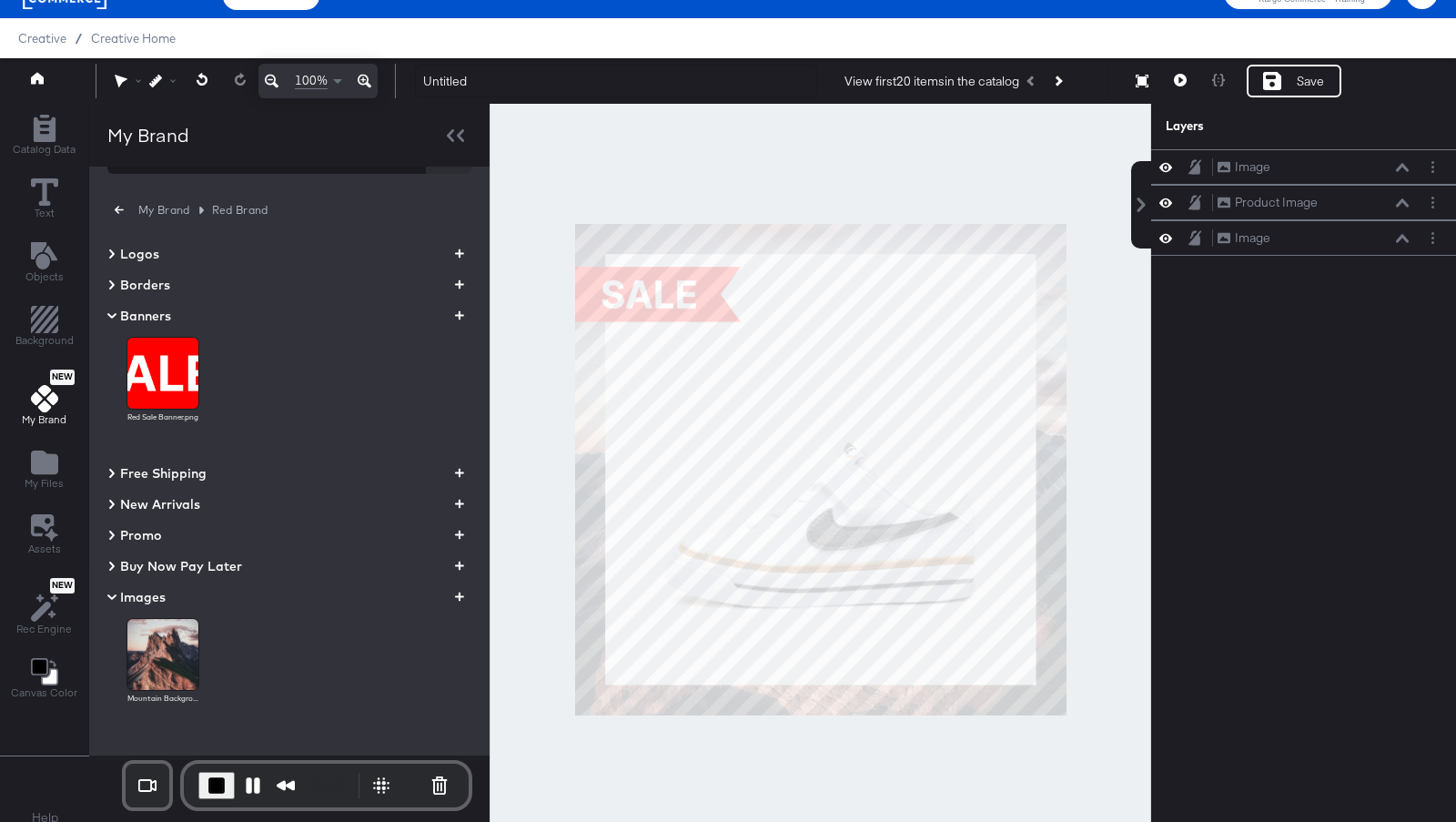
click at [111, 313] on icon at bounding box center [111, 316] width 9 height 6
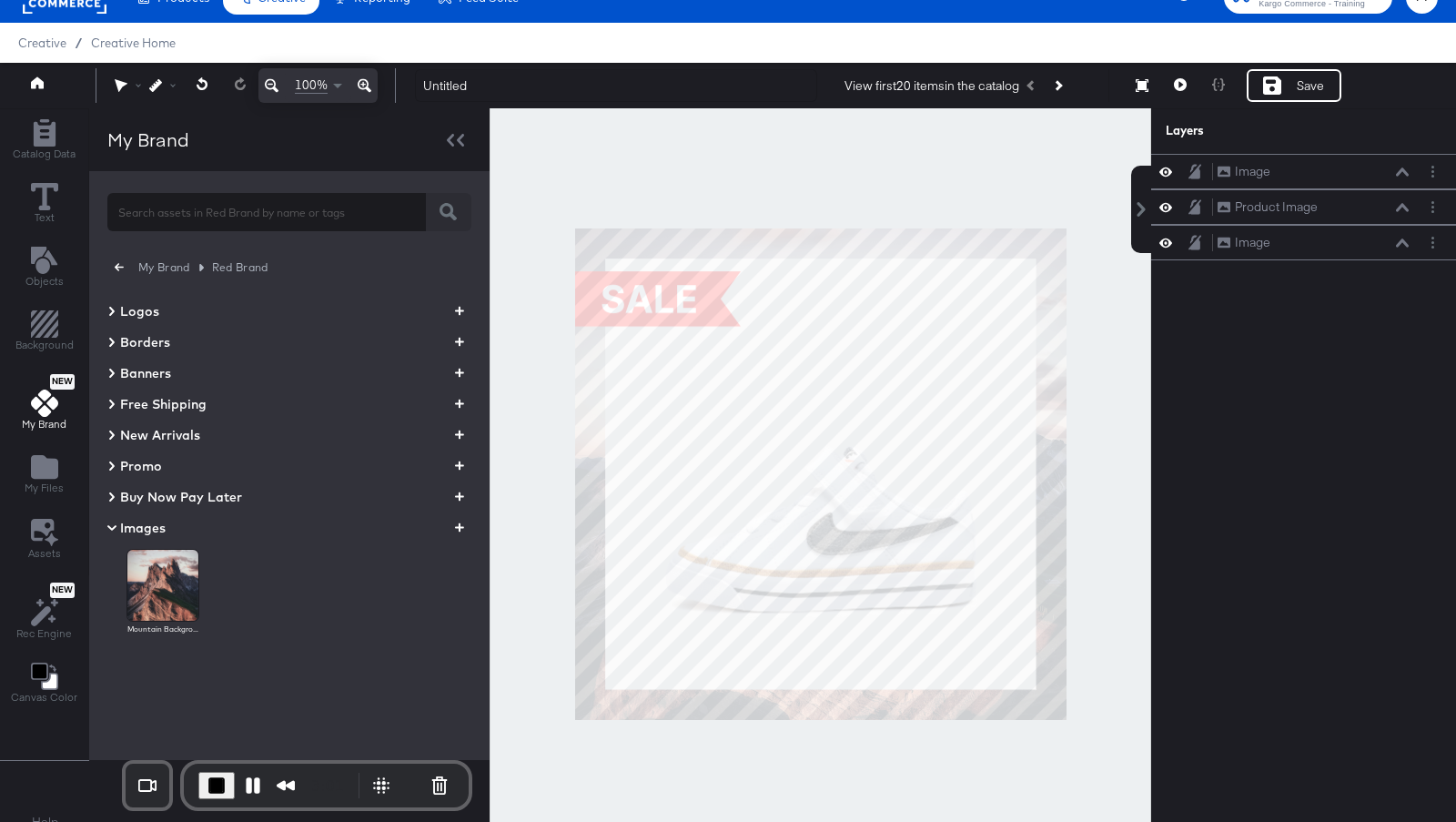
scroll to position [29, 0]
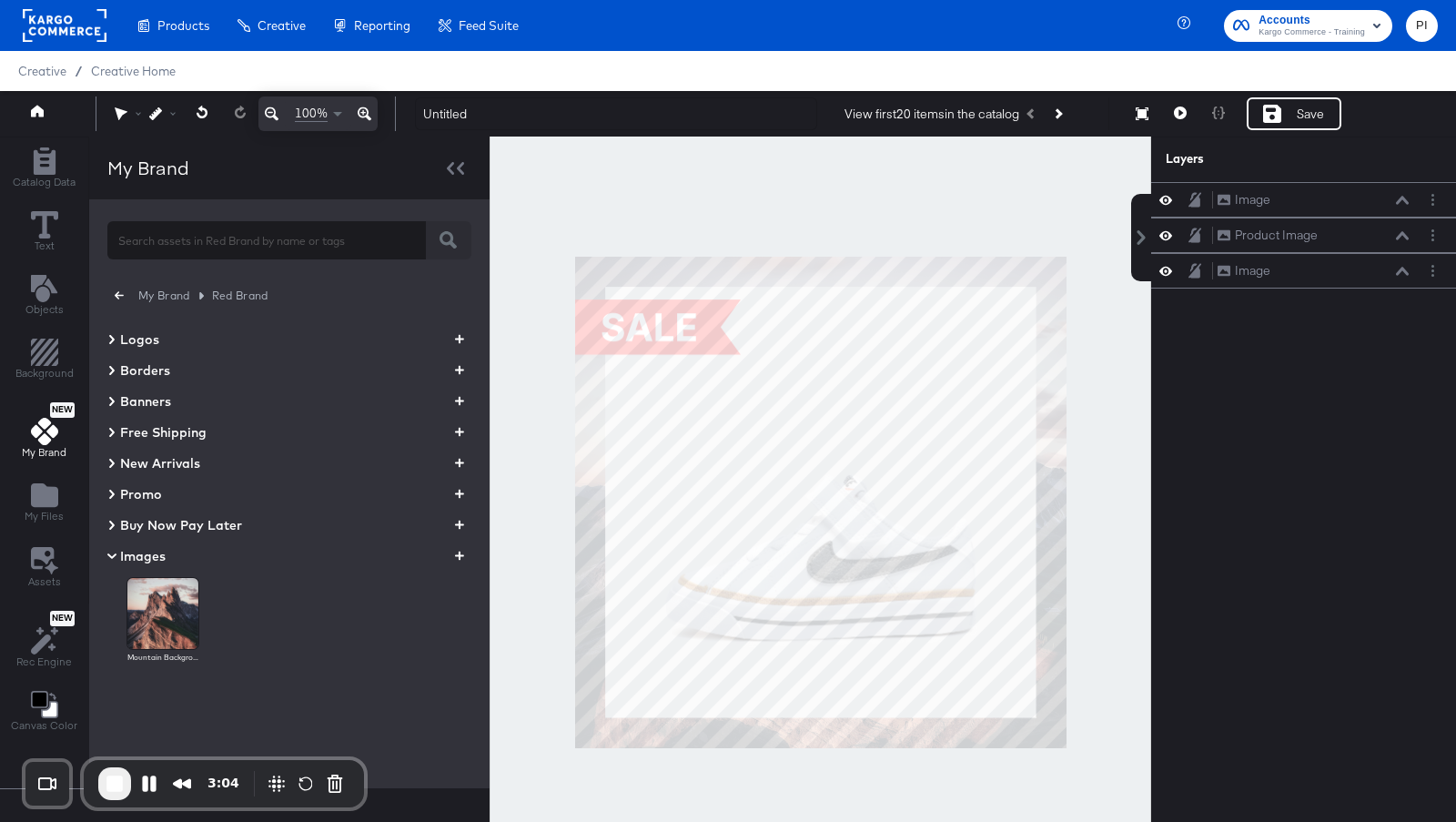
scroll to position [29, 0]
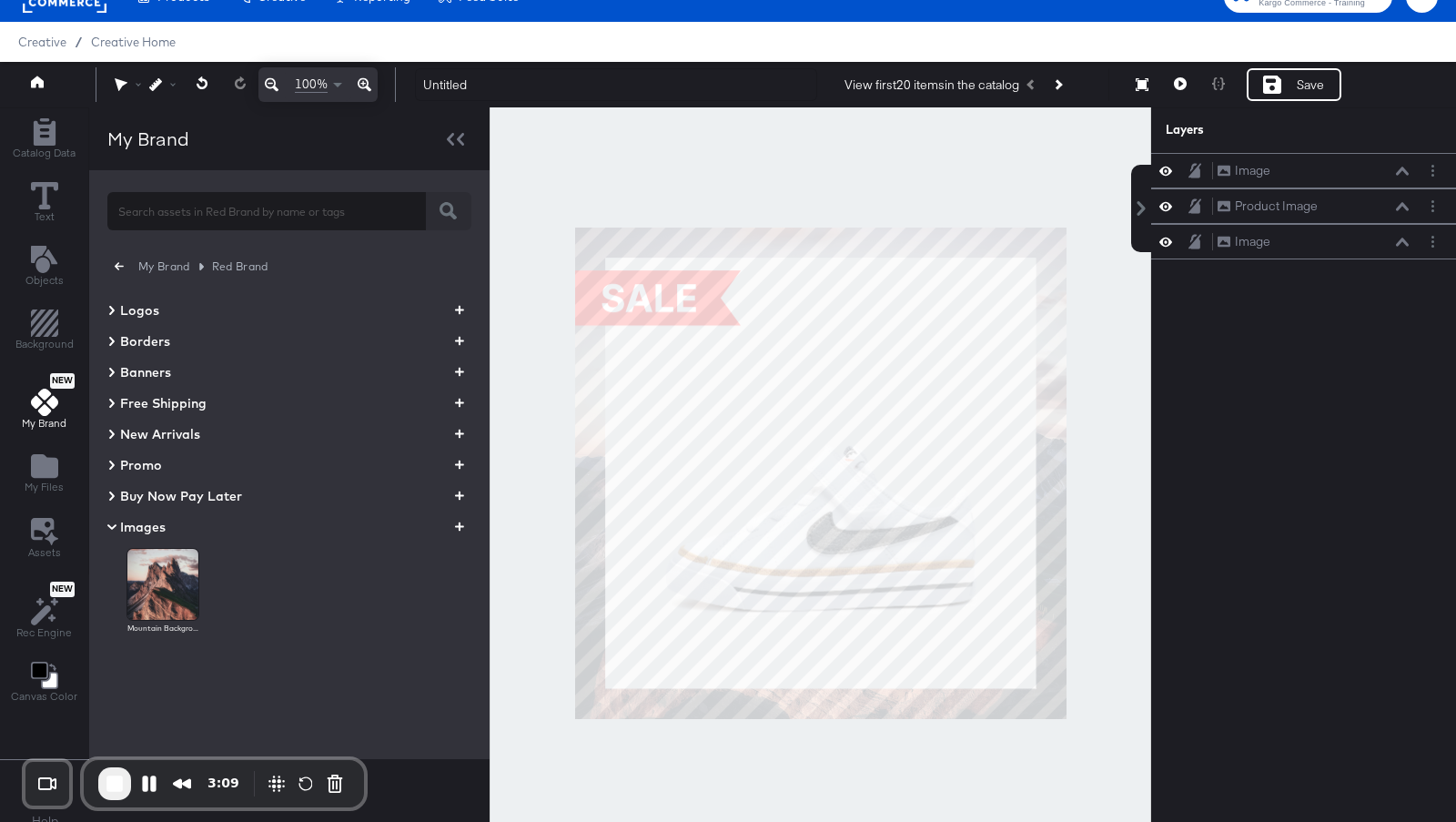
click at [115, 266] on icon "button" at bounding box center [119, 266] width 9 height 8
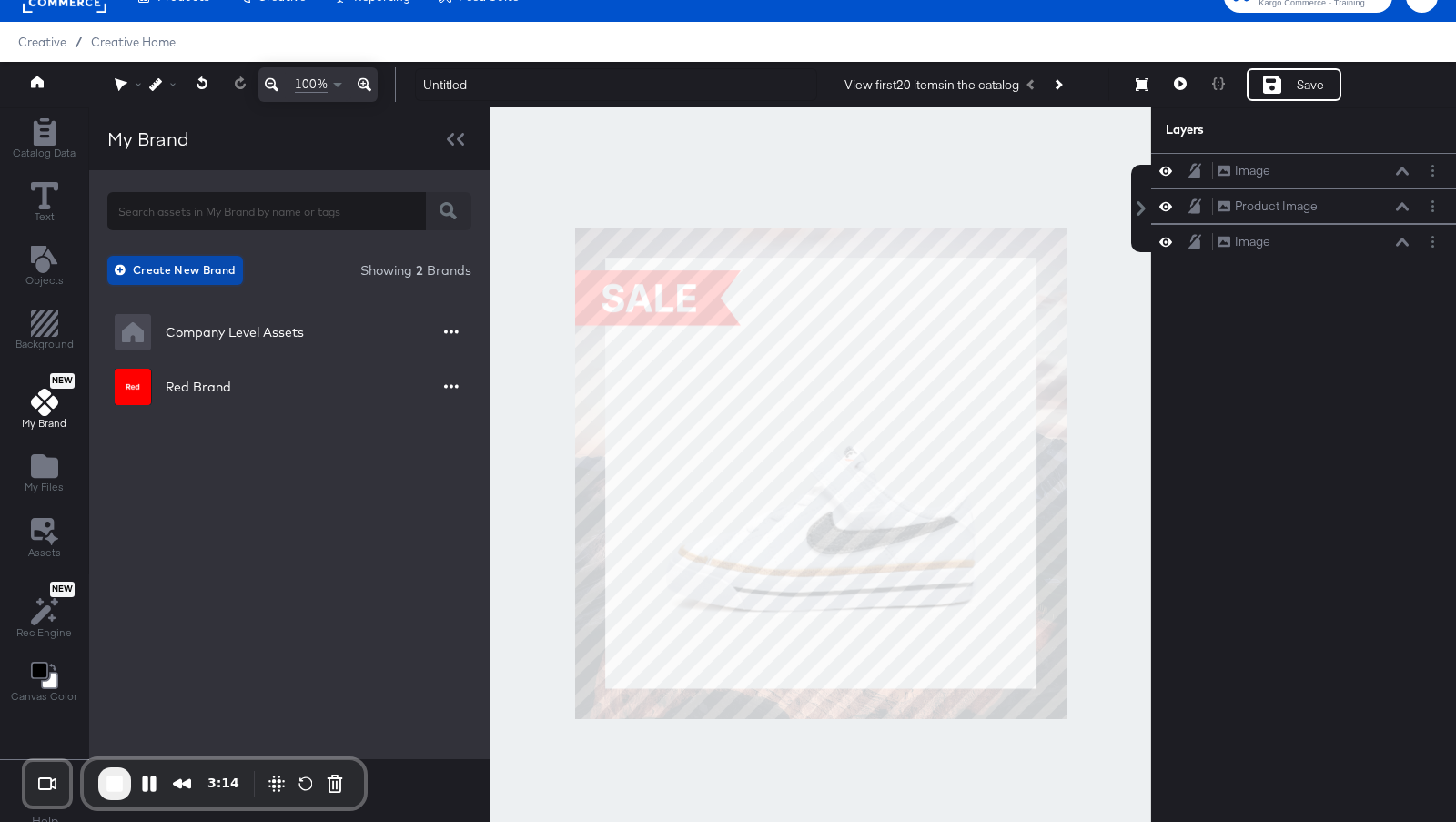
click at [173, 265] on span "Create New Brand" at bounding box center [176, 270] width 117 height 19
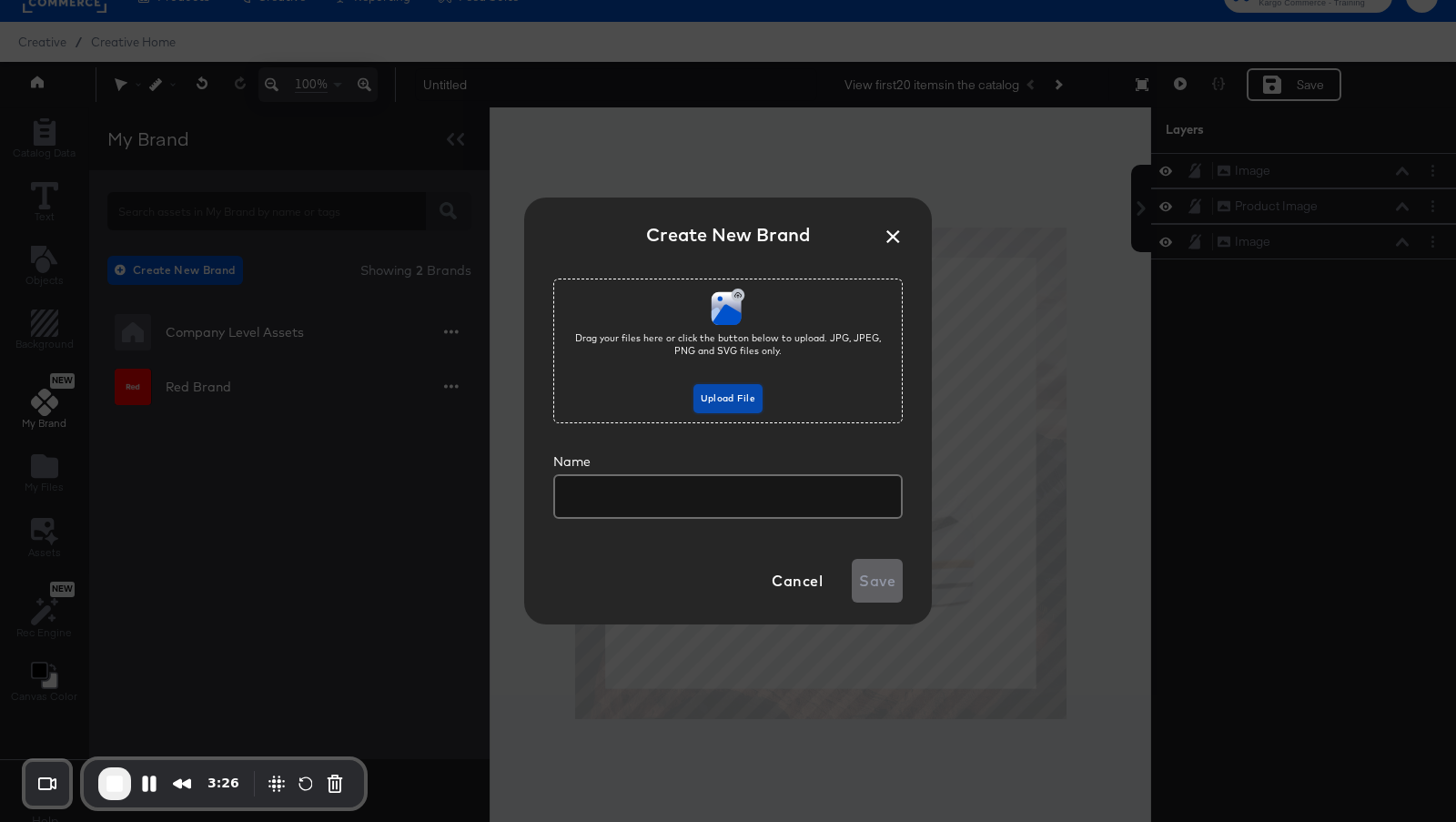
click at [747, 401] on span "Upload File" at bounding box center [728, 399] width 55 height 17
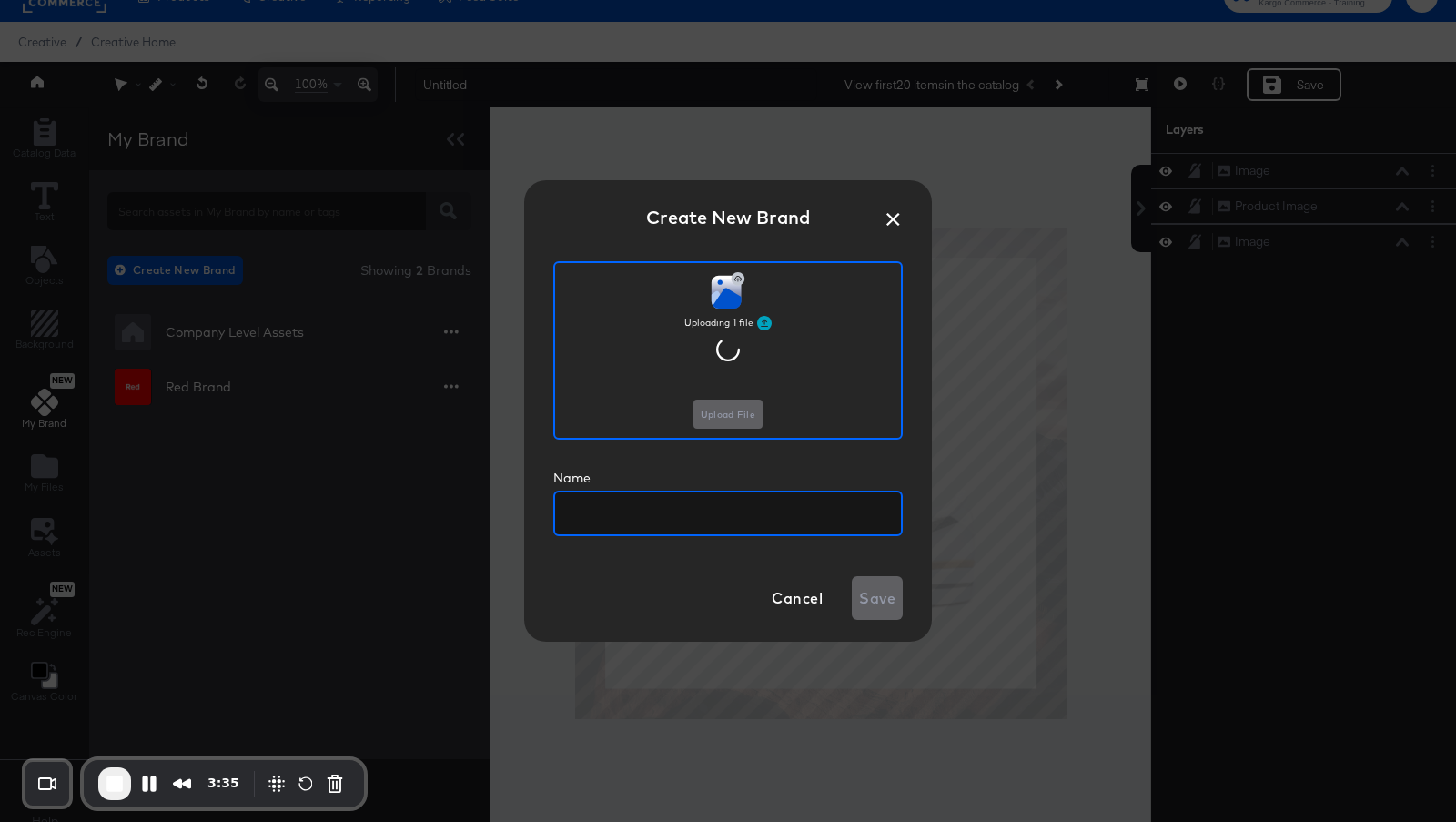
click at [659, 521] on input "text" at bounding box center [728, 506] width 346 height 42
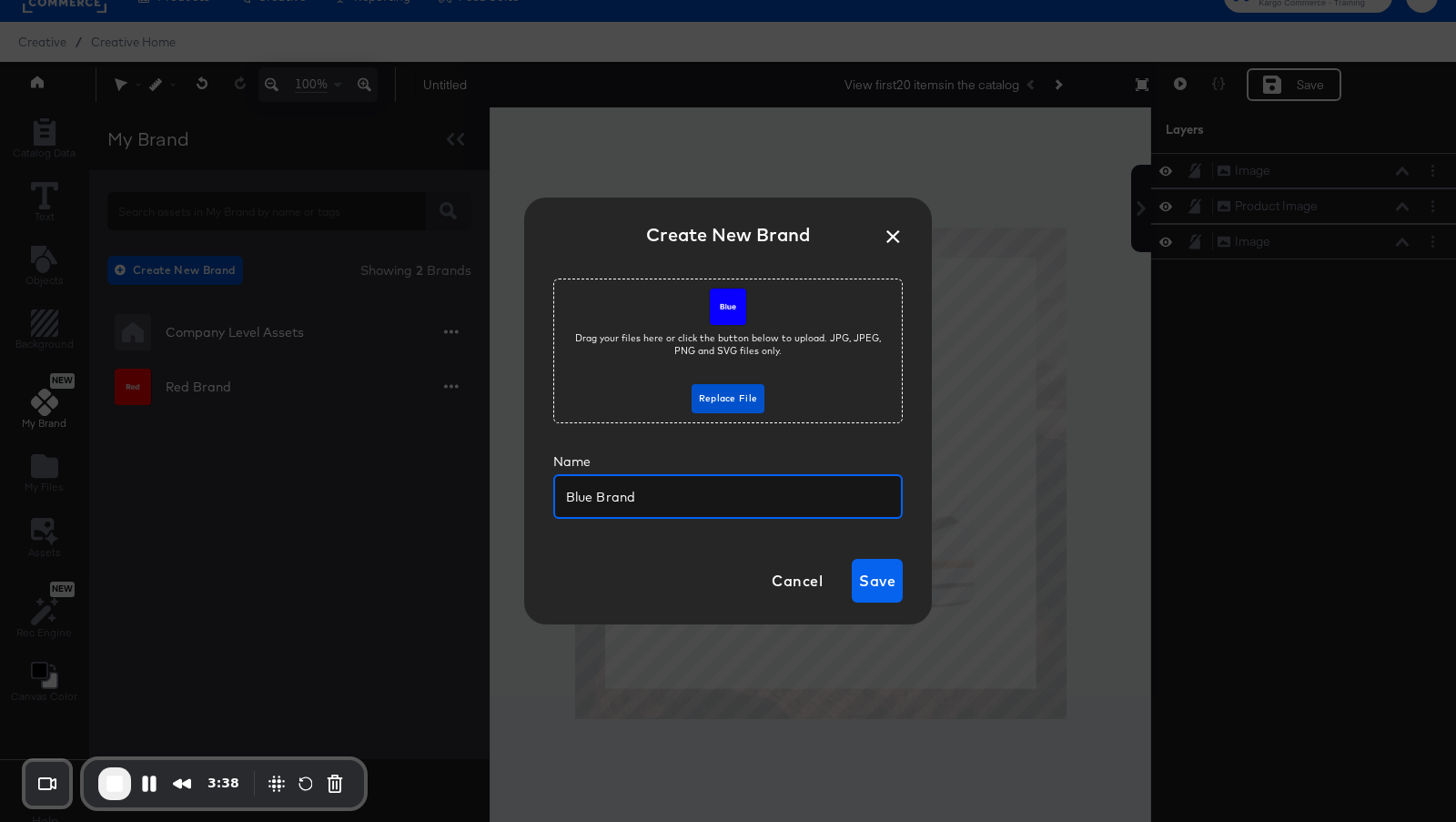
type input "Blue Brand"
click at [886, 585] on span "Save" at bounding box center [877, 581] width 37 height 26
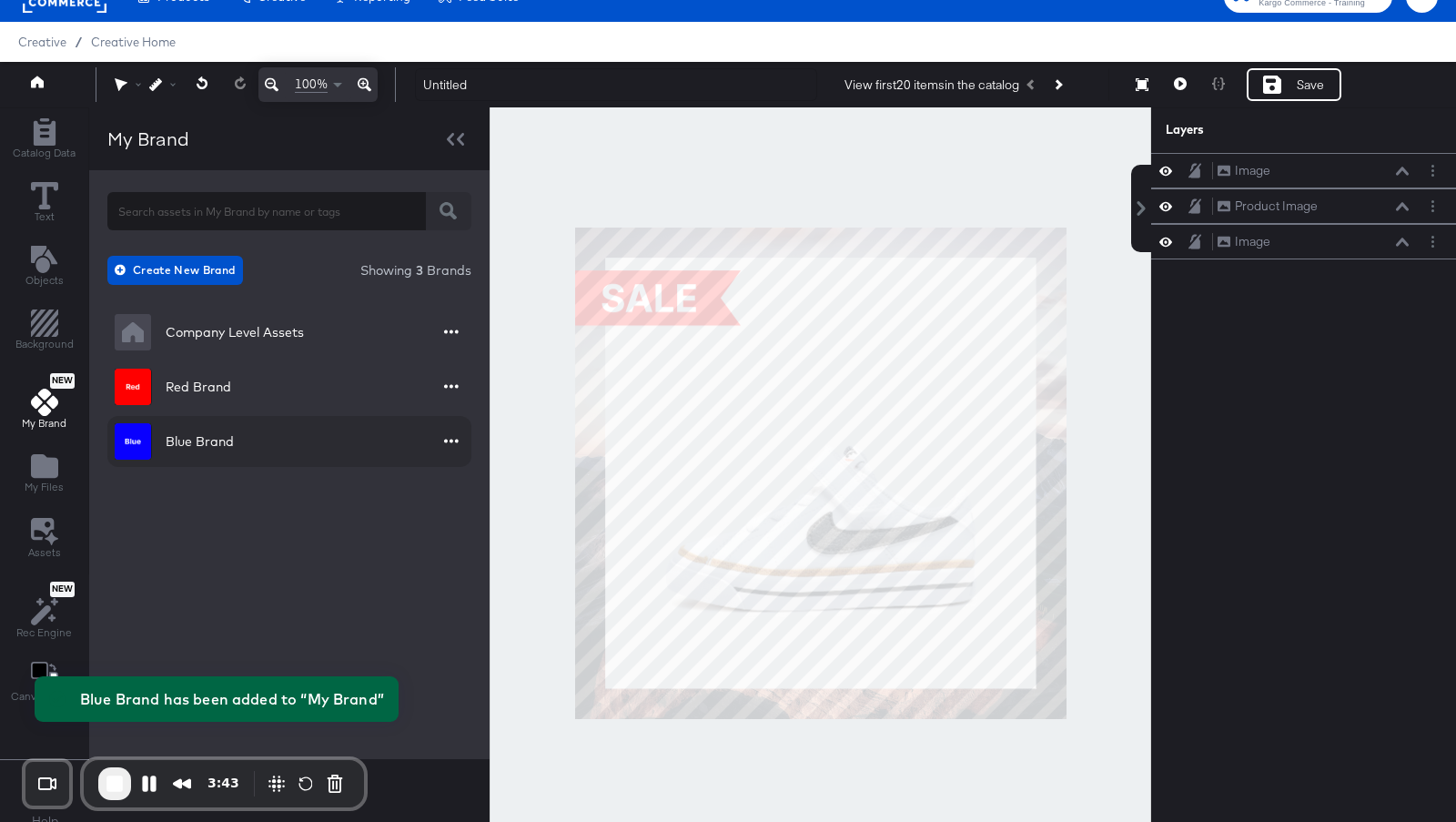
click at [206, 444] on div "Blue Brand" at bounding box center [199, 441] width 68 height 18
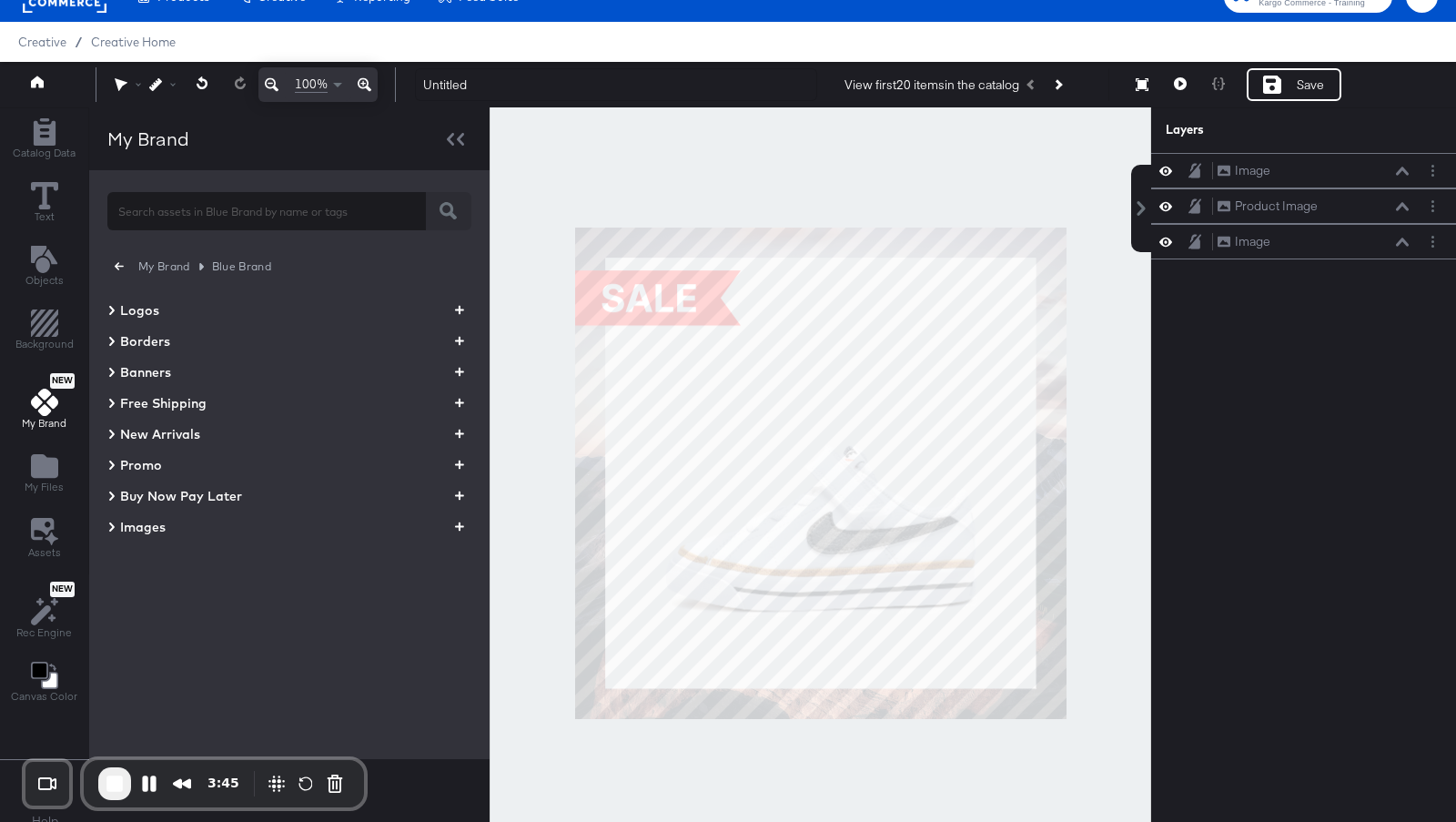
click at [111, 308] on icon at bounding box center [111, 310] width 9 height 22
click at [456, 313] on icon "button" at bounding box center [459, 309] width 9 height 9
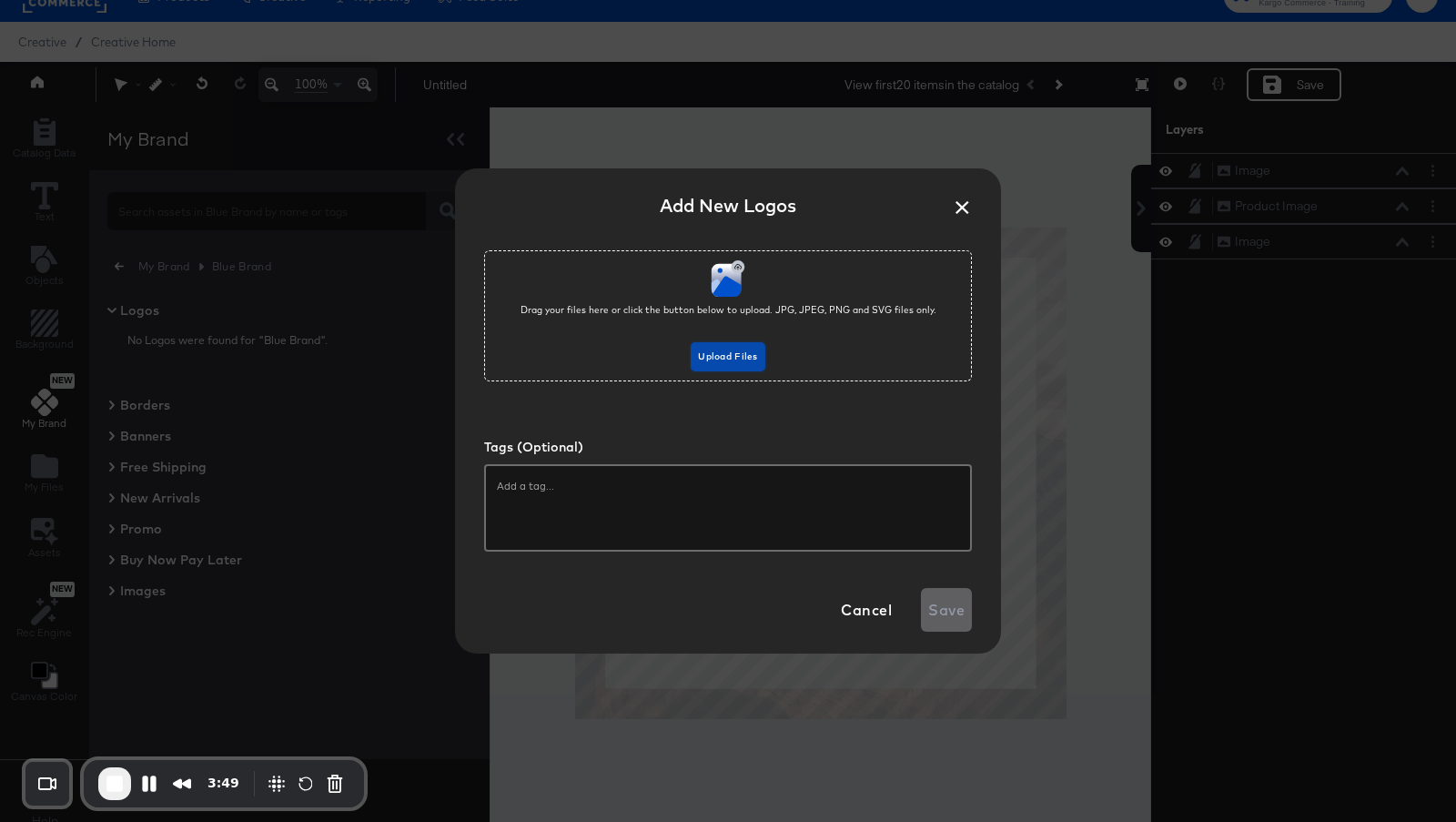
click at [715, 354] on span "Upload Files" at bounding box center [728, 357] width 59 height 17
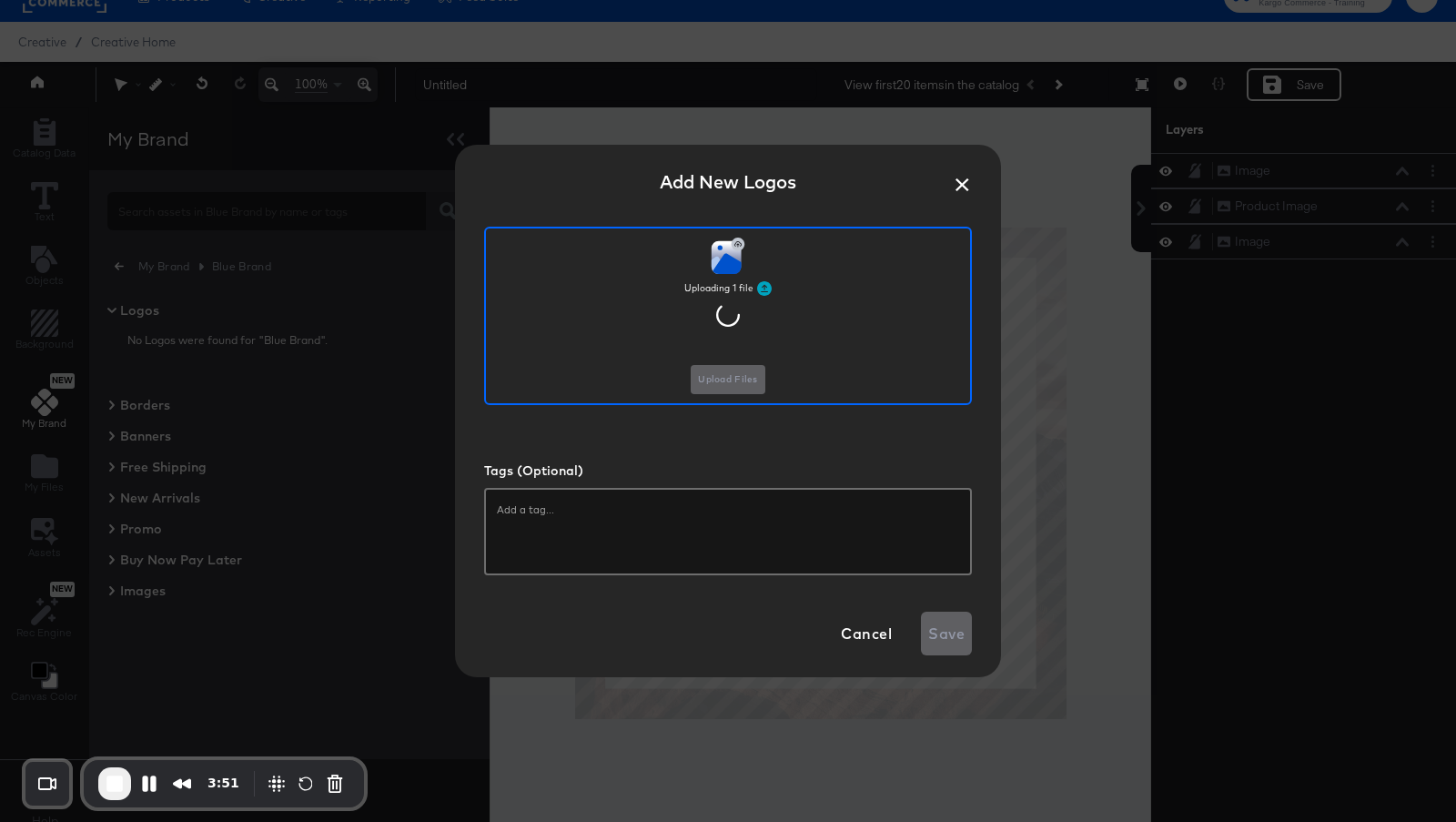
click at [607, 539] on div at bounding box center [728, 531] width 488 height 87
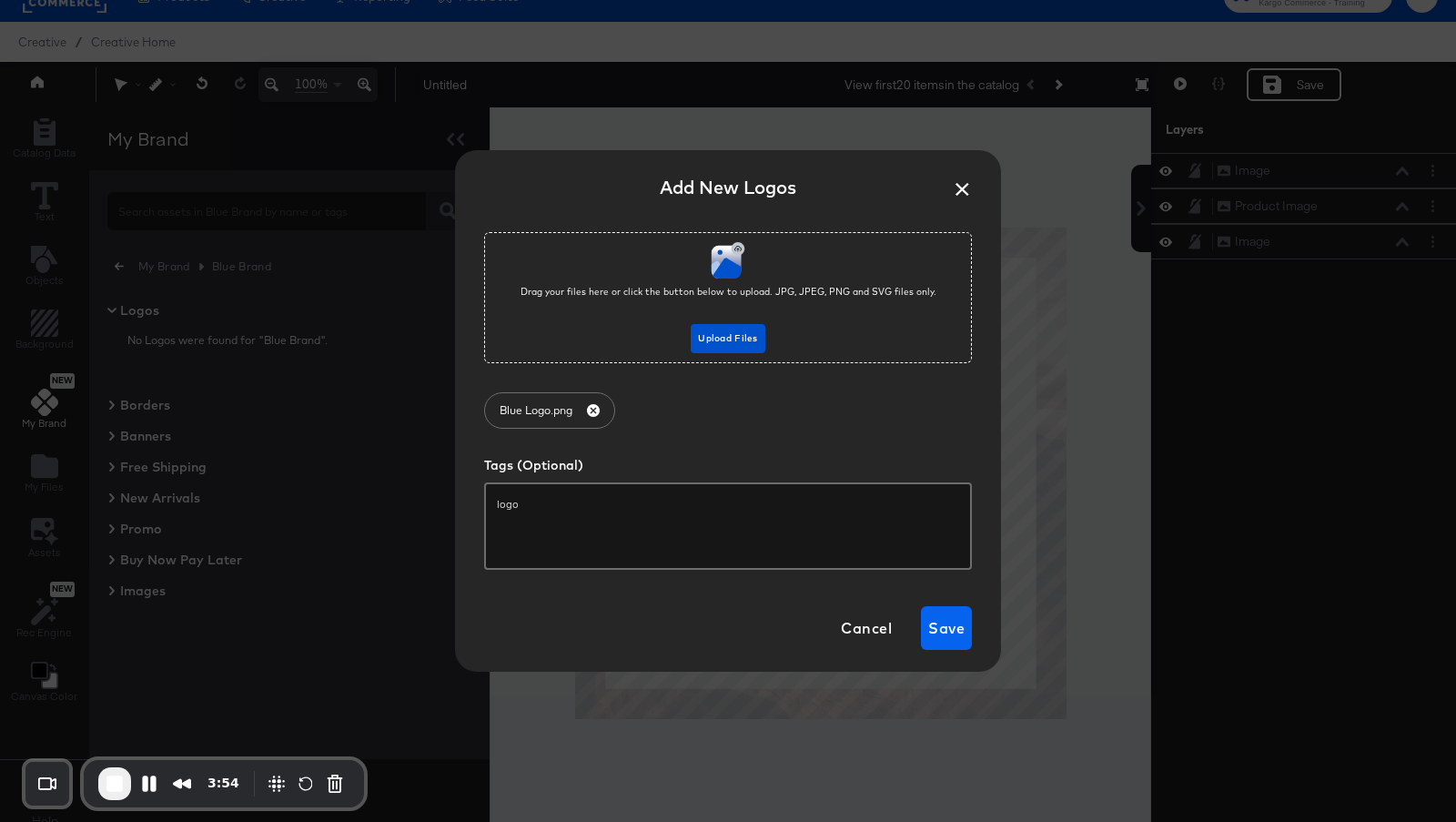
type input "logo"
click at [955, 626] on span "Save" at bounding box center [946, 629] width 37 height 26
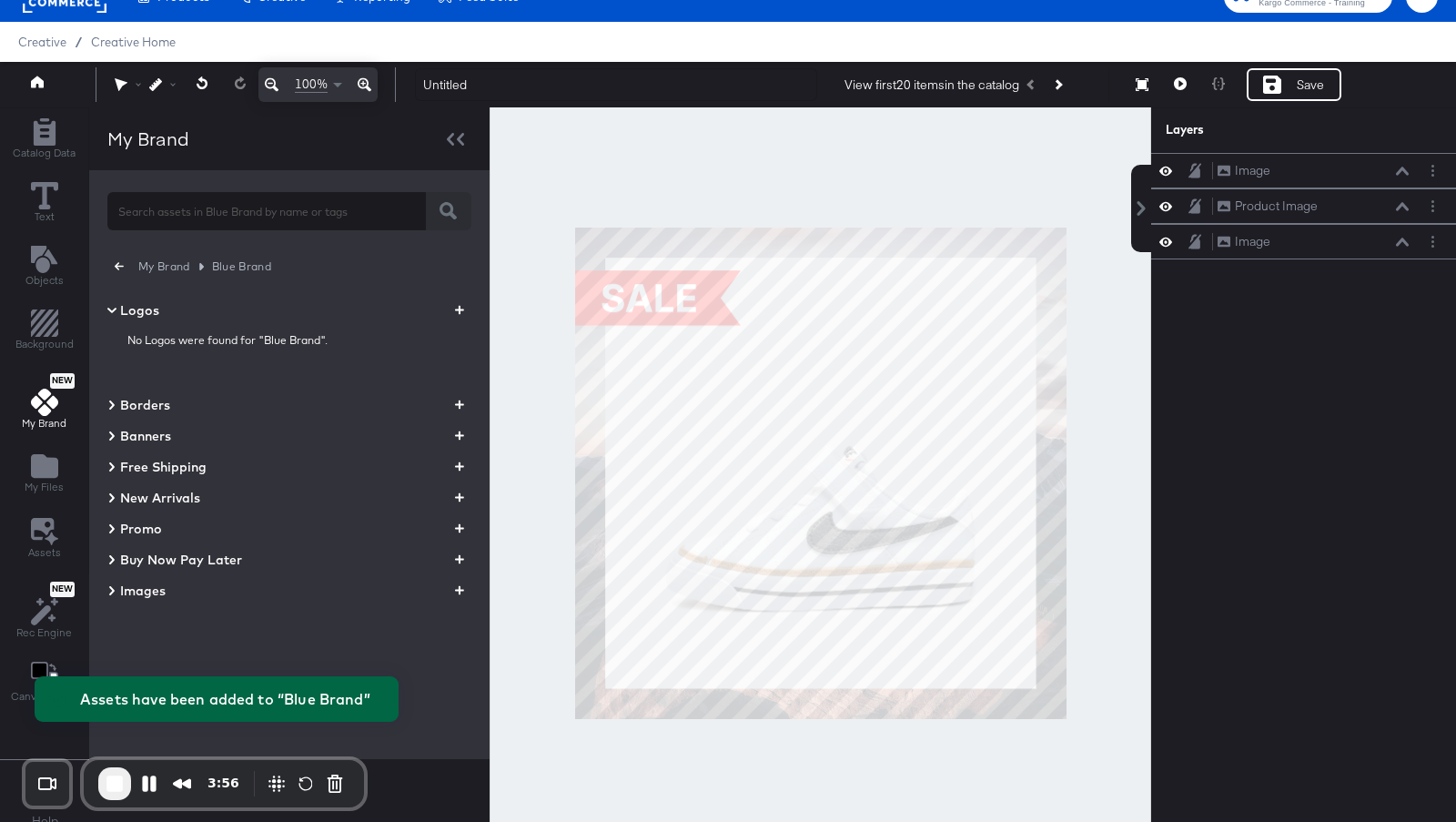
click at [112, 436] on icon at bounding box center [111, 436] width 9 height 22
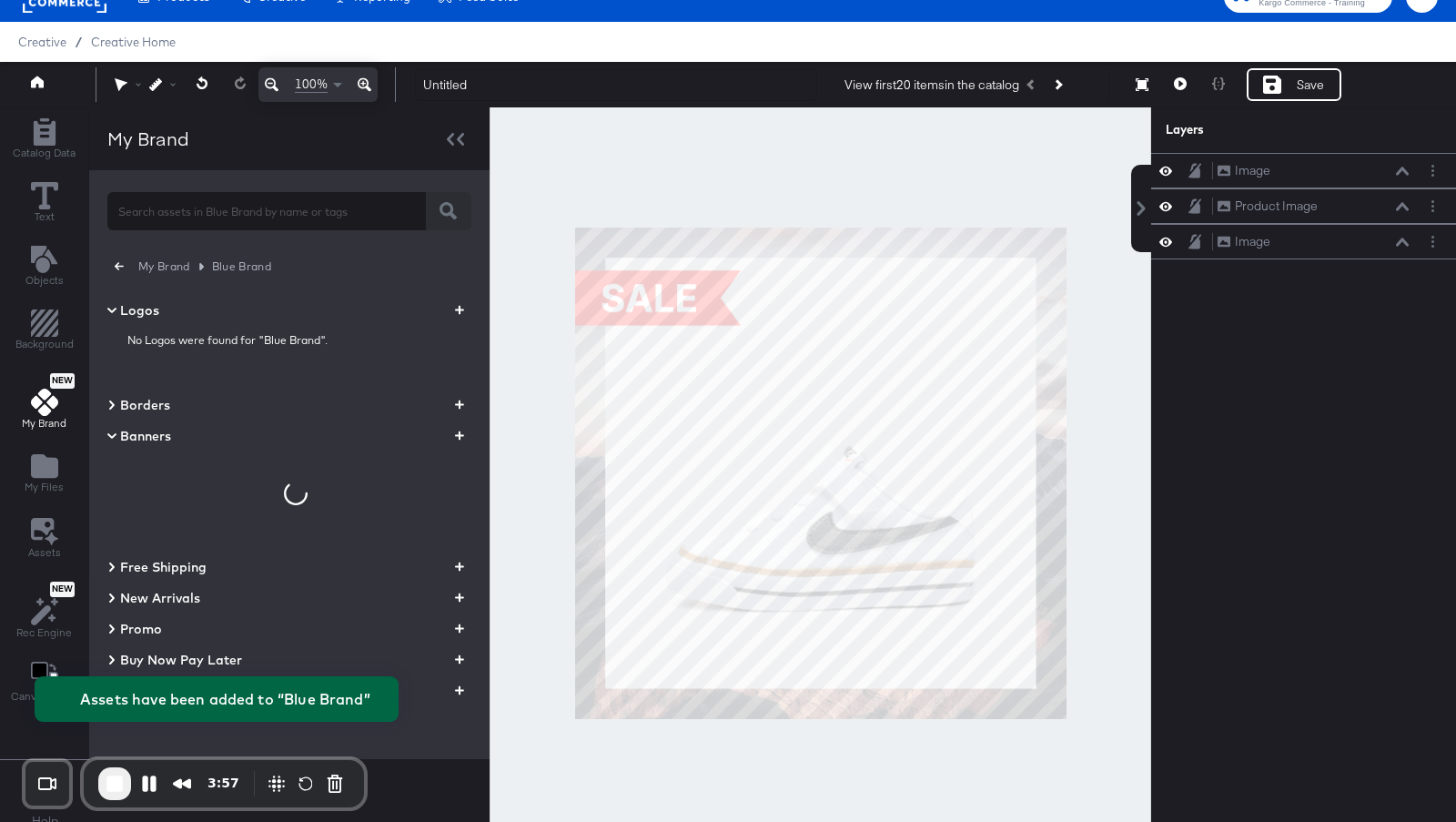
click at [458, 433] on icon "button" at bounding box center [459, 435] width 9 height 17
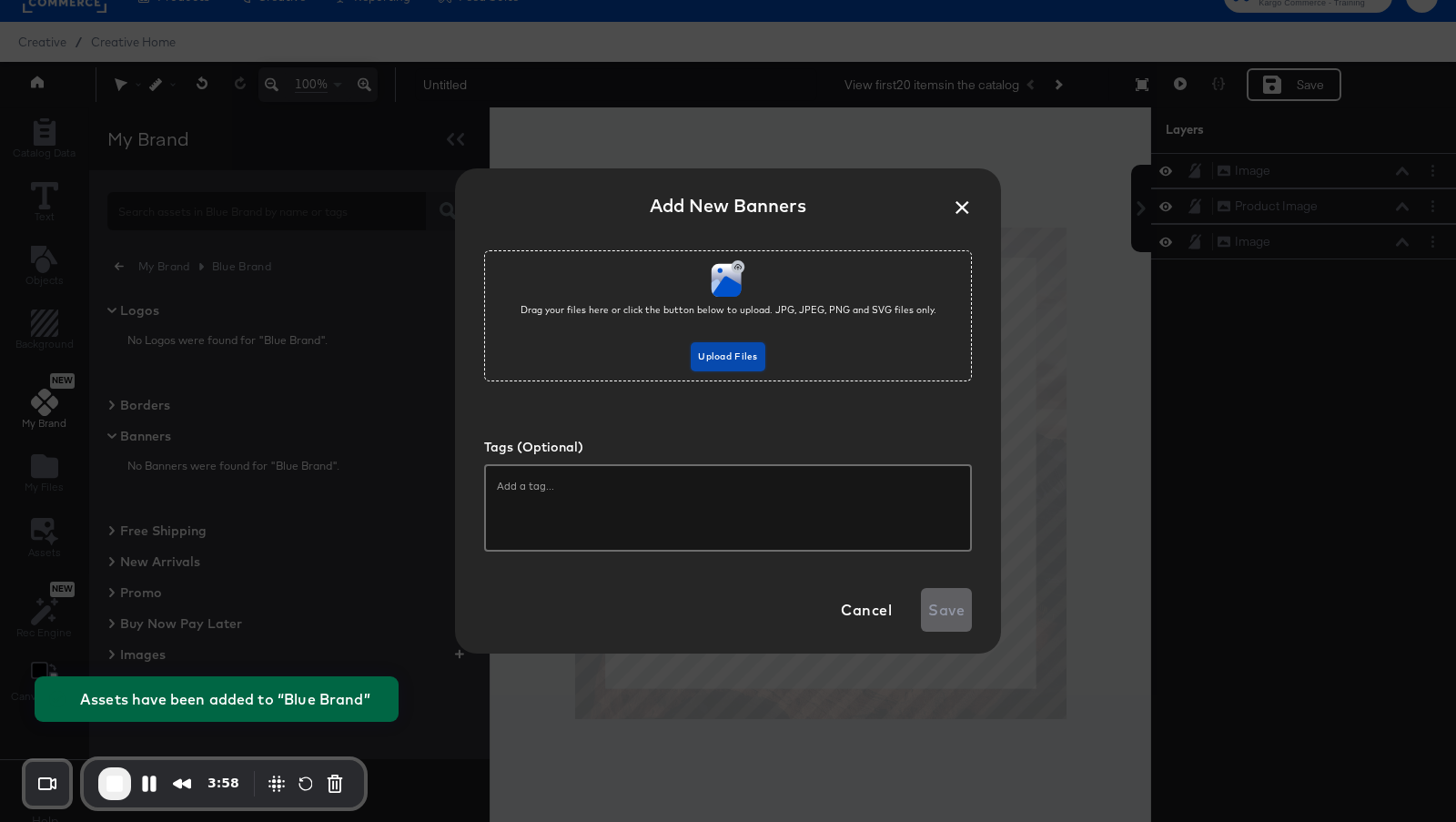
click at [714, 352] on span "Upload Files" at bounding box center [728, 357] width 59 height 17
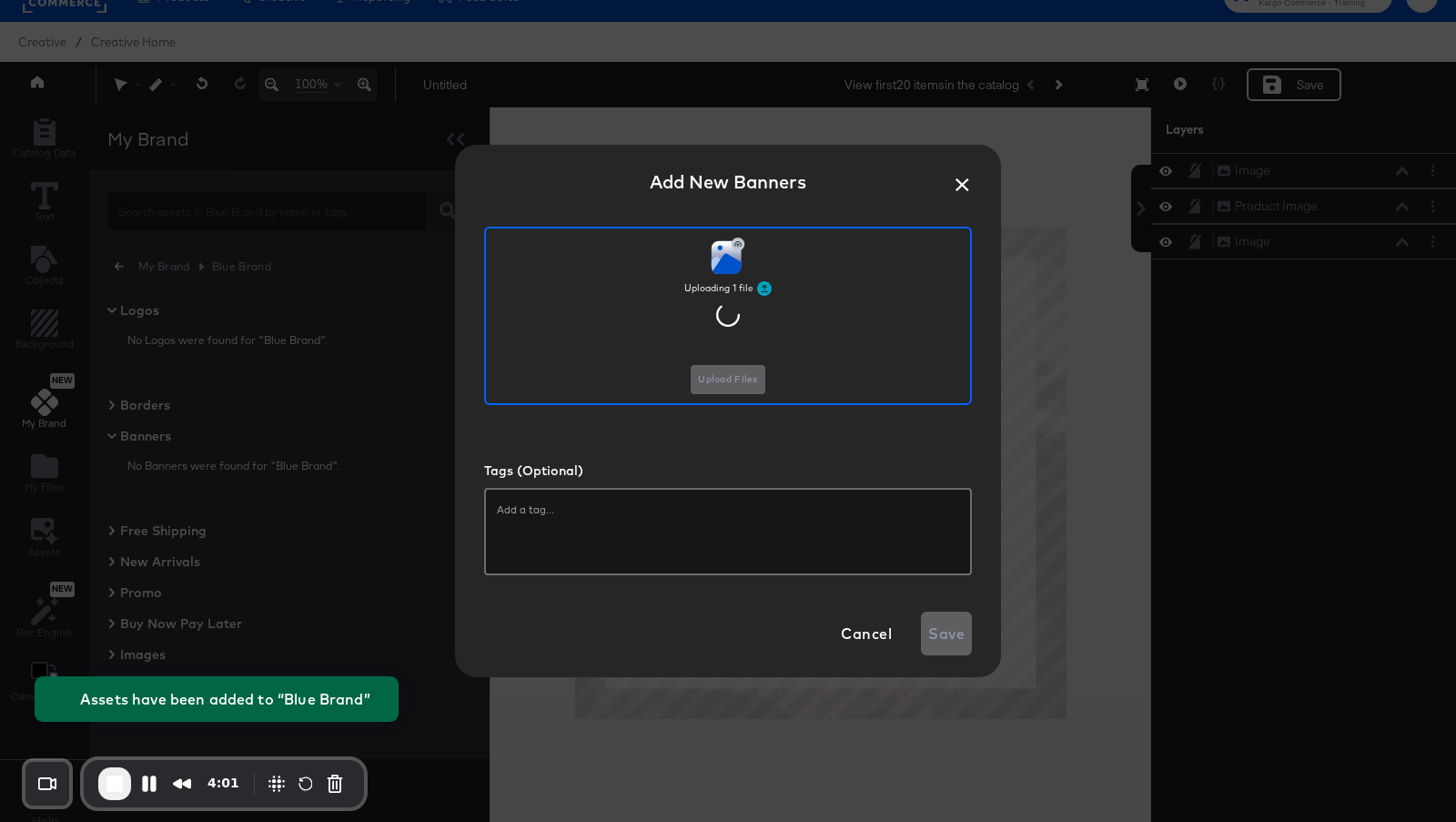
click at [639, 526] on div at bounding box center [728, 531] width 488 height 87
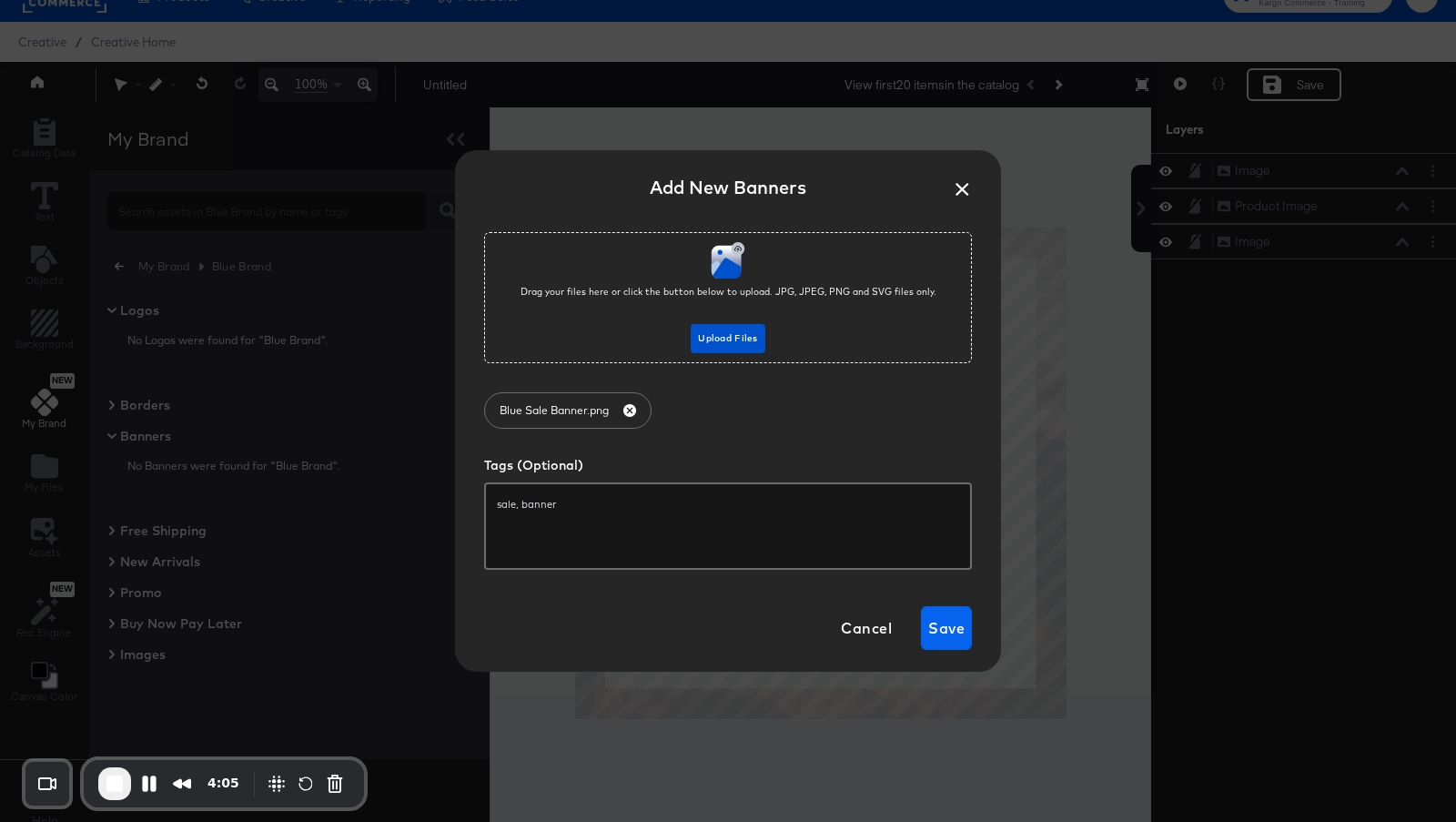
type input "sale, banner"
click at [934, 613] on button "Save" at bounding box center [946, 628] width 51 height 44
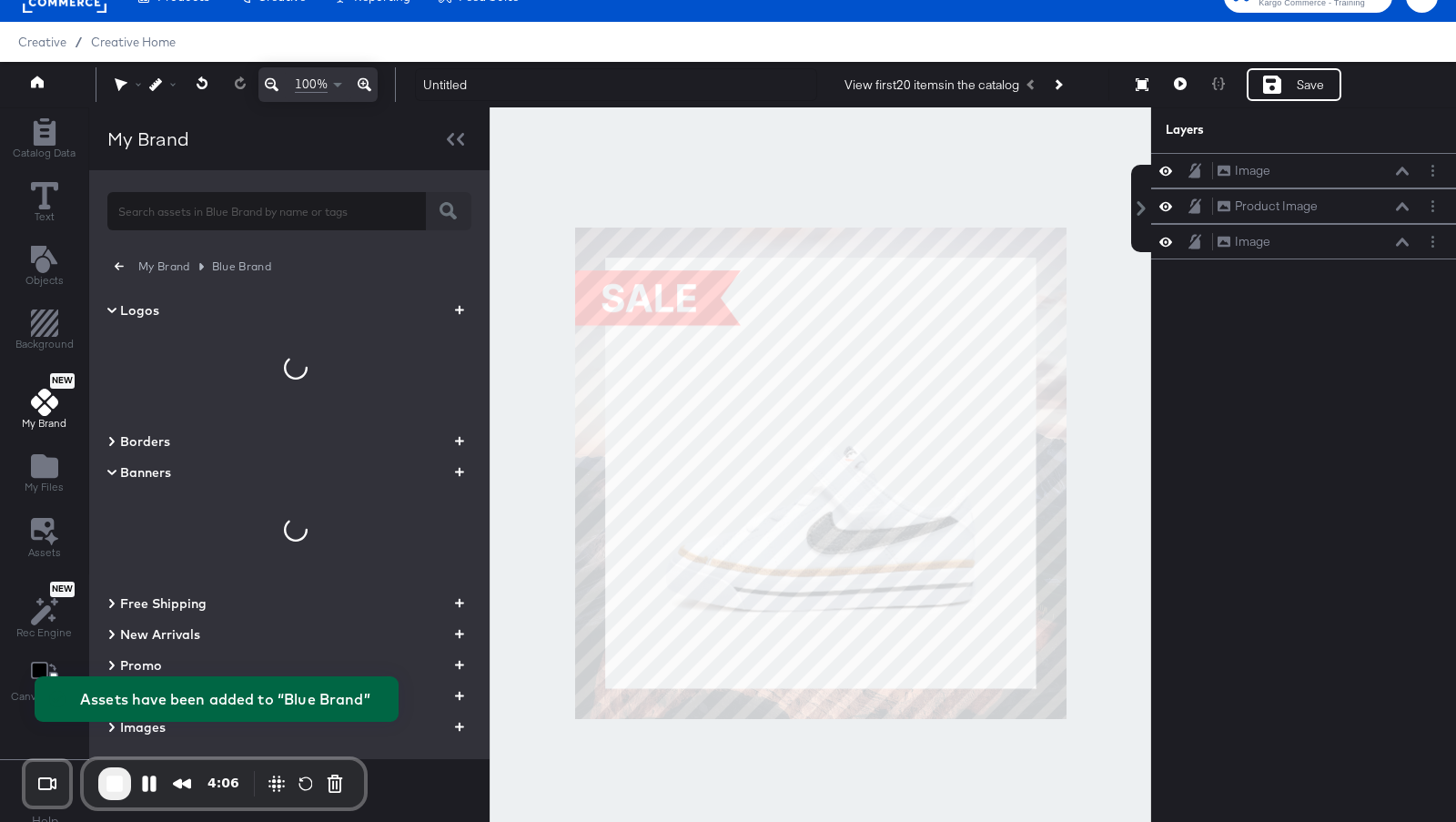
scroll to position [46, 0]
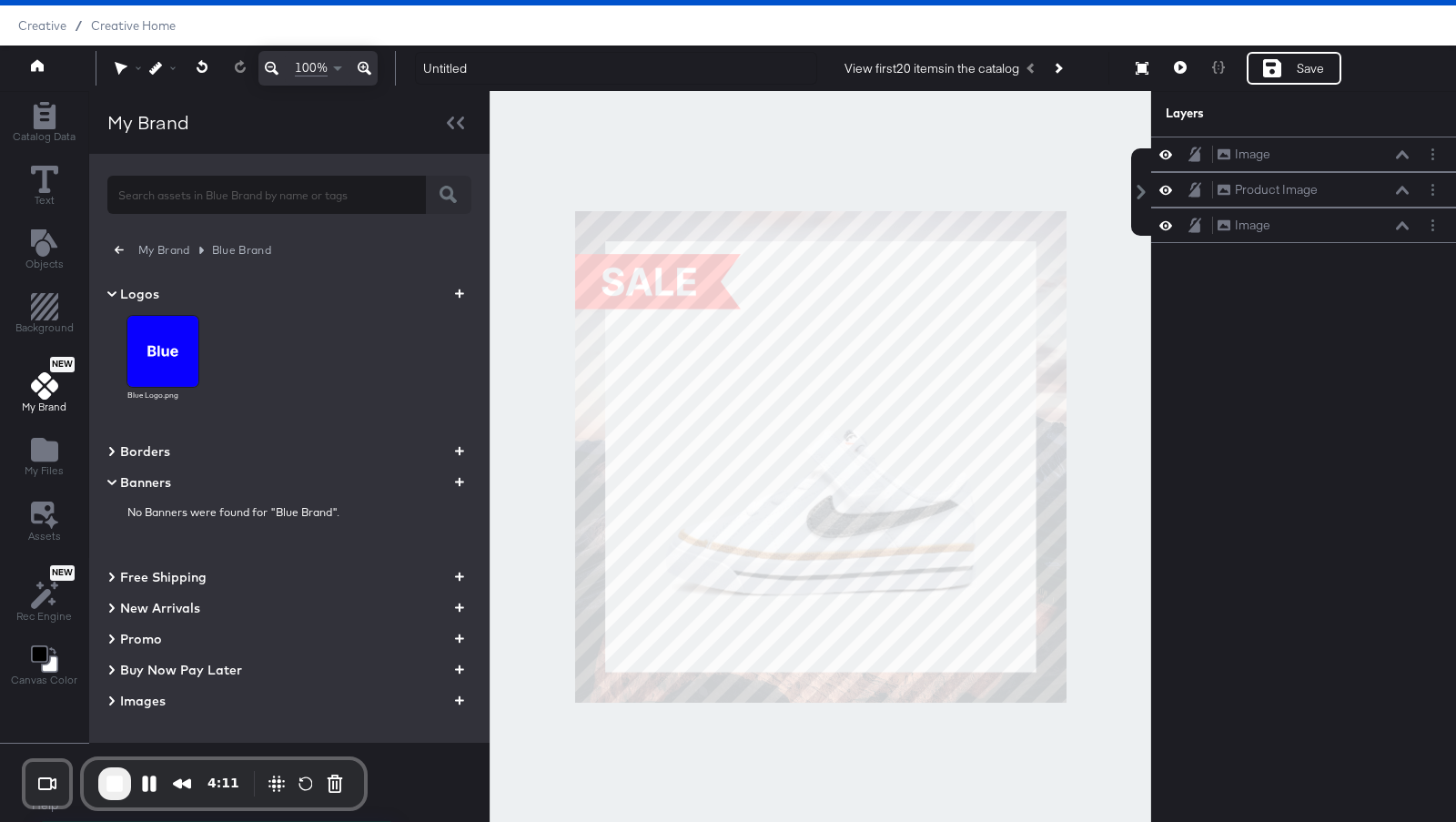
click at [101, 481] on icon at bounding box center [112, 482] width 22 height 9
click at [459, 639] on icon "button" at bounding box center [459, 636] width 9 height 17
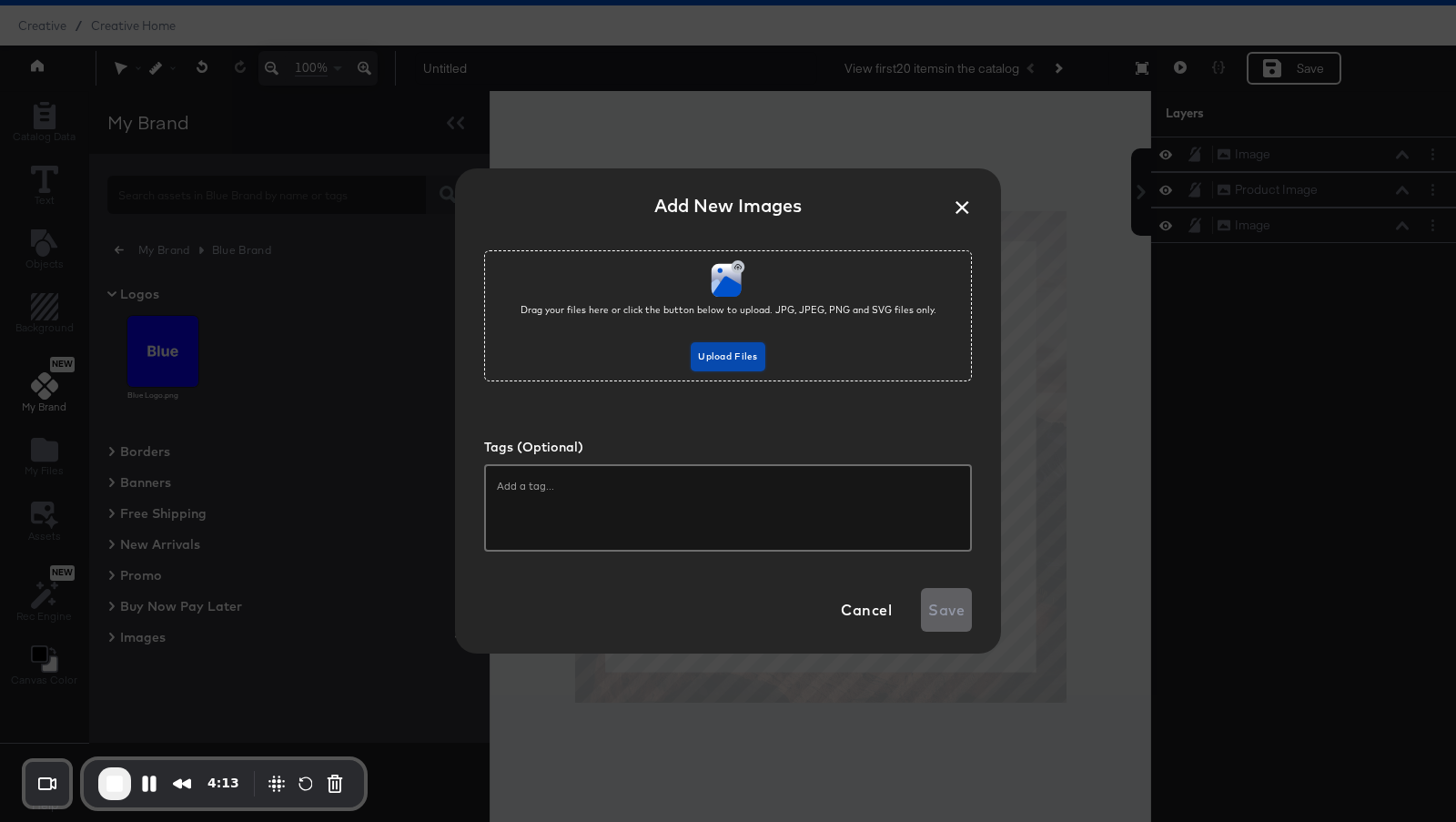
click at [700, 353] on span "Upload Files" at bounding box center [728, 357] width 59 height 17
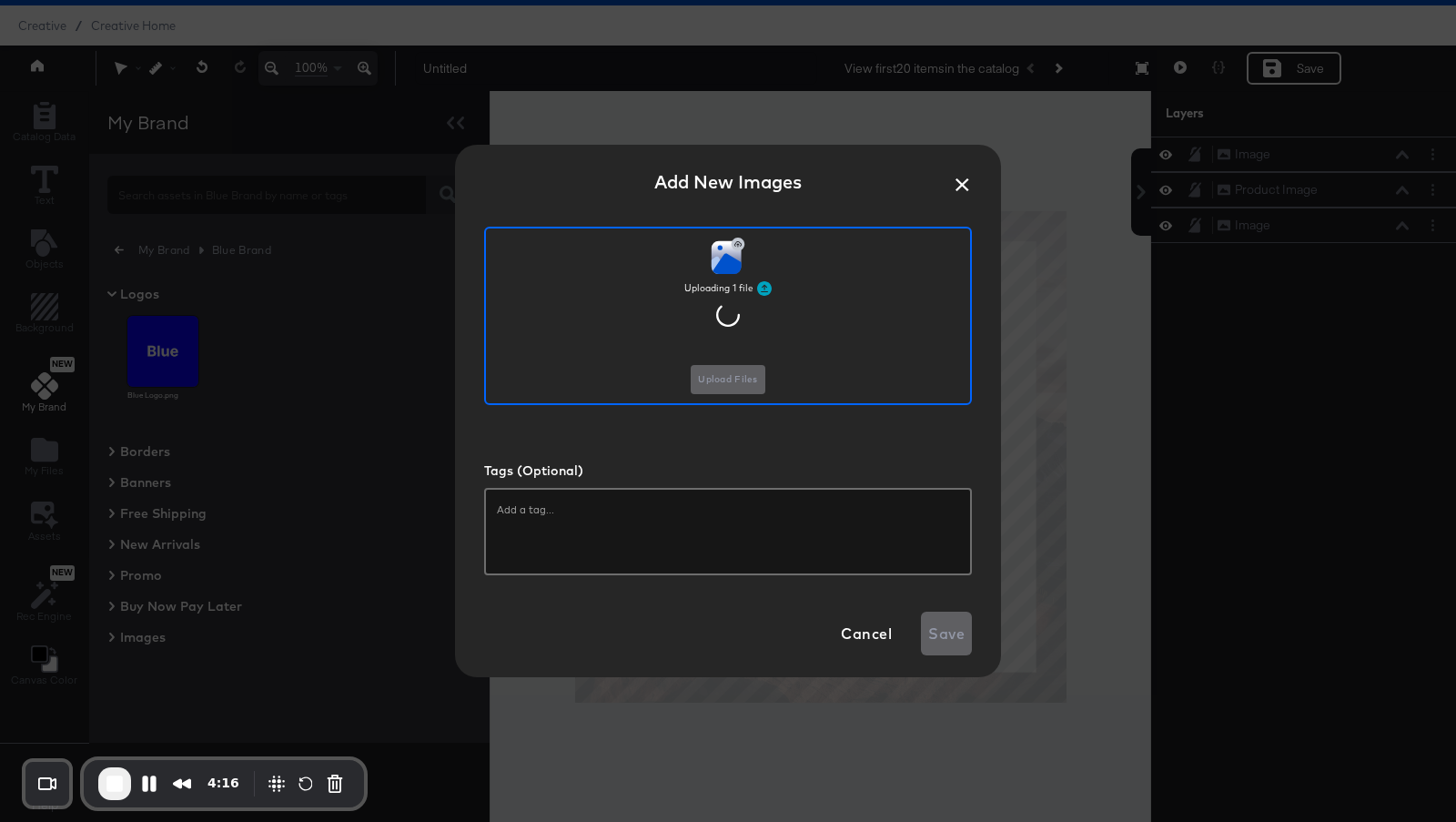
click at [580, 513] on input "text" at bounding box center [728, 510] width 462 height 18
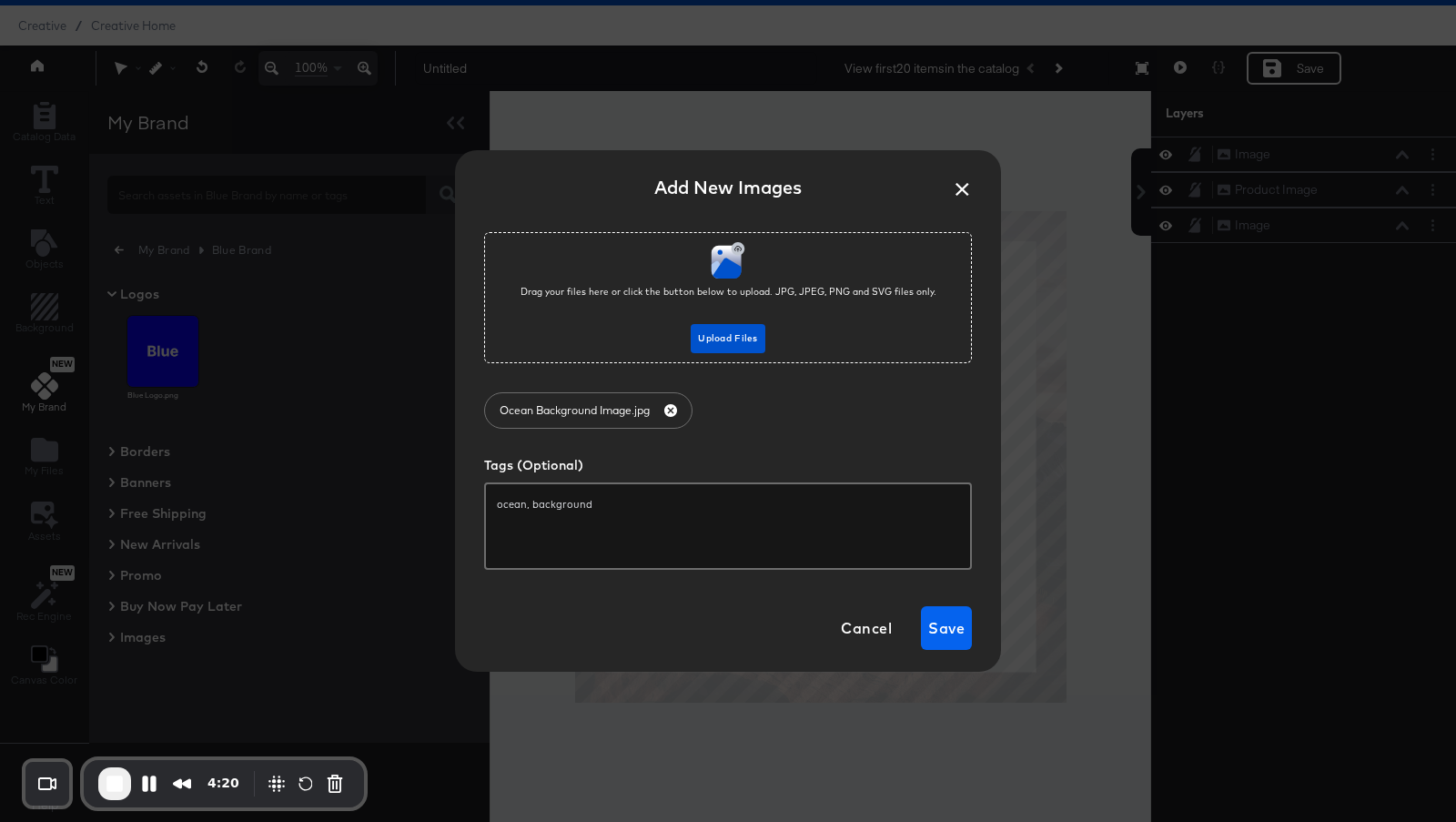
type input "ocean, background"
click at [938, 630] on span "Save" at bounding box center [946, 629] width 37 height 26
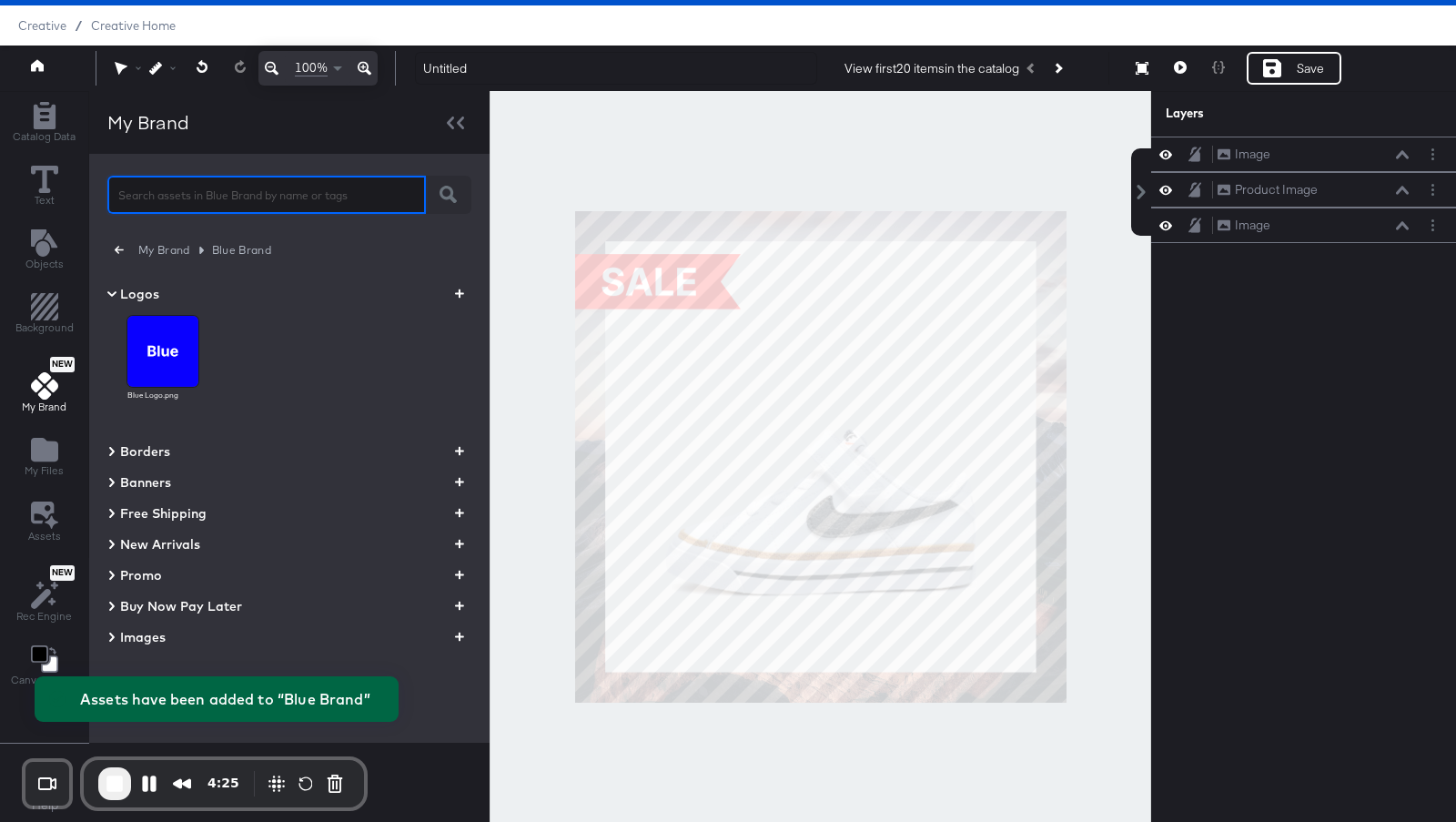
click at [258, 189] on input "text" at bounding box center [266, 186] width 318 height 39
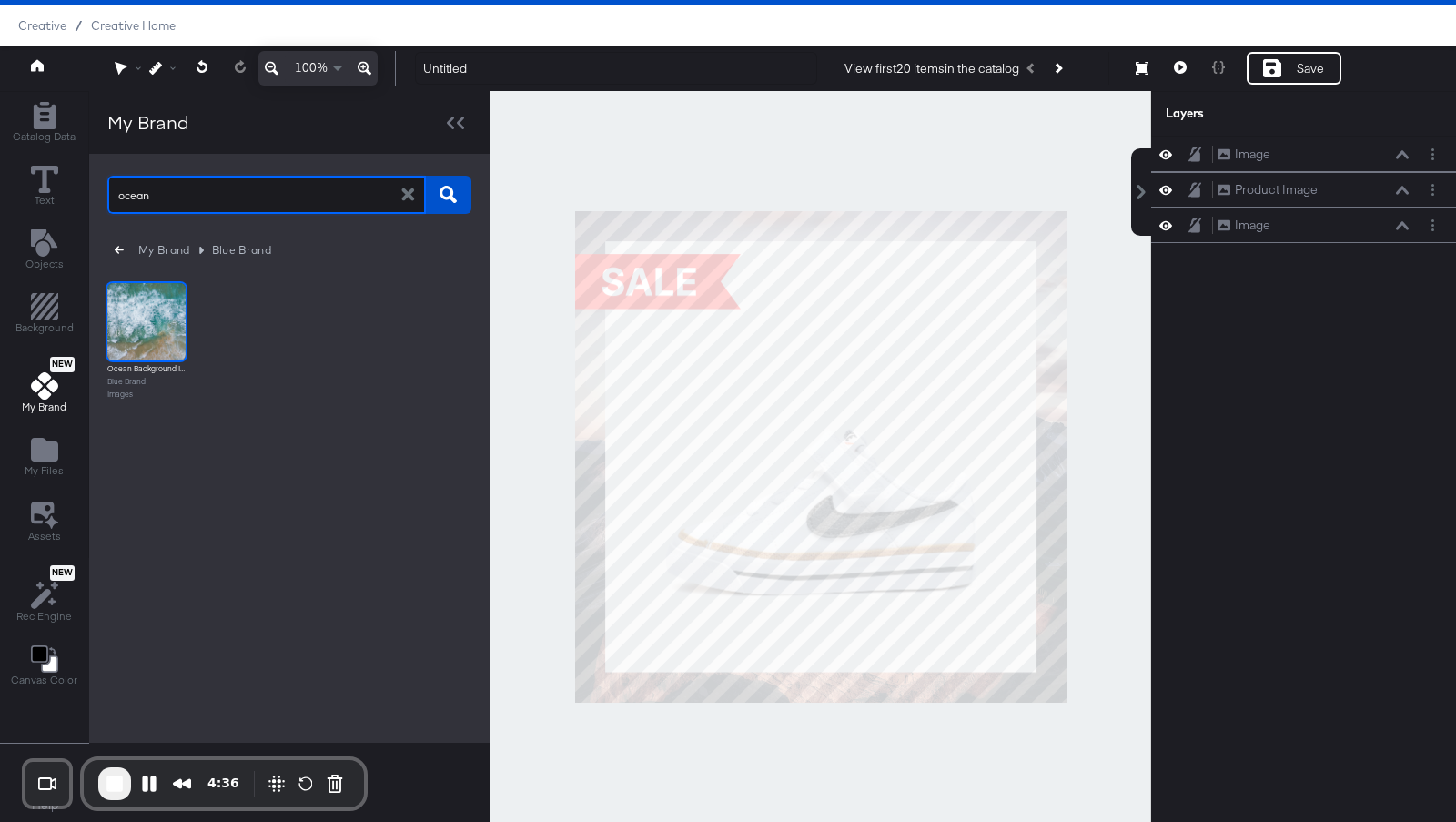
type input "ocean"
click at [147, 330] on img at bounding box center [146, 321] width 78 height 78
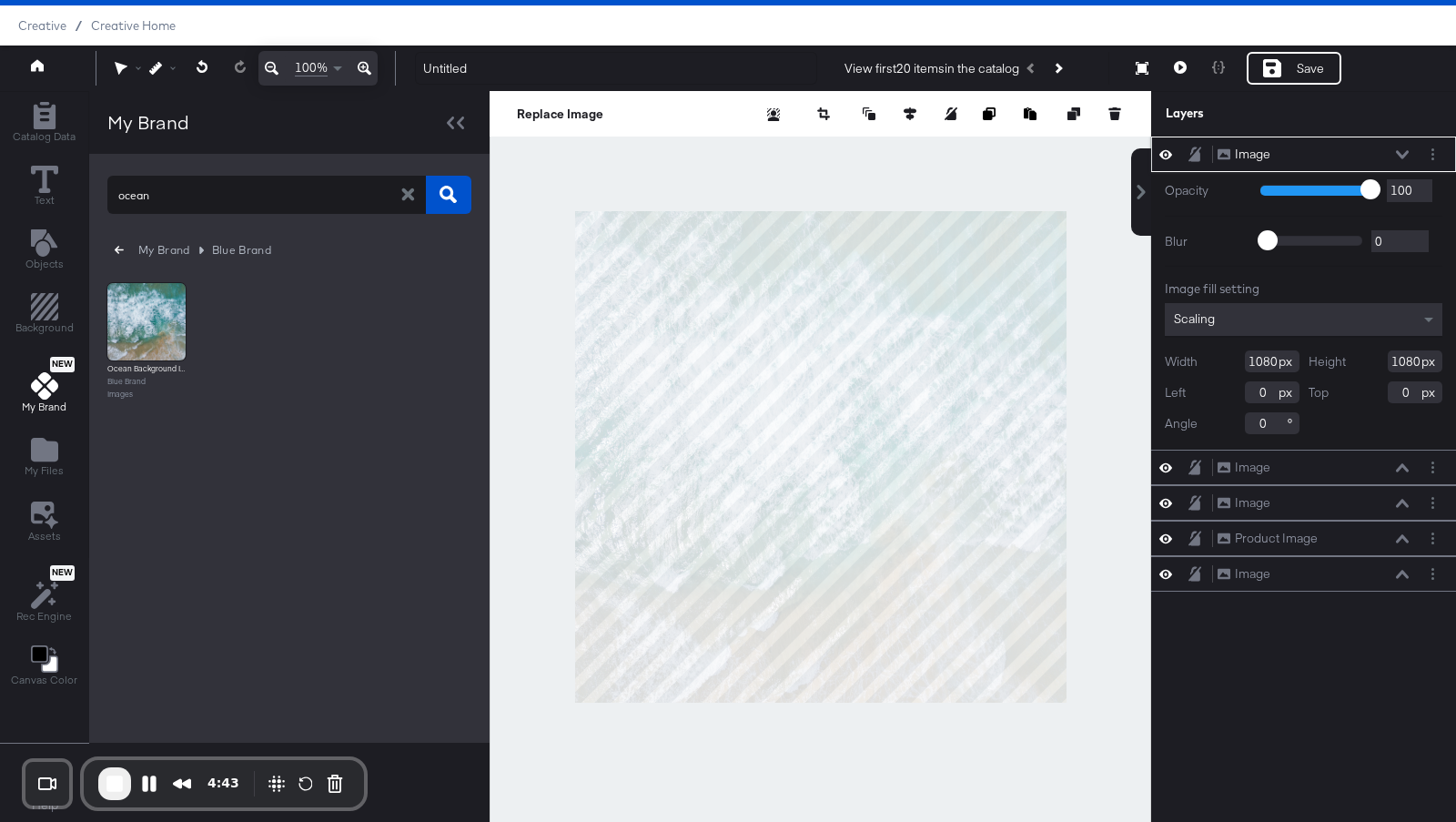
click at [1404, 154] on icon at bounding box center [1401, 154] width 13 height 9
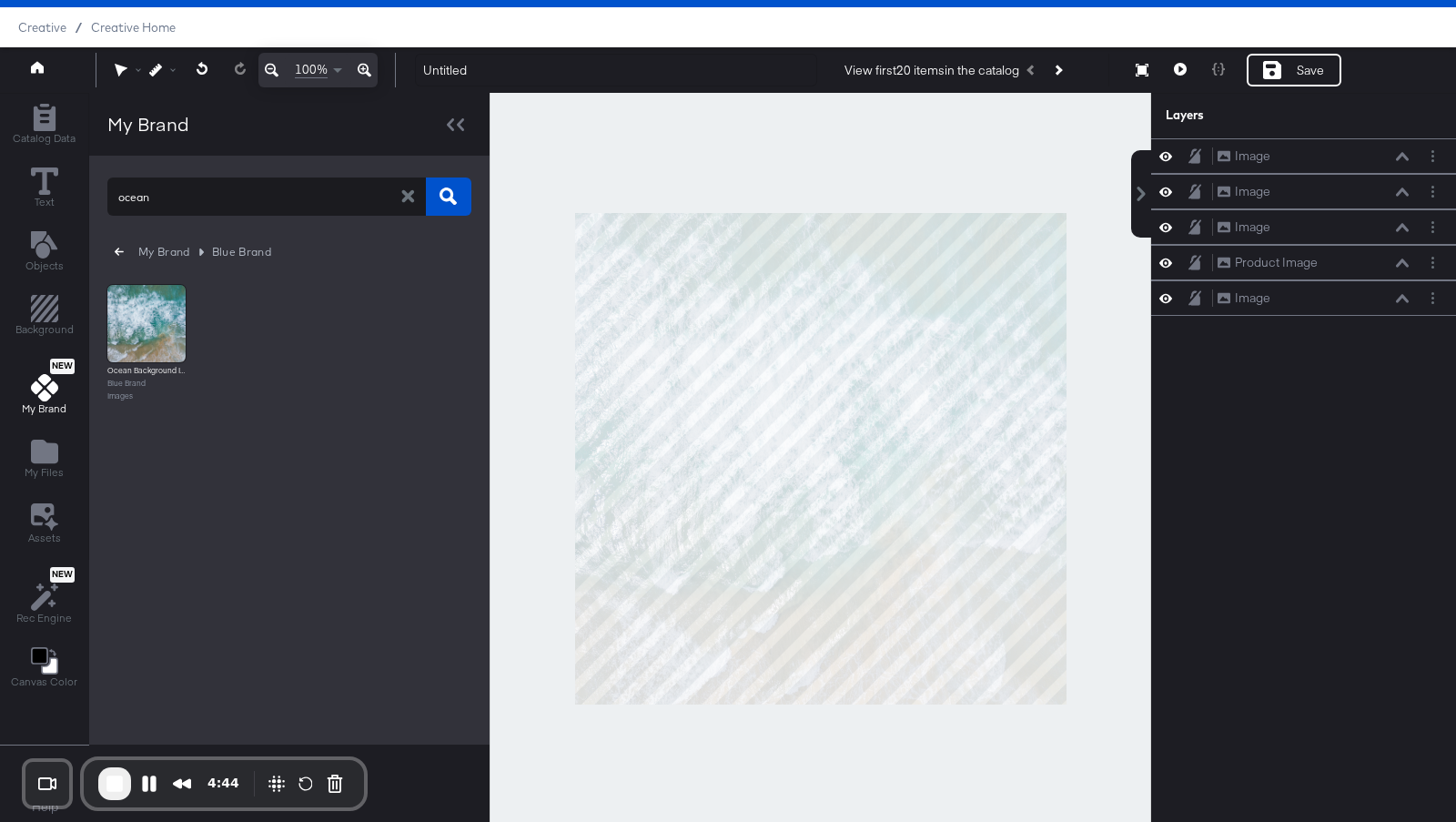
scroll to position [41, 0]
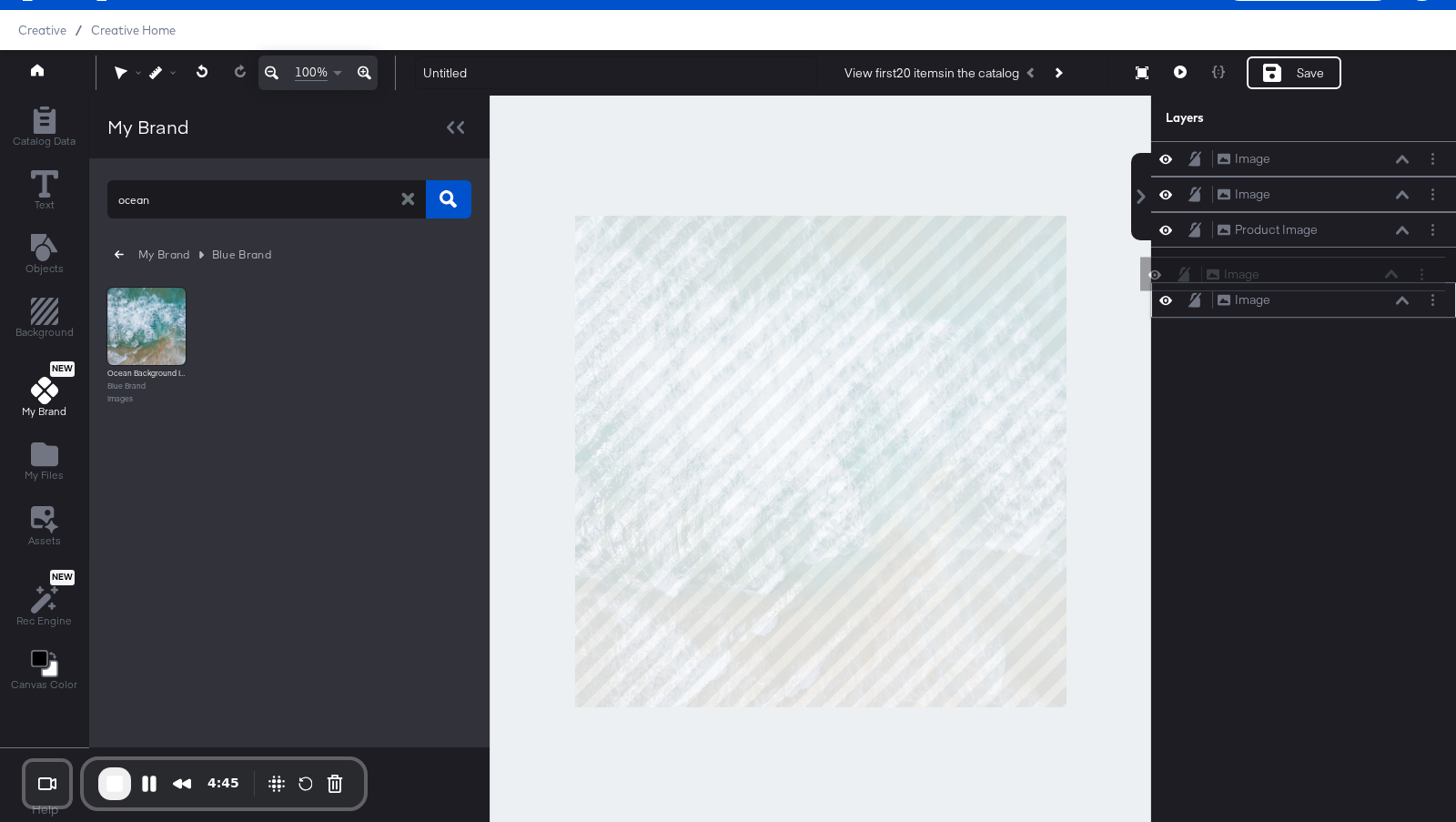
drag, startPoint x: 1343, startPoint y: 158, endPoint x: 1332, endPoint y: 287, distance: 129.5
click at [1332, 287] on div "Image Image Image Image Image Image Product Image Product Image Image Image" at bounding box center [1303, 229] width 305 height 176
click at [1168, 164] on icon at bounding box center [1165, 159] width 13 height 16
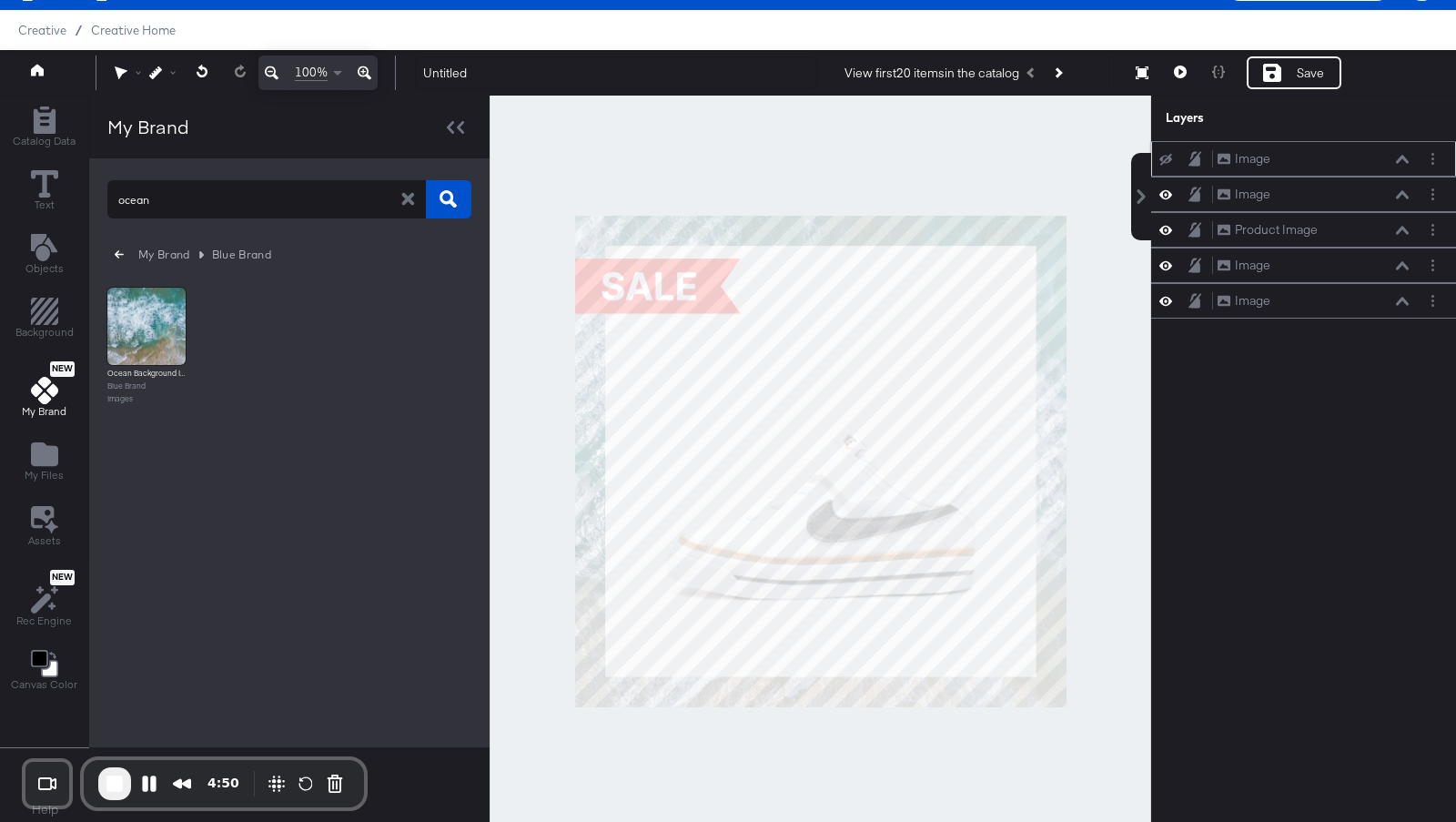
click at [116, 255] on icon "button" at bounding box center [119, 254] width 9 height 17
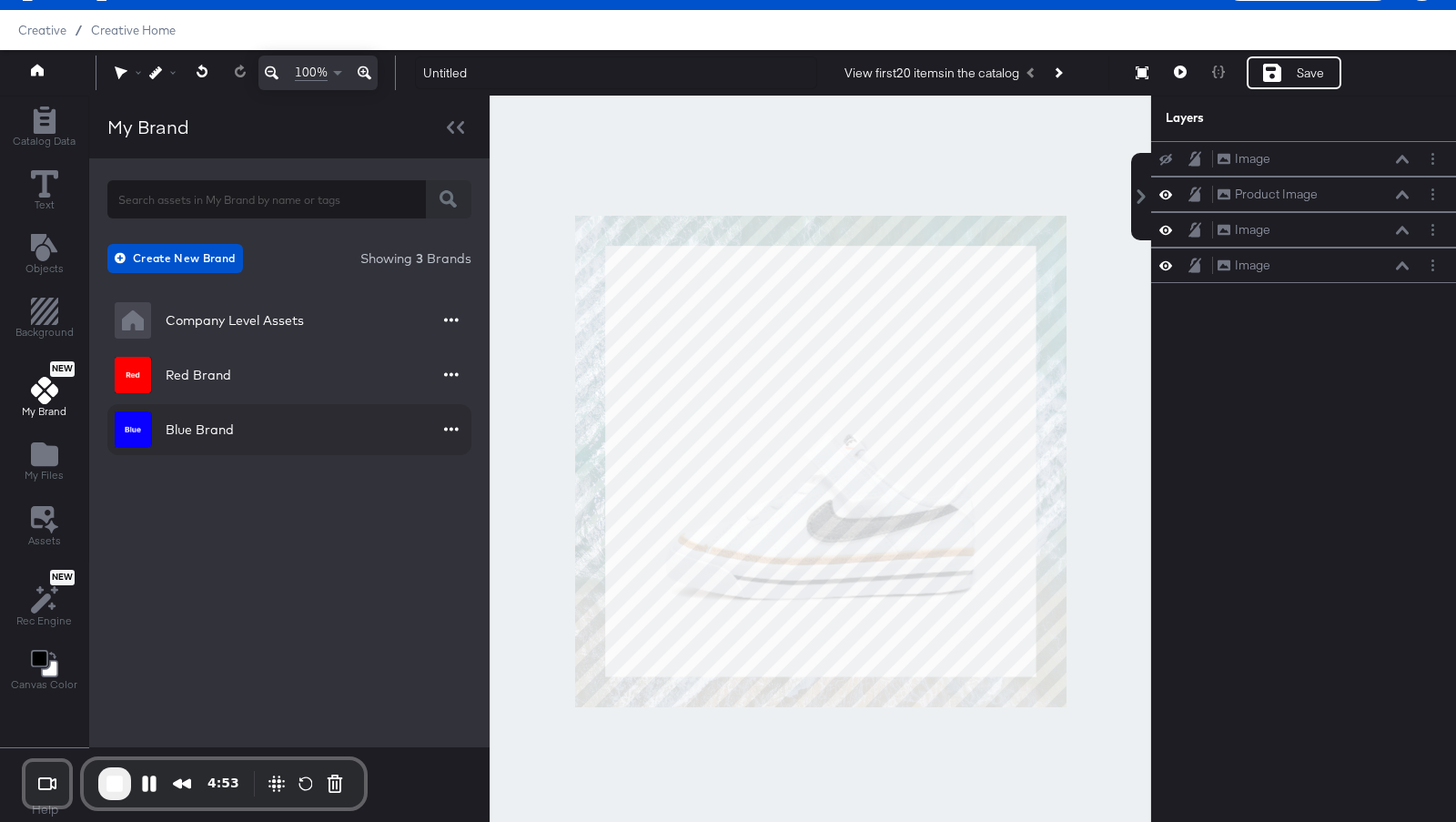
click at [193, 431] on div "Blue Brand" at bounding box center [199, 429] width 68 height 18
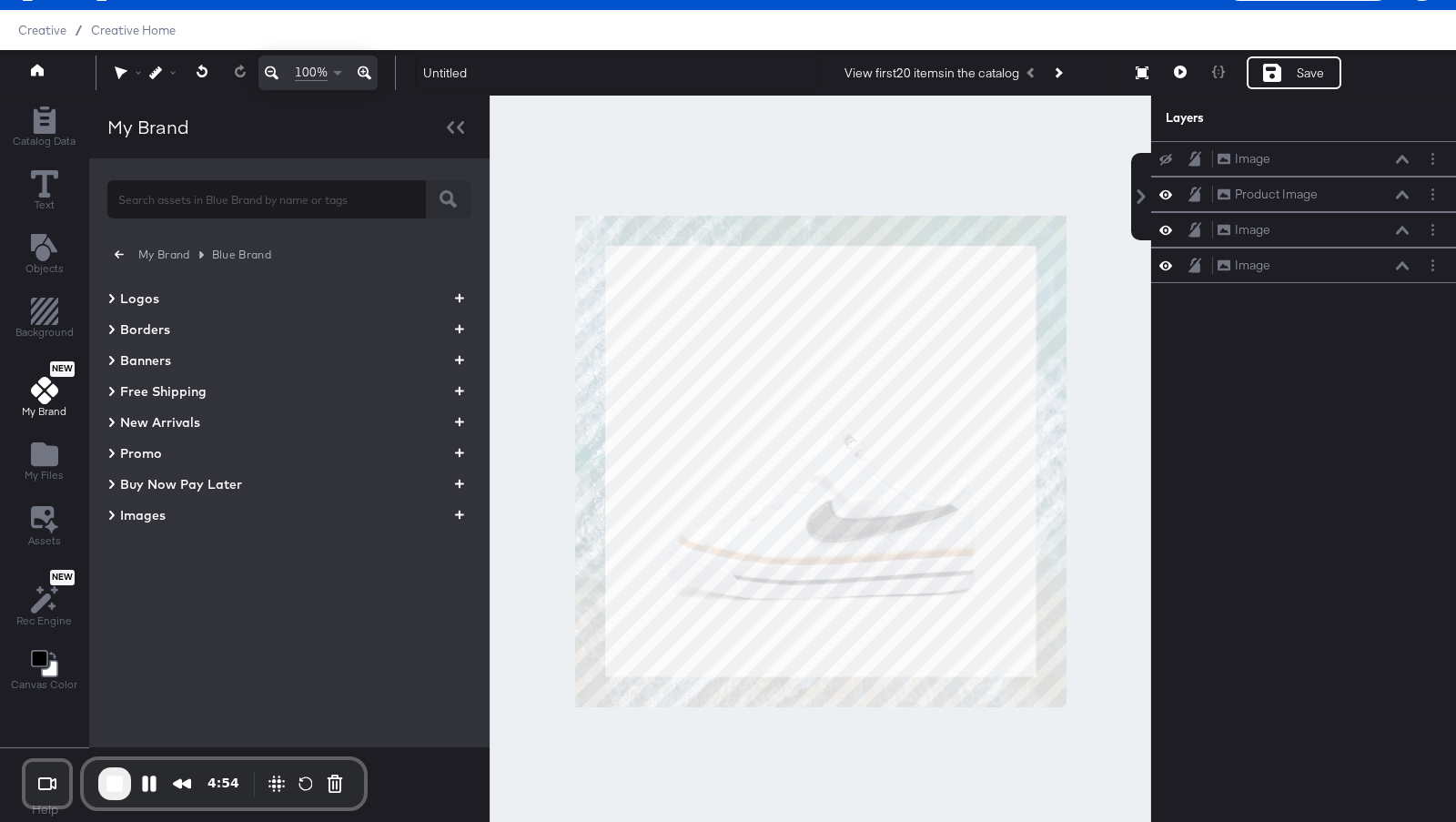
click at [107, 356] on icon at bounding box center [111, 360] width 9 height 22
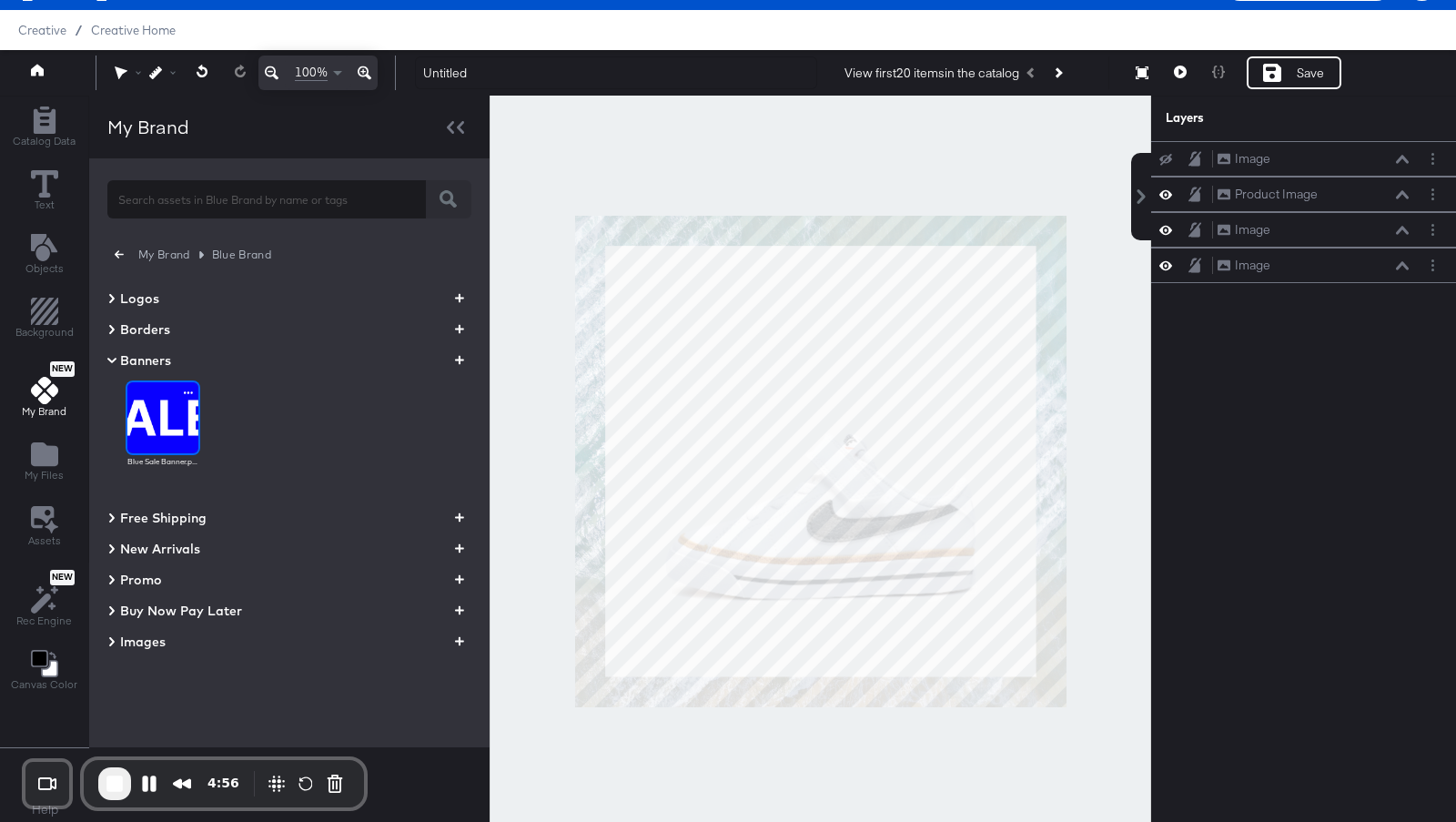
click at [171, 421] on img at bounding box center [164, 418] width 71 height 71
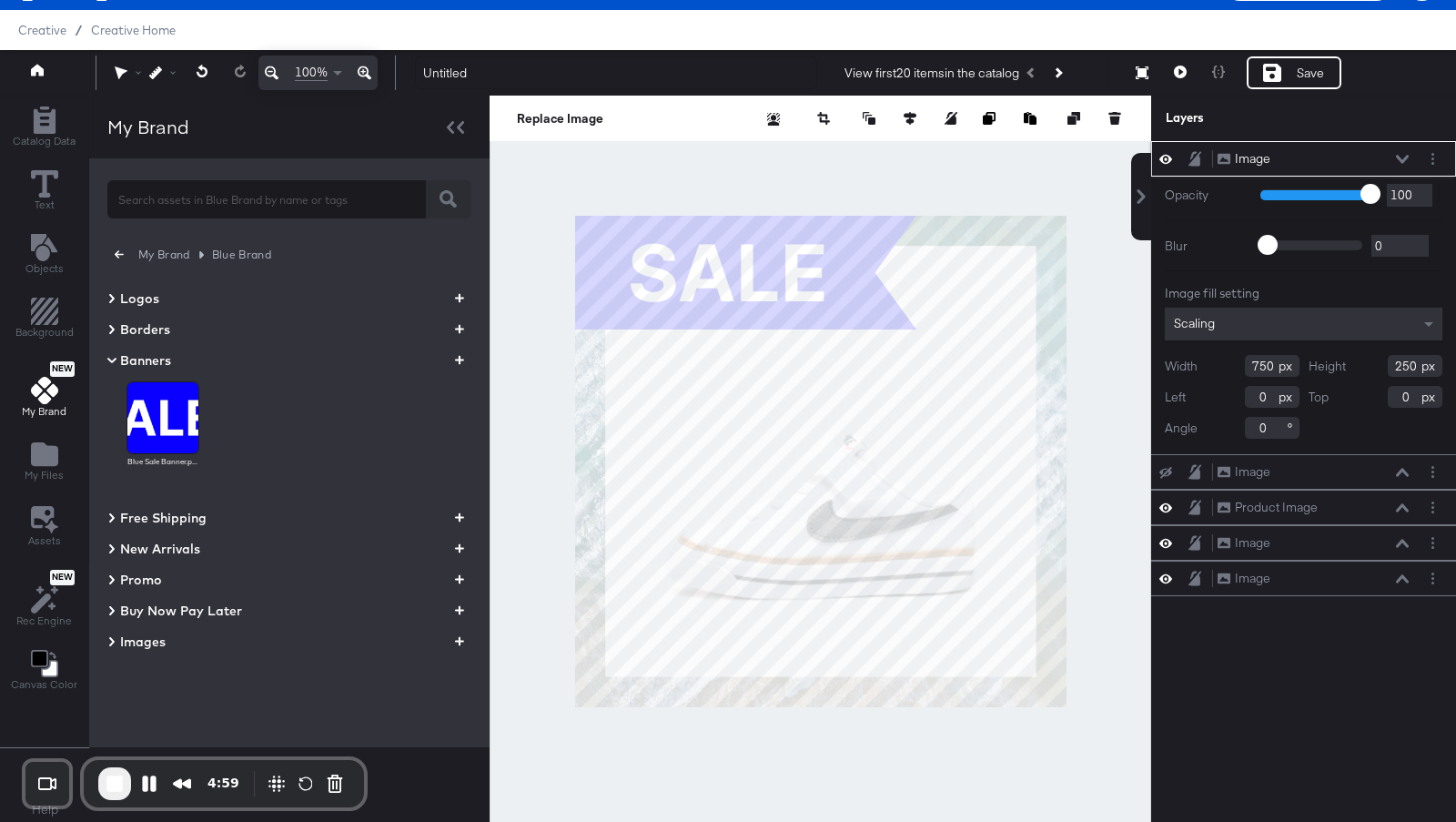
type input "104"
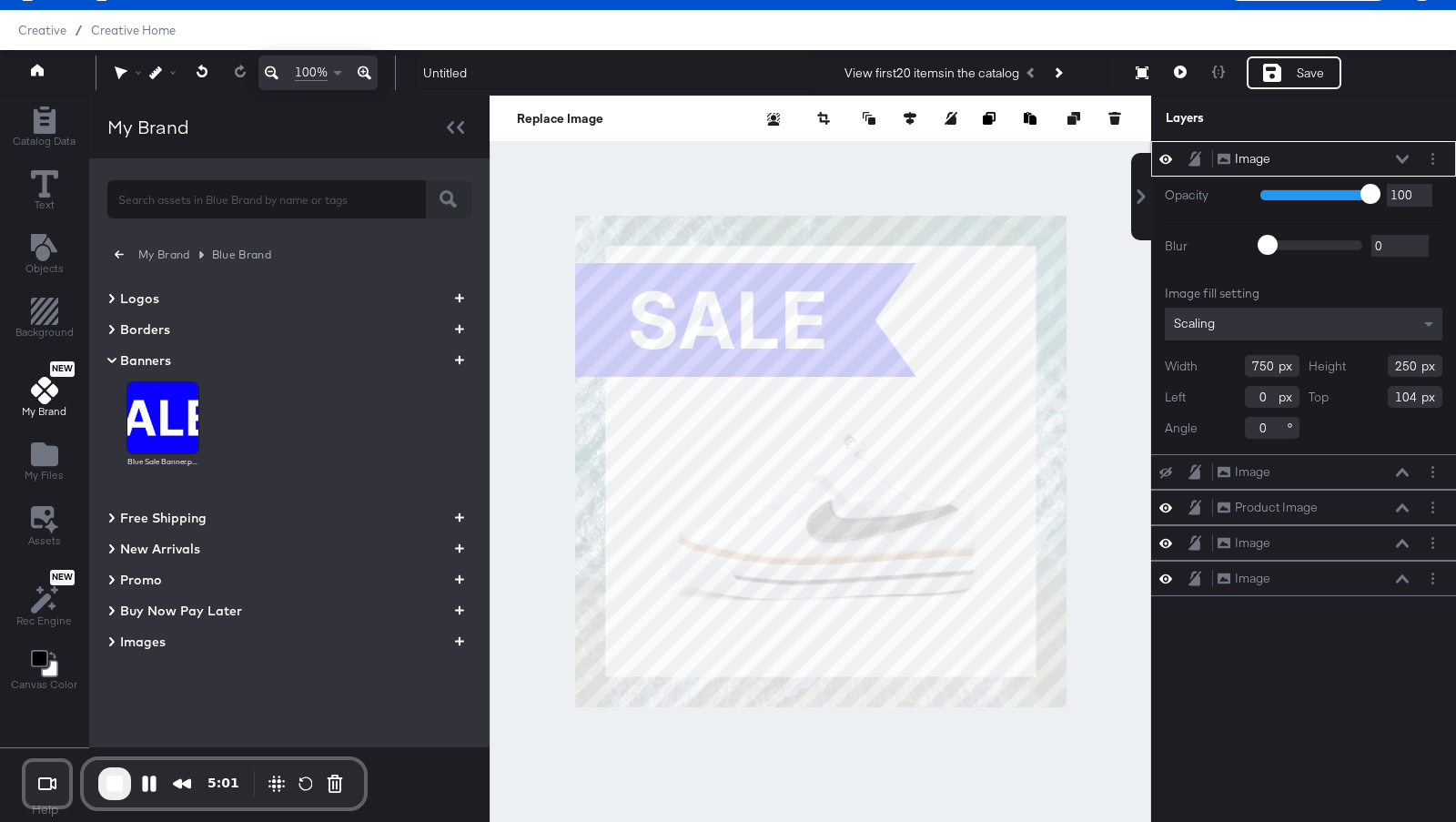
type input "445"
type input "148"
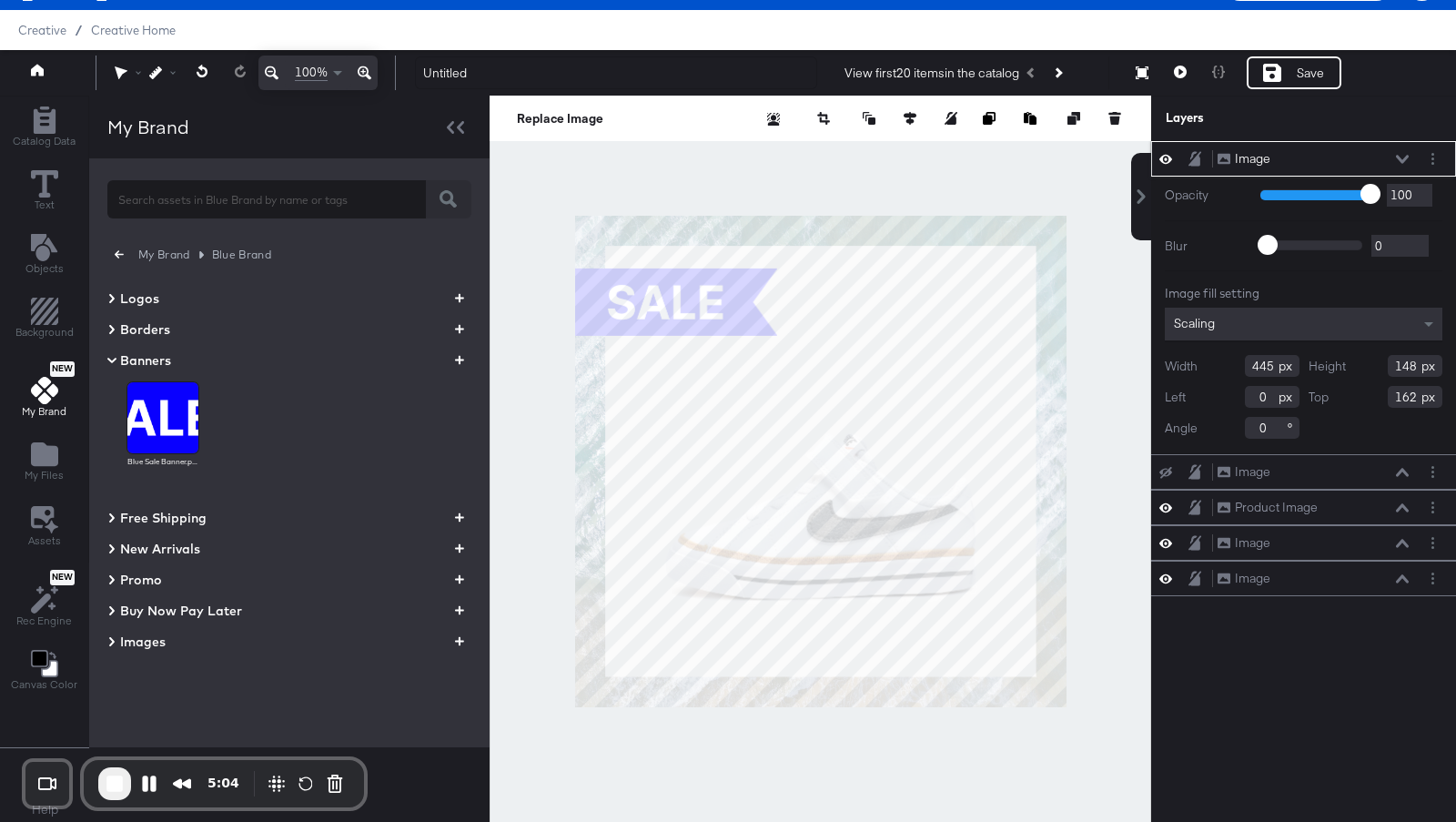
type input "114"
click at [110, 358] on icon at bounding box center [111, 361] width 9 height 6
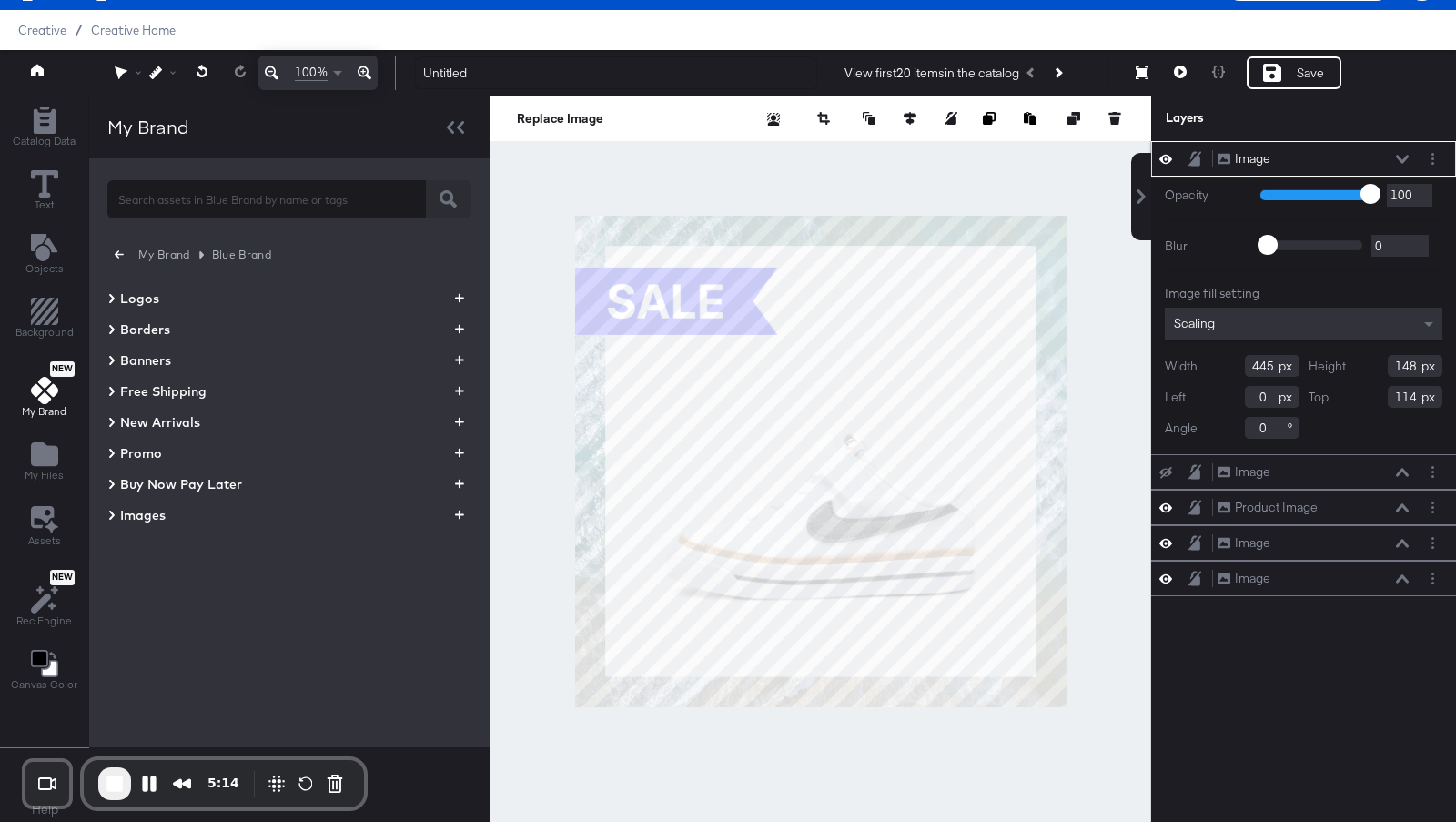
click at [123, 254] on button "button" at bounding box center [119, 254] width 24 height 17
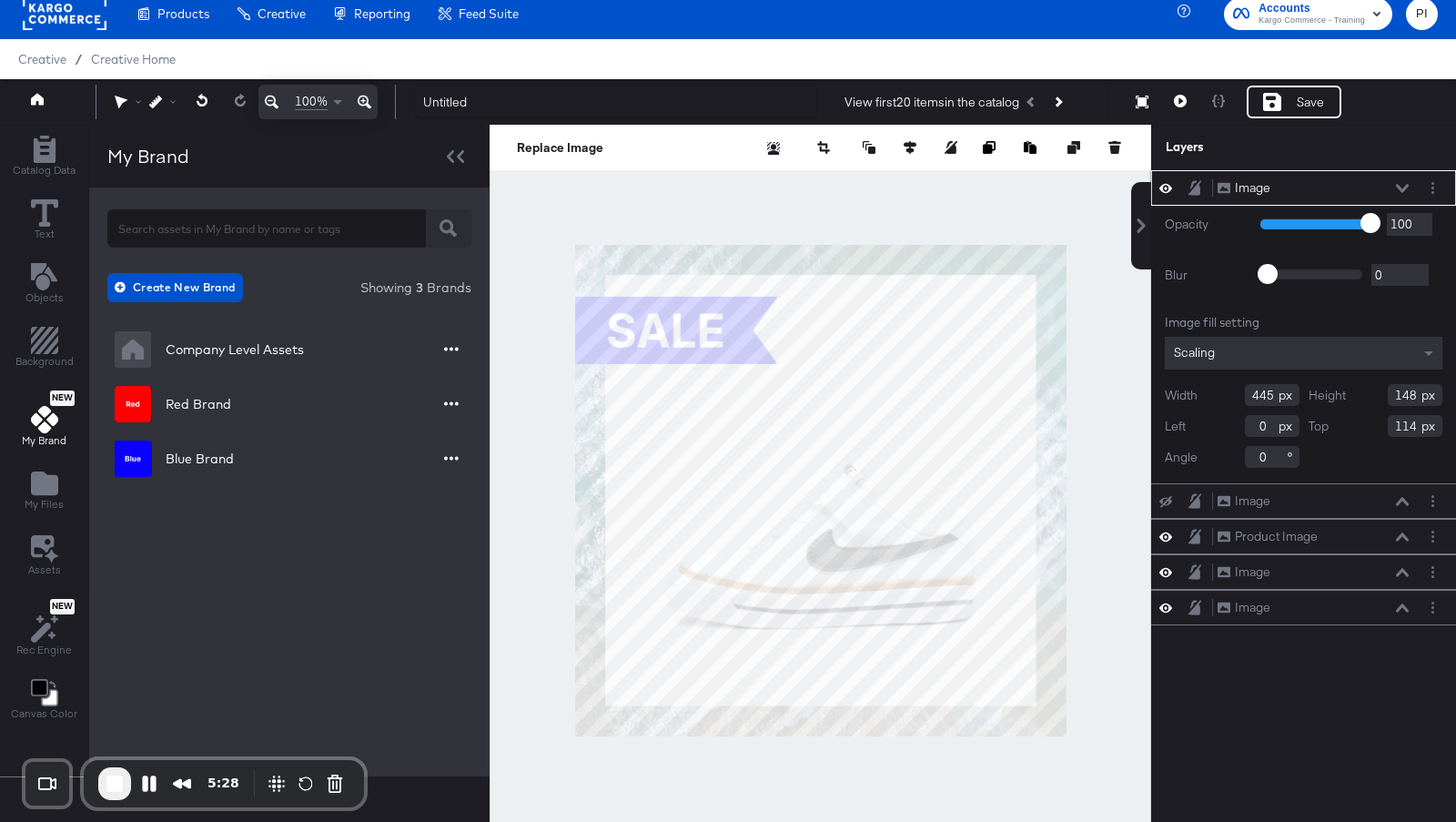
scroll to position [6, 0]
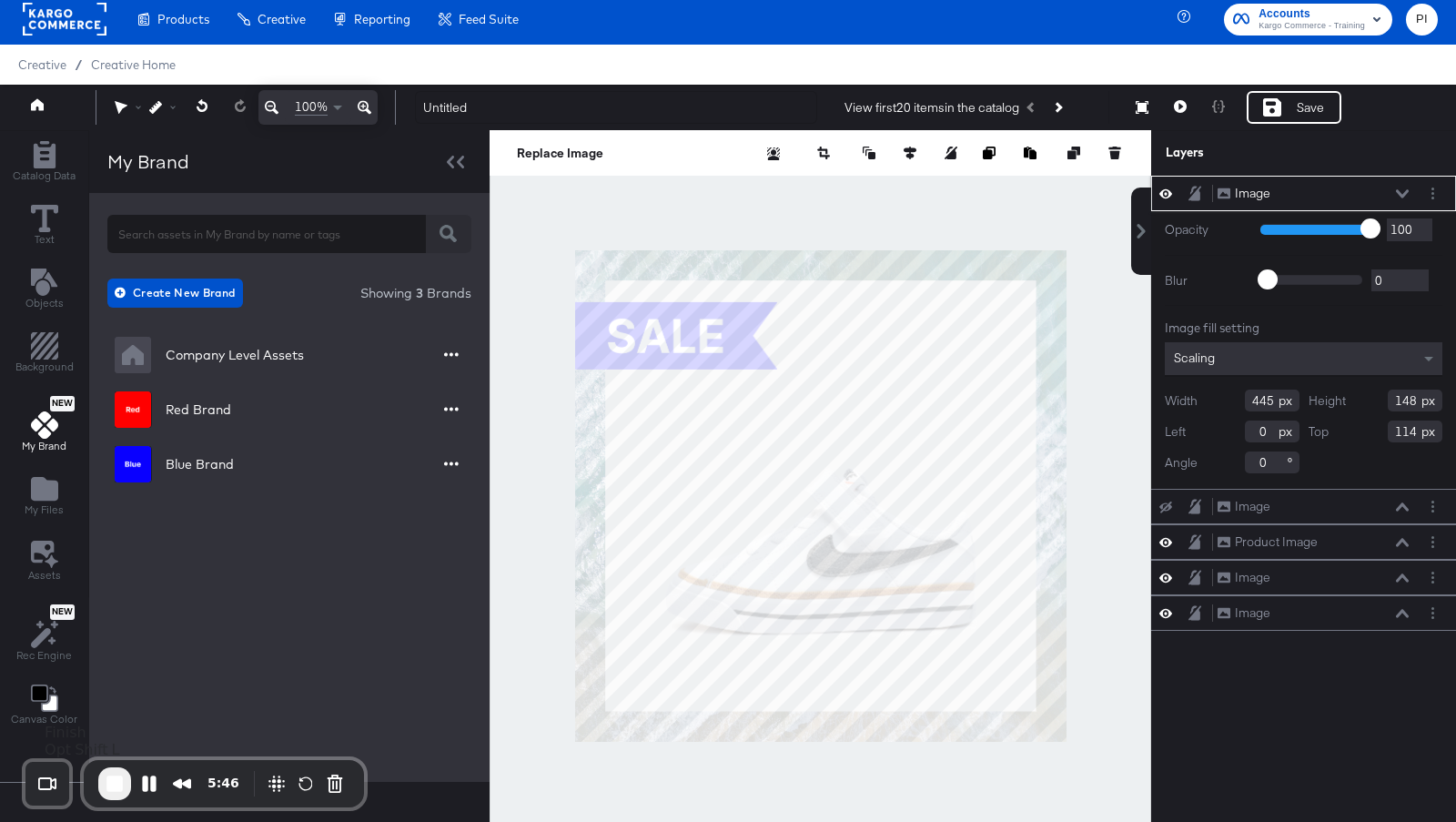
click at [120, 791] on span "End Recording" at bounding box center [115, 783] width 22 height 22
